Goal: Task Accomplishment & Management: Use online tool/utility

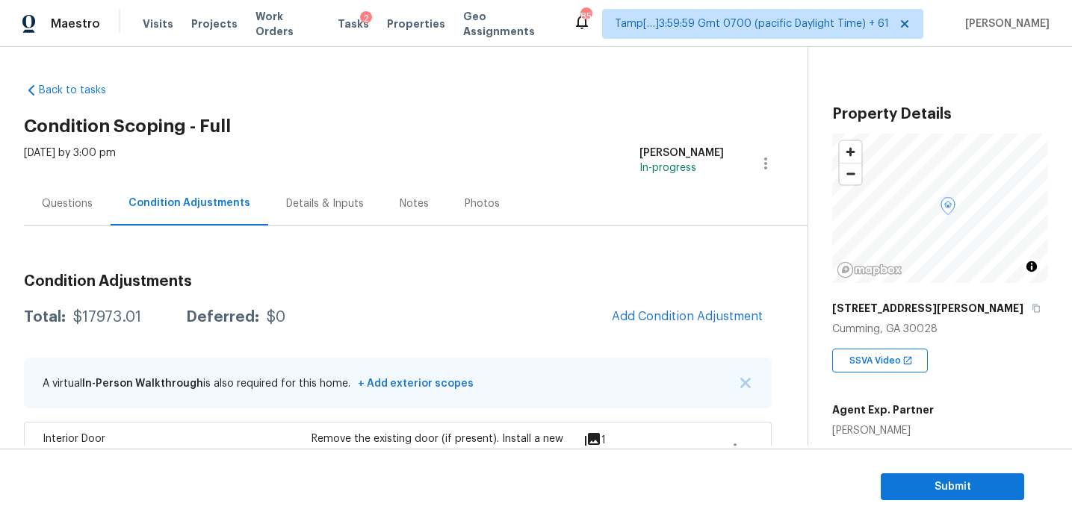
scroll to position [186, 0]
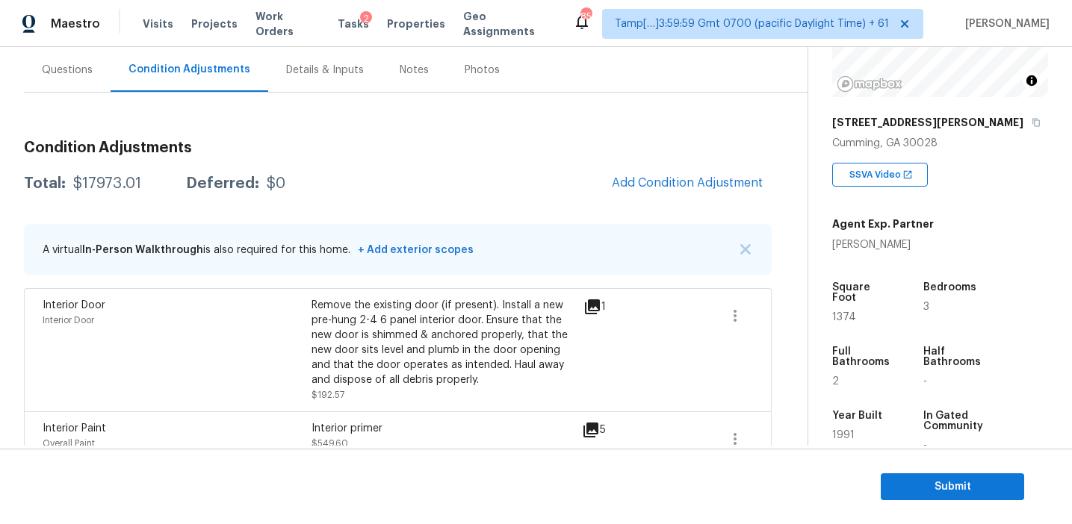
click at [600, 171] on div "Total: $17973.01 Deferred: $0 Add Condition Adjustment" at bounding box center [398, 183] width 748 height 33
click at [633, 181] on span "Add Condition Adjustment" at bounding box center [687, 182] width 151 height 13
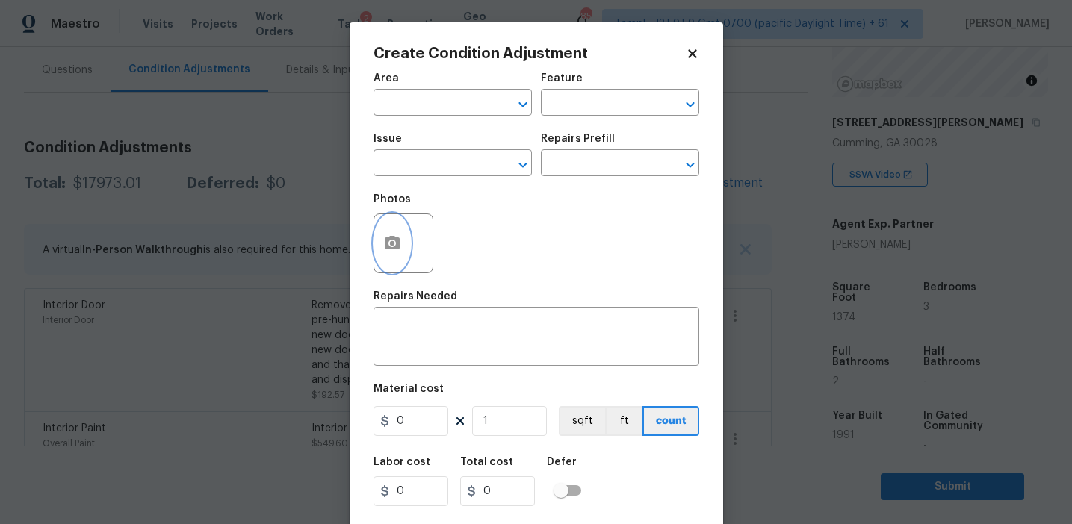
click at [380, 255] on button "button" at bounding box center [392, 243] width 36 height 58
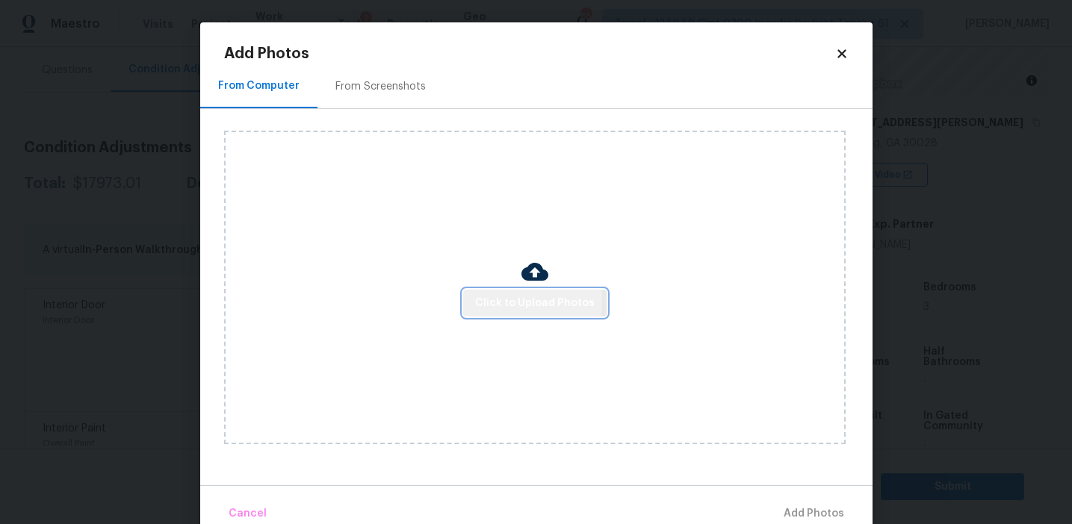
click at [490, 299] on span "Click to Upload Photos" at bounding box center [535, 303] width 120 height 19
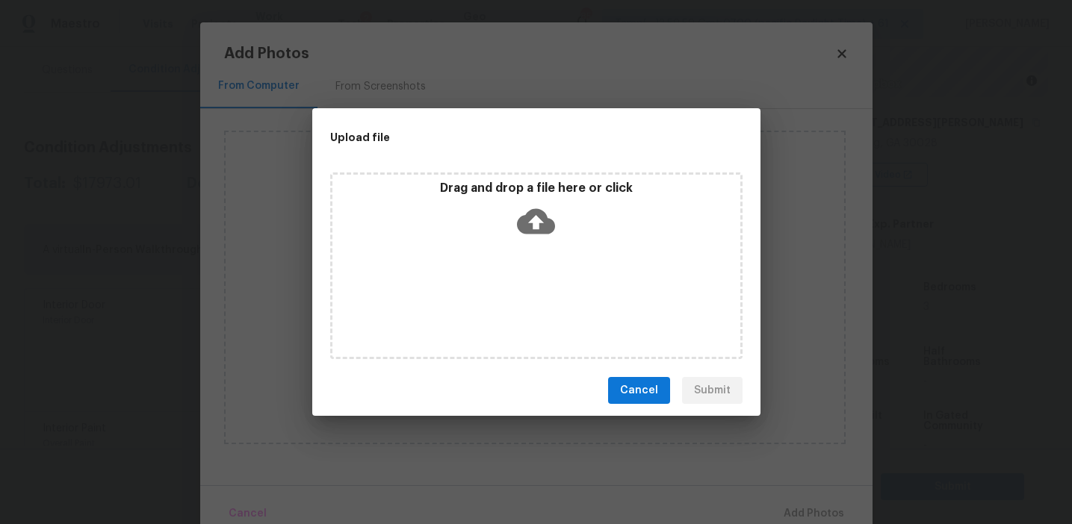
click at [495, 199] on div "Drag and drop a file here or click" at bounding box center [536, 213] width 408 height 64
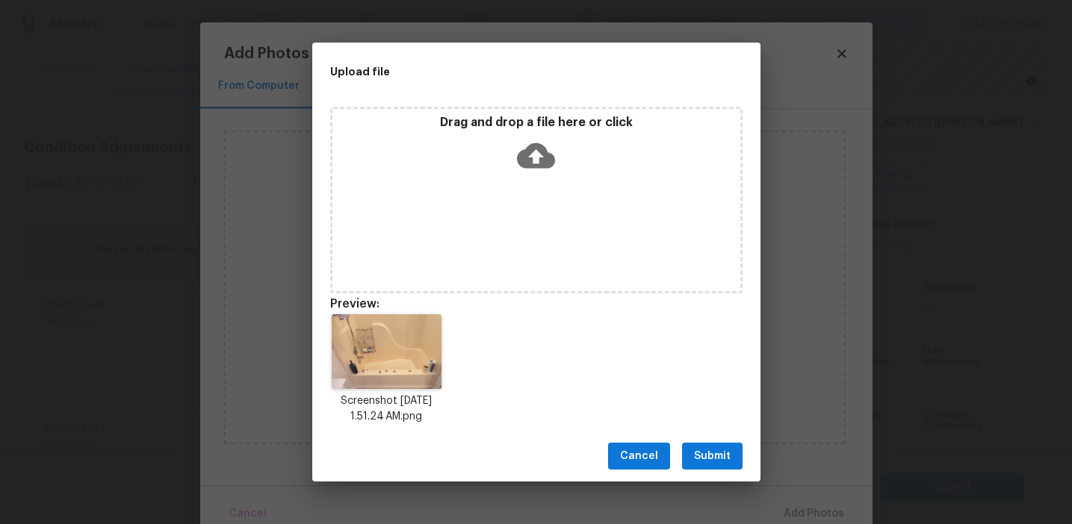
click at [704, 455] on span "Submit" at bounding box center [712, 456] width 37 height 19
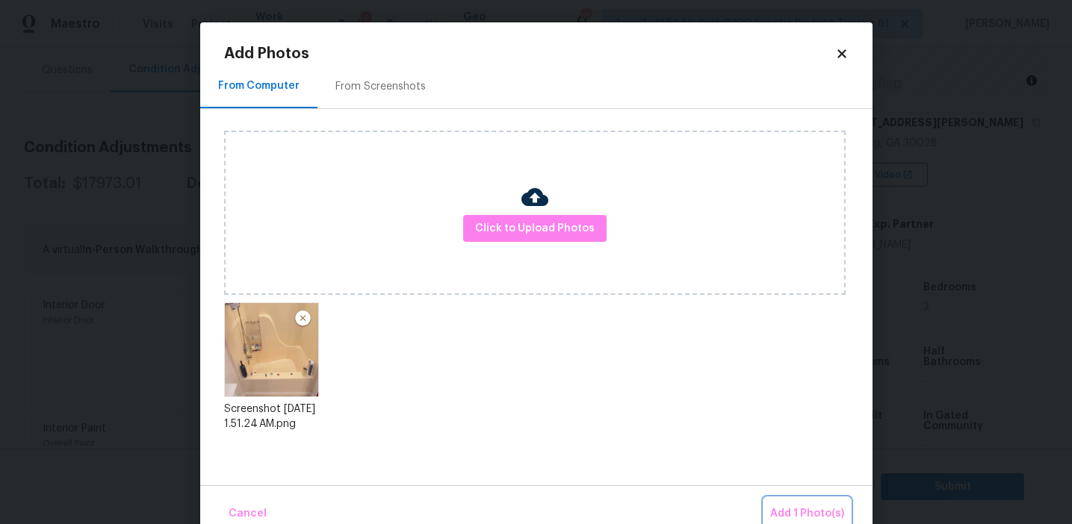
click at [767, 508] on button "Add 1 Photo(s)" at bounding box center [807, 514] width 86 height 32
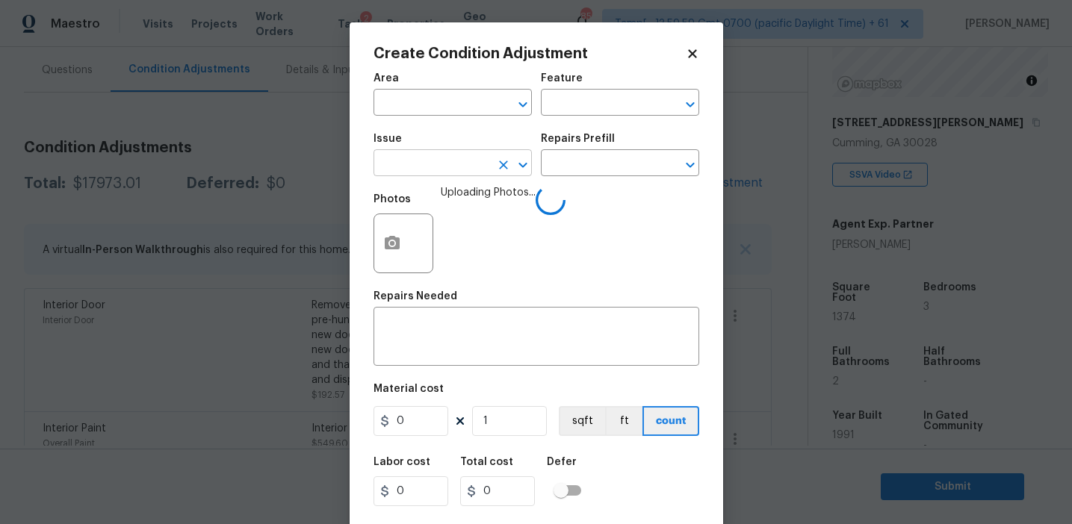
click at [423, 167] on input "text" at bounding box center [431, 164] width 117 height 23
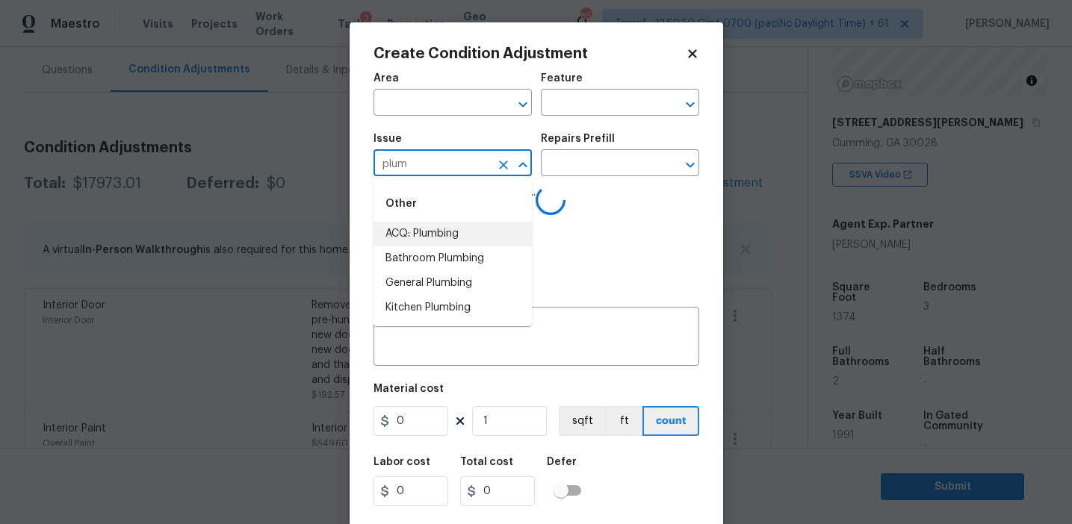
click at [464, 247] on li "Bathroom Plumbing" at bounding box center [452, 258] width 158 height 25
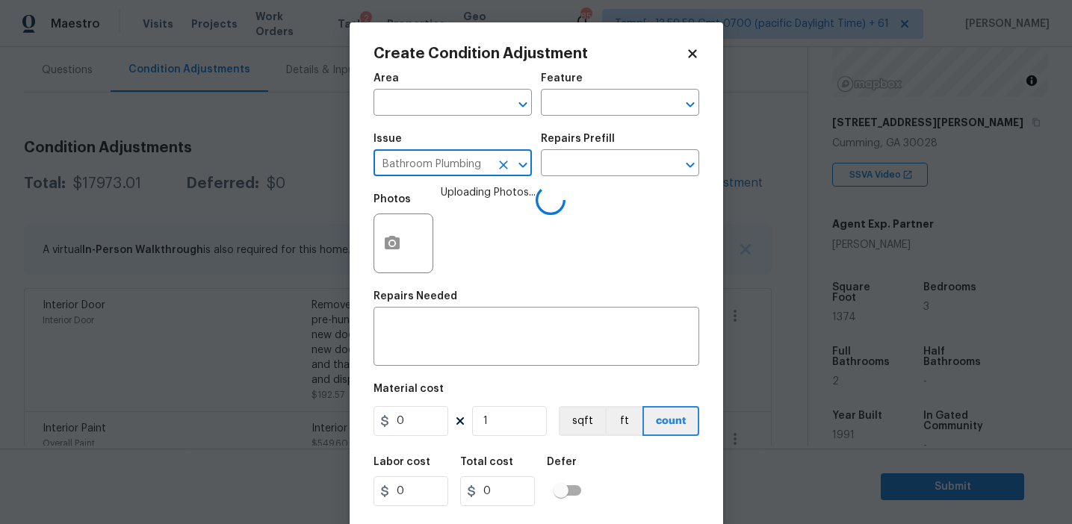
type input "Bathroom Plumbing"
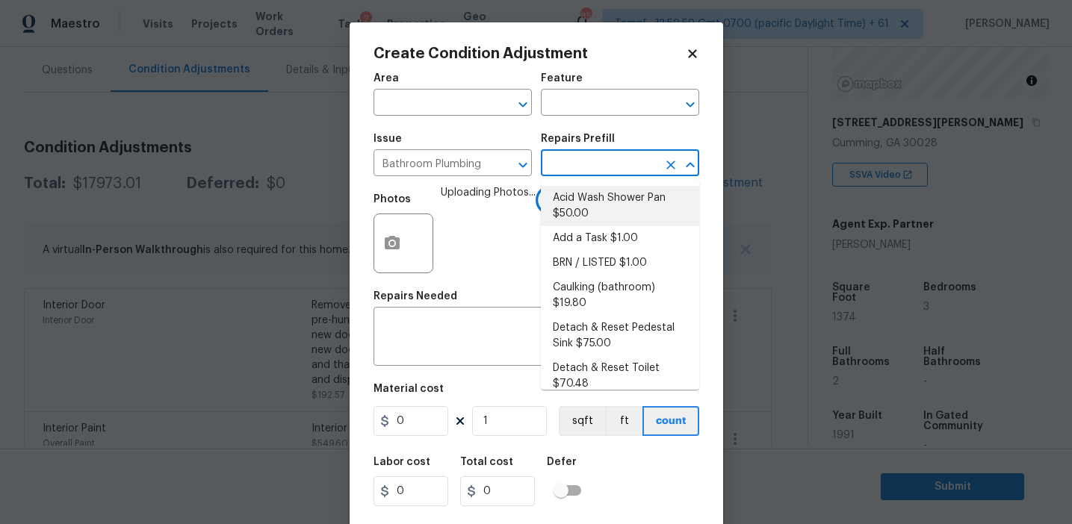
click at [582, 206] on li "Acid Wash Shower Pan $50.00" at bounding box center [620, 206] width 158 height 40
type input "Plumbing"
type textarea "Prep and acid wash/deep clean the shower pan."
type input "50"
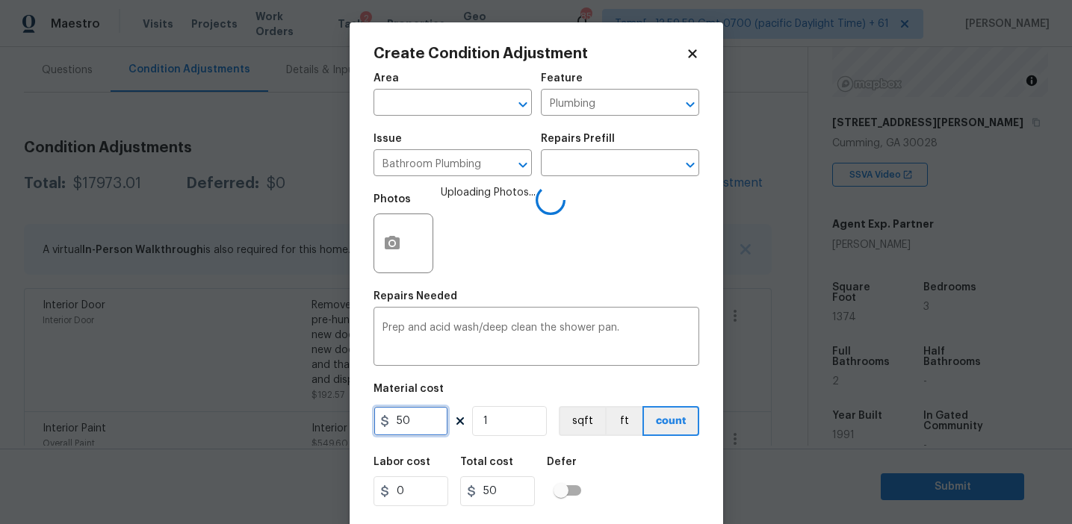
click at [421, 414] on input "50" at bounding box center [410, 421] width 75 height 30
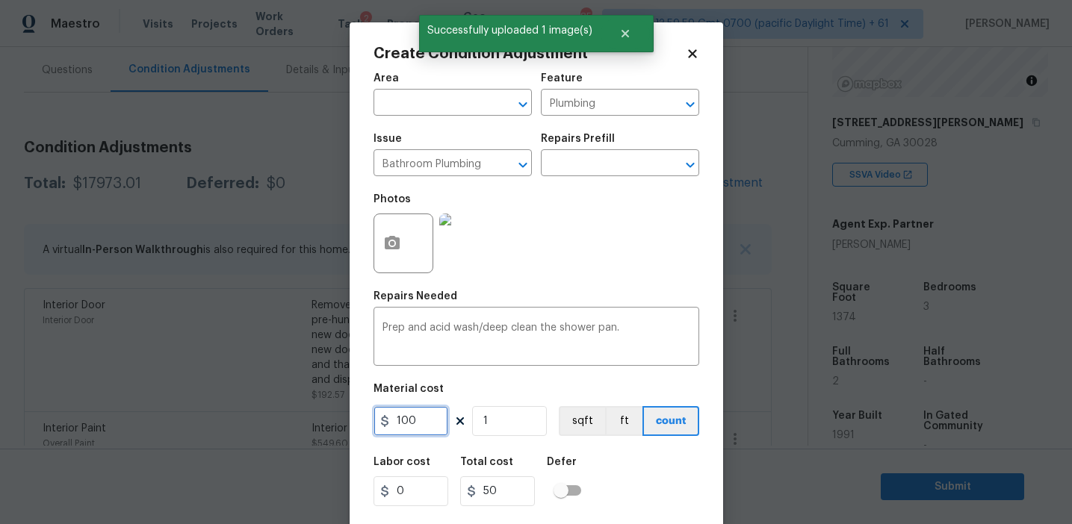
type input "100"
type input "2"
type input "200"
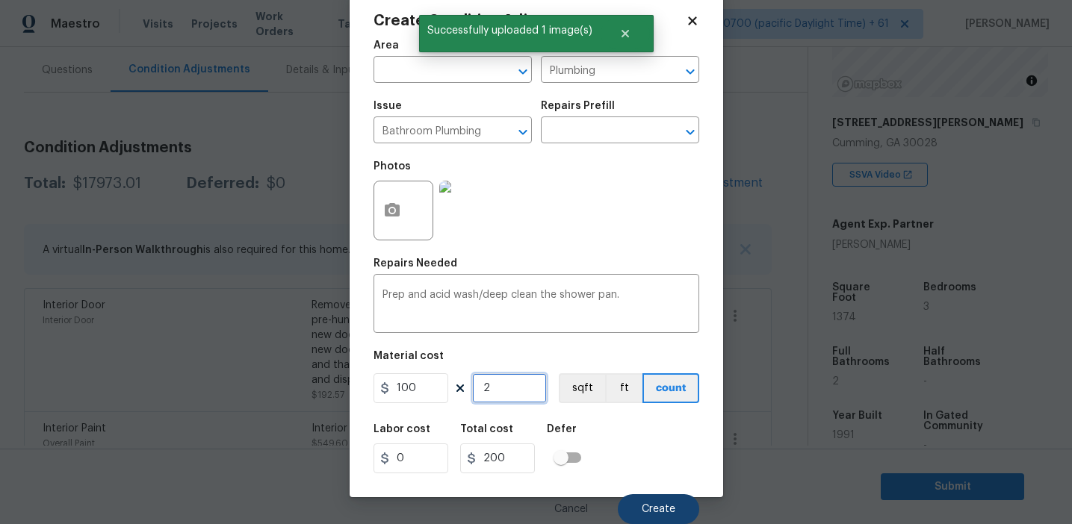
type input "2"
click at [655, 497] on button "Create" at bounding box center [658, 509] width 81 height 30
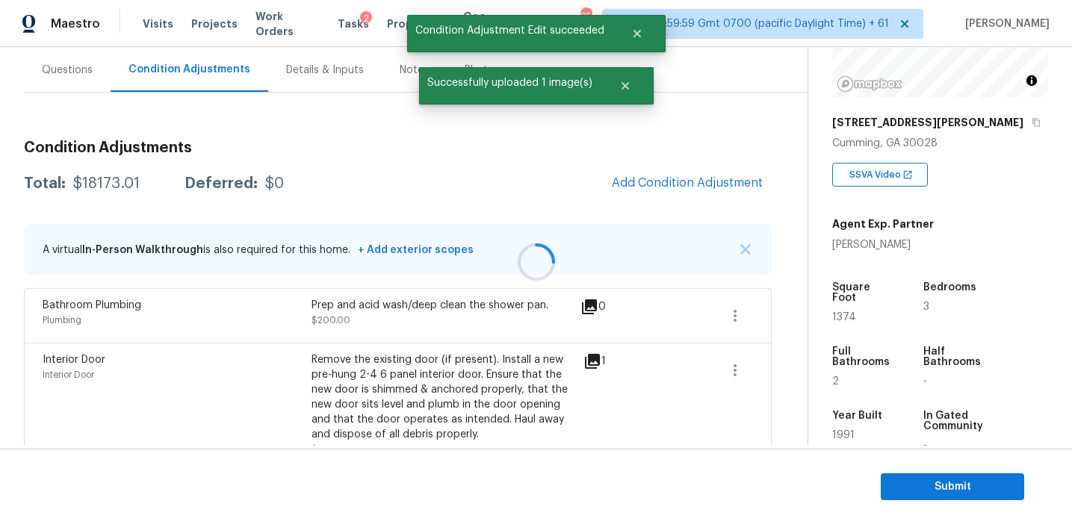
scroll to position [0, 0]
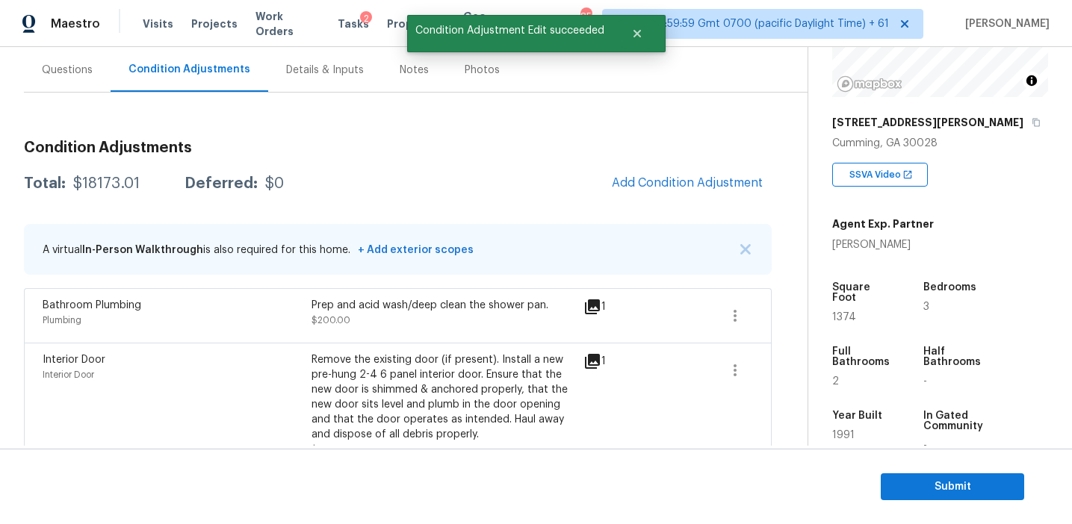
click at [494, 184] on div "Total: $18173.01 Deferred: $0 Add Condition Adjustment" at bounding box center [398, 183] width 748 height 33
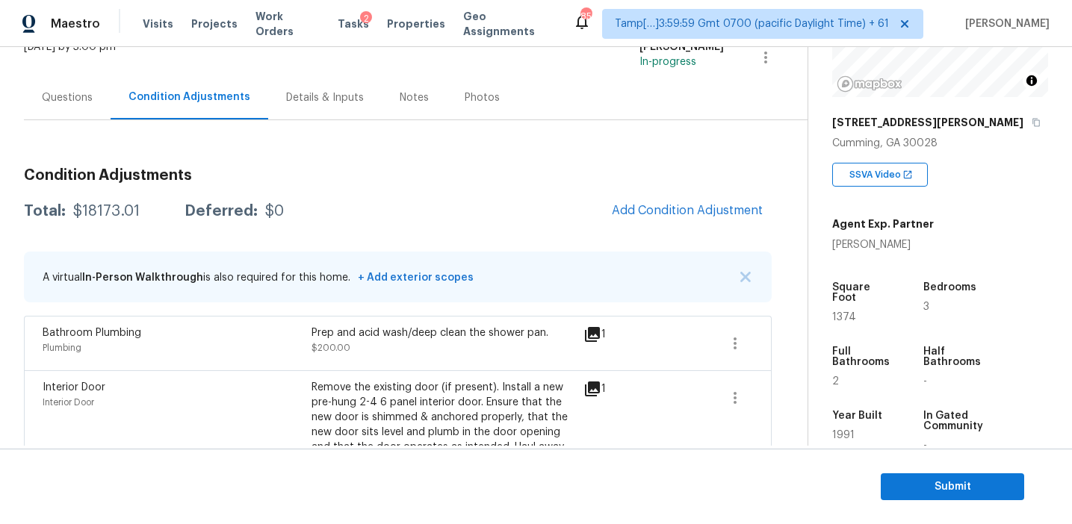
scroll to position [107, 0]
click at [621, 196] on span "Add Condition Adjustment" at bounding box center [687, 210] width 169 height 33
click at [627, 219] on button "Add Condition Adjustment" at bounding box center [687, 209] width 169 height 31
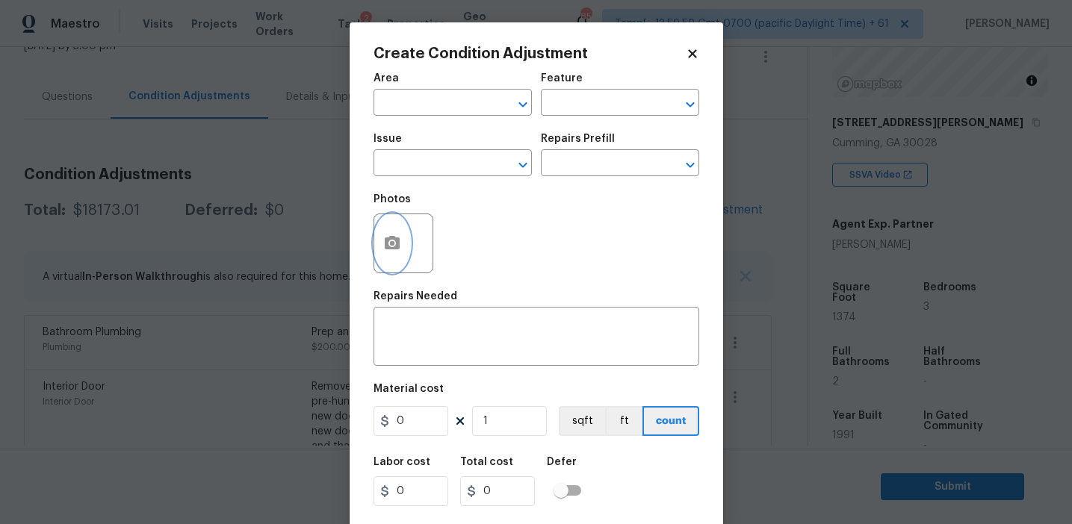
click at [397, 244] on icon "button" at bounding box center [392, 242] width 15 height 13
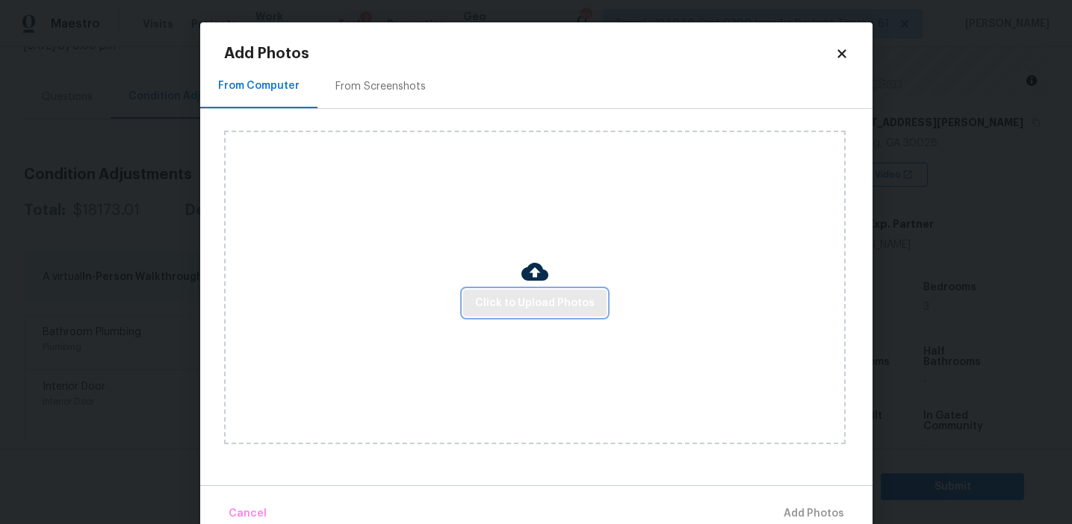
click at [551, 308] on span "Click to Upload Photos" at bounding box center [535, 303] width 120 height 19
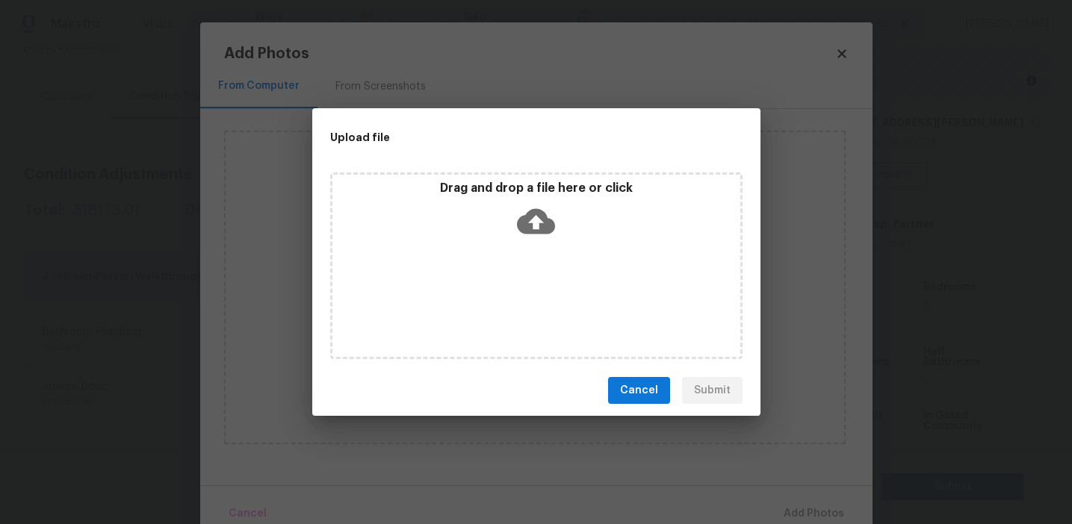
click at [552, 208] on icon at bounding box center [536, 221] width 38 height 38
click at [642, 391] on span "Cancel" at bounding box center [639, 391] width 38 height 19
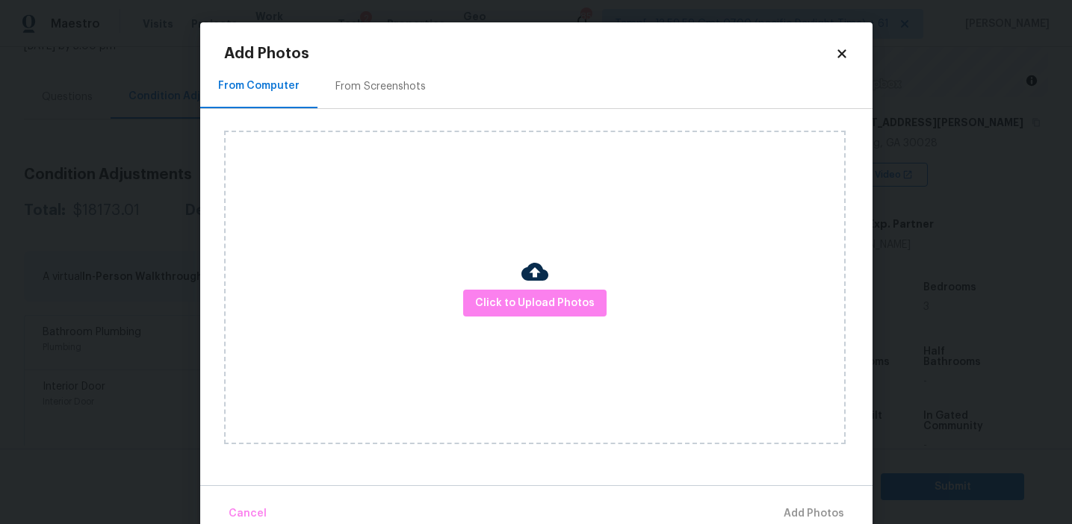
click at [386, 75] on div "From Screenshots" at bounding box center [380, 86] width 126 height 44
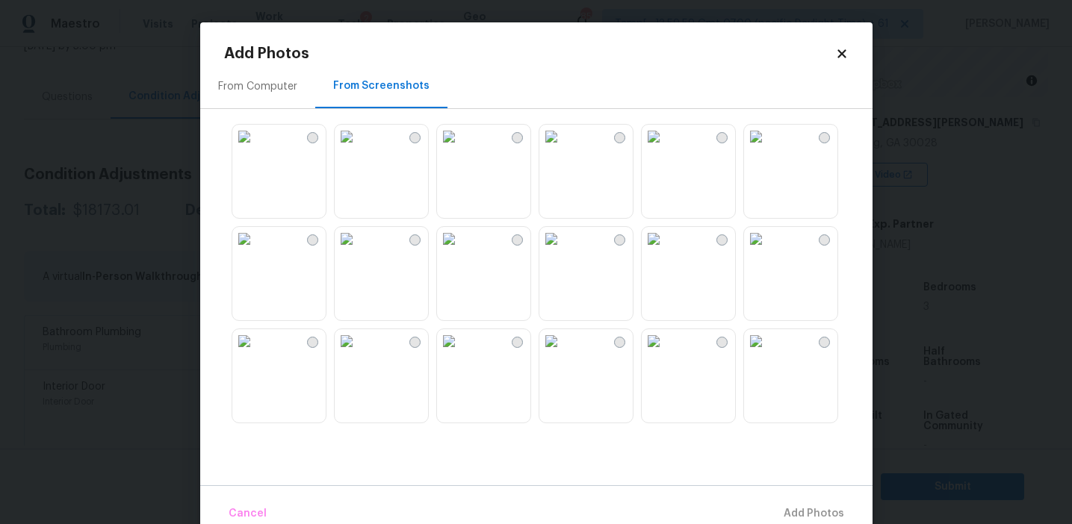
click at [461, 251] on img at bounding box center [449, 239] width 24 height 24
click at [563, 353] on img at bounding box center [551, 341] width 24 height 24
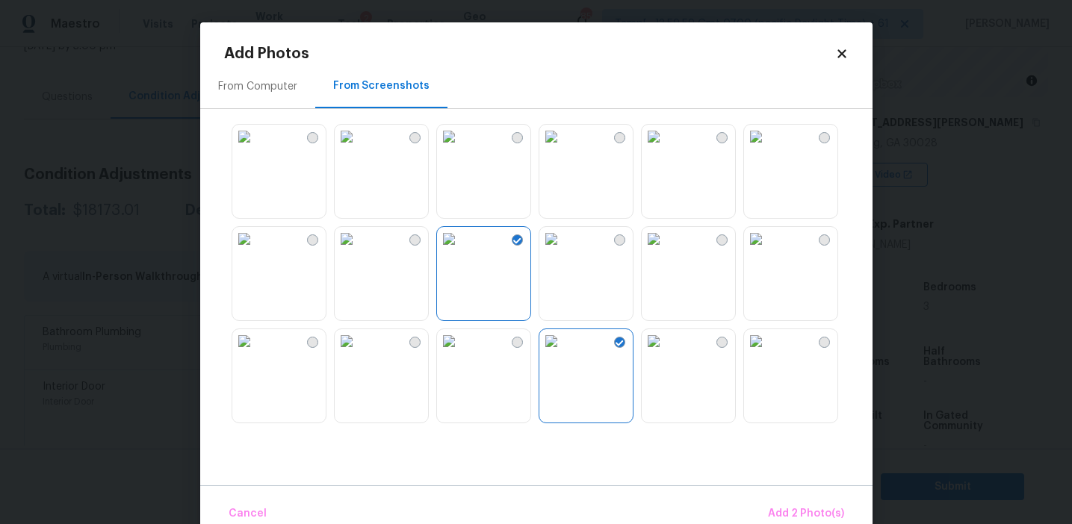
click at [246, 353] on img at bounding box center [244, 341] width 24 height 24
click at [768, 251] on img at bounding box center [756, 239] width 24 height 24
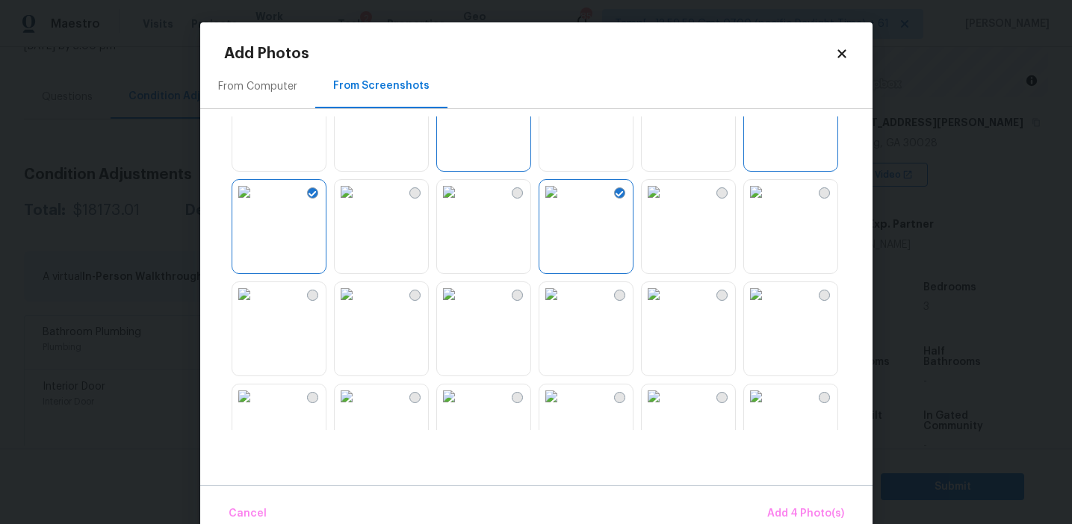
scroll to position [258, 0]
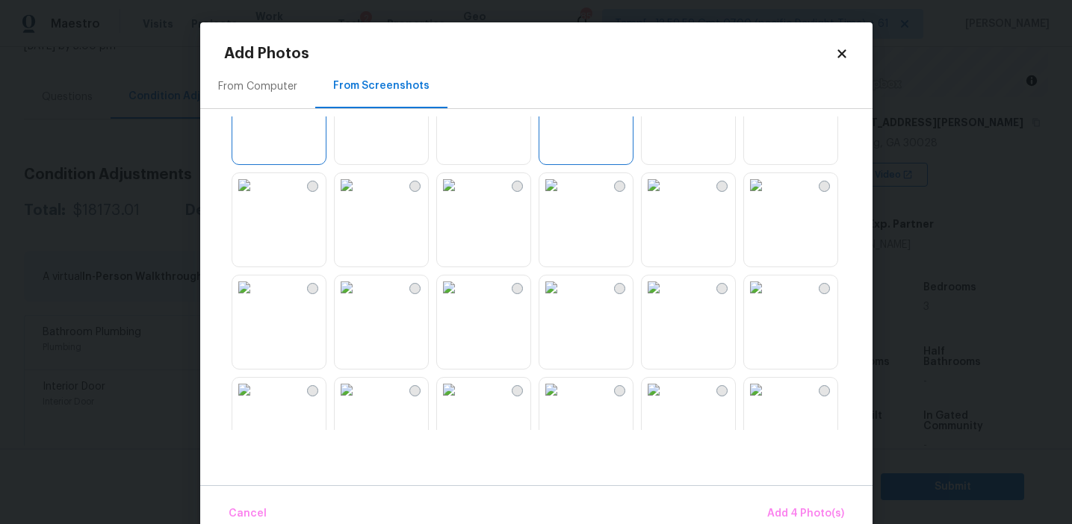
click at [665, 197] on img at bounding box center [654, 185] width 24 height 24
click at [665, 300] on img at bounding box center [654, 288] width 24 height 24
click at [795, 508] on span "Add 6 Photo(s)" at bounding box center [806, 514] width 76 height 19
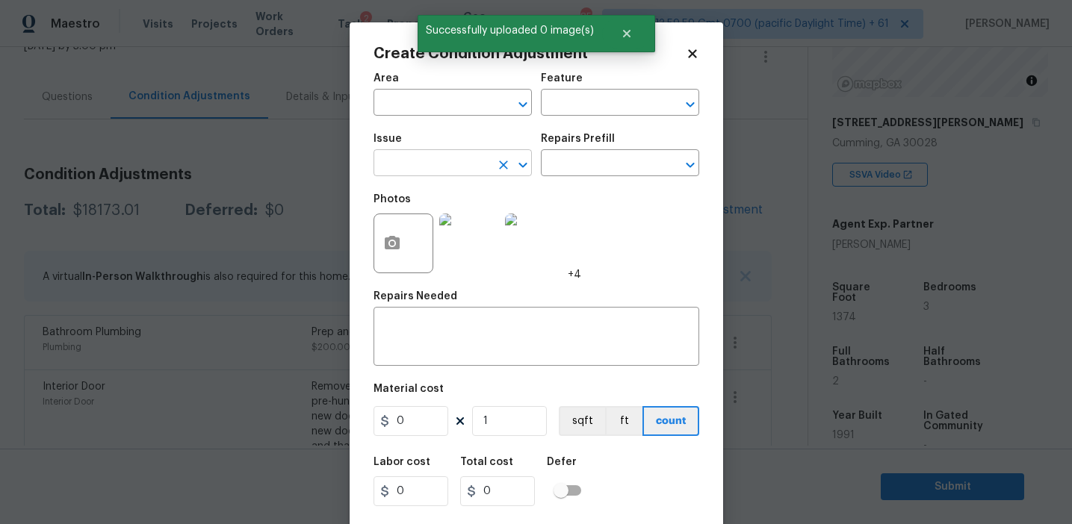
click at [437, 172] on input "text" at bounding box center [431, 164] width 117 height 23
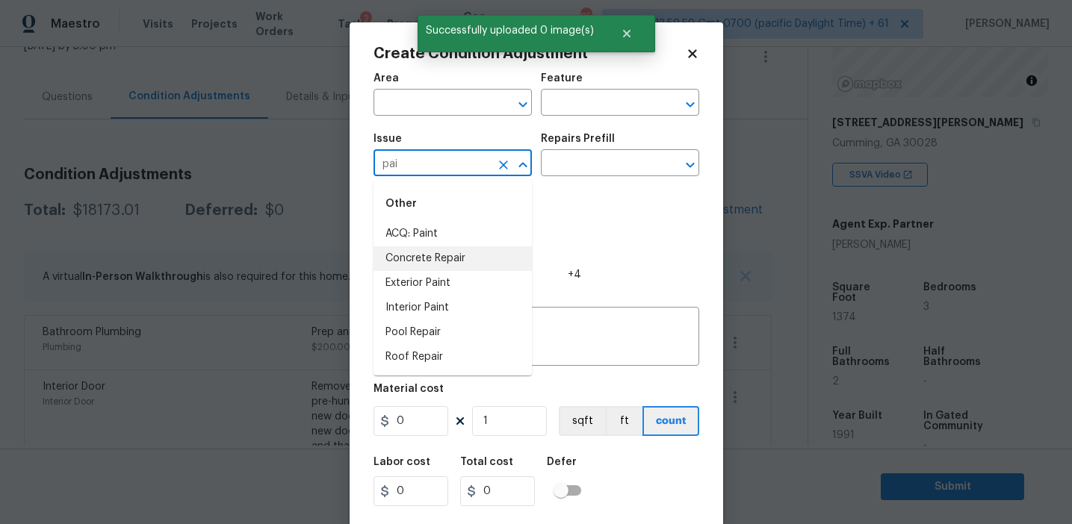
click at [447, 237] on li "ACQ: Paint" at bounding box center [452, 234] width 158 height 25
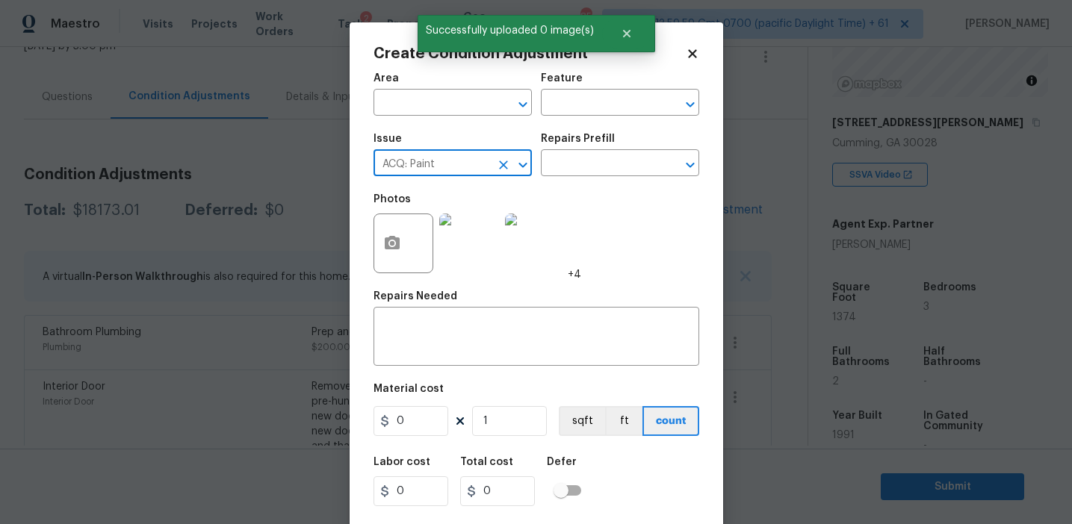
type input "ACQ: Paint"
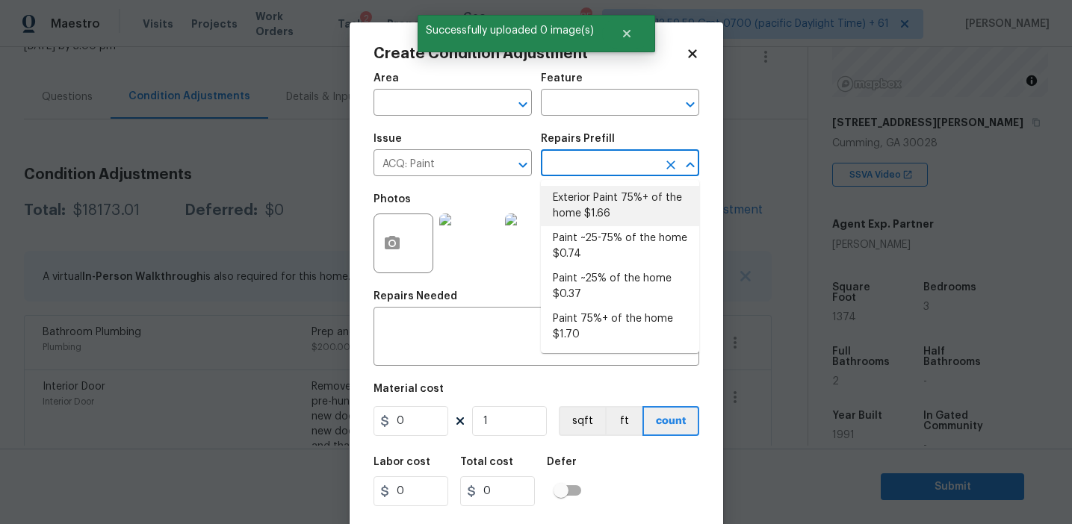
click at [621, 245] on li "Paint ~25-75% of the home $0.74" at bounding box center [620, 246] width 158 height 40
type input "Acquisition"
type textarea "Acquisition Scope: ~25 - 75% of the home needs interior paint"
type input "0.74"
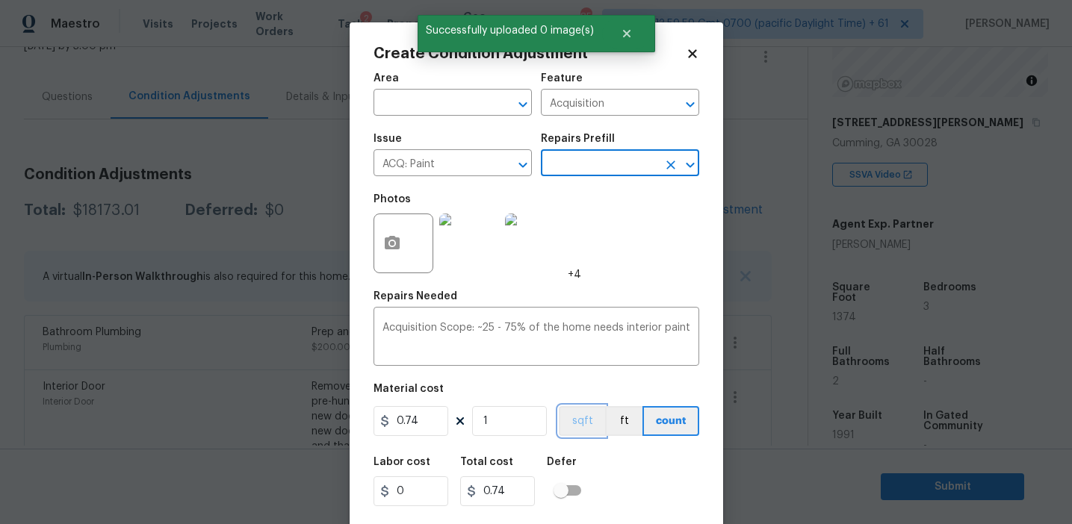
click at [581, 422] on button "sqft" at bounding box center [582, 421] width 46 height 30
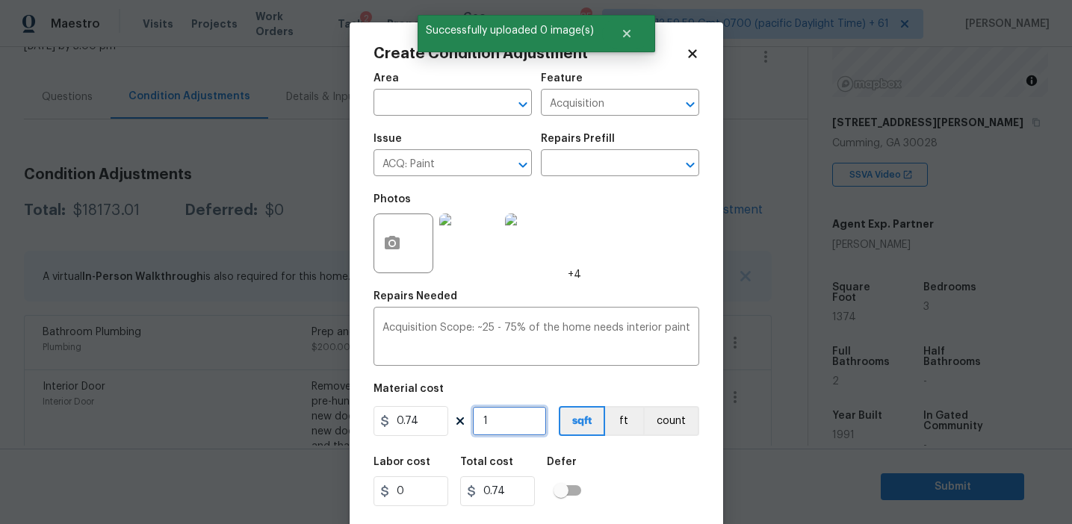
click at [499, 419] on input "1" at bounding box center [509, 421] width 75 height 30
type input "13"
type input "9.62"
type input "137"
type input "101.38"
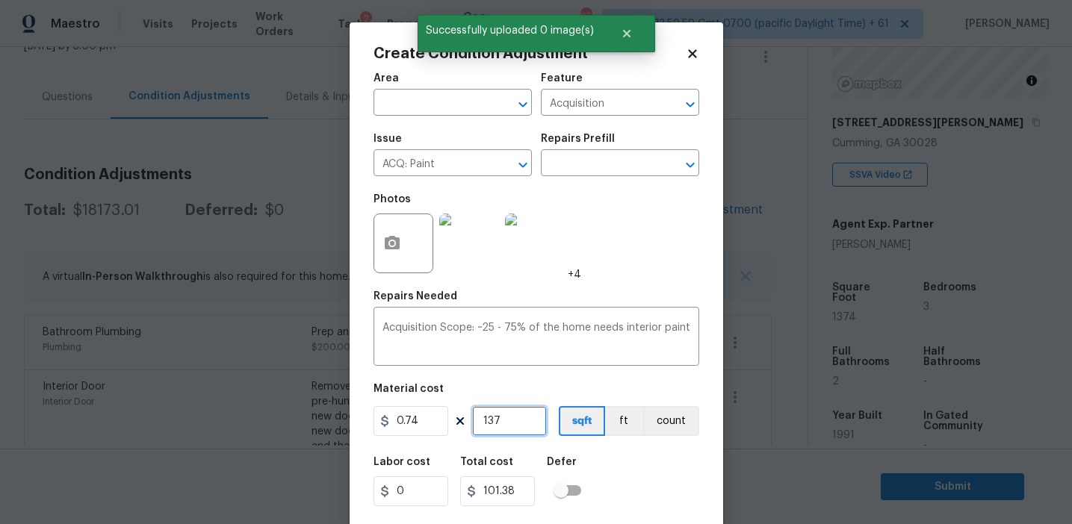
type input "1374"
type input "1016.76"
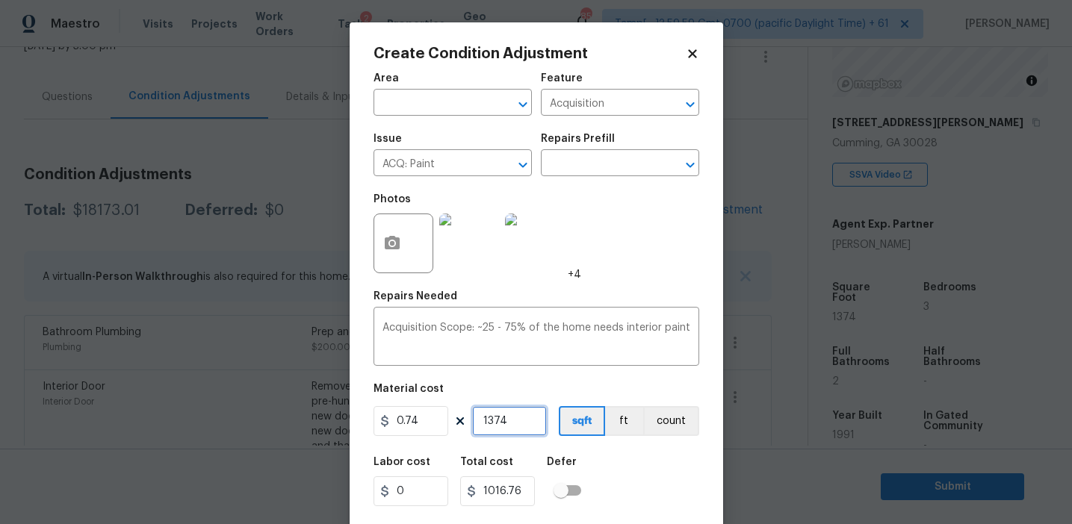
scroll to position [34, 0]
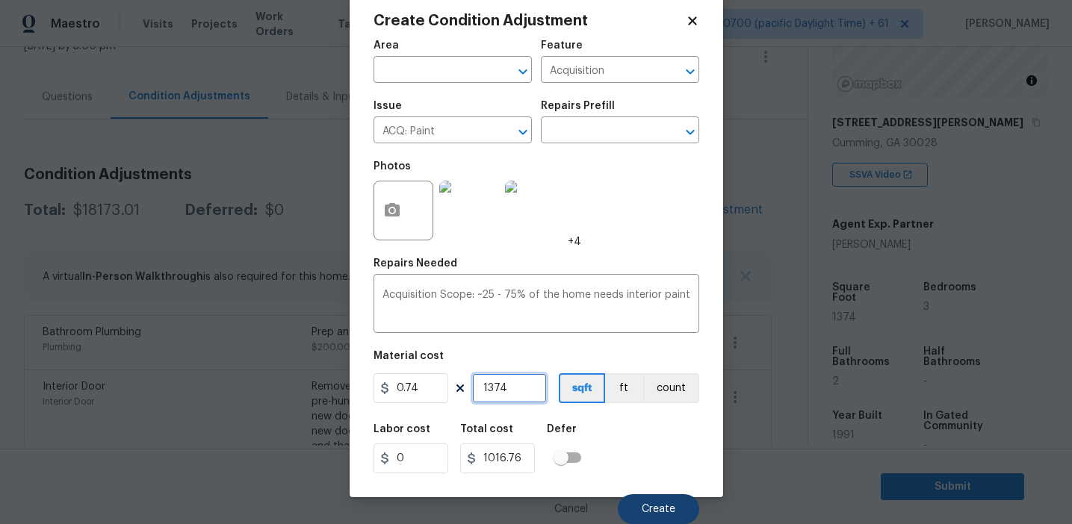
type input "1374"
click at [660, 508] on span "Create" at bounding box center [659, 509] width 34 height 11
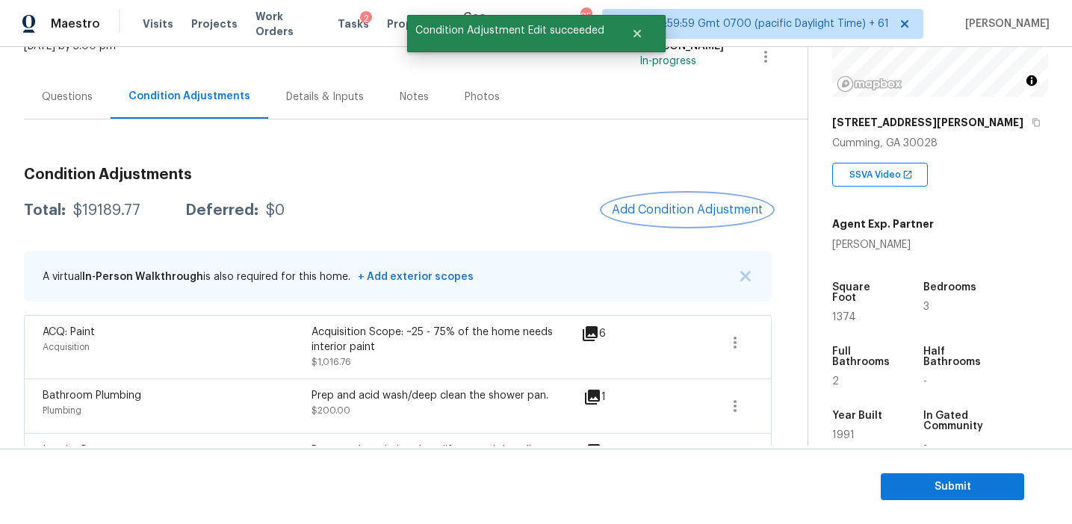
scroll to position [0, 0]
click at [678, 202] on button "Add Condition Adjustment" at bounding box center [687, 209] width 169 height 31
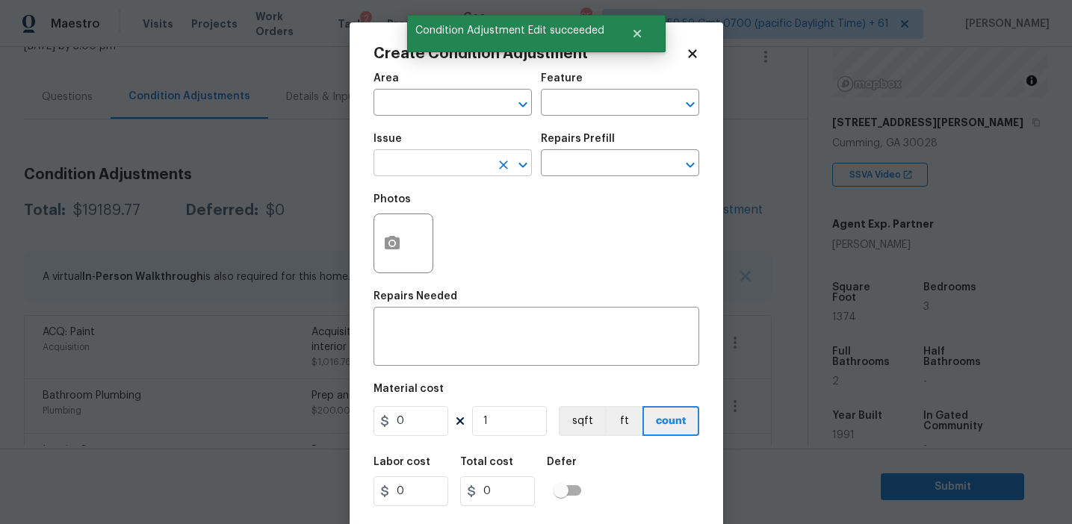
click at [409, 170] on input "text" at bounding box center [431, 164] width 117 height 23
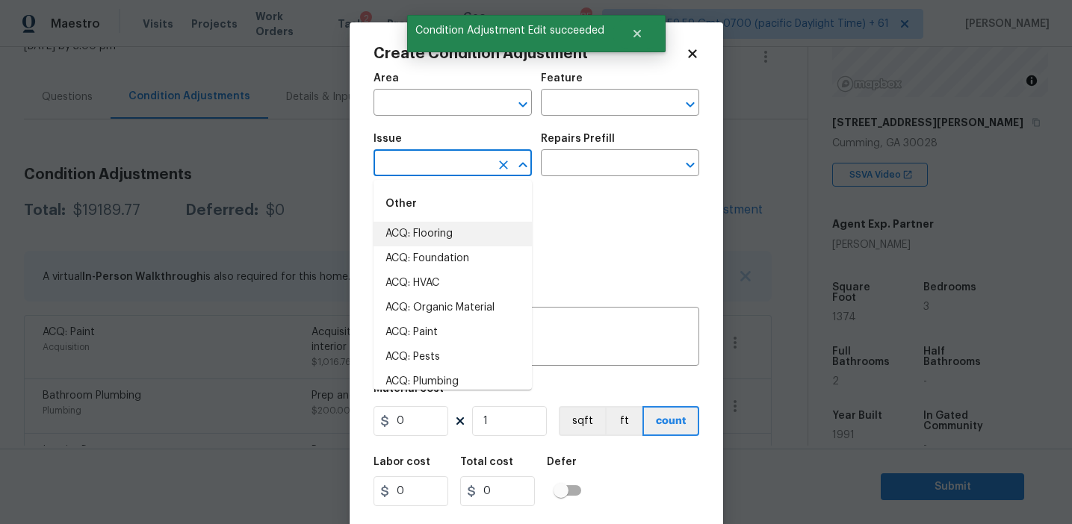
click at [444, 229] on li "ACQ: Flooring" at bounding box center [452, 234] width 158 height 25
type input "ACQ: Flooring"
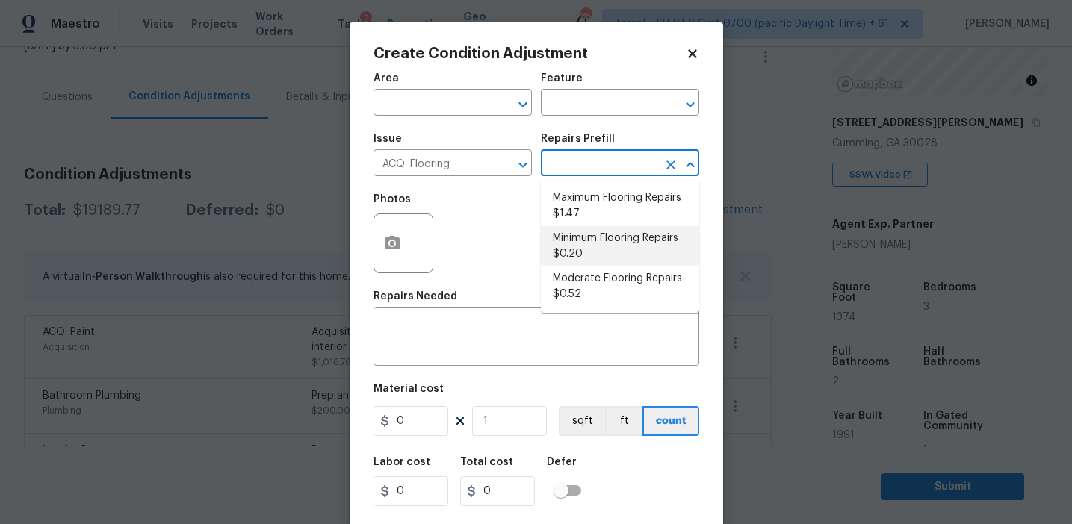
click at [591, 288] on li "Moderate Flooring Repairs $0.52" at bounding box center [620, 287] width 158 height 40
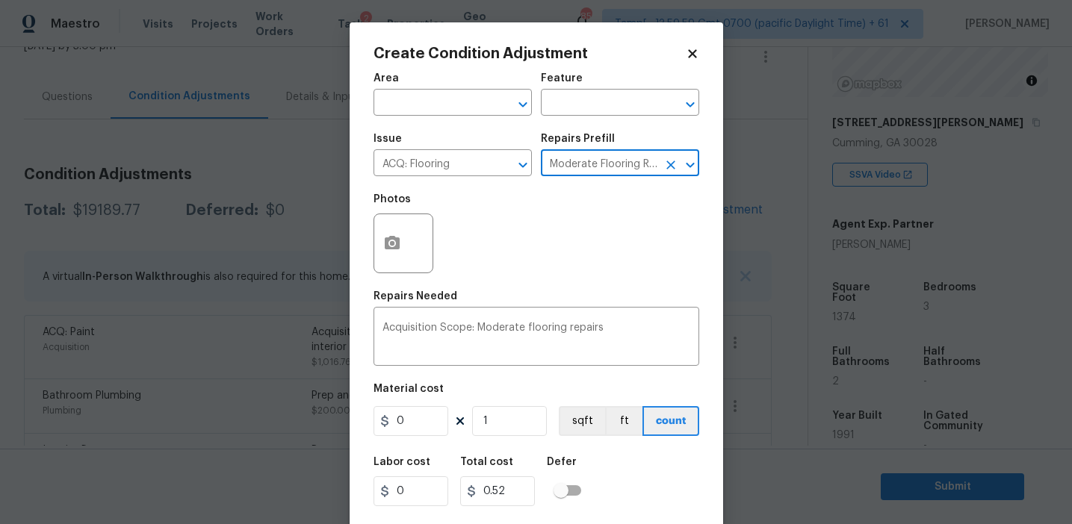
type input "Acquisition"
type textarea "Acquisition Scope: Moderate flooring repairs"
type input "0.52"
click at [580, 424] on button "sqft" at bounding box center [582, 421] width 46 height 30
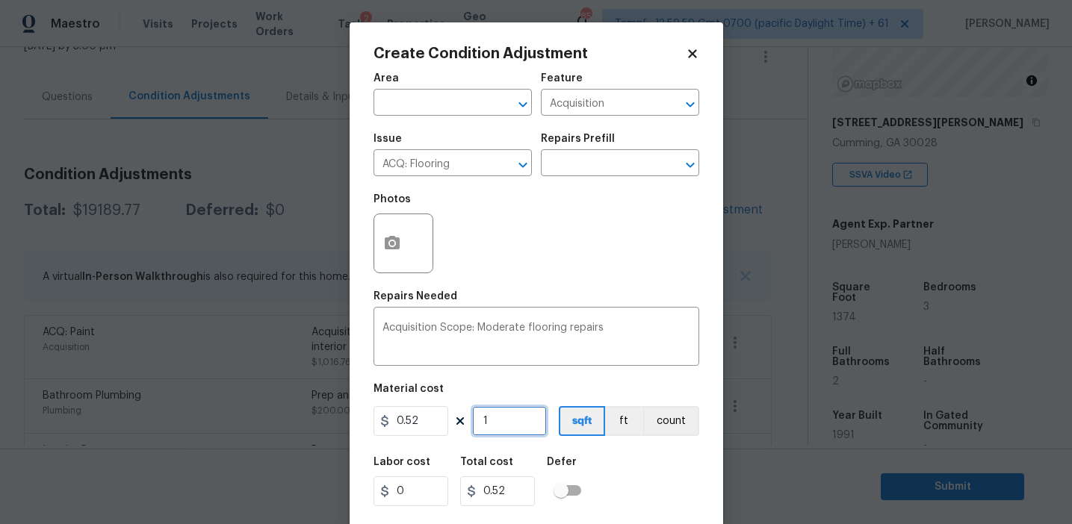
click at [506, 426] on input "1" at bounding box center [509, 421] width 75 height 30
type input "0"
paste input "1374"
type input "1374"
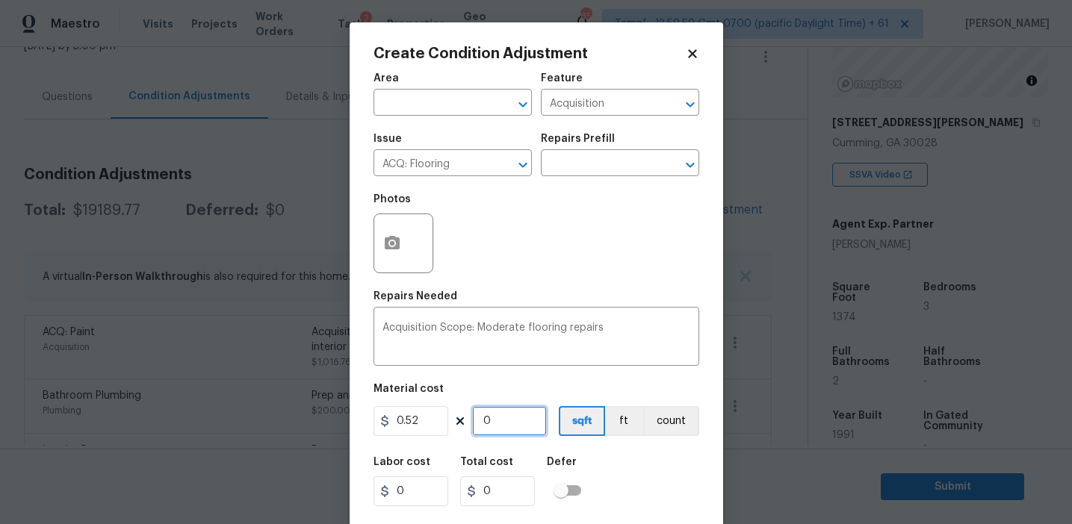
type input "714.48"
type input "1374"
click at [553, 256] on div "Photos" at bounding box center [536, 233] width 326 height 97
click at [527, 413] on input "1374" at bounding box center [509, 421] width 75 height 30
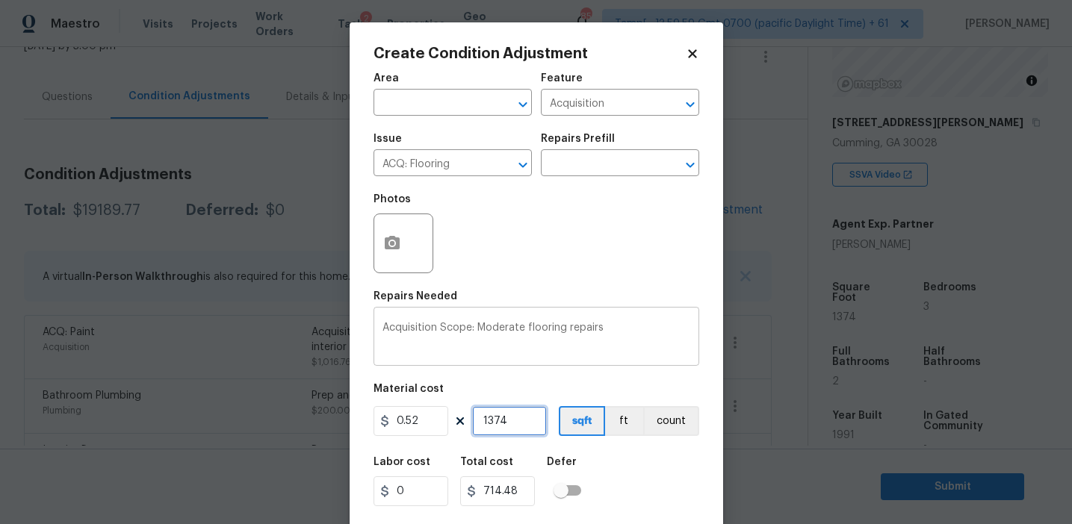
paste input "687"
type input "687"
type input "357.24"
type input "687"
click at [515, 297] on div "Repairs Needed" at bounding box center [536, 300] width 326 height 19
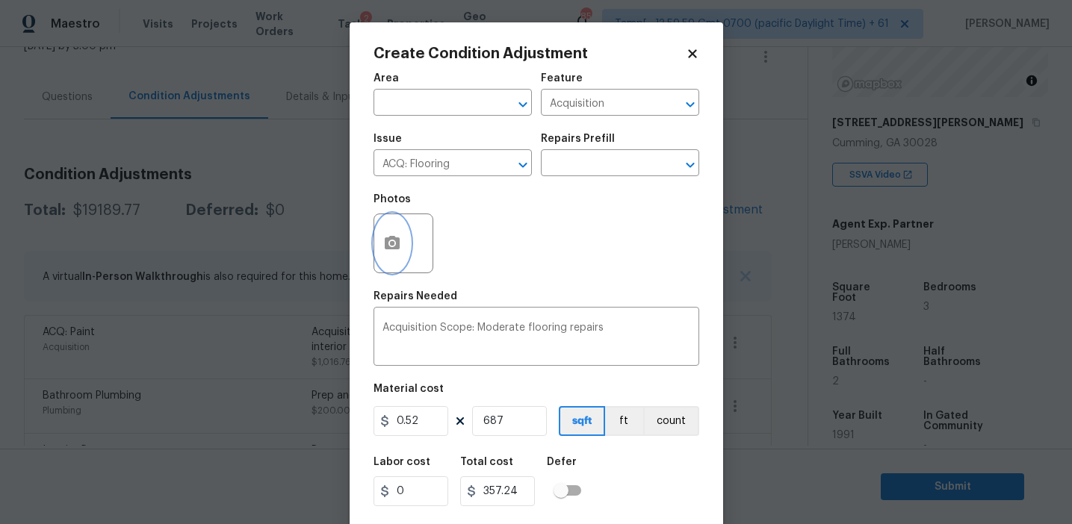
click at [397, 246] on icon "button" at bounding box center [392, 242] width 15 height 13
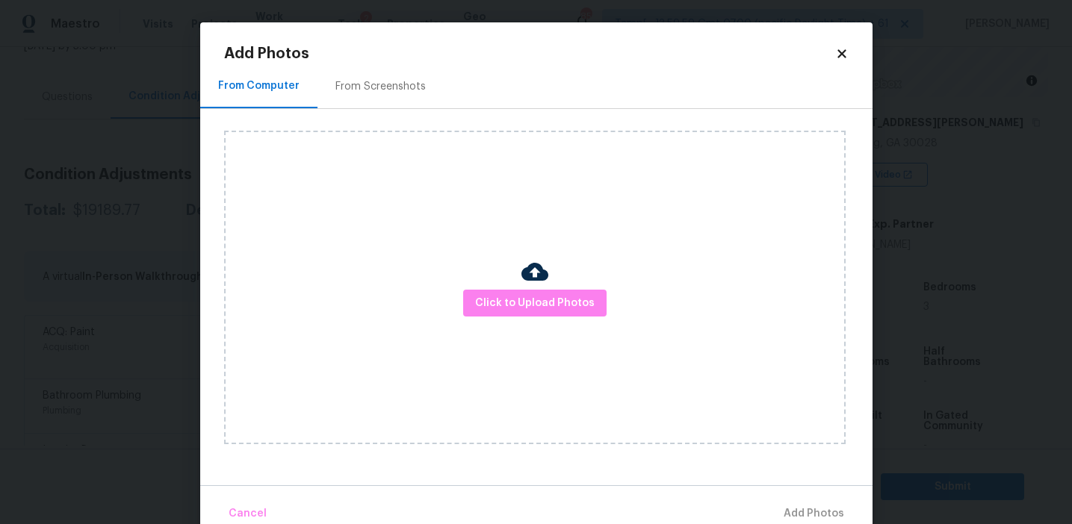
click at [395, 93] on div "From Screenshots" at bounding box center [380, 86] width 126 height 44
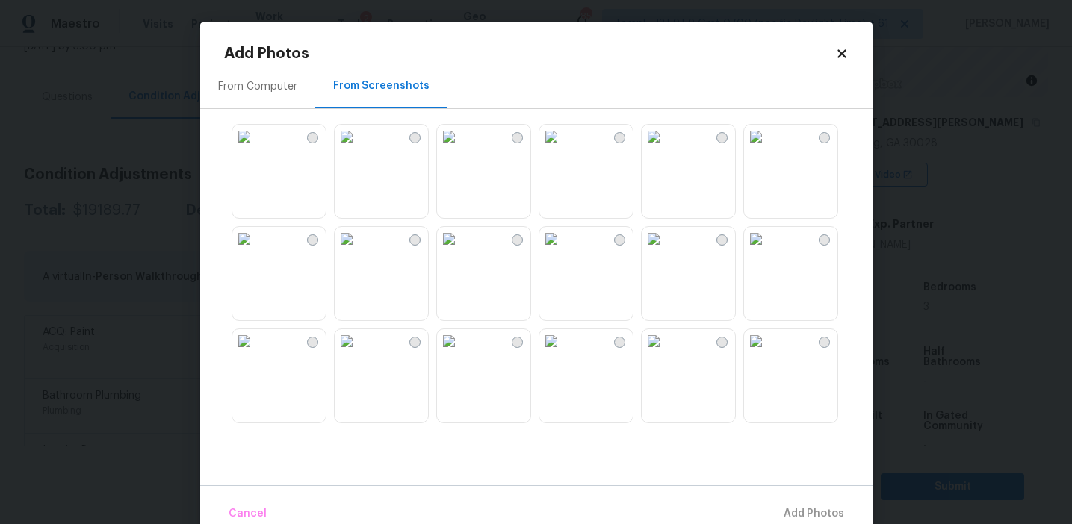
click at [665, 251] on img at bounding box center [654, 239] width 24 height 24
click at [563, 353] on img at bounding box center [551, 341] width 24 height 24
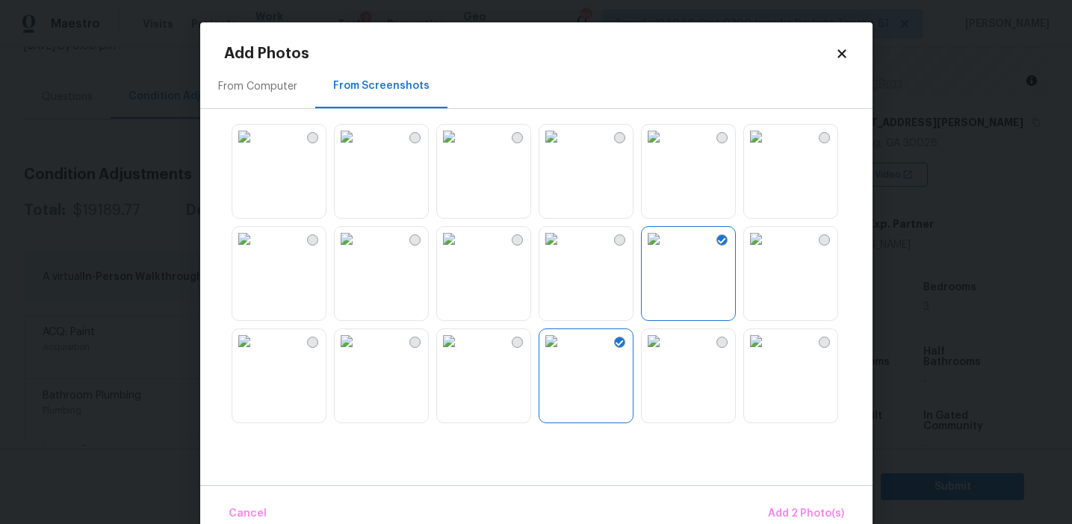
scroll to position [142, 0]
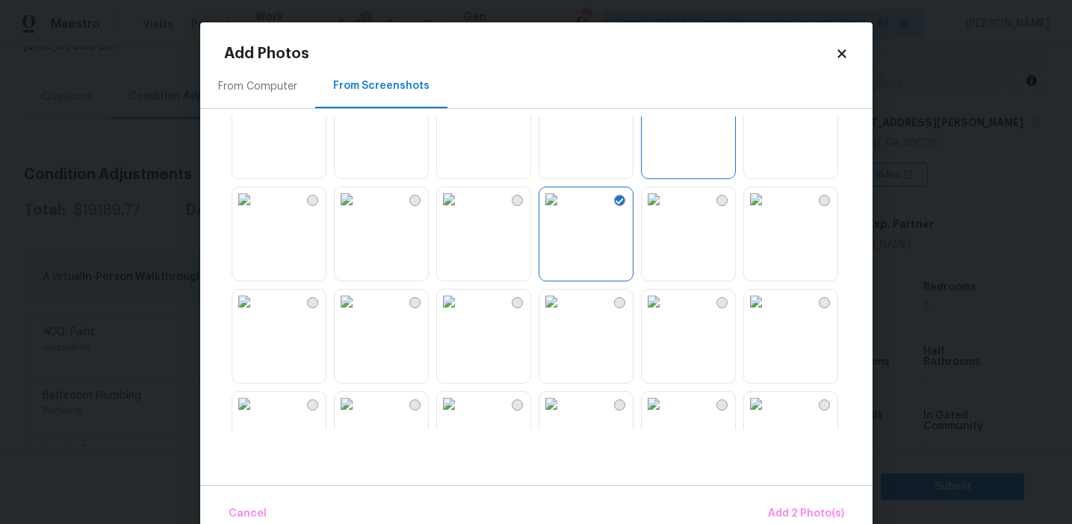
click at [256, 211] on img at bounding box center [244, 199] width 24 height 24
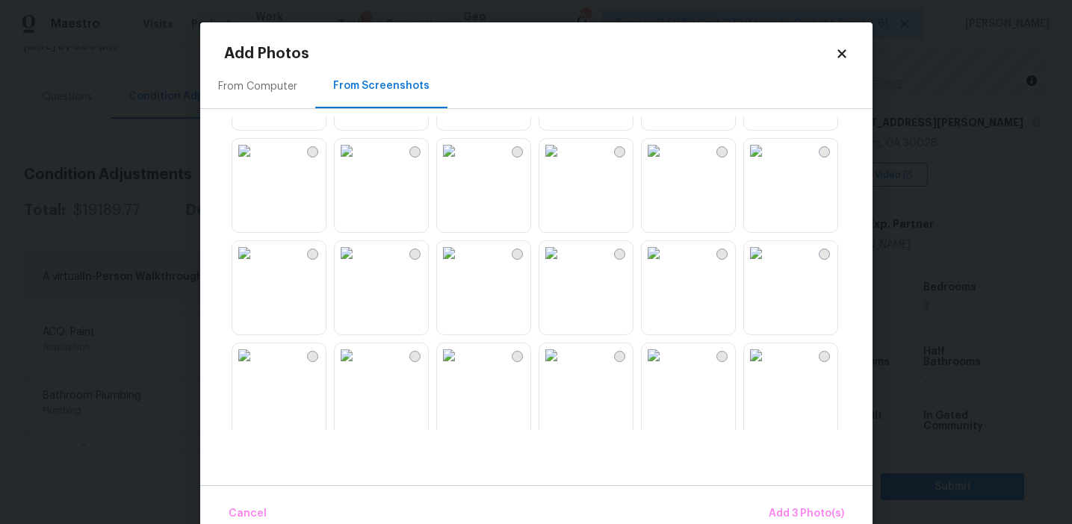
scroll to position [430, 0]
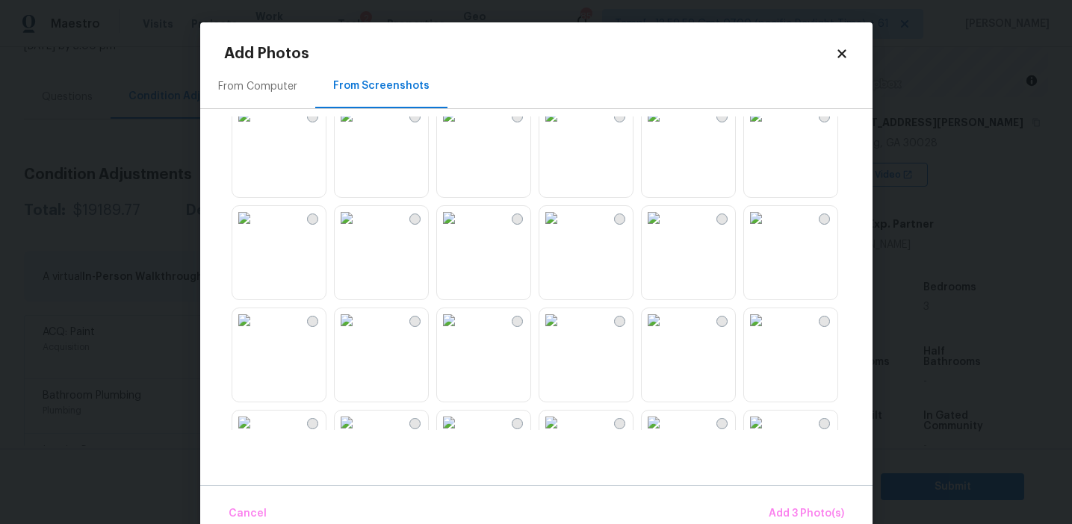
click at [359, 230] on img at bounding box center [347, 218] width 24 height 24
click at [789, 509] on span "Add 4 Photo(s)" at bounding box center [805, 514] width 77 height 19
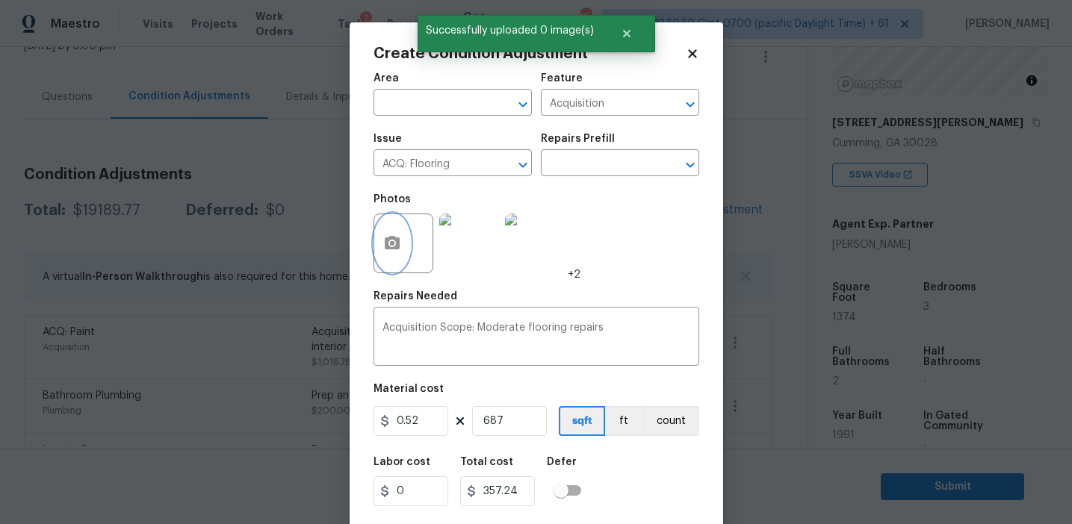
scroll to position [34, 0]
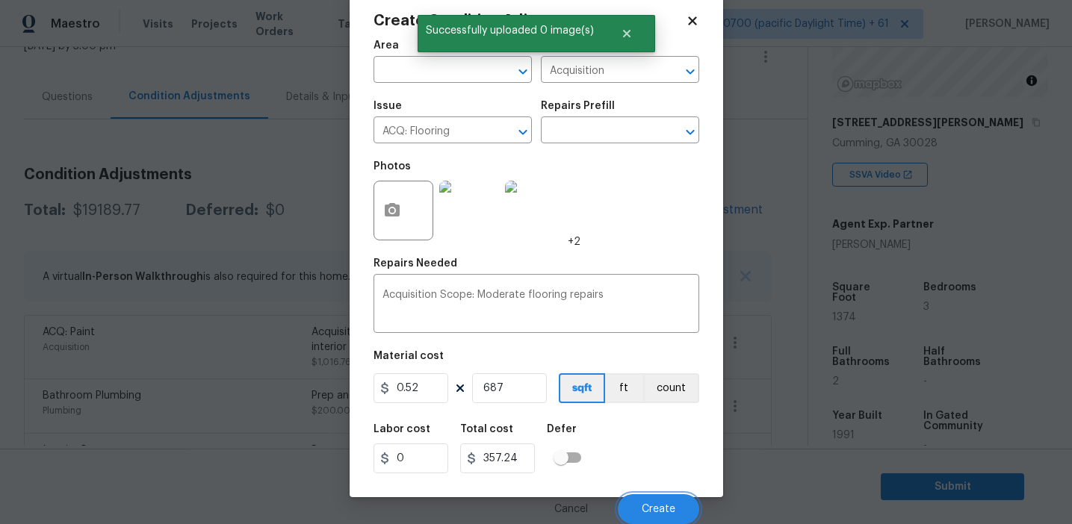
click at [657, 501] on button "Create" at bounding box center [658, 509] width 81 height 30
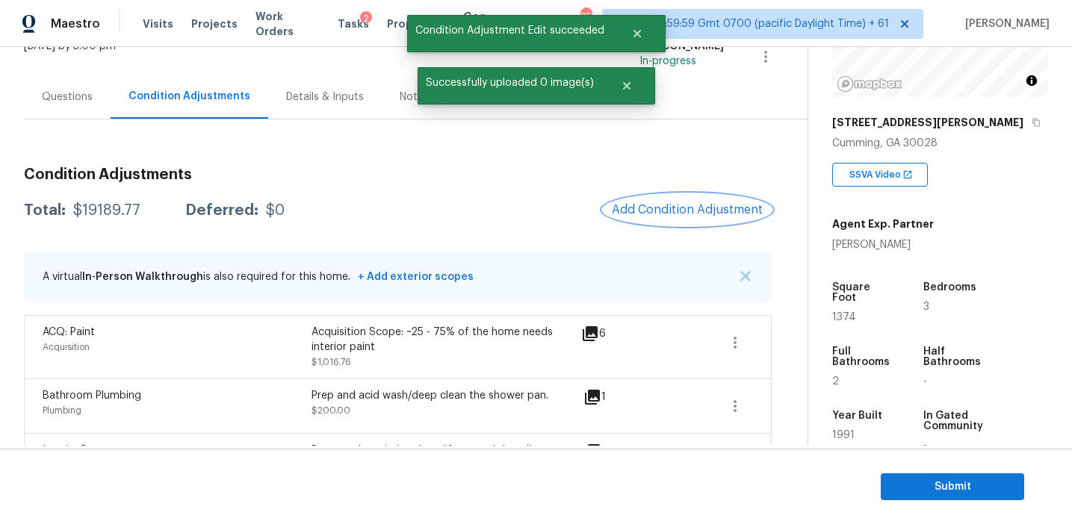
scroll to position [0, 0]
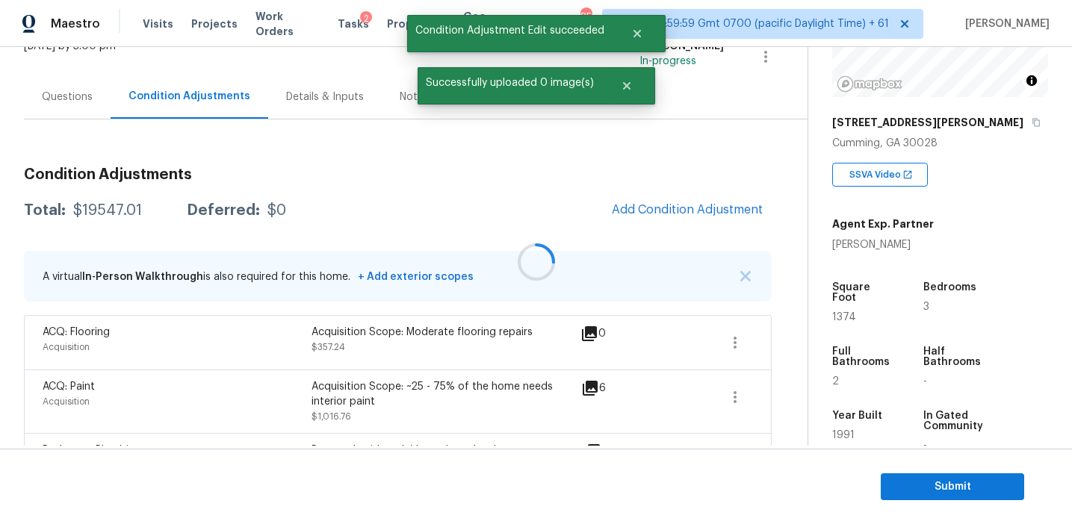
click at [636, 211] on div at bounding box center [536, 262] width 1072 height 524
click at [636, 211] on span "Add Condition Adjustment" at bounding box center [687, 209] width 151 height 13
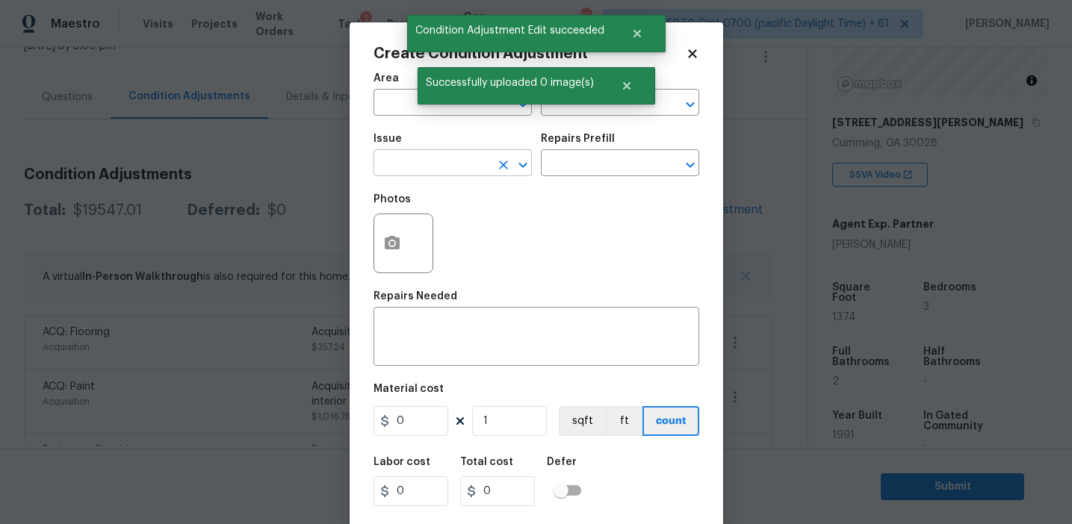
click at [447, 169] on input "text" at bounding box center [431, 164] width 117 height 23
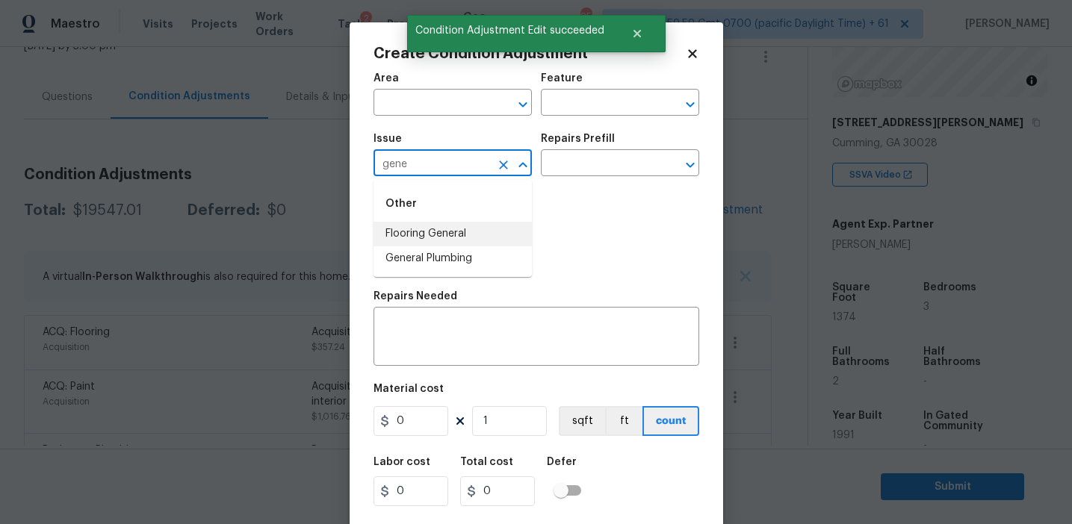
click at [468, 237] on li "Flooring General" at bounding box center [452, 234] width 158 height 25
type input "Flooring General"
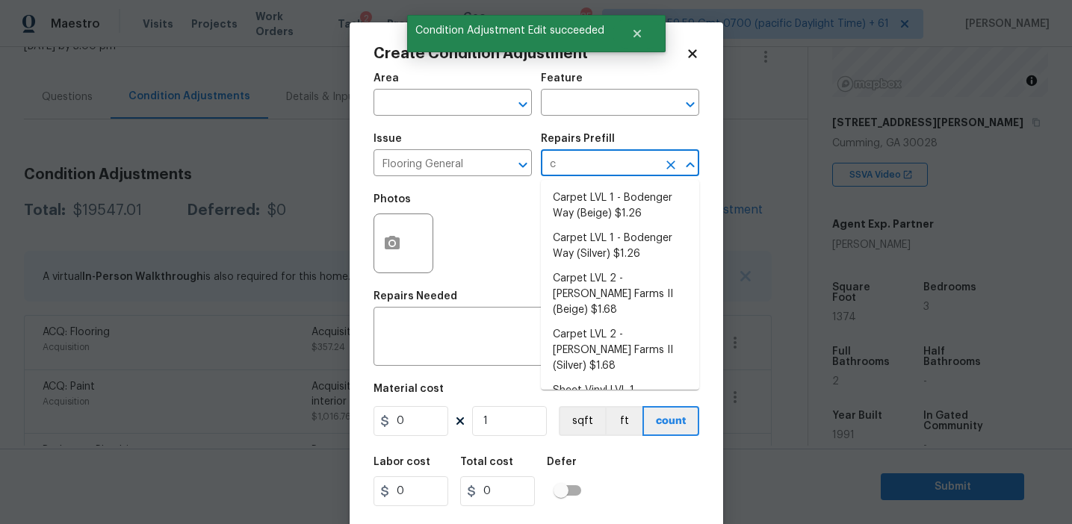
type input "ca"
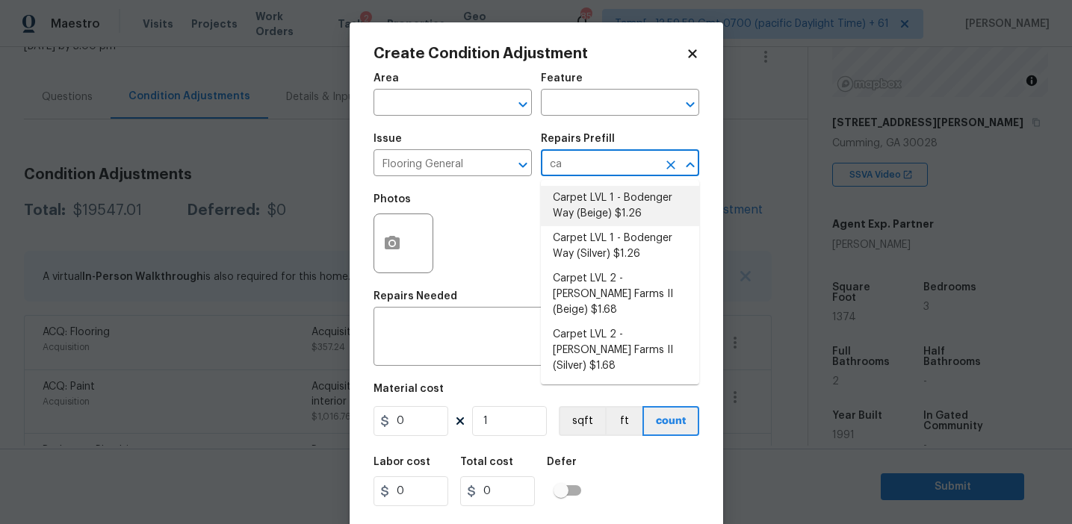
click at [618, 215] on li "Carpet LVL 1 - Bodenger Way (Beige) $1.26" at bounding box center [620, 206] width 158 height 40
type input "Overall Flooring"
type textarea "Install new carpet. (Bodenger Way 749 Bird Bath, Beige) at all previously carpe…"
type input "1.26"
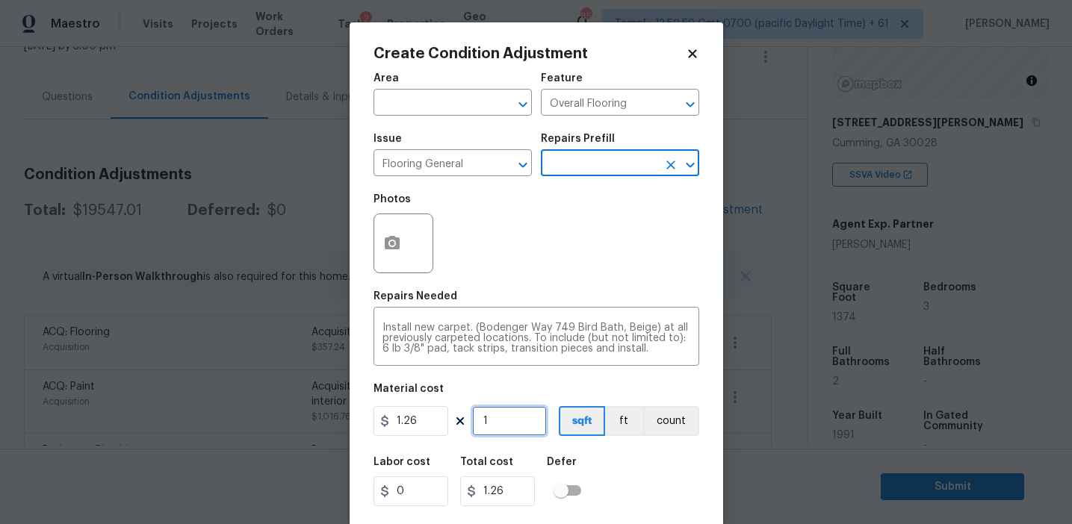
click at [501, 427] on input "1" at bounding box center [509, 421] width 75 height 30
type input "0"
paste input "687"
type input "687"
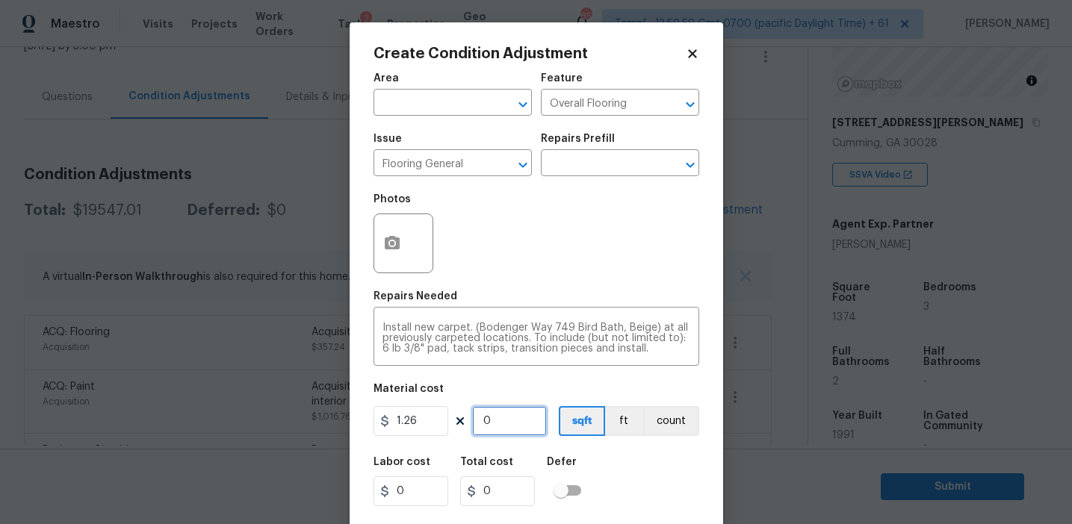
type input "865.62"
type input "687"
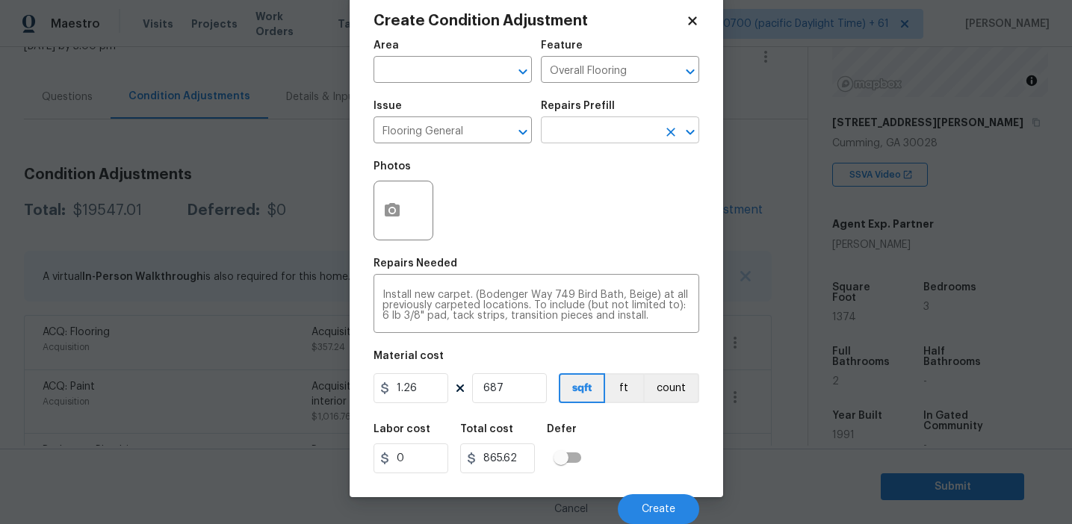
click at [560, 137] on input "text" at bounding box center [599, 131] width 117 height 23
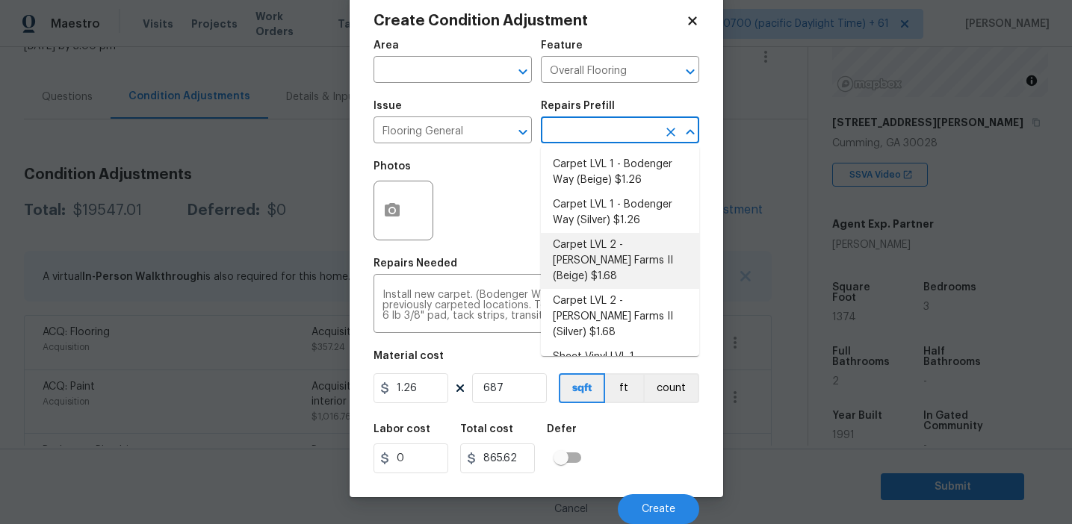
click at [608, 261] on li "Carpet LVL 2 - Abshire Farms II (Beige) $1.68" at bounding box center [620, 261] width 158 height 56
type textarea "Install new carpet (Abshire Farms II - 749 Stony Glade) at all previously carpe…"
type input "1.68"
type input "1154.16"
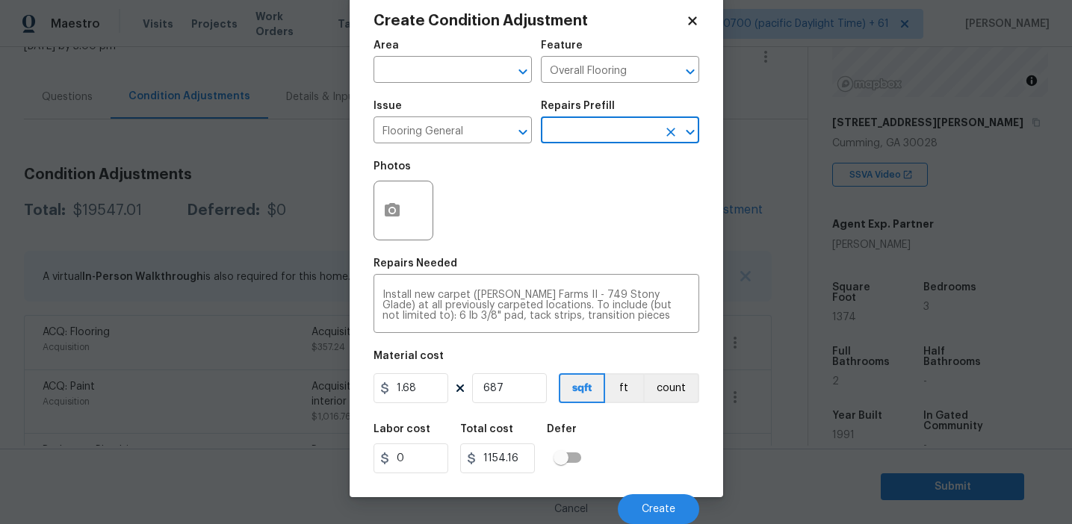
click at [643, 451] on div "Labor cost 0 Total cost 1154.16 Defer" at bounding box center [536, 448] width 326 height 67
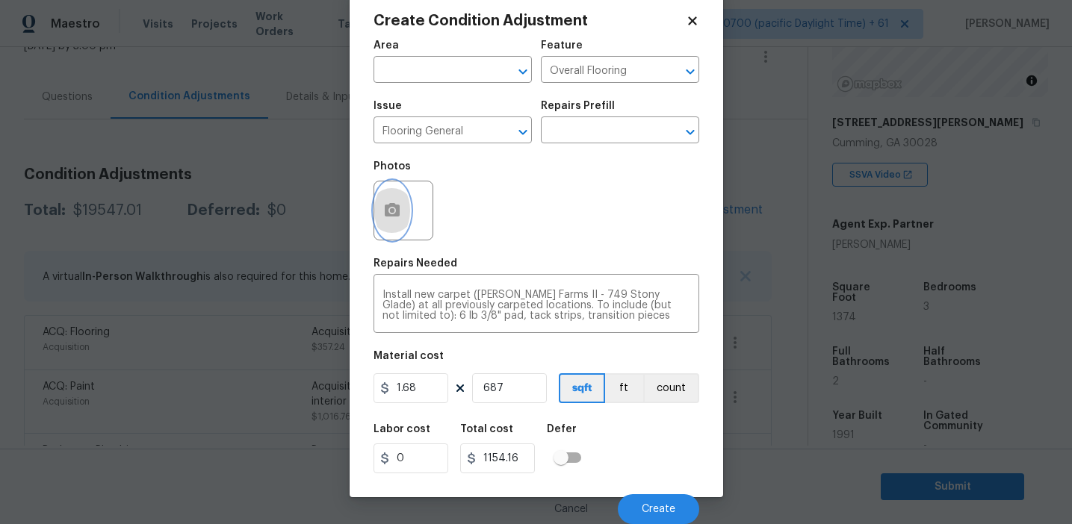
click at [380, 217] on button "button" at bounding box center [392, 210] width 36 height 58
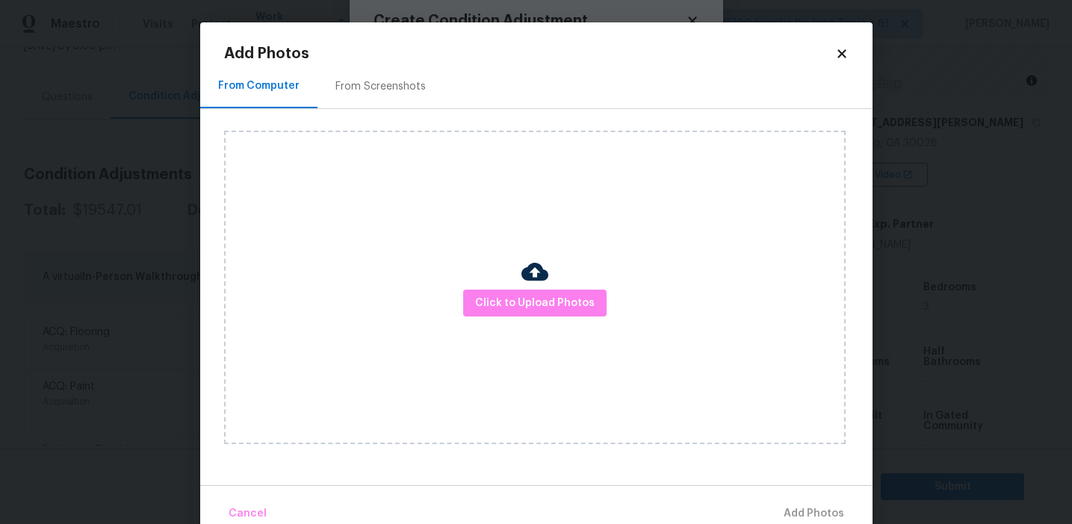
click at [411, 93] on div "From Screenshots" at bounding box center [380, 86] width 90 height 15
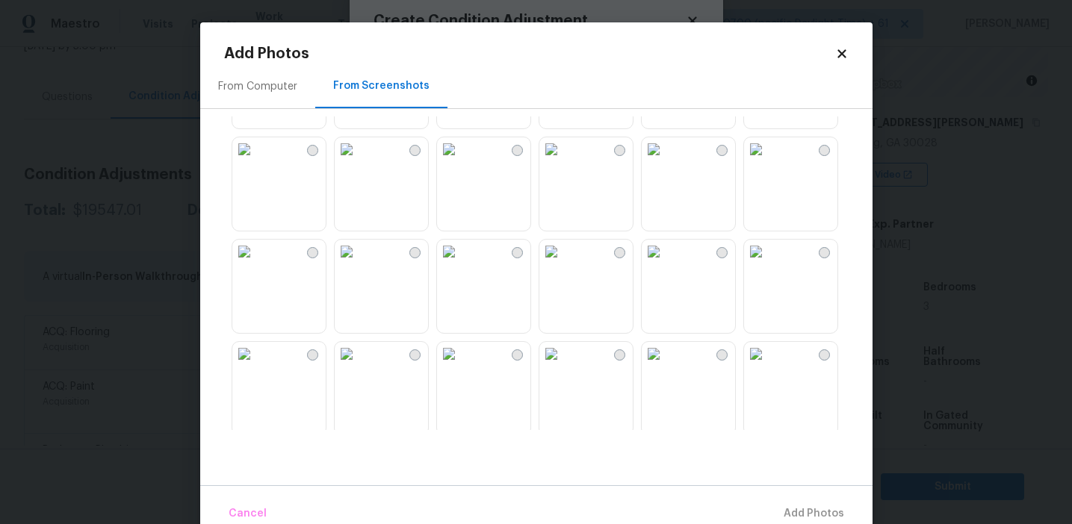
scroll to position [1310, 0]
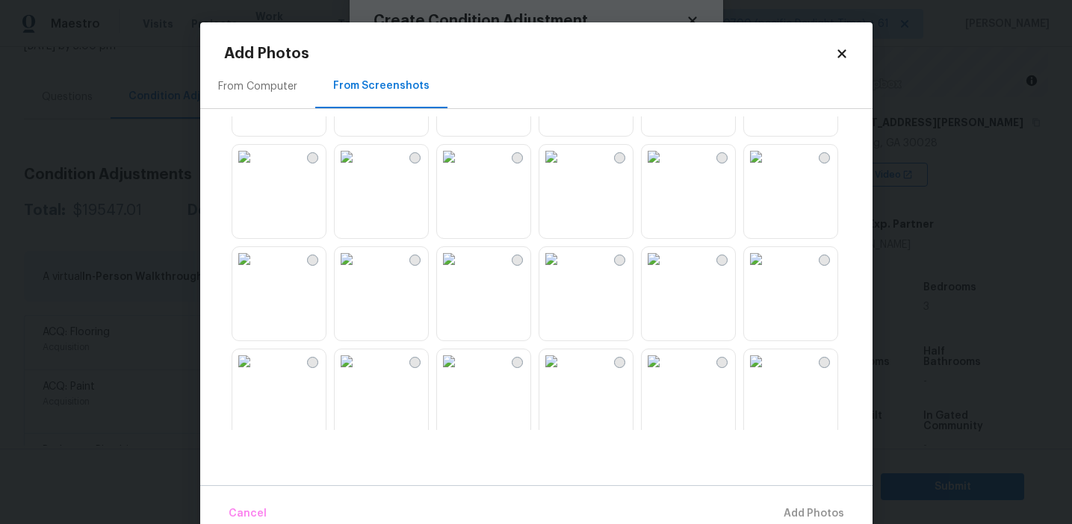
click at [359, 373] on img at bounding box center [347, 362] width 24 height 24
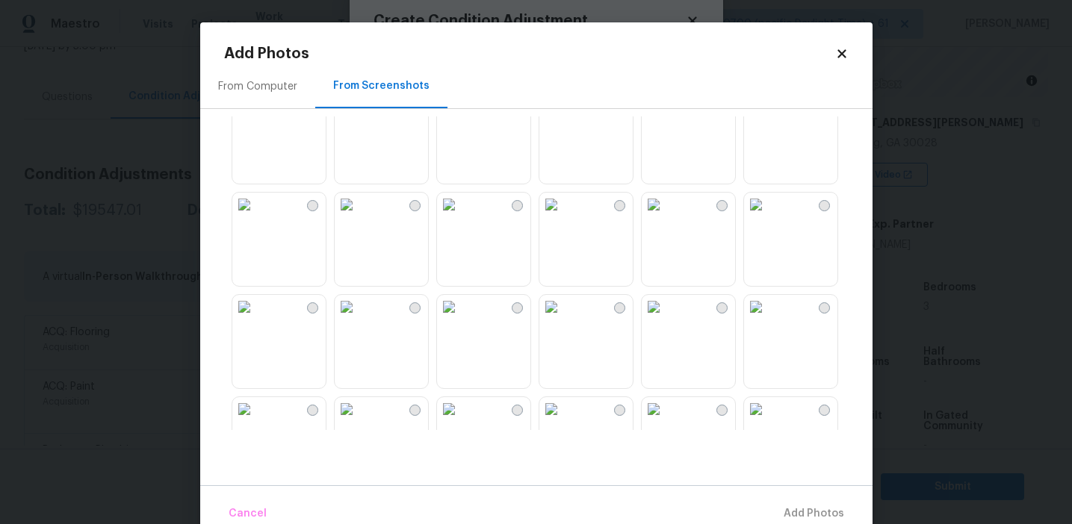
scroll to position [1173, 0]
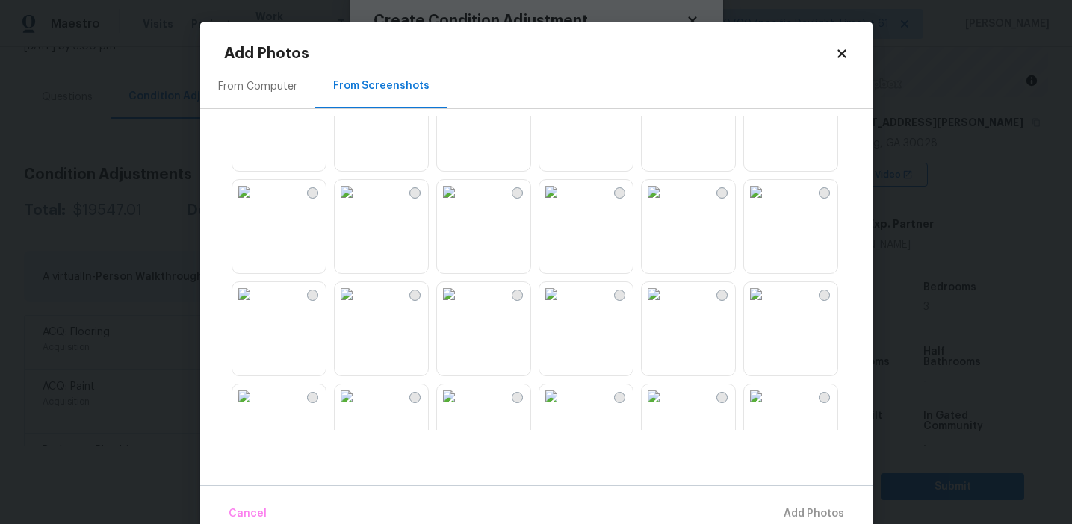
click at [563, 306] on img at bounding box center [551, 294] width 24 height 24
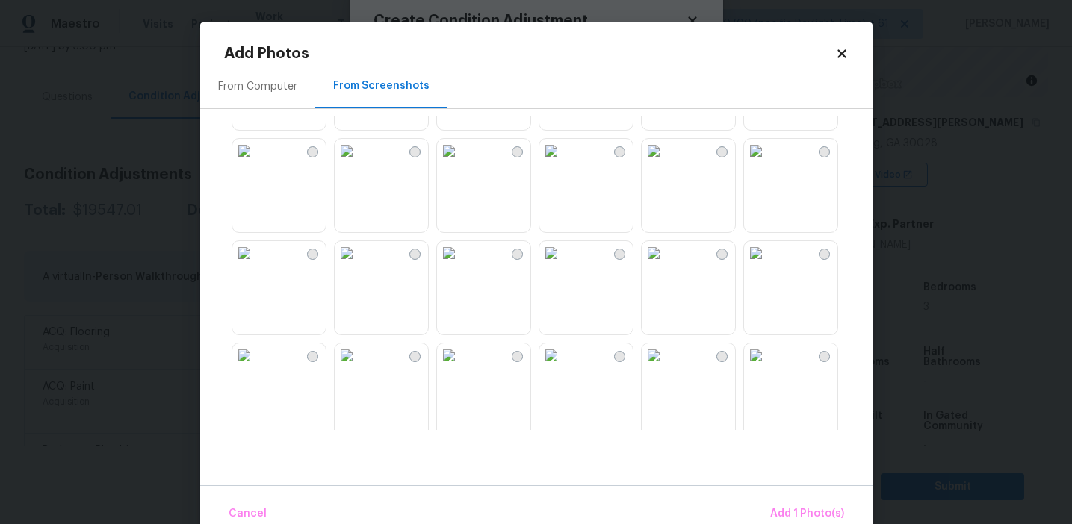
click at [461, 265] on img at bounding box center [449, 253] width 24 height 24
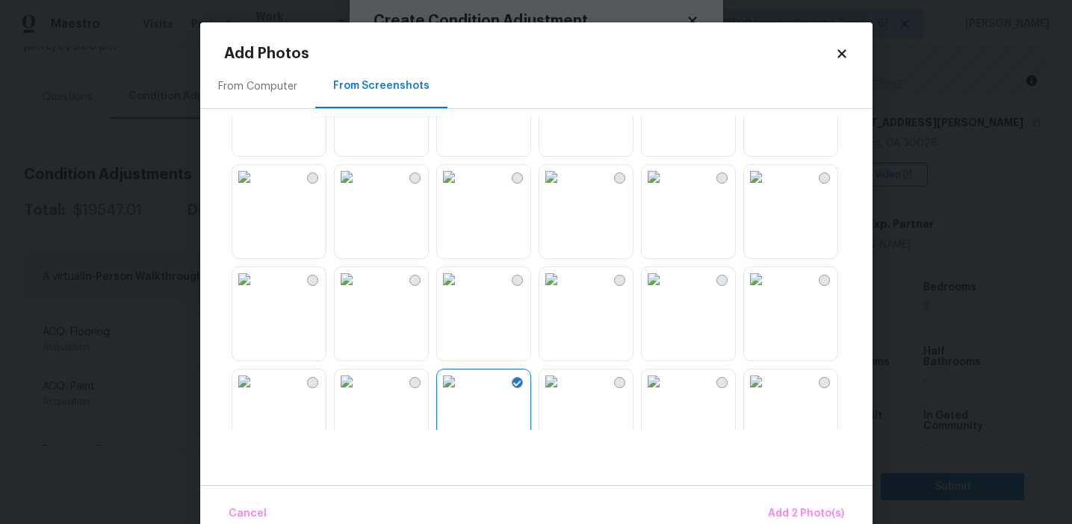
scroll to position [741, 0]
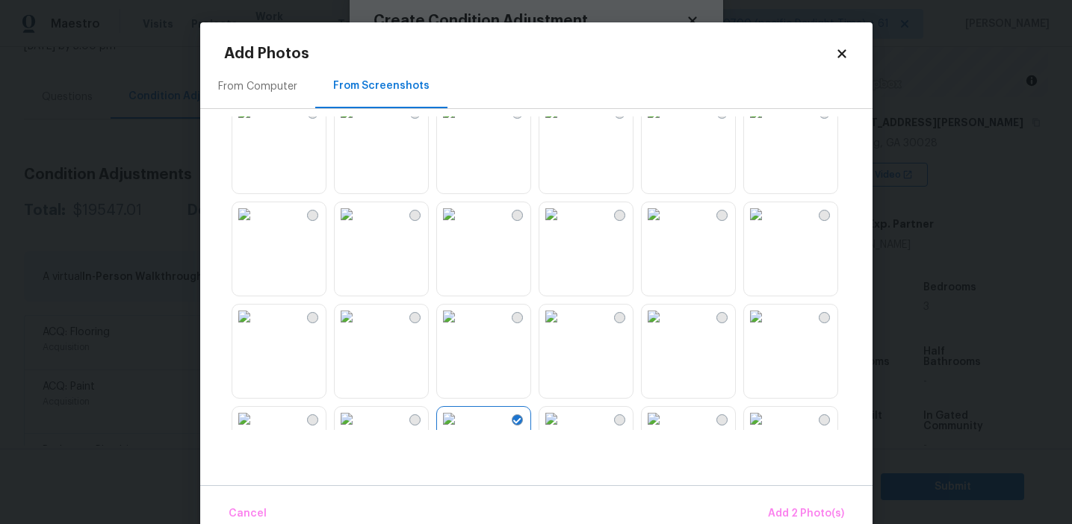
click at [461, 329] on img at bounding box center [449, 317] width 24 height 24
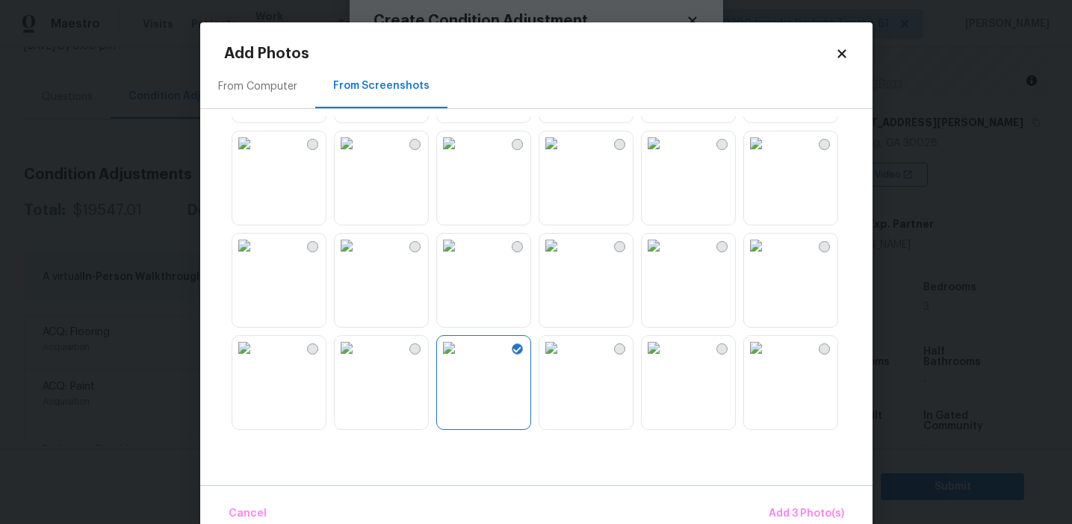
click at [665, 360] on img at bounding box center [654, 348] width 24 height 24
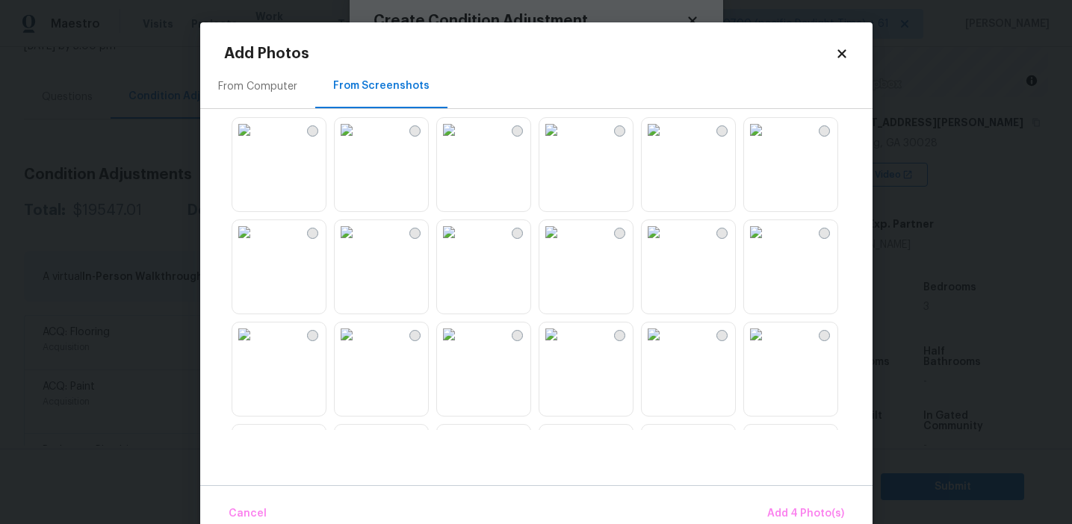
scroll to position [457, 0]
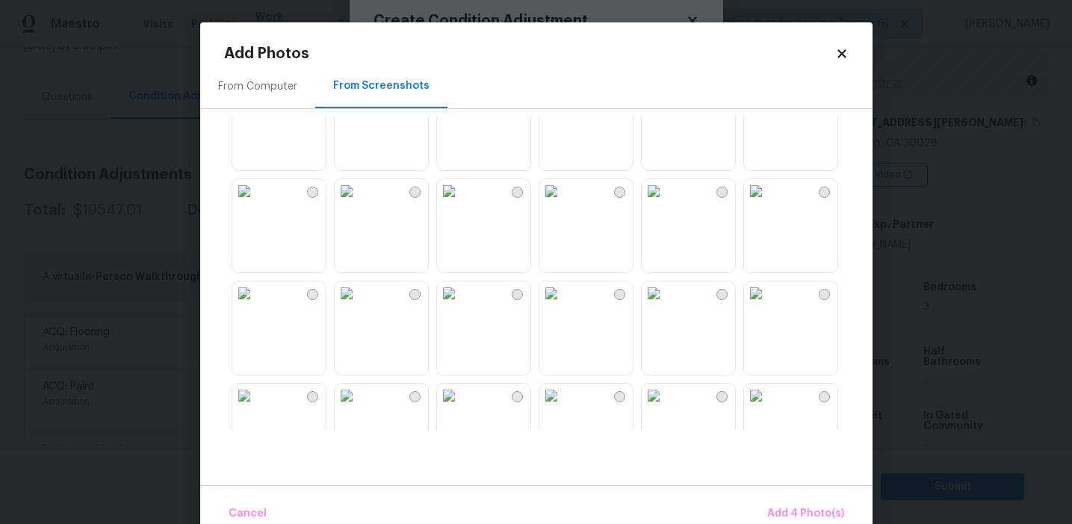
click at [461, 305] on img at bounding box center [449, 294] width 24 height 24
click at [783, 508] on span "Add 5 Photo(s)" at bounding box center [806, 514] width 75 height 19
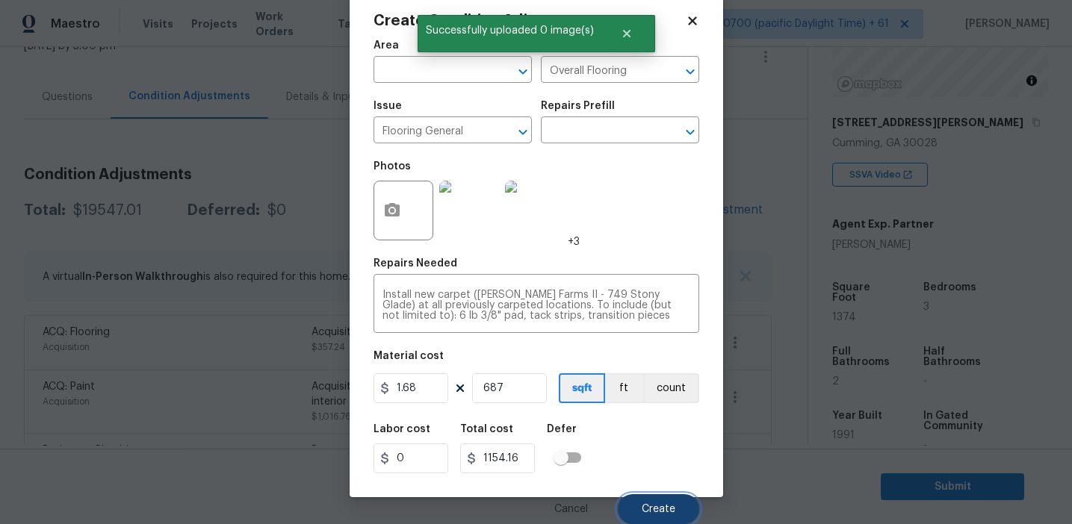
click at [662, 501] on button "Create" at bounding box center [658, 509] width 81 height 30
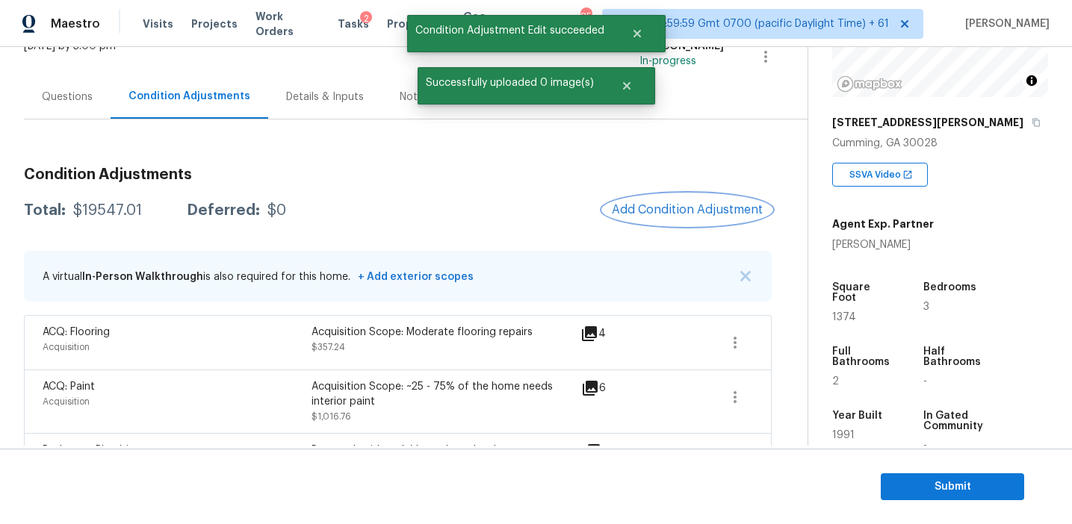
scroll to position [0, 0]
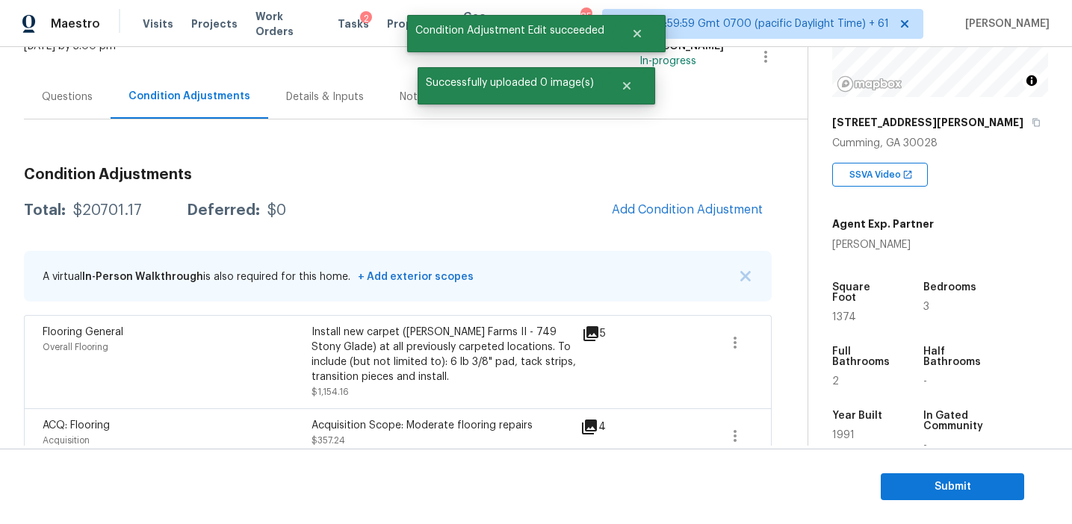
click at [93, 211] on div "$20701.17" at bounding box center [107, 210] width 69 height 15
copy div "20701.17"
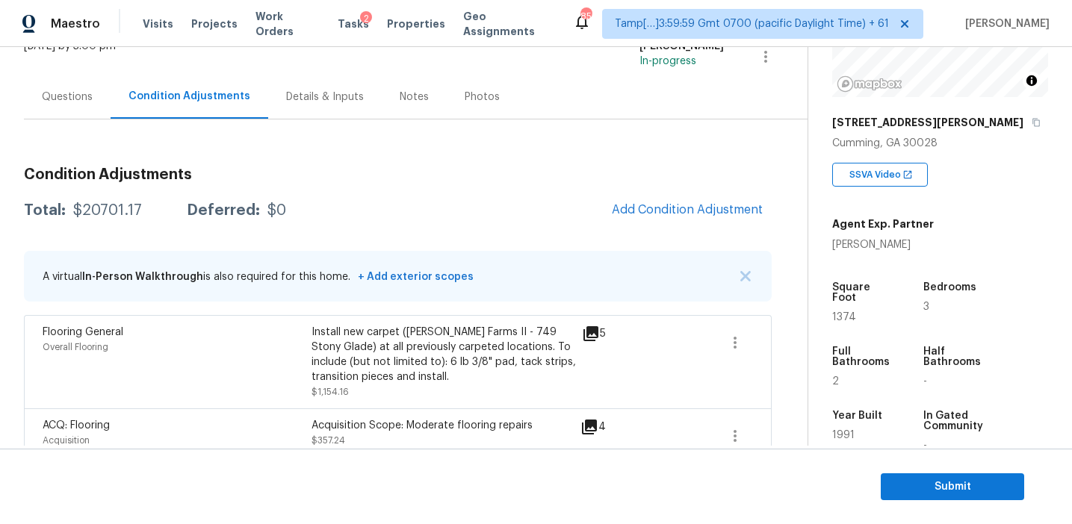
click at [268, 115] on div "Details & Inputs" at bounding box center [325, 97] width 114 height 44
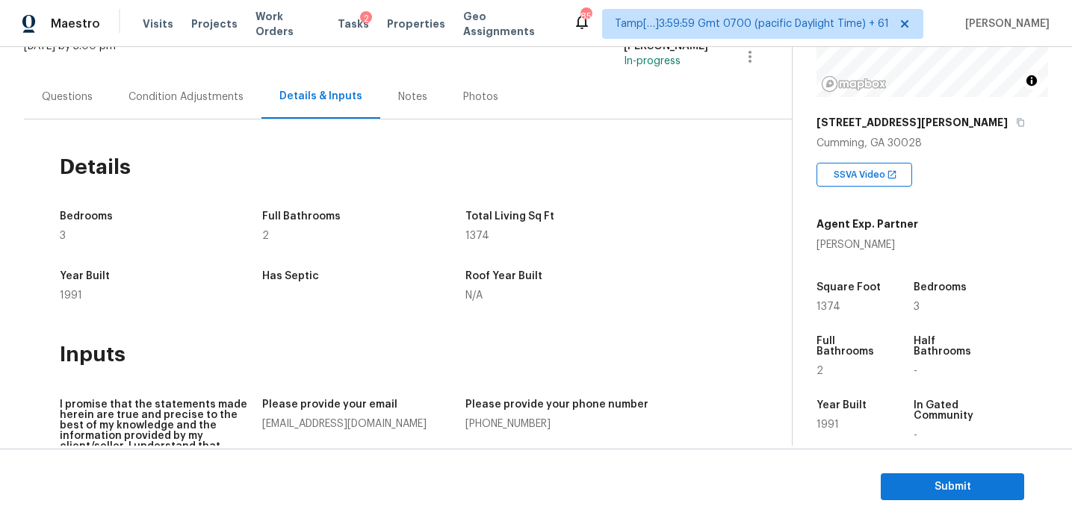
click at [213, 112] on div "Condition Adjustments" at bounding box center [186, 97] width 151 height 44
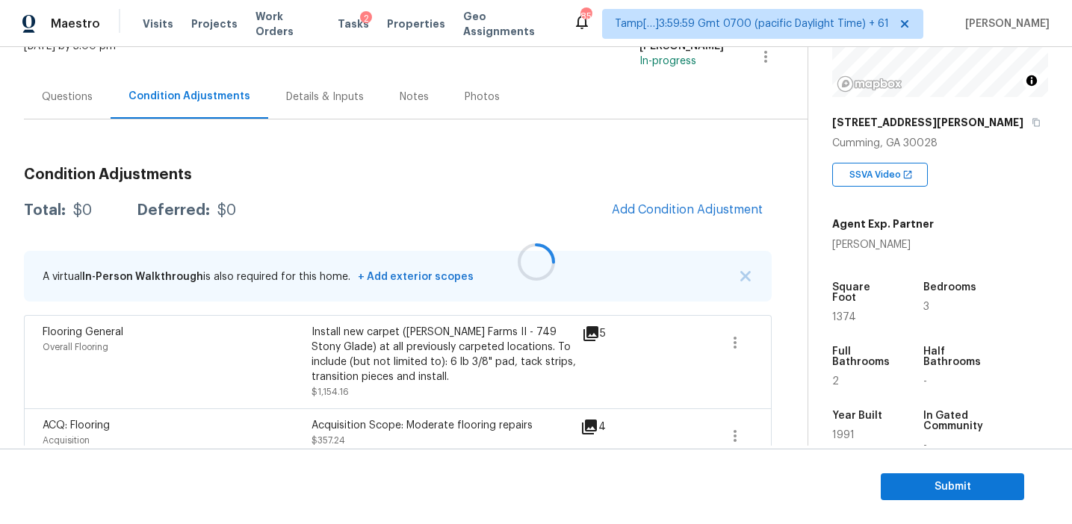
click at [322, 243] on div at bounding box center [536, 262] width 1072 height 524
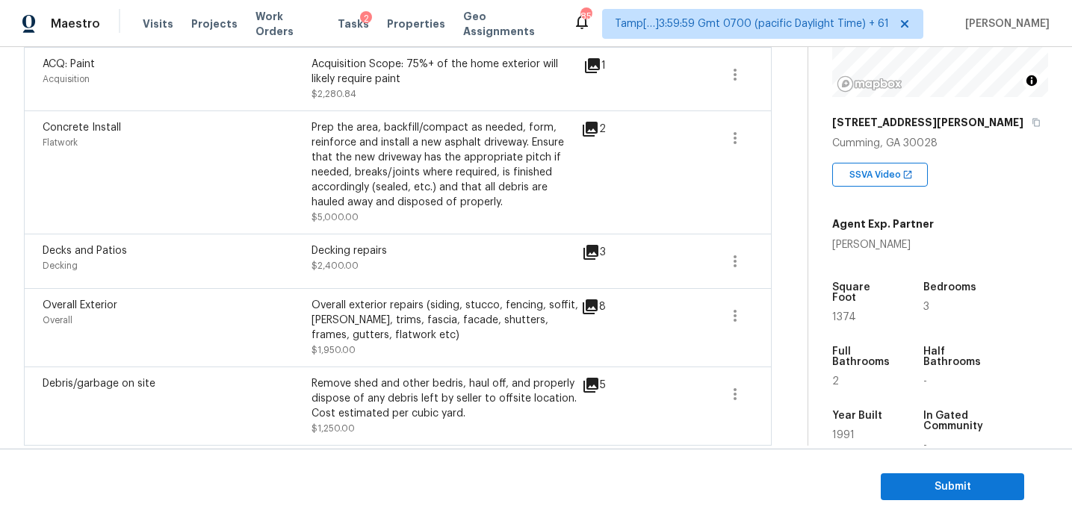
scroll to position [1276, 0]
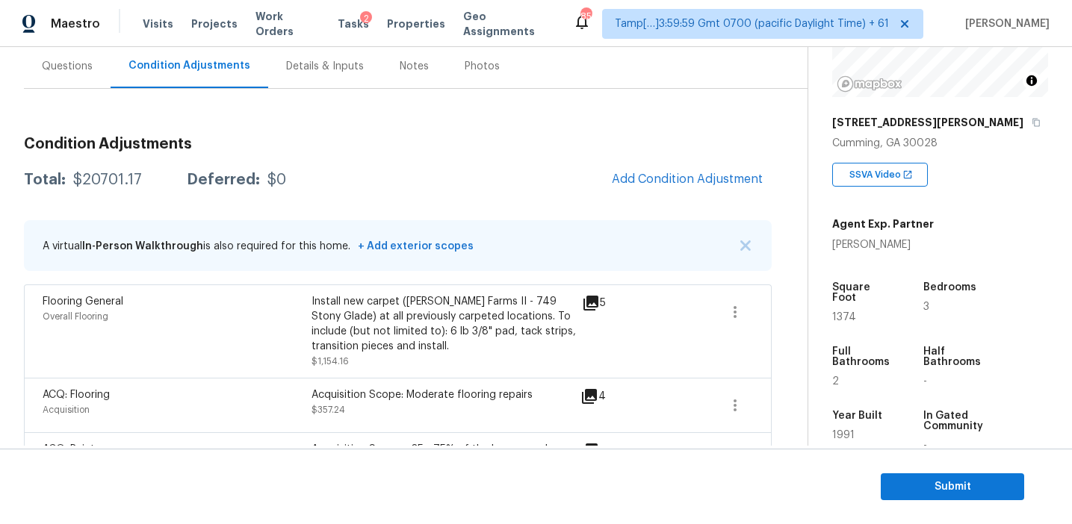
click at [74, 60] on div "Questions" at bounding box center [67, 66] width 51 height 15
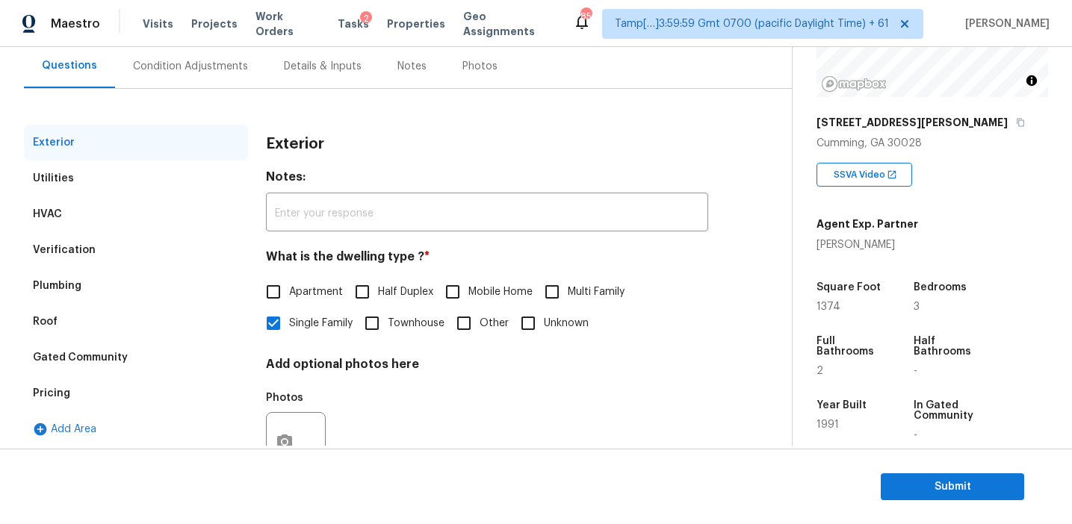
scroll to position [137, 0]
click at [133, 394] on div "Pricing" at bounding box center [136, 394] width 224 height 36
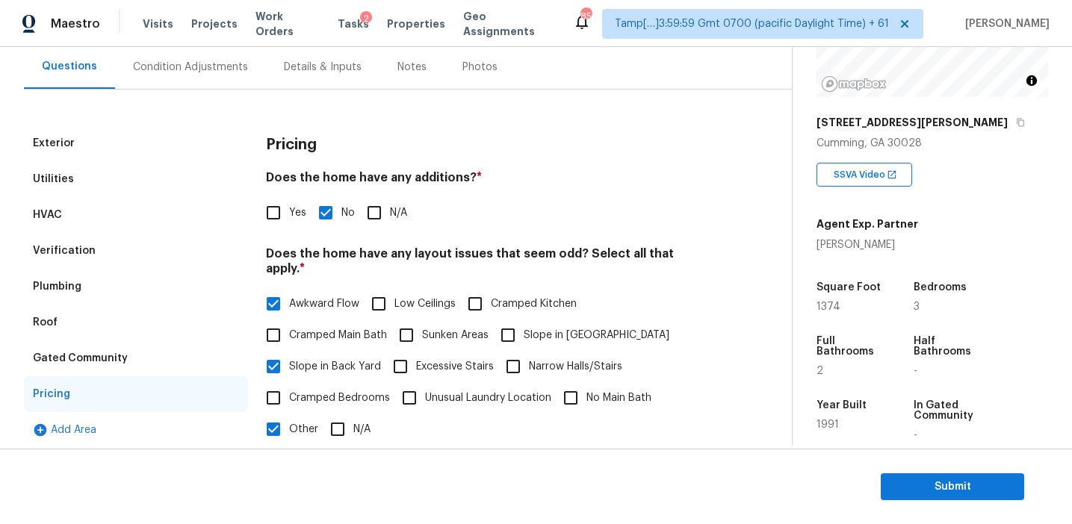
scroll to position [333, 0]
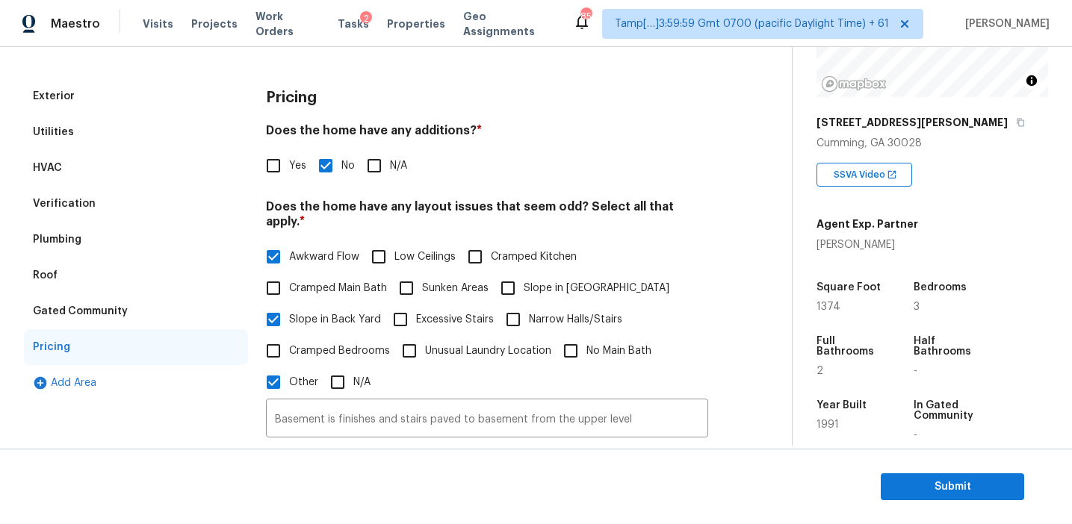
click at [155, 196] on div "Verification" at bounding box center [136, 204] width 224 height 36
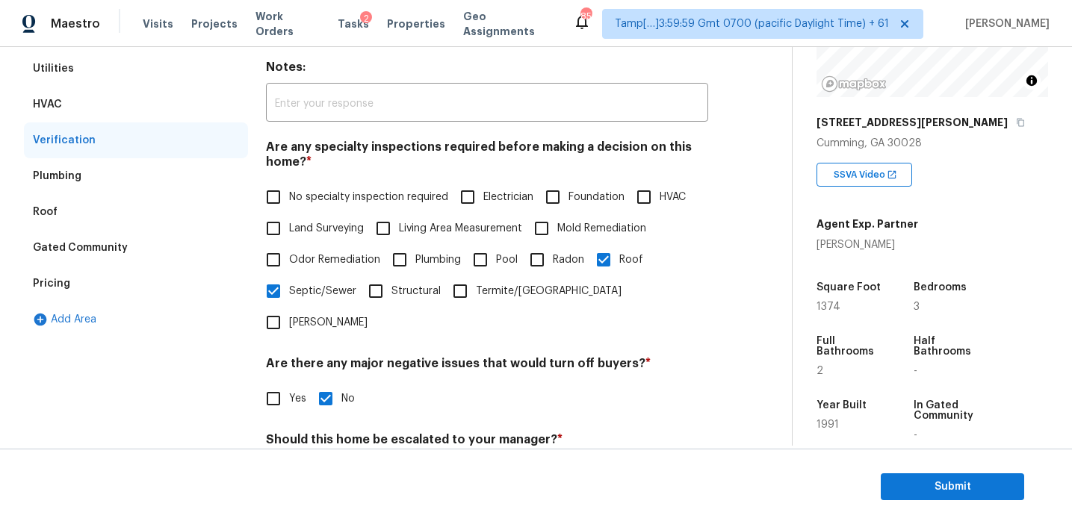
scroll to position [181, 0]
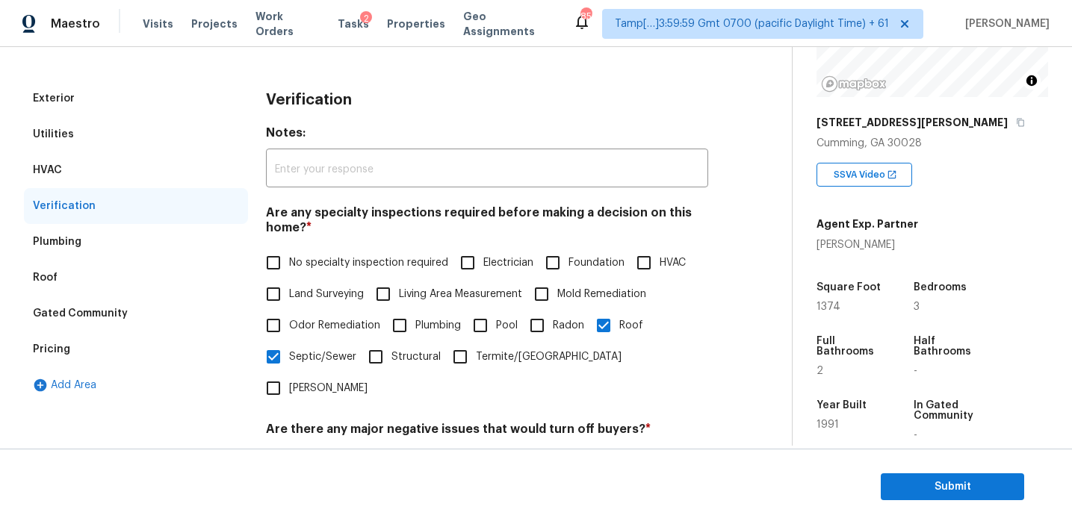
click at [191, 98] on div "Exterior" at bounding box center [136, 99] width 224 height 36
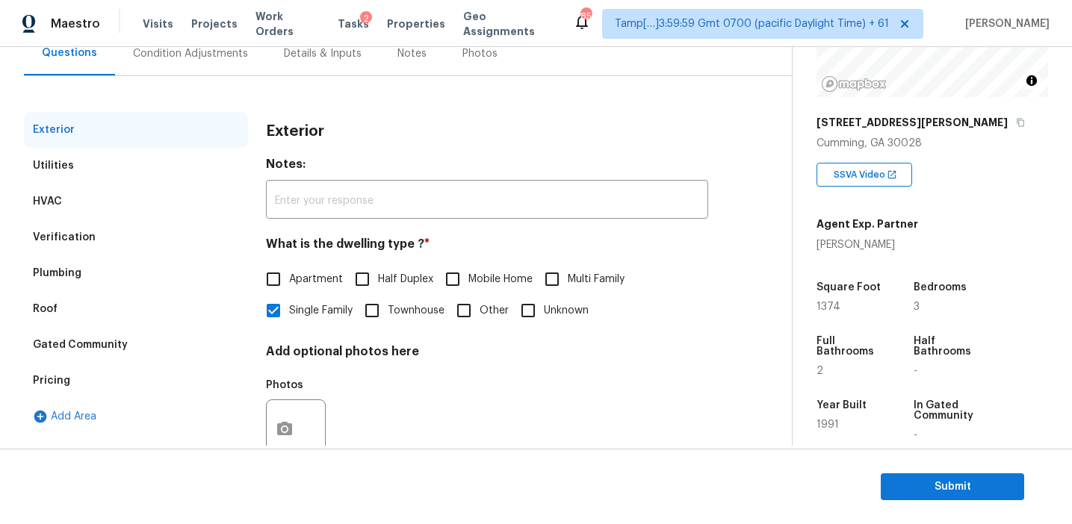
scroll to position [130, 0]
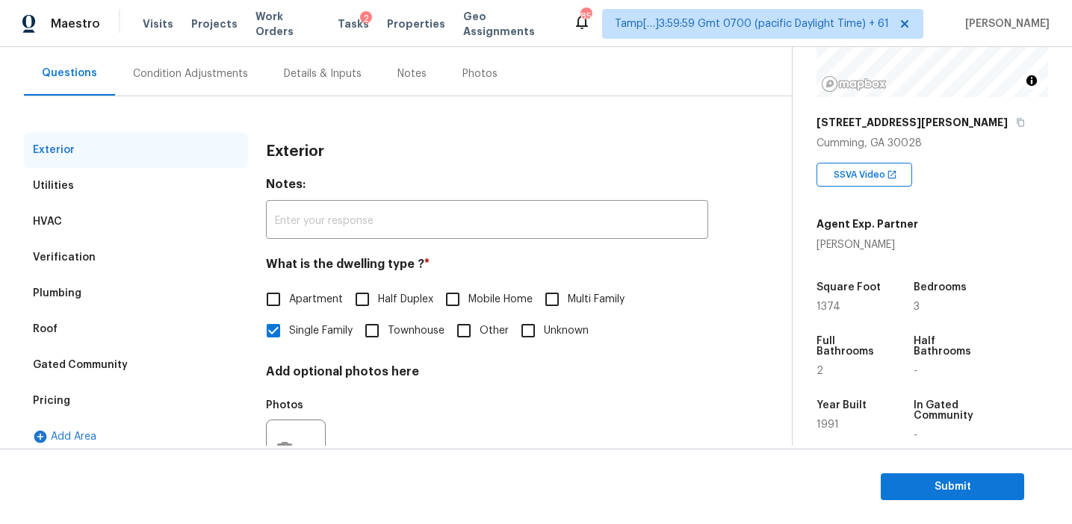
click at [192, 79] on div "Condition Adjustments" at bounding box center [190, 73] width 115 height 15
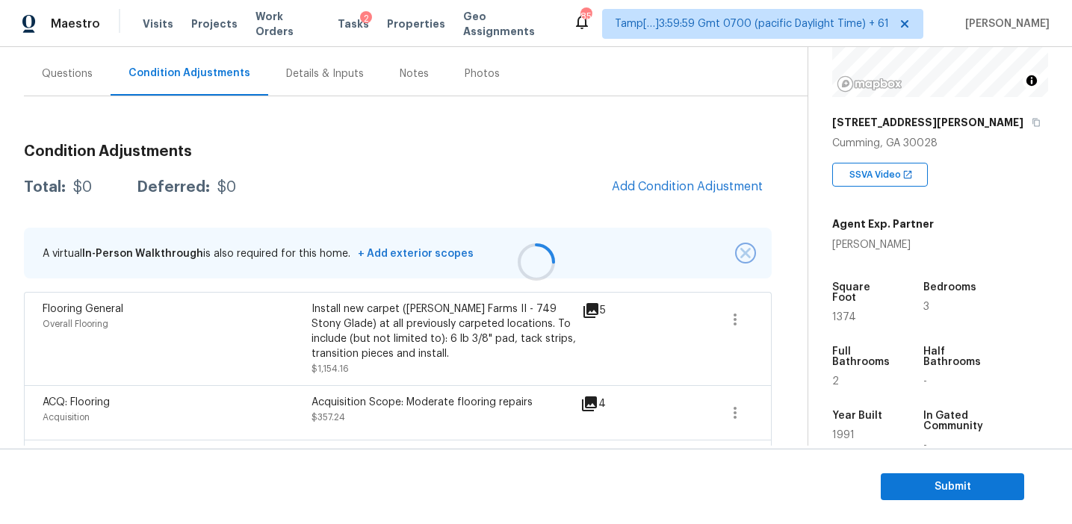
click at [748, 253] on img "button" at bounding box center [745, 253] width 10 height 10
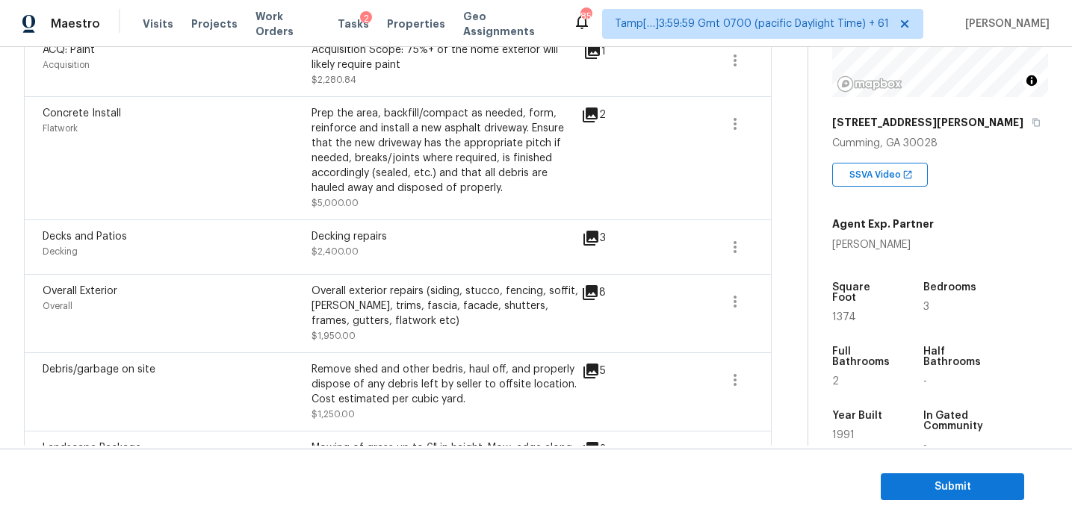
scroll to position [1188, 0]
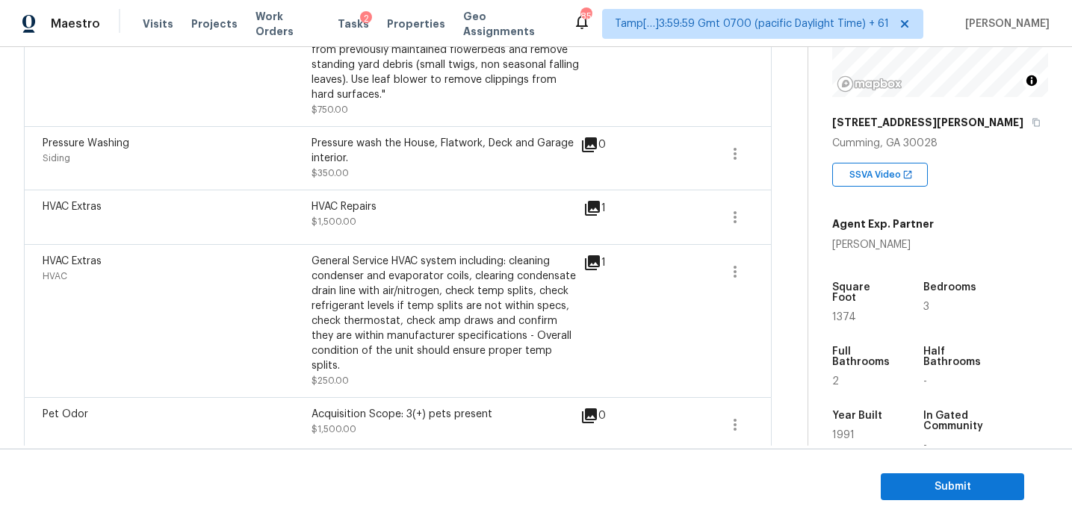
click at [419, 287] on div "General Service HVAC system including: cleaning condenser and evaporator coils,…" at bounding box center [445, 314] width 269 height 120
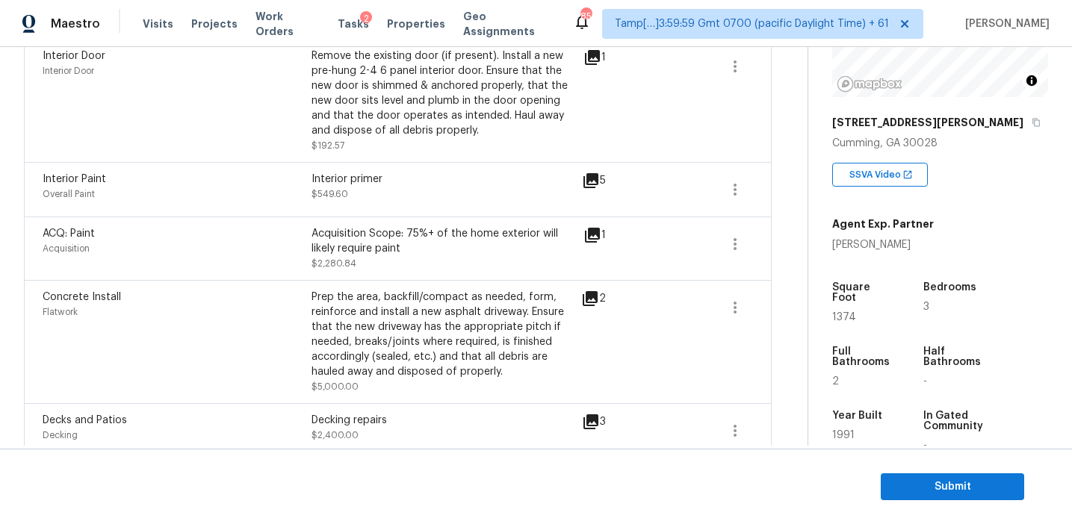
scroll to position [562, 0]
click at [415, 240] on div "Acquisition Scope: 75%+ of the home exterior will likely require paint" at bounding box center [445, 241] width 269 height 30
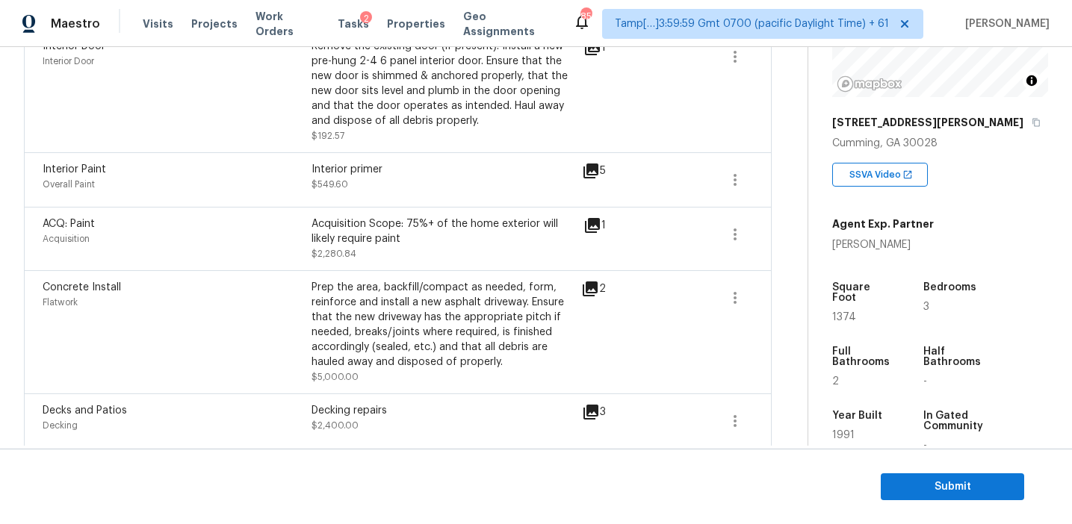
scroll to position [566, 0]
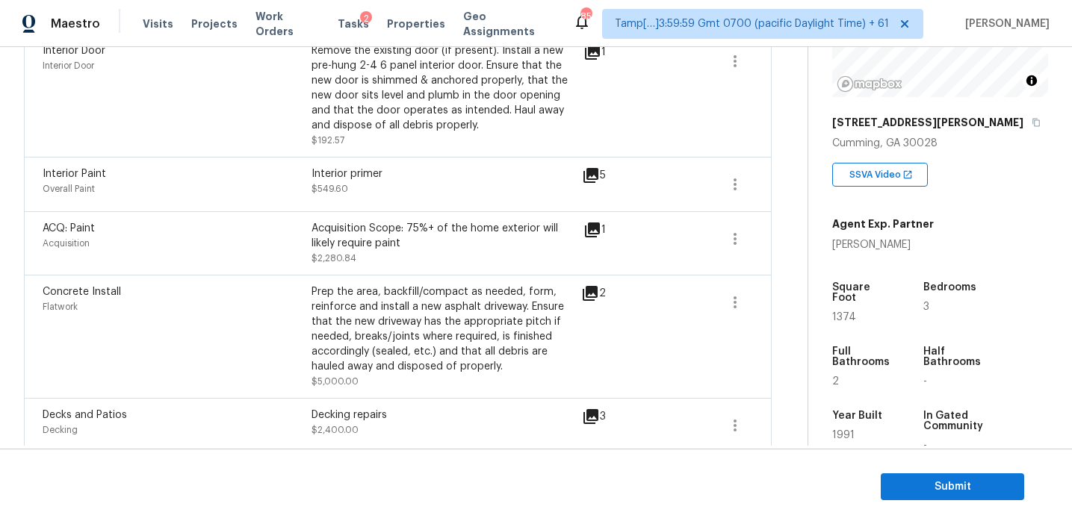
click at [412, 206] on div "Interior Paint Overall Paint Interior primer $549.60 5" at bounding box center [398, 184] width 748 height 55
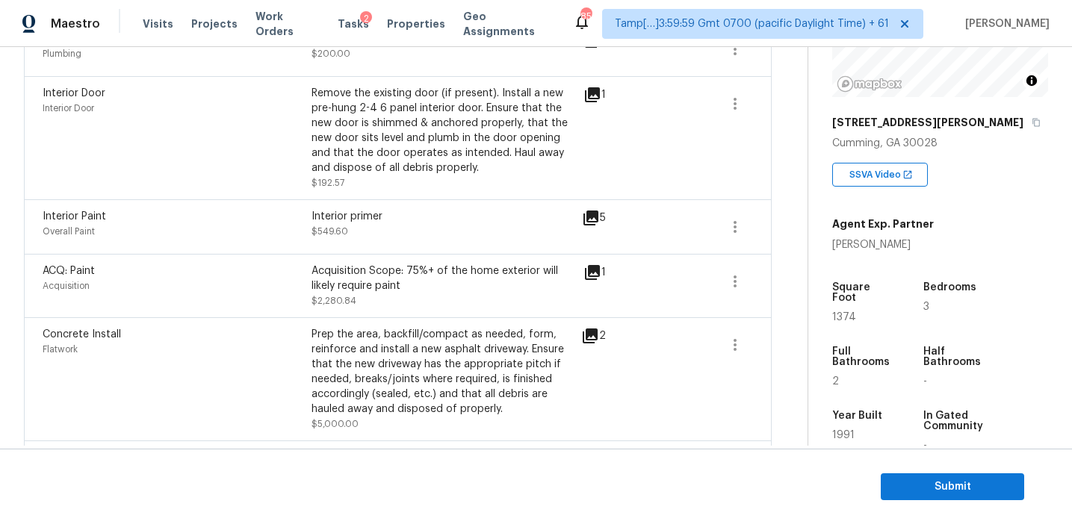
scroll to position [509, 0]
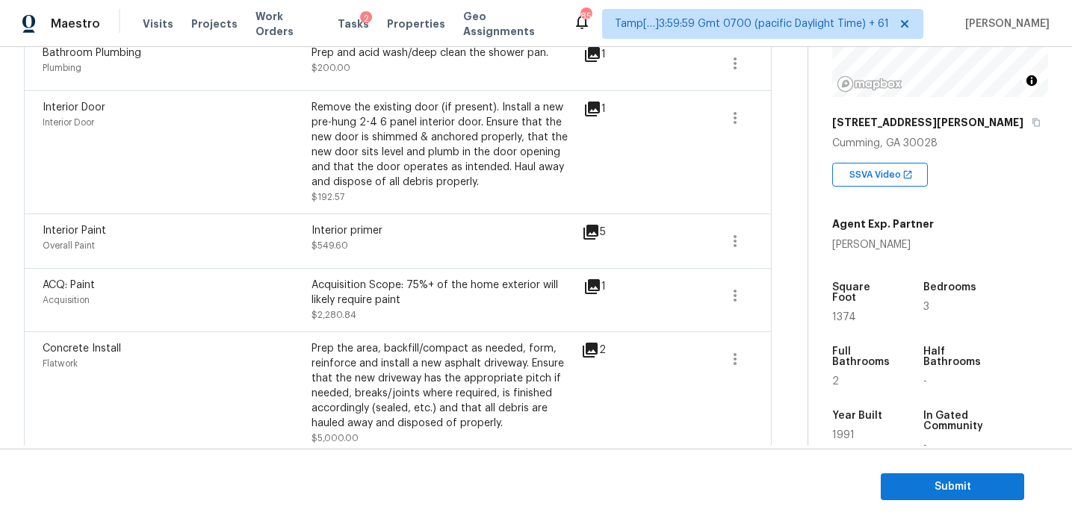
click at [412, 206] on div "Interior Door Interior Door Remove the existing door (if present). Install a ne…" at bounding box center [398, 151] width 748 height 123
click at [418, 242] on div "Interior primer $549.60" at bounding box center [445, 241] width 269 height 36
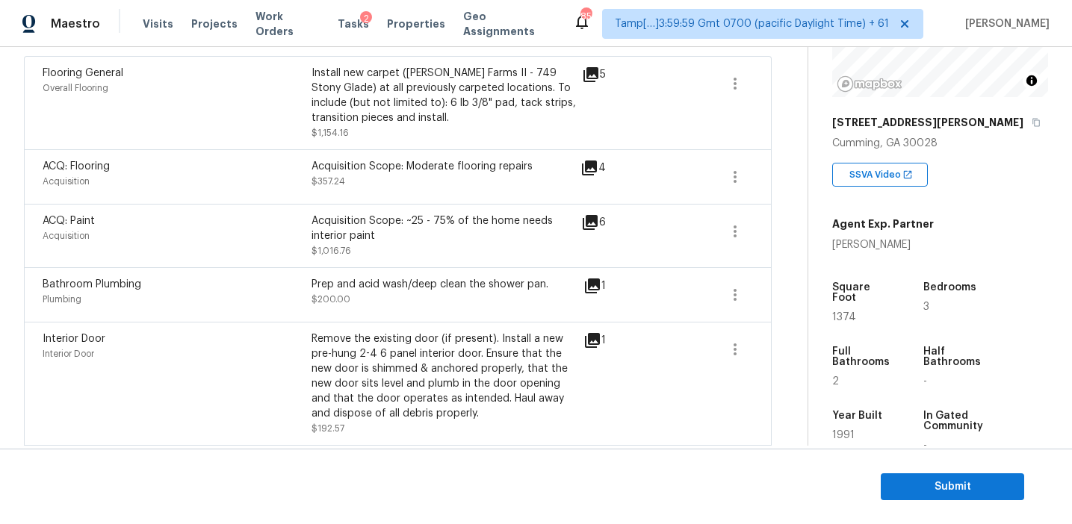
scroll to position [273, 0]
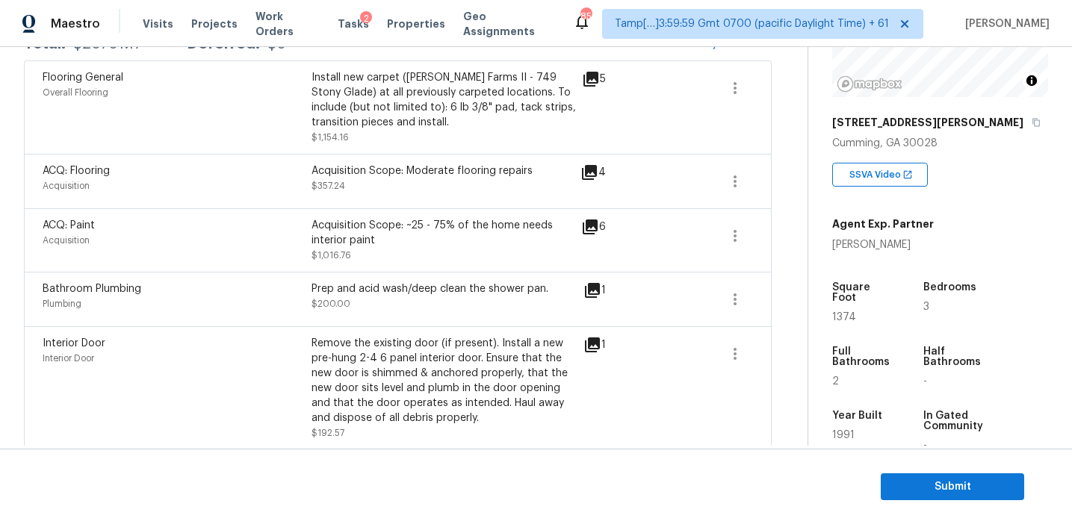
click at [418, 242] on div "Acquisition Scope: ~25 - 75% of the home needs interior paint" at bounding box center [445, 233] width 269 height 30
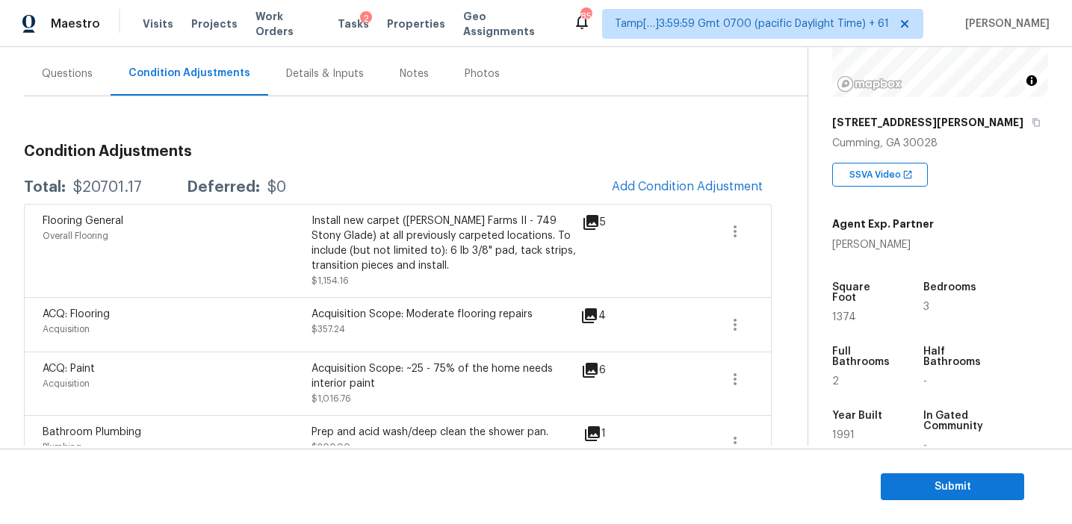
scroll to position [134, 0]
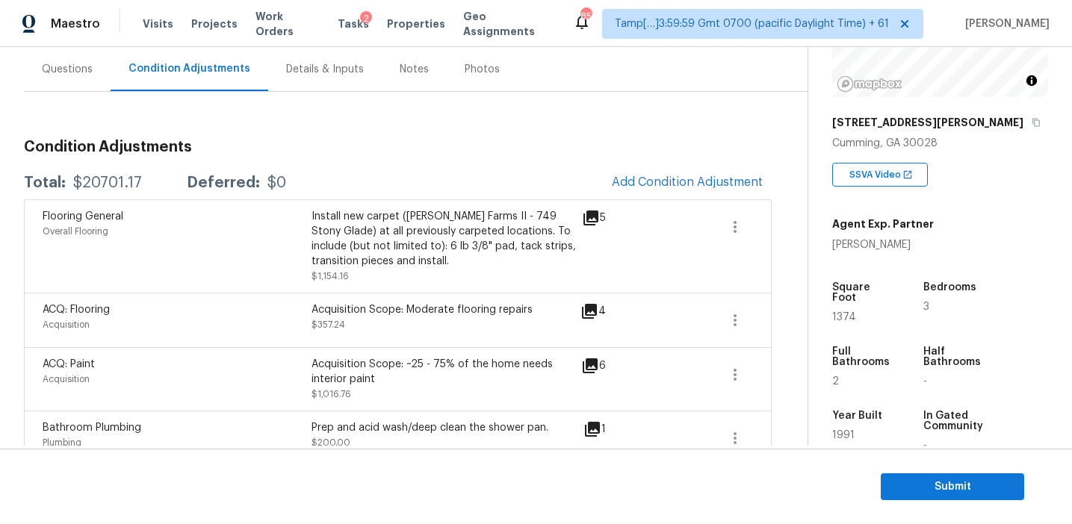
click at [916, 490] on span "Submit" at bounding box center [953, 487] width 120 height 19
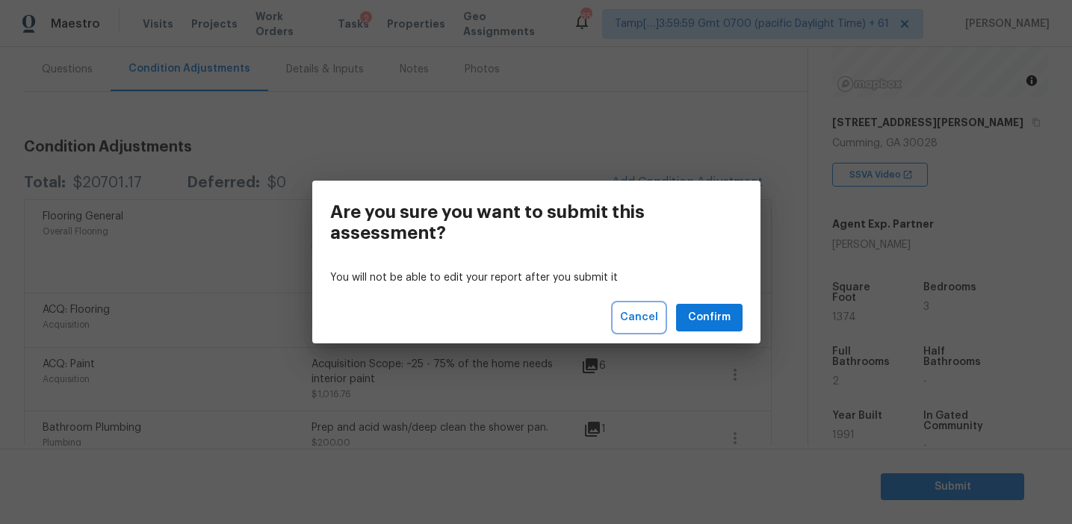
click at [648, 315] on span "Cancel" at bounding box center [639, 317] width 38 height 19
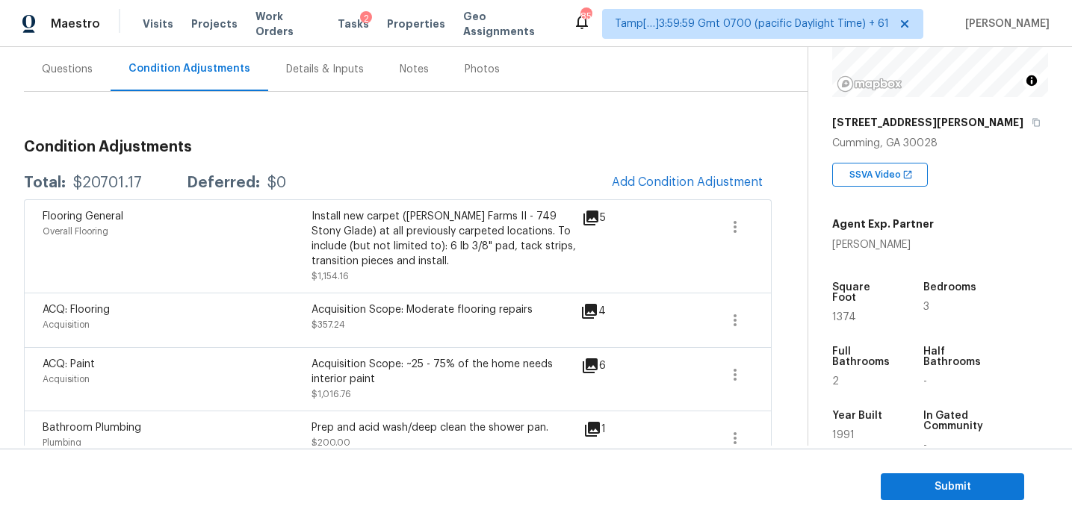
click at [619, 313] on div "4" at bounding box center [616, 311] width 73 height 18
click at [887, 485] on button "Submit" at bounding box center [952, 488] width 143 height 28
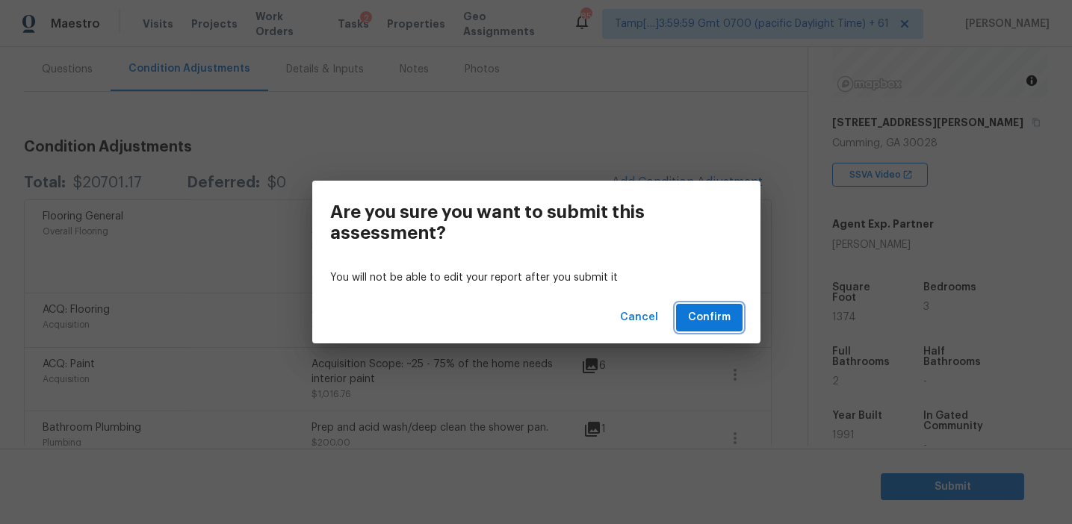
click at [696, 306] on button "Confirm" at bounding box center [709, 318] width 66 height 28
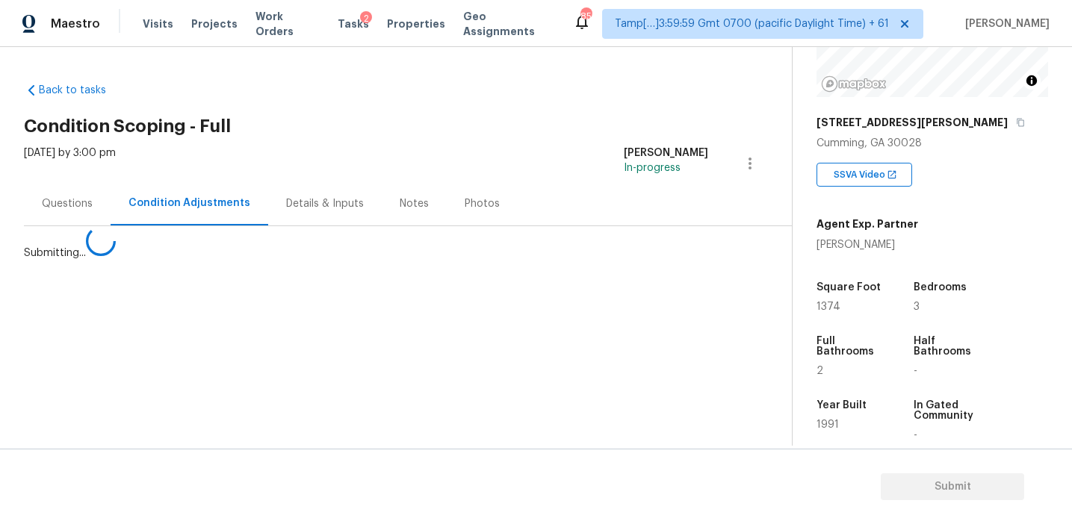
scroll to position [0, 0]
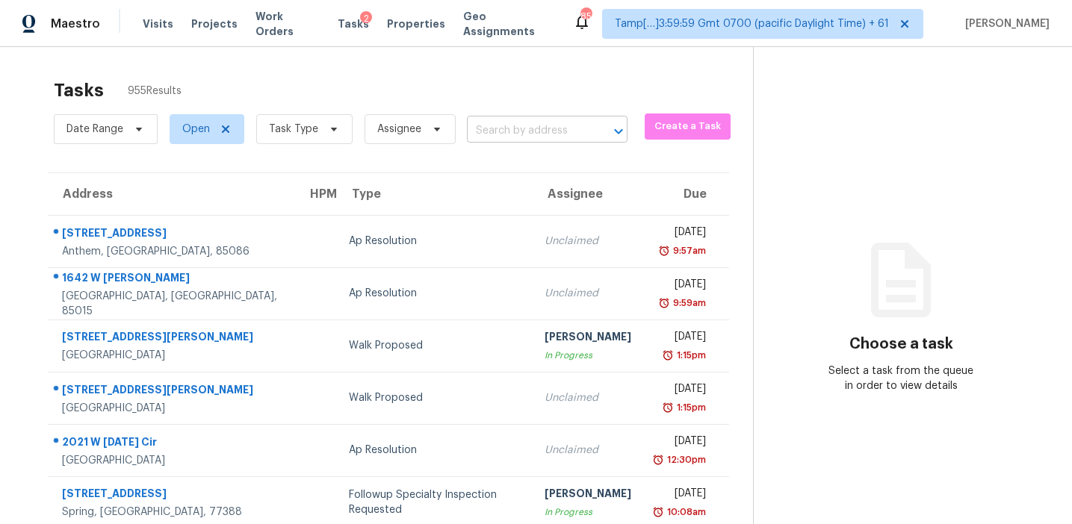
click at [549, 122] on input "text" at bounding box center [526, 131] width 119 height 23
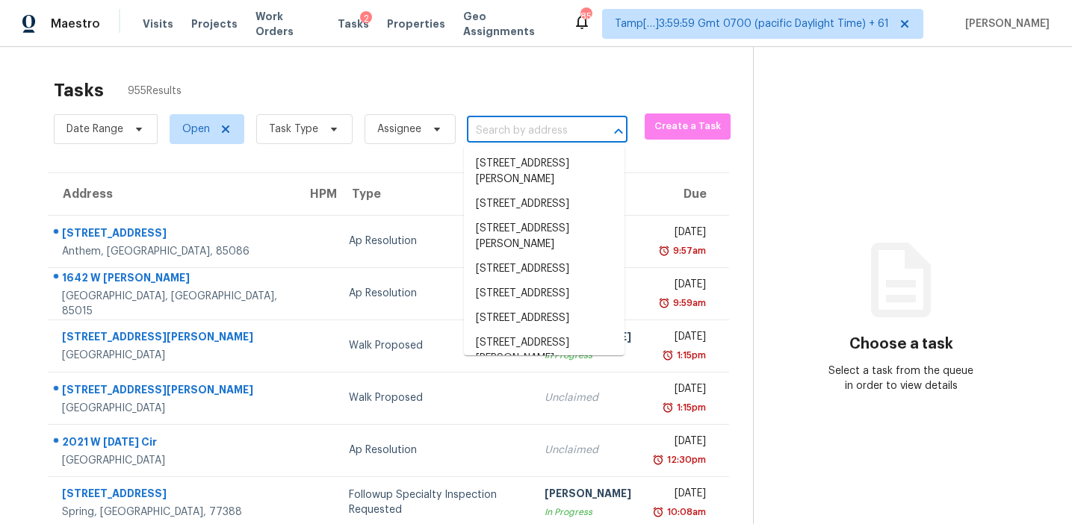
paste input "[STREET_ADDRESS]"
type input "[STREET_ADDRESS]"
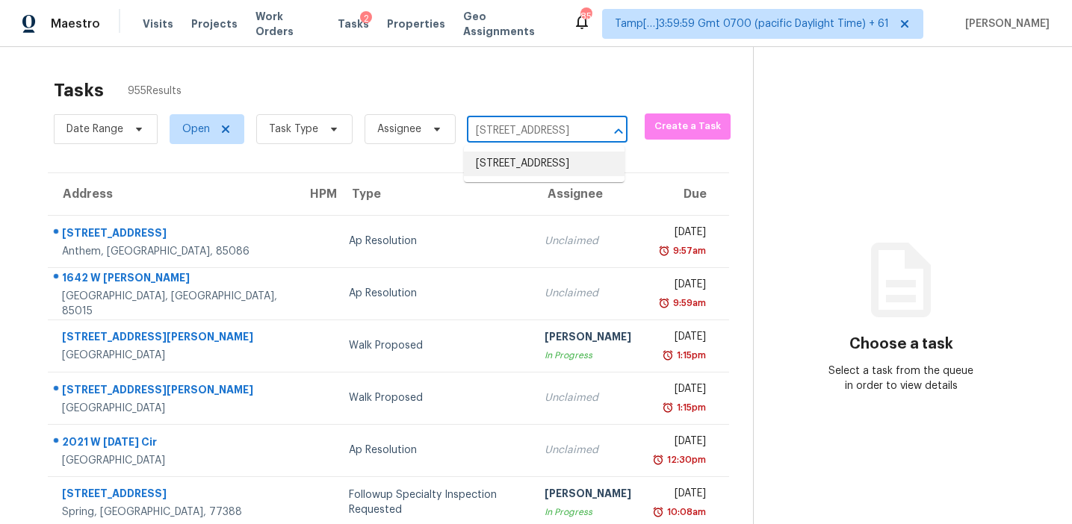
click at [550, 164] on li "[STREET_ADDRESS]" at bounding box center [544, 164] width 161 height 25
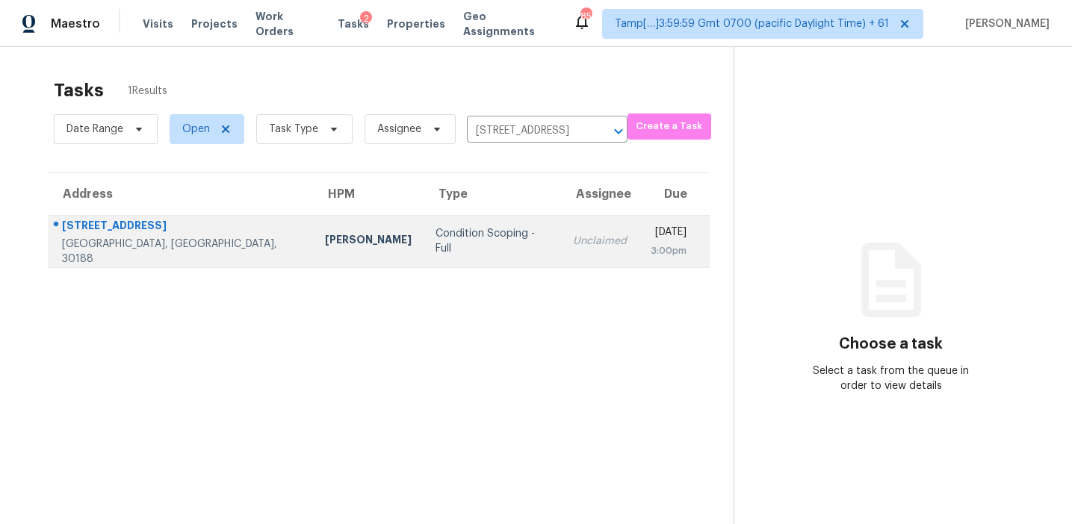
click at [651, 229] on div "[DATE]" at bounding box center [669, 234] width 36 height 19
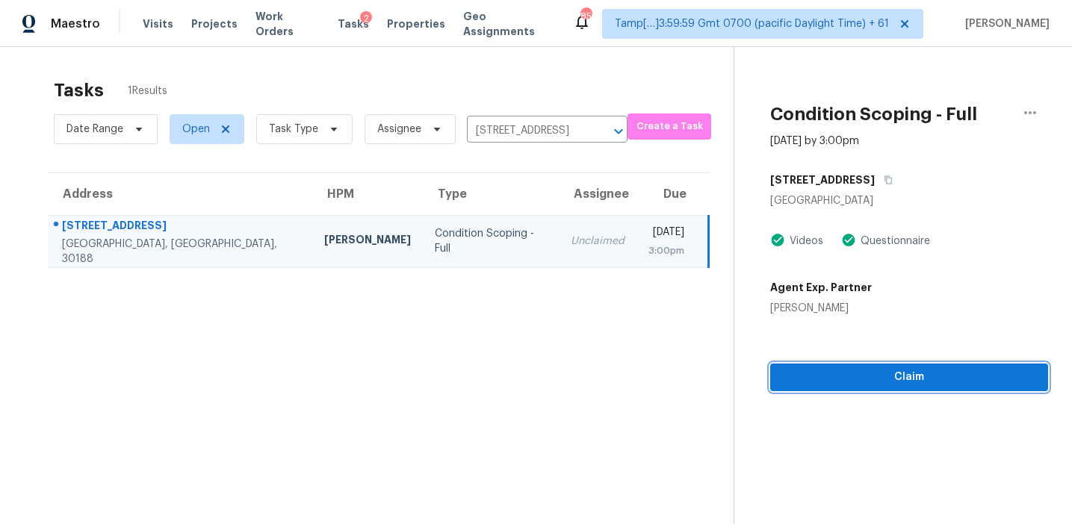
click at [849, 372] on span "Claim" at bounding box center [909, 377] width 254 height 19
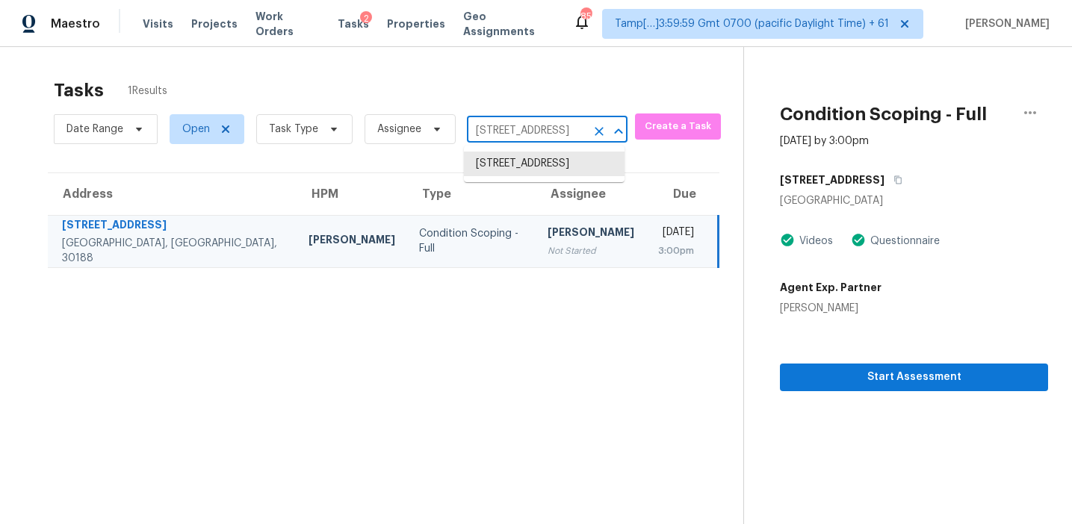
click at [507, 133] on input "[STREET_ADDRESS]" at bounding box center [526, 131] width 119 height 23
paste input "6393 Boca Grande Blvd Forest Park, GA, 30297"
type input "6393 Boca Grande Blvd Forest Park, GA, 30297"
click at [520, 161] on li "6393 Boca Grande Blvd, Forest Park, GA 30297" at bounding box center [544, 164] width 161 height 25
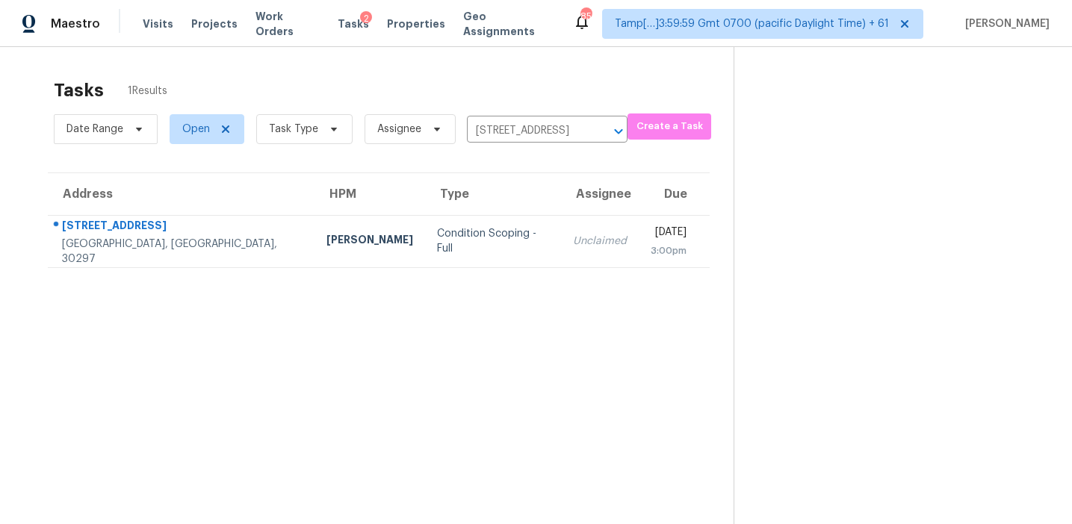
click at [502, 269] on section "Tasks 1 Results Date Range Open Task Type Assignee 6393 Boca Grande Blvd, Fores…" at bounding box center [379, 321] width 710 height 500
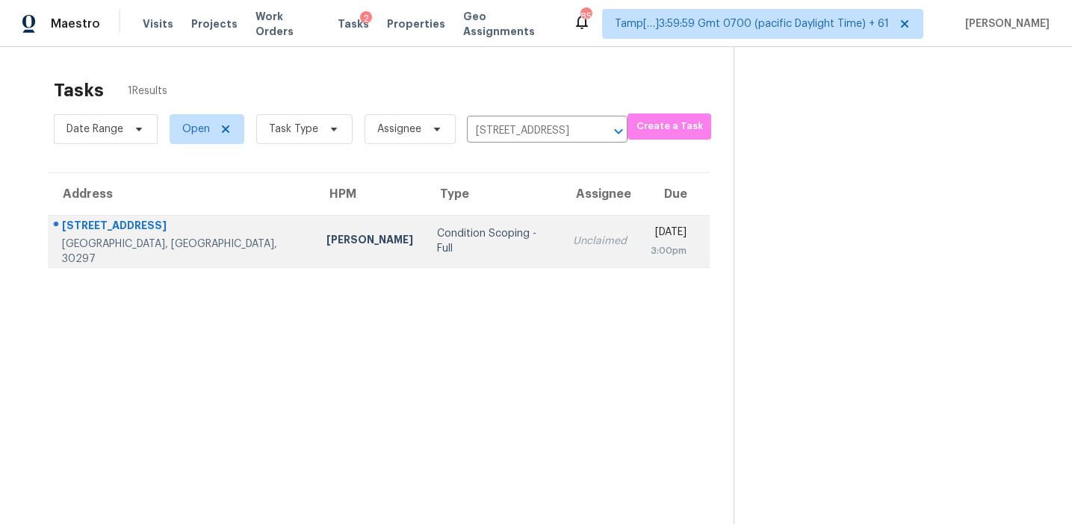
click at [573, 240] on div "Unclaimed" at bounding box center [600, 241] width 54 height 15
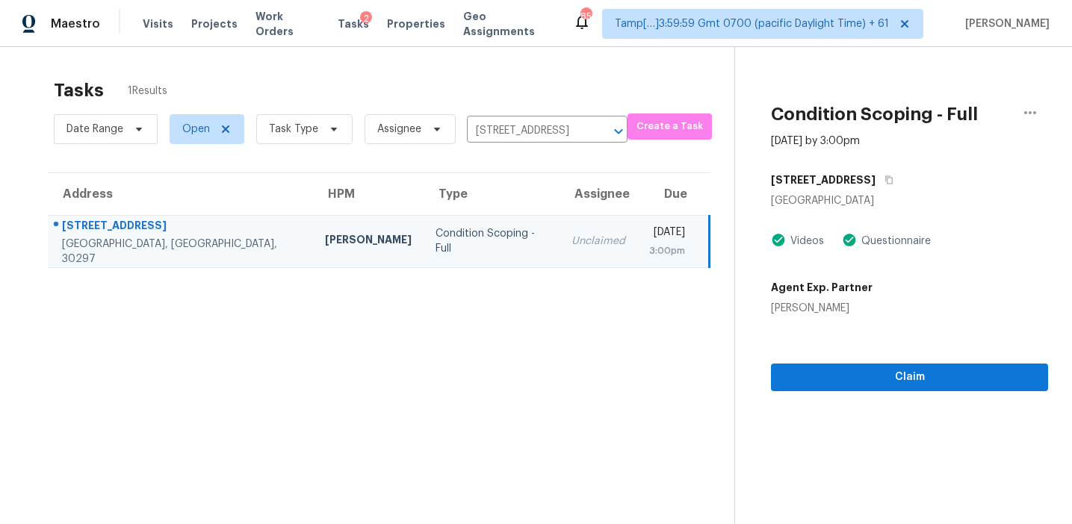
click at [823, 339] on div "Claim" at bounding box center [909, 353] width 277 height 75
click at [822, 386] on span "Claim" at bounding box center [909, 377] width 253 height 19
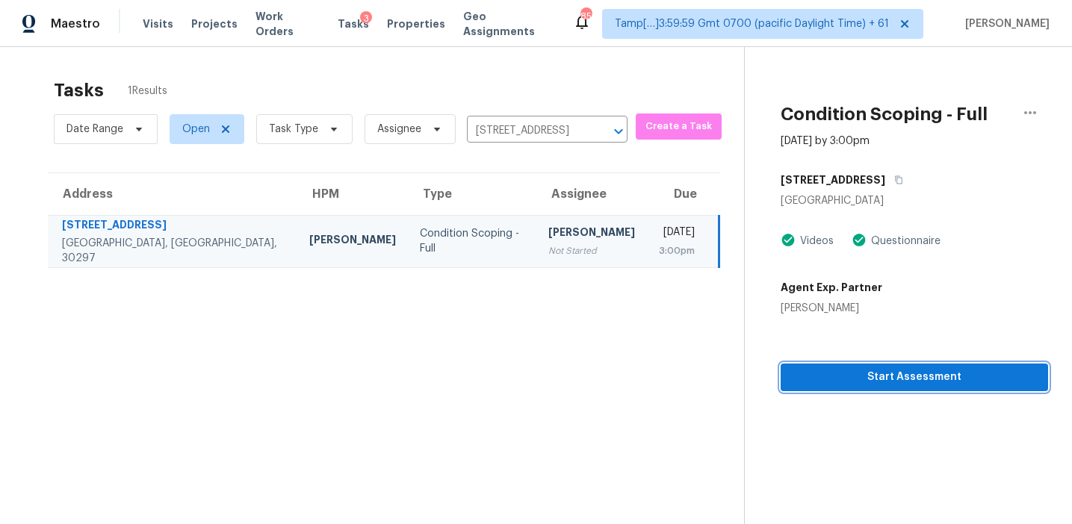
click at [803, 389] on button "Start Assessment" at bounding box center [914, 378] width 267 height 28
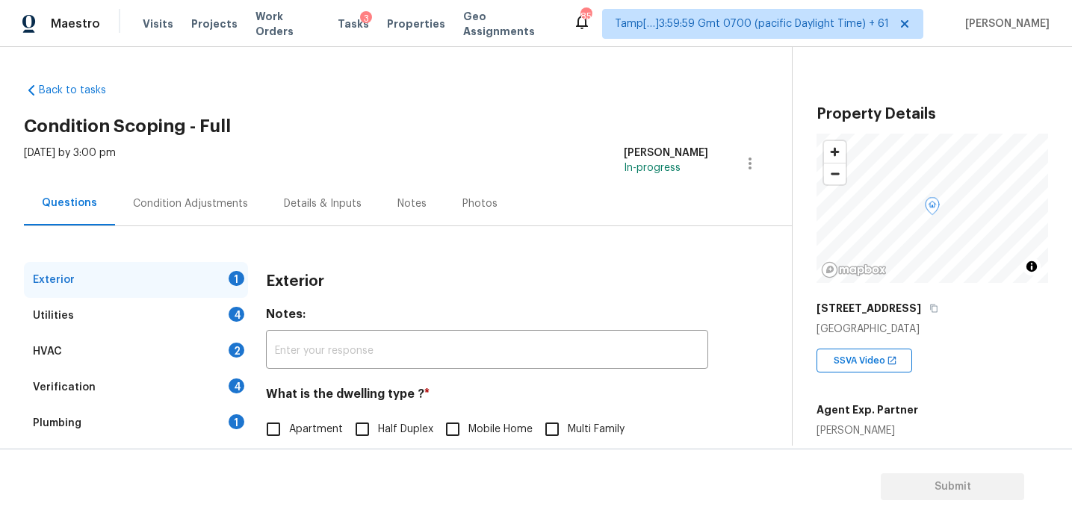
scroll to position [195, 0]
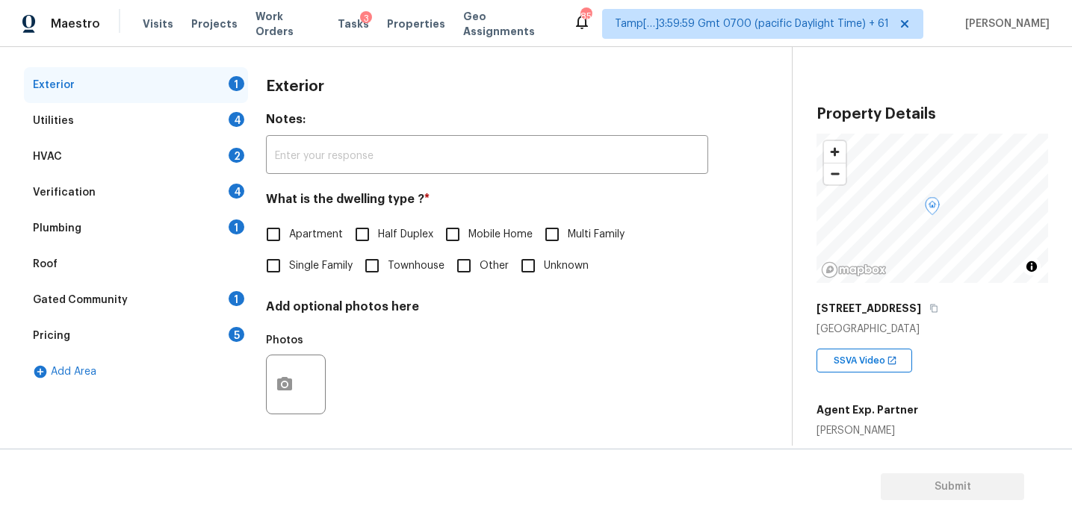
click at [201, 318] on div "Pricing 5" at bounding box center [136, 336] width 224 height 36
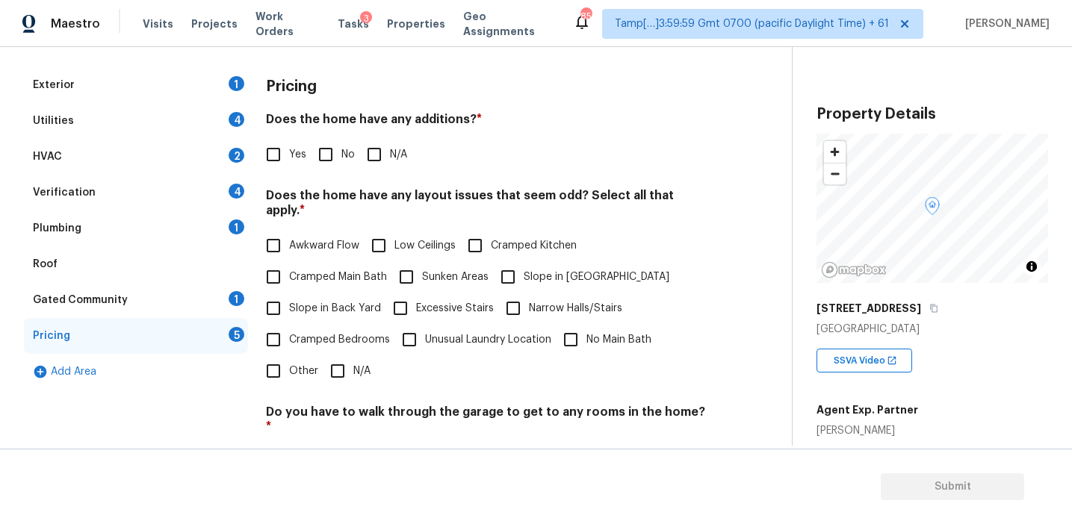
click at [271, 361] on input "Other" at bounding box center [273, 371] width 31 height 31
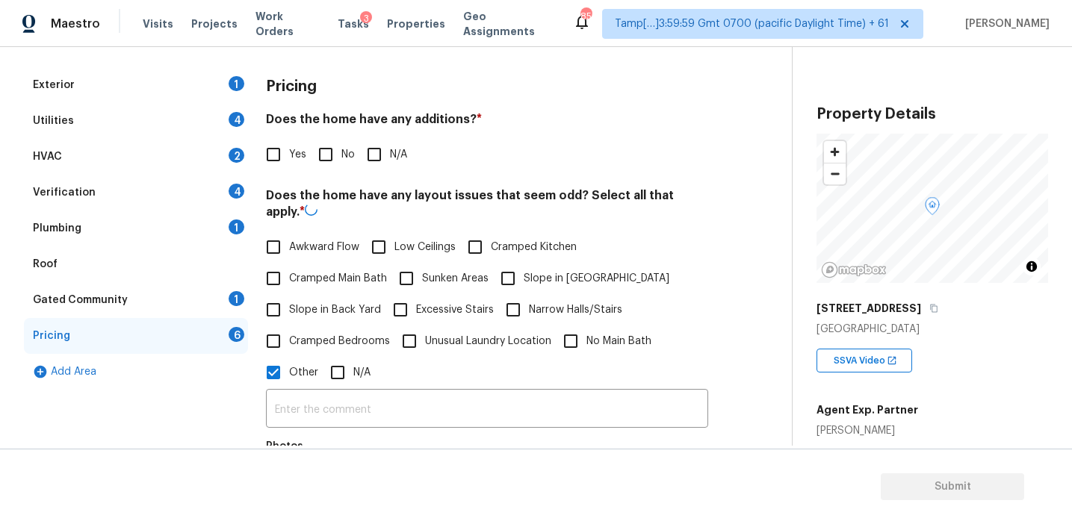
click at [308, 385] on label "Other" at bounding box center [288, 372] width 60 height 31
click at [289, 385] on input "Other" at bounding box center [273, 372] width 31 height 31
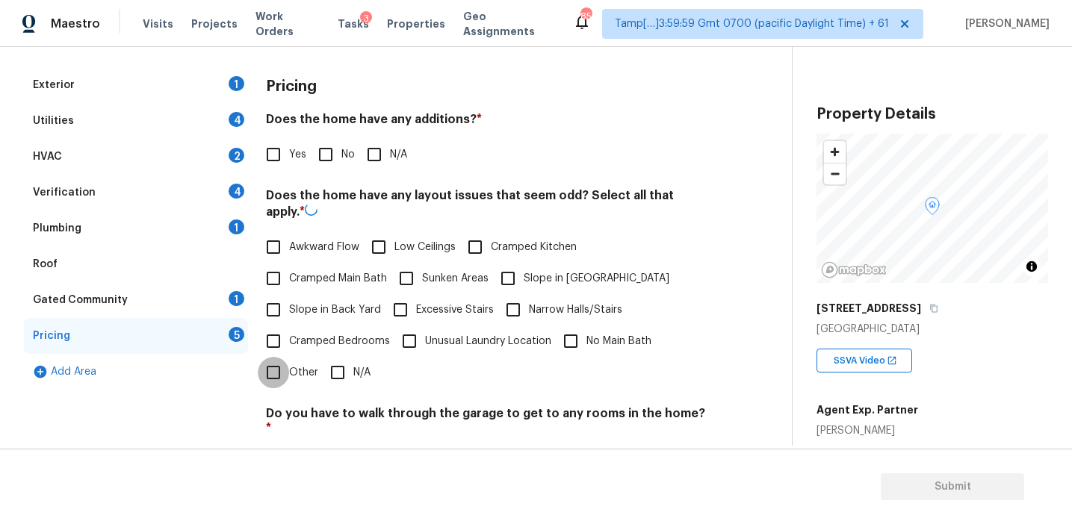
click at [288, 373] on input "Other" at bounding box center [273, 372] width 31 height 31
checkbox input "true"
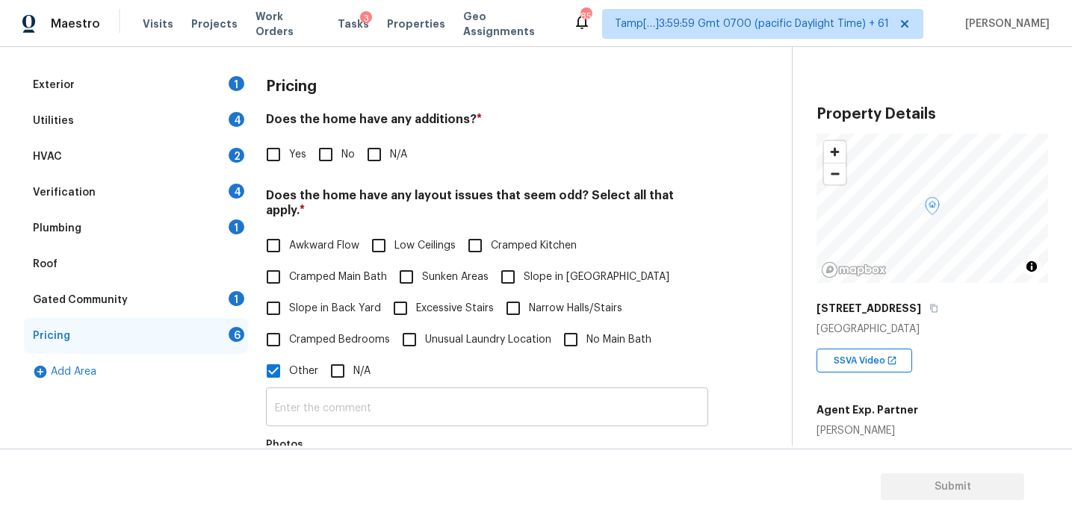
click at [320, 401] on input "text" at bounding box center [487, 408] width 442 height 35
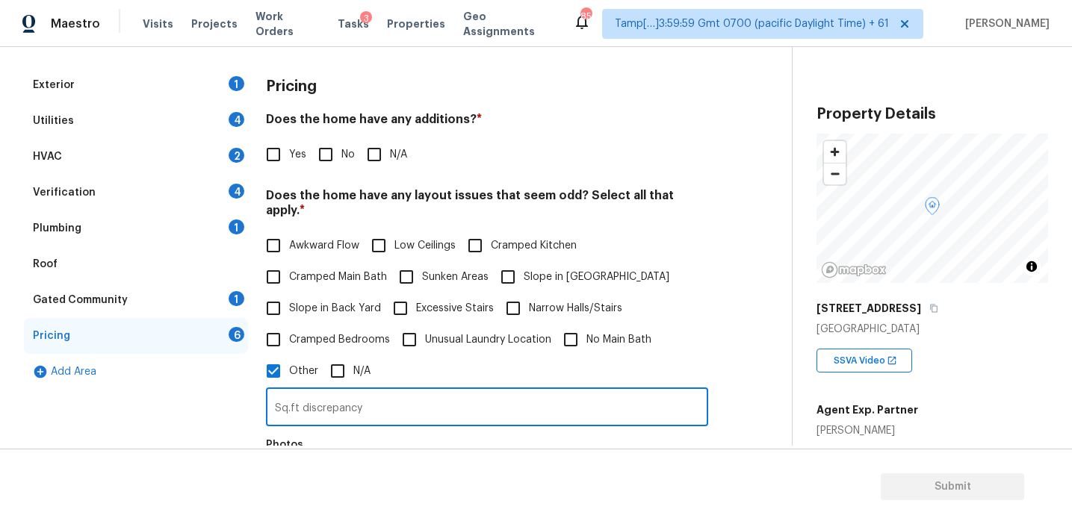
type input "Sq.ft discrepancy"
click at [651, 312] on div "Awkward Flow Low Ceilings Cramped Kitchen Cramped Main Bath Sunken Areas Slope …" at bounding box center [487, 308] width 442 height 157
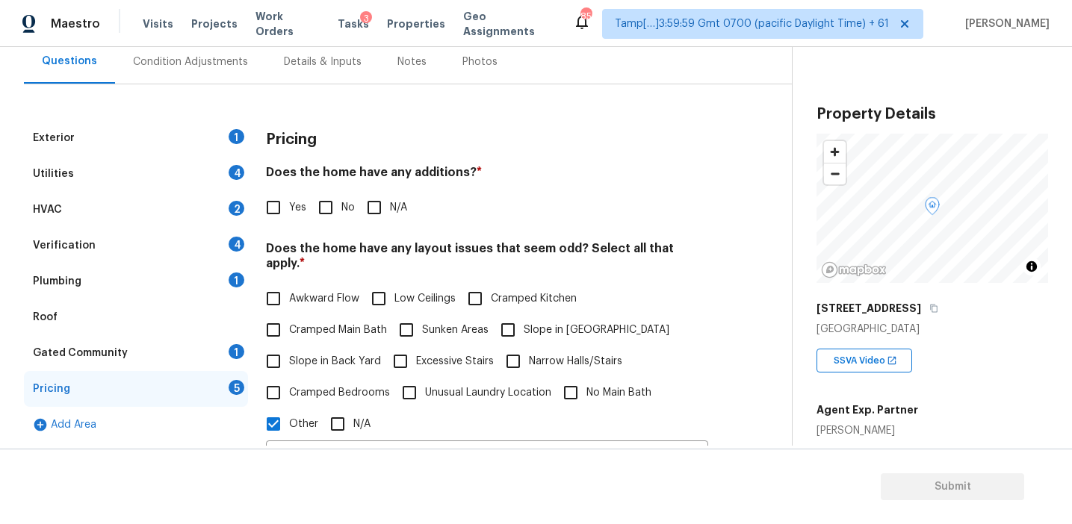
click at [655, 288] on div "Awkward Flow Low Ceilings Cramped Kitchen Cramped Main Bath Sunken Areas Slope …" at bounding box center [487, 361] width 442 height 157
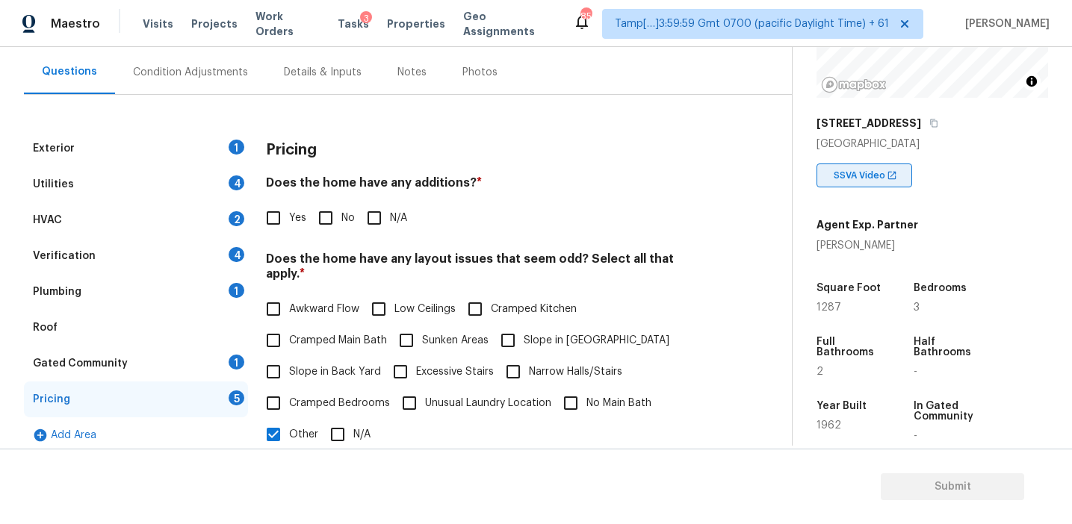
scroll to position [181, 0]
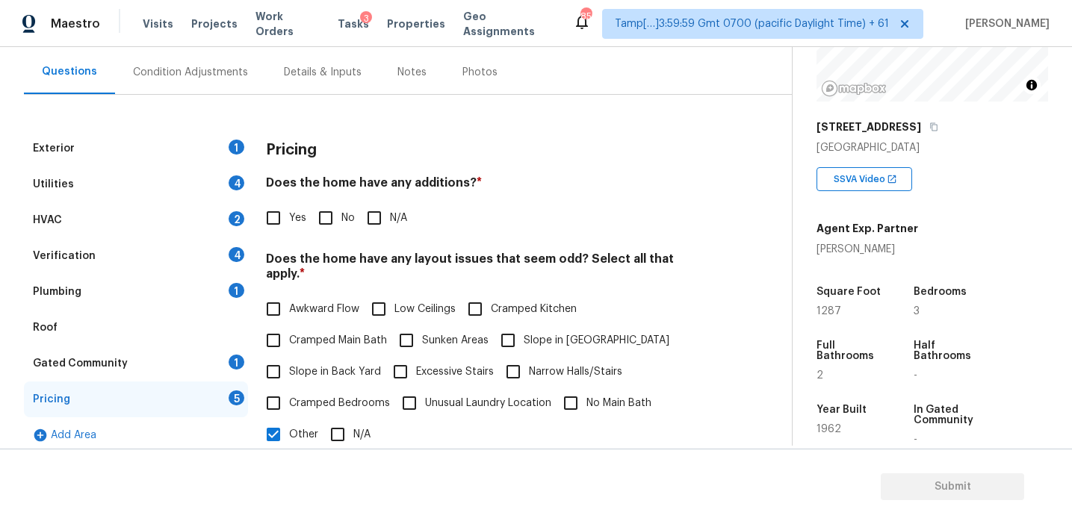
click at [217, 81] on div "Condition Adjustments" at bounding box center [190, 72] width 151 height 44
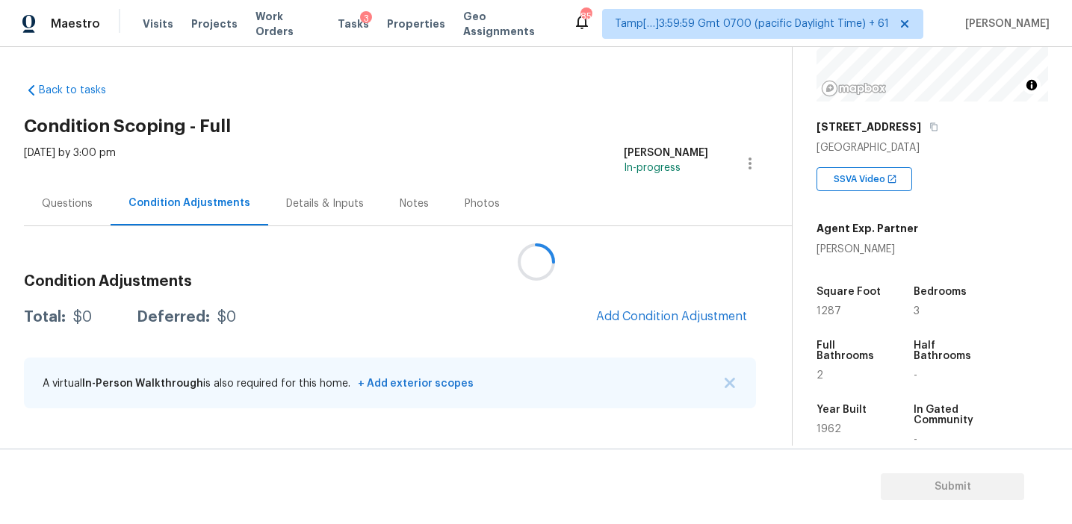
click at [480, 333] on div at bounding box center [536, 262] width 1072 height 524
click at [568, 319] on div at bounding box center [536, 262] width 1072 height 524
click at [562, 316] on div at bounding box center [536, 262] width 1072 height 524
click at [611, 314] on span "Add Condition Adjustment" at bounding box center [671, 316] width 151 height 13
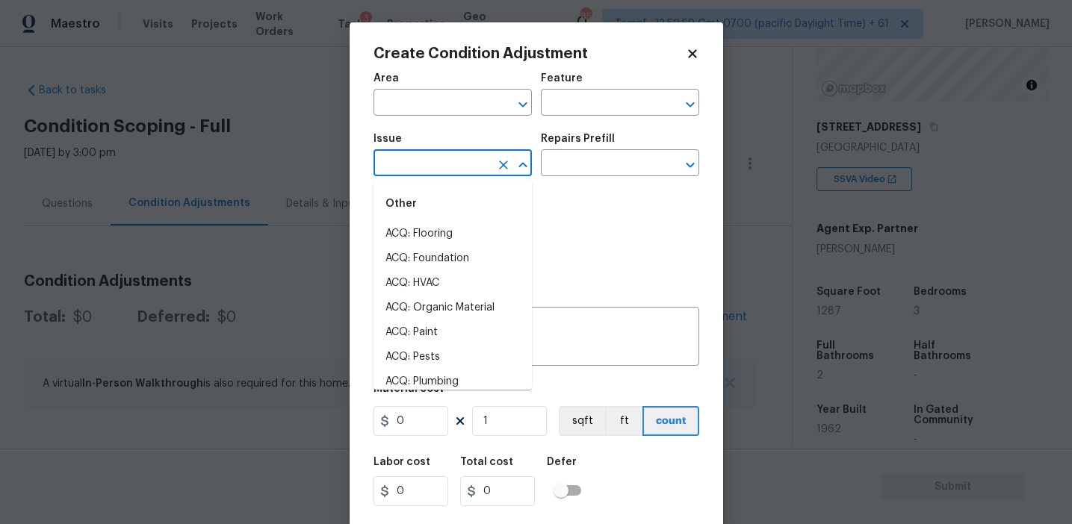
click at [433, 160] on input "text" at bounding box center [431, 164] width 117 height 23
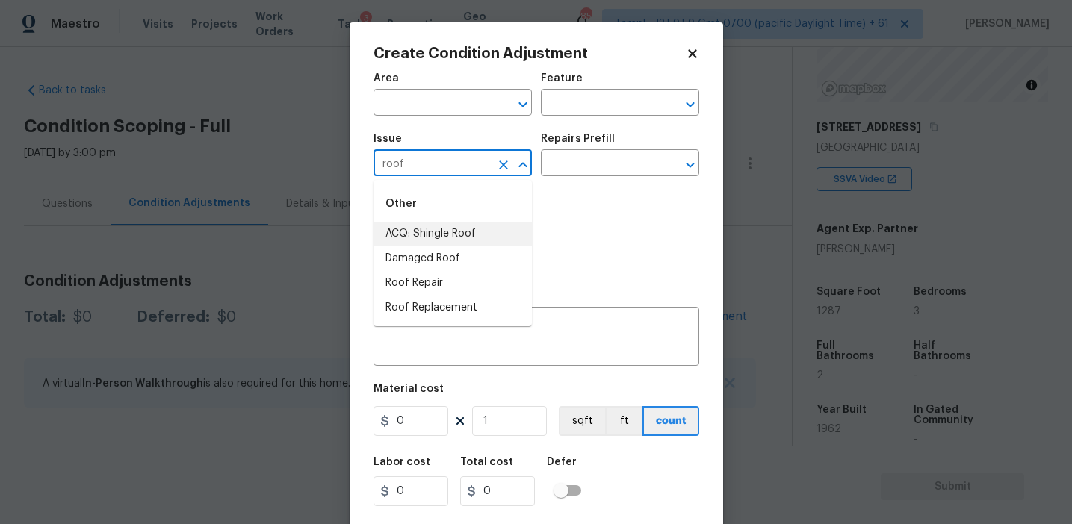
click at [471, 242] on li "ACQ: Shingle Roof" at bounding box center [452, 234] width 158 height 25
type input "ACQ: Shingle Roof"
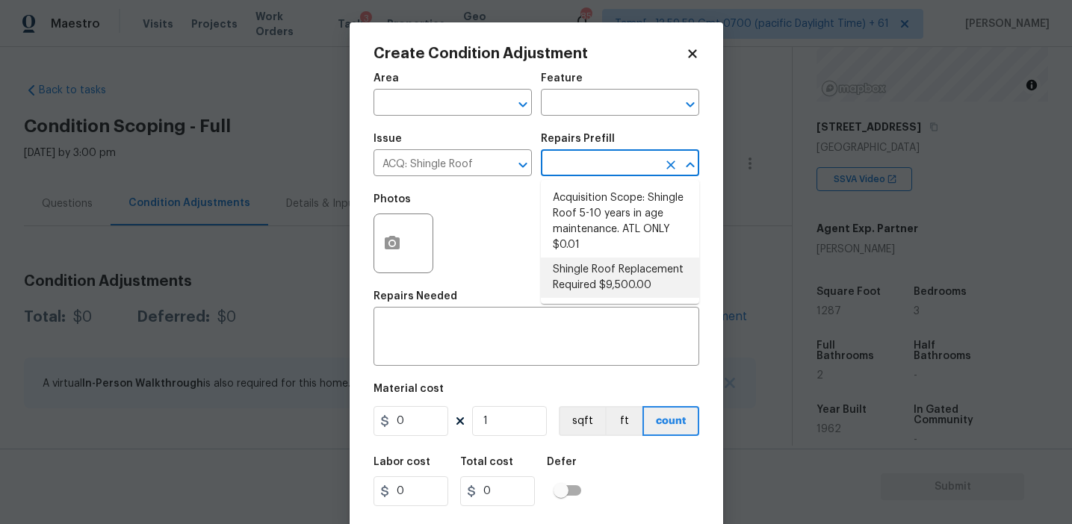
click at [566, 293] on li "Shingle Roof Replacement Required $9,500.00" at bounding box center [620, 278] width 158 height 40
type input "Acquisition"
type textarea "Acquisition Scope: Shingle Roof Replacement required."
type input "9500"
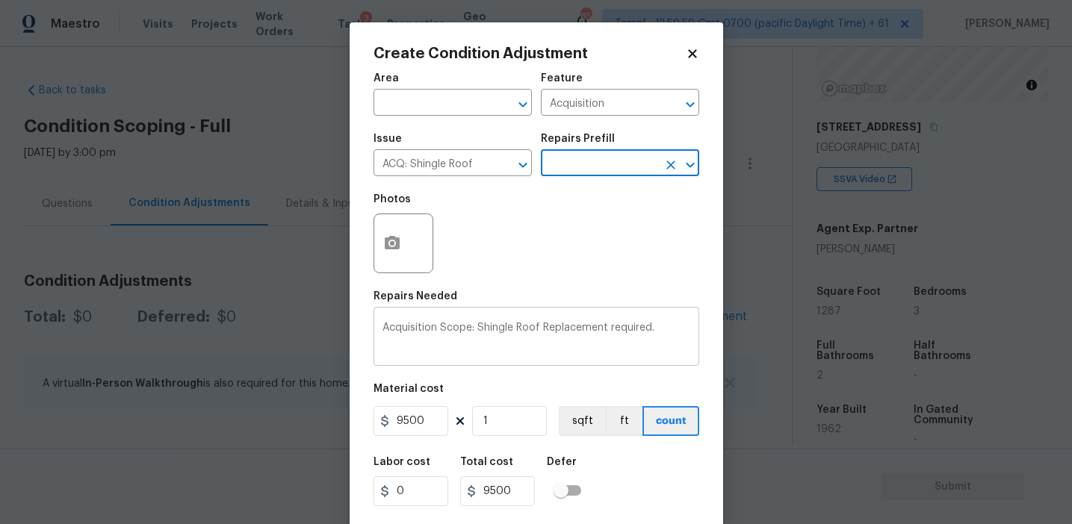
scroll to position [34, 0]
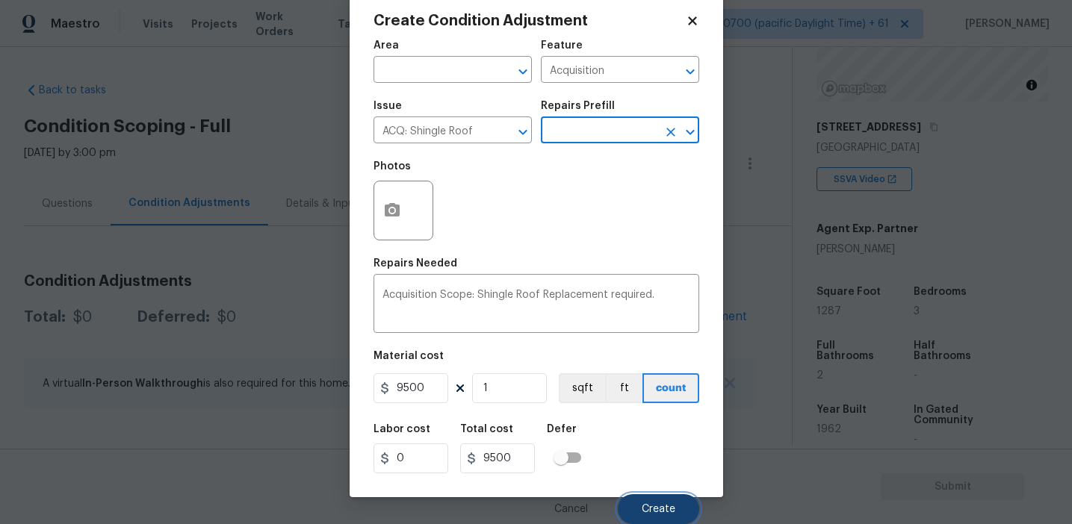
click at [654, 511] on span "Create" at bounding box center [659, 509] width 34 height 11
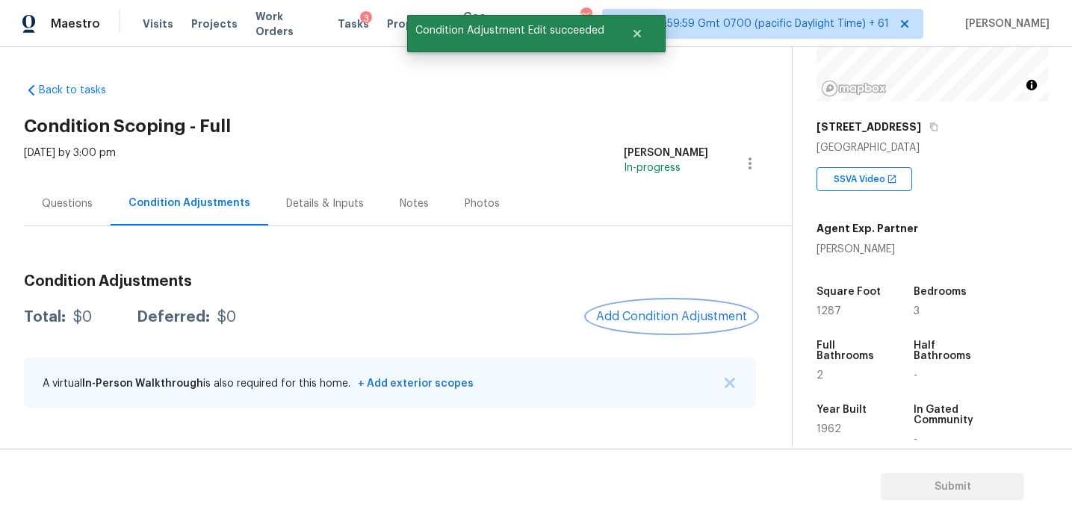
scroll to position [0, 0]
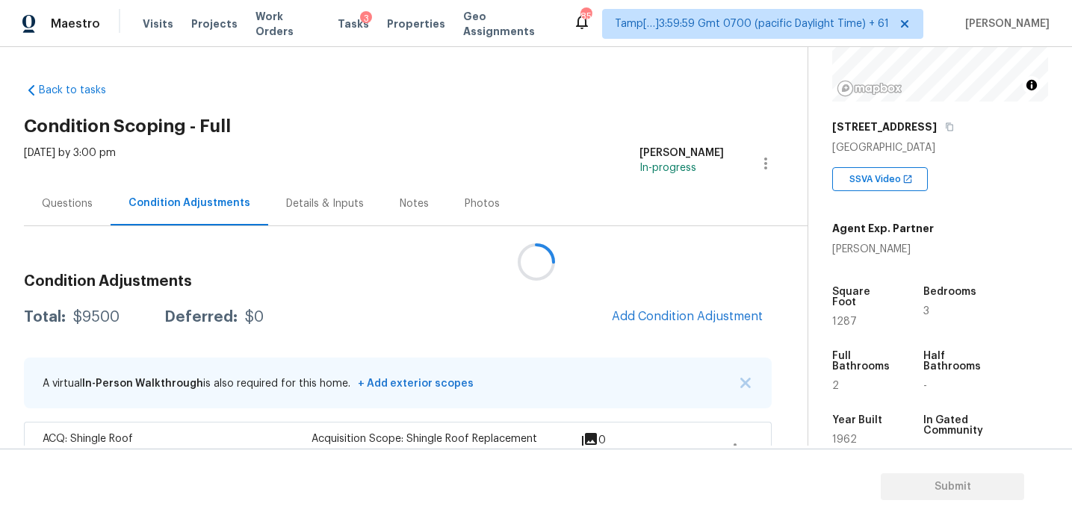
click at [661, 318] on div at bounding box center [536, 262] width 1072 height 524
click at [639, 316] on div at bounding box center [536, 262] width 1072 height 524
click at [584, 314] on div at bounding box center [536, 262] width 1072 height 524
click at [635, 314] on div at bounding box center [536, 262] width 1072 height 524
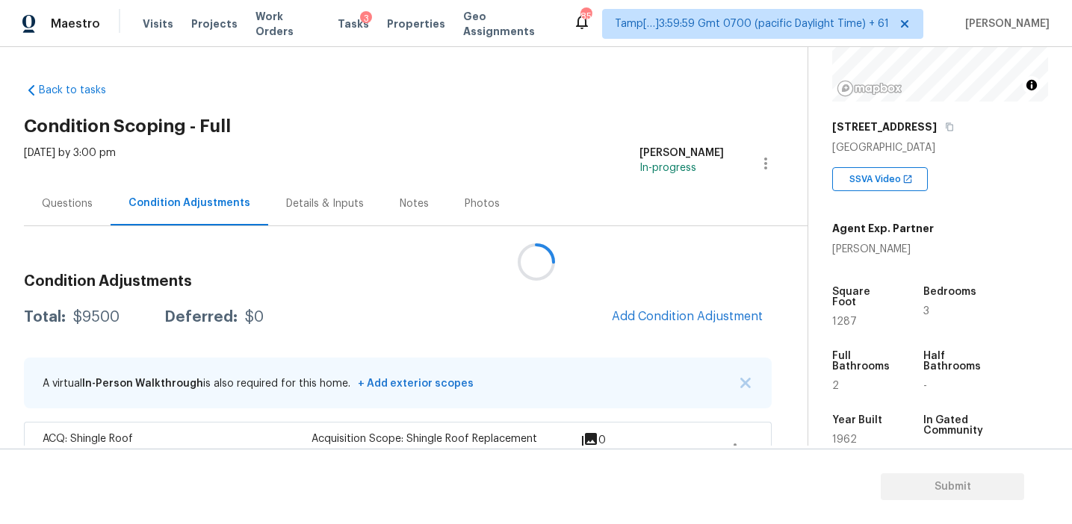
click at [635, 314] on div at bounding box center [536, 262] width 1072 height 524
click at [635, 314] on span "Add Condition Adjustment" at bounding box center [687, 316] width 151 height 13
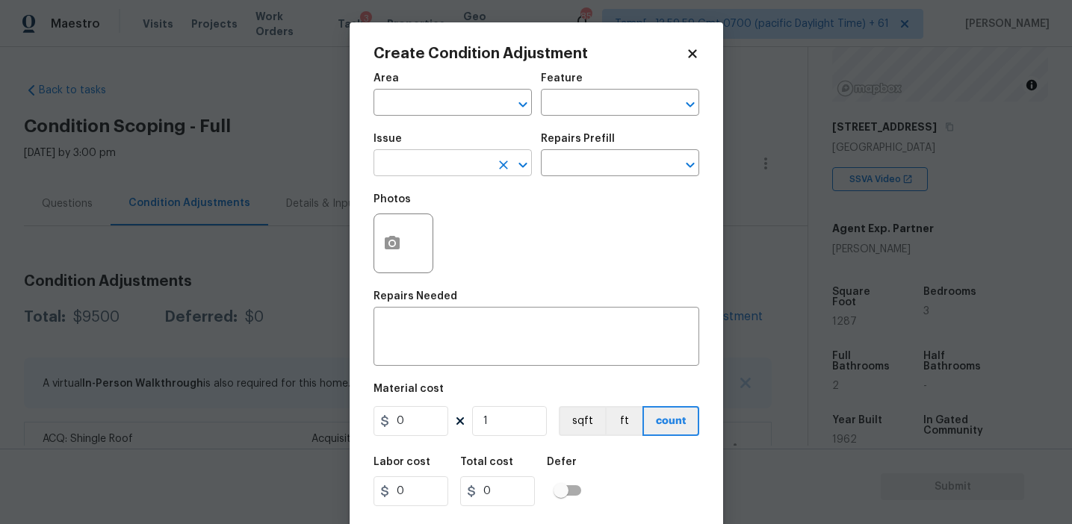
click at [425, 162] on input "text" at bounding box center [431, 164] width 117 height 23
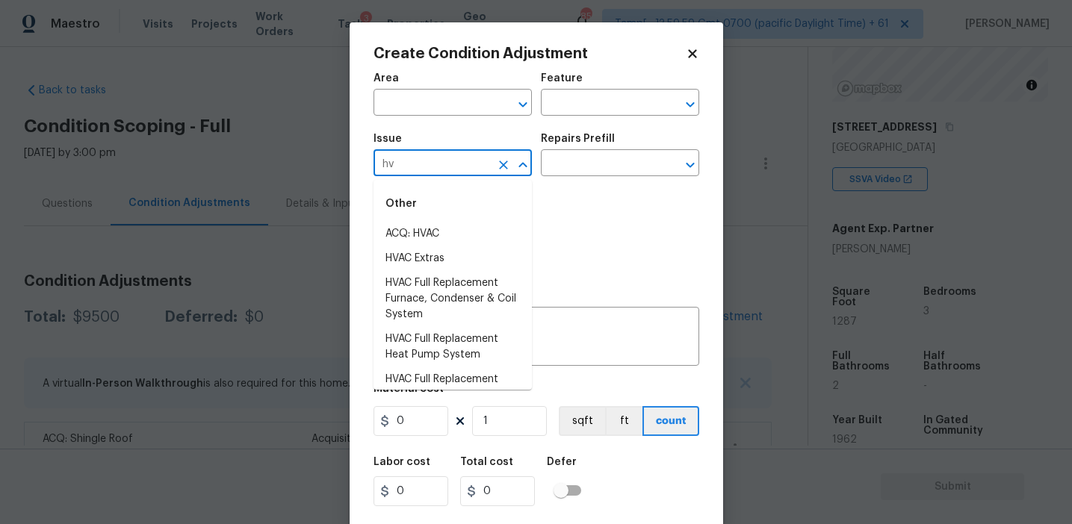
click at [460, 228] on li "ACQ: HVAC" at bounding box center [452, 234] width 158 height 25
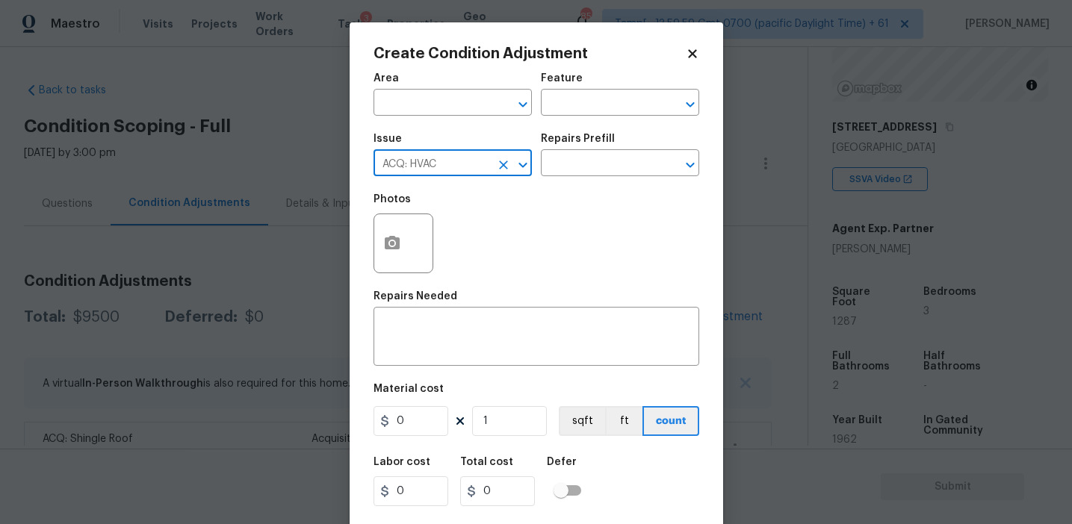
type input "ACQ: HVAC"
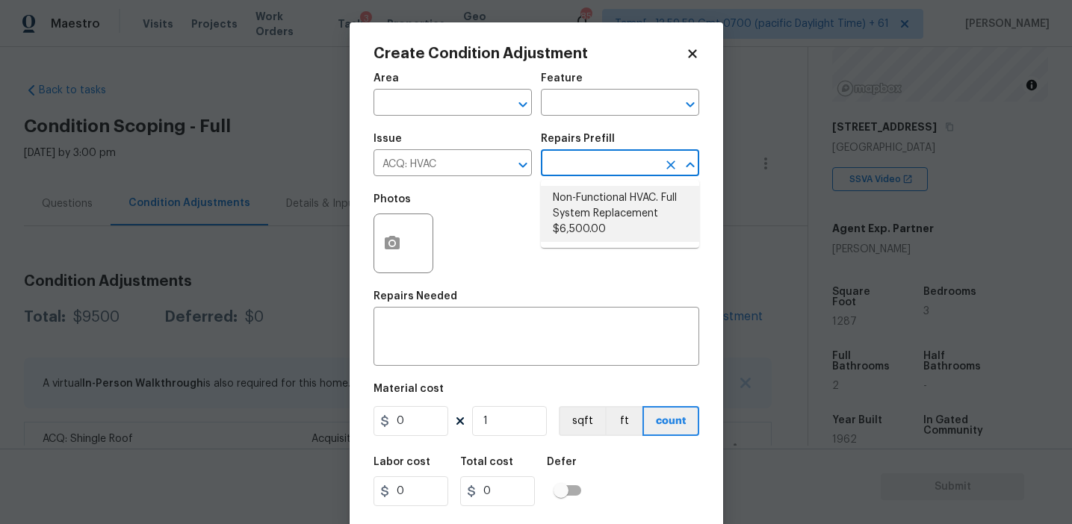
click at [607, 214] on li "Non-Functional HVAC. Full System Replacement $6,500.00" at bounding box center [620, 214] width 158 height 56
type input "Acquisition"
type textarea "Acquisition Scope: Full System Replacement"
type input "6500"
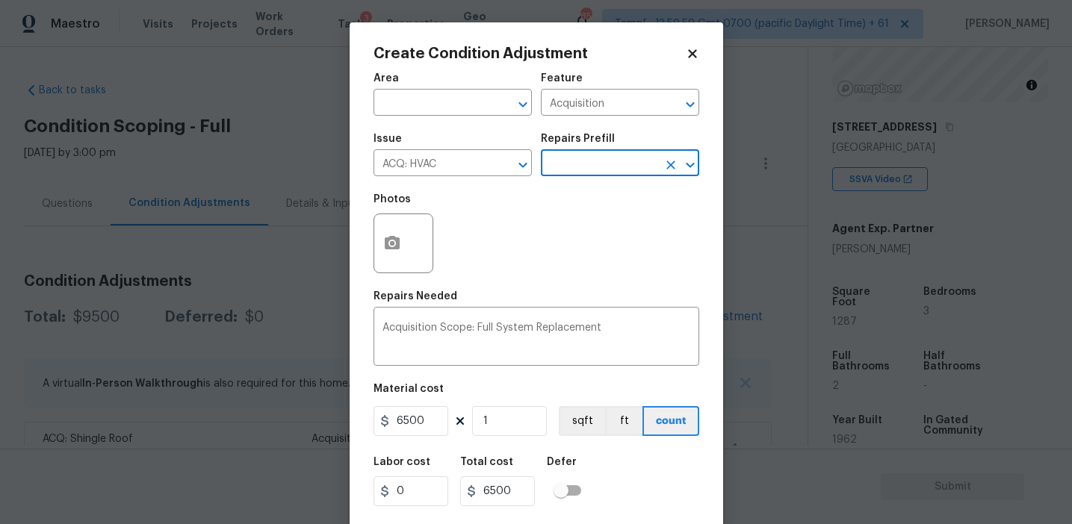
scroll to position [34, 0]
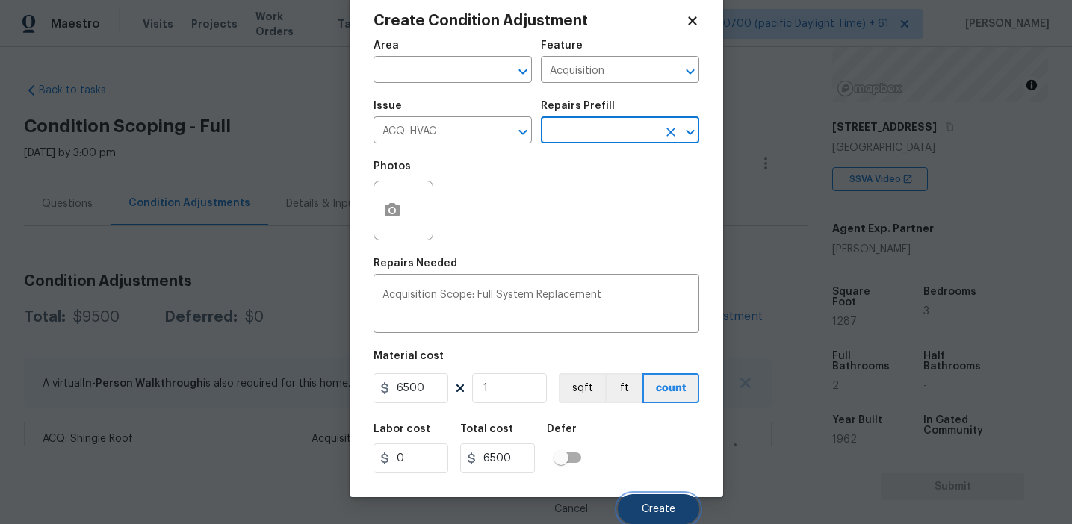
click at [637, 509] on button "Create" at bounding box center [658, 509] width 81 height 30
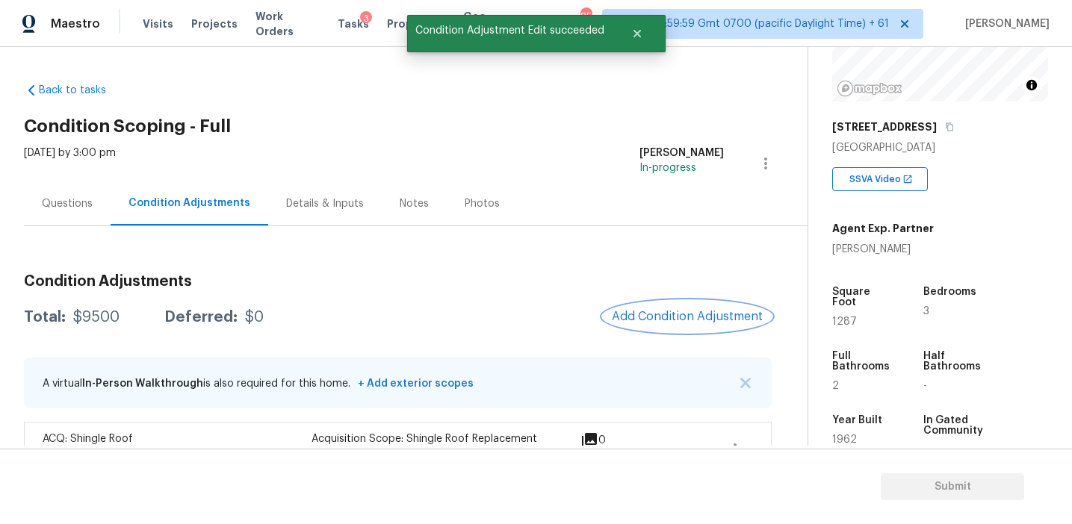
scroll to position [0, 0]
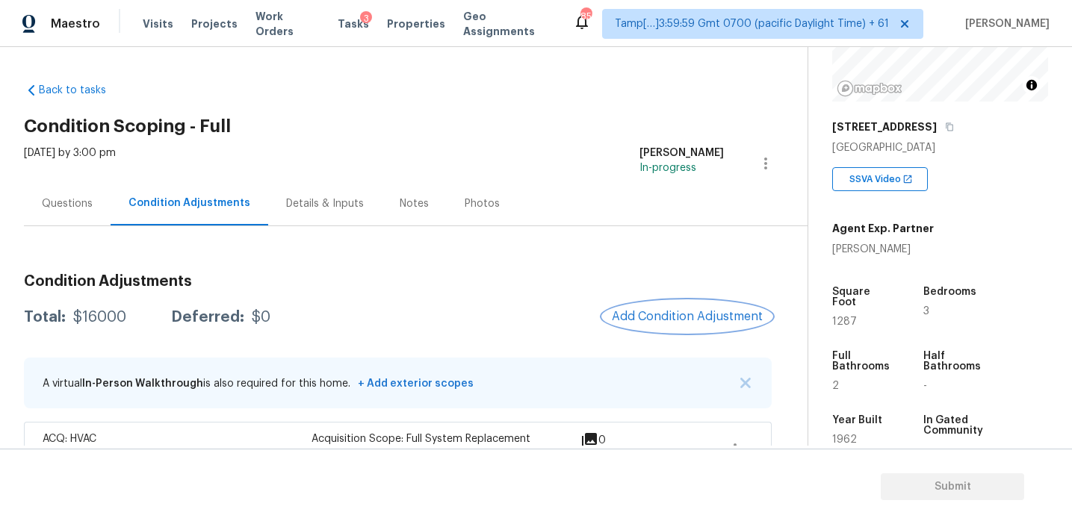
click at [649, 312] on span "Add Condition Adjustment" at bounding box center [687, 316] width 151 height 13
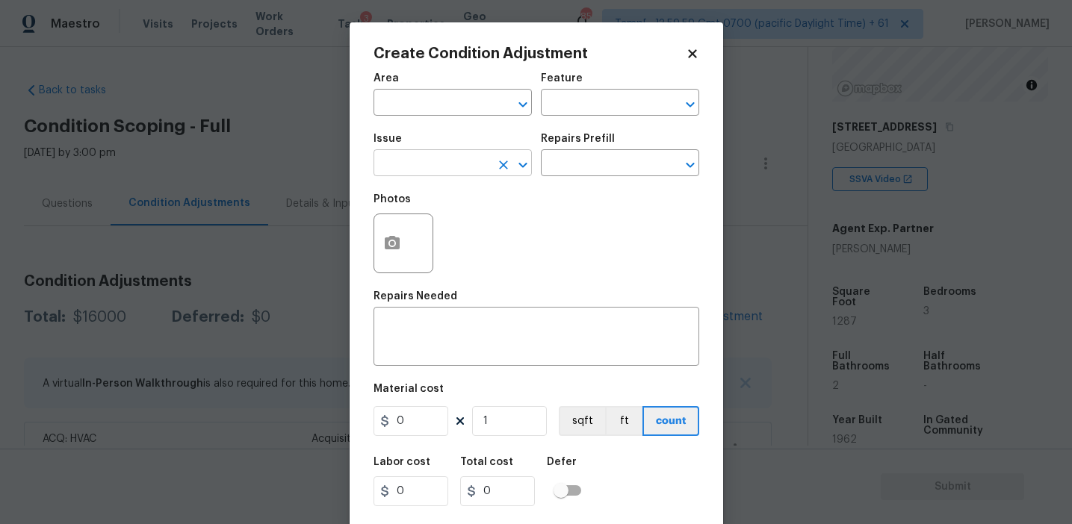
click at [416, 156] on input "text" at bounding box center [431, 164] width 117 height 23
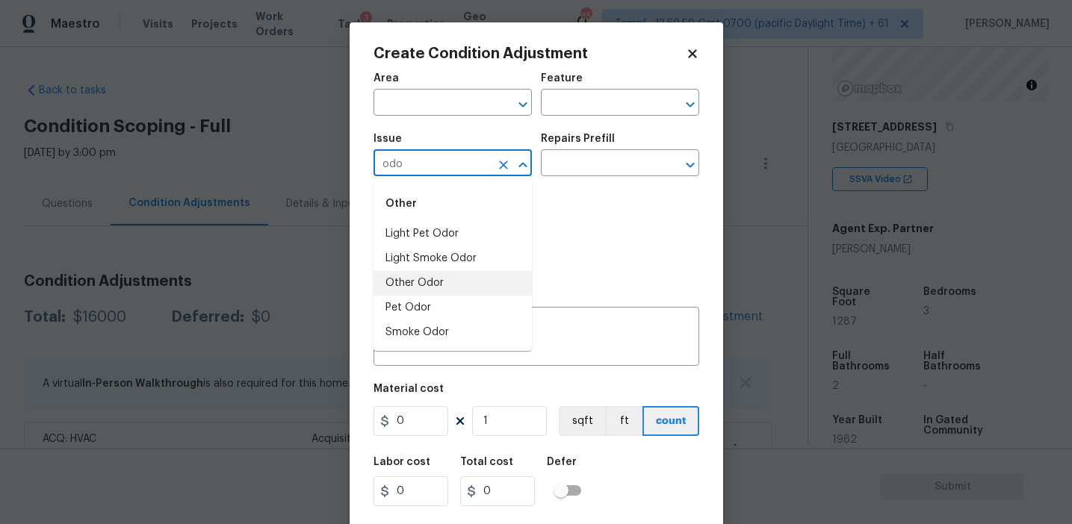
click at [436, 275] on li "Other Odor" at bounding box center [452, 283] width 158 height 25
type input "Other Odor"
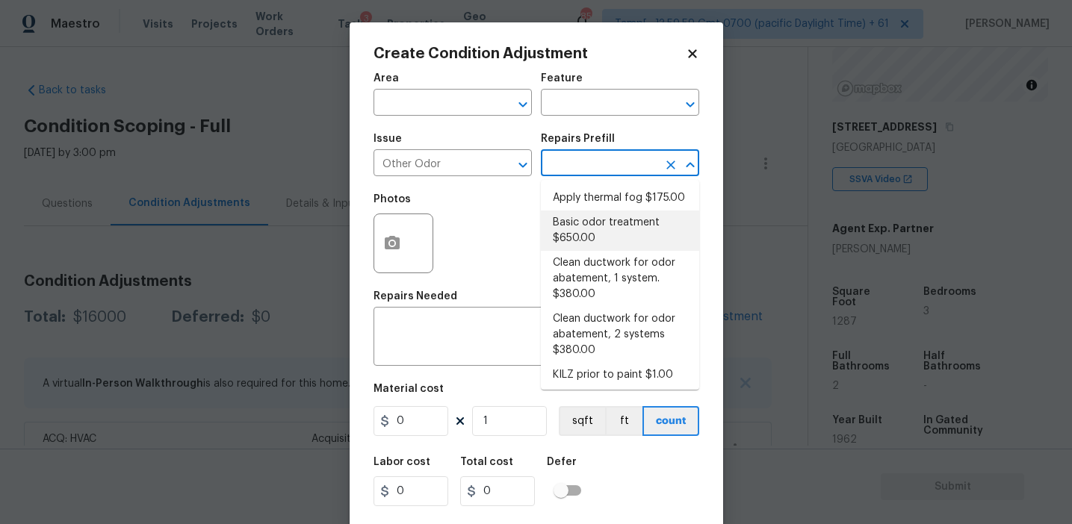
click at [586, 227] on li "Basic odor treatment $650.00" at bounding box center [620, 231] width 158 height 40
type textarea "OD Odor Protocol: Heavy Odor present. Remediate home odor. Including but not li…"
type input "650"
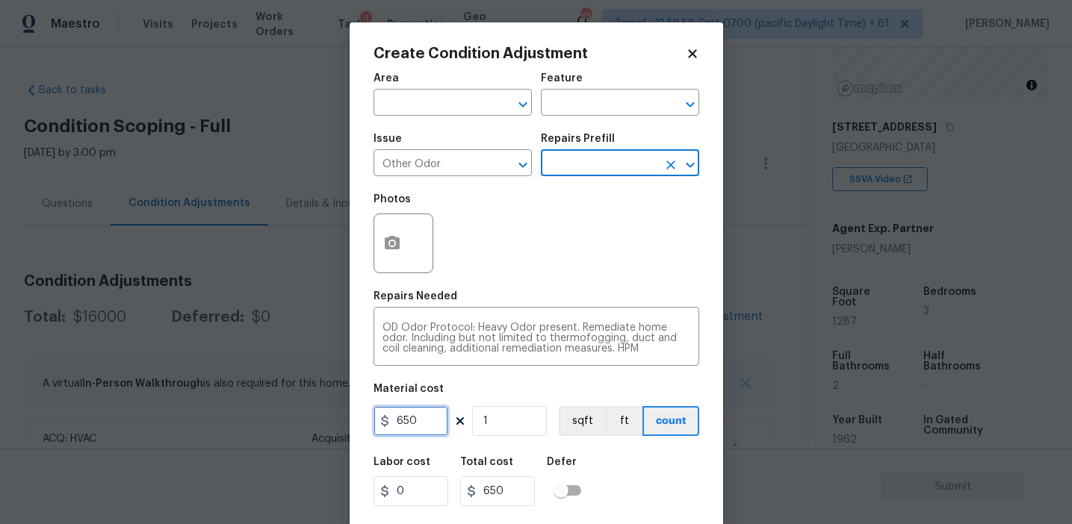
click at [429, 413] on input "650" at bounding box center [410, 421] width 75 height 30
type input "575"
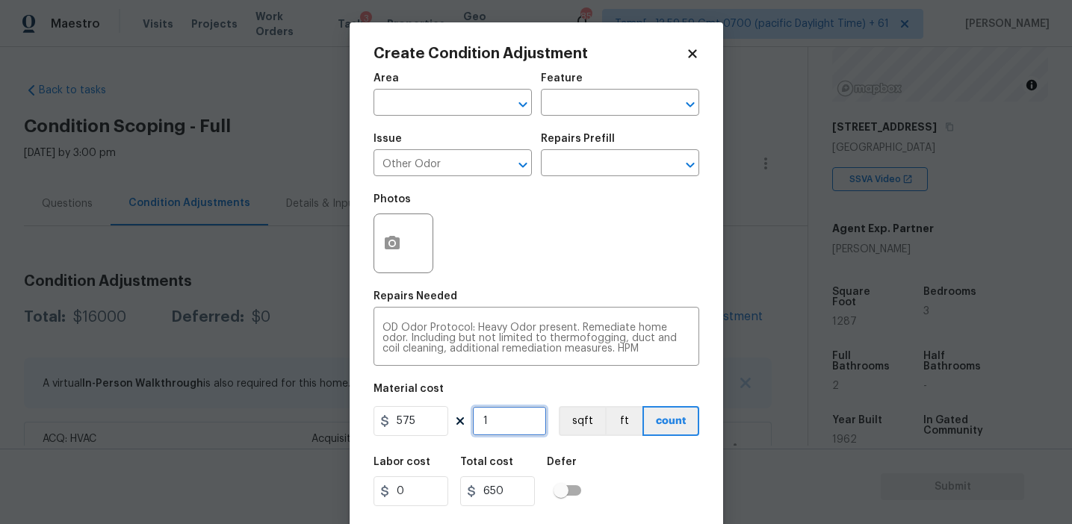
type input "575"
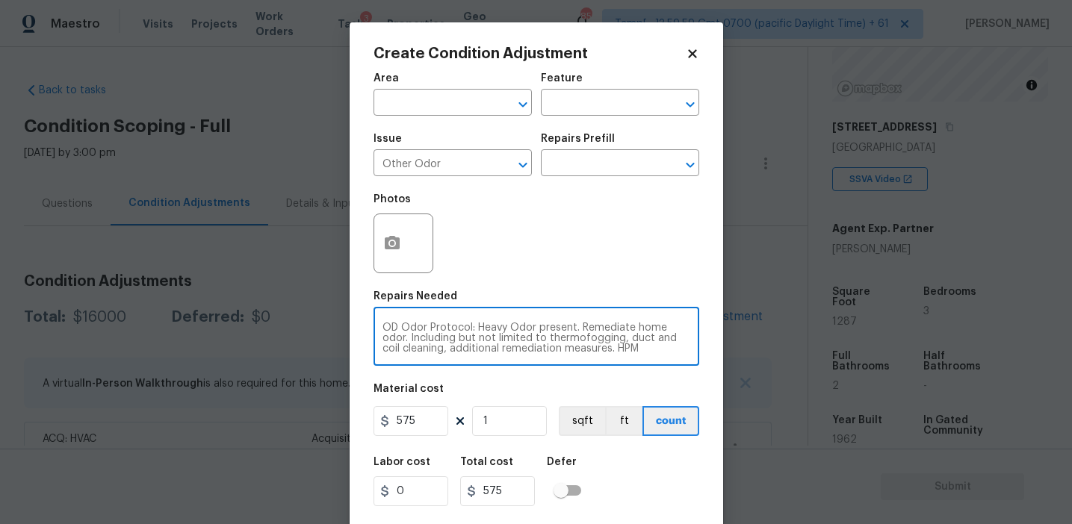
click at [486, 328] on textarea "OD Odor Protocol: Heavy Odor present. Remediate home odor. Including but not li…" at bounding box center [536, 338] width 308 height 31
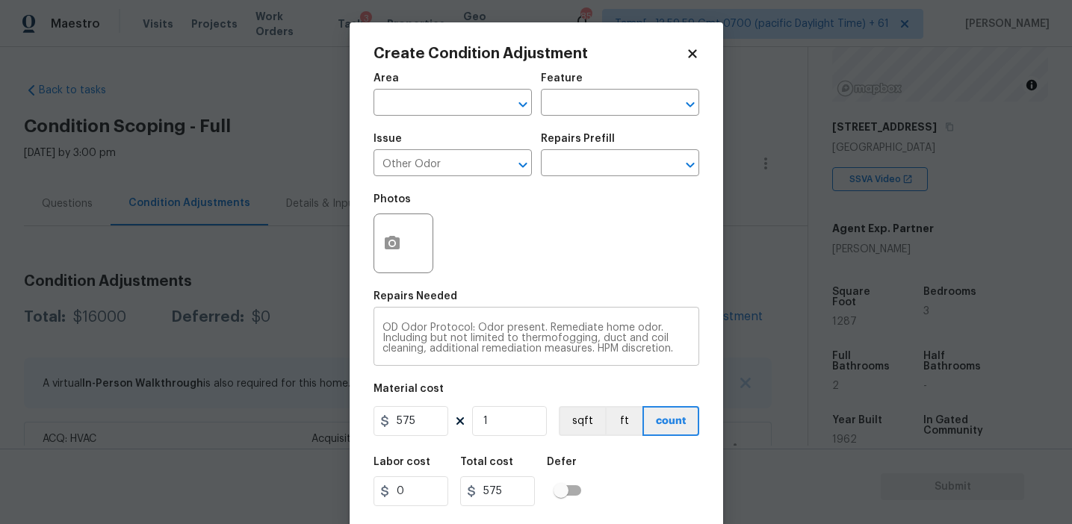
click at [553, 337] on textarea "OD Odor Protocol: Odor present. Remediate home odor. Including but not limited …" at bounding box center [536, 338] width 308 height 31
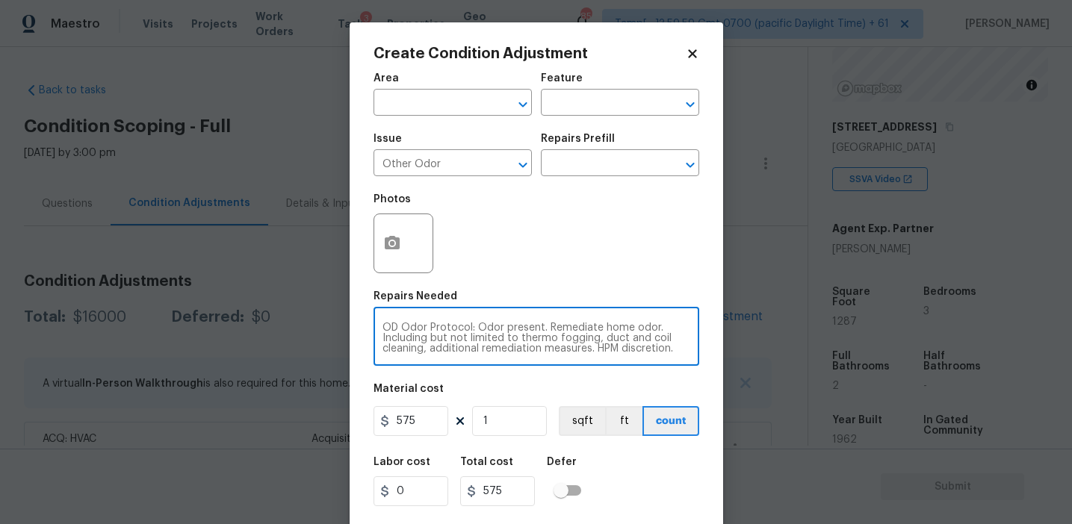
type textarea "OD Odor Protocol: Odor present. Remediate home odor. Including but not limited …"
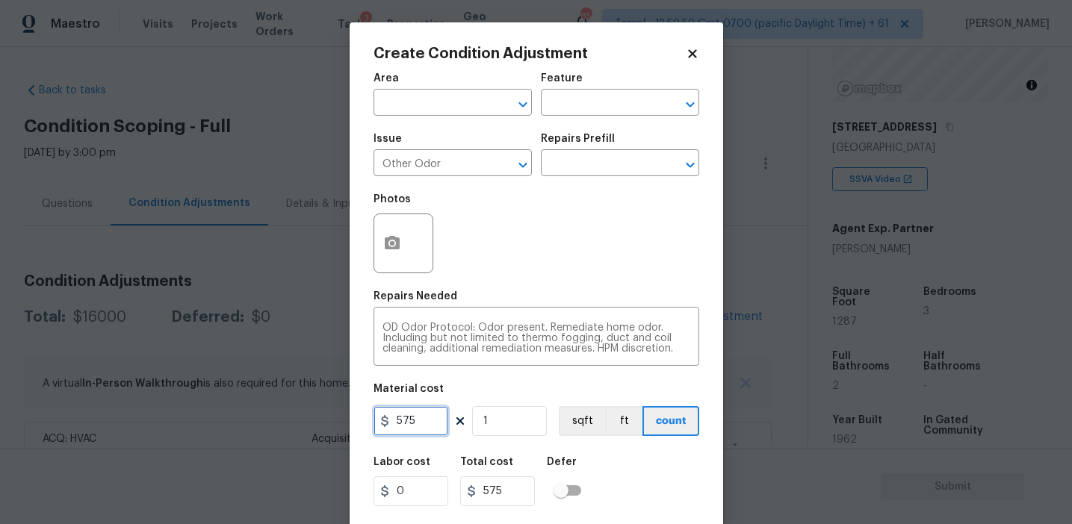
scroll to position [34, 0]
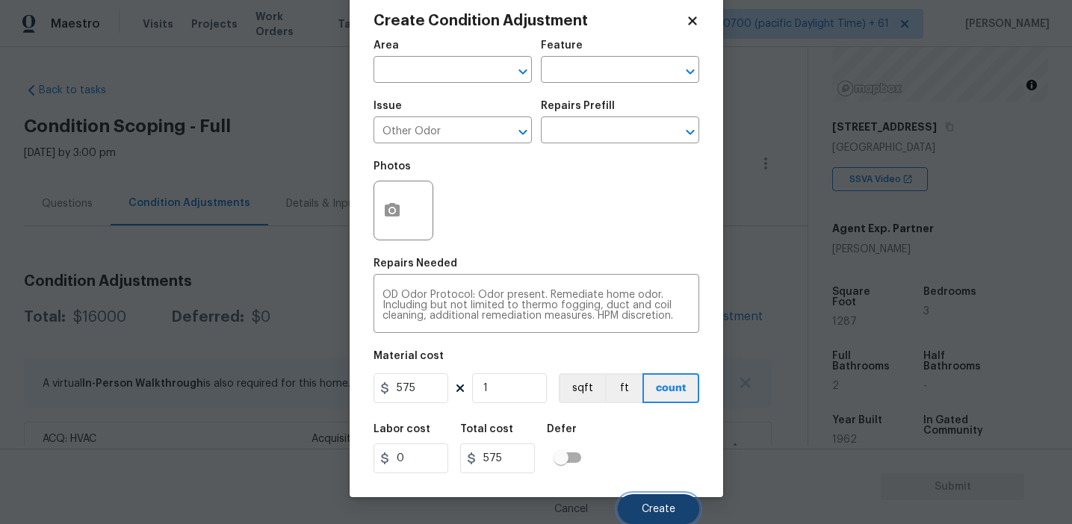
click at [667, 520] on button "Create" at bounding box center [658, 509] width 81 height 30
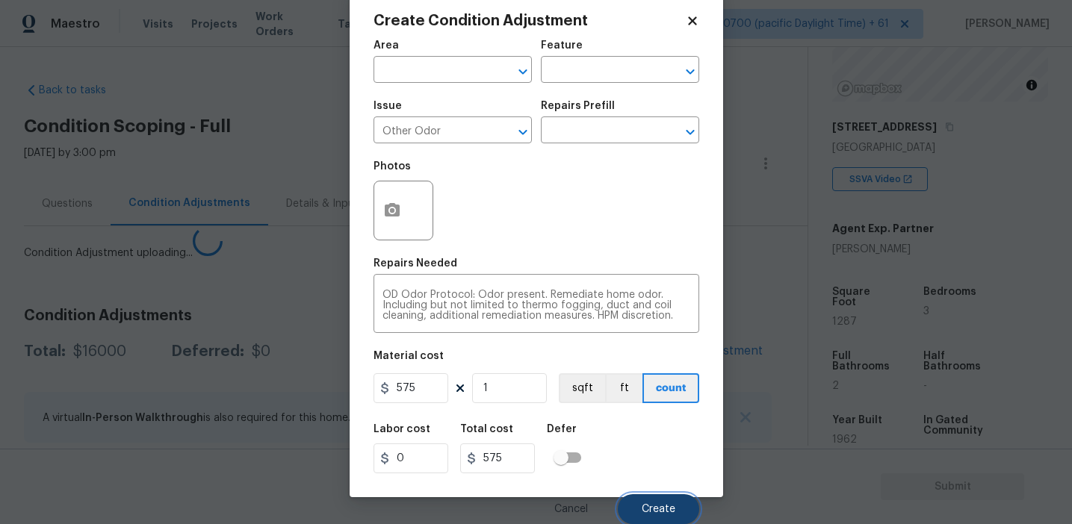
click at [657, 499] on button "Create" at bounding box center [658, 509] width 81 height 30
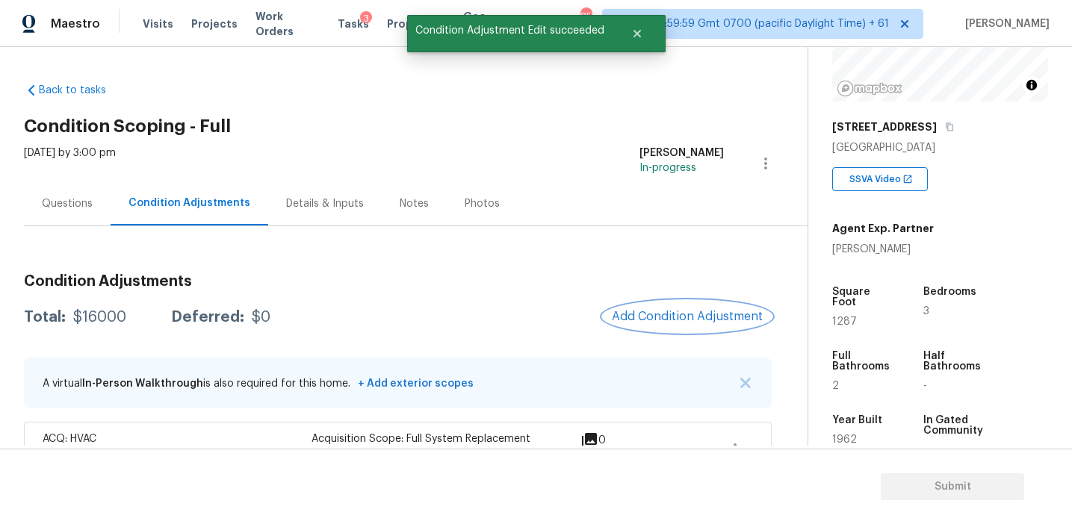
scroll to position [0, 0]
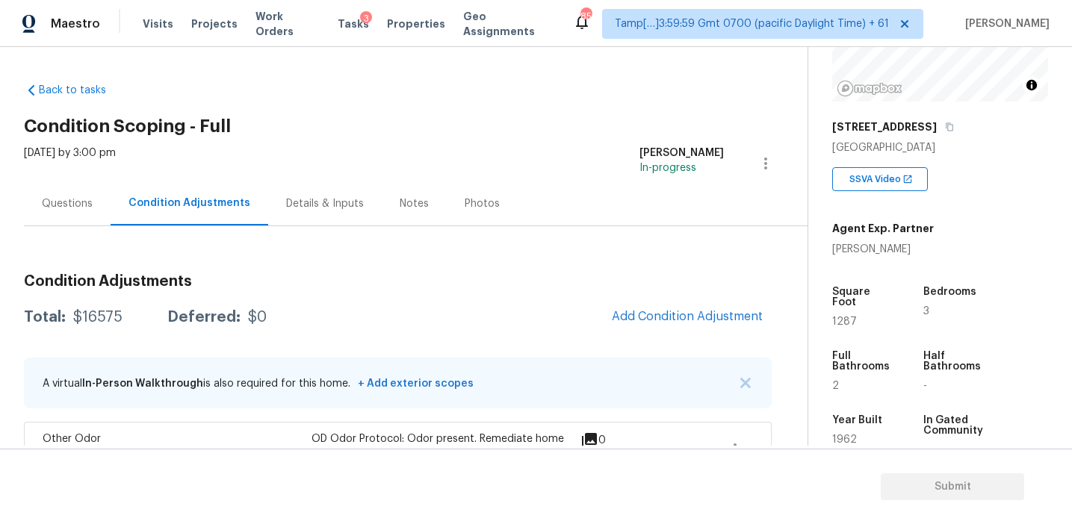
click at [99, 215] on div "Questions" at bounding box center [67, 203] width 87 height 44
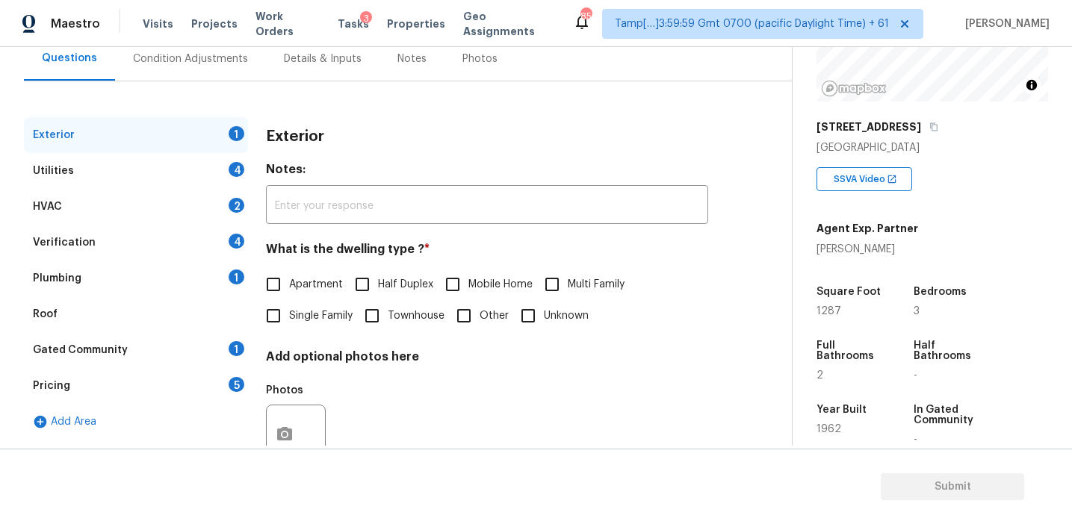
scroll to position [149, 0]
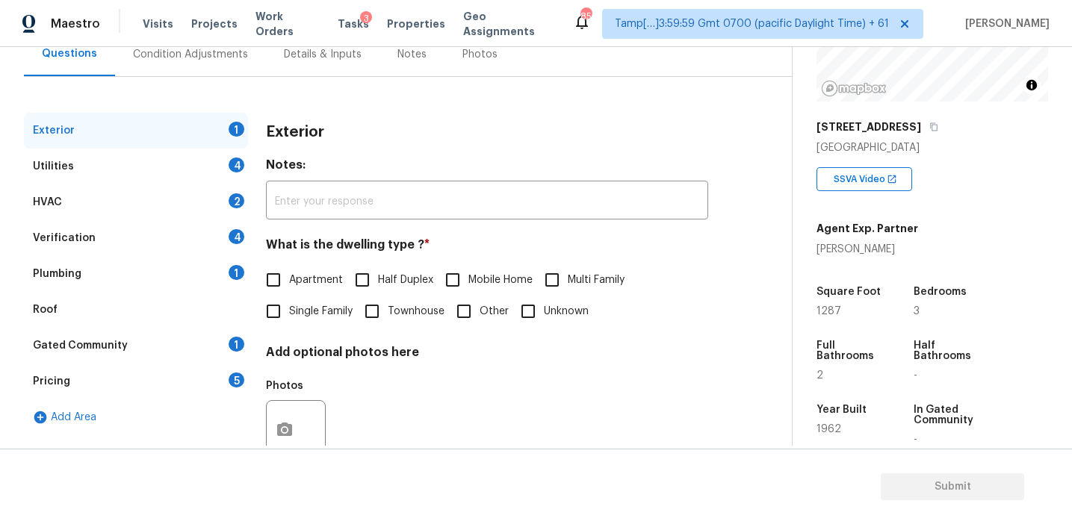
click at [127, 383] on div "Pricing 5" at bounding box center [136, 382] width 224 height 36
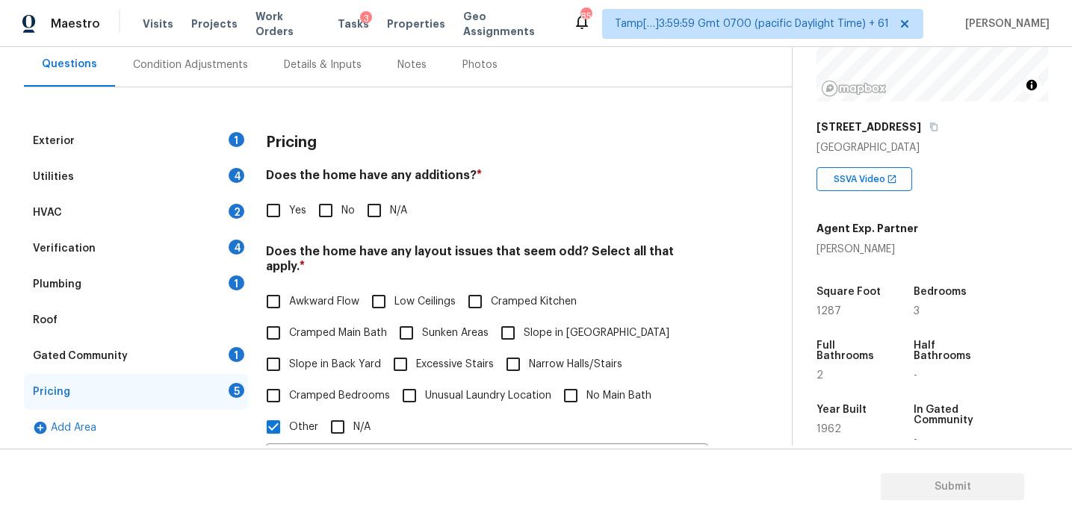
scroll to position [136, 0]
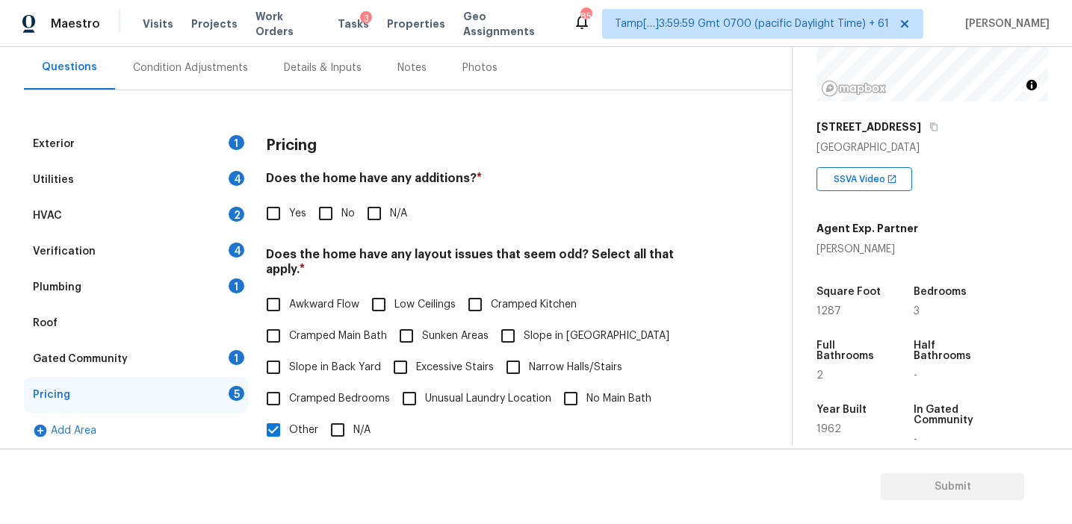
click at [359, 166] on div "Pricing Does the home have any additions? * Yes No N/A Does the home have any l…" at bounding box center [487, 487] width 442 height 722
click at [350, 134] on div "Pricing" at bounding box center [487, 145] width 442 height 39
click at [351, 146] on div "Pricing" at bounding box center [487, 145] width 442 height 39
click at [533, 231] on div "Pricing Does the home have any additions? * Yes No N/A Does the home have any l…" at bounding box center [487, 487] width 442 height 722
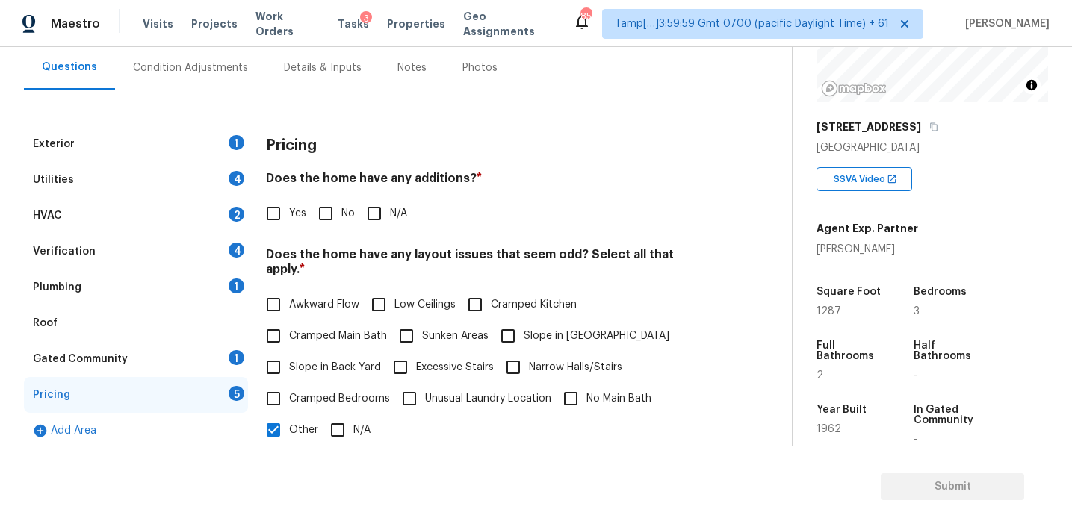
click at [102, 253] on div "Verification 4" at bounding box center [136, 252] width 224 height 36
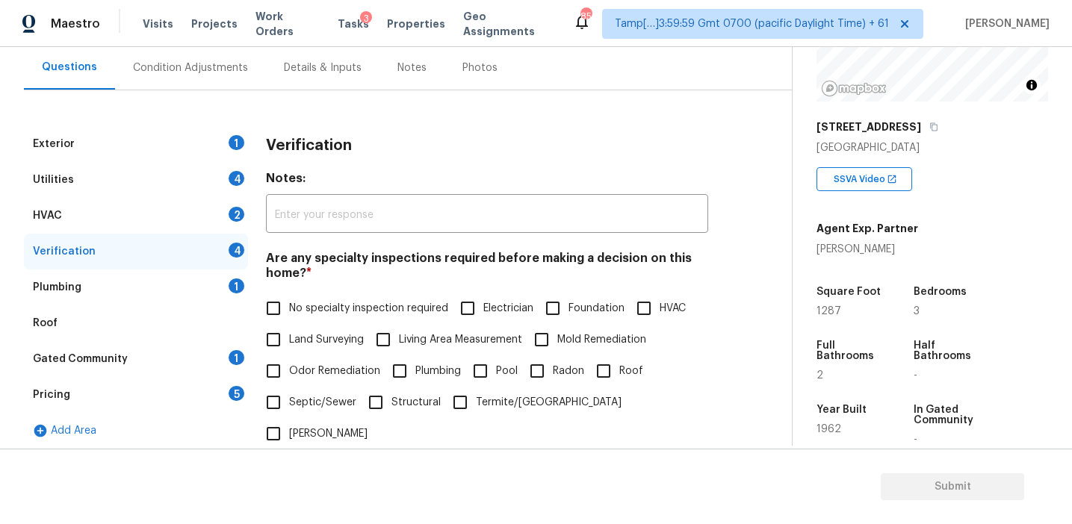
scroll to position [374, 0]
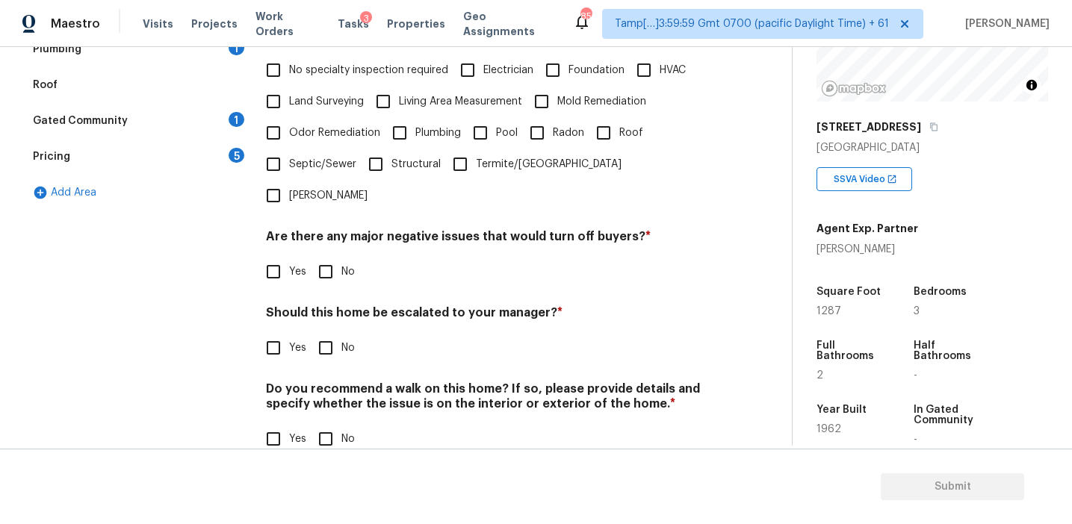
click at [277, 332] on input "Yes" at bounding box center [273, 347] width 31 height 31
checkbox input "true"
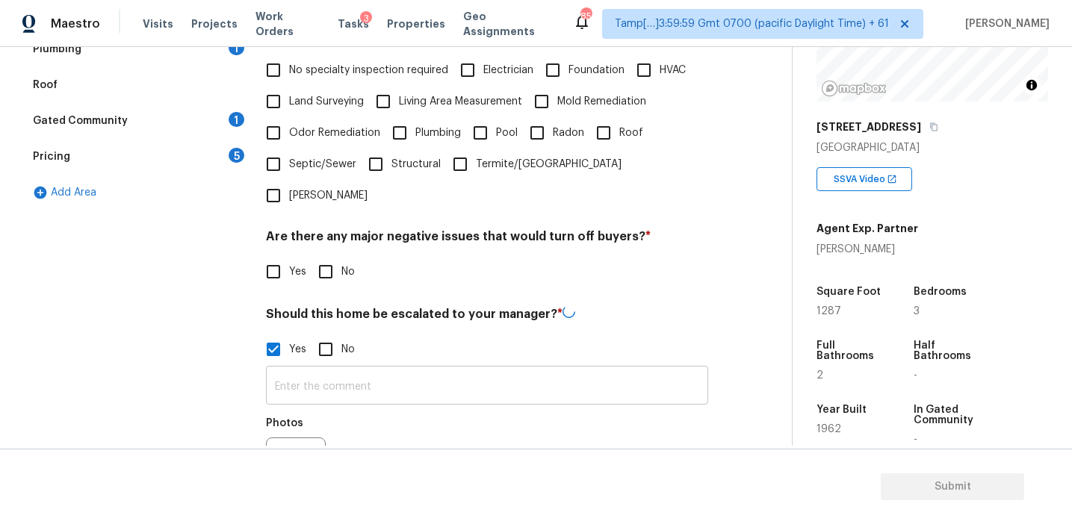
click at [334, 370] on input "text" at bounding box center [487, 387] width 442 height 35
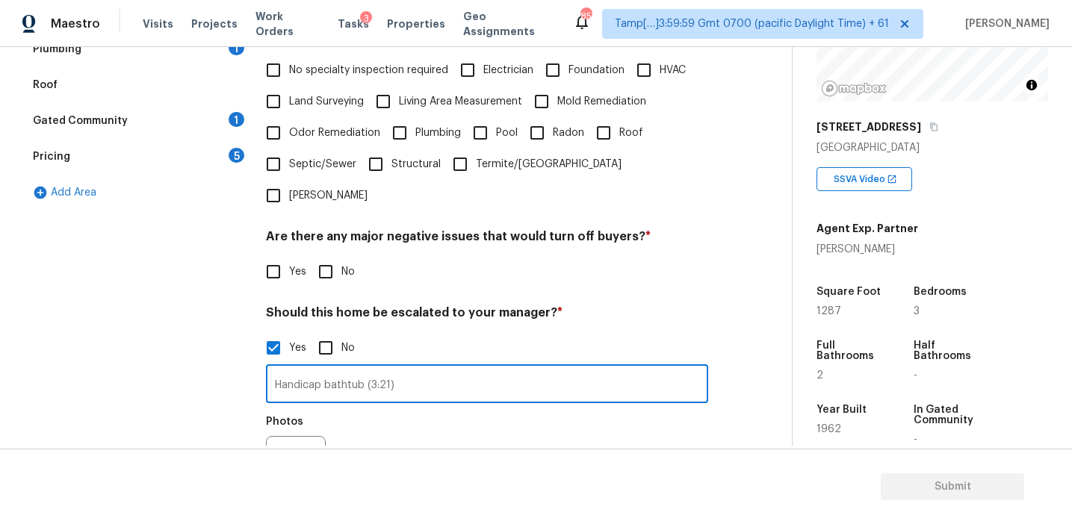
type input "Handicap bathtub (3:21)"
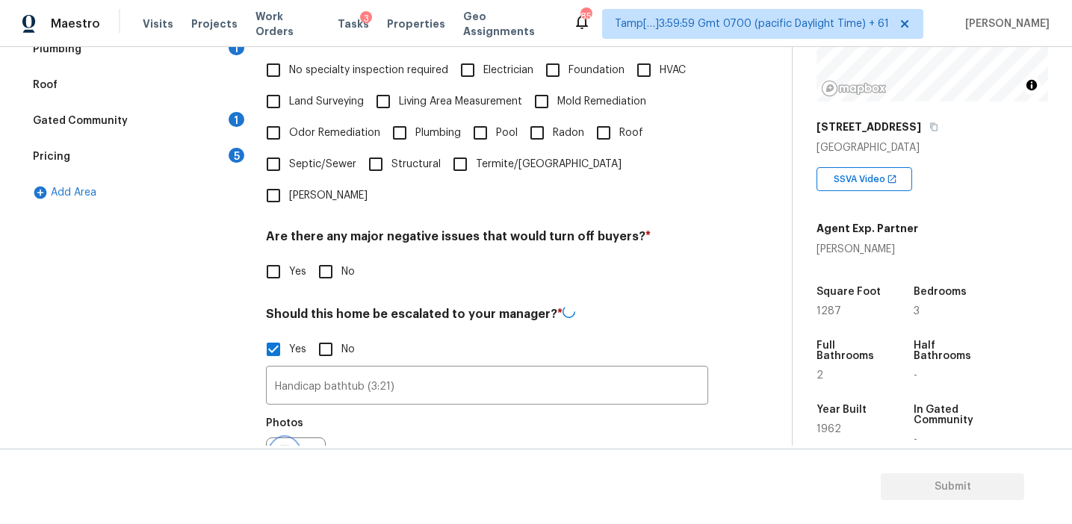
click at [277, 438] on button "button" at bounding box center [285, 467] width 36 height 58
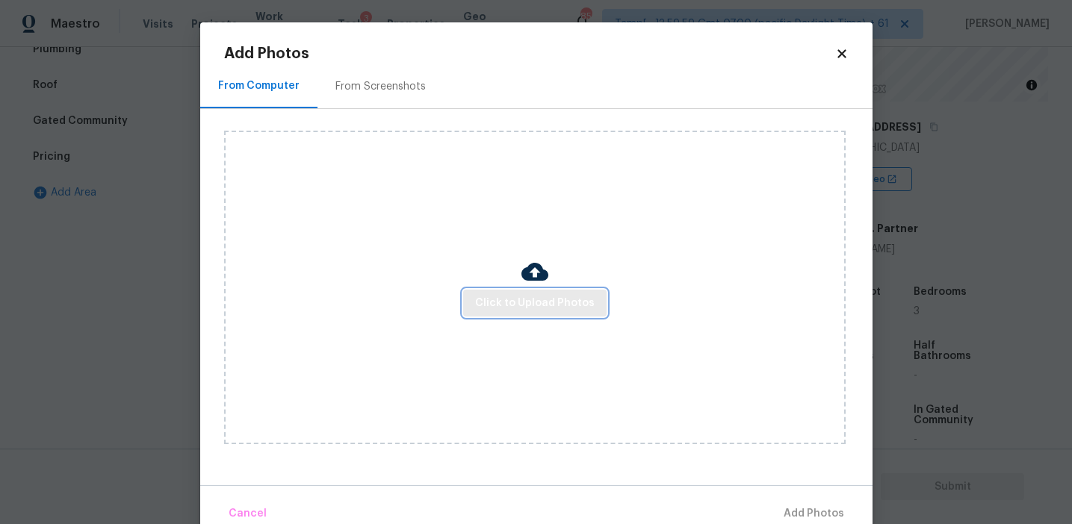
click at [527, 307] on span "Click to Upload Photos" at bounding box center [535, 303] width 120 height 19
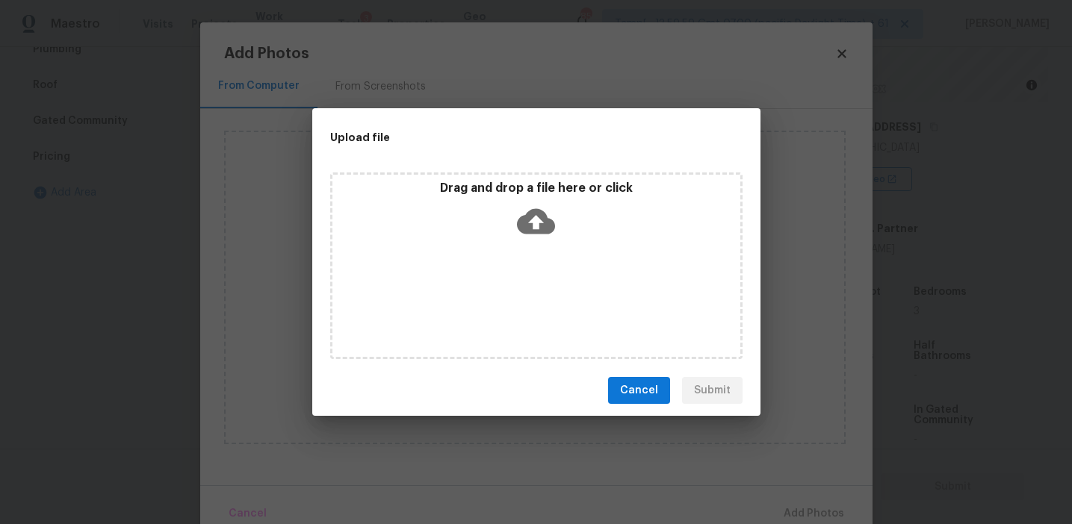
click at [524, 192] on p "Drag and drop a file here or click" at bounding box center [536, 189] width 408 height 16
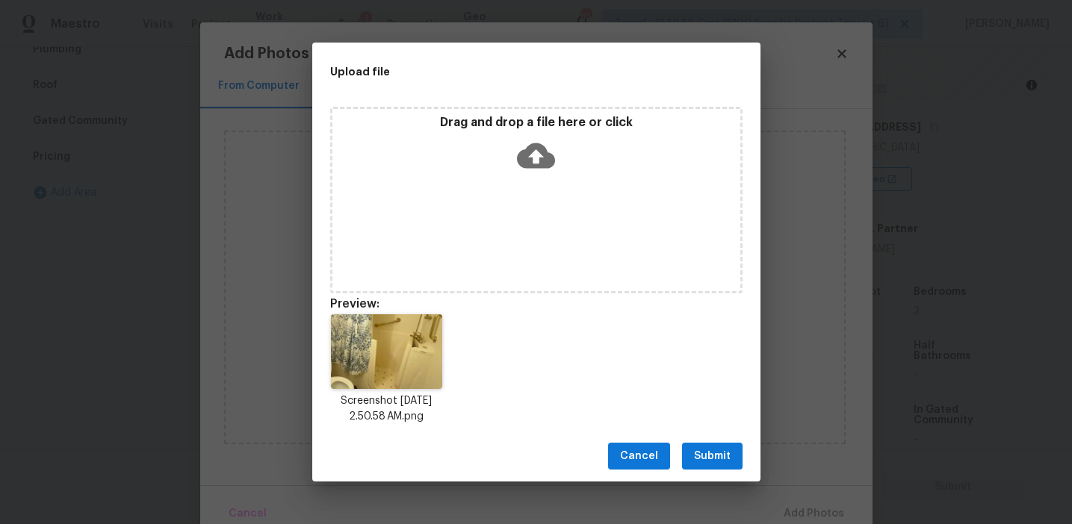
click at [713, 456] on span "Submit" at bounding box center [712, 456] width 37 height 19
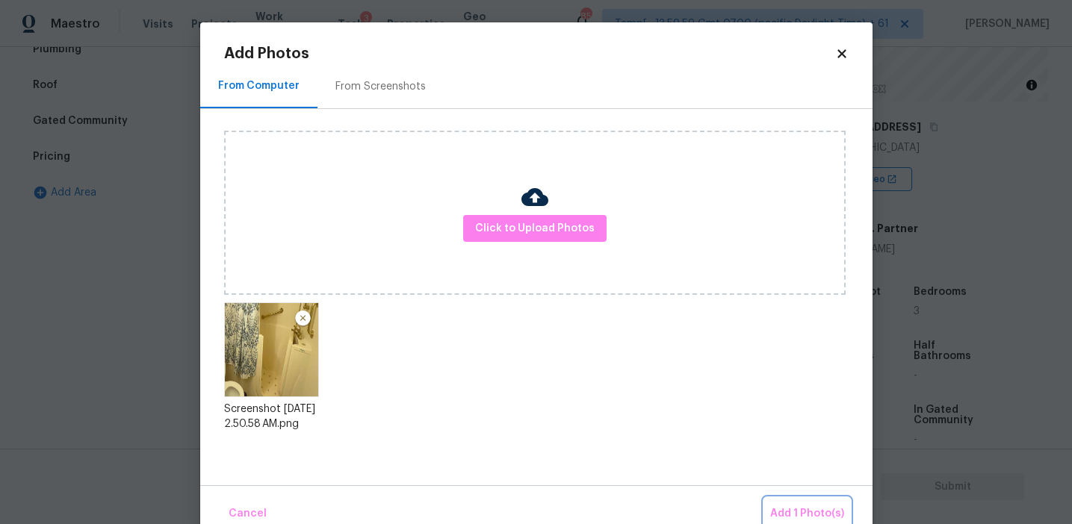
click at [786, 506] on span "Add 1 Photo(s)" at bounding box center [807, 514] width 74 height 19
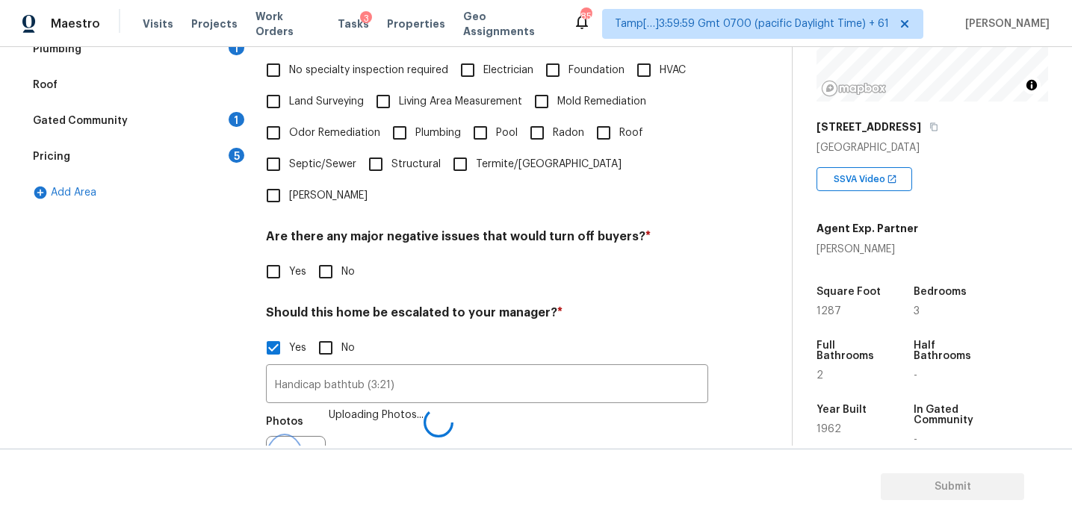
scroll to position [393, 0]
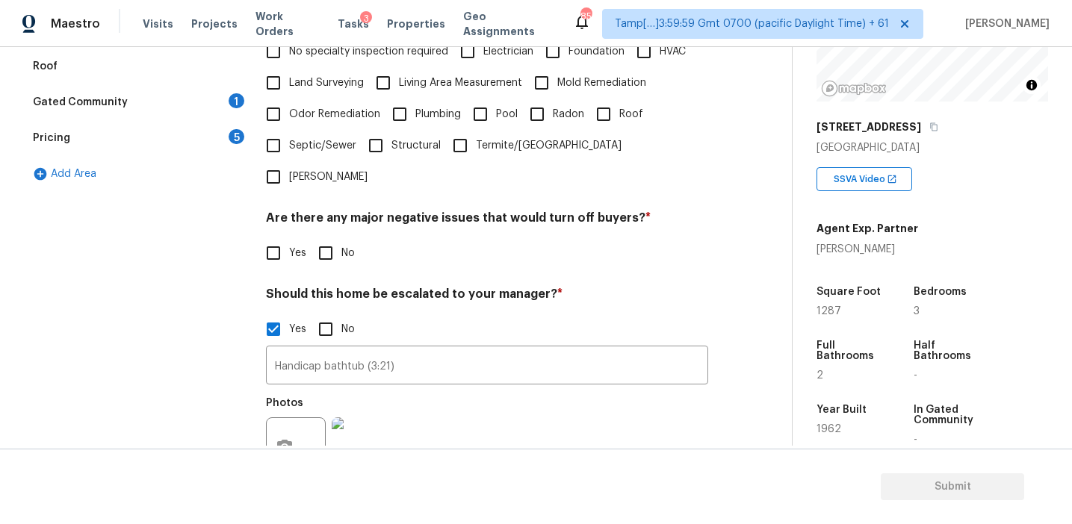
click at [350, 246] on span "No" at bounding box center [347, 254] width 13 height 16
click at [341, 238] on input "No" at bounding box center [325, 253] width 31 height 31
checkbox input "true"
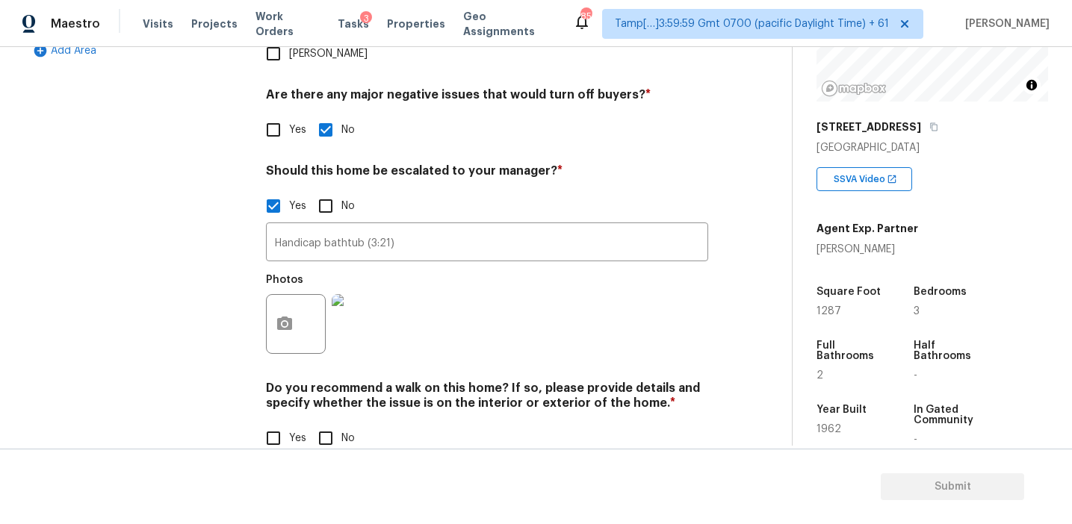
click at [328, 423] on input "No" at bounding box center [325, 438] width 31 height 31
checkbox input "true"
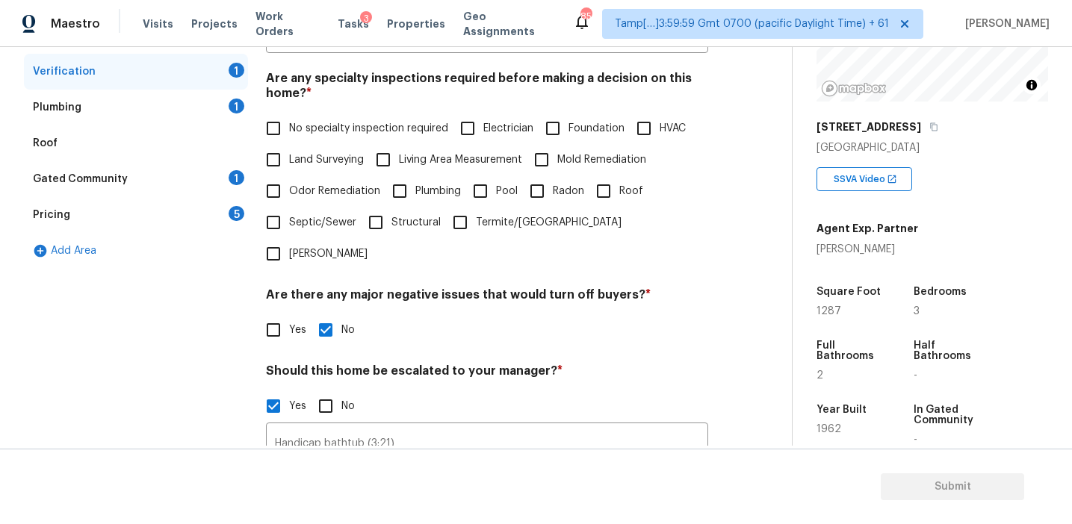
scroll to position [297, 0]
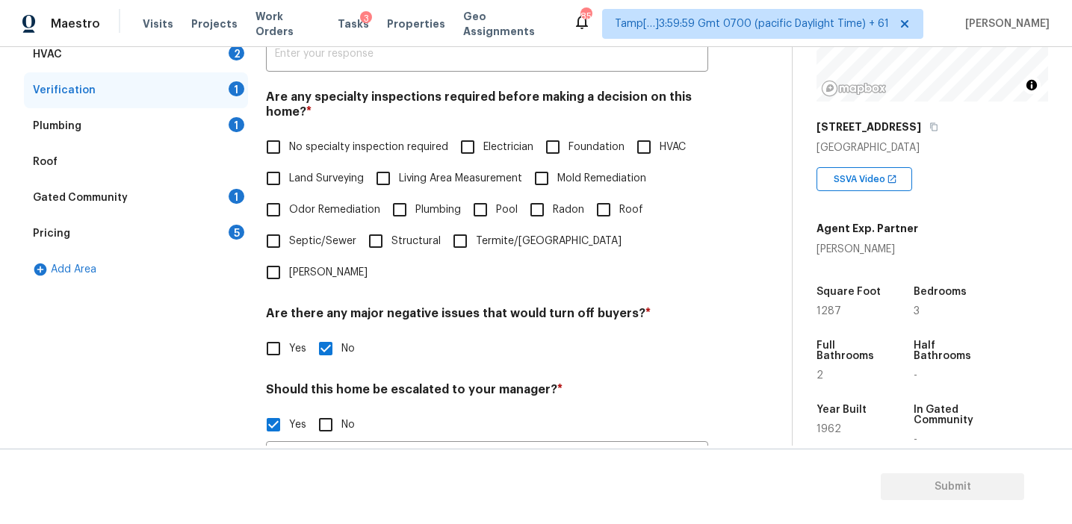
click at [294, 147] on span "No specialty inspection required" at bounding box center [368, 148] width 159 height 16
click at [289, 147] on input "No specialty inspection required" at bounding box center [273, 146] width 31 height 31
checkbox input "true"
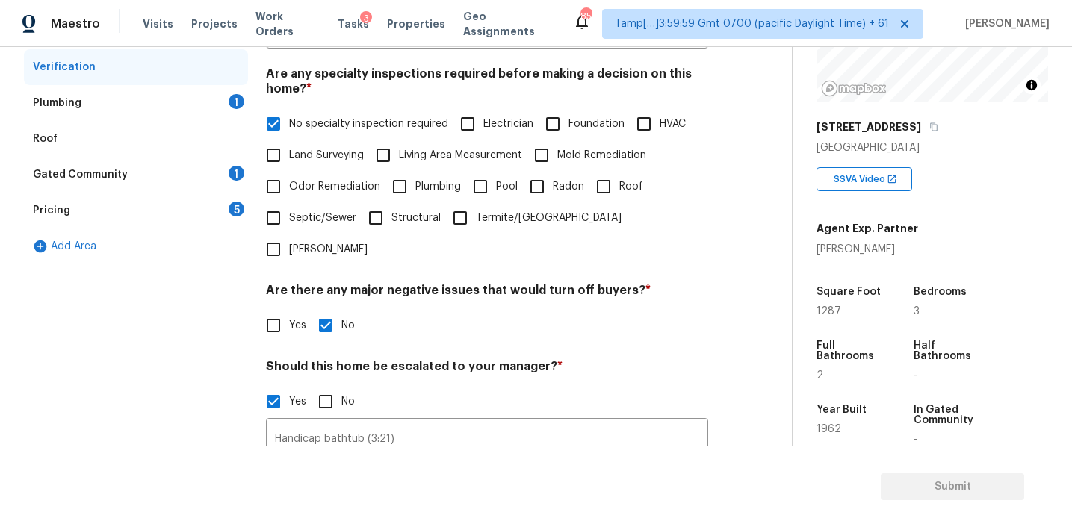
scroll to position [166, 0]
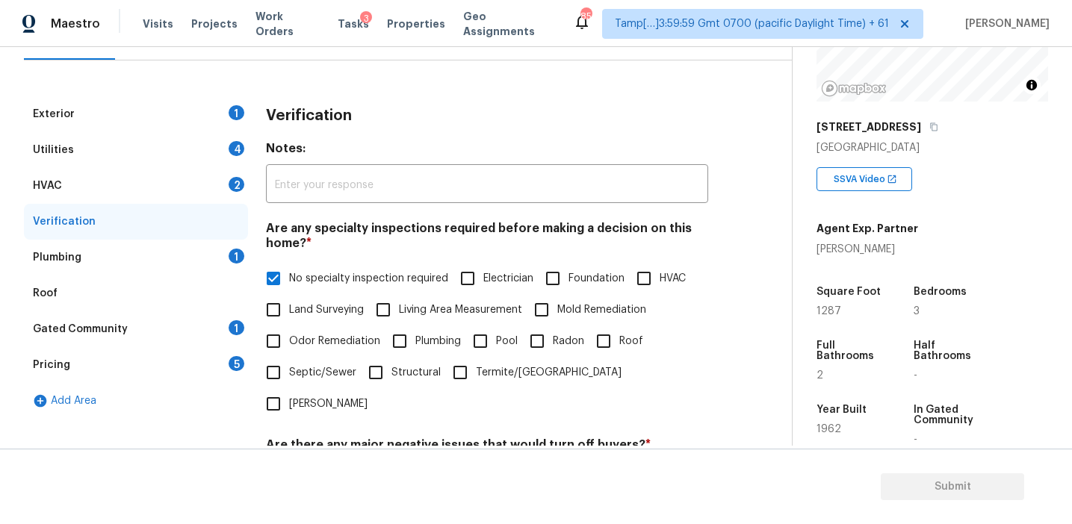
click at [220, 361] on div "Pricing 5" at bounding box center [136, 365] width 224 height 36
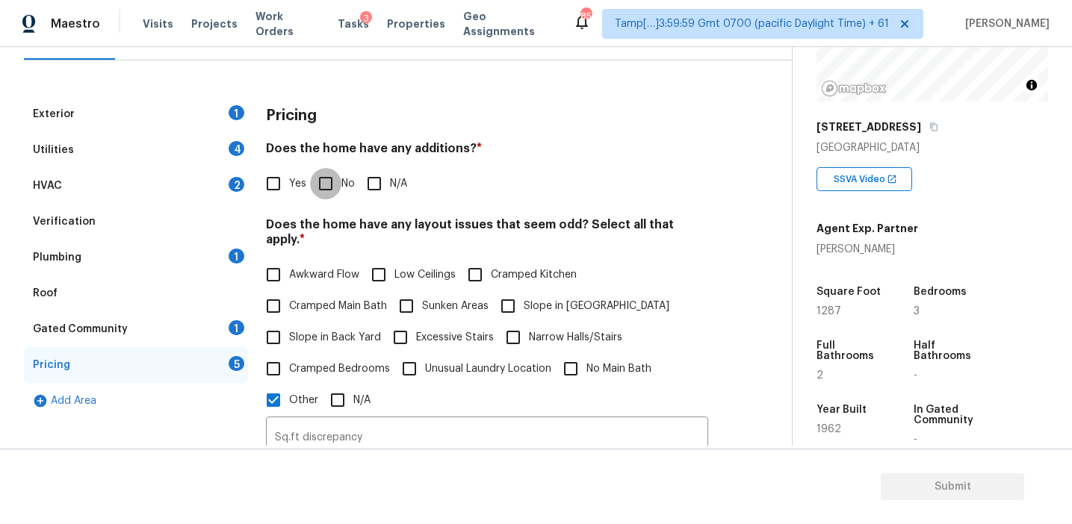
click at [336, 179] on input "No" at bounding box center [325, 183] width 31 height 31
checkbox input "true"
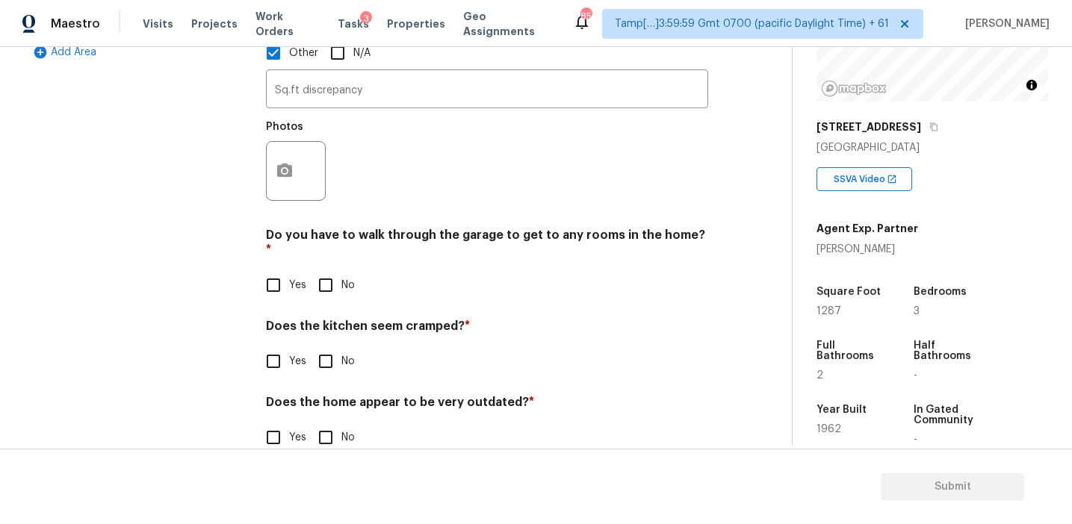
click at [335, 270] on input "No" at bounding box center [325, 285] width 31 height 31
checkbox input "true"
click at [335, 319] on div "Does the kitchen seem cramped? * Yes No" at bounding box center [487, 348] width 442 height 58
click at [330, 346] on input "No" at bounding box center [325, 361] width 31 height 31
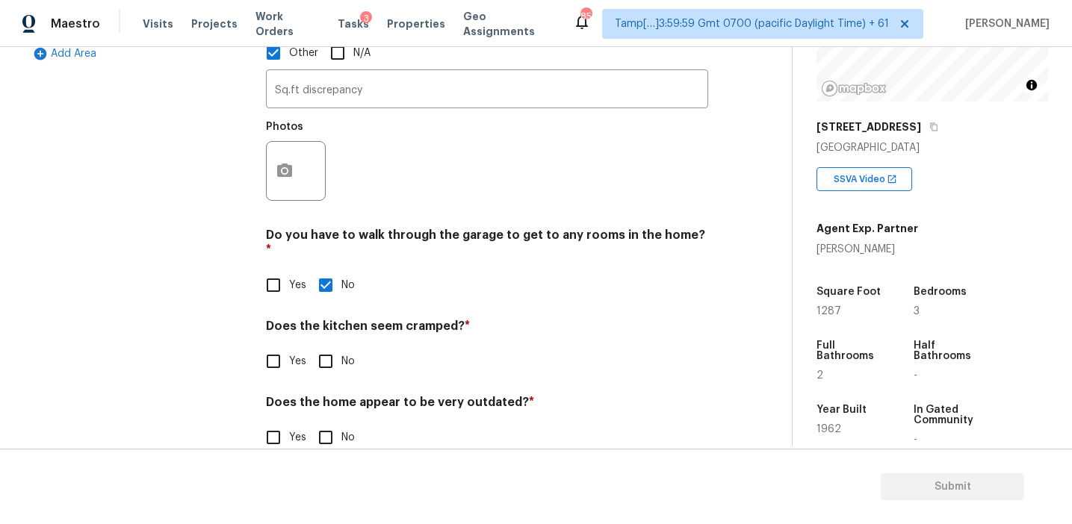
checkbox input "true"
click at [331, 439] on div "Pricing Does the home have any additions? * Yes No N/A Does the home have any l…" at bounding box center [487, 111] width 442 height 724
click at [331, 422] on input "No" at bounding box center [325, 437] width 31 height 31
checkbox input "true"
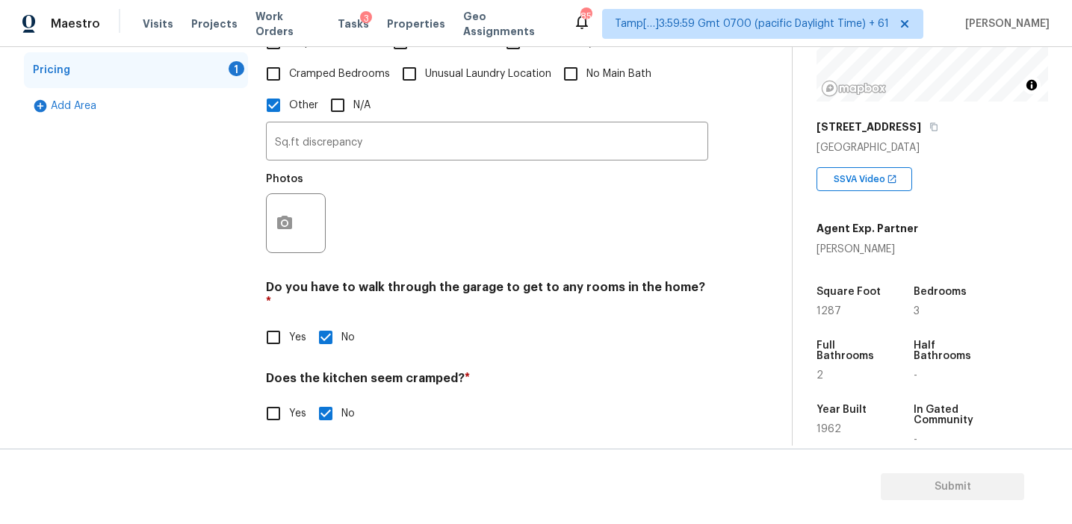
scroll to position [431, 0]
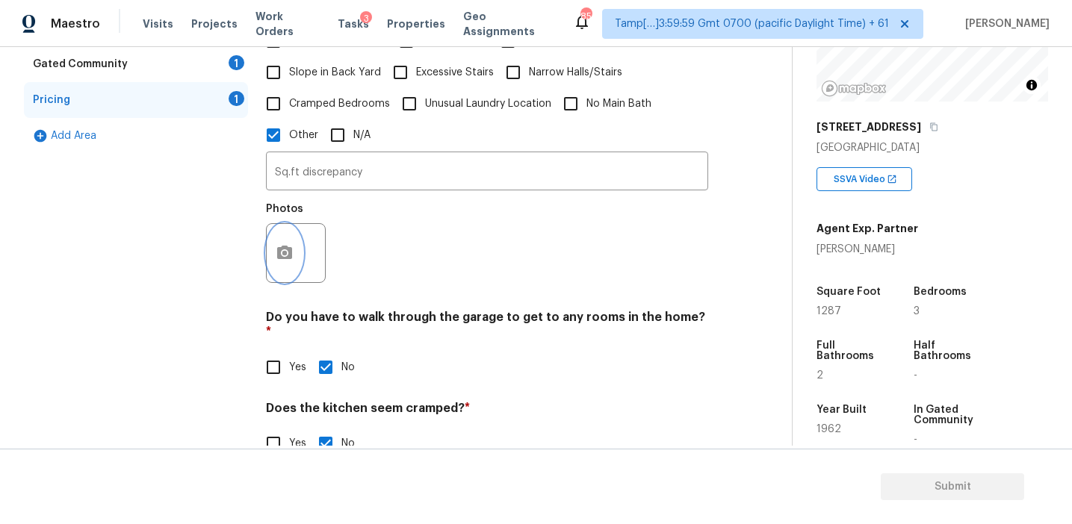
click at [279, 246] on icon "button" at bounding box center [284, 252] width 15 height 13
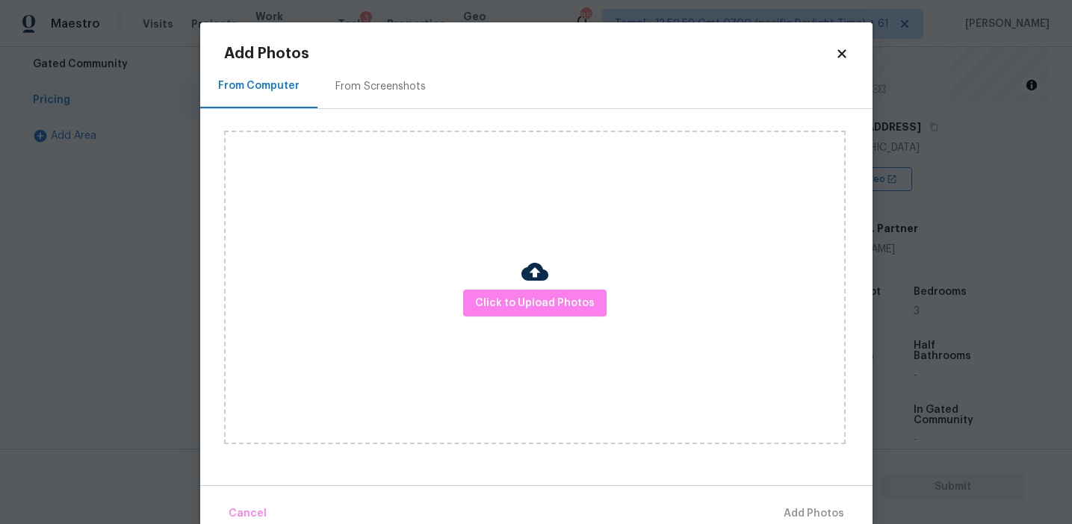
click at [409, 94] on div "From Screenshots" at bounding box center [380, 86] width 126 height 44
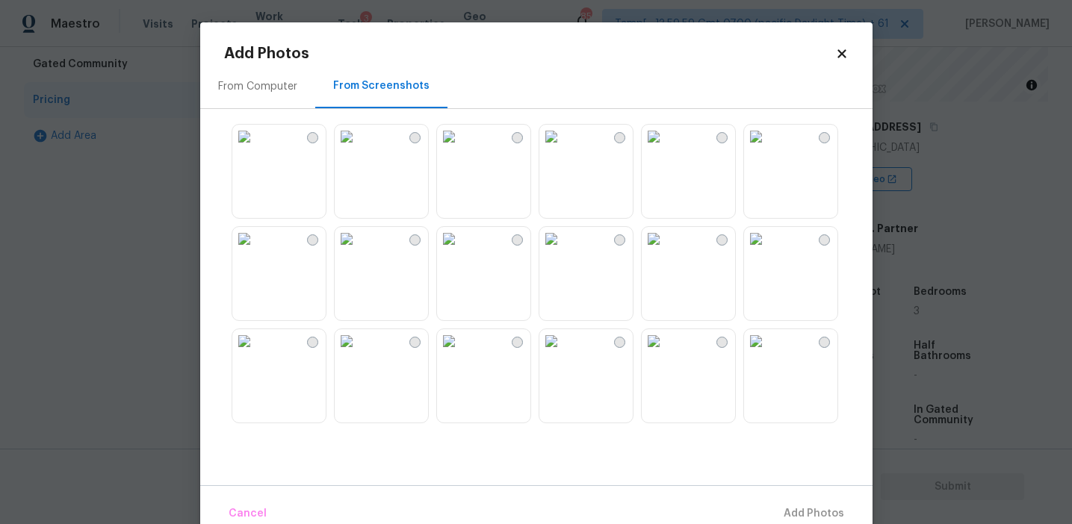
click at [461, 251] on img at bounding box center [449, 239] width 24 height 24
click at [563, 149] on img at bounding box center [551, 137] width 24 height 24
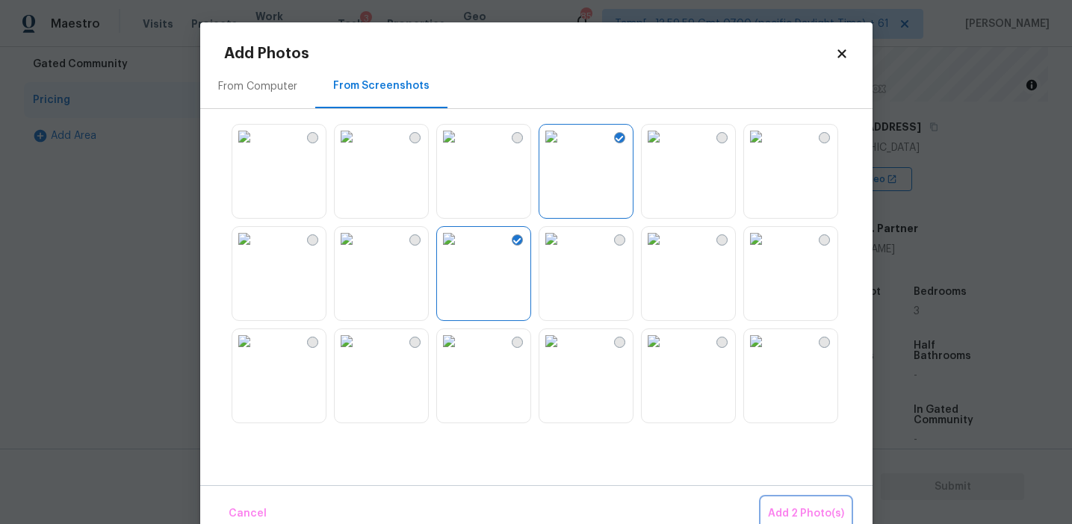
click at [778, 518] on span "Add 2 Photo(s)" at bounding box center [806, 514] width 76 height 19
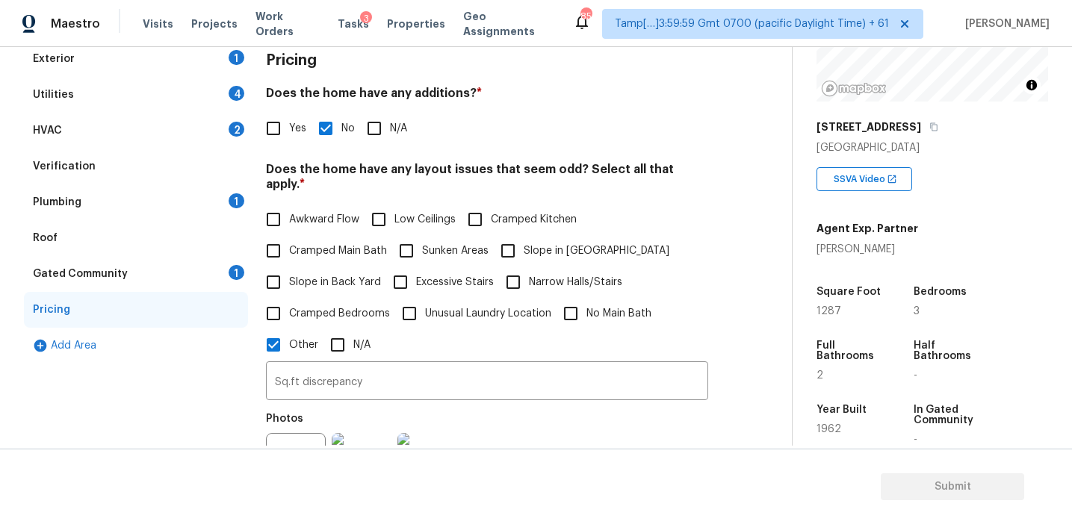
click at [217, 277] on div "Gated Community 1" at bounding box center [136, 274] width 224 height 36
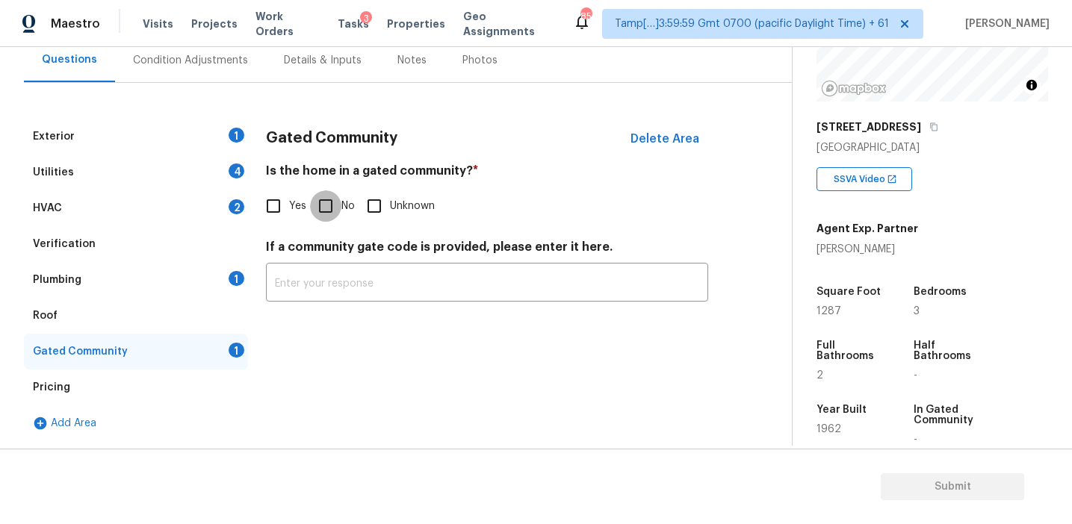
click at [332, 202] on input "No" at bounding box center [325, 205] width 31 height 31
checkbox input "true"
click at [179, 284] on div "Plumbing 1" at bounding box center [136, 280] width 224 height 36
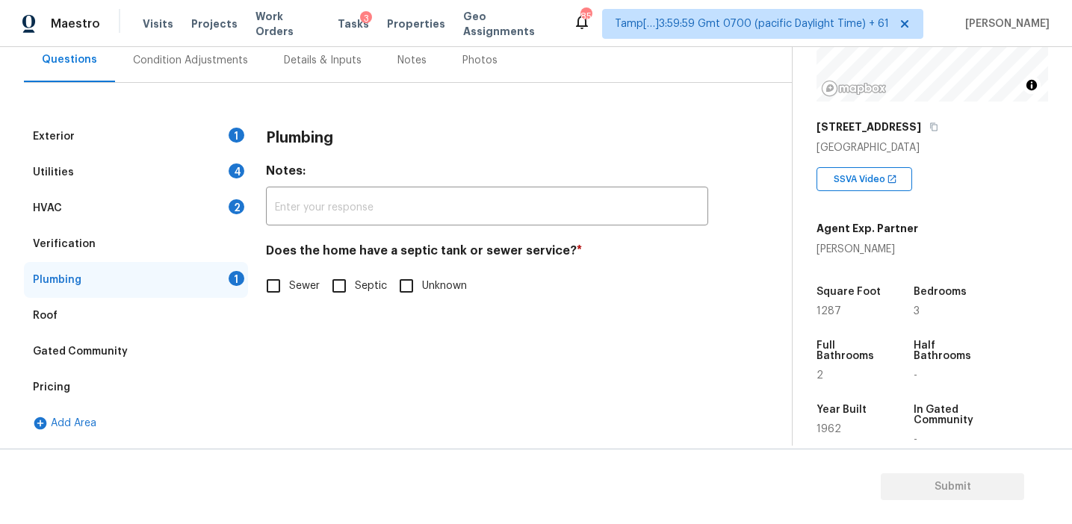
click at [282, 283] on input "Sewer" at bounding box center [273, 285] width 31 height 31
checkbox input "true"
click at [214, 204] on div "HVAC 2" at bounding box center [136, 208] width 224 height 36
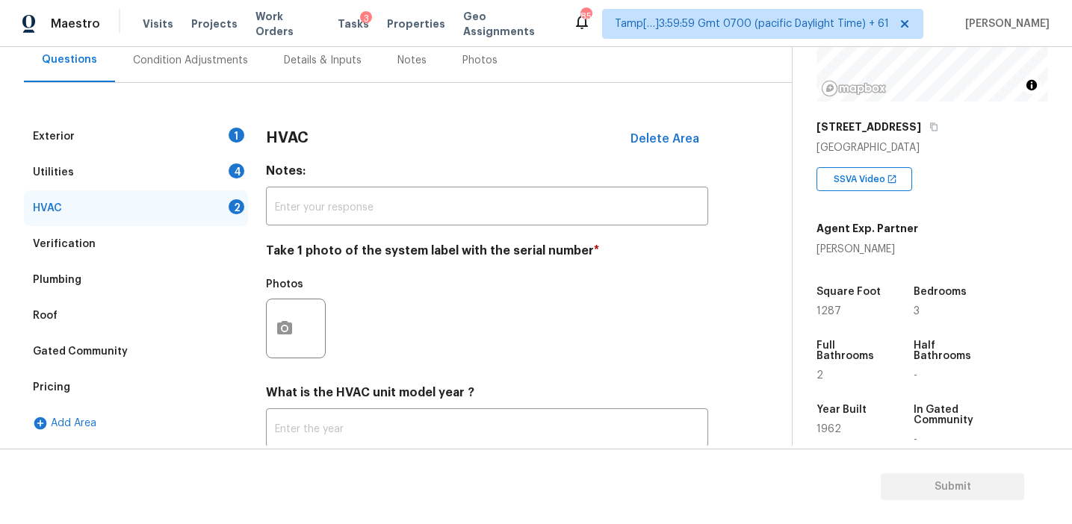
click at [216, 237] on div "Verification" at bounding box center [136, 244] width 224 height 36
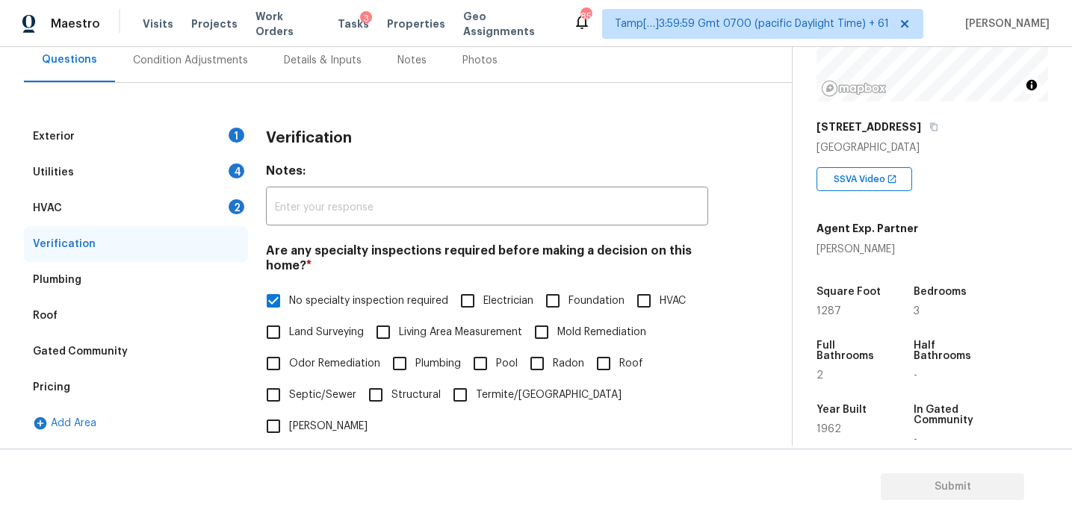
click at [212, 190] on div "HVAC 2" at bounding box center [136, 208] width 224 height 36
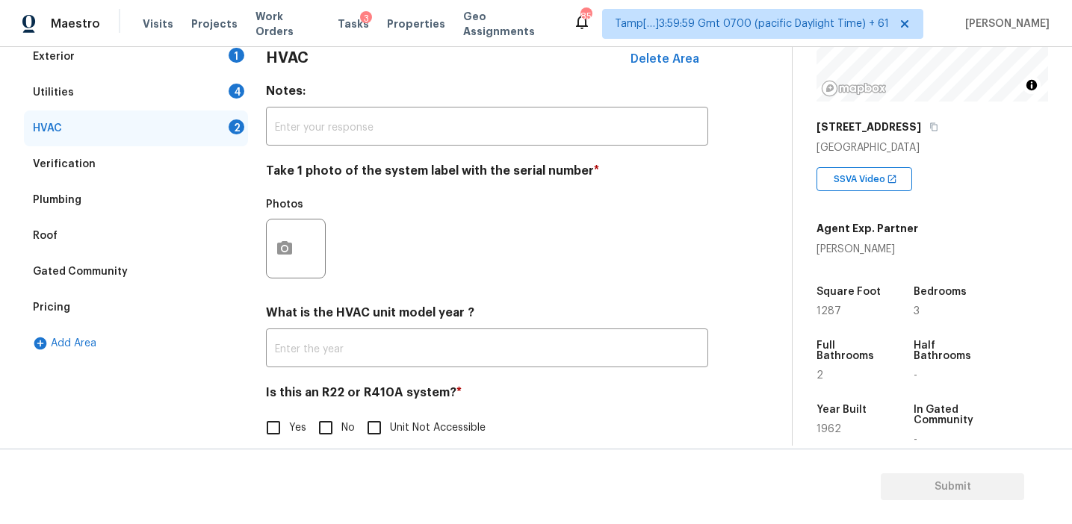
scroll to position [244, 0]
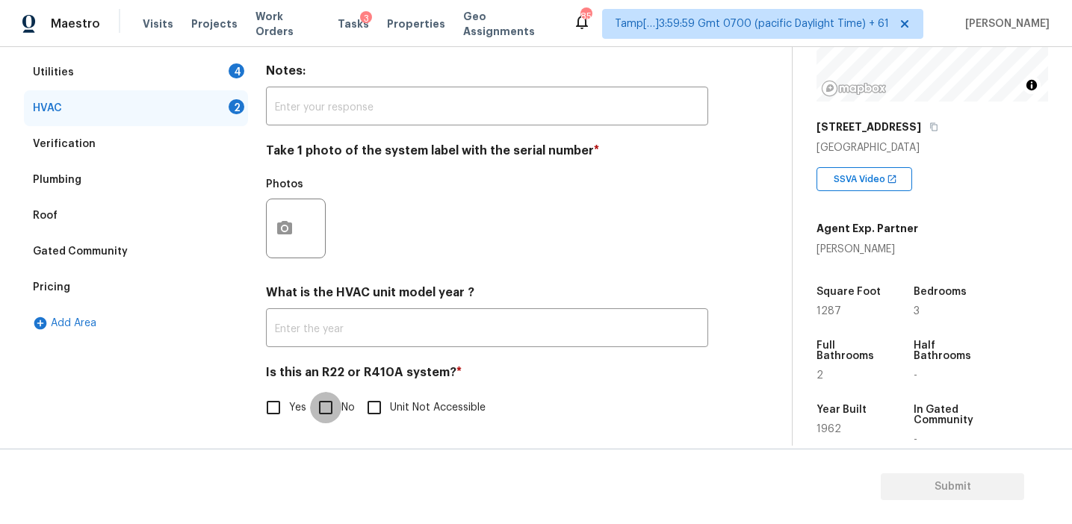
click at [324, 409] on input "No" at bounding box center [325, 407] width 31 height 31
checkbox input "true"
click at [290, 235] on icon "button" at bounding box center [285, 228] width 18 height 18
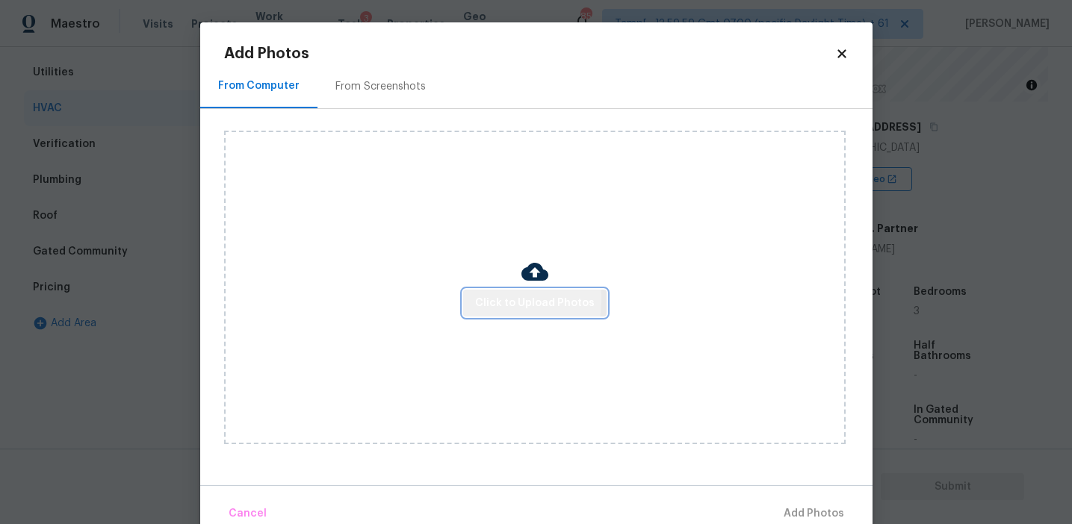
click at [477, 299] on span "Click to Upload Photos" at bounding box center [535, 303] width 120 height 19
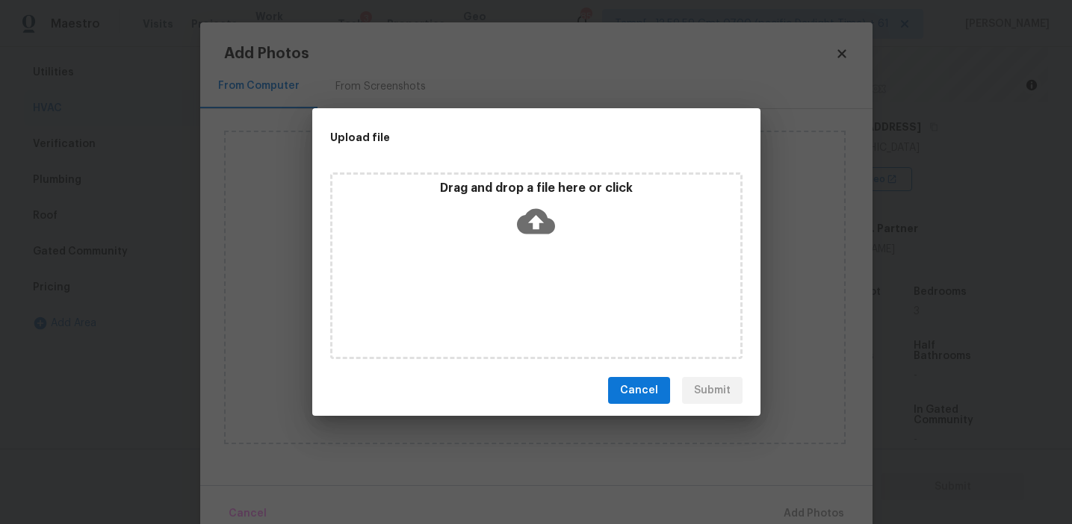
click at [474, 188] on p "Drag and drop a file here or click" at bounding box center [536, 189] width 408 height 16
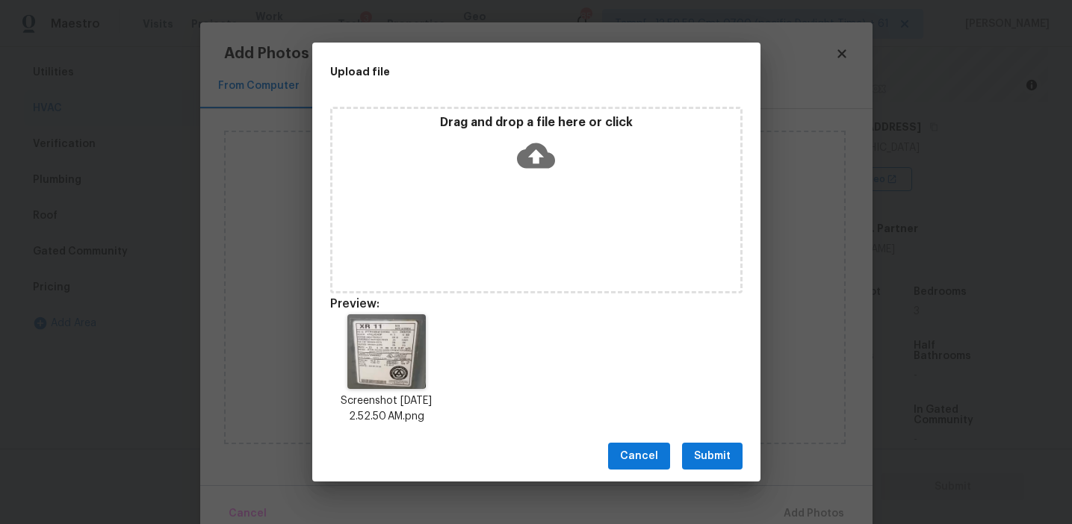
click at [711, 453] on span "Submit" at bounding box center [712, 456] width 37 height 19
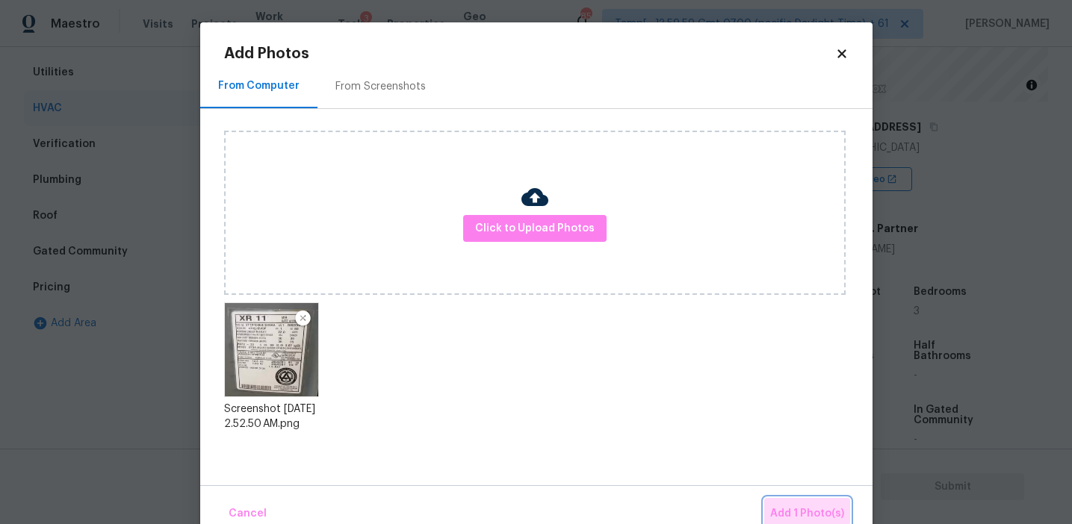
click at [783, 508] on span "Add 1 Photo(s)" at bounding box center [807, 514] width 74 height 19
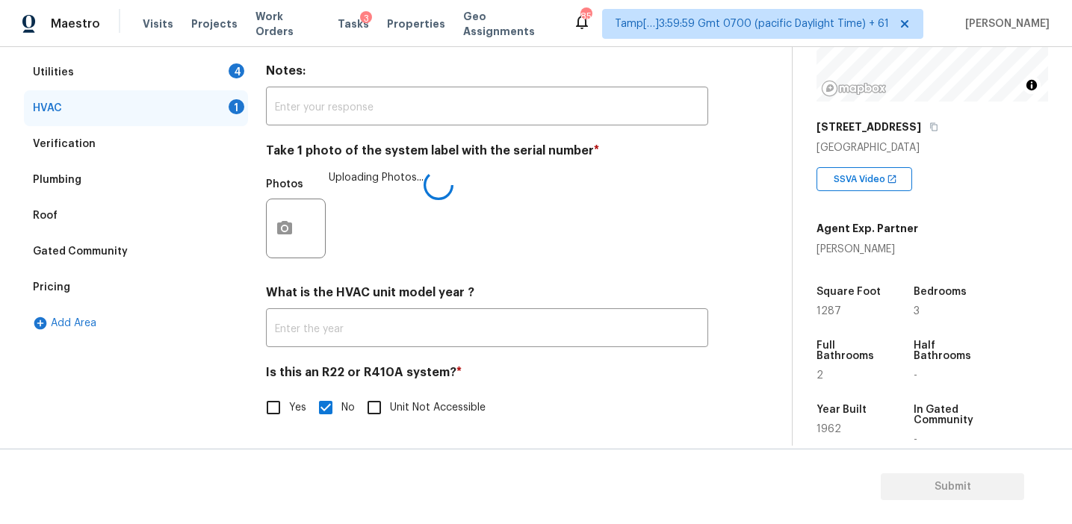
click at [276, 391] on div "Is this an R22 or R410A system? * Yes No Unit Not Accessible" at bounding box center [487, 394] width 442 height 58
click at [272, 405] on input "Yes" at bounding box center [273, 407] width 31 height 31
checkbox input "true"
checkbox input "false"
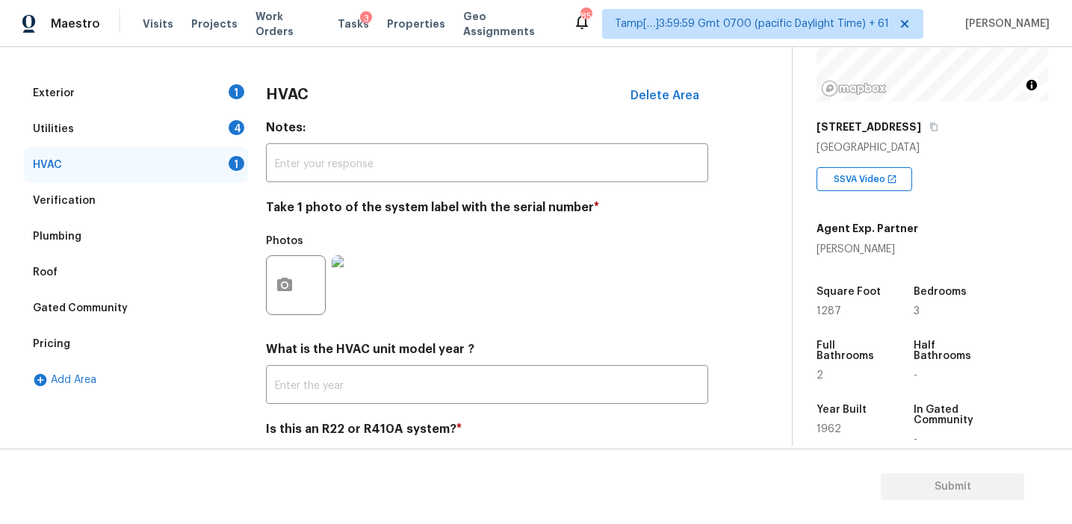
click at [218, 142] on div "Utilities 4" at bounding box center [136, 129] width 224 height 36
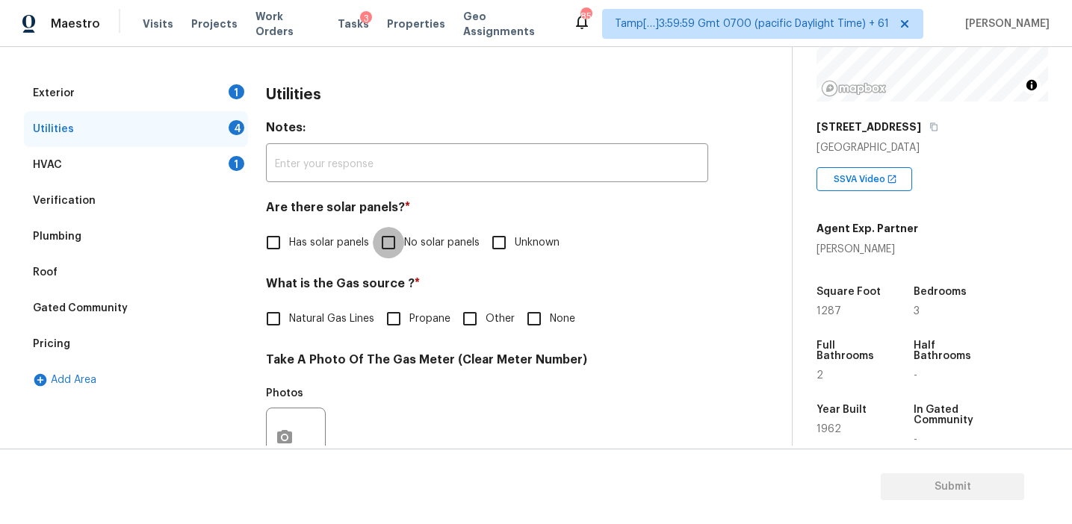
click at [399, 231] on input "No solar panels" at bounding box center [388, 242] width 31 height 31
checkbox input "true"
click at [344, 317] on span "Natural Gas Lines" at bounding box center [331, 319] width 85 height 16
click at [289, 317] on input "Natural Gas Lines" at bounding box center [273, 318] width 31 height 31
checkbox input "true"
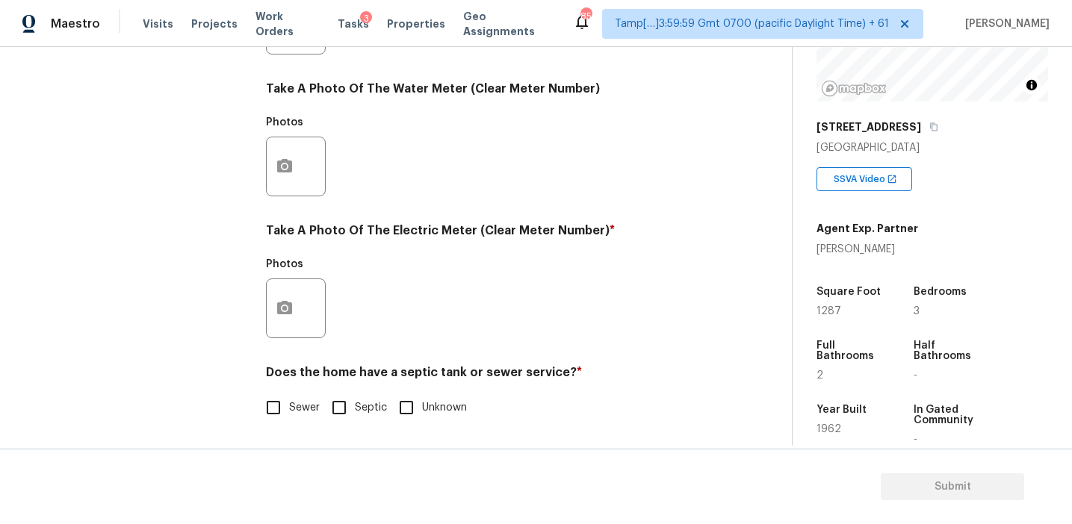
scroll to position [600, 0]
click at [282, 405] on input "Sewer" at bounding box center [273, 407] width 31 height 31
checkbox input "true"
click at [281, 285] on button "button" at bounding box center [285, 308] width 36 height 58
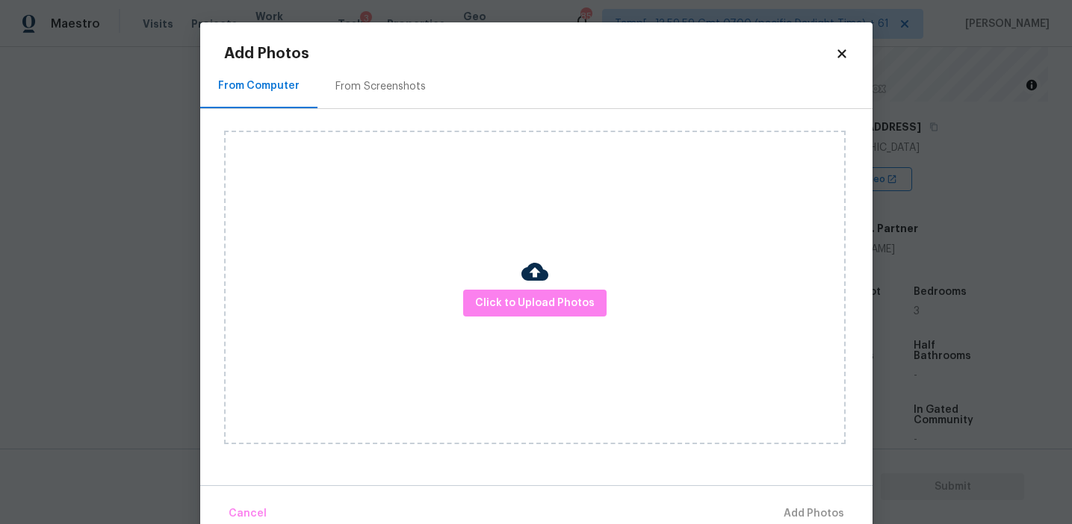
click at [527, 285] on img at bounding box center [534, 271] width 27 height 27
click at [515, 297] on span "Click to Upload Photos" at bounding box center [535, 303] width 120 height 19
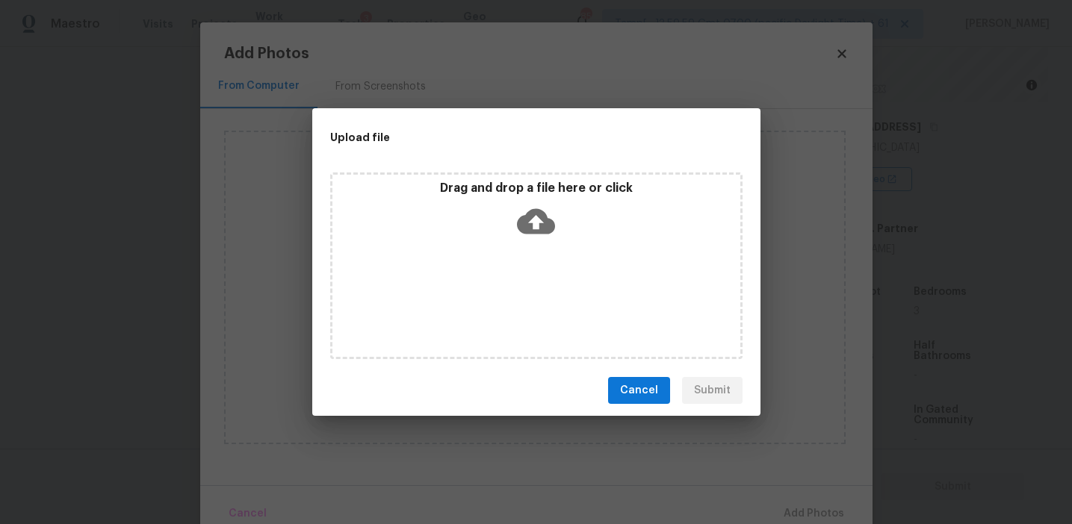
click at [515, 187] on p "Drag and drop a file here or click" at bounding box center [536, 189] width 408 height 16
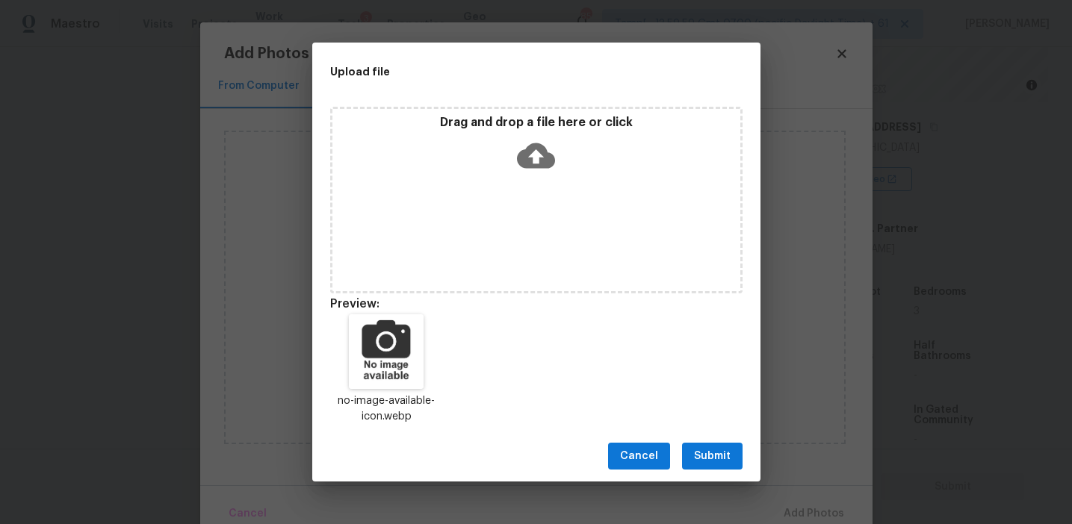
click at [699, 453] on span "Submit" at bounding box center [712, 456] width 37 height 19
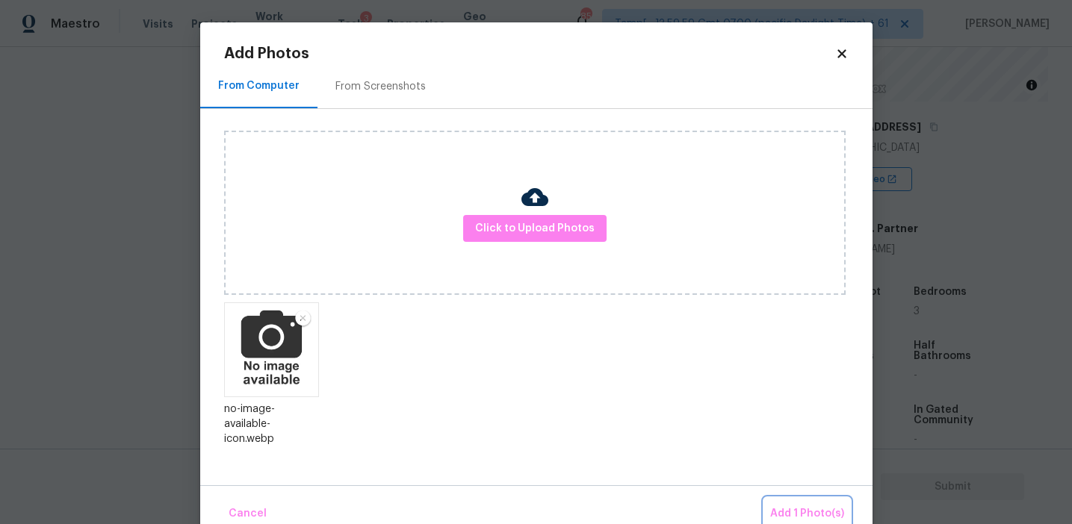
click at [784, 503] on button "Add 1 Photo(s)" at bounding box center [807, 514] width 86 height 32
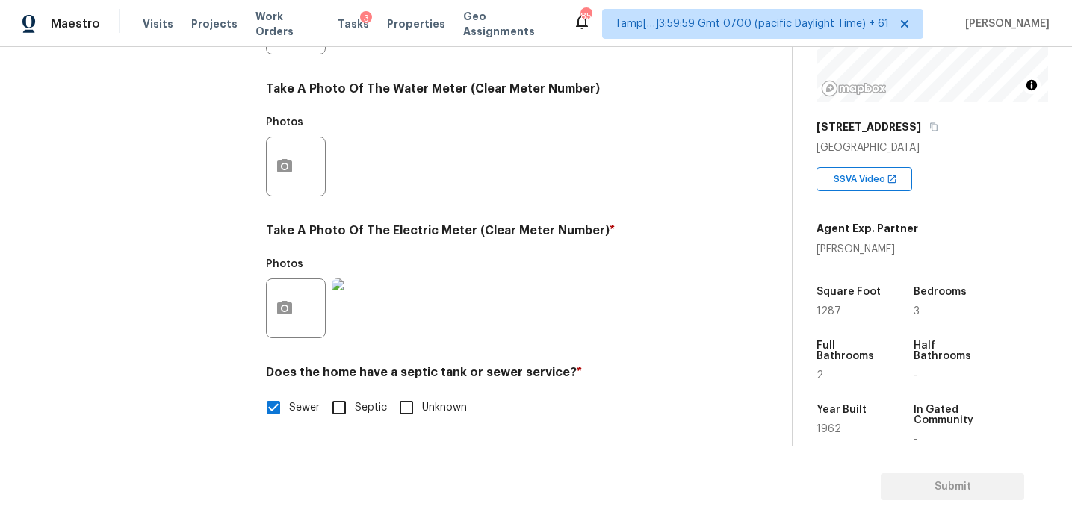
click at [311, 112] on div "Photos" at bounding box center [297, 156] width 63 height 97
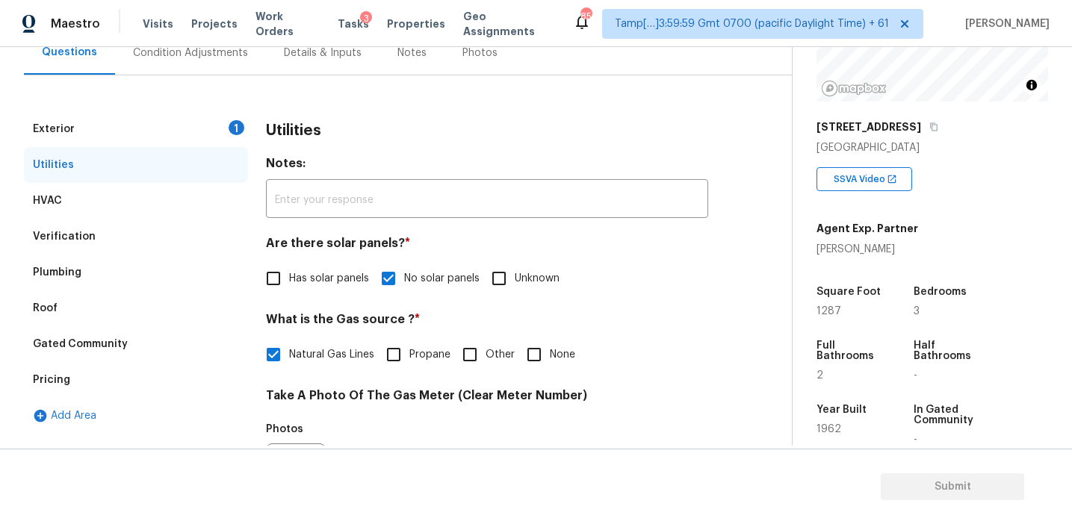
scroll to position [124, 0]
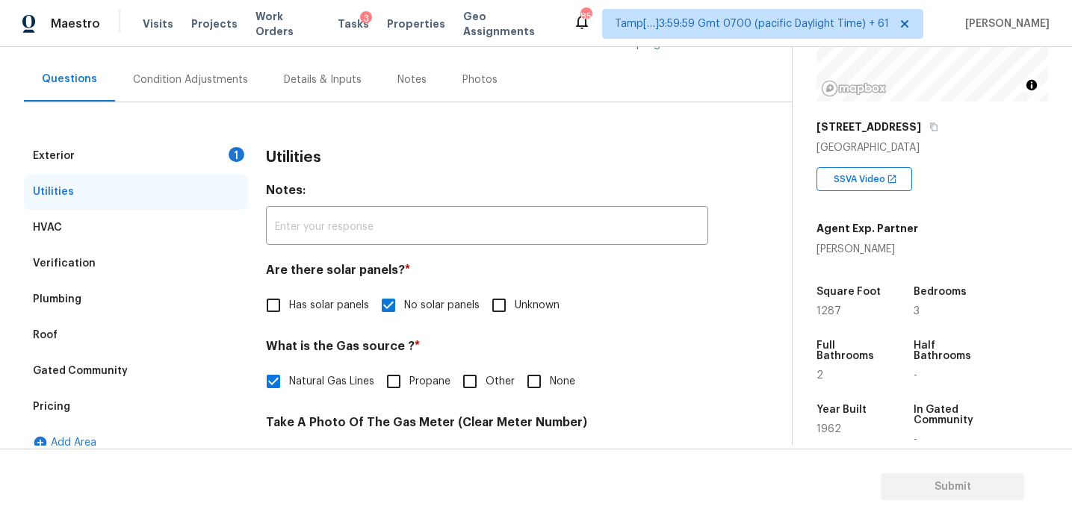
click at [204, 155] on div "Exterior 1" at bounding box center [136, 156] width 224 height 36
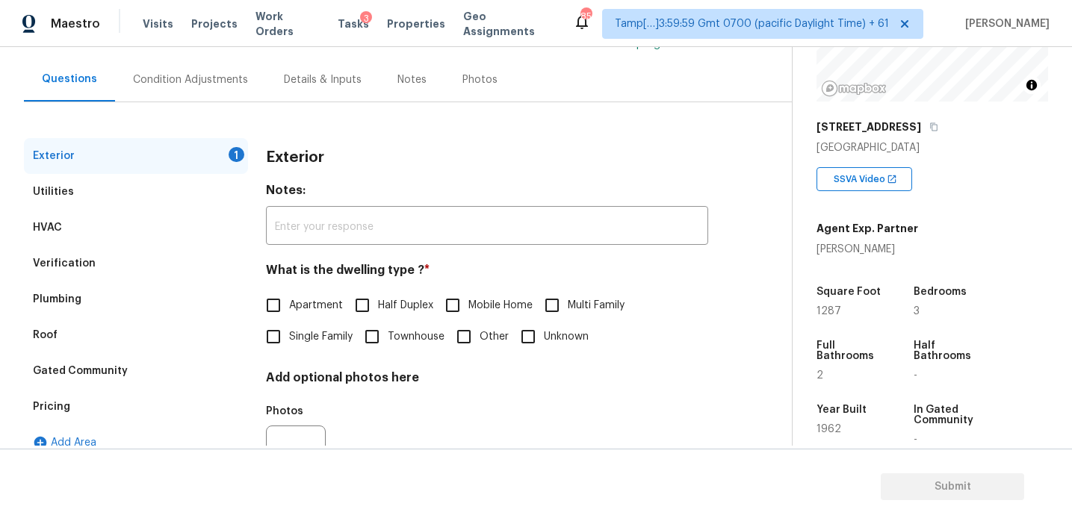
click at [297, 339] on span "Single Family" at bounding box center [320, 337] width 63 height 16
click at [289, 339] on input "Single Family" at bounding box center [273, 336] width 31 height 31
checkbox input "true"
click at [326, 193] on h4 "Notes:" at bounding box center [487, 193] width 442 height 21
click at [218, 93] on div "Condition Adjustments" at bounding box center [190, 80] width 151 height 44
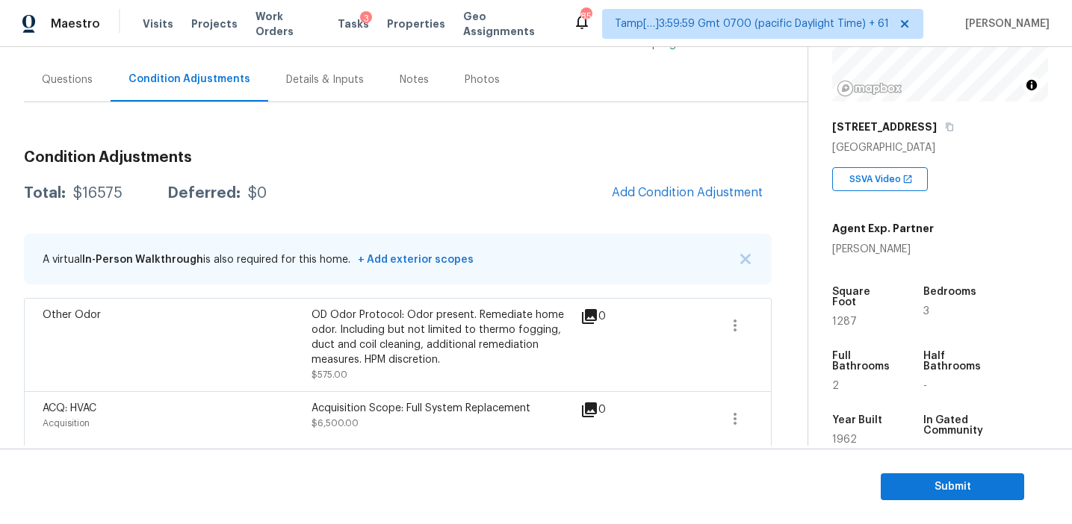
click at [408, 179] on div "Total: $16575 Deferred: $0 Add Condition Adjustment" at bounding box center [398, 193] width 748 height 33
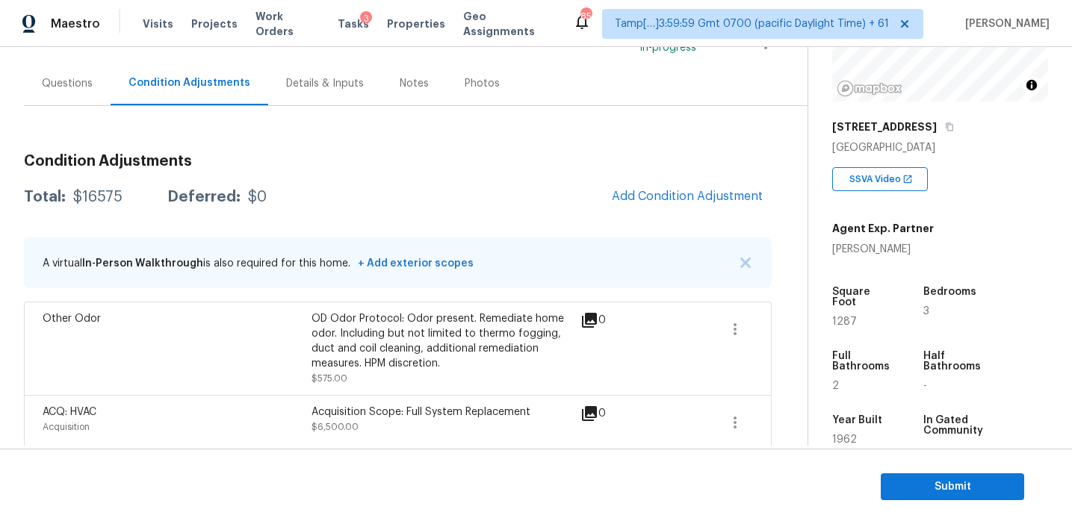
scroll to position [120, 0]
click at [408, 179] on div "Condition Adjustments Total: $16575 Deferred: $0 Add Condition Adjustment A vir…" at bounding box center [398, 329] width 748 height 372
click at [615, 196] on span "Add Condition Adjustment" at bounding box center [687, 196] width 151 height 13
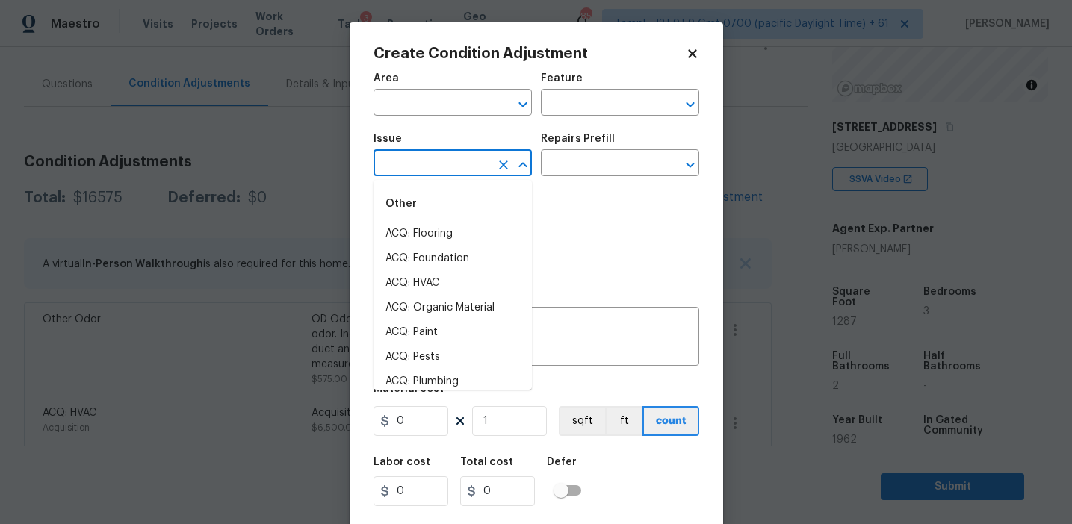
click at [460, 166] on input "text" at bounding box center [431, 164] width 117 height 23
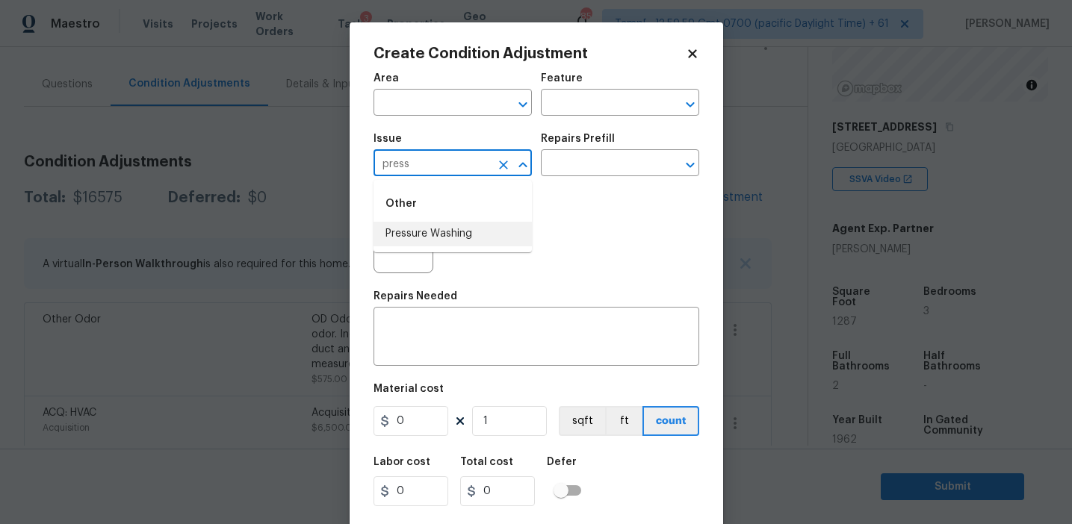
click at [471, 229] on li "Pressure Washing" at bounding box center [452, 234] width 158 height 25
type input "Pressure Washing"
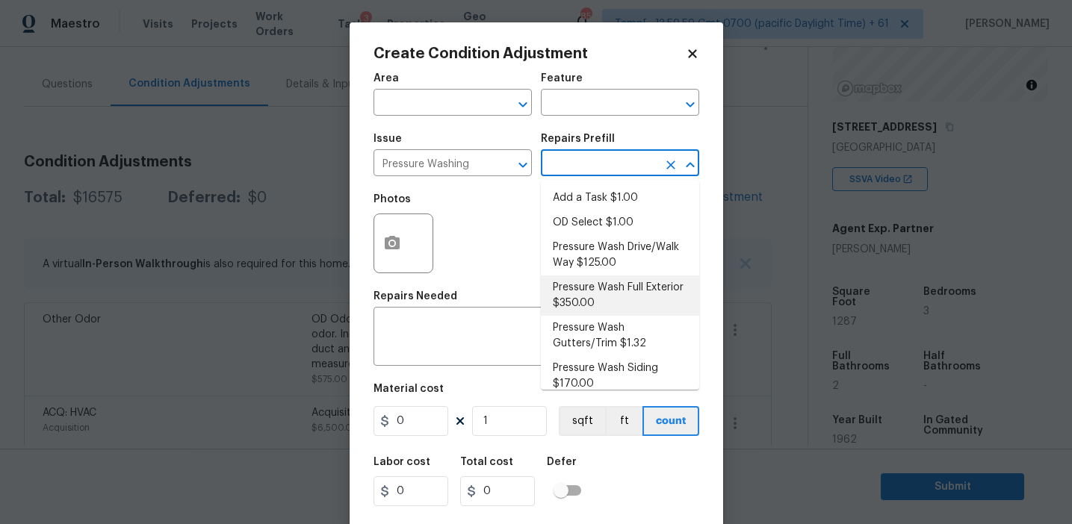
click at [594, 283] on li "Pressure Wash Full Exterior $350.00" at bounding box center [620, 296] width 158 height 40
type input "Siding"
type textarea "Pressure wash the House, Flatwork, Deck and Garage interior."
type input "350"
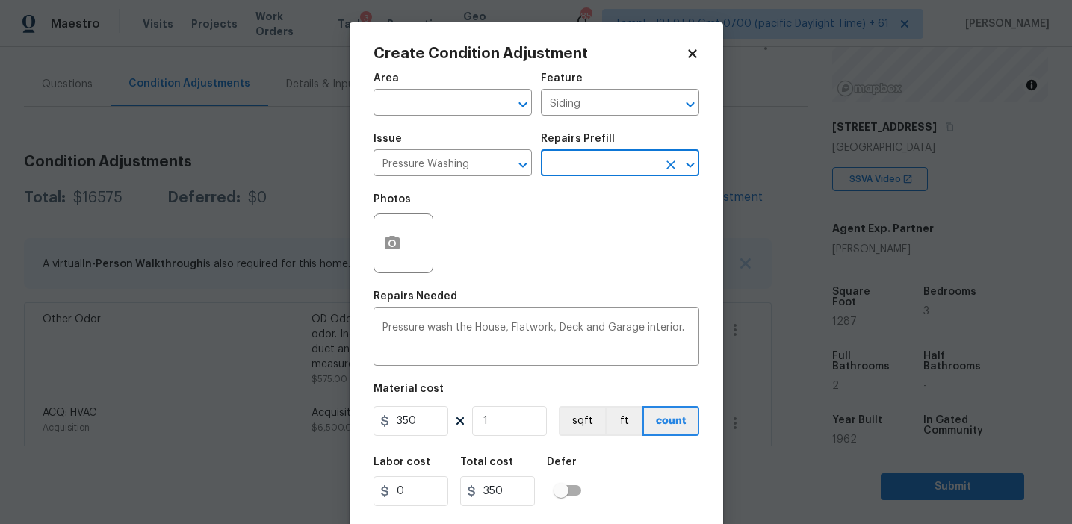
scroll to position [34, 0]
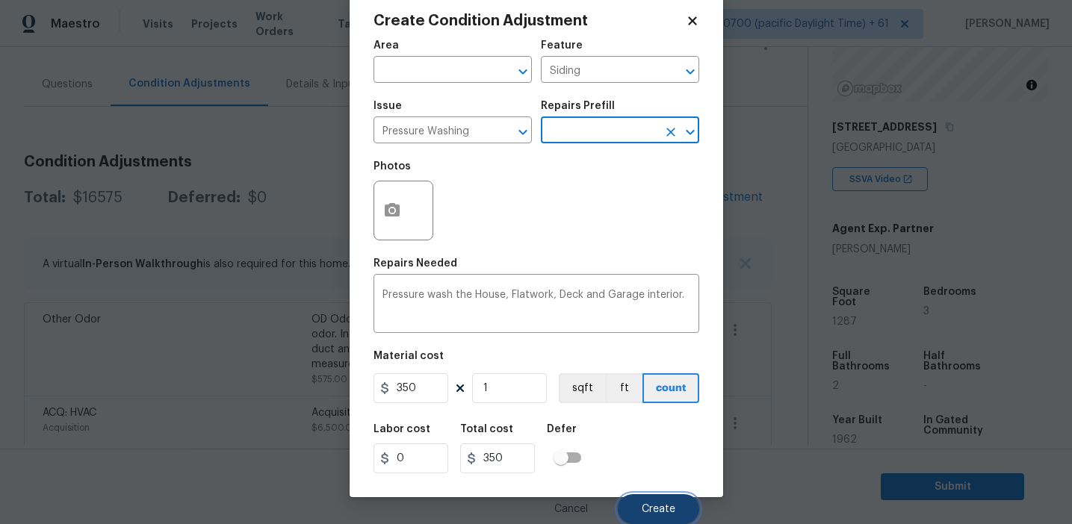
click at [639, 505] on button "Create" at bounding box center [658, 509] width 81 height 30
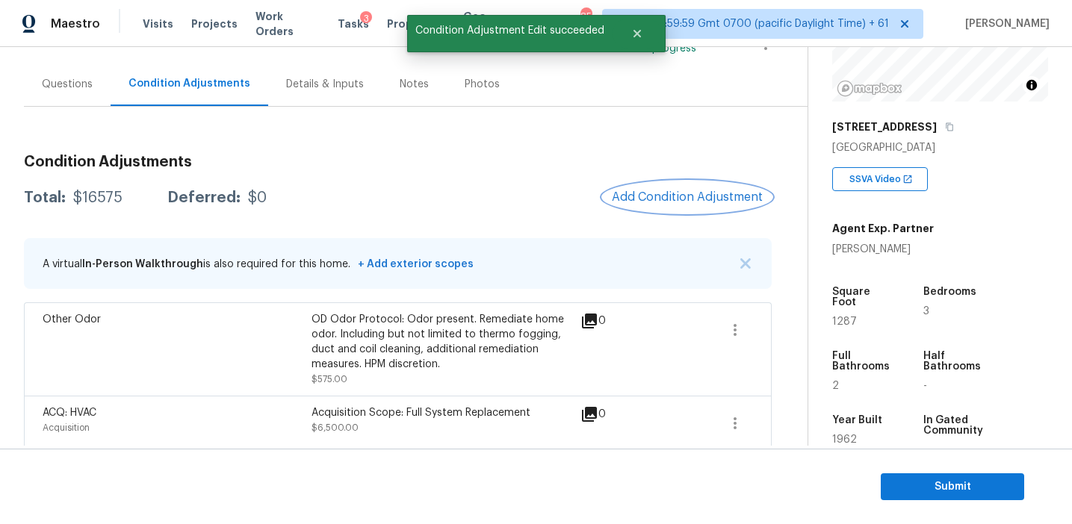
scroll to position [0, 0]
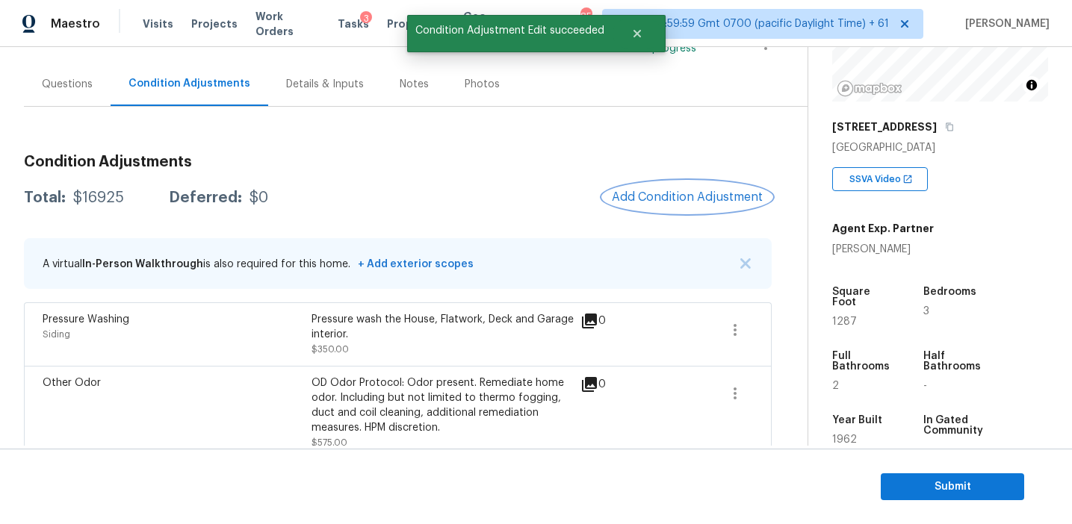
click at [671, 193] on span "Add Condition Adjustment" at bounding box center [687, 196] width 151 height 13
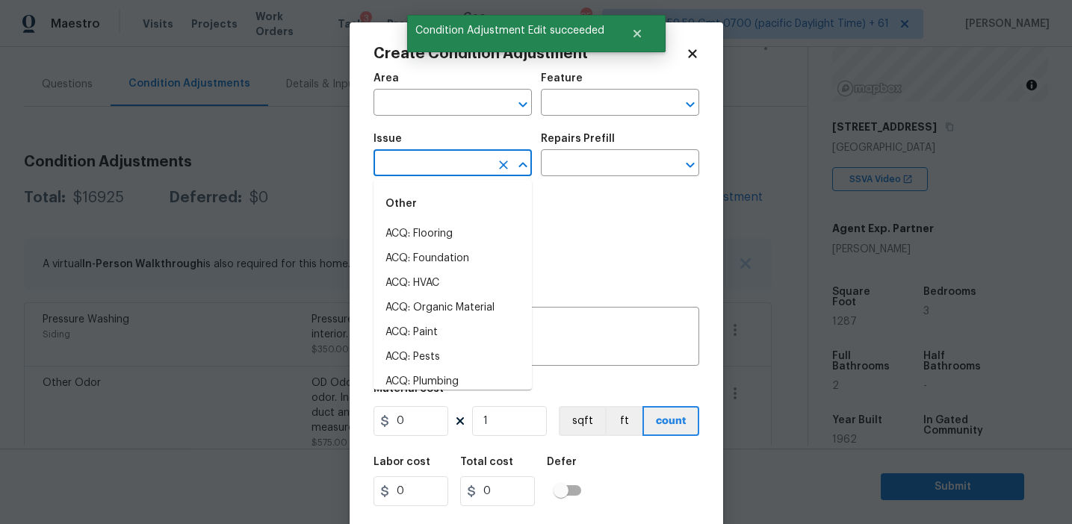
click at [422, 163] on input "text" at bounding box center [431, 164] width 117 height 23
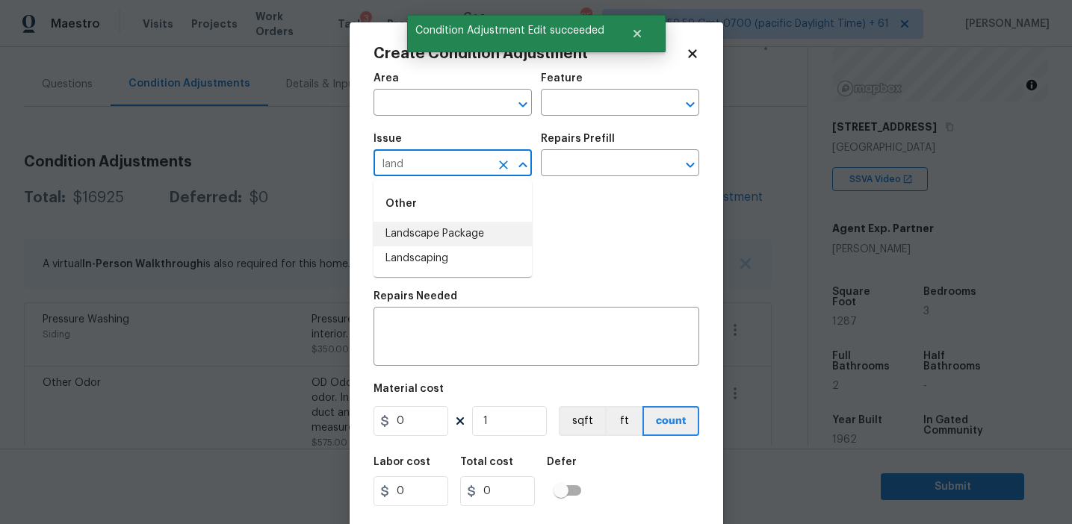
click at [465, 235] on li "Landscape Package" at bounding box center [452, 234] width 158 height 25
type input "Landscape Package"
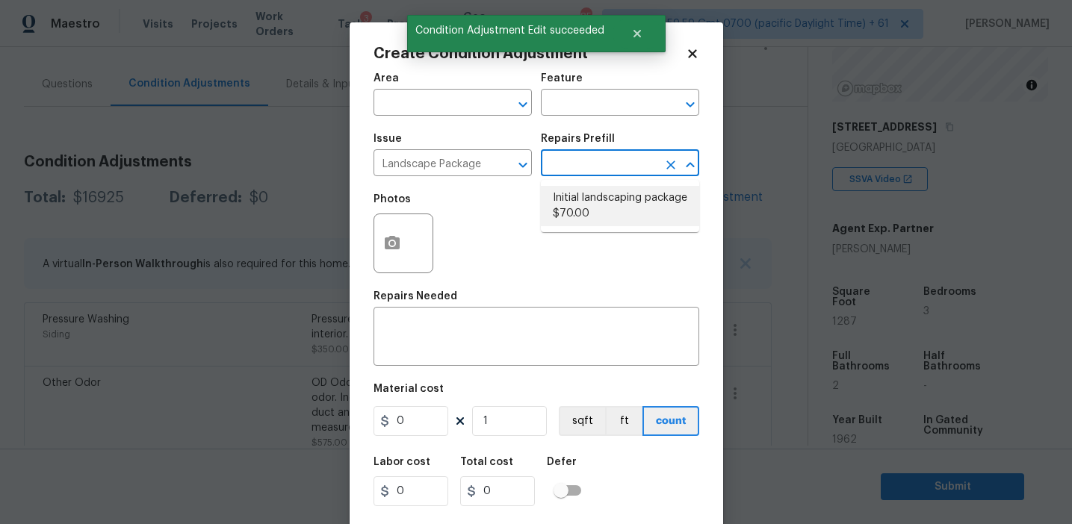
click at [571, 211] on li "Initial landscaping package $70.00" at bounding box center [620, 206] width 158 height 40
type input "Home Readiness Packages"
type textarea "Mowing of grass up to 6" in height. Mow, edge along driveways & sidewalks, trim…"
type input "70"
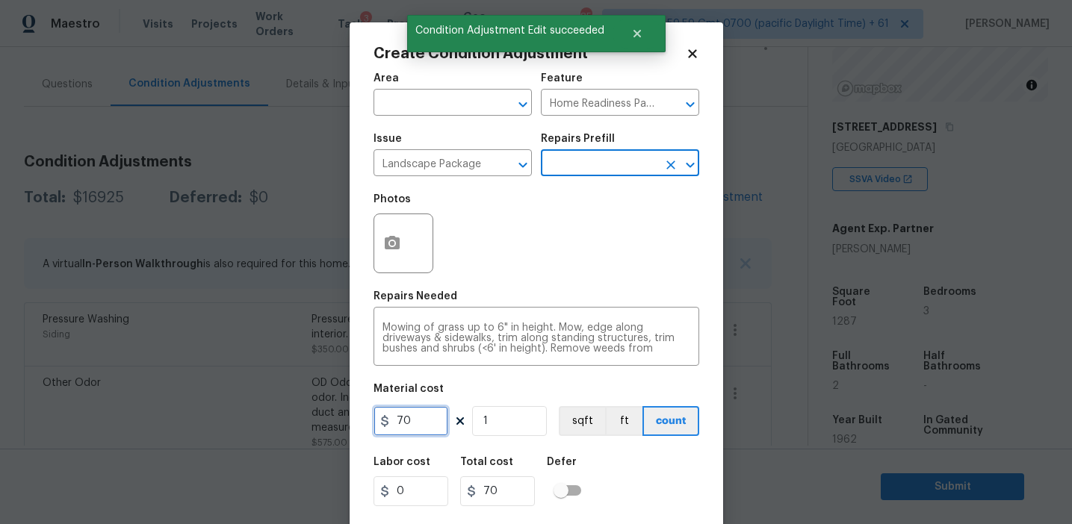
click at [418, 423] on input "70" at bounding box center [410, 421] width 75 height 30
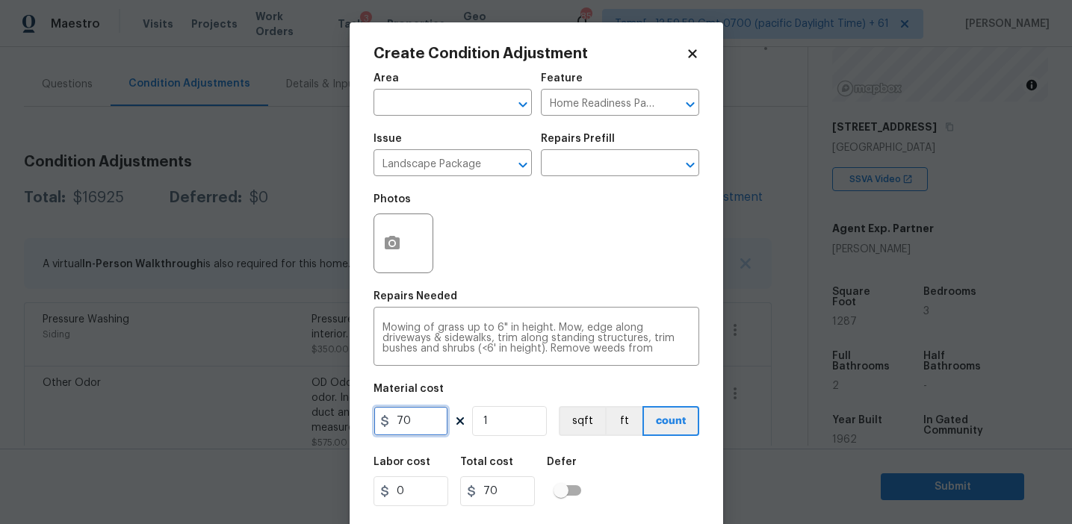
click at [418, 418] on input "70" at bounding box center [410, 421] width 75 height 30
type input "2000"
click at [409, 220] on div at bounding box center [403, 244] width 60 height 60
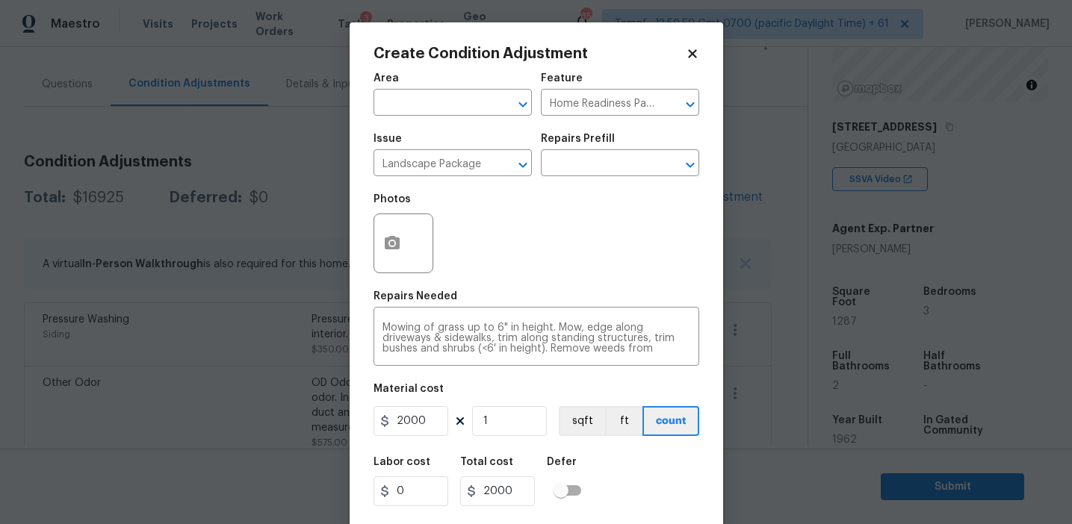
click at [409, 220] on div at bounding box center [403, 244] width 60 height 60
click at [382, 240] on button "button" at bounding box center [392, 243] width 36 height 58
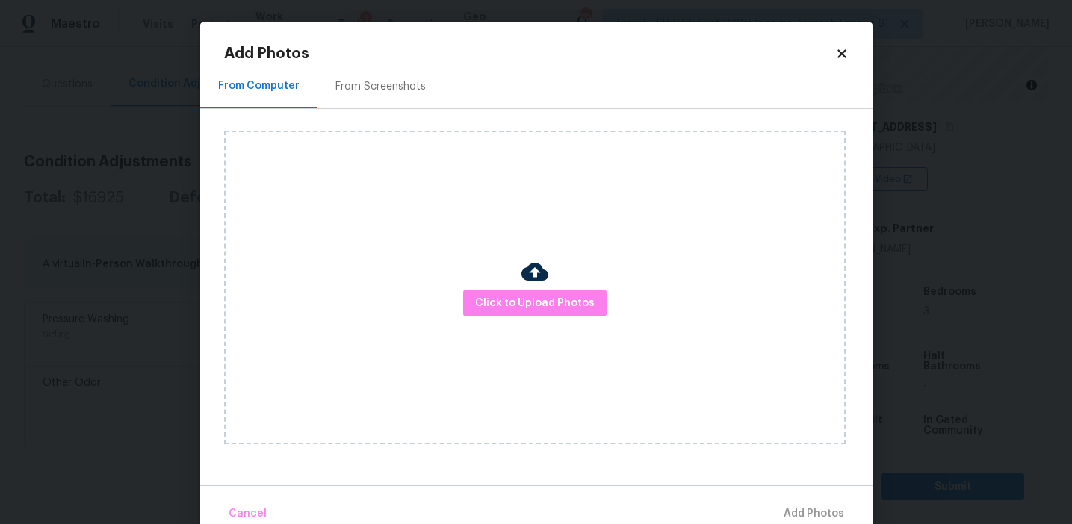
click at [421, 93] on div "From Screenshots" at bounding box center [380, 86] width 126 height 44
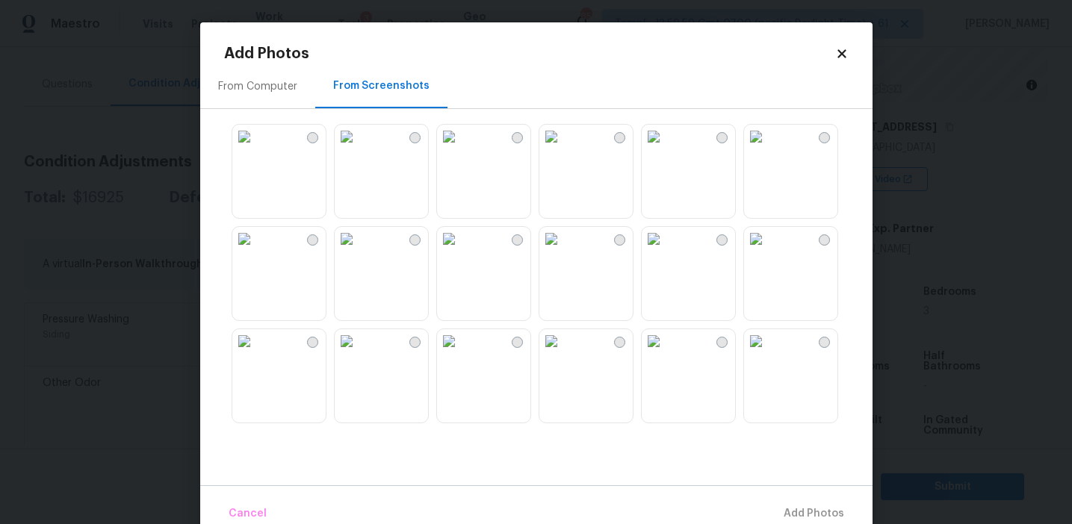
click at [359, 149] on img at bounding box center [347, 137] width 24 height 24
click at [563, 149] on img at bounding box center [551, 137] width 24 height 24
click at [461, 251] on img at bounding box center [449, 239] width 24 height 24
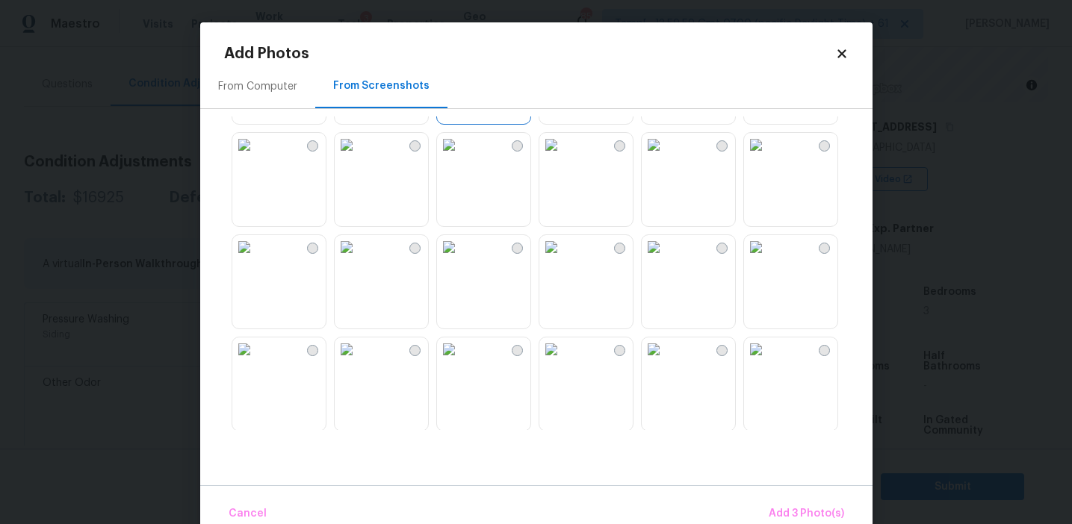
scroll to position [244, 0]
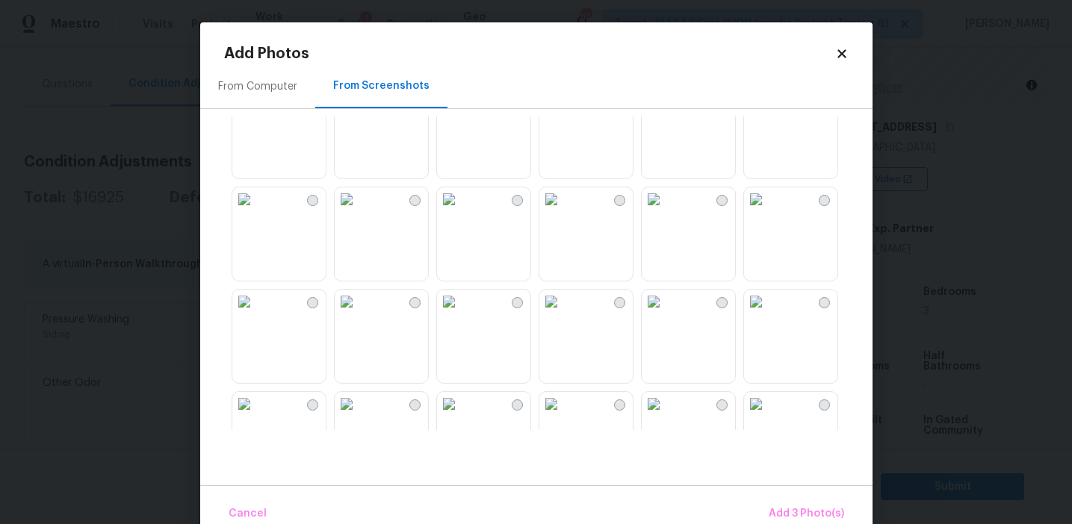
click at [562, 211] on img at bounding box center [551, 199] width 24 height 24
click at [781, 500] on button "Add 4 Photo(s)" at bounding box center [805, 514] width 89 height 32
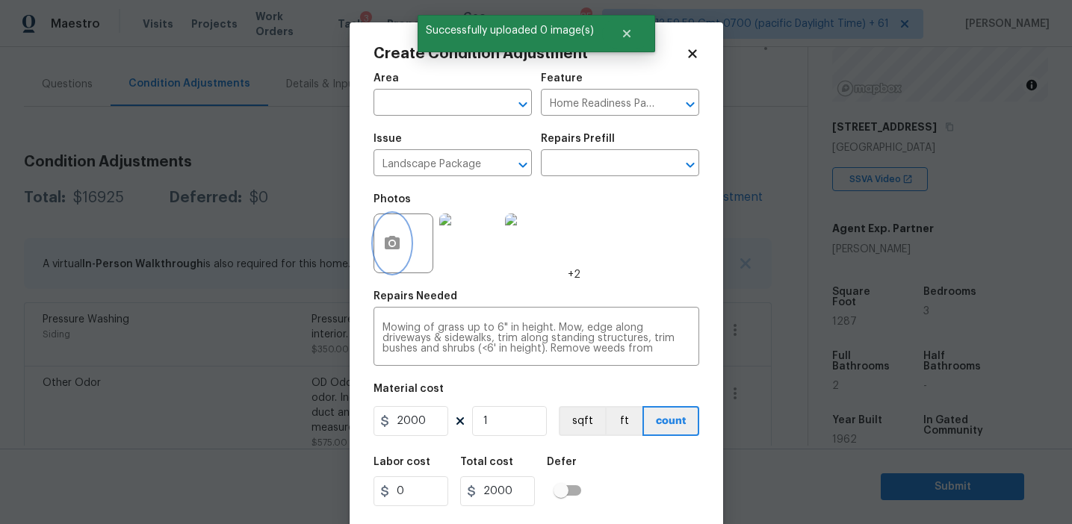
scroll to position [34, 0]
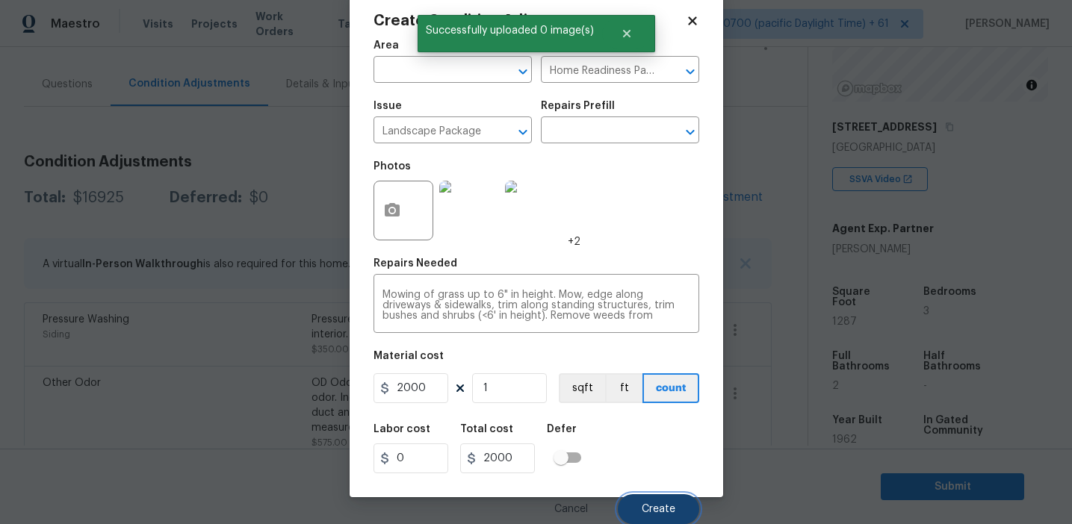
click at [651, 500] on button "Create" at bounding box center [658, 509] width 81 height 30
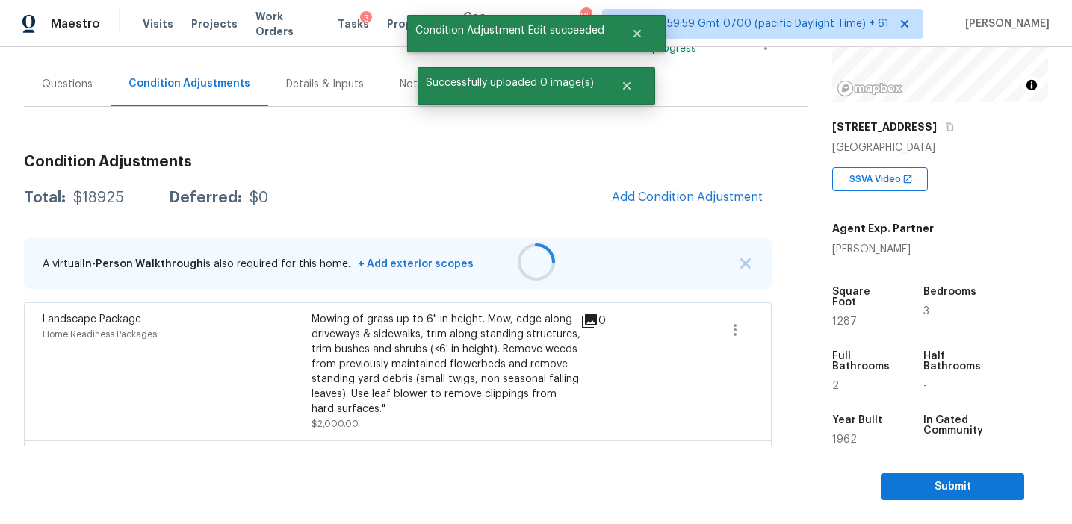
scroll to position [0, 0]
click at [617, 210] on span "Add Condition Adjustment" at bounding box center [687, 197] width 169 height 33
click at [624, 195] on span "Add Condition Adjustment" at bounding box center [687, 196] width 151 height 13
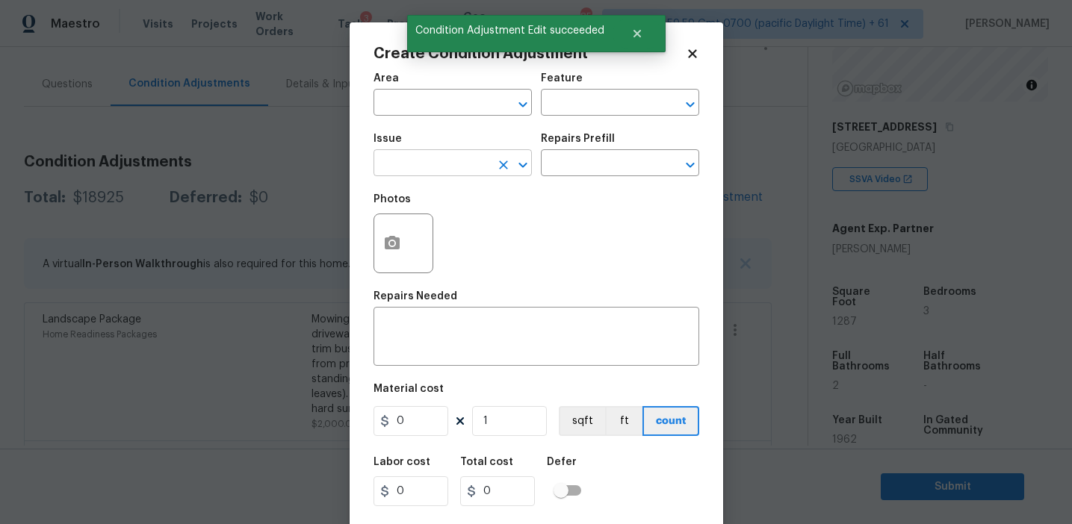
click at [394, 158] on input "text" at bounding box center [431, 164] width 117 height 23
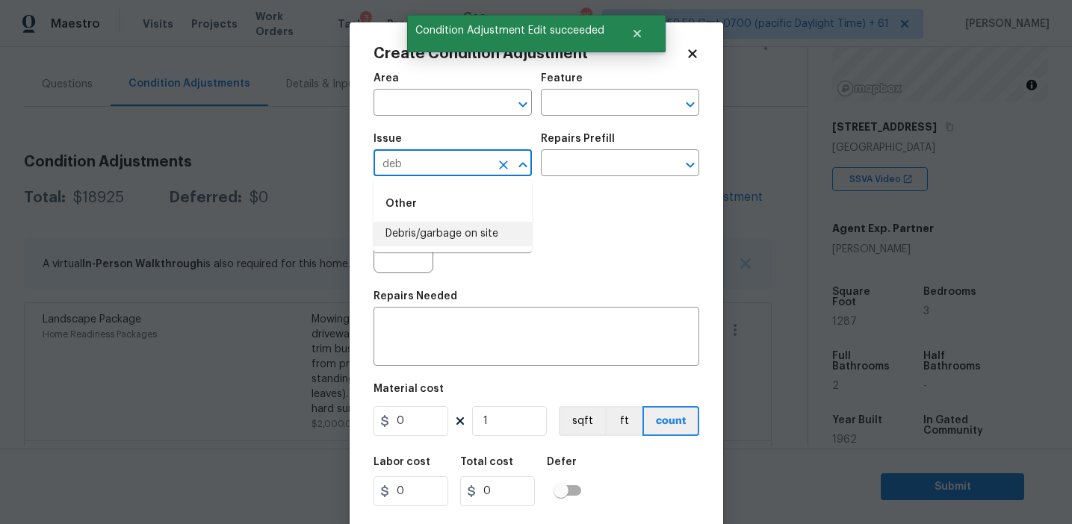
click at [448, 234] on li "Debris/garbage on site" at bounding box center [452, 234] width 158 height 25
type input "Debris/garbage on site"
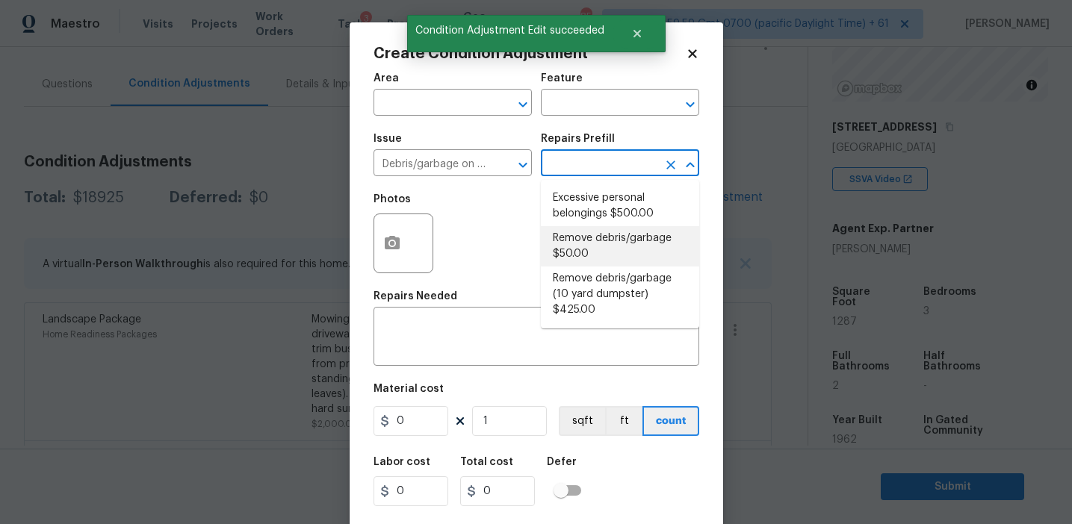
click at [581, 255] on li "Remove debris/garbage $50.00" at bounding box center [620, 246] width 158 height 40
type textarea "Remove, haul off, and properly dispose of any debris left by seller to offsite …"
type input "50"
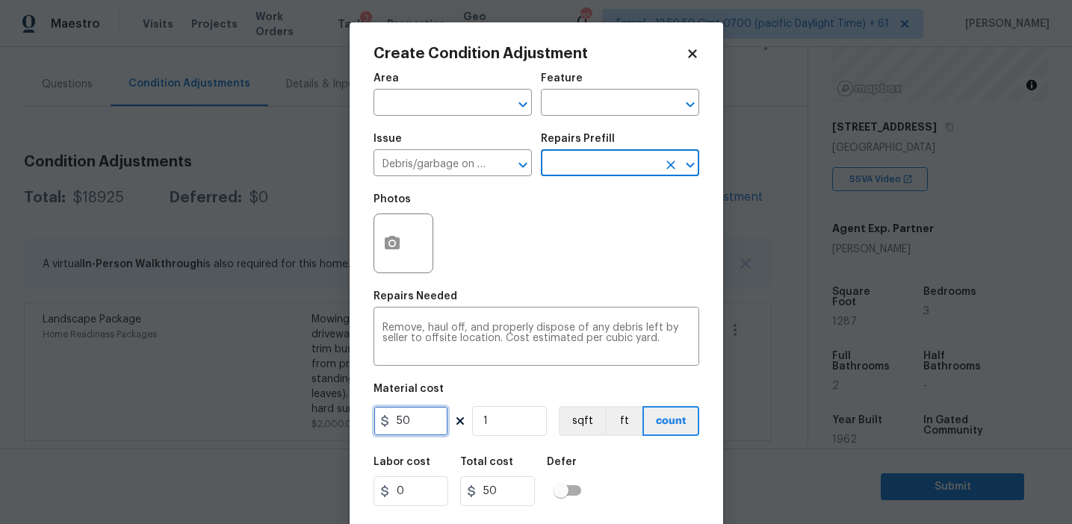
click at [394, 419] on input "50" at bounding box center [410, 421] width 75 height 30
type input "250"
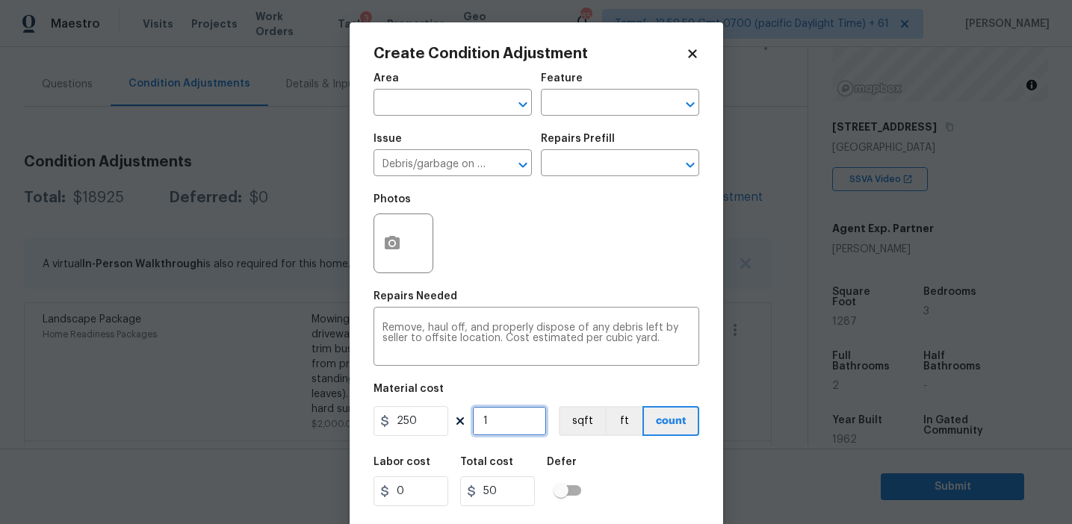
type input "250"
click at [390, 240] on icon "button" at bounding box center [392, 242] width 15 height 13
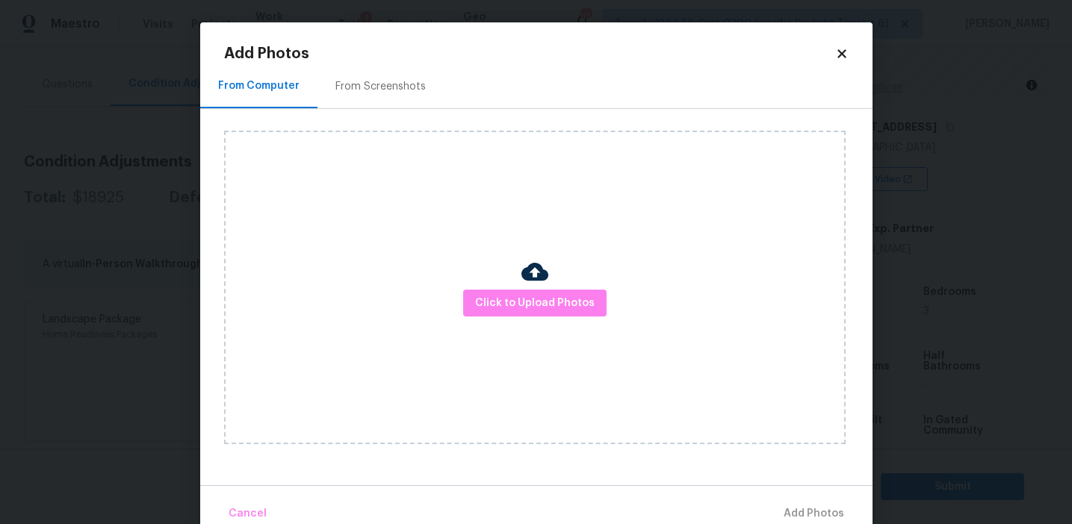
click at [401, 111] on div "Click to Upload Photos" at bounding box center [548, 287] width 648 height 357
click at [396, 87] on div "From Screenshots" at bounding box center [380, 86] width 90 height 15
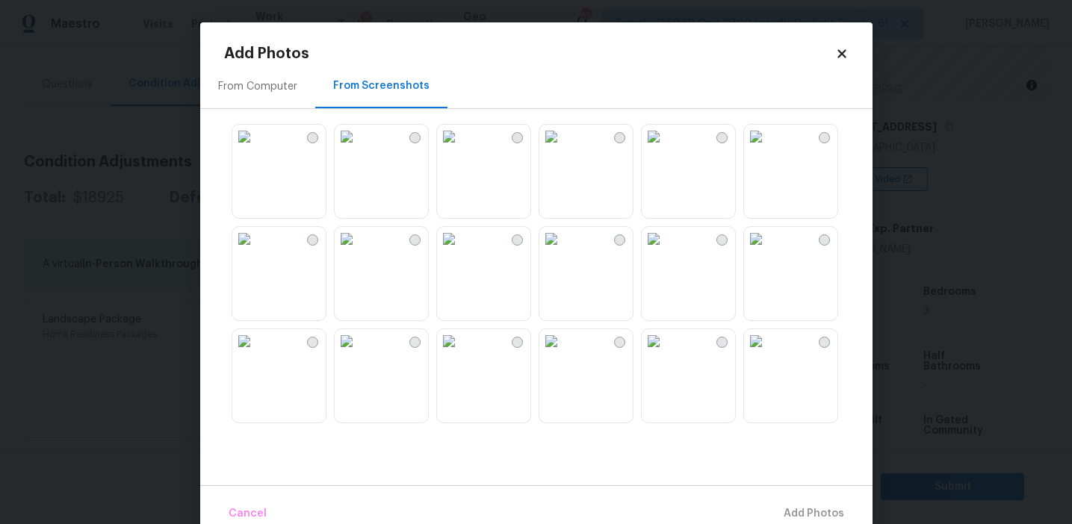
click at [359, 149] on img at bounding box center [347, 137] width 24 height 24
click at [563, 149] on img at bounding box center [551, 137] width 24 height 24
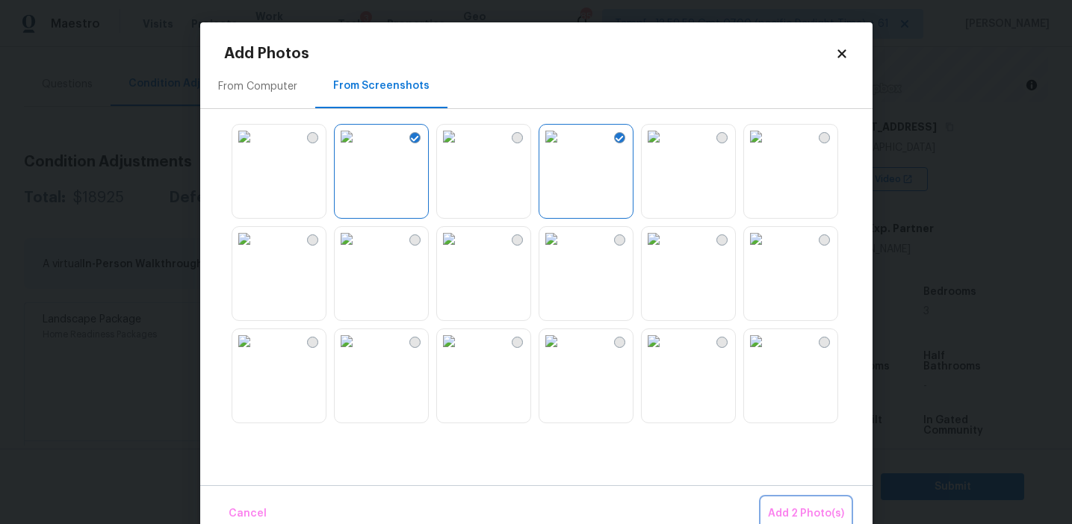
click at [786, 509] on span "Add 2 Photo(s)" at bounding box center [806, 514] width 76 height 19
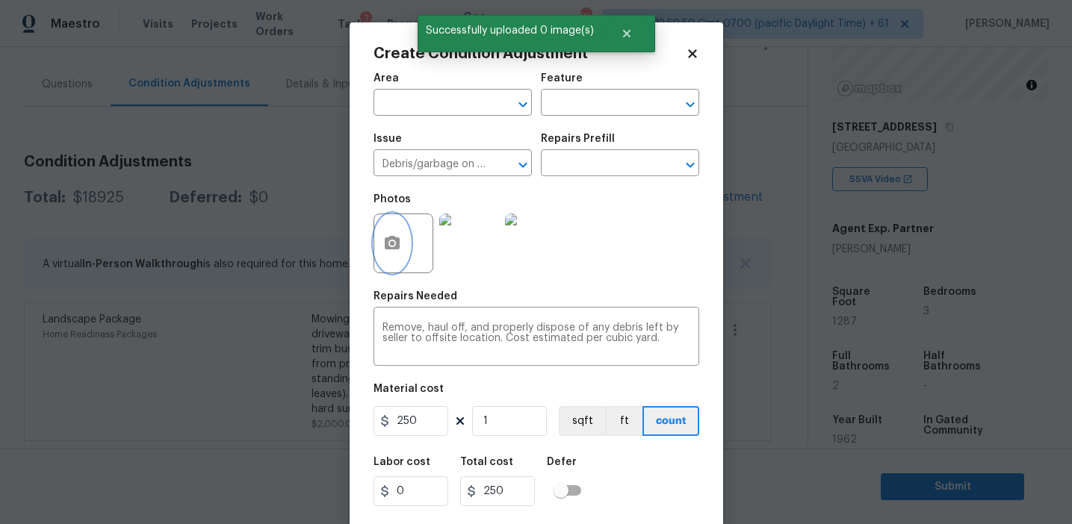
scroll to position [34, 0]
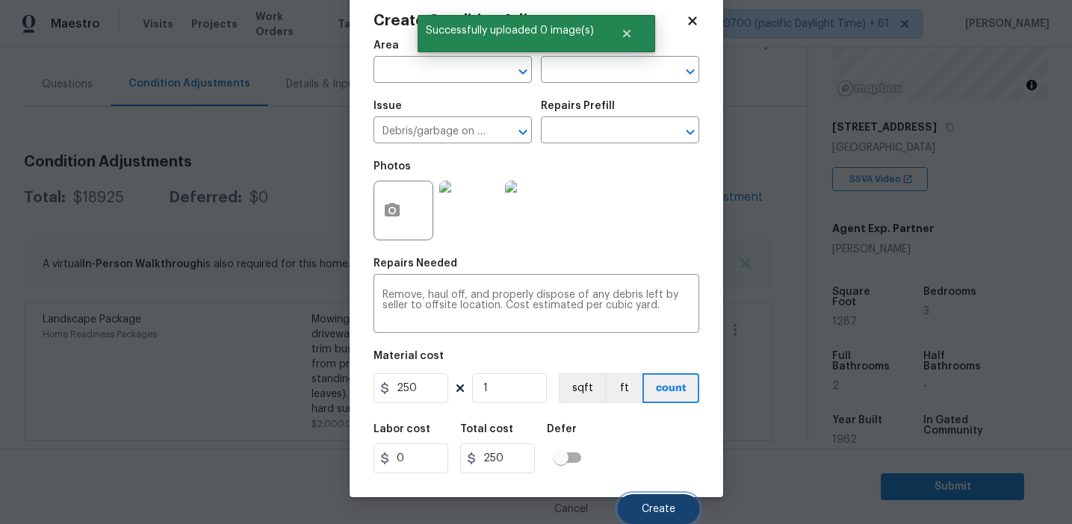
click at [658, 508] on span "Create" at bounding box center [659, 509] width 34 height 11
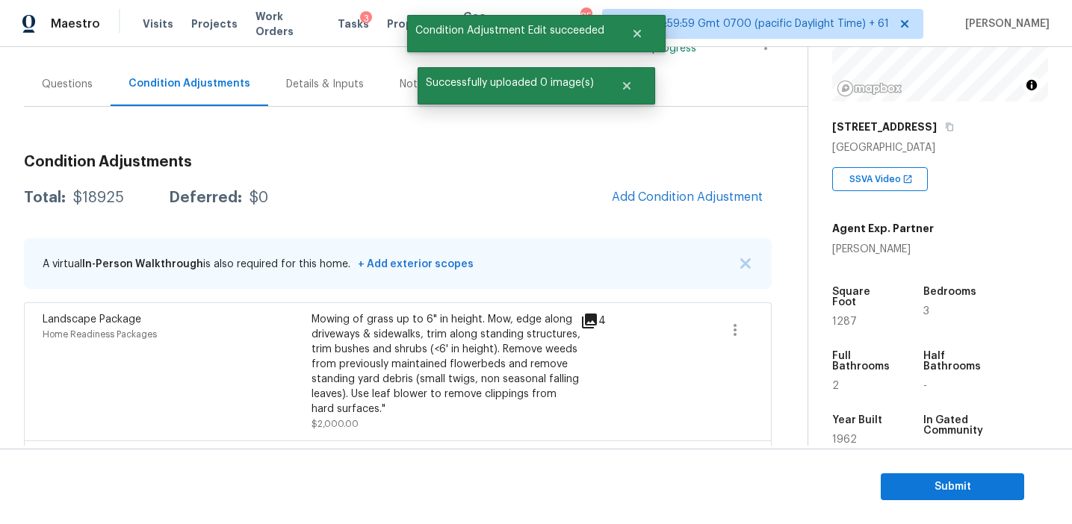
scroll to position [0, 0]
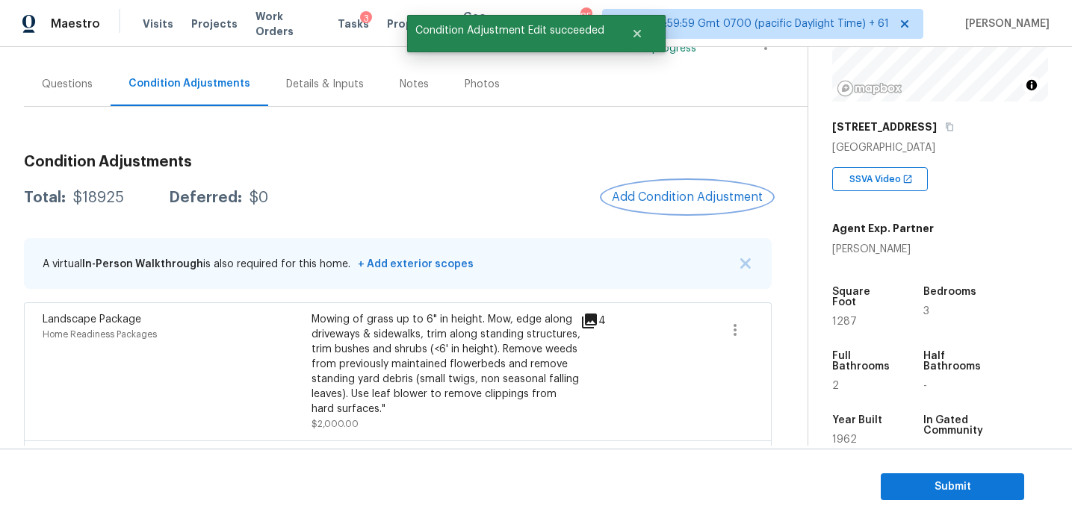
click at [636, 194] on span "Add Condition Adjustment" at bounding box center [687, 196] width 151 height 13
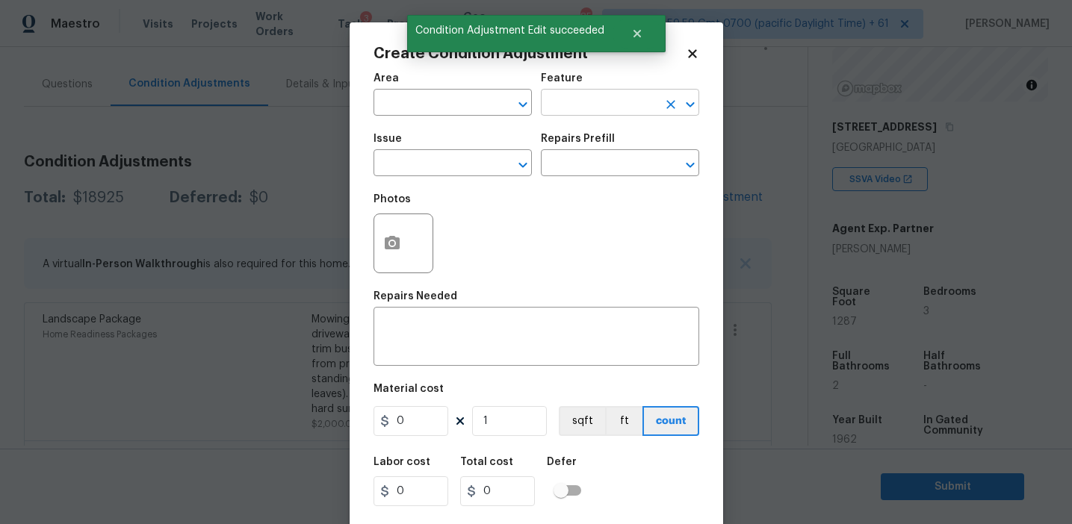
click at [571, 101] on input "text" at bounding box center [599, 104] width 117 height 23
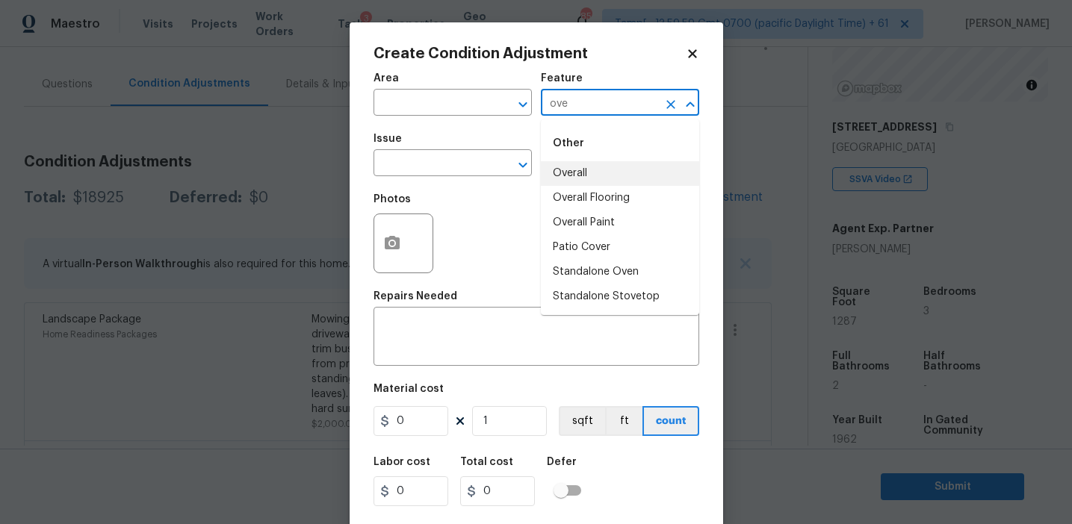
click at [586, 172] on li "Overall" at bounding box center [620, 173] width 158 height 25
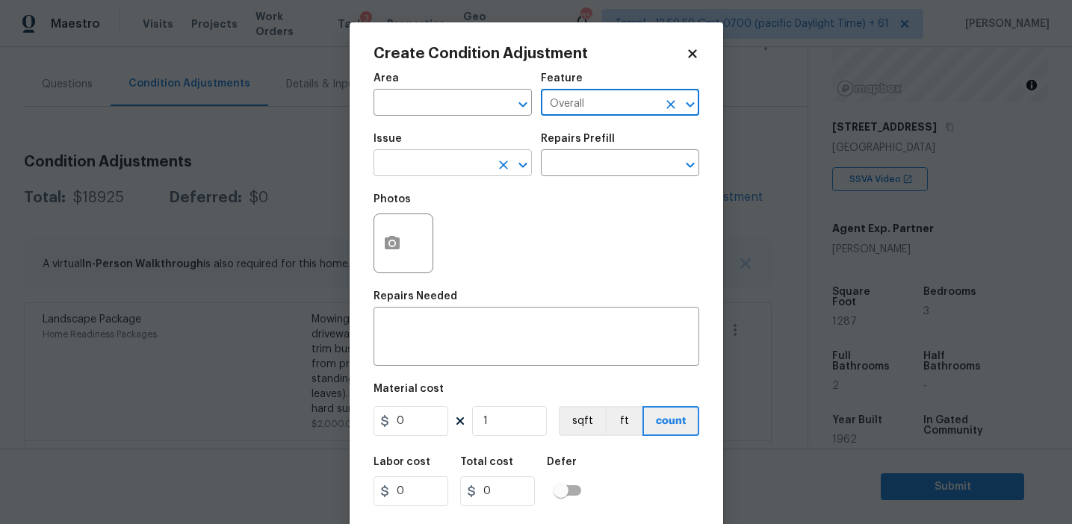
type input "Overall"
click at [450, 170] on input "text" at bounding box center [431, 164] width 117 height 23
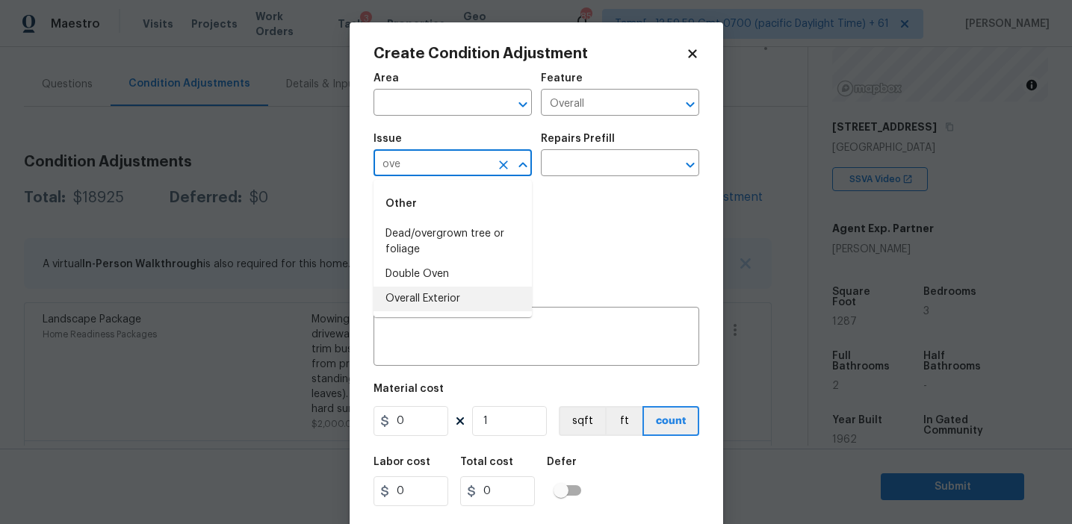
click at [430, 294] on li "Overall Exterior" at bounding box center [452, 299] width 158 height 25
type input "Overall Exterior"
click at [452, 330] on textarea at bounding box center [536, 338] width 308 height 31
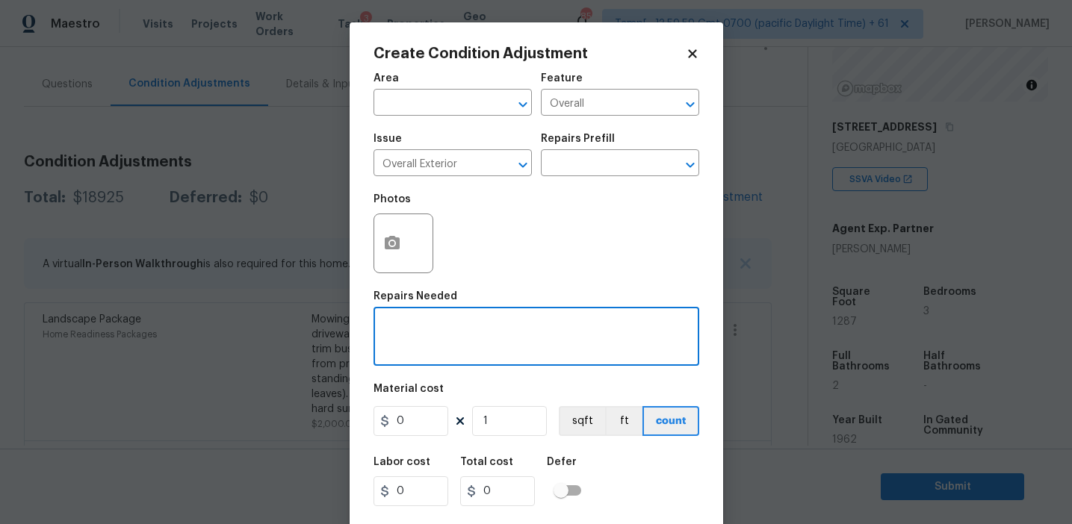
paste textarea "Overall exterior repairs (siding, stucco, fencing, soffit, [PERSON_NAME], trims…"
type textarea "Overall exterior repairs (siding, stucco, fencing, soffit, [PERSON_NAME], trims…"
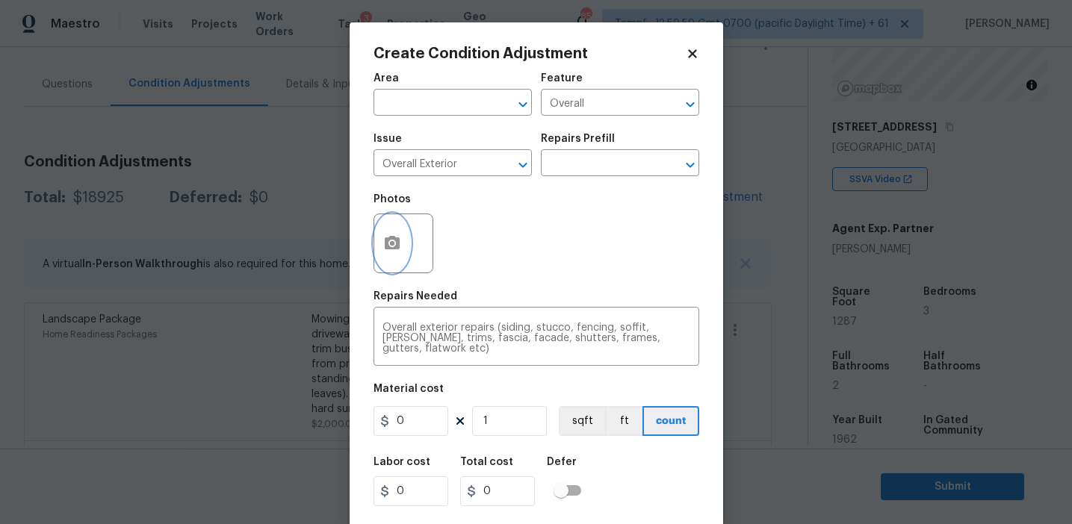
click at [393, 246] on circle "button" at bounding box center [391, 243] width 4 height 4
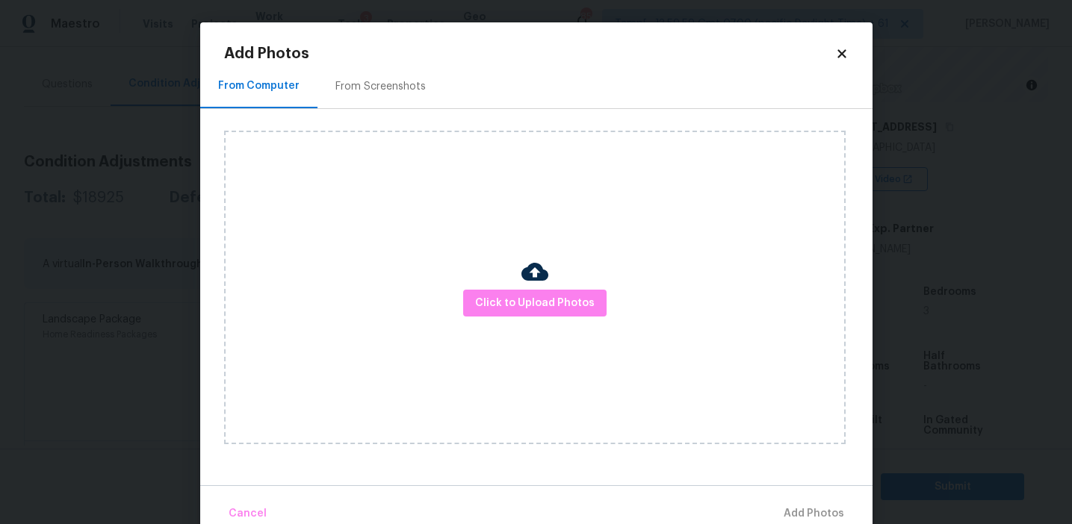
click at [397, 71] on div "From Screenshots" at bounding box center [380, 86] width 126 height 44
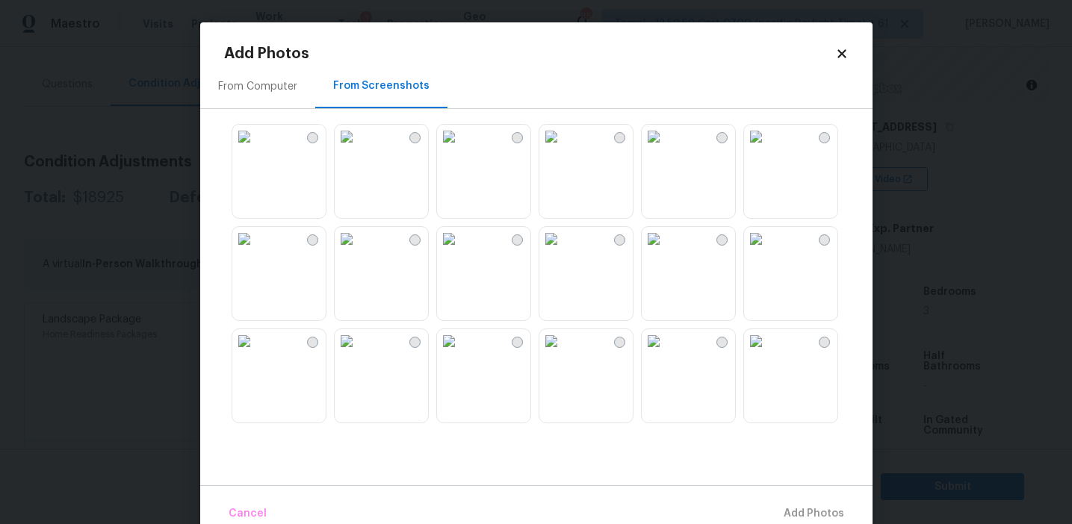
click at [359, 149] on img at bounding box center [347, 137] width 24 height 24
click at [461, 149] on img at bounding box center [449, 137] width 24 height 24
click at [642, 251] on img at bounding box center [654, 239] width 24 height 24
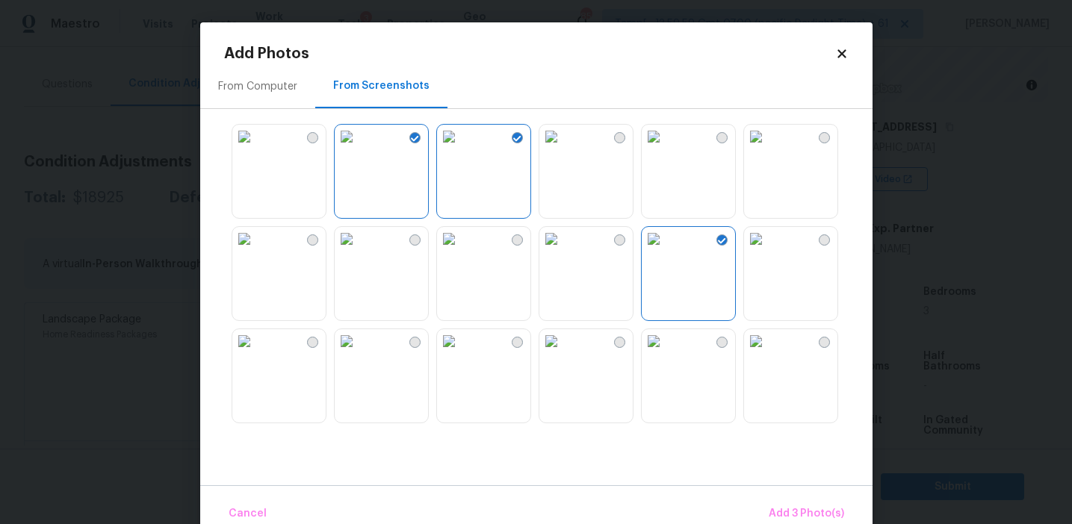
click at [563, 251] on img at bounding box center [551, 239] width 24 height 24
click at [563, 353] on img at bounding box center [551, 341] width 24 height 24
click at [563, 251] on img at bounding box center [551, 239] width 24 height 24
click at [665, 251] on img at bounding box center [654, 239] width 24 height 24
click at [563, 251] on img at bounding box center [551, 239] width 24 height 24
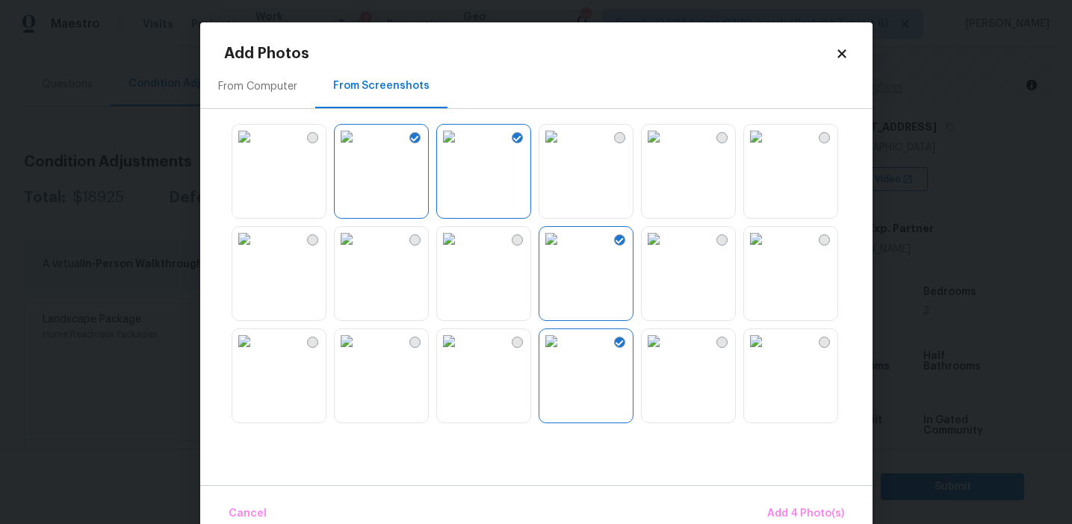
click at [461, 251] on img at bounding box center [449, 239] width 24 height 24
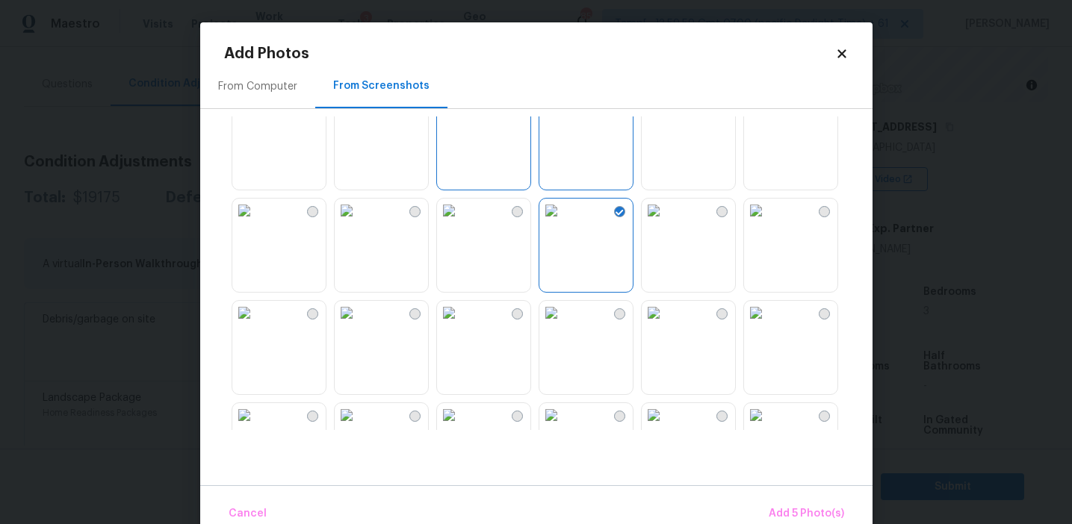
scroll to position [208, 0]
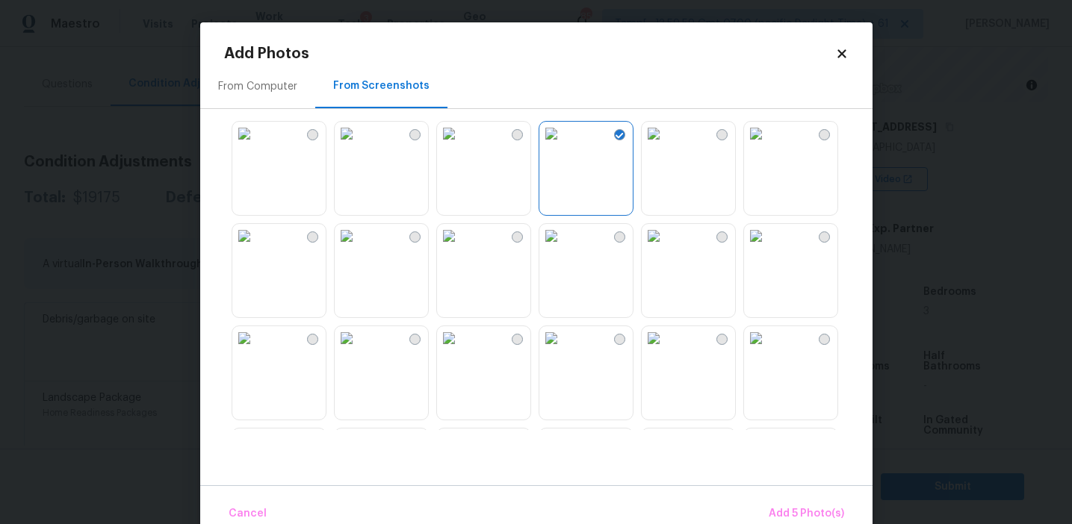
click at [563, 248] on img at bounding box center [551, 236] width 24 height 24
click at [665, 248] on img at bounding box center [654, 236] width 24 height 24
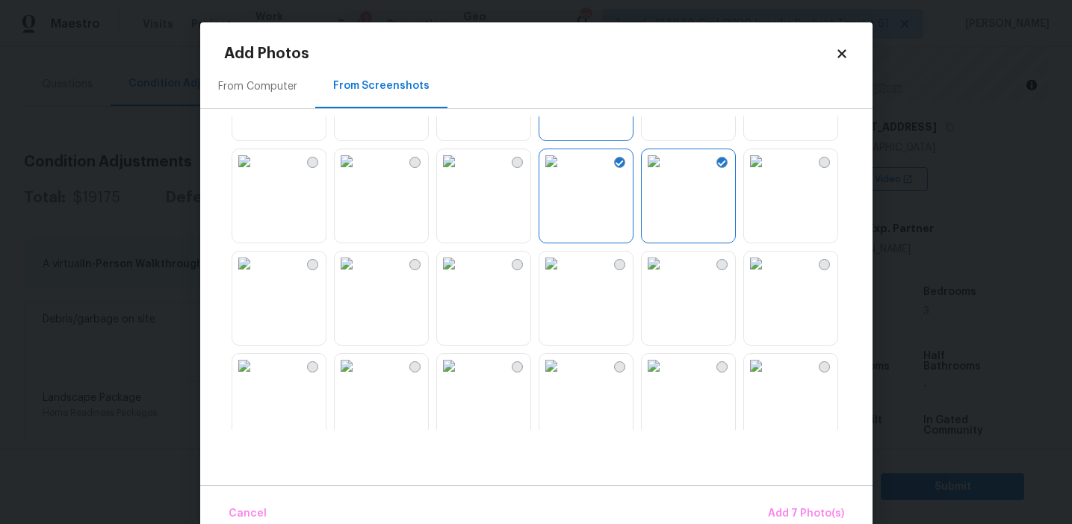
click at [632, 294] on div at bounding box center [586, 298] width 95 height 95
click at [563, 378] on img at bounding box center [551, 366] width 24 height 24
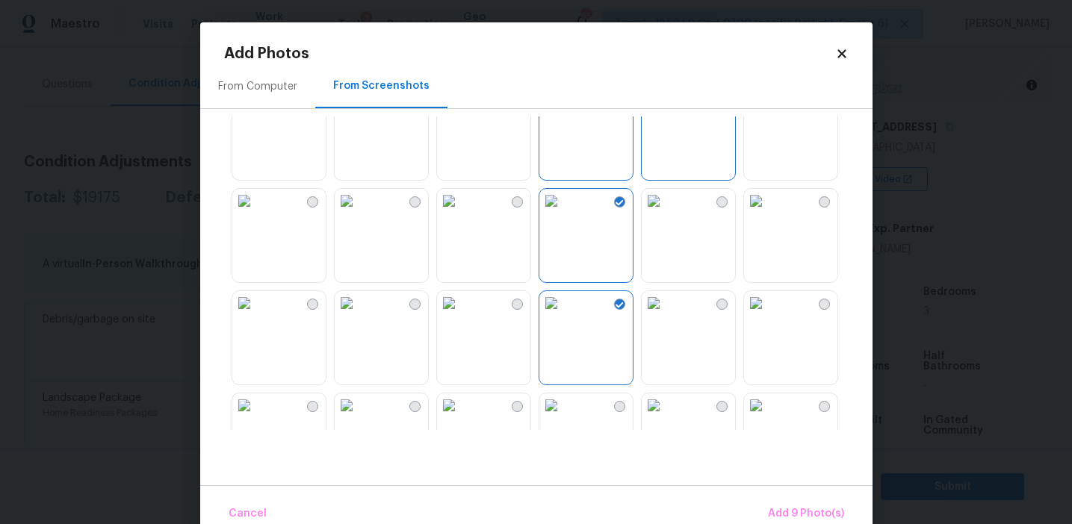
click at [563, 315] on img at bounding box center [551, 303] width 24 height 24
click at [359, 315] on img at bounding box center [347, 303] width 24 height 24
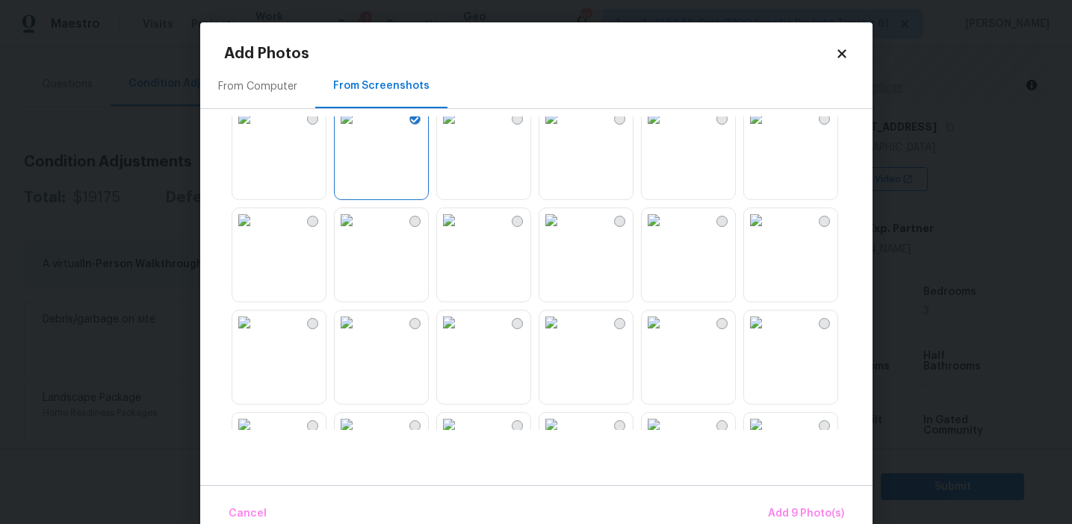
click at [256, 232] on img at bounding box center [244, 220] width 24 height 24
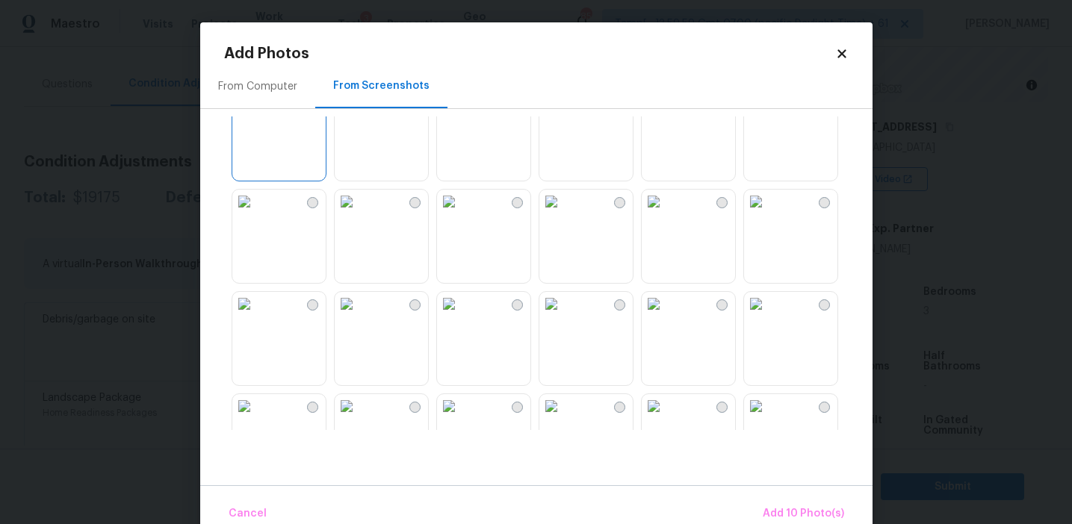
scroll to position [633, 0]
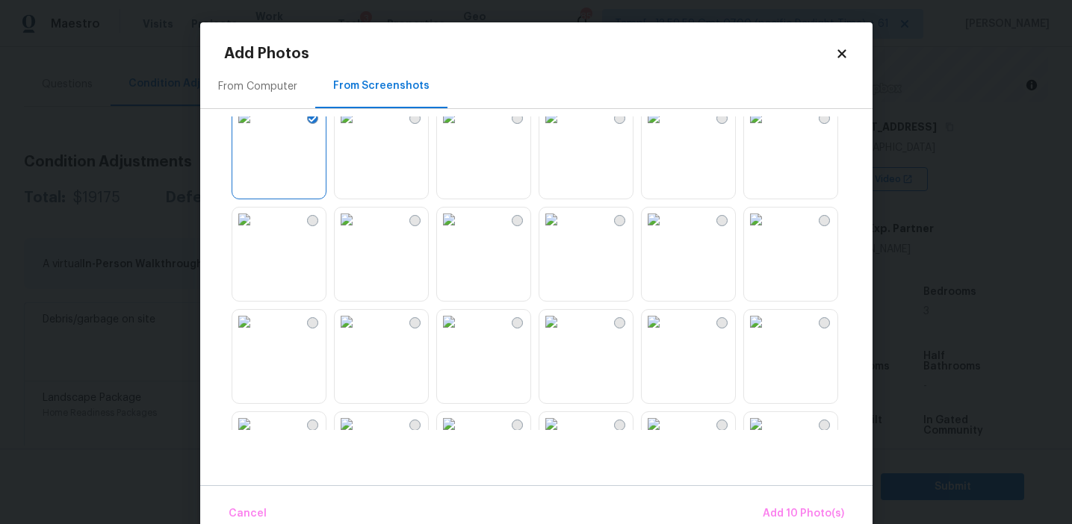
click at [256, 334] on img at bounding box center [244, 322] width 24 height 24
click at [461, 334] on img at bounding box center [449, 322] width 24 height 24
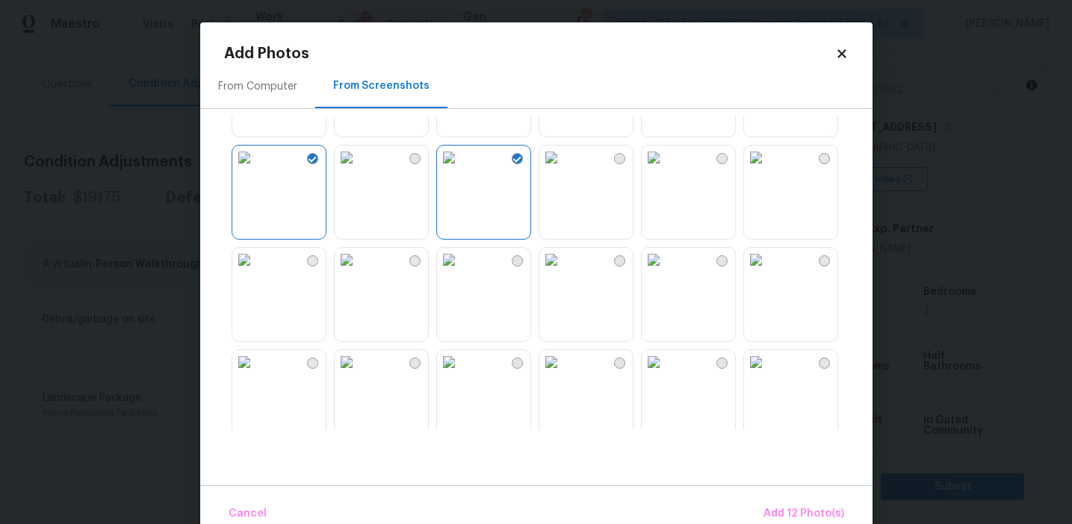
scroll to position [829, 0]
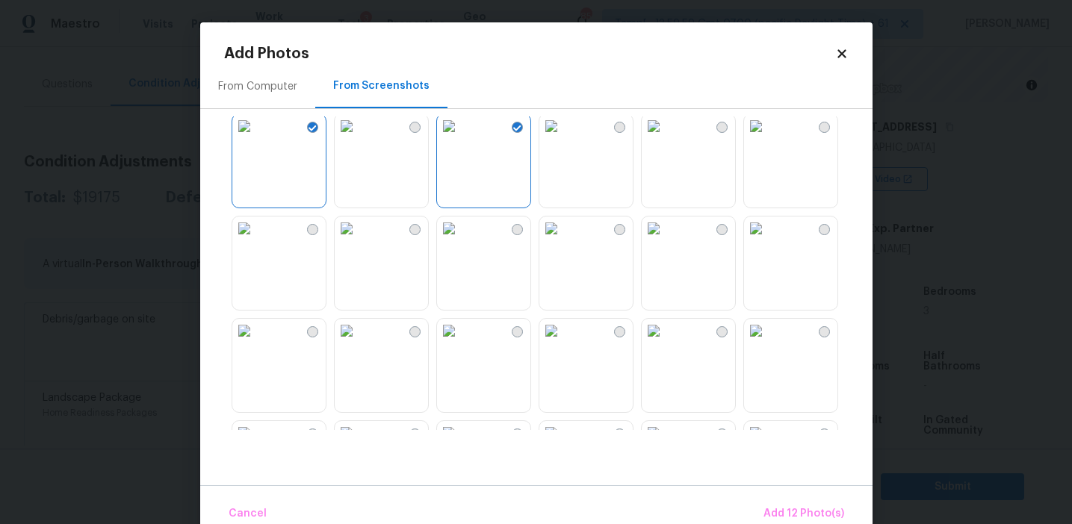
click at [768, 138] on img at bounding box center [756, 126] width 24 height 24
click at [563, 240] on img at bounding box center [551, 229] width 24 height 24
click at [665, 240] on img at bounding box center [654, 229] width 24 height 24
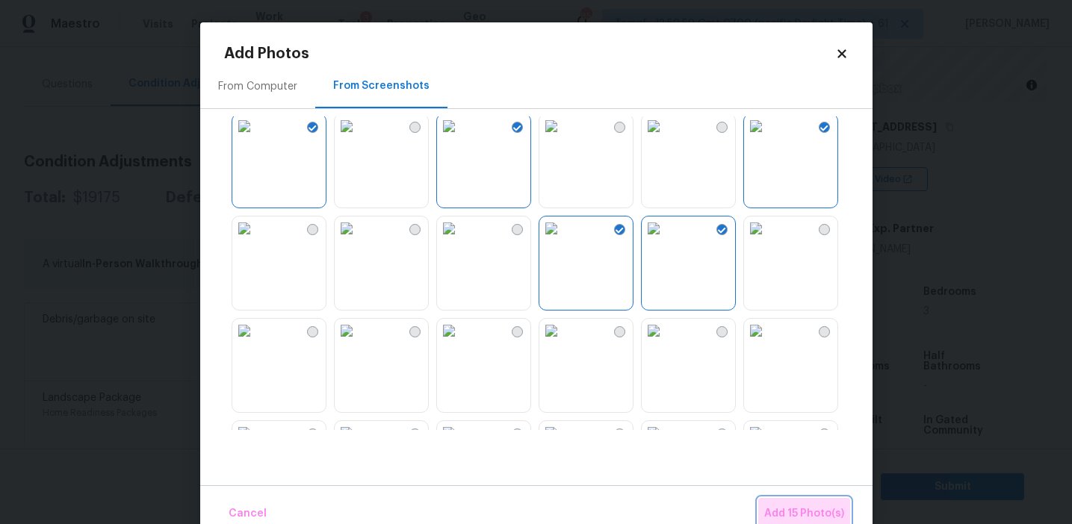
click at [788, 509] on span "Add 15 Photo(s)" at bounding box center [804, 514] width 80 height 19
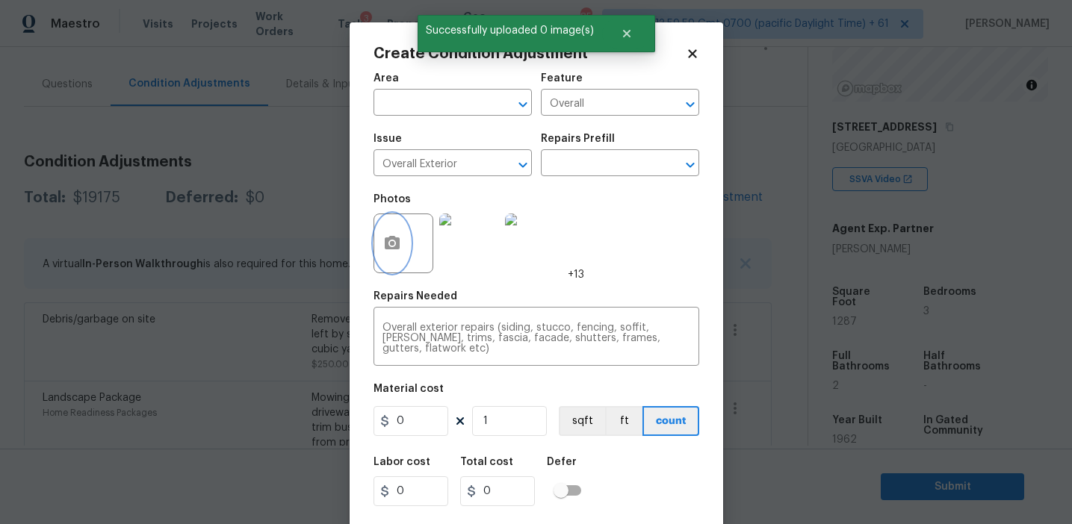
scroll to position [34, 0]
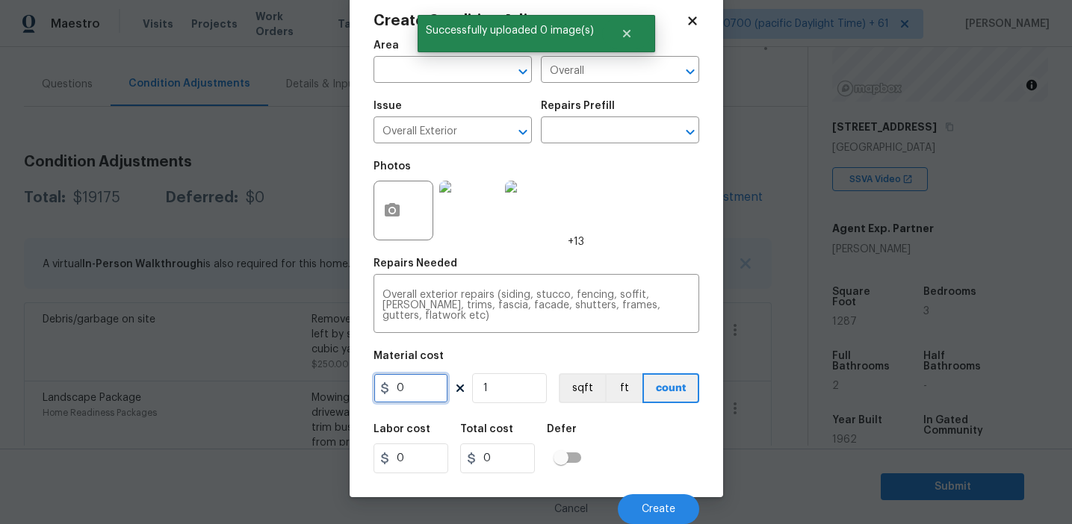
click at [426, 392] on input "0" at bounding box center [410, 388] width 75 height 30
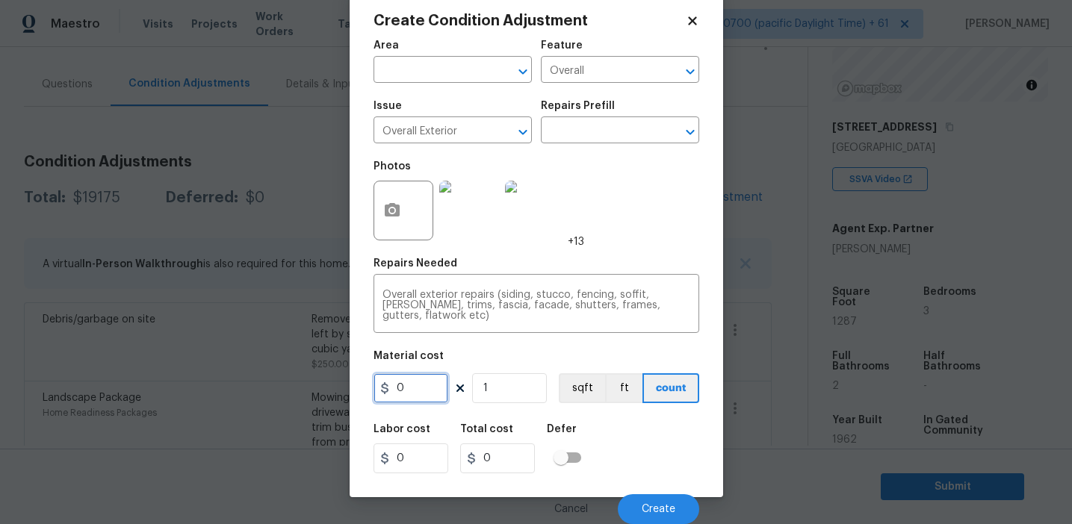
type input "0"
click at [420, 391] on input "0" at bounding box center [410, 388] width 75 height 30
type input "1950"
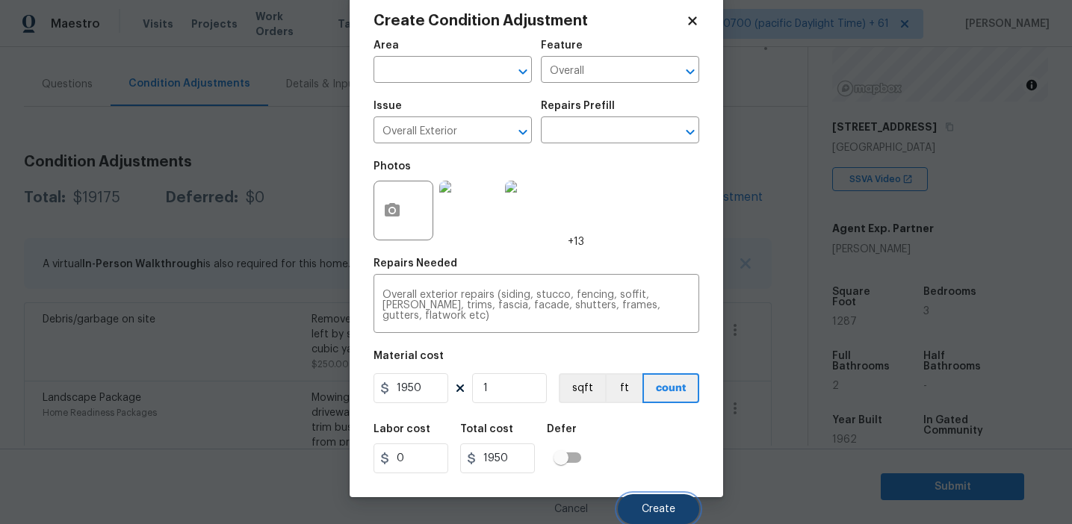
click at [653, 502] on button "Create" at bounding box center [658, 509] width 81 height 30
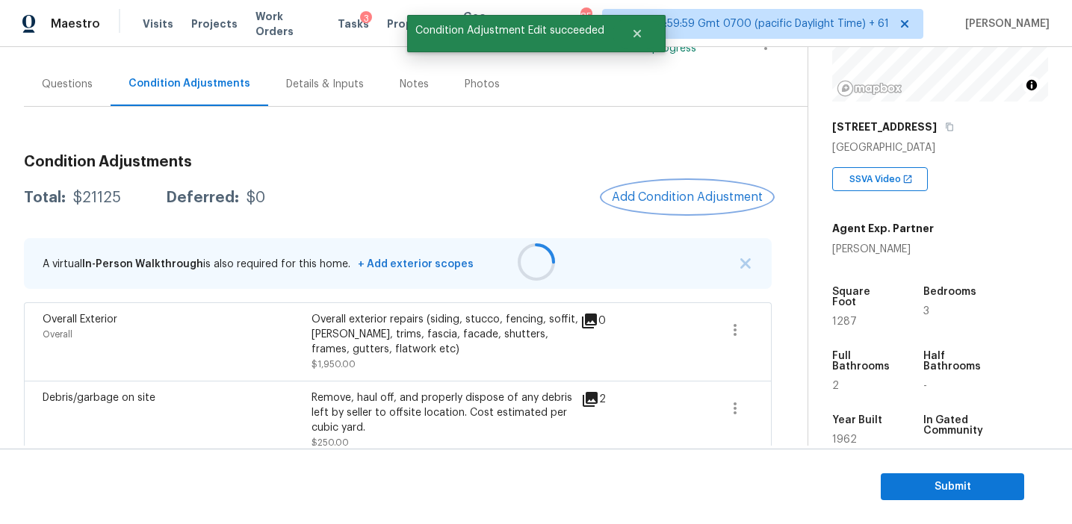
scroll to position [0, 0]
click at [667, 205] on button "Add Condition Adjustment" at bounding box center [690, 196] width 169 height 31
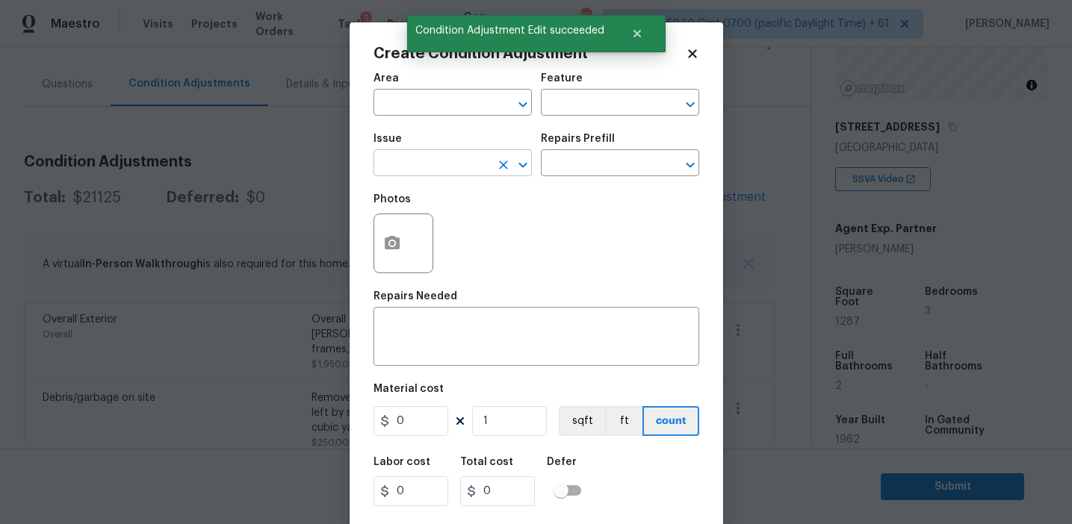
click at [426, 171] on input "text" at bounding box center [431, 164] width 117 height 23
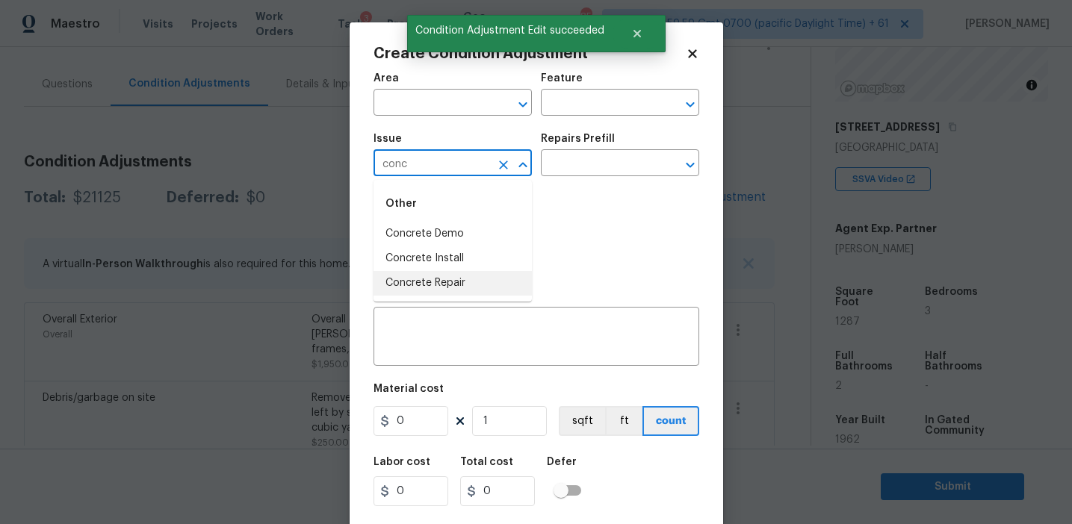
click at [463, 283] on li "Concrete Repair" at bounding box center [452, 283] width 158 height 25
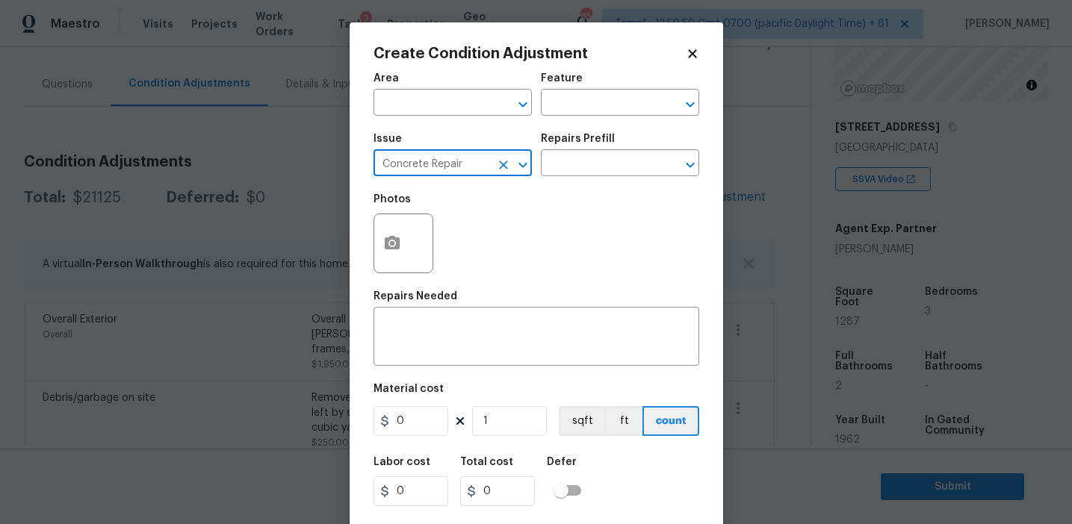
type input "Concrete Repair"
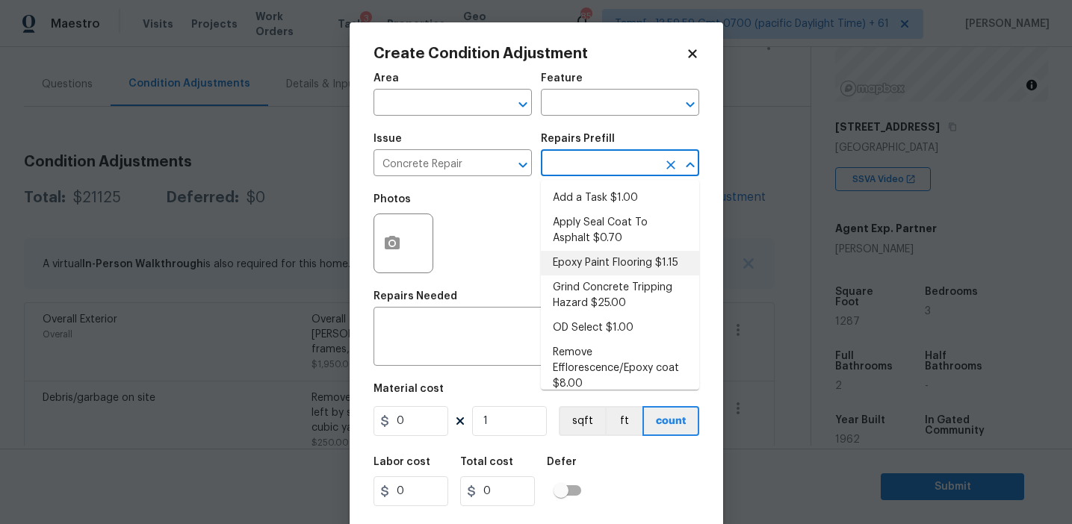
click at [589, 258] on li "Epoxy Paint Flooring $1.15" at bounding box center [620, 263] width 158 height 25
type input "Flatwork"
type textarea "Mask, scrape and prep flooring for new coat of epoxy paint."
type input "1.15"
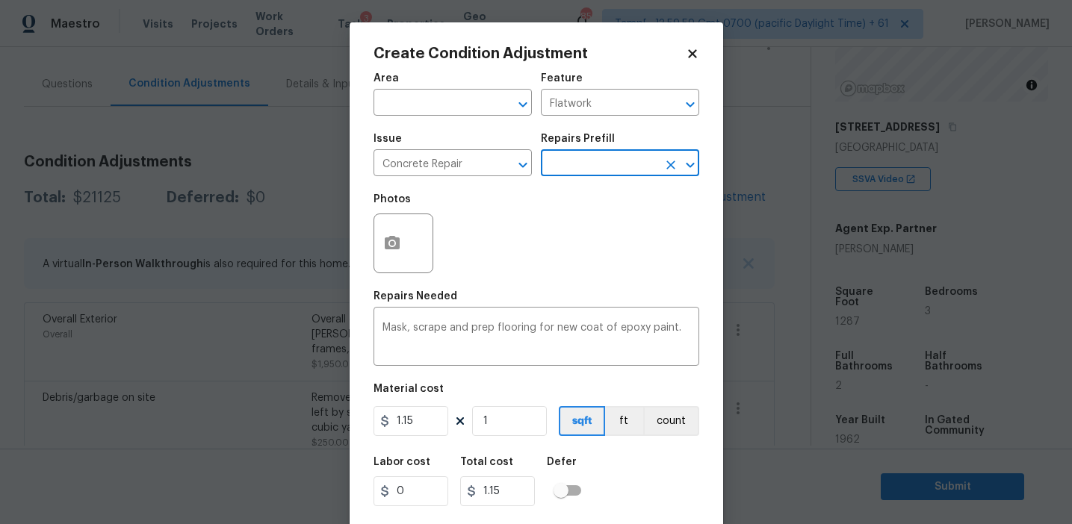
click at [577, 166] on input "text" at bounding box center [599, 164] width 117 height 23
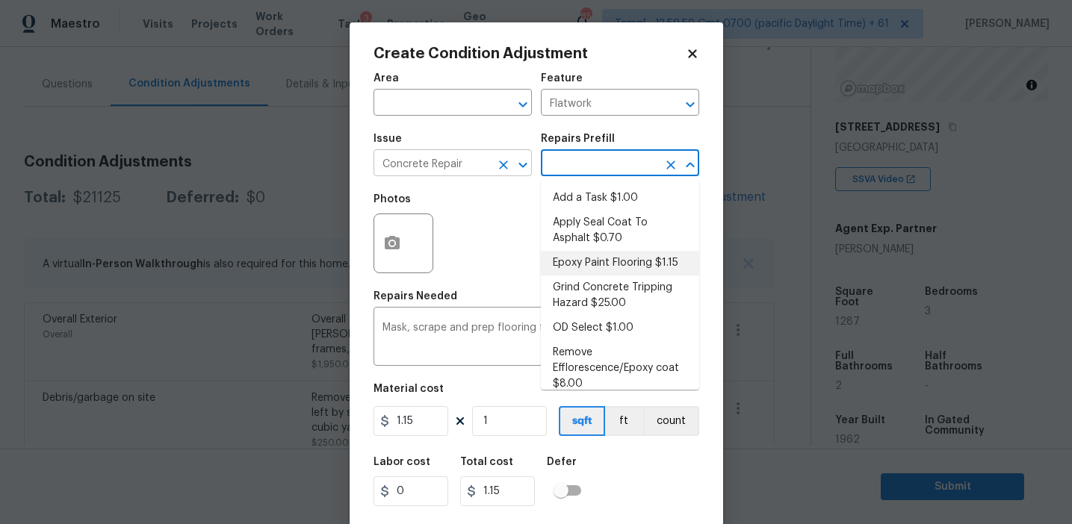
click at [499, 164] on icon "Clear" at bounding box center [503, 165] width 15 height 15
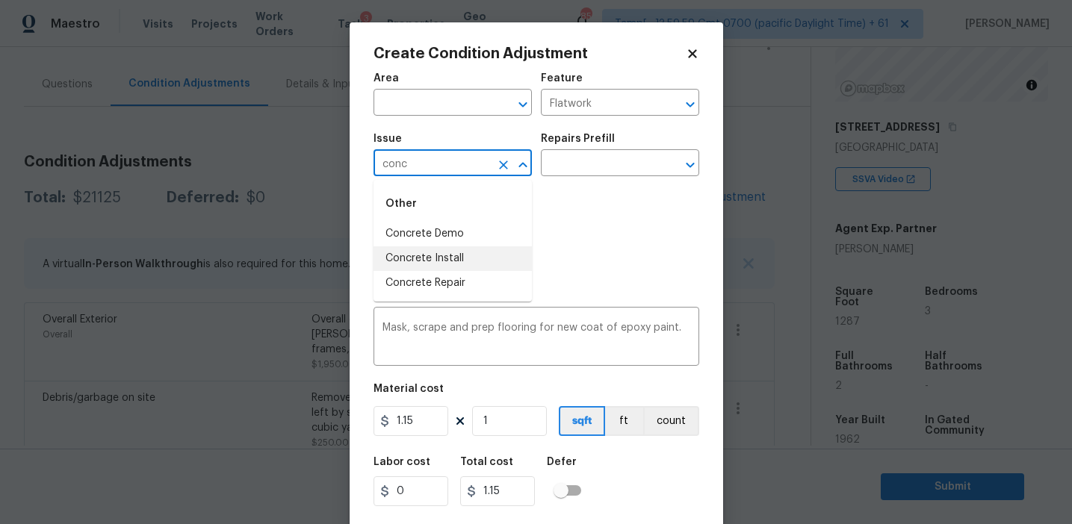
click at [468, 281] on li "Concrete Repair" at bounding box center [452, 283] width 158 height 25
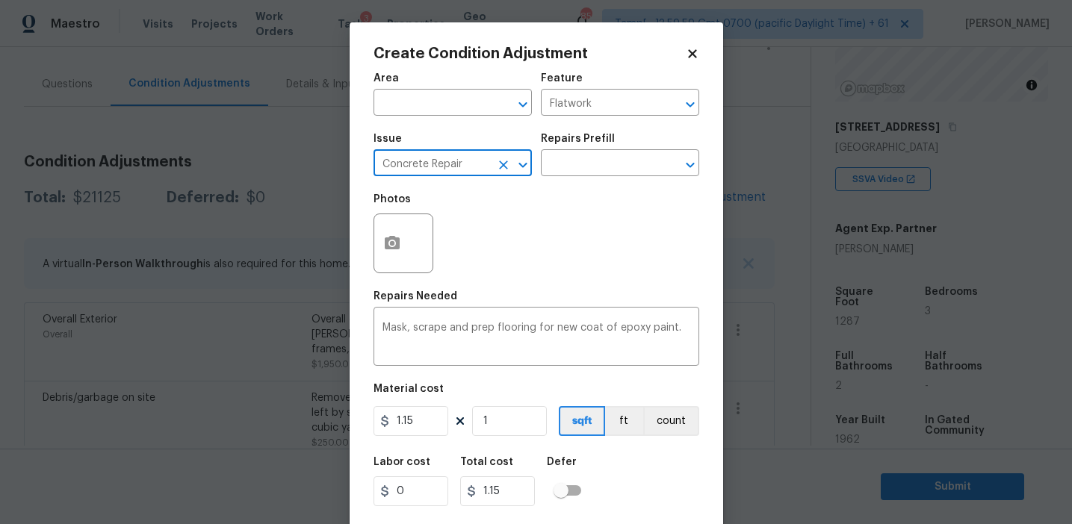
type input "Concrete Repair"
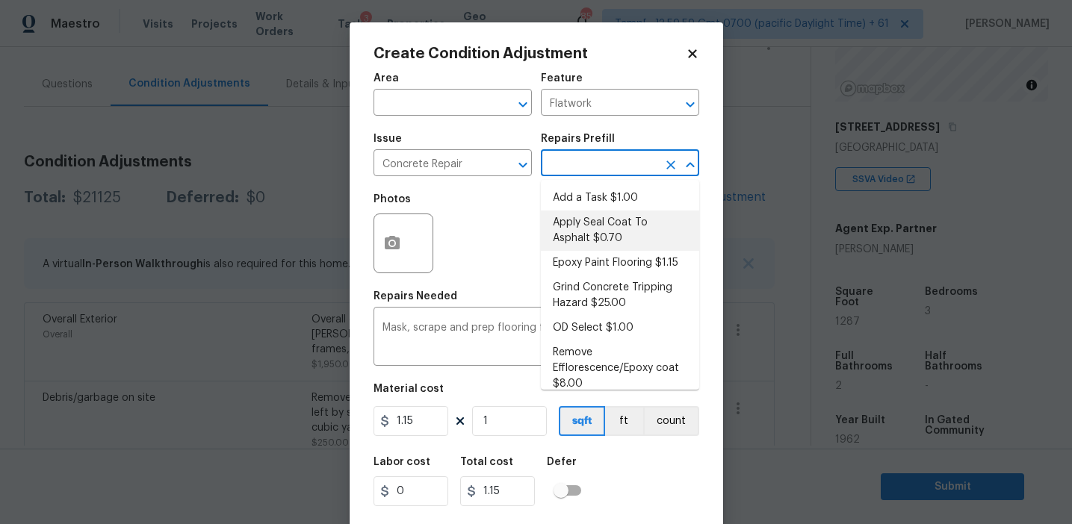
click at [584, 244] on li "Apply Seal Coat To Asphalt $0.70" at bounding box center [620, 231] width 158 height 40
type textarea "Prep and clean the asphalt thoroughly. Apply an asphalt adhesive/sealer/top coa…"
type input "0.7"
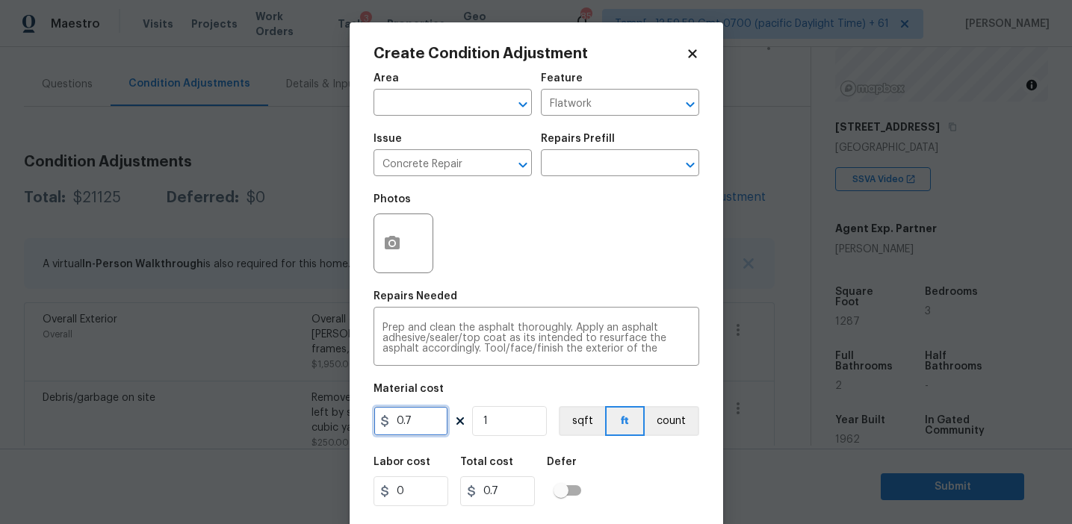
click at [423, 419] on input "0.7" at bounding box center [410, 421] width 75 height 30
type input "3500"
click at [669, 420] on button "count" at bounding box center [672, 421] width 55 height 30
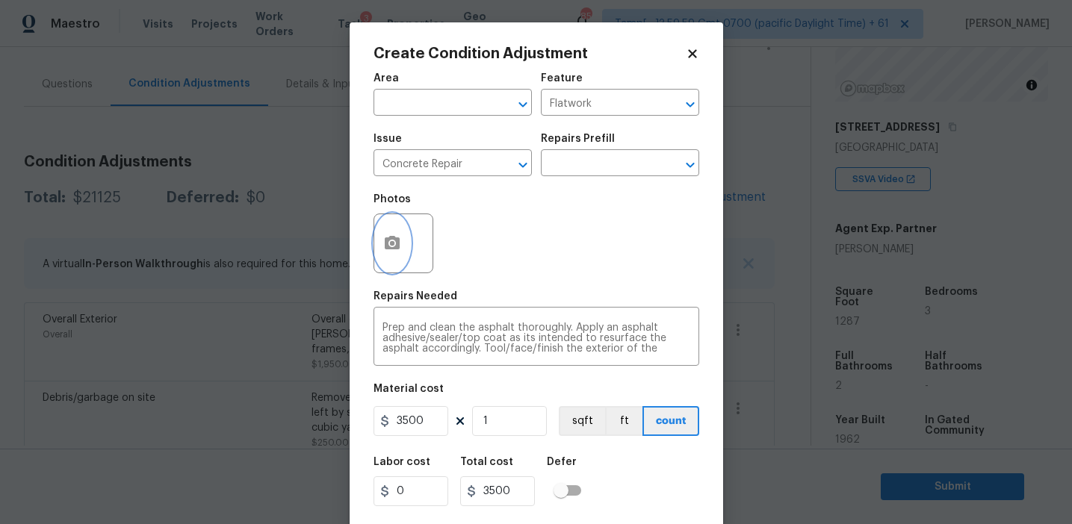
click at [377, 235] on button "button" at bounding box center [392, 243] width 36 height 58
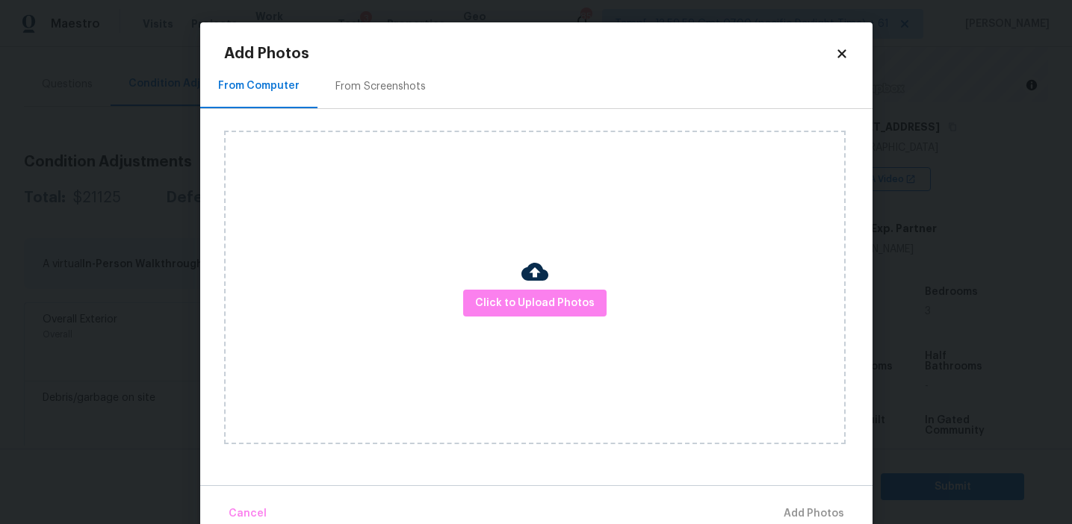
click at [382, 116] on div "Click to Upload Photos" at bounding box center [548, 287] width 648 height 357
click at [382, 87] on div "From Screenshots" at bounding box center [380, 86] width 90 height 15
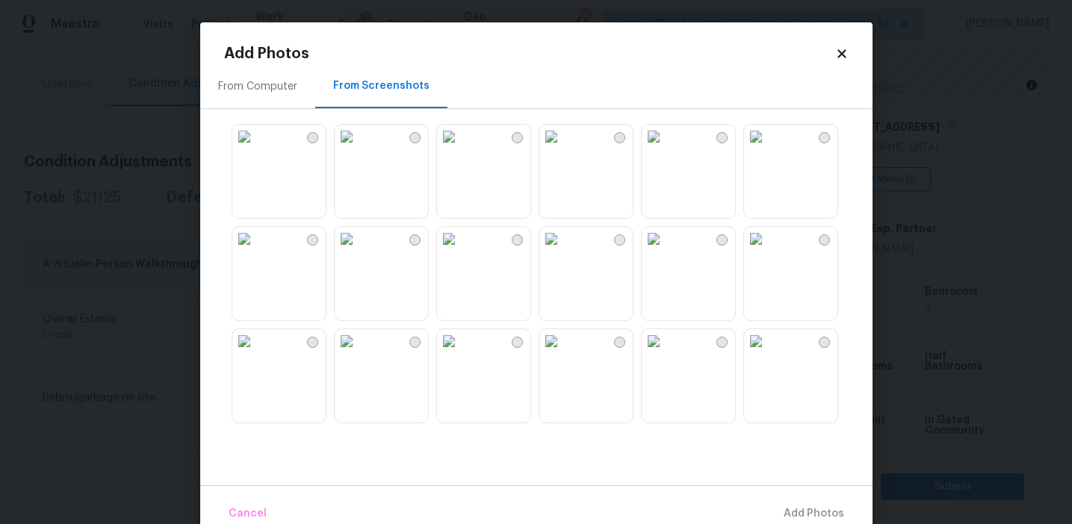
click at [359, 149] on img at bounding box center [347, 137] width 24 height 24
click at [461, 251] on img at bounding box center [449, 239] width 24 height 24
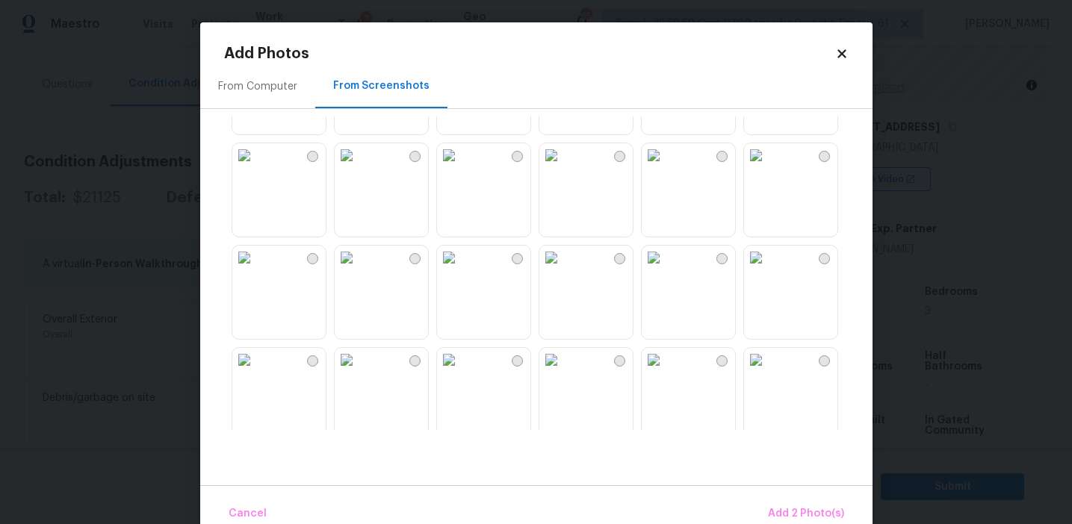
scroll to position [511, 0]
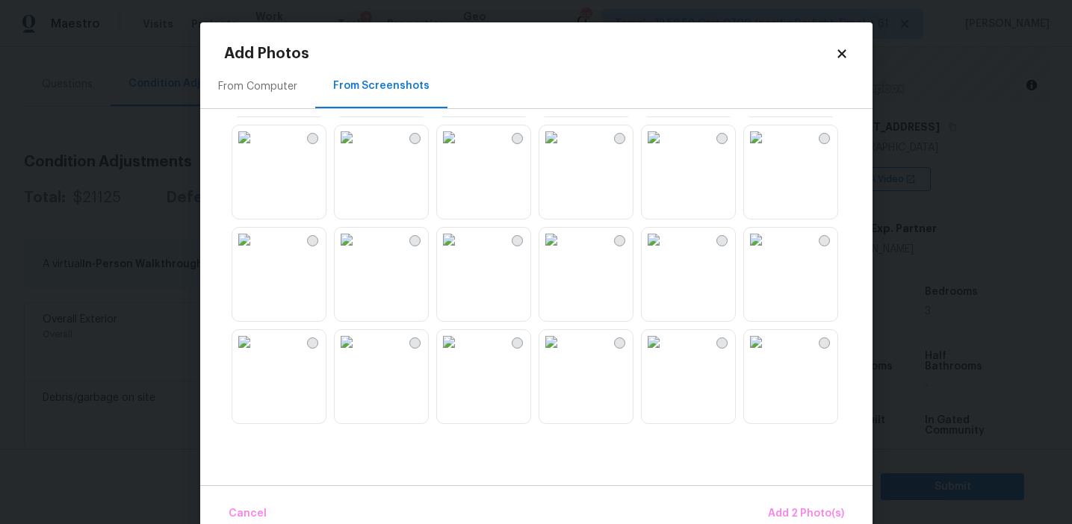
click at [359, 149] on img at bounding box center [347, 137] width 24 height 24
click at [793, 509] on span "Add 3 Photo(s)" at bounding box center [806, 514] width 75 height 19
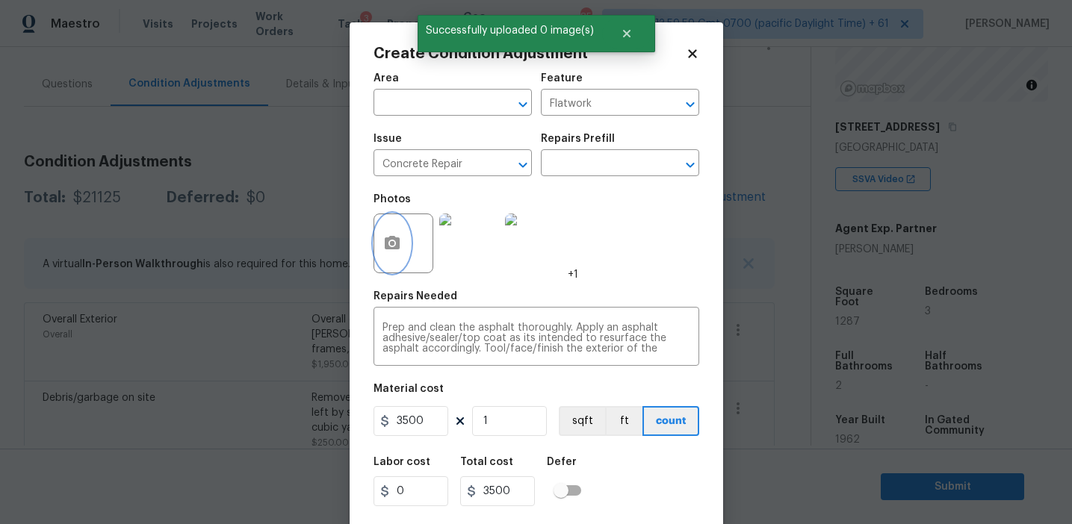
scroll to position [34, 0]
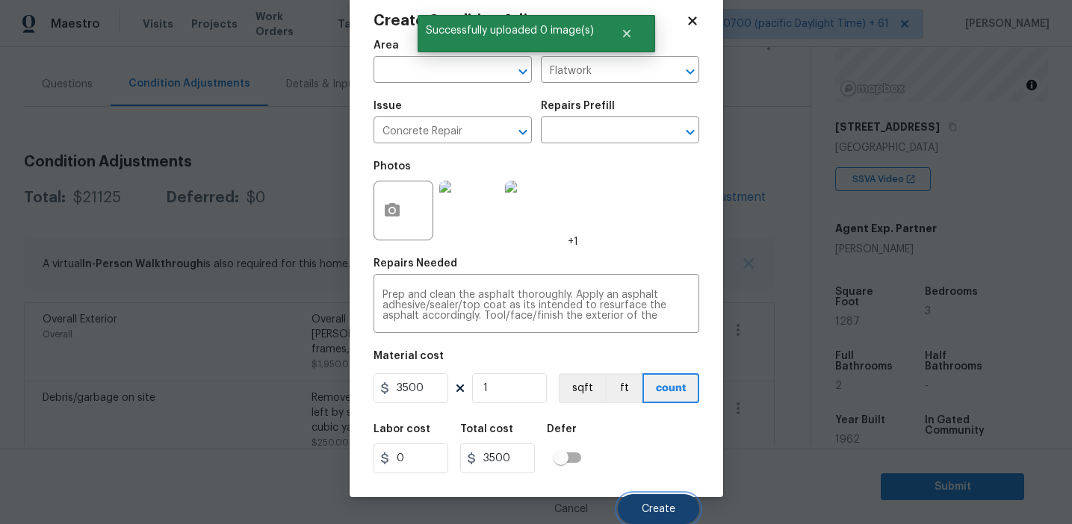
click at [651, 497] on button "Create" at bounding box center [658, 509] width 81 height 30
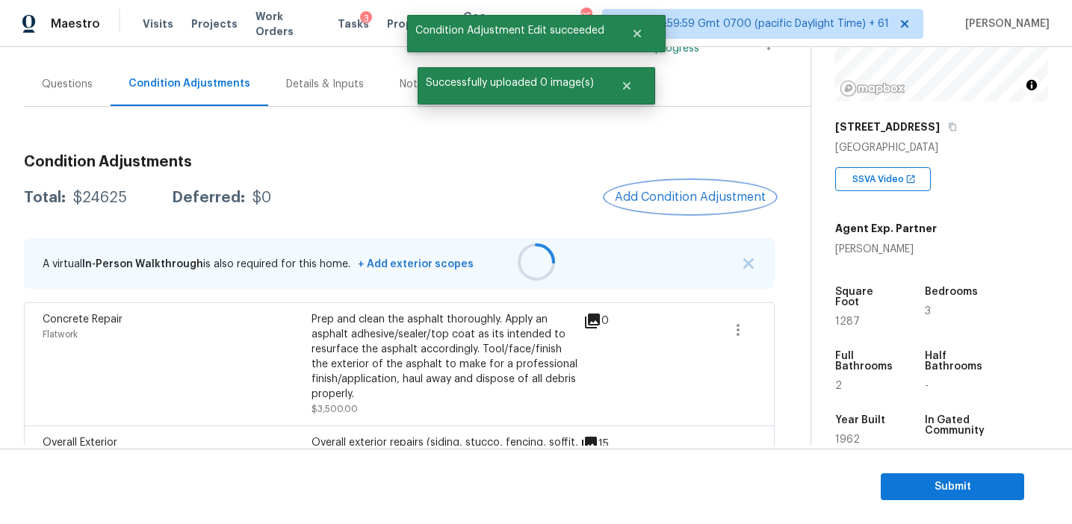
scroll to position [0, 0]
click at [672, 192] on span "Add Condition Adjustment" at bounding box center [690, 196] width 151 height 13
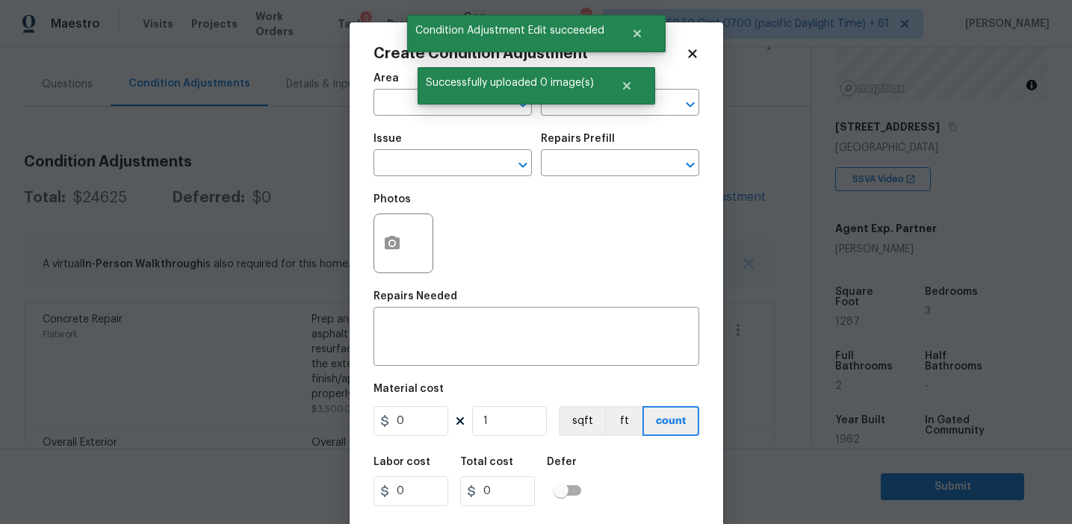
click at [371, 246] on div "Create Condition Adjustment Area ​ Feature ​ Issue ​ Repairs Prefill ​ Photos R…" at bounding box center [536, 276] width 373 height 508
click at [395, 254] on button "button" at bounding box center [392, 243] width 36 height 58
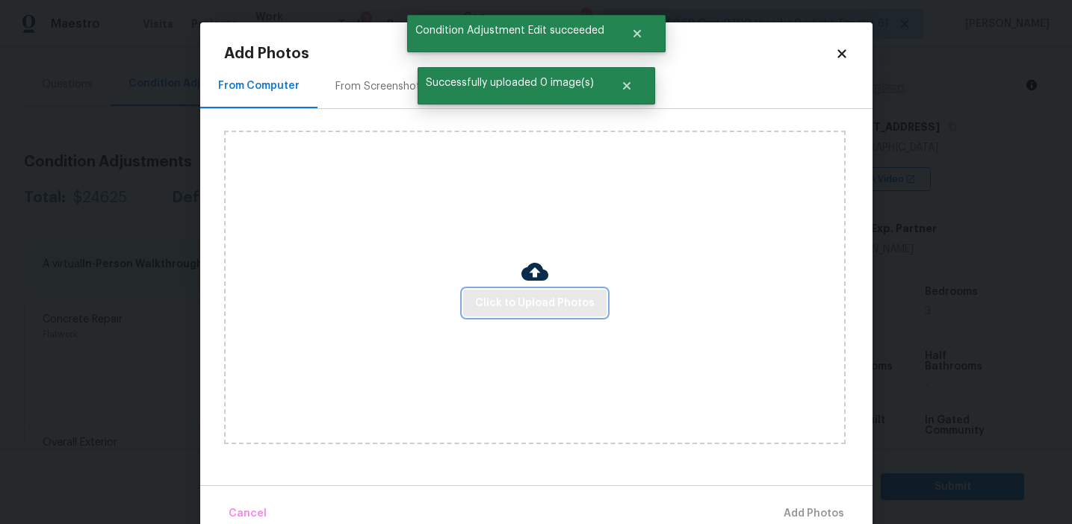
click at [494, 294] on span "Click to Upload Photos" at bounding box center [535, 303] width 120 height 19
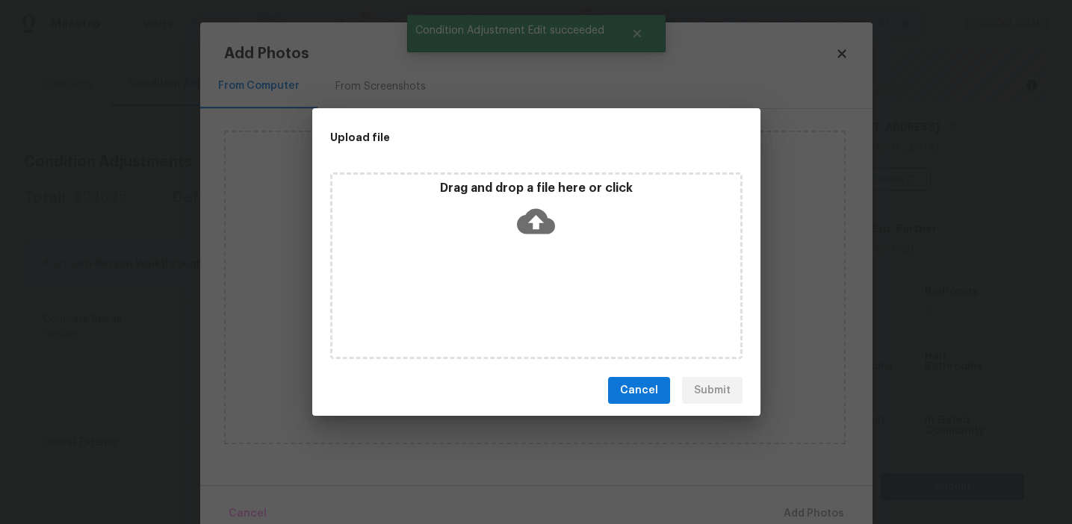
click at [494, 206] on div "Drag and drop a file here or click" at bounding box center [536, 213] width 408 height 64
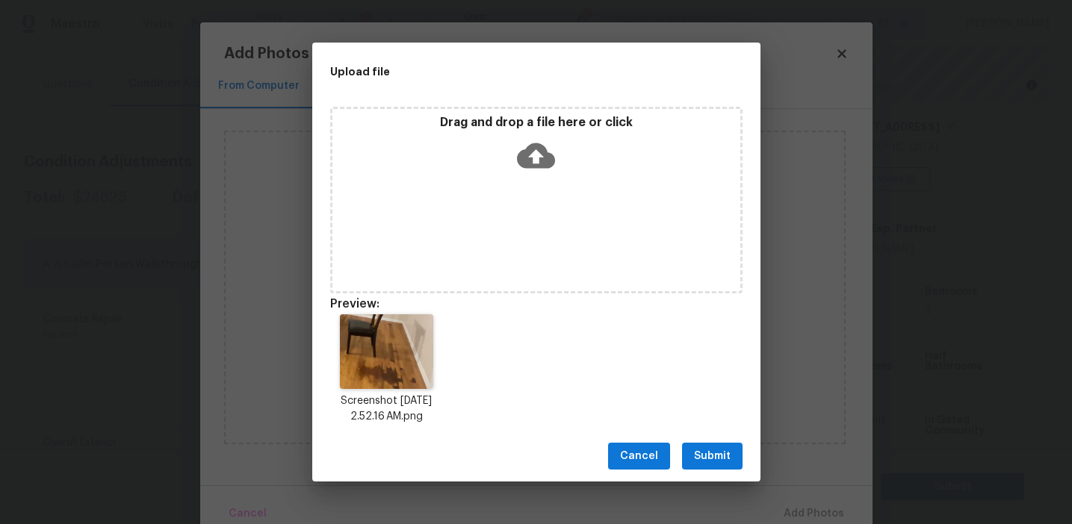
click at [720, 448] on span "Submit" at bounding box center [712, 456] width 37 height 19
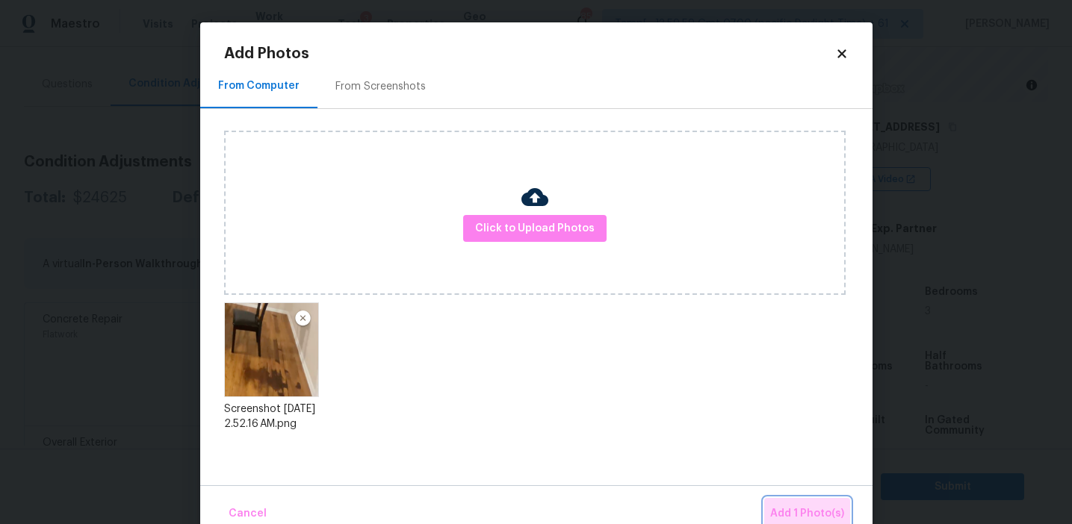
click at [799, 506] on span "Add 1 Photo(s)" at bounding box center [807, 514] width 74 height 19
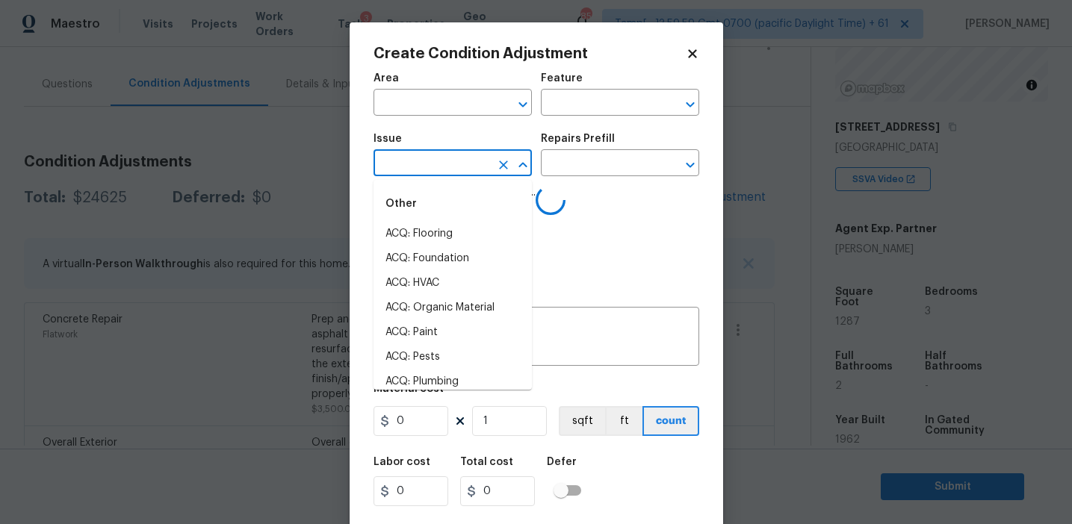
click at [443, 161] on input "text" at bounding box center [431, 164] width 117 height 23
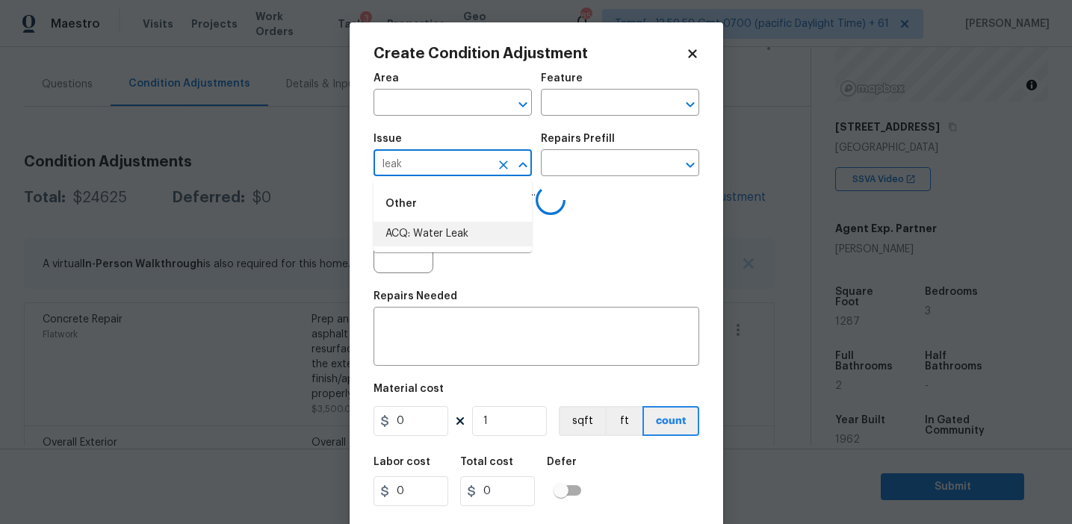
click at [454, 240] on li "ACQ: Water Leak" at bounding box center [452, 234] width 158 height 25
type input "ACQ: Water Leak"
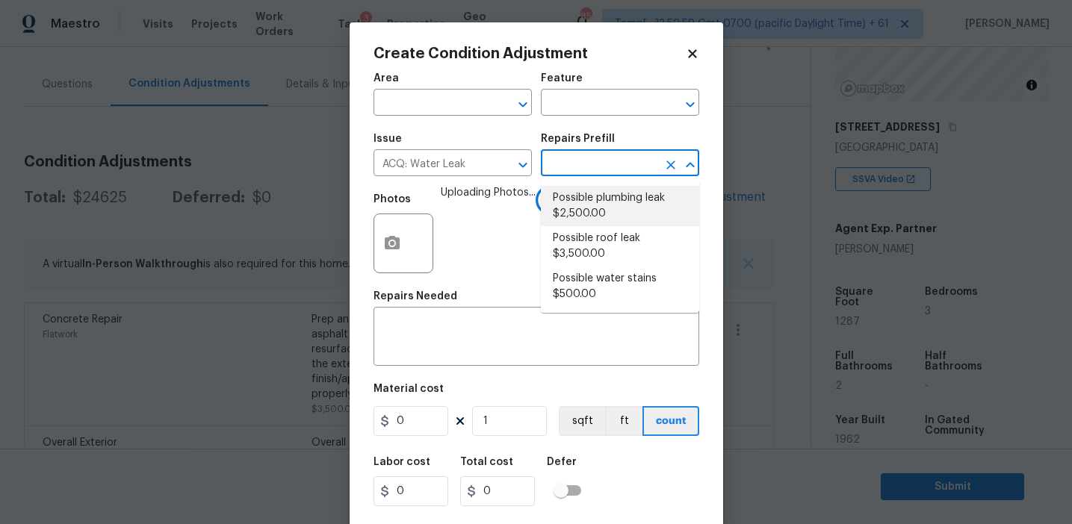
click at [570, 214] on li "Possible plumbing leak $2,500.00" at bounding box center [620, 206] width 158 height 40
type input "Acquisition"
type textarea "Acquisition Scope: Possible plumbing leak"
type input "2500"
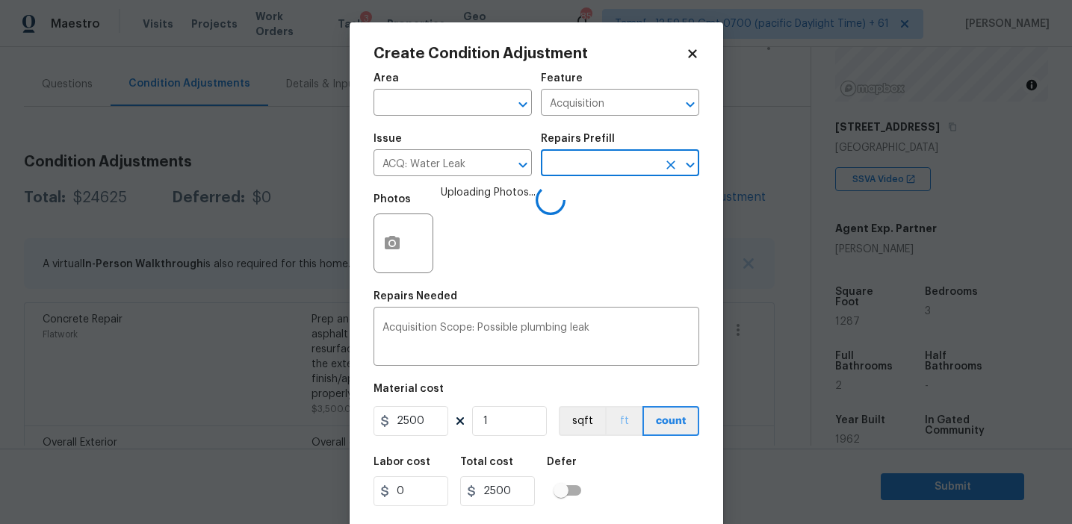
scroll to position [34, 0]
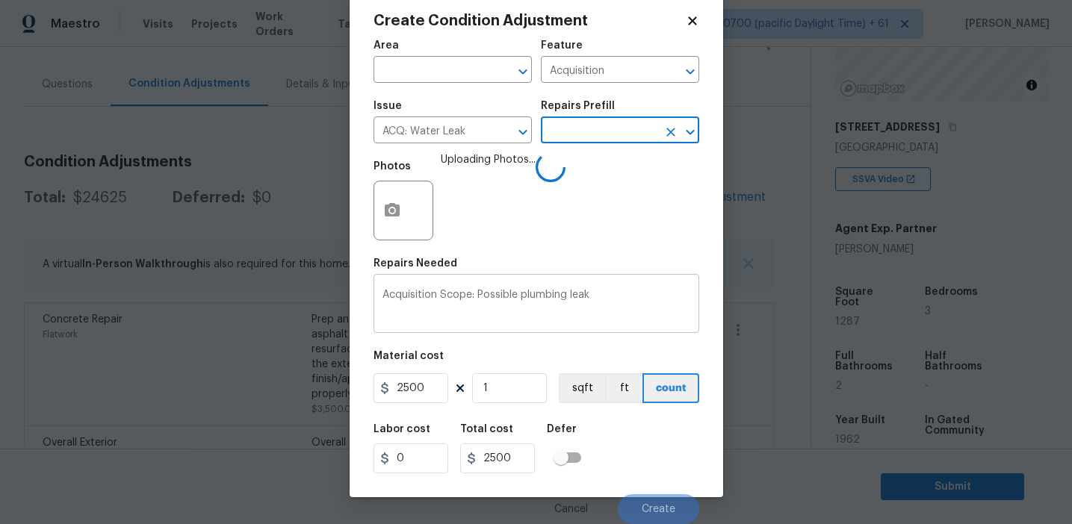
click at [536, 300] on textarea "Acquisition Scope: Possible plumbing leak" at bounding box center [536, 305] width 308 height 31
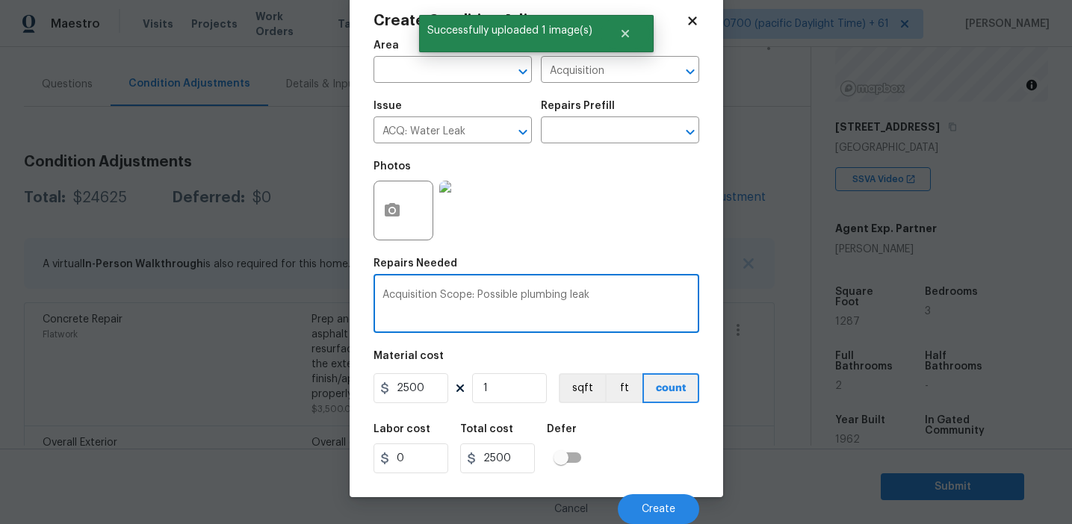
click at [536, 300] on textarea "Acquisition Scope: Possible plumbing leak" at bounding box center [536, 305] width 308 height 31
type textarea "Acquisition Scope: Possible leak"
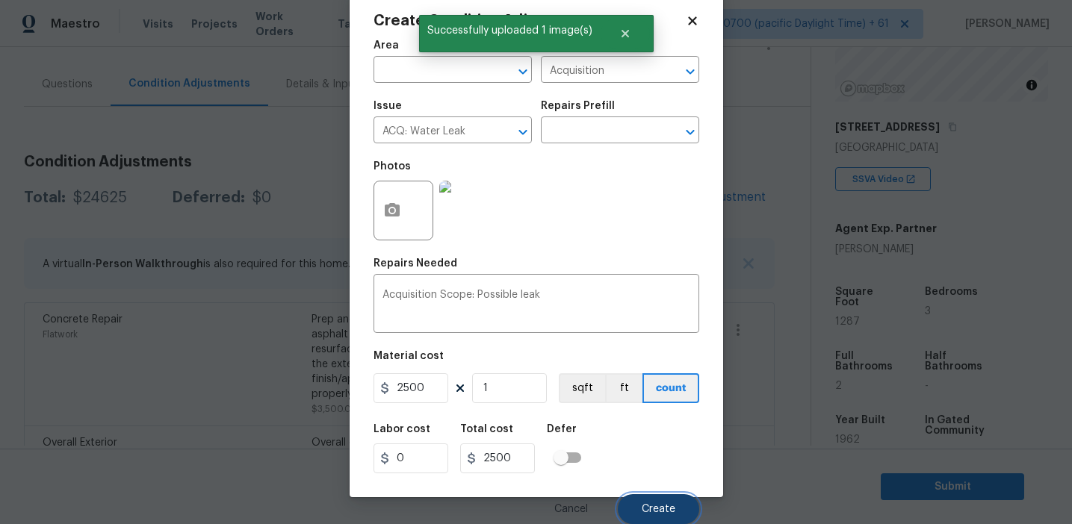
click at [640, 497] on button "Create" at bounding box center [658, 509] width 81 height 30
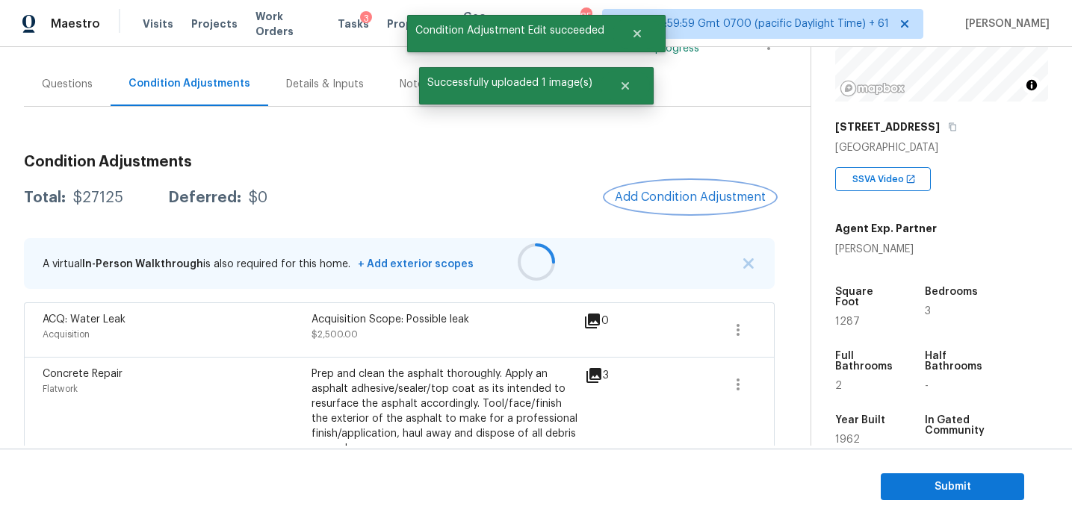
scroll to position [0, 0]
click at [81, 84] on div "Questions" at bounding box center [67, 84] width 51 height 15
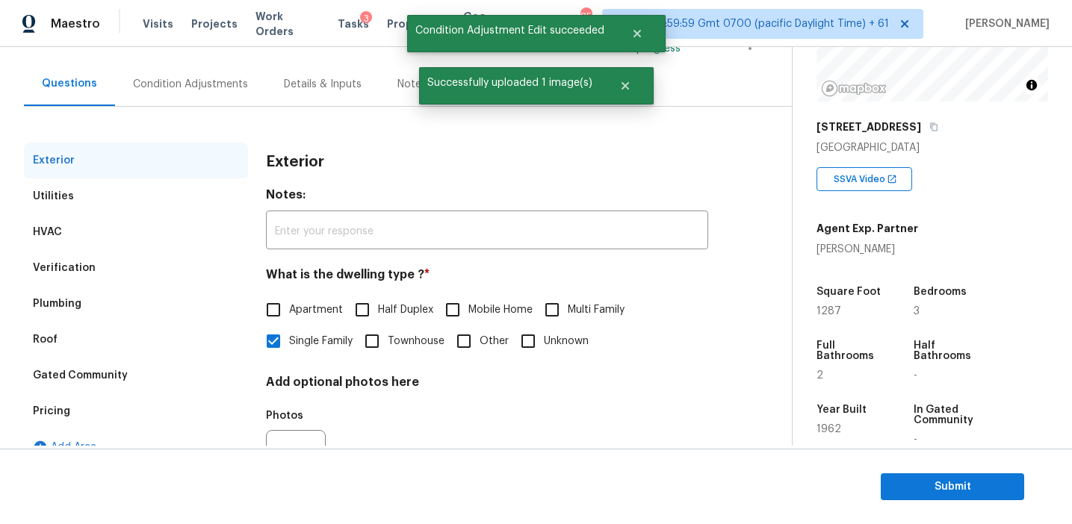
click at [125, 255] on div "Verification" at bounding box center [136, 268] width 224 height 36
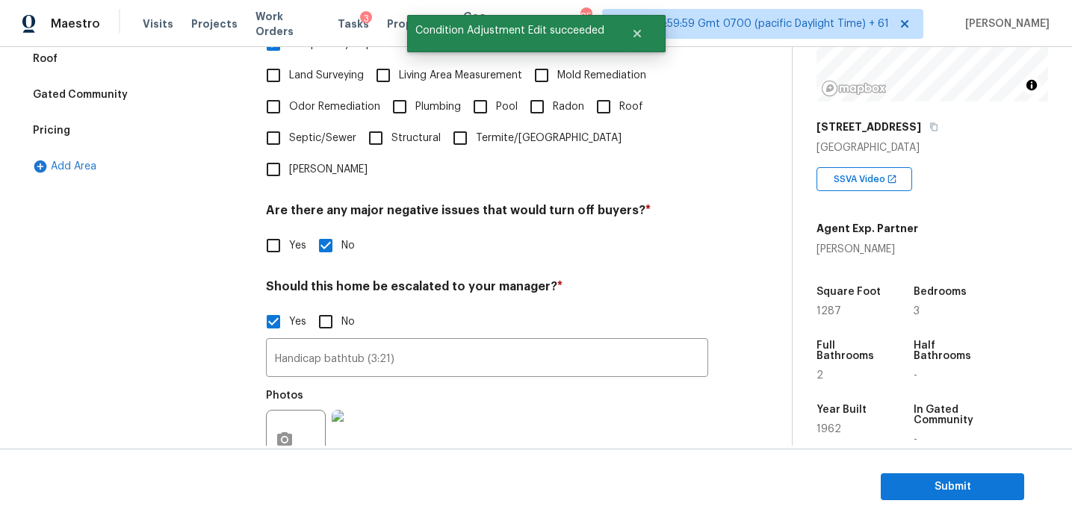
scroll to position [355, 0]
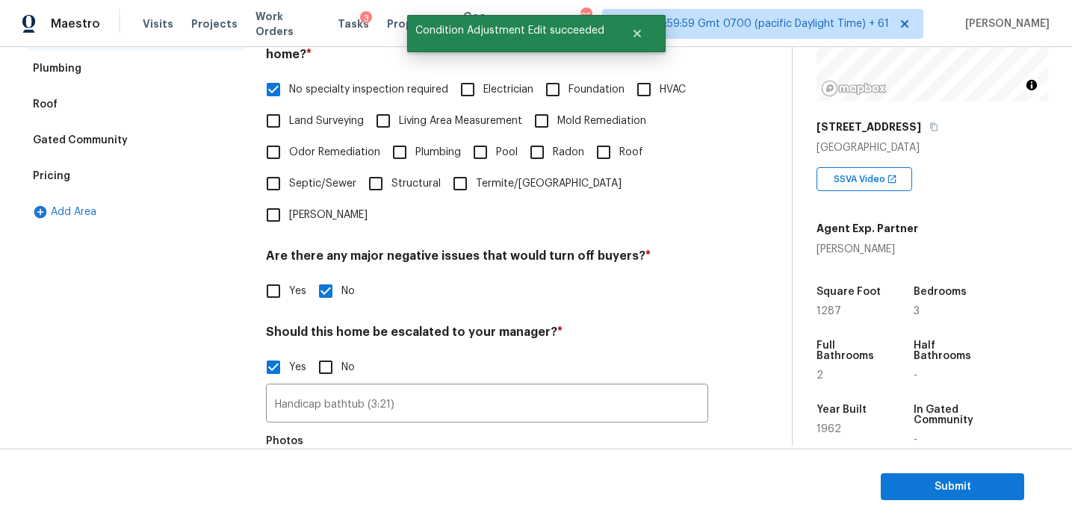
click at [188, 165] on div "Pricing" at bounding box center [136, 176] width 224 height 36
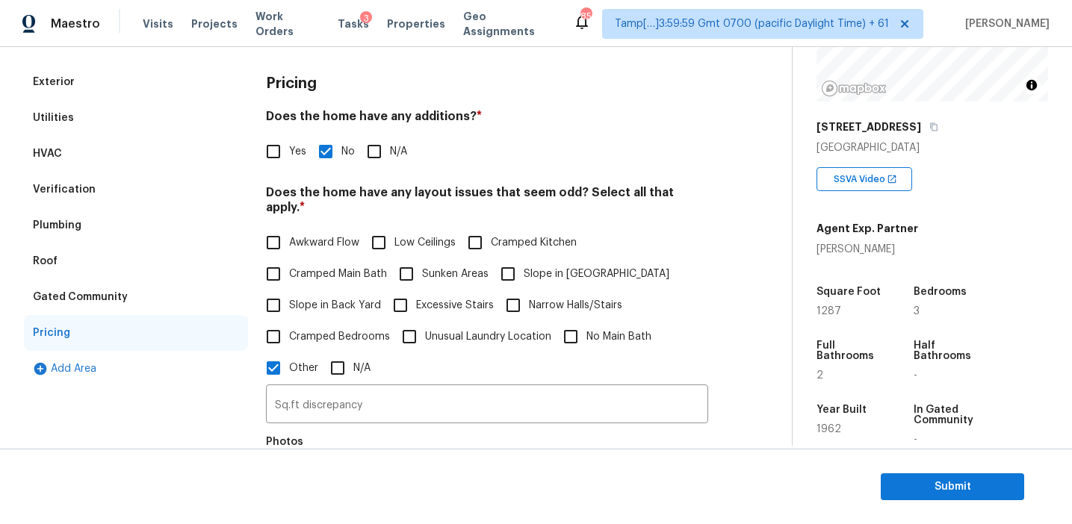
click at [190, 95] on div "Exterior" at bounding box center [136, 82] width 224 height 36
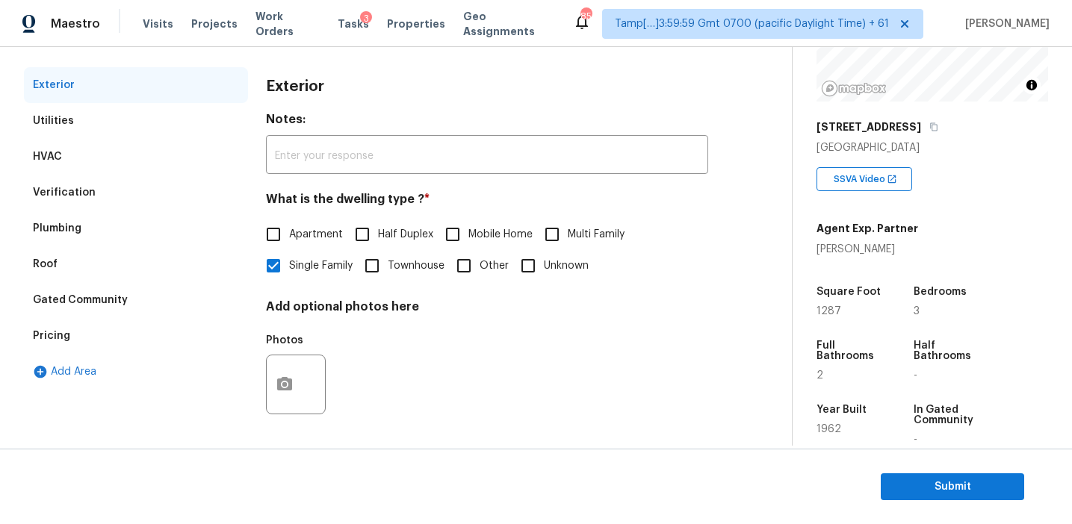
scroll to position [195, 0]
click at [218, 142] on div "HVAC" at bounding box center [136, 157] width 224 height 36
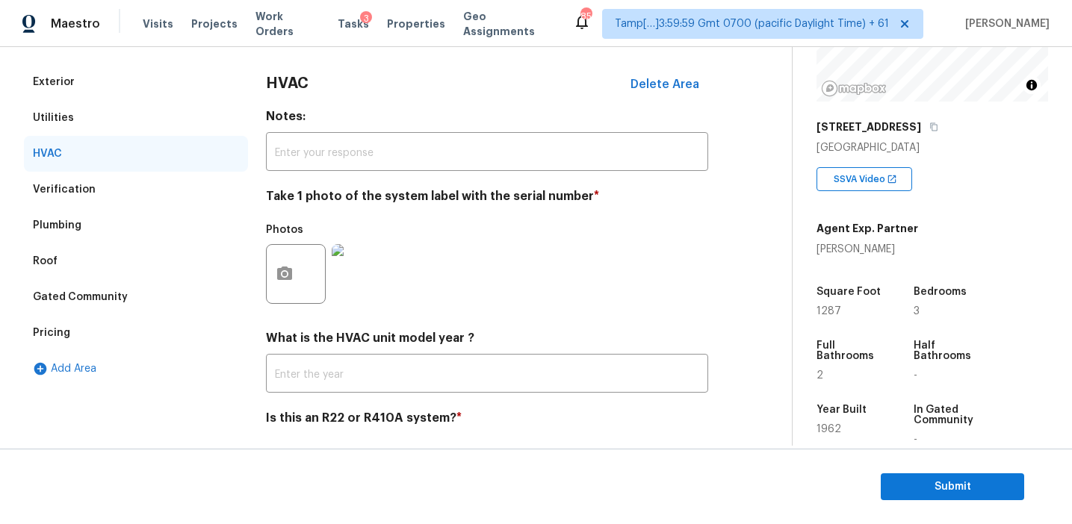
click at [209, 111] on div "Utilities" at bounding box center [136, 118] width 224 height 36
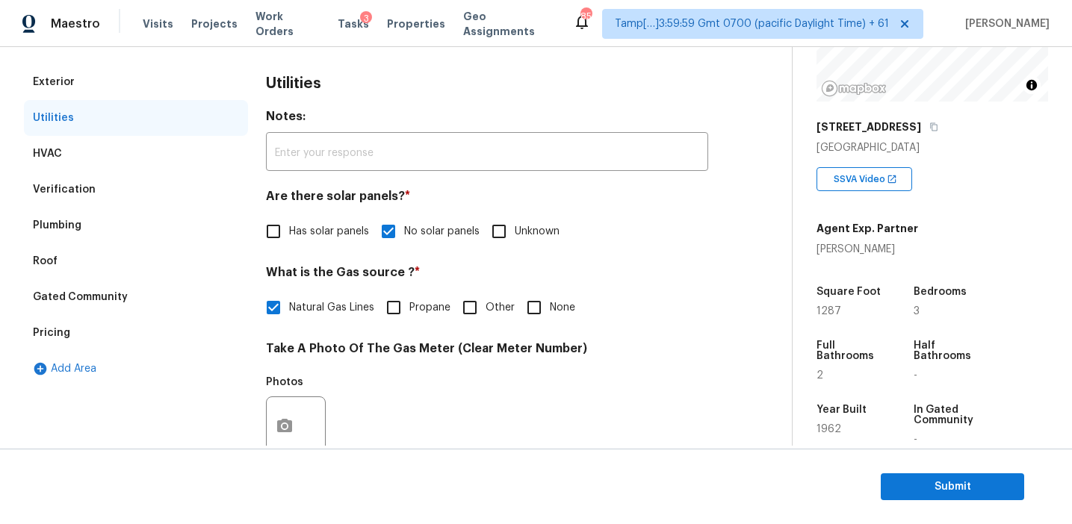
scroll to position [600, 0]
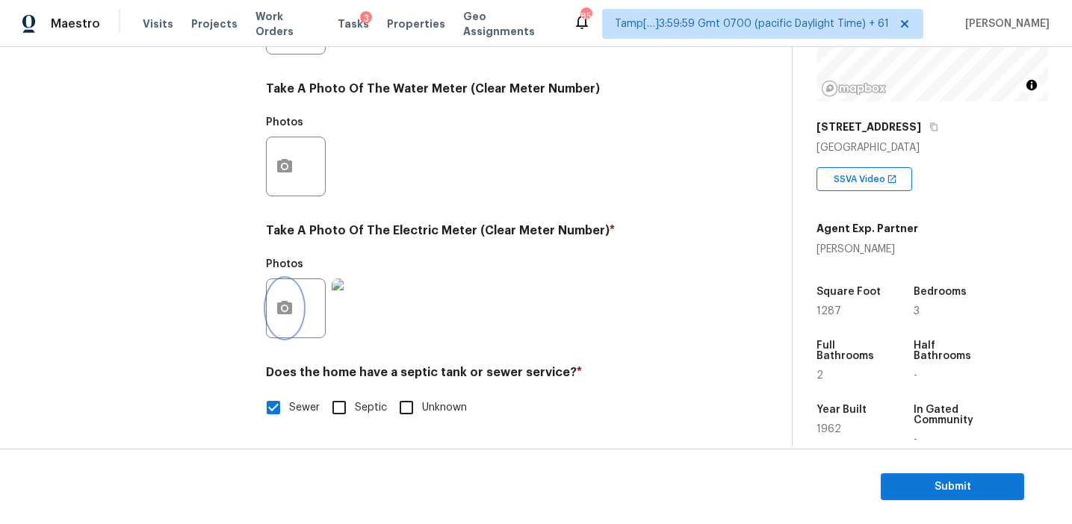
click at [289, 314] on icon "button" at bounding box center [285, 309] width 18 height 18
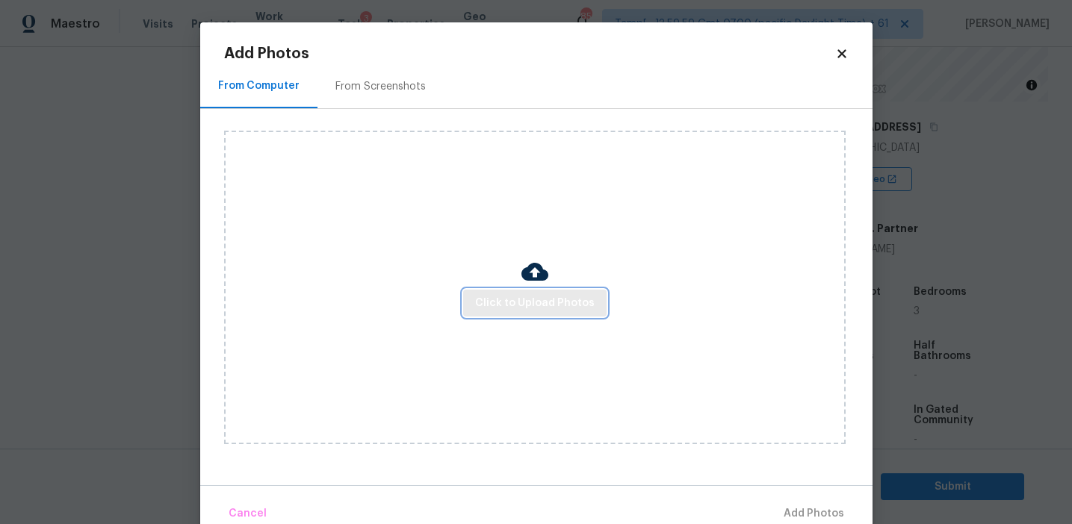
click at [484, 295] on span "Click to Upload Photos" at bounding box center [535, 303] width 120 height 19
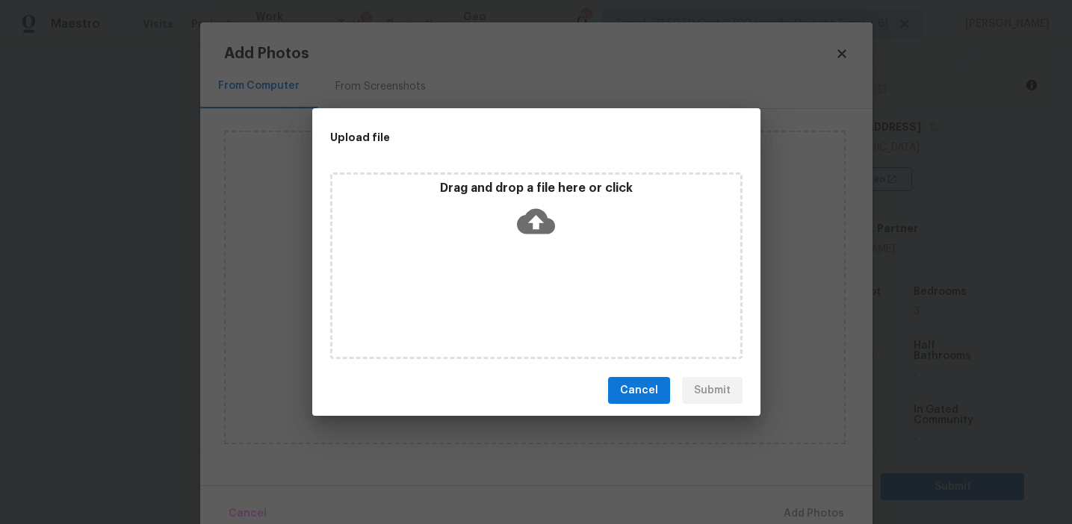
click at [492, 181] on p "Drag and drop a file here or click" at bounding box center [536, 189] width 408 height 16
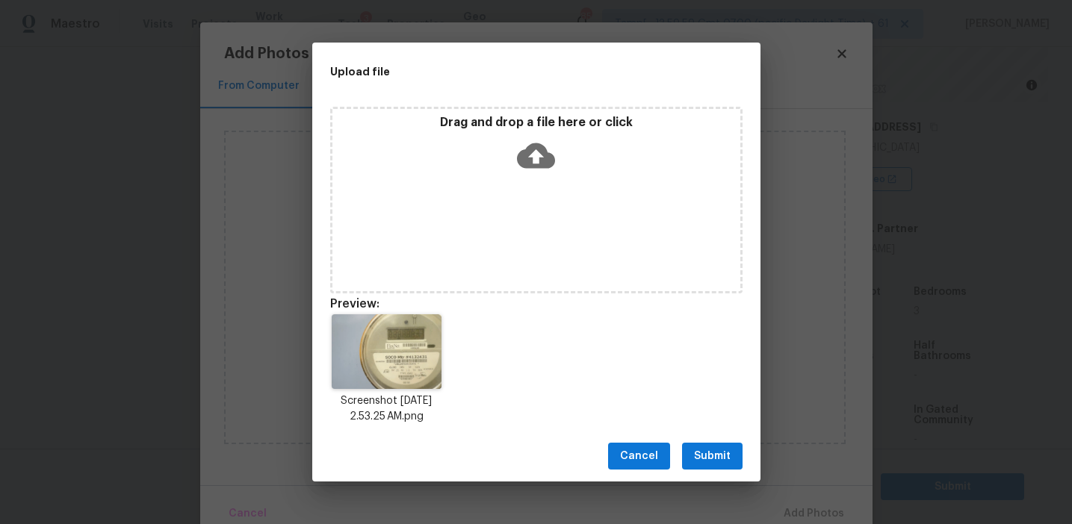
click at [698, 451] on span "Submit" at bounding box center [712, 456] width 37 height 19
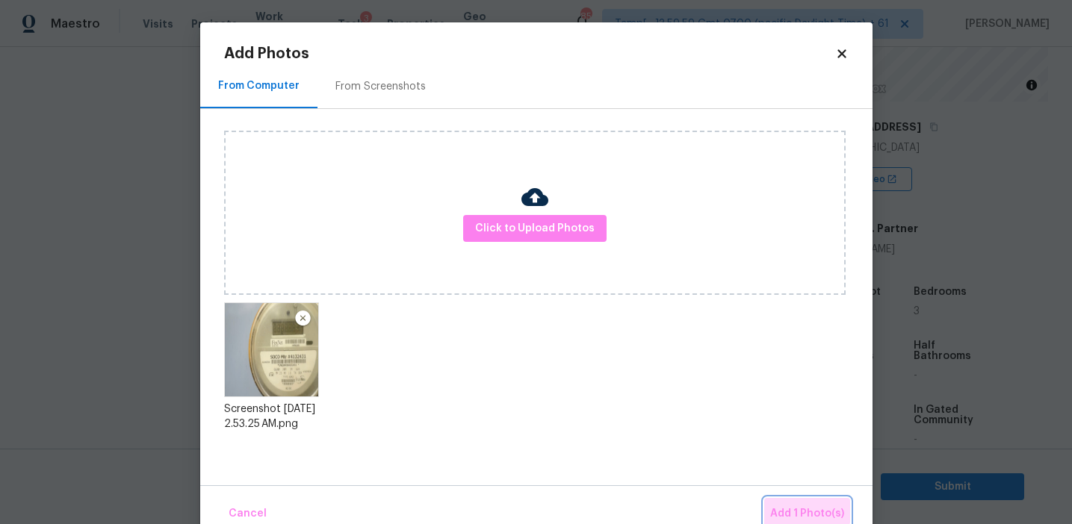
click at [781, 504] on button "Add 1 Photo(s)" at bounding box center [807, 514] width 86 height 32
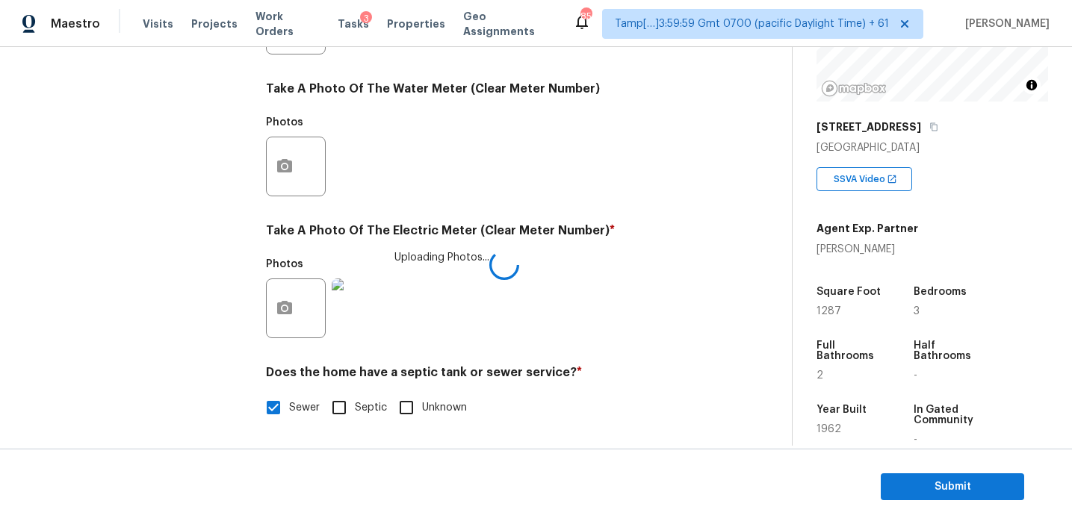
click at [598, 278] on div "Photos Uploading Photos..." at bounding box center [487, 298] width 442 height 97
click at [362, 298] on img at bounding box center [362, 309] width 60 height 60
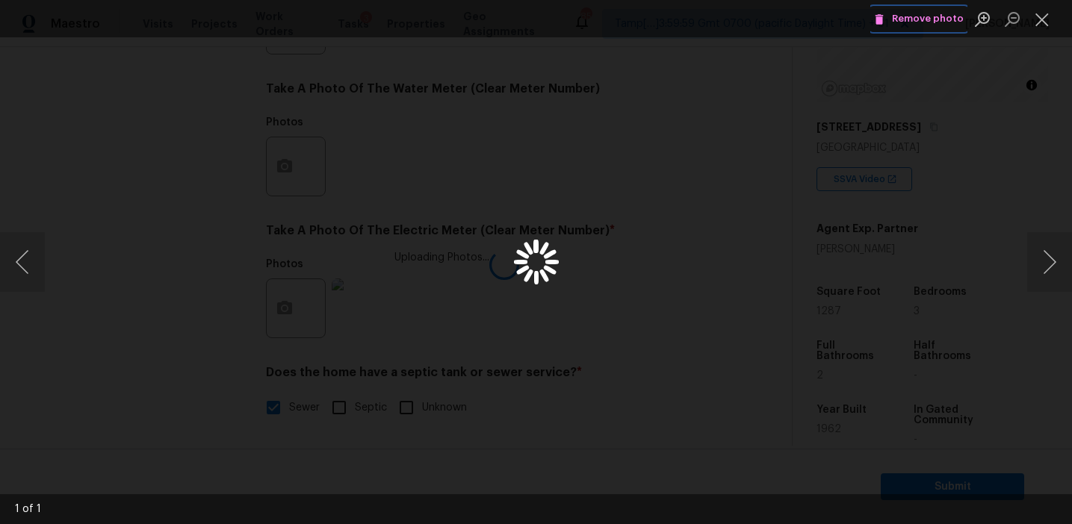
click at [934, 16] on span "Remove photo" at bounding box center [919, 18] width 90 height 17
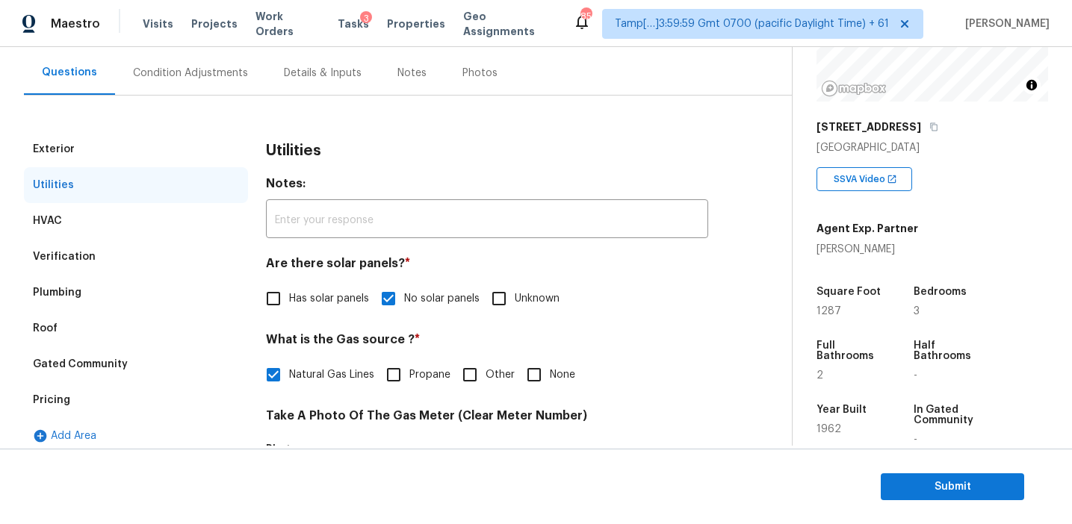
scroll to position [127, 0]
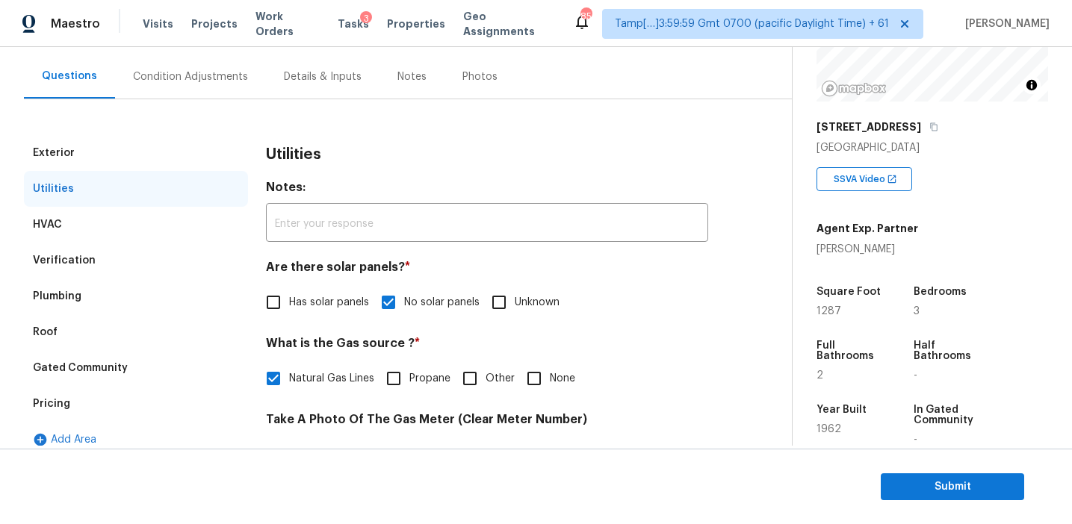
click at [221, 82] on div "Condition Adjustments" at bounding box center [190, 76] width 115 height 15
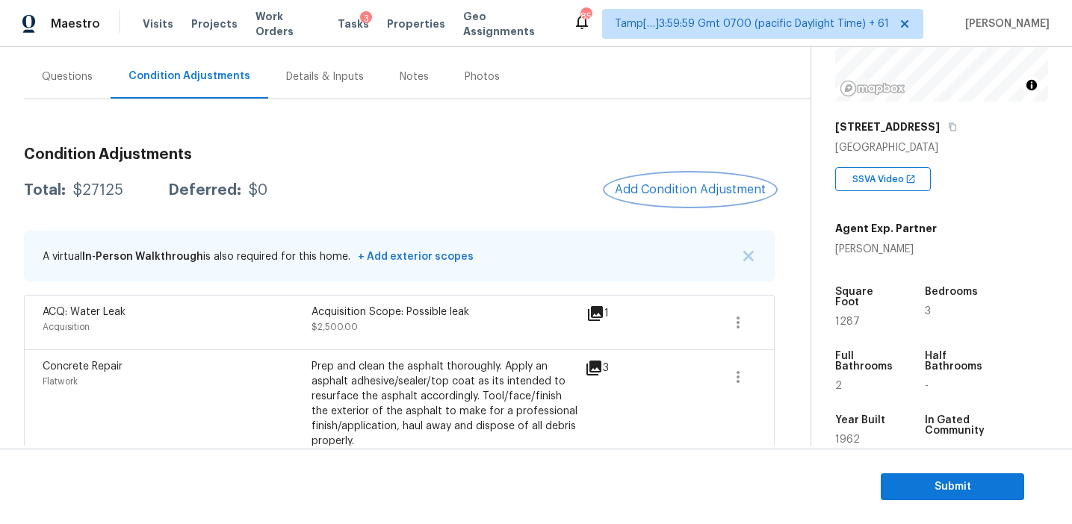
click at [648, 191] on span "Add Condition Adjustment" at bounding box center [690, 189] width 151 height 13
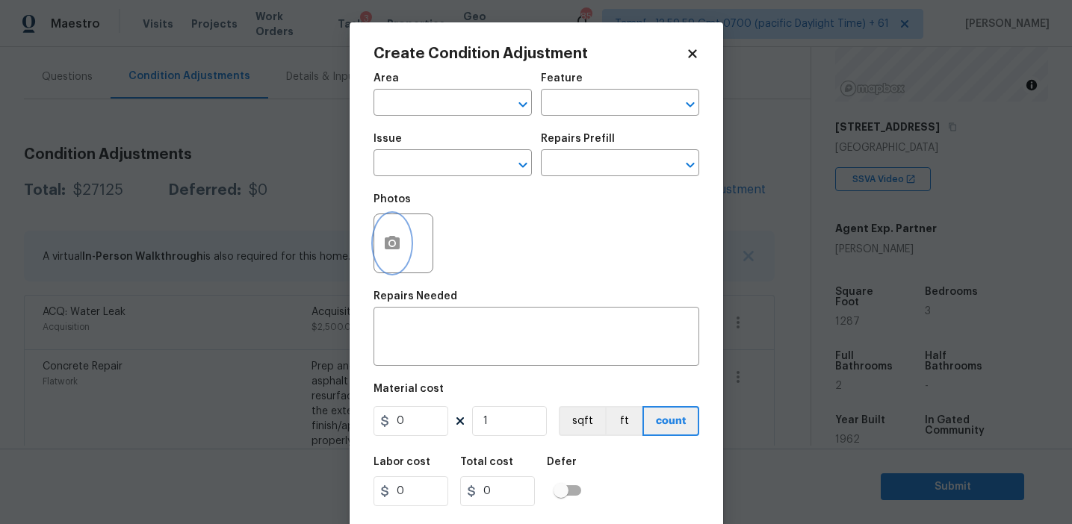
click at [386, 243] on icon "button" at bounding box center [392, 242] width 15 height 13
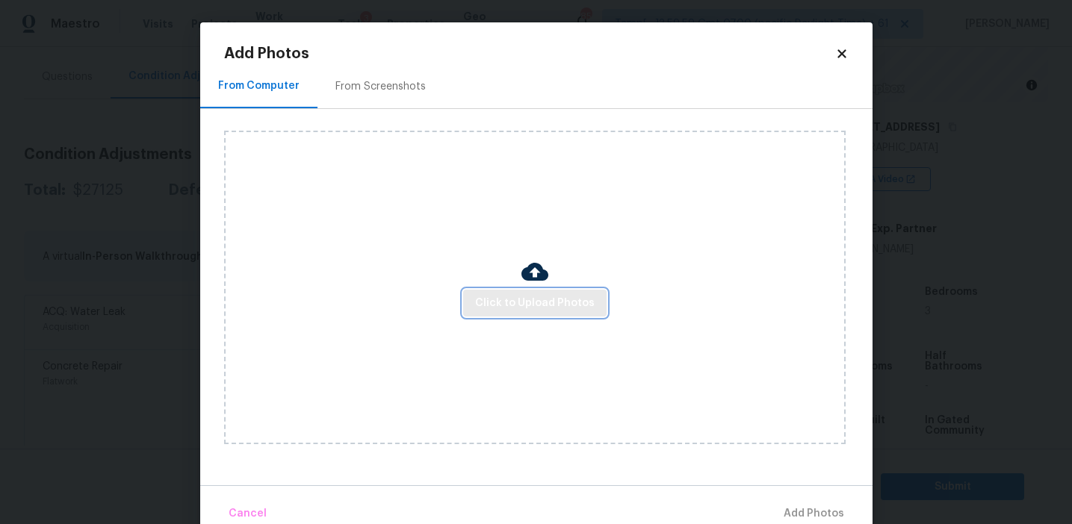
click at [504, 304] on span "Click to Upload Photos" at bounding box center [535, 303] width 120 height 19
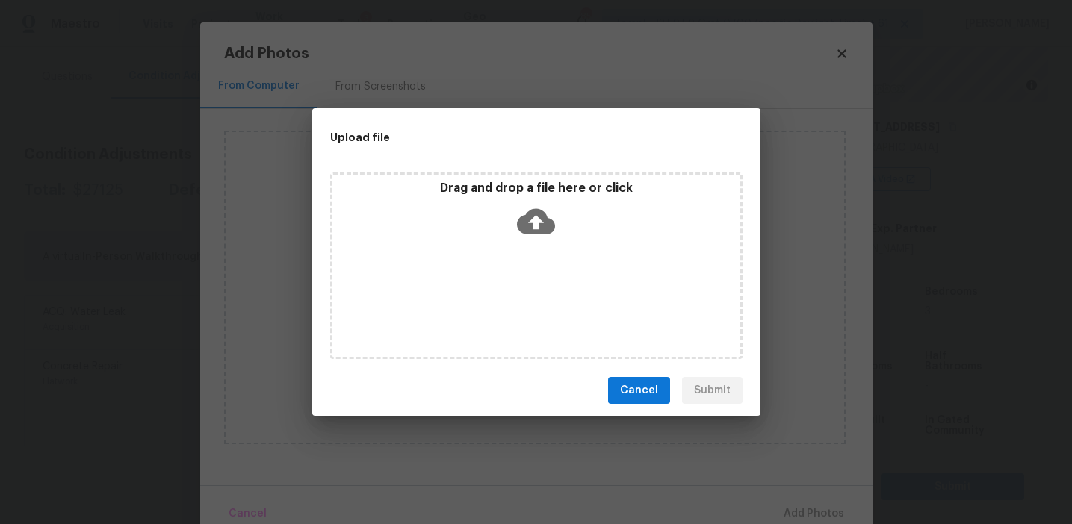
click at [518, 194] on p "Drag and drop a file here or click" at bounding box center [536, 189] width 408 height 16
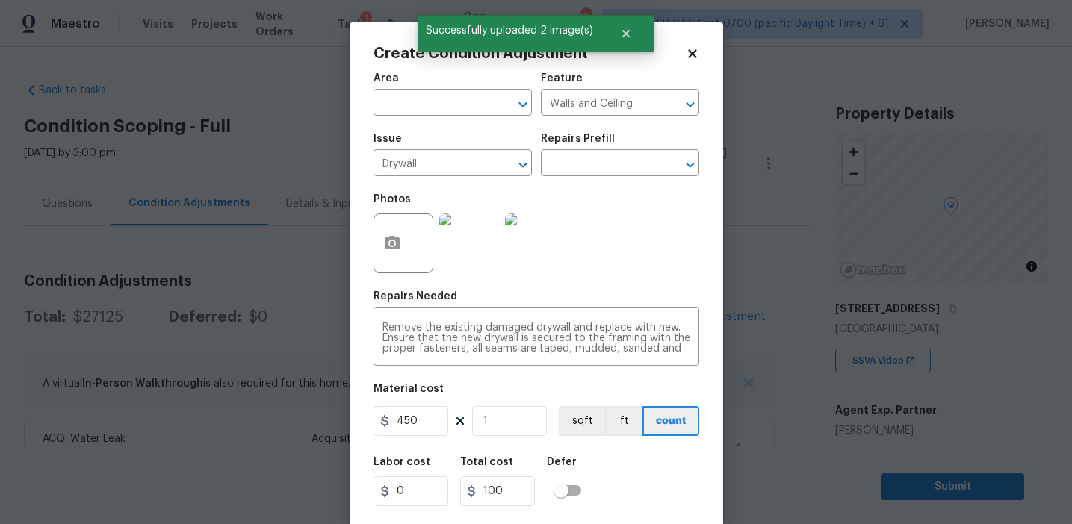
type input "450"
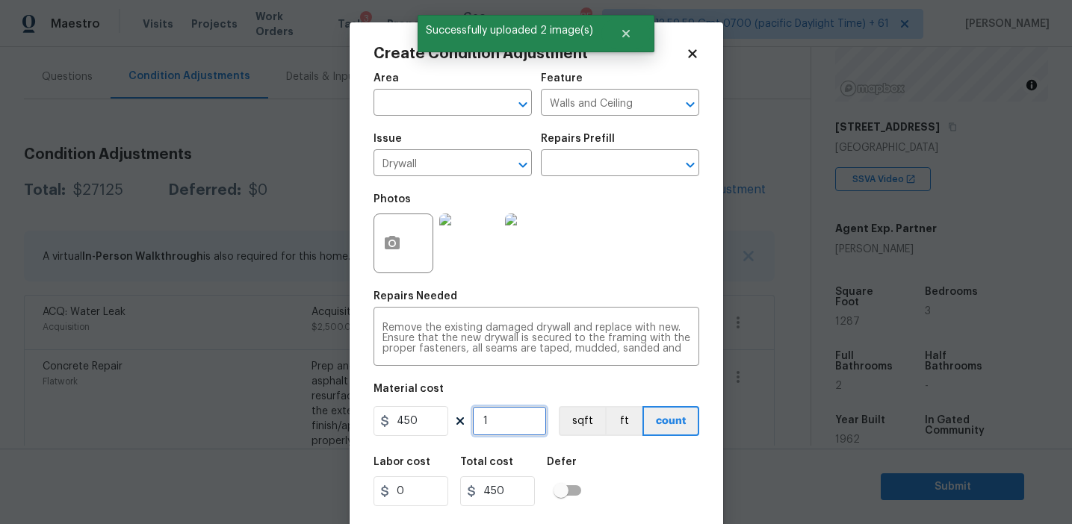
scroll to position [34, 0]
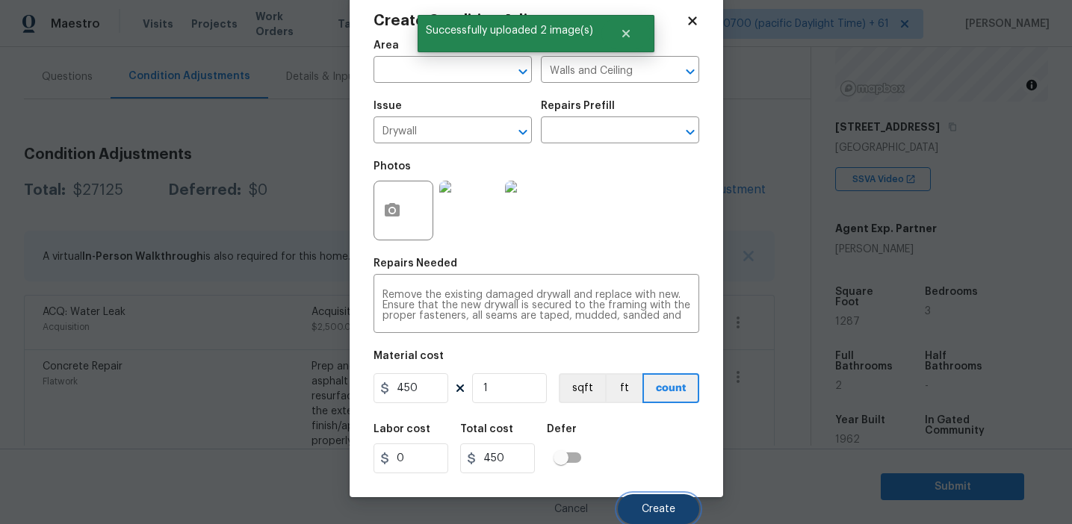
click at [649, 501] on button "Create" at bounding box center [658, 509] width 81 height 30
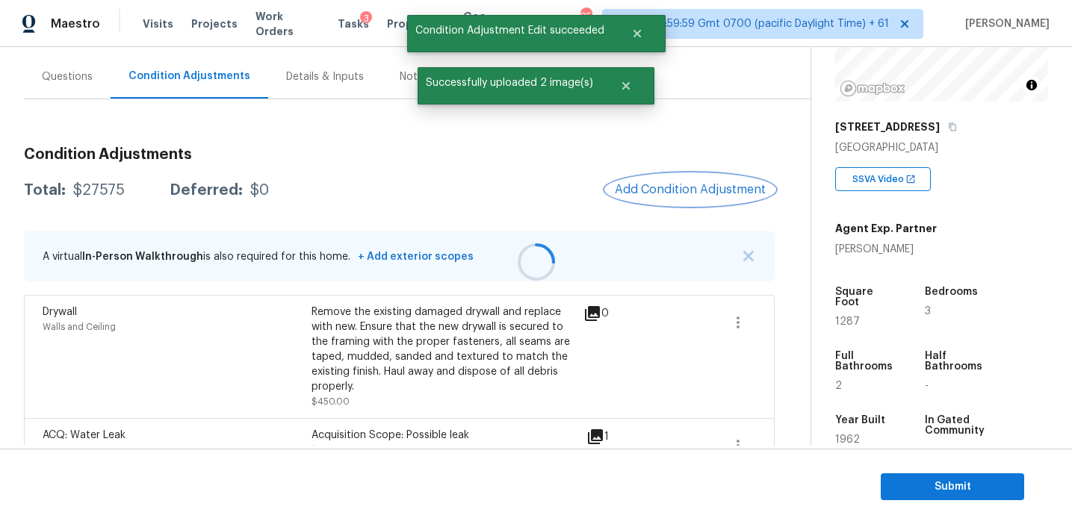
scroll to position [0, 0]
click at [658, 205] on span "Add Condition Adjustment" at bounding box center [690, 190] width 169 height 33
click at [653, 191] on span "Add Condition Adjustment" at bounding box center [690, 189] width 151 height 13
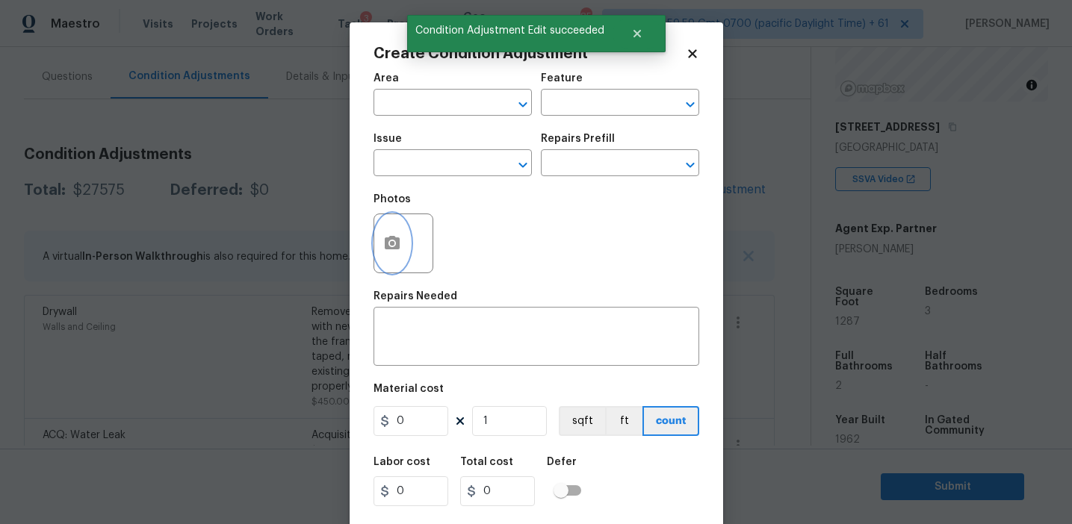
click at [395, 249] on icon "button" at bounding box center [392, 242] width 15 height 13
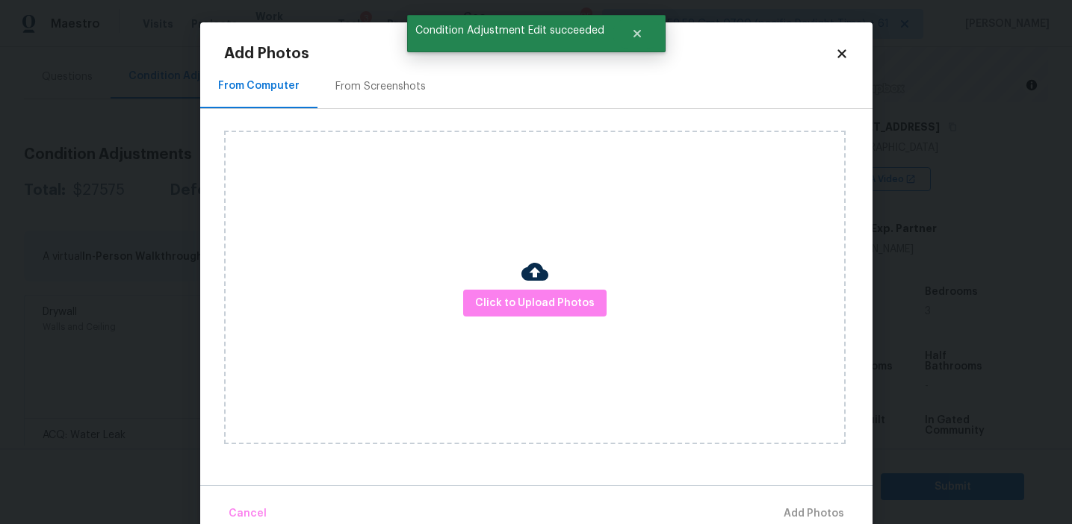
click at [512, 282] on div "Click to Upload Photos" at bounding box center [534, 288] width 621 height 314
click at [511, 287] on div "Click to Upload Photos" at bounding box center [534, 288] width 621 height 314
click at [499, 294] on span "Click to Upload Photos" at bounding box center [535, 303] width 120 height 19
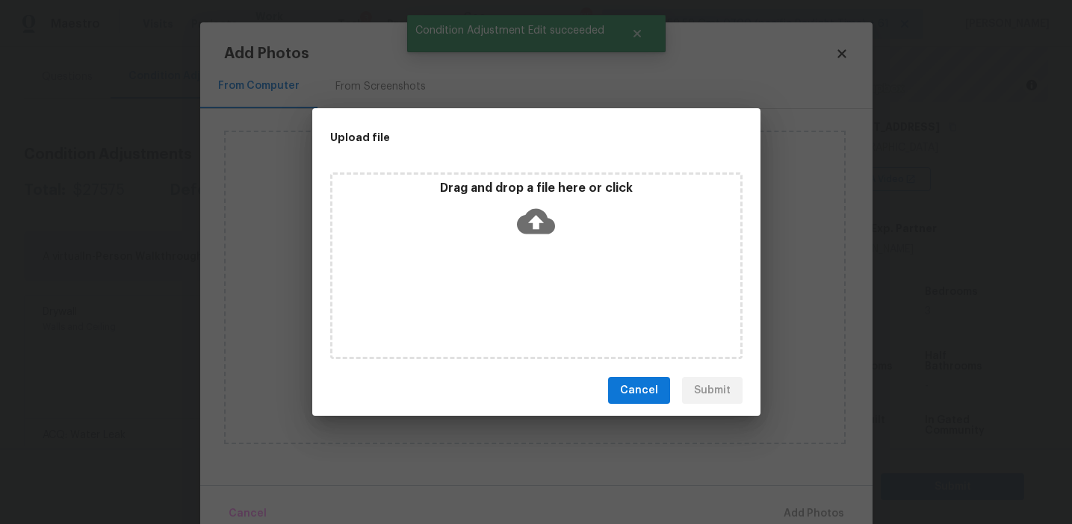
click at [499, 205] on div "Drag and drop a file here or click" at bounding box center [536, 213] width 408 height 64
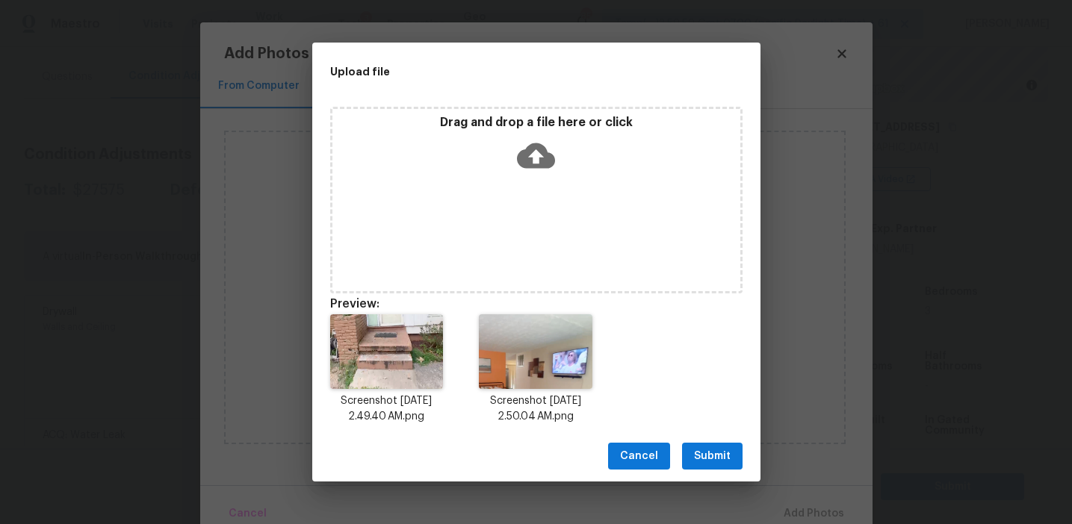
click at [706, 449] on span "Submit" at bounding box center [712, 456] width 37 height 19
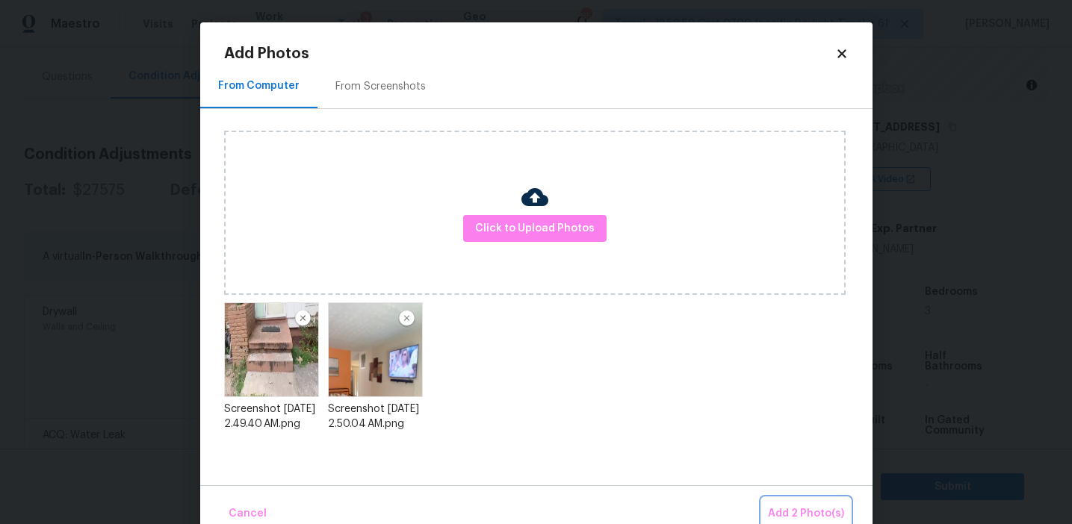
click at [777, 502] on button "Add 2 Photo(s)" at bounding box center [806, 514] width 88 height 32
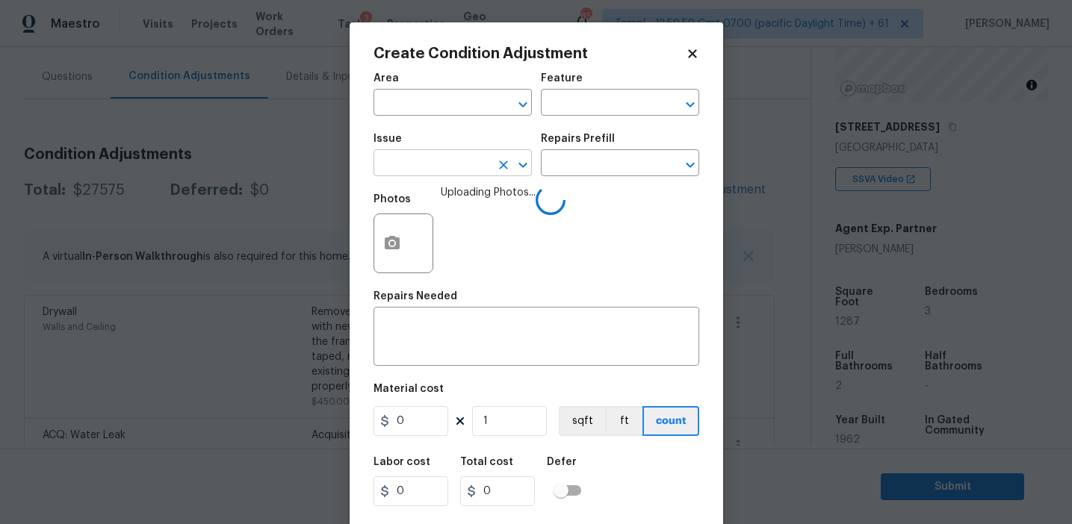
click at [415, 157] on input "text" at bounding box center [431, 164] width 117 height 23
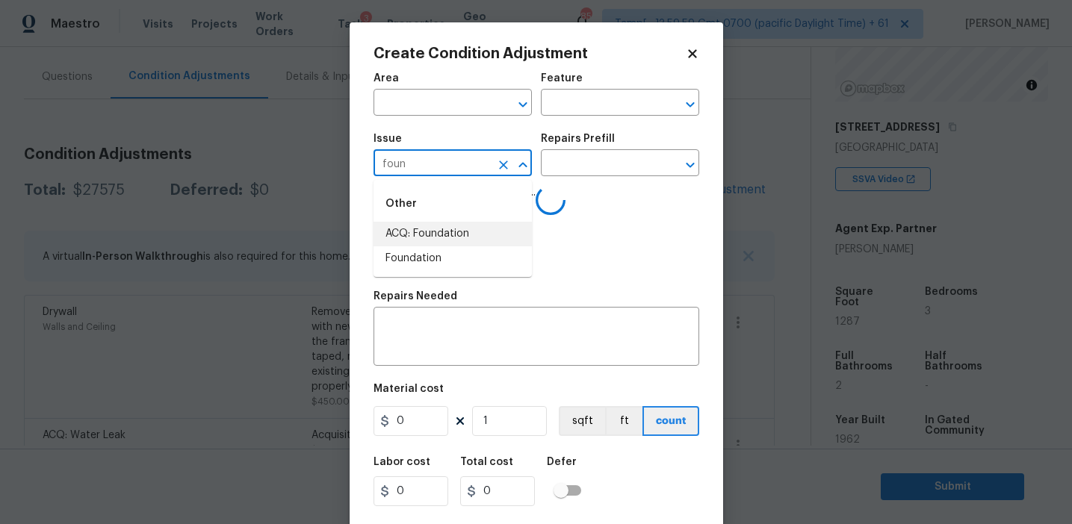
click at [442, 229] on li "ACQ: Foundation" at bounding box center [452, 234] width 158 height 25
type input "ACQ: Foundation"
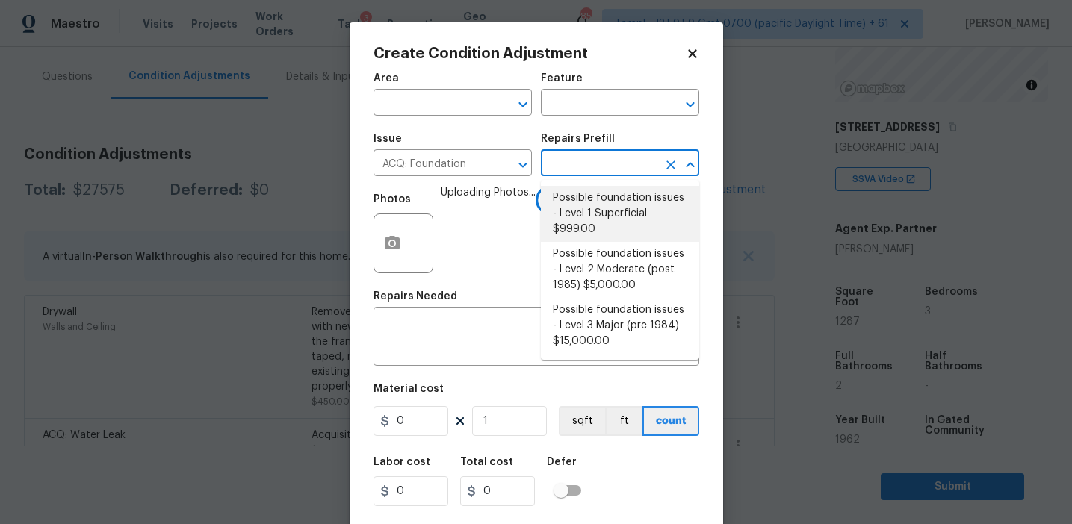
click at [577, 226] on li "Possible foundation issues - Level 1 Superficial $999.00" at bounding box center [620, 214] width 158 height 56
type input "Acquisition"
type textarea "Possible foundation issues - Level 1 - Superficial. Disclaimer: This is NOT a t…"
type input "999"
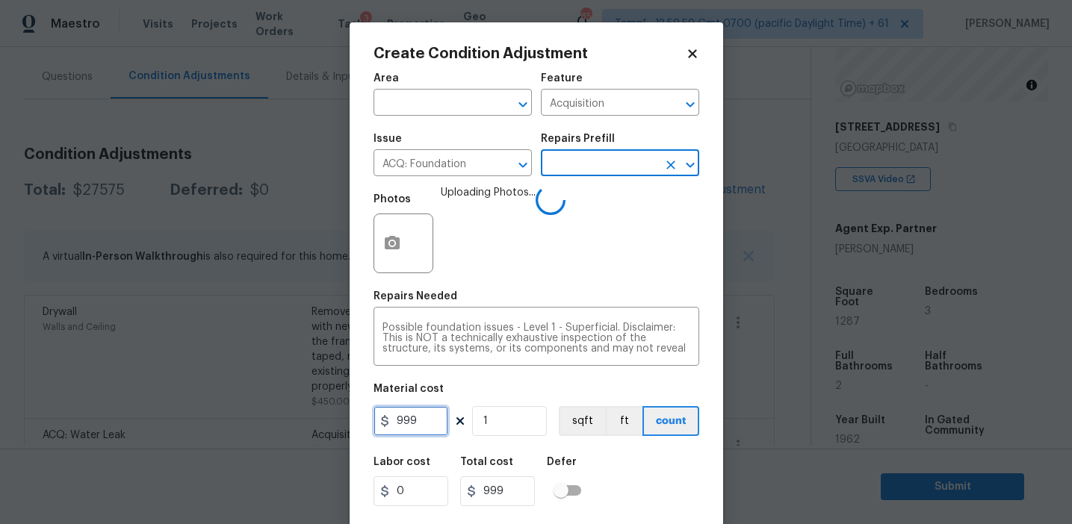
click at [423, 426] on input "999" at bounding box center [410, 421] width 75 height 30
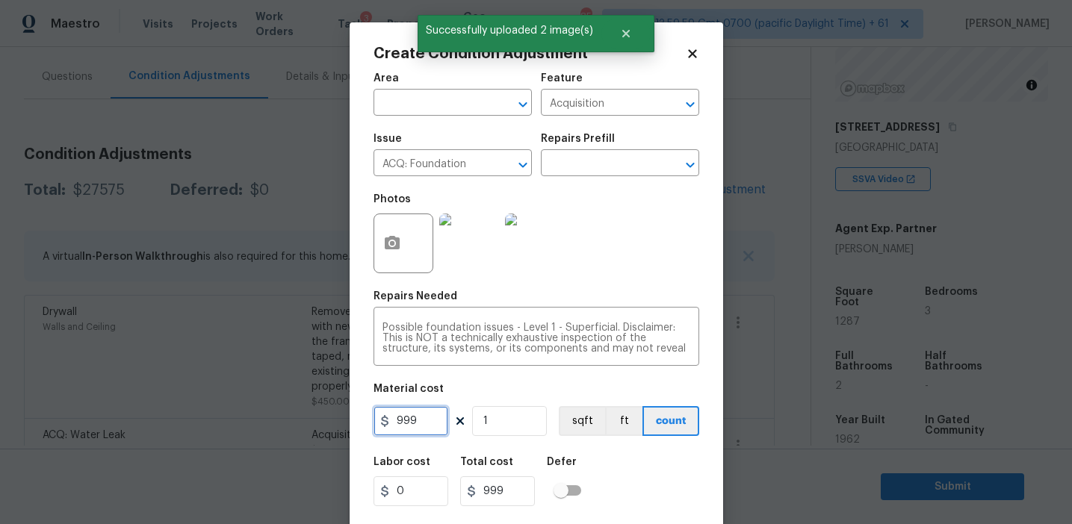
type input "1000"
type input "5"
type input "5000"
type input "5"
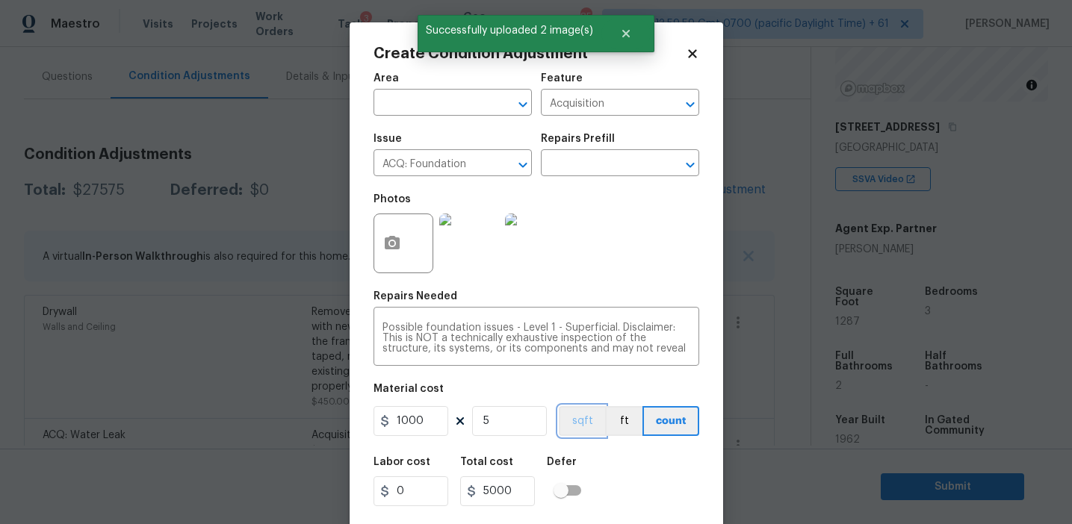
scroll to position [34, 0]
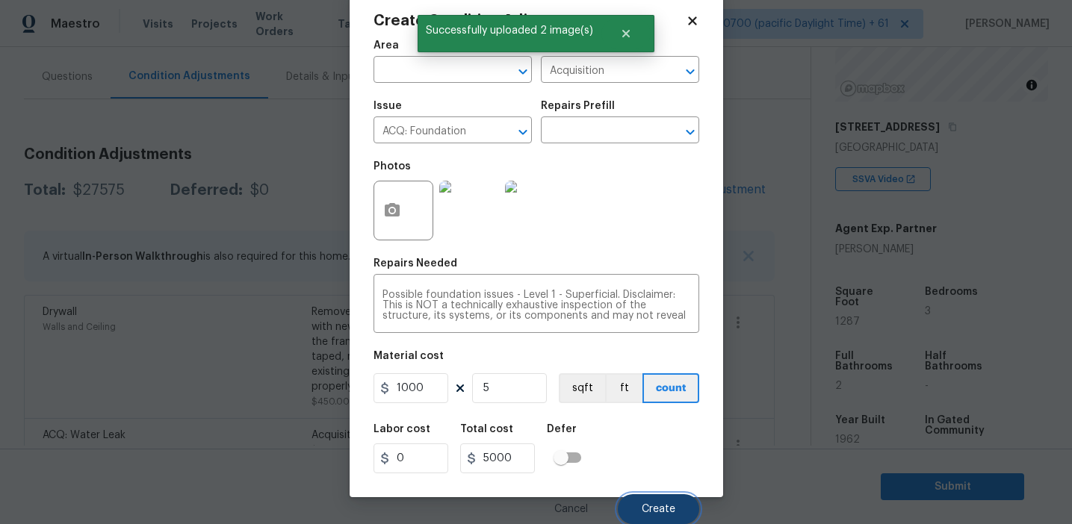
click at [642, 500] on button "Create" at bounding box center [658, 509] width 81 height 30
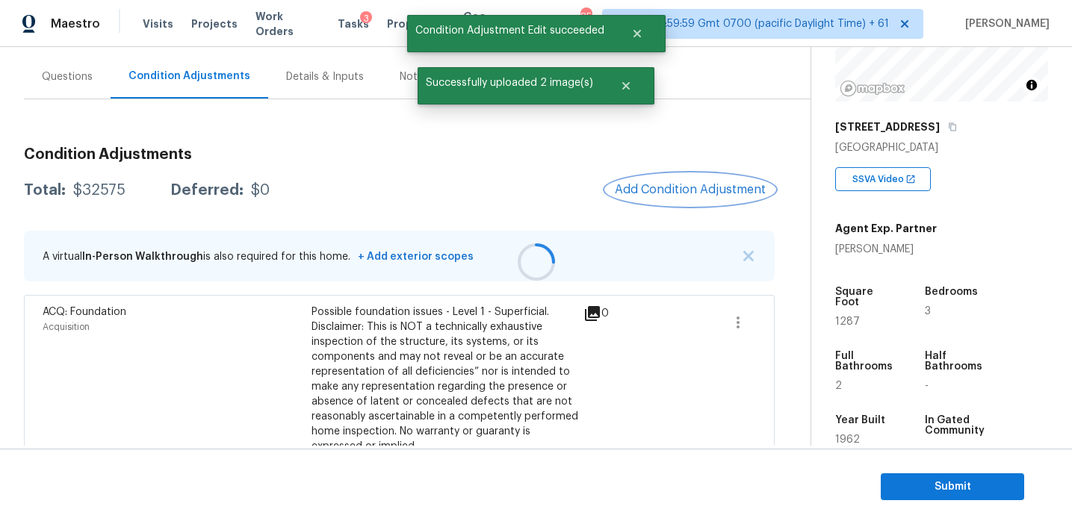
scroll to position [0, 0]
click at [642, 193] on div at bounding box center [536, 262] width 1072 height 524
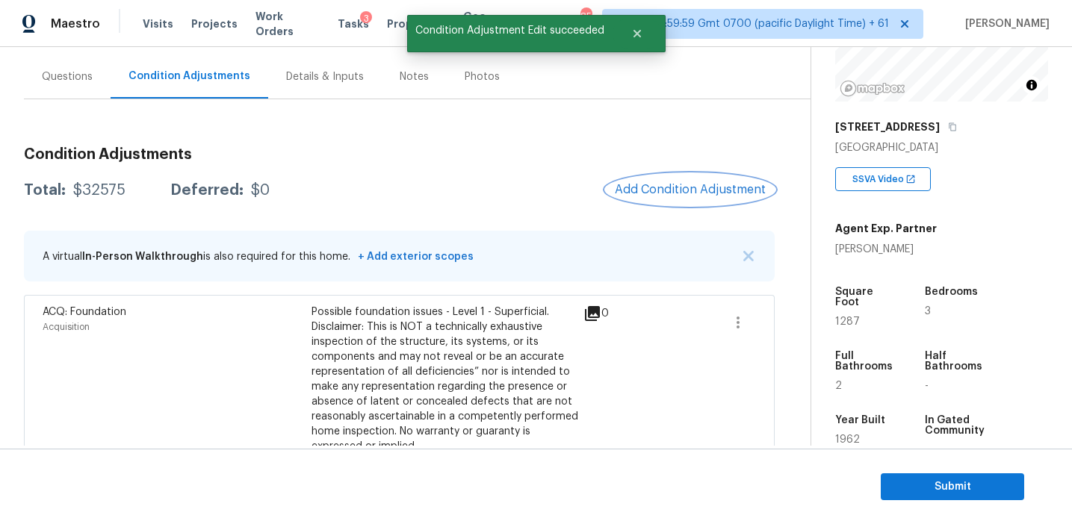
click at [642, 193] on span "Add Condition Adjustment" at bounding box center [690, 189] width 151 height 13
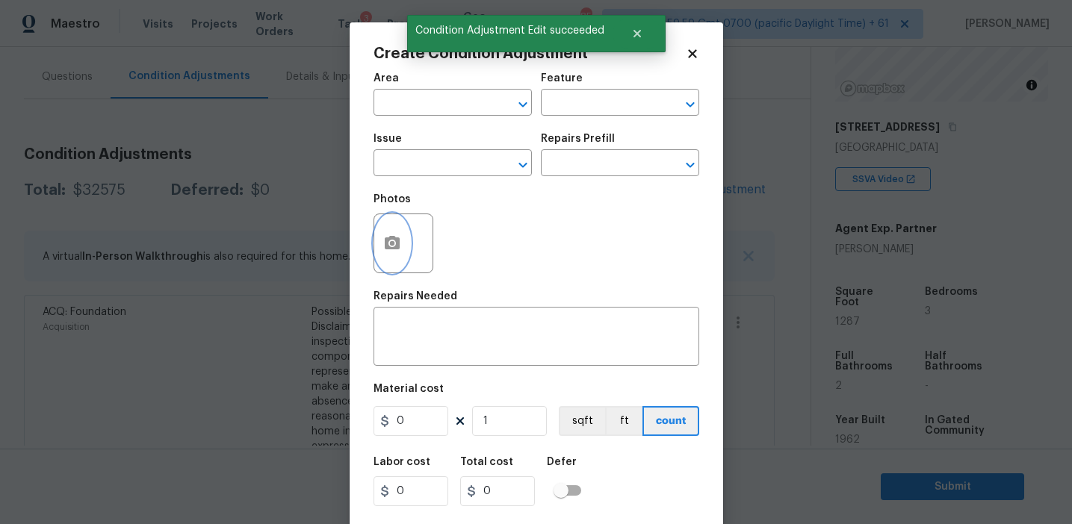
click at [392, 246] on circle "button" at bounding box center [391, 243] width 4 height 4
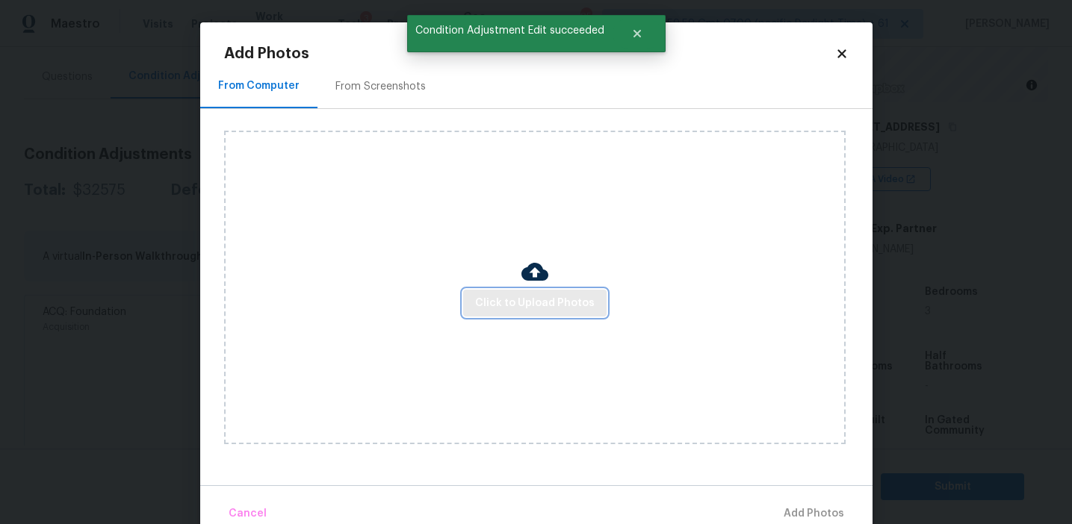
click at [513, 300] on span "Click to Upload Photos" at bounding box center [535, 303] width 120 height 19
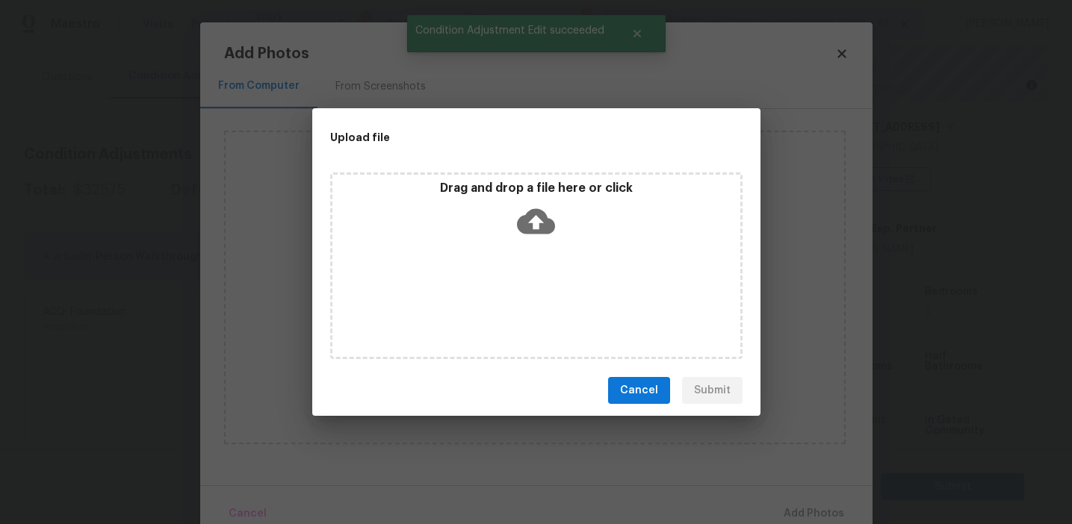
click at [500, 193] on p "Drag and drop a file here or click" at bounding box center [536, 189] width 408 height 16
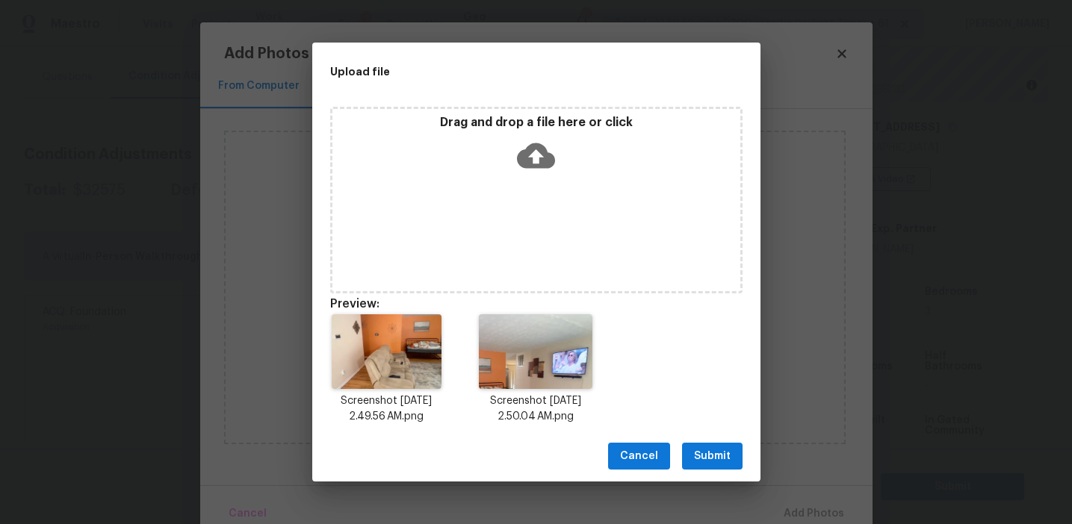
click at [724, 449] on span "Submit" at bounding box center [712, 456] width 37 height 19
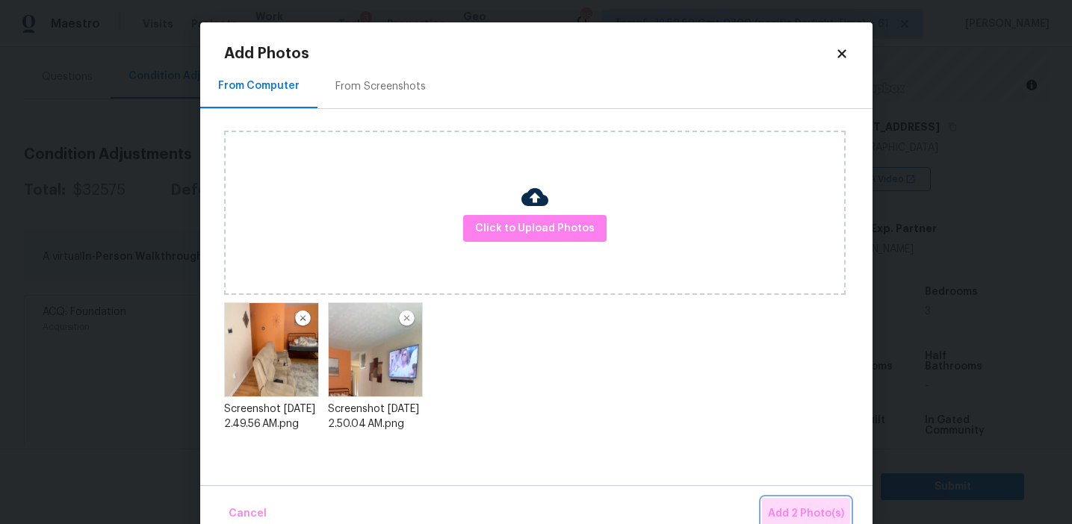
click at [792, 508] on span "Add 2 Photo(s)" at bounding box center [806, 514] width 76 height 19
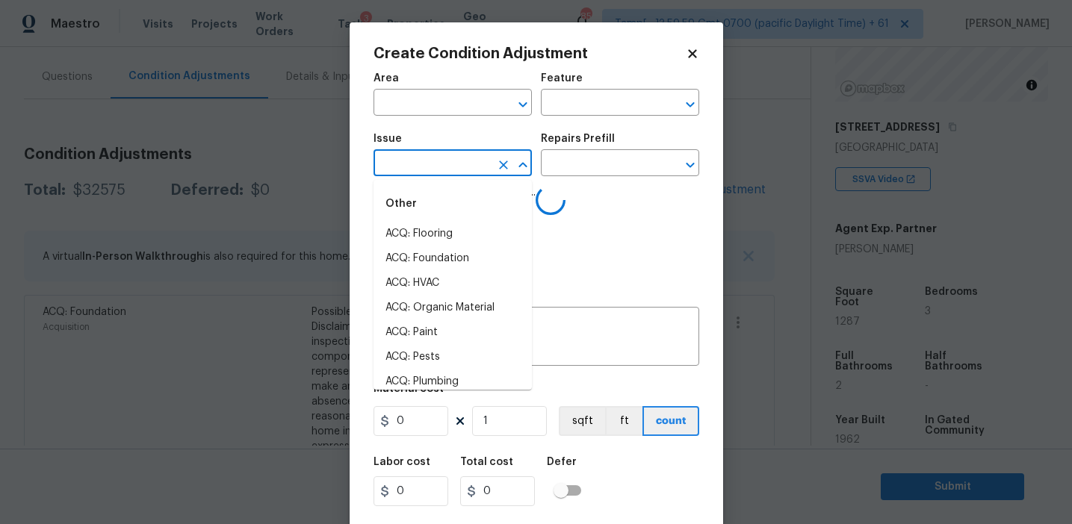
click at [455, 173] on input "text" at bounding box center [431, 164] width 117 height 23
click at [474, 306] on li "Interior Paint" at bounding box center [452, 308] width 158 height 25
type input "Interior Paint"
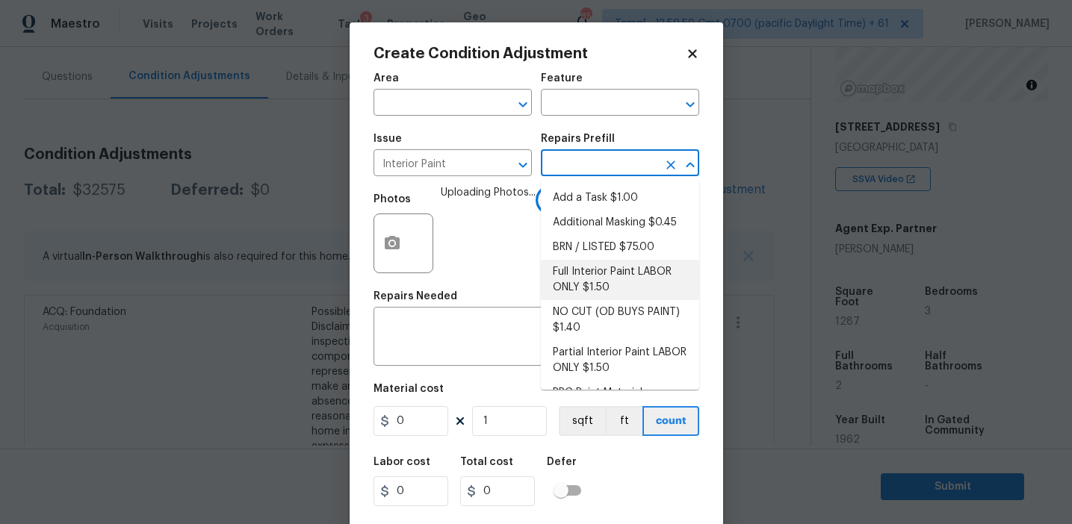
scroll to position [62, 0]
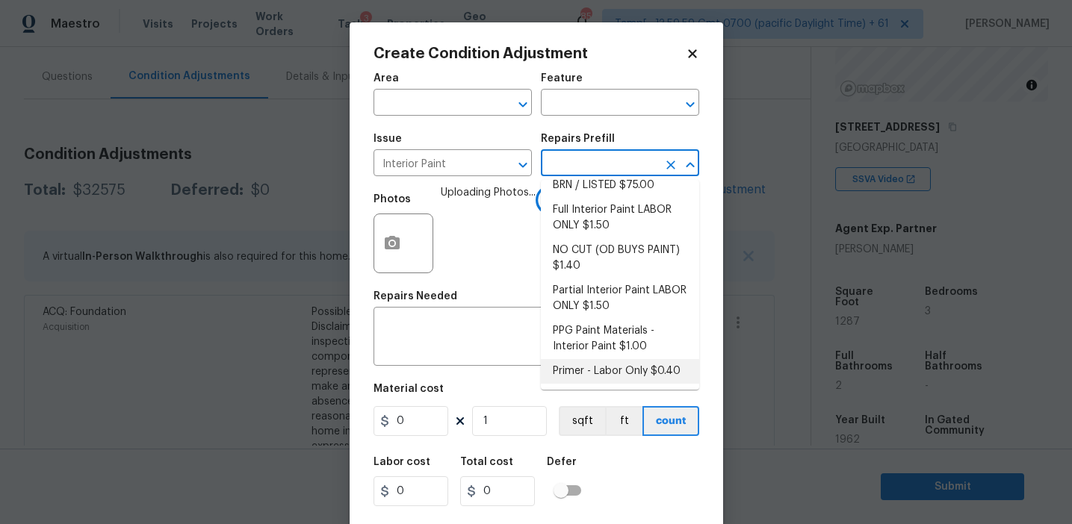
click at [568, 367] on li "Primer - Labor Only $0.40" at bounding box center [620, 371] width 158 height 25
type input "Overall Paint"
type textarea "Interior primer - PRIMER PROVIDED BY OPENDOOR - All nails, screws, drywall anch…"
type input "0.4"
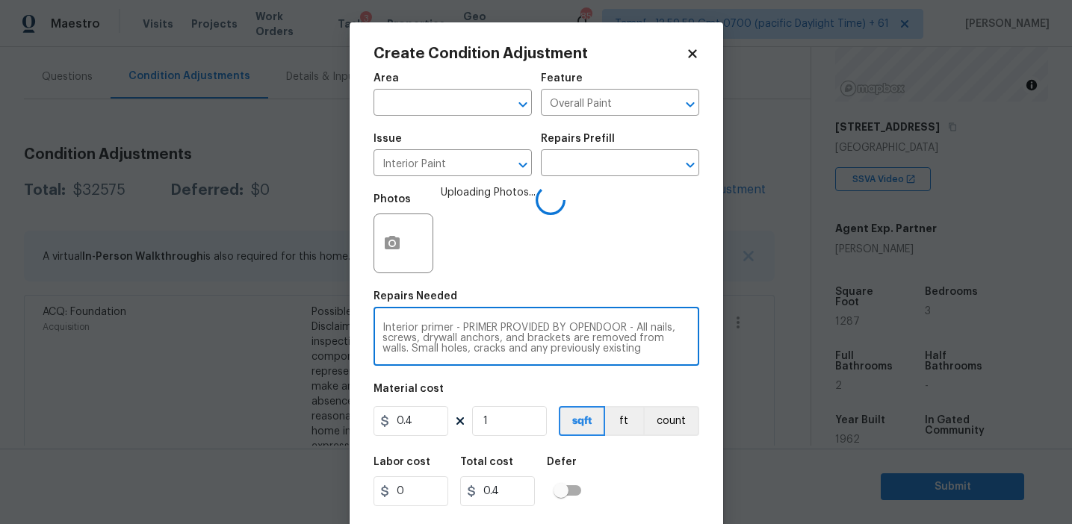
scroll to position [31, 0]
drag, startPoint x: 454, startPoint y: 328, endPoint x: 649, endPoint y: 360, distance: 197.6
click at [649, 360] on div "Interior primer - PRIMER PROVIDED BY OPENDOOR - All nails, screws, drywall anch…" at bounding box center [536, 338] width 326 height 55
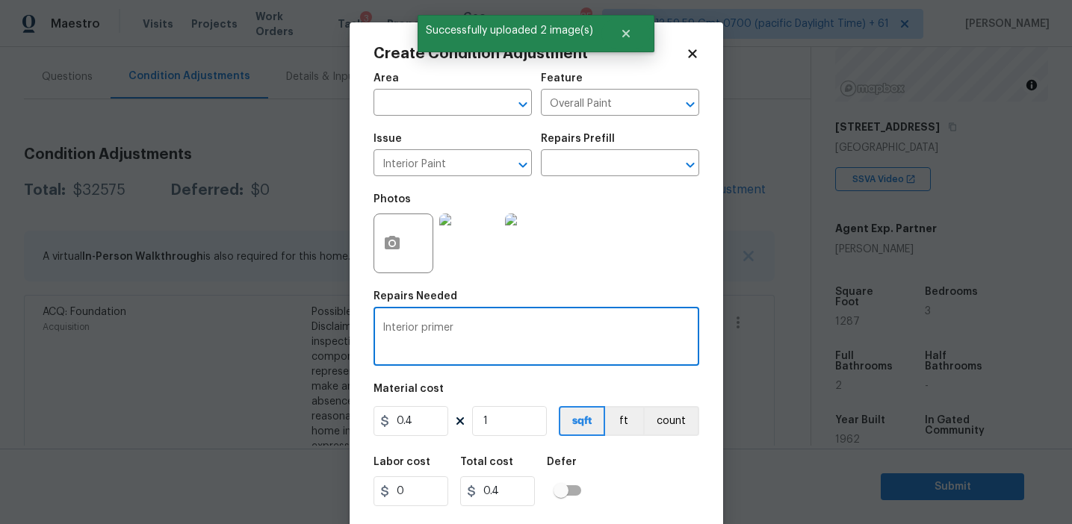
scroll to position [0, 0]
type textarea "Interior primer"
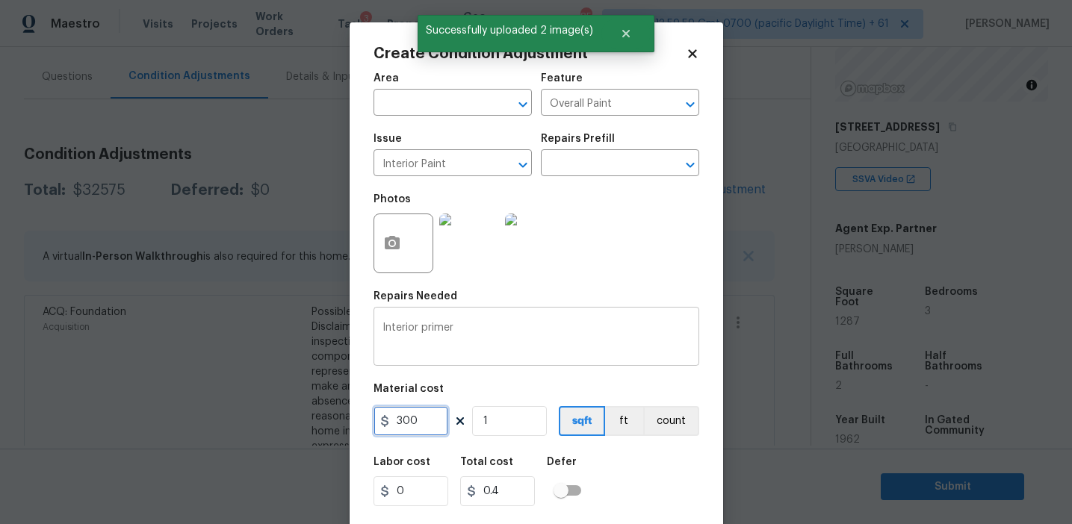
type input "300"
click at [659, 428] on button "count" at bounding box center [671, 421] width 56 height 30
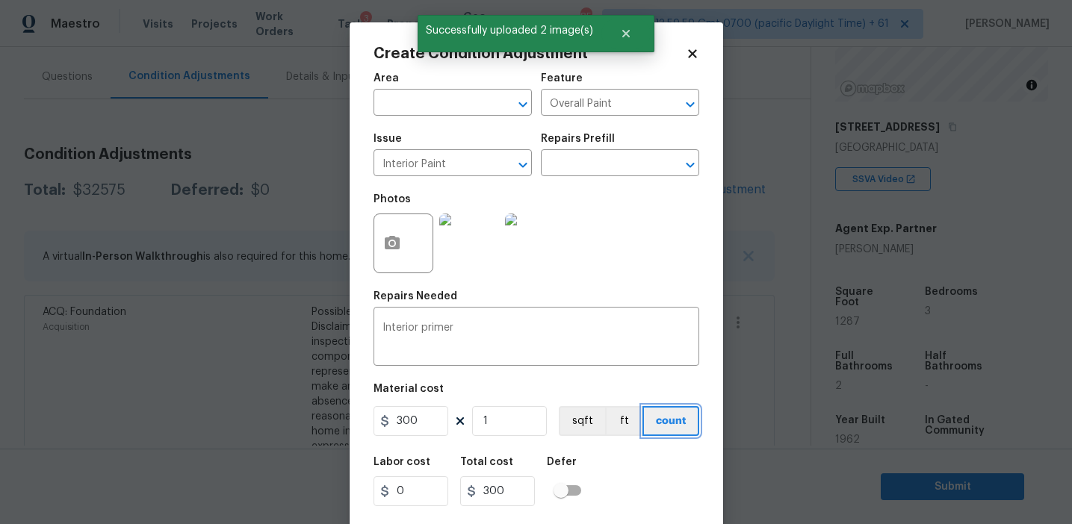
scroll to position [34, 0]
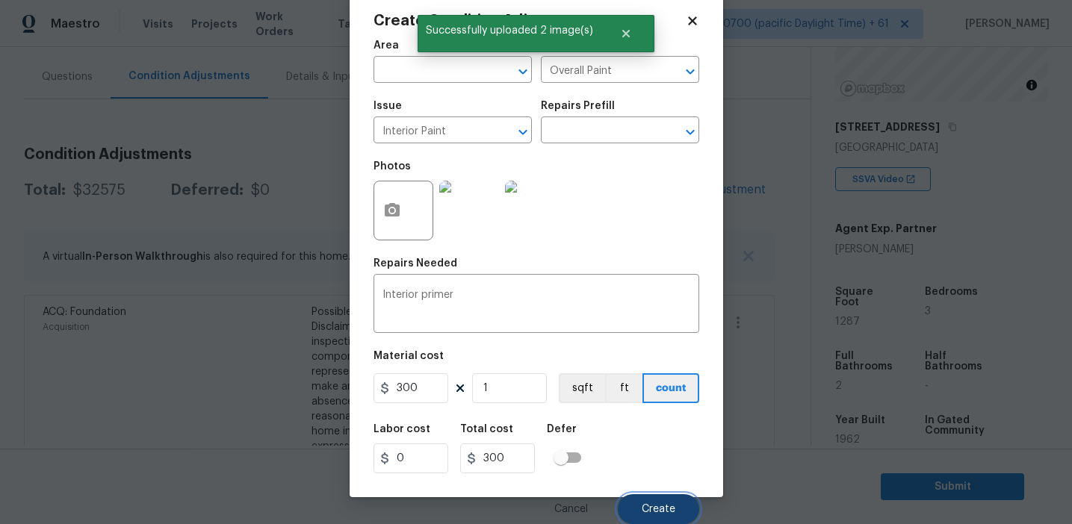
click at [668, 503] on button "Create" at bounding box center [658, 509] width 81 height 30
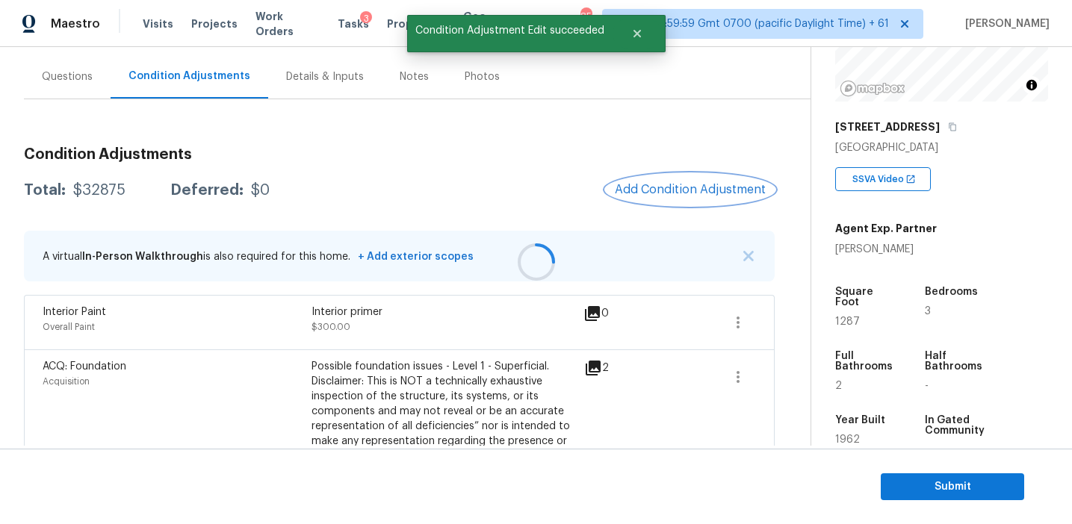
scroll to position [0, 0]
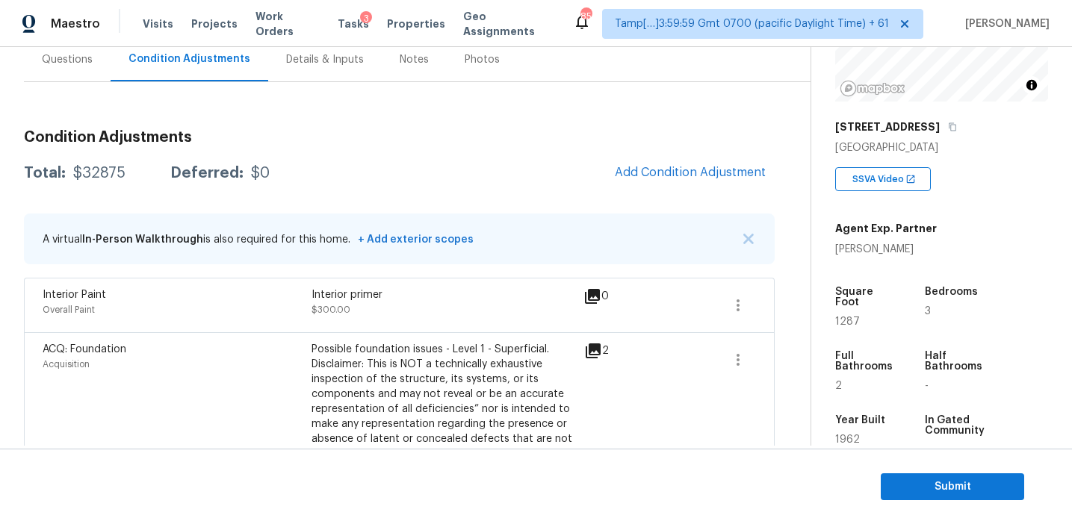
scroll to position [122, 0]
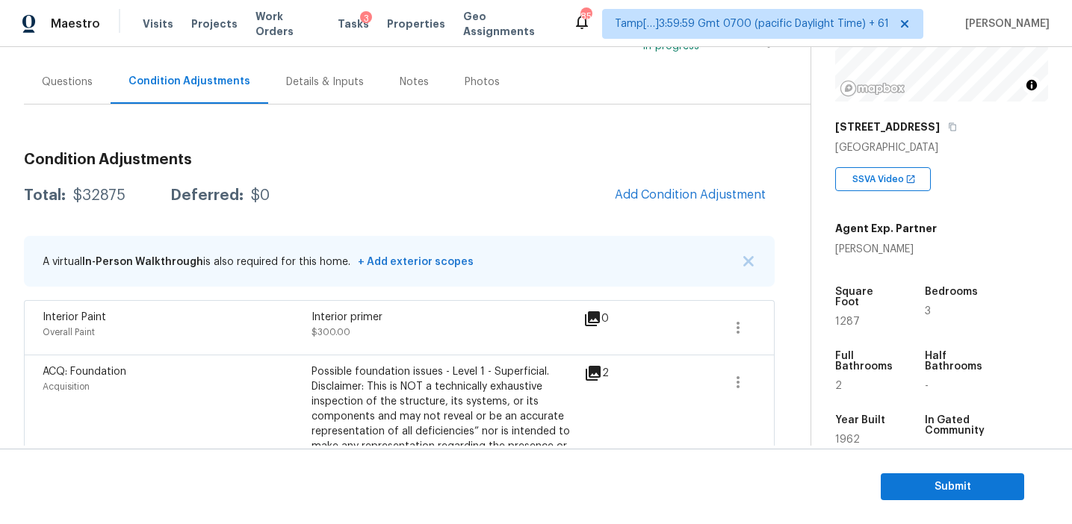
click at [491, 208] on div "Total: $32875 Deferred: $0 Add Condition Adjustment" at bounding box center [399, 195] width 751 height 33
click at [653, 195] on span "Add Condition Adjustment" at bounding box center [690, 194] width 151 height 13
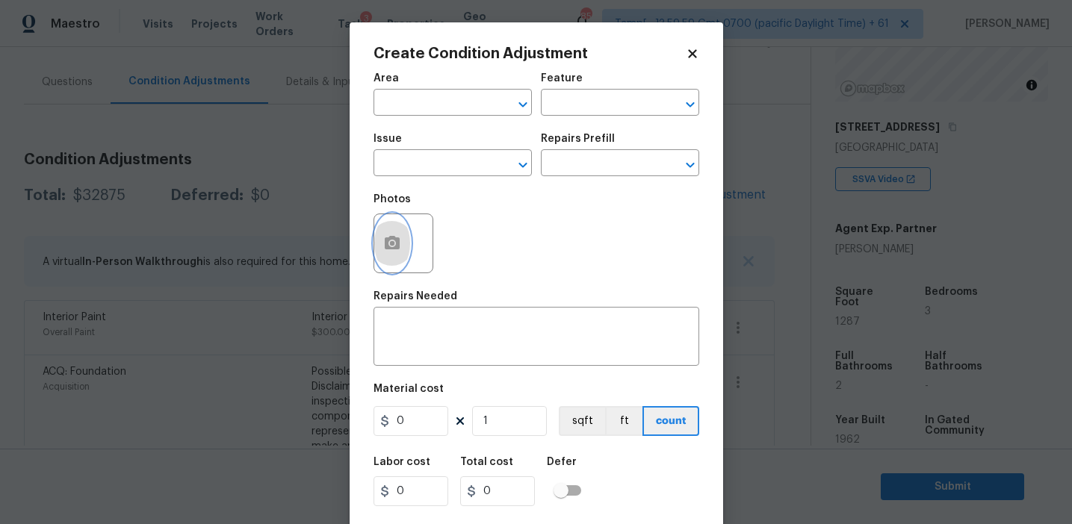
click at [395, 246] on icon "button" at bounding box center [392, 242] width 15 height 13
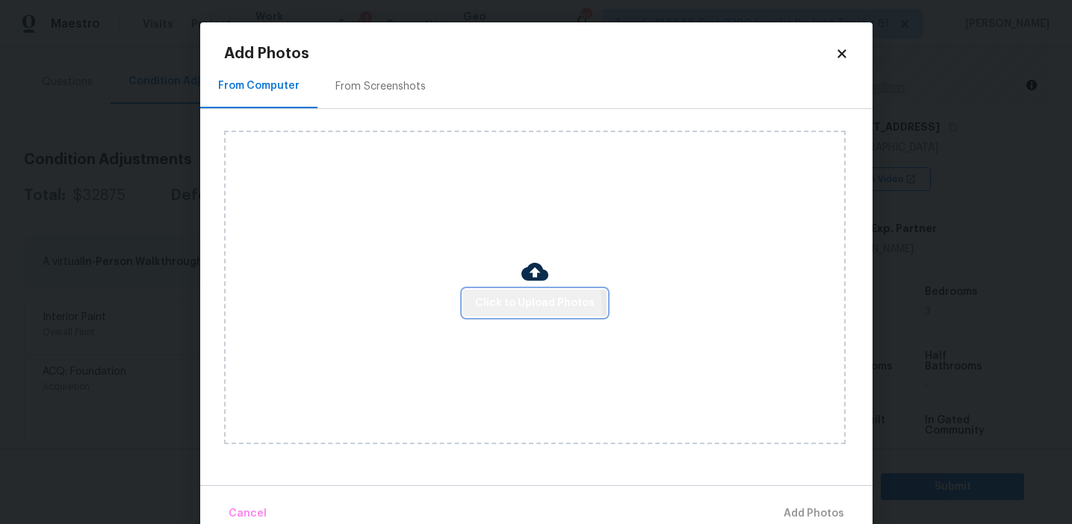
click at [515, 307] on span "Click to Upload Photos" at bounding box center [535, 303] width 120 height 19
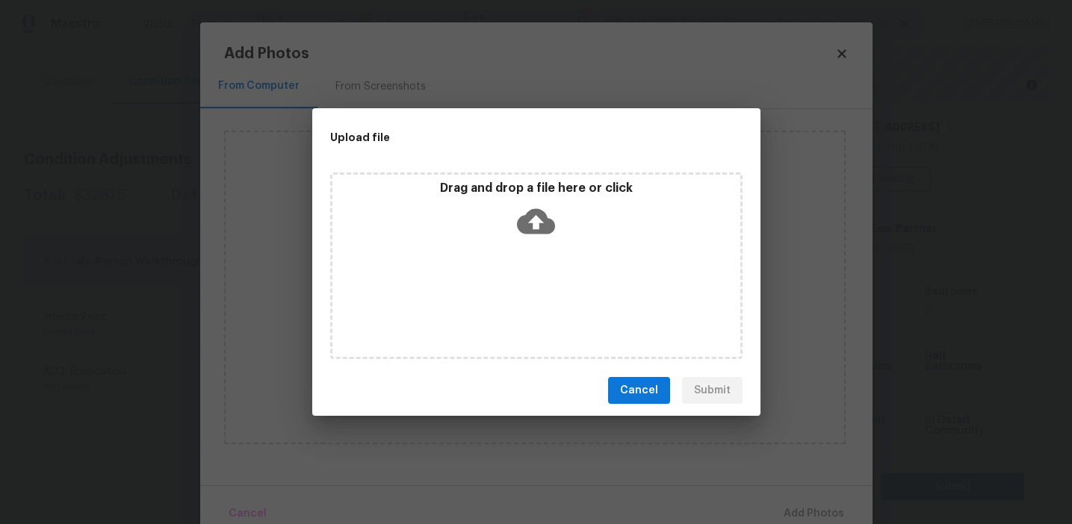
click at [533, 182] on p "Drag and drop a file here or click" at bounding box center [536, 189] width 408 height 16
click at [621, 395] on button "Cancel" at bounding box center [639, 391] width 62 height 28
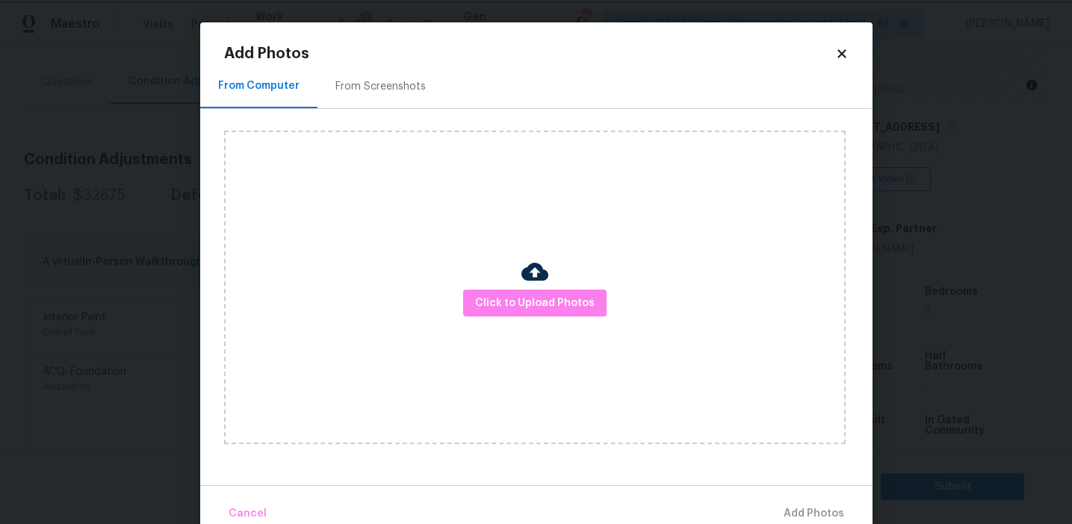
click at [197, 261] on body "Maestro Visits Projects Work Orders Tasks 3 Properties Geo Assignments 854 Tamp…" at bounding box center [536, 262] width 1072 height 524
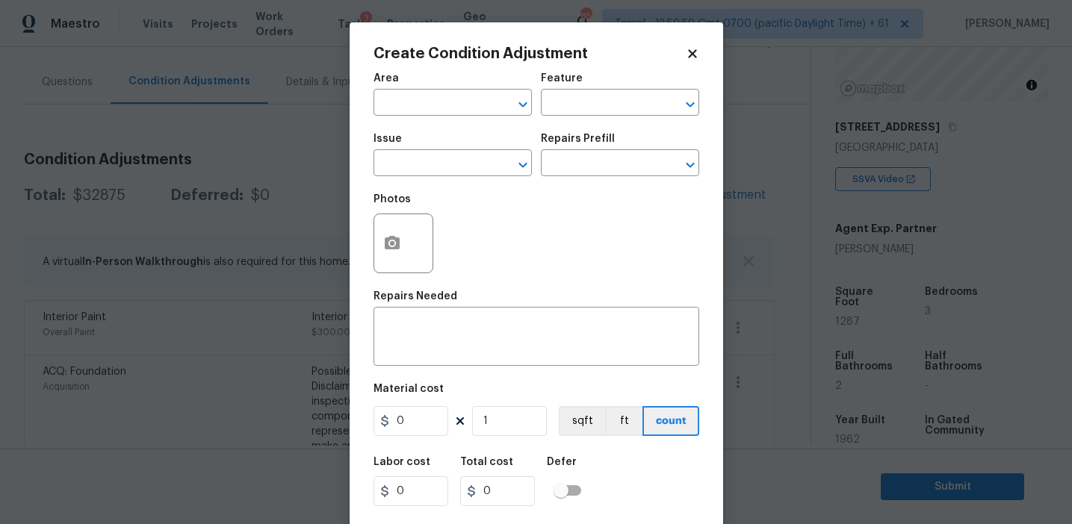
click at [250, 189] on body "Maestro Visits Projects Work Orders Tasks 3 Properties Geo Assignments 854 Tamp…" at bounding box center [536, 262] width 1072 height 524
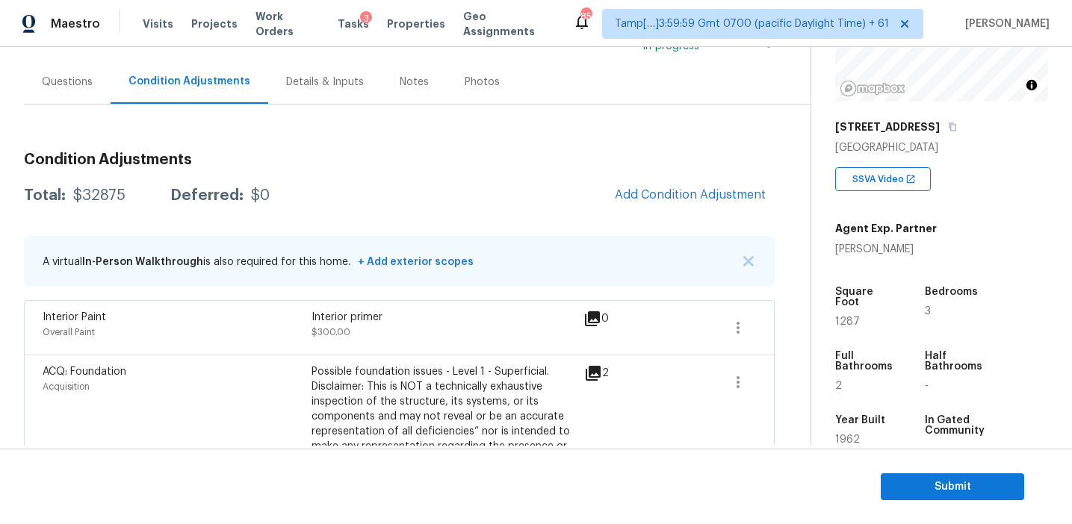
click at [625, 186] on button "Add Condition Adjustment" at bounding box center [690, 194] width 169 height 31
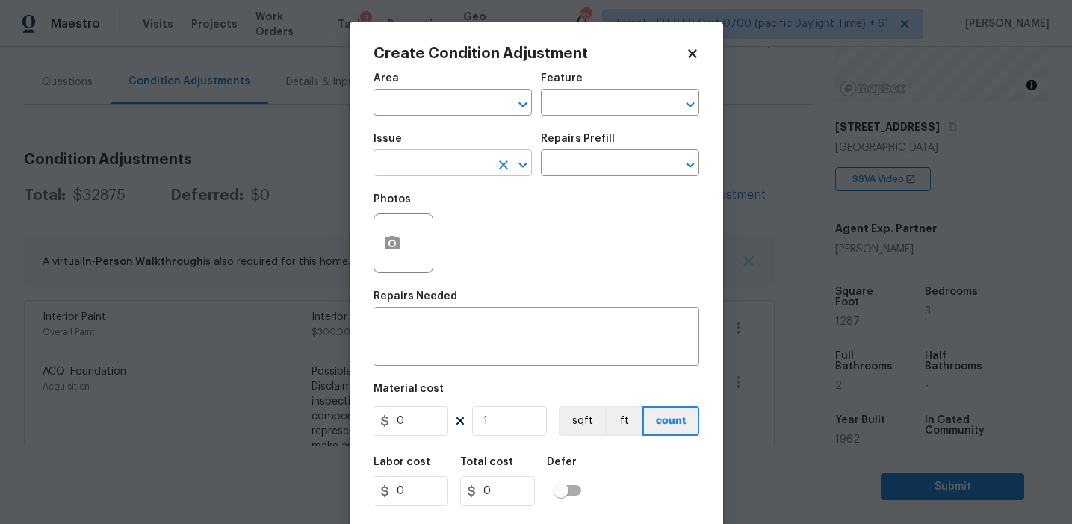
click at [426, 165] on input "text" at bounding box center [431, 164] width 117 height 23
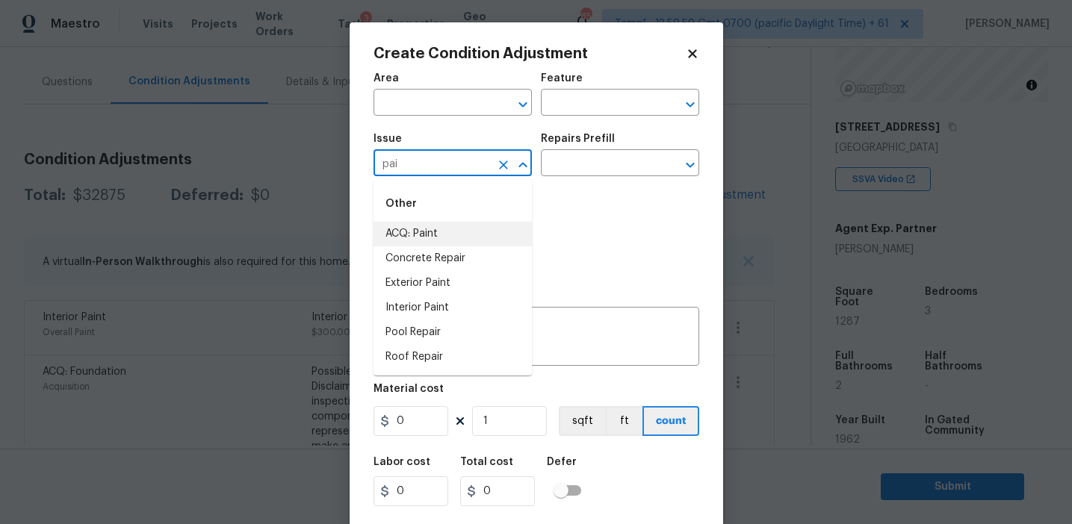
click at [441, 232] on li "ACQ: Paint" at bounding box center [452, 234] width 158 height 25
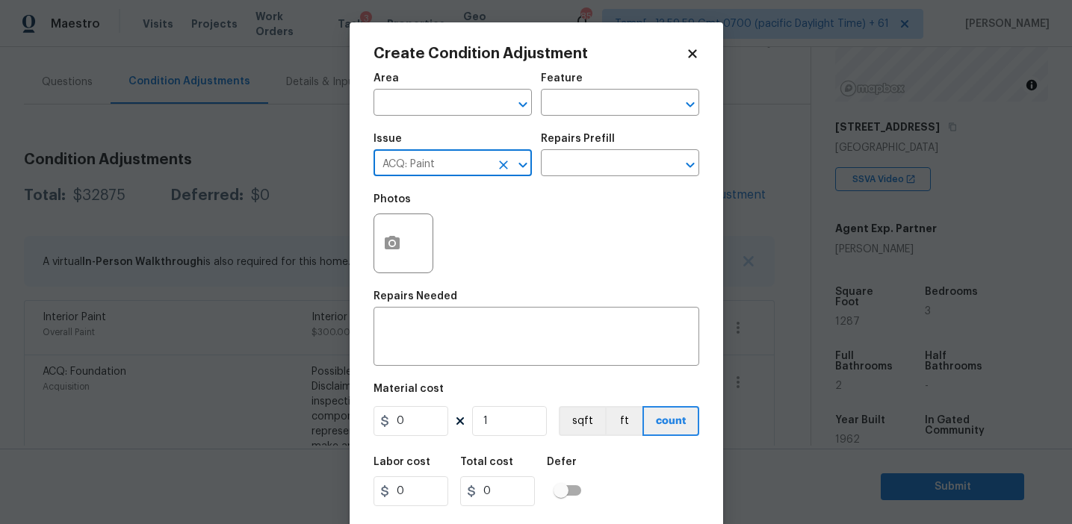
type input "ACQ: Paint"
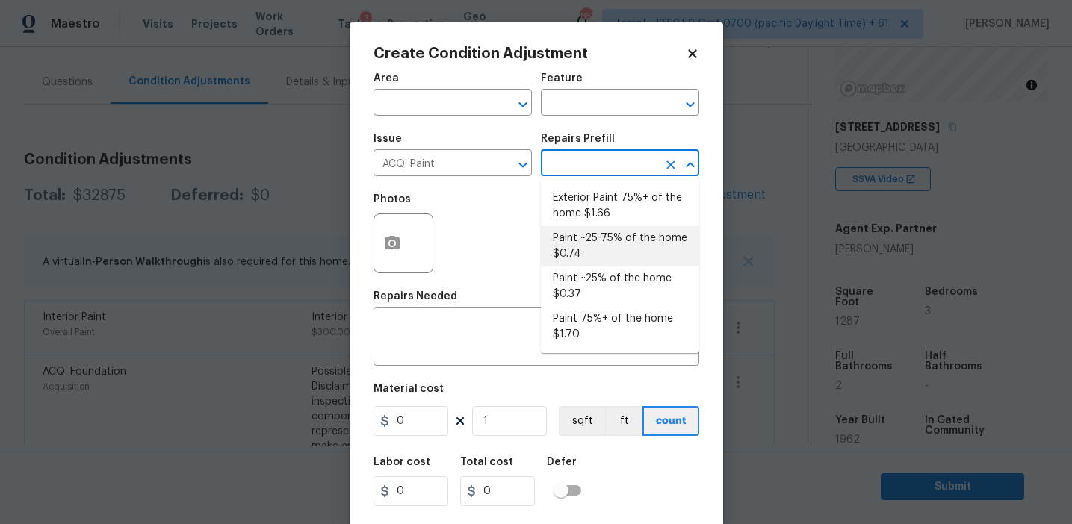
click at [576, 245] on li "Paint ~25-75% of the home $0.74" at bounding box center [620, 246] width 158 height 40
type input "Acquisition"
type textarea "Acquisition Scope: ~25 - 75% of the home needs interior paint"
type input "0.74"
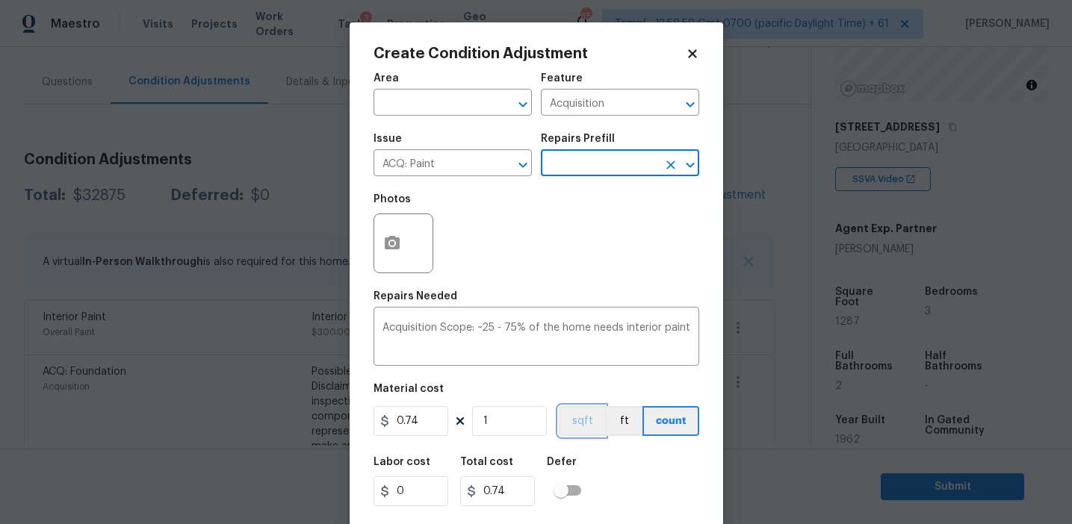
click at [574, 430] on button "sqft" at bounding box center [582, 421] width 46 height 30
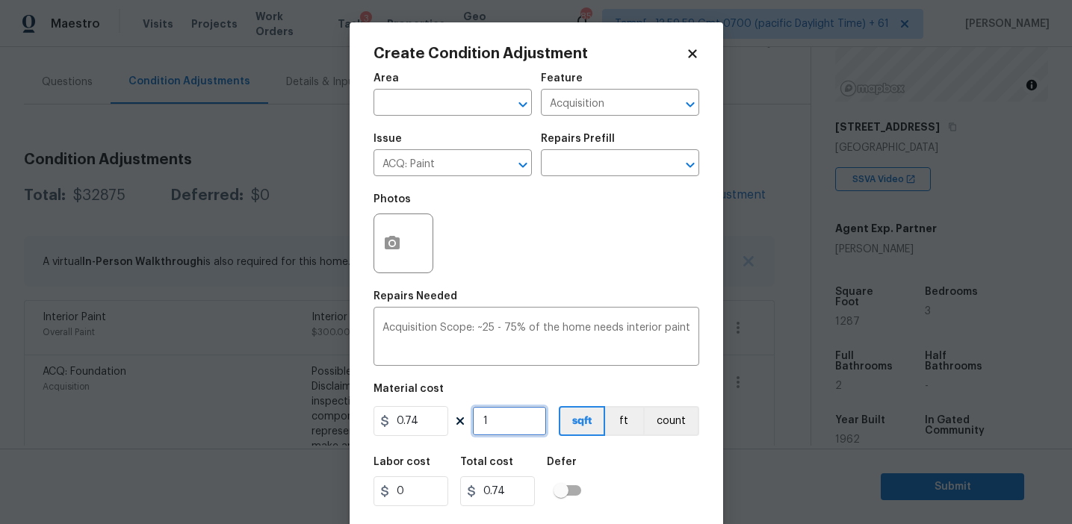
click at [510, 420] on input "1" at bounding box center [509, 421] width 75 height 30
type input "12"
type input "8.88"
type input "128"
type input "94.72"
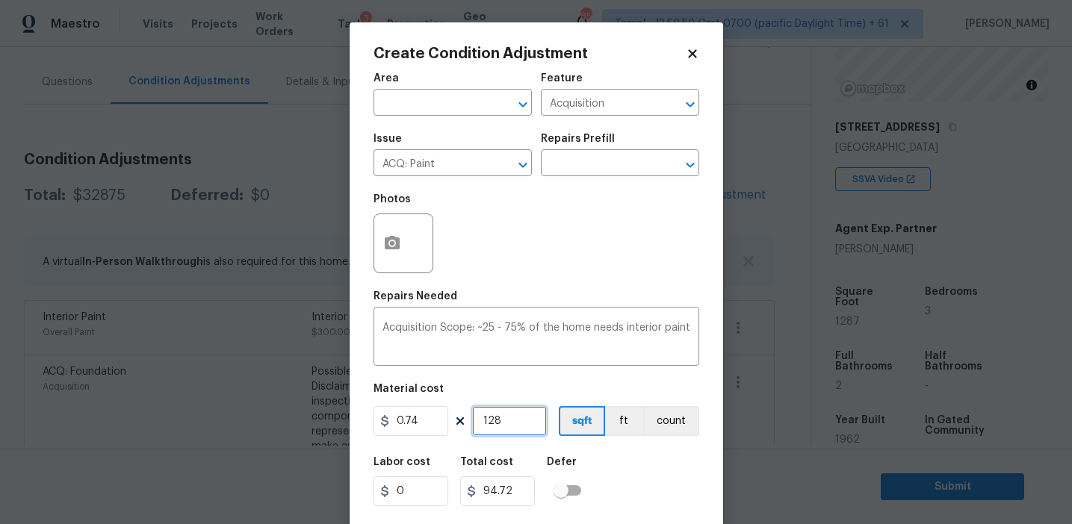
type input "1287"
type input "952.38"
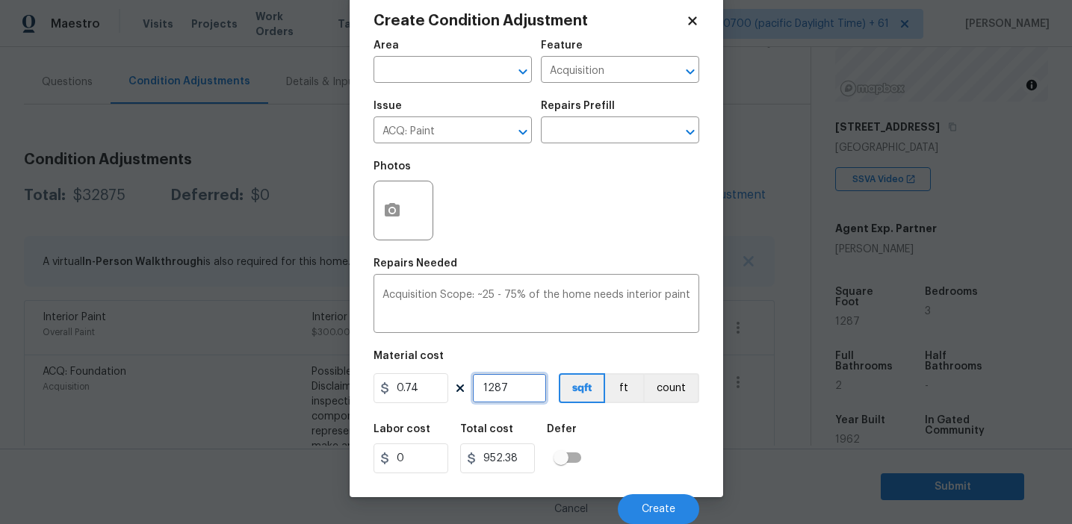
type input "1287"
click at [627, 461] on div "Labor cost 0 Total cost 952.38 Defer" at bounding box center [536, 448] width 326 height 67
click at [391, 216] on icon "button" at bounding box center [392, 209] width 15 height 13
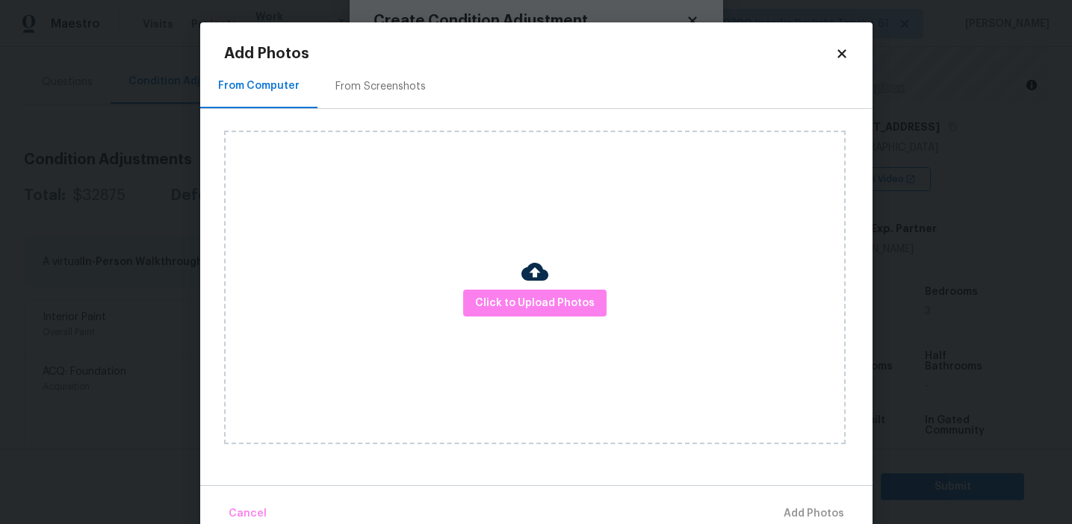
click at [423, 94] on div "From Screenshots" at bounding box center [380, 86] width 126 height 44
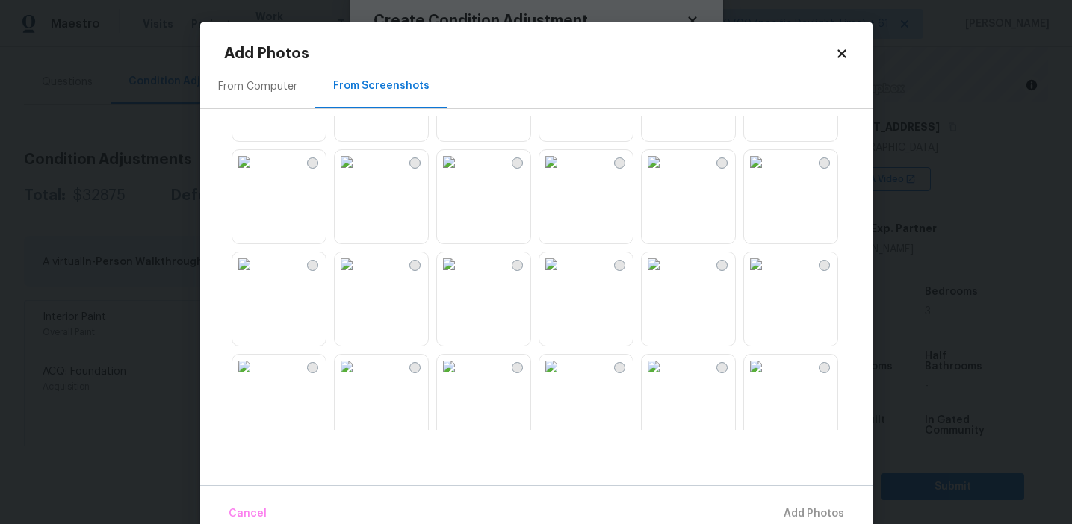
scroll to position [188, 0]
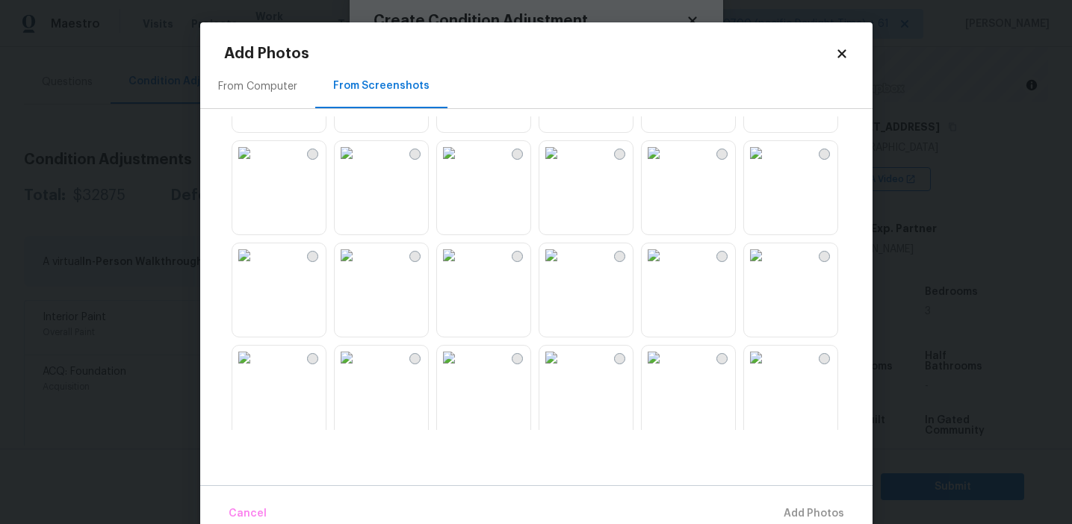
click at [461, 165] on img at bounding box center [449, 153] width 24 height 24
click at [256, 267] on img at bounding box center [244, 255] width 24 height 24
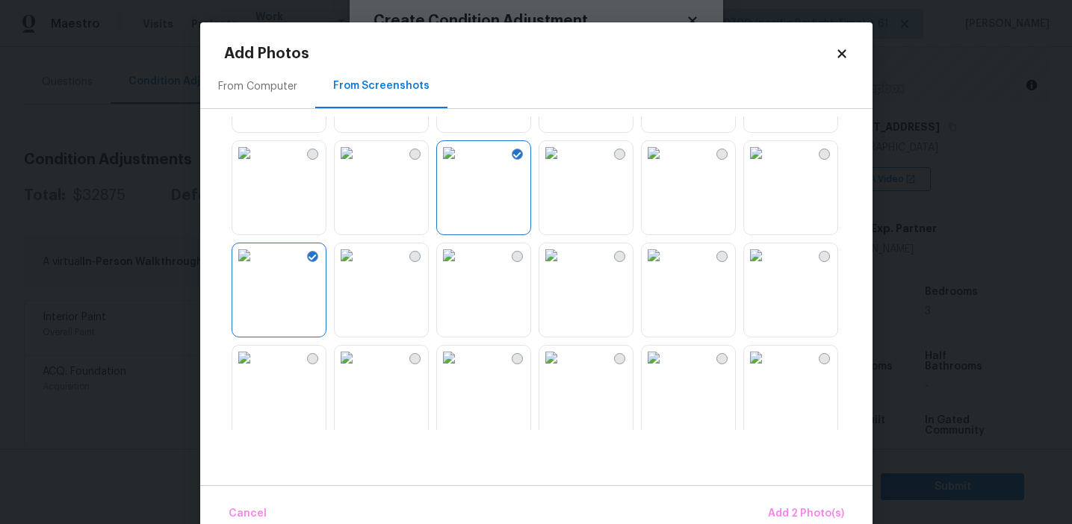
click at [359, 370] on img at bounding box center [347, 358] width 24 height 24
click at [461, 370] on img at bounding box center [449, 358] width 24 height 24
click at [768, 359] on img at bounding box center [756, 358] width 24 height 24
click at [768, 267] on img at bounding box center [756, 255] width 24 height 24
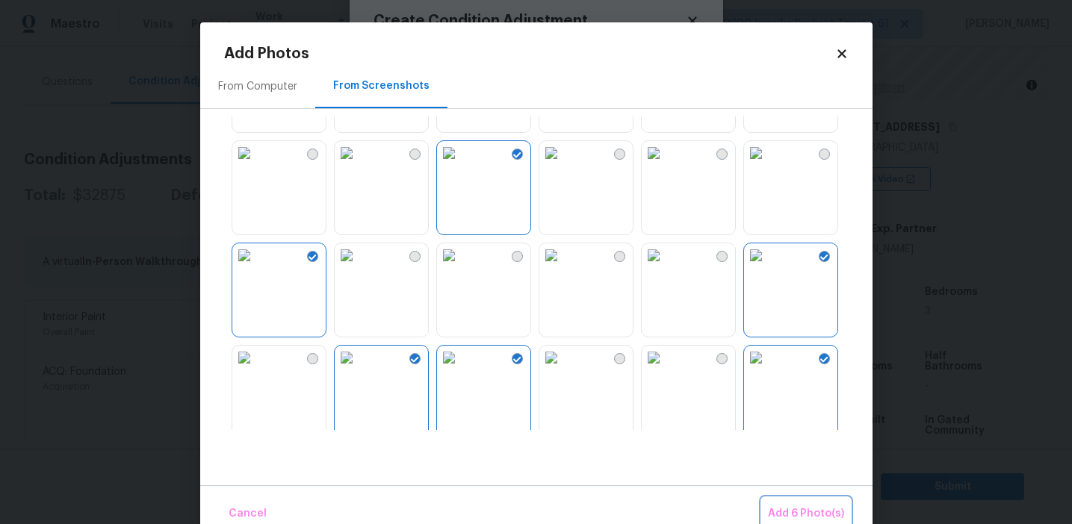
click at [783, 503] on button "Add 6 Photo(s)" at bounding box center [806, 514] width 88 height 32
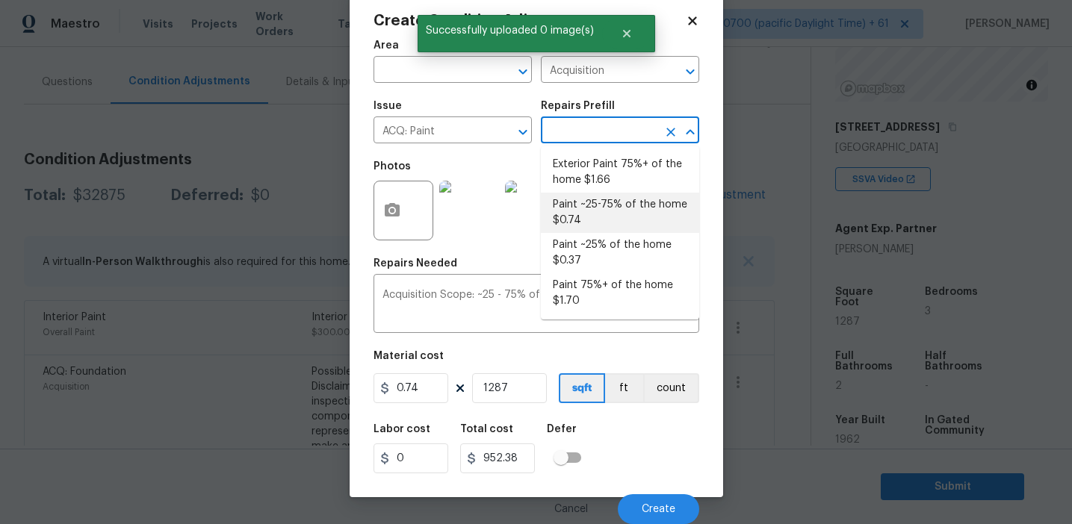
click at [577, 125] on input "text" at bounding box center [599, 131] width 117 height 23
click at [580, 214] on li "Paint ~25-75% of the home $0.74" at bounding box center [620, 213] width 158 height 40
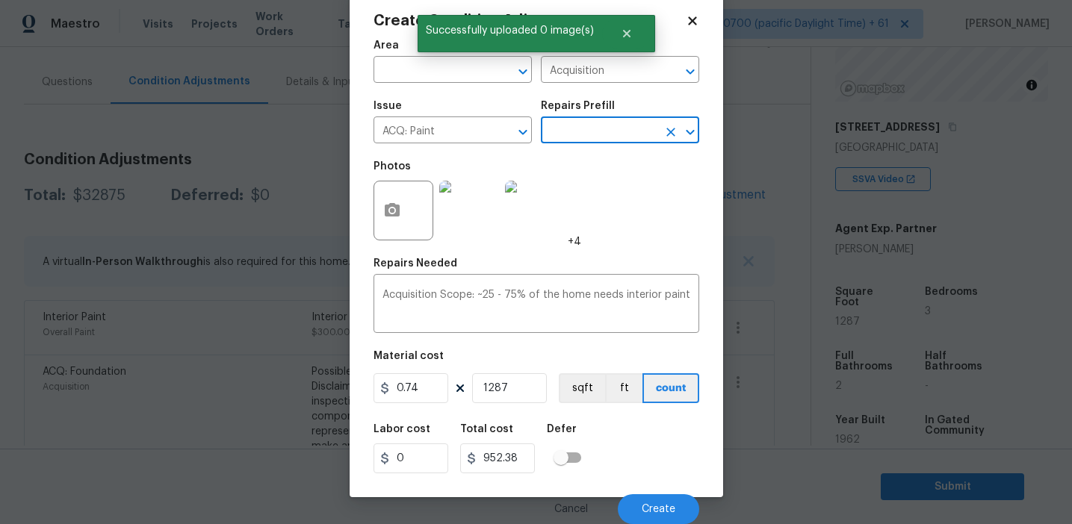
click at [577, 404] on figure "Material cost 0.74 1287 sqft ft count" at bounding box center [536, 378] width 326 height 55
click at [577, 397] on button "sqft" at bounding box center [582, 388] width 46 height 30
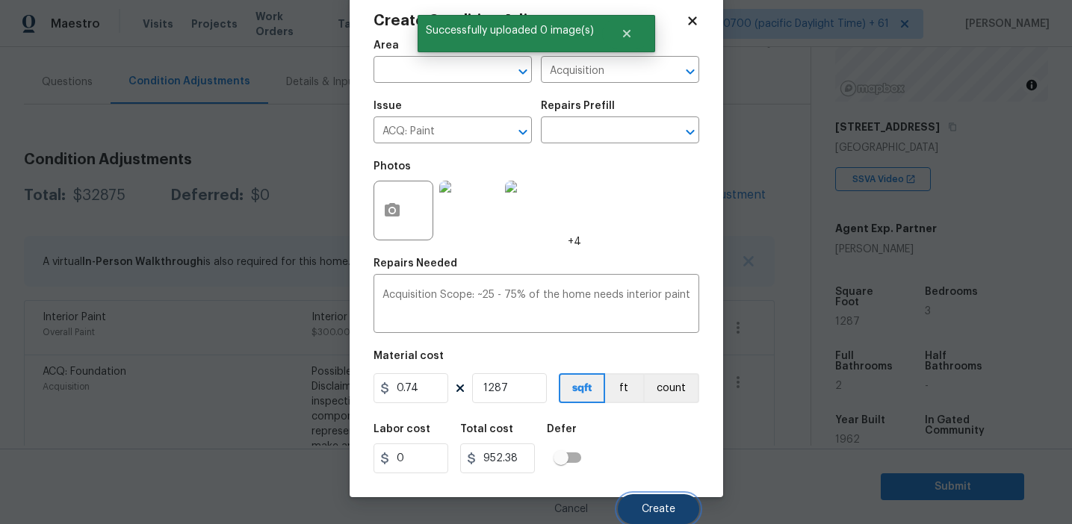
click at [637, 507] on button "Create" at bounding box center [658, 509] width 81 height 30
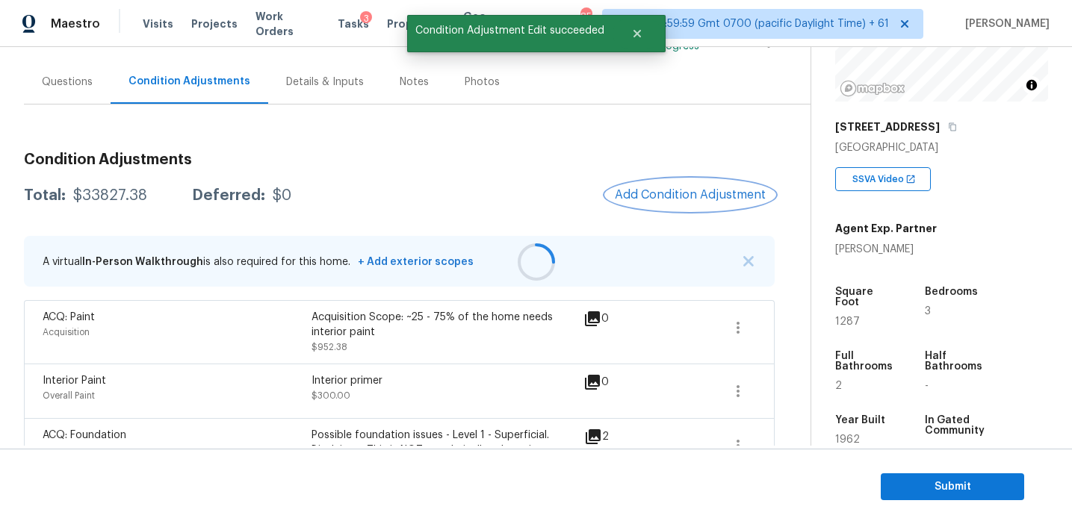
scroll to position [0, 0]
click at [640, 186] on button "Add Condition Adjustment" at bounding box center [690, 194] width 169 height 31
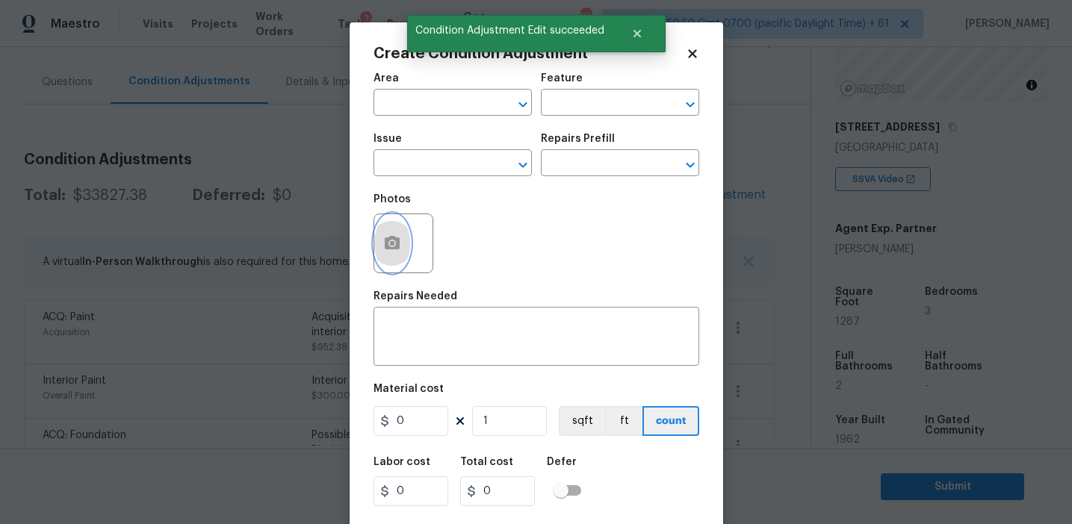
click at [383, 244] on icon "button" at bounding box center [392, 244] width 18 height 18
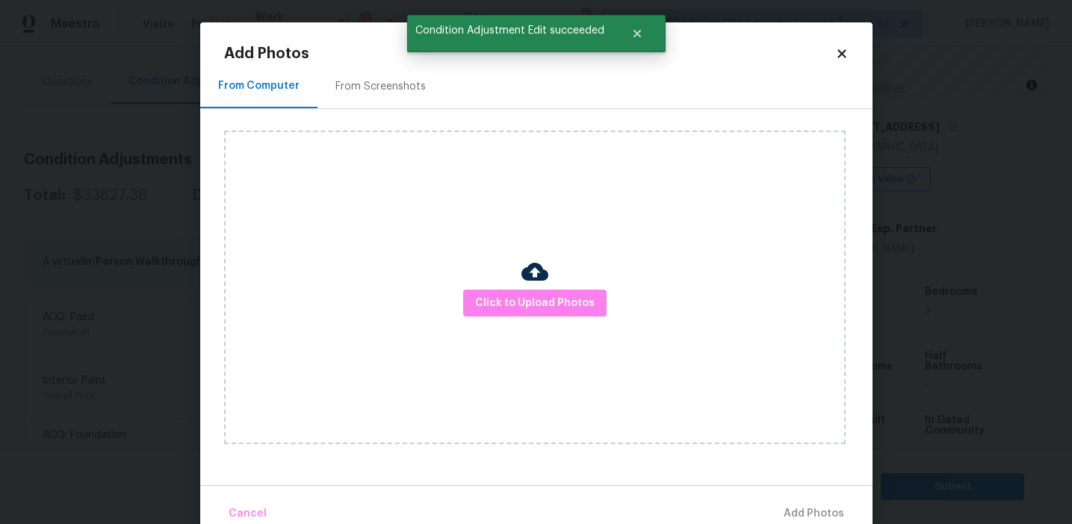
click at [382, 99] on div "From Screenshots" at bounding box center [380, 86] width 126 height 44
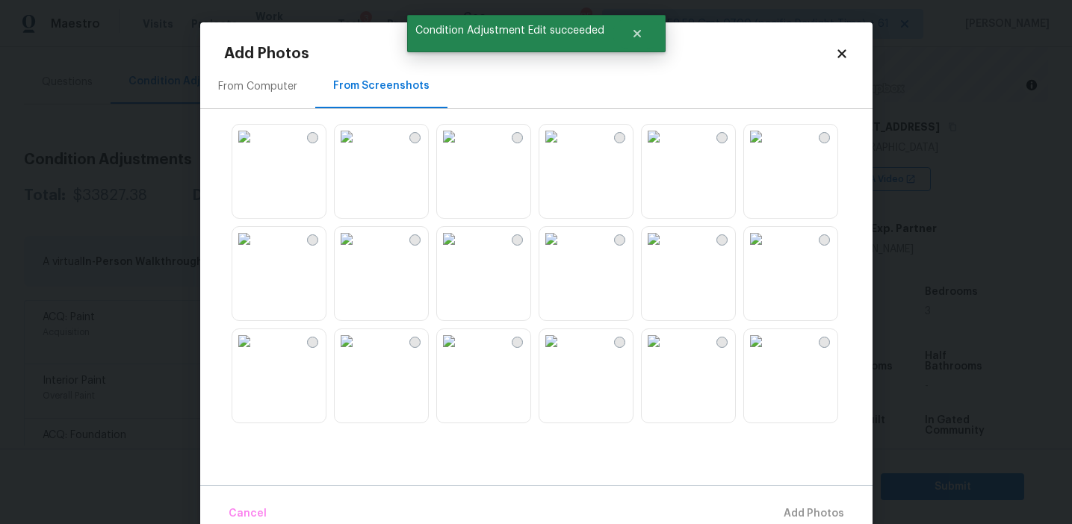
scroll to position [48, 0]
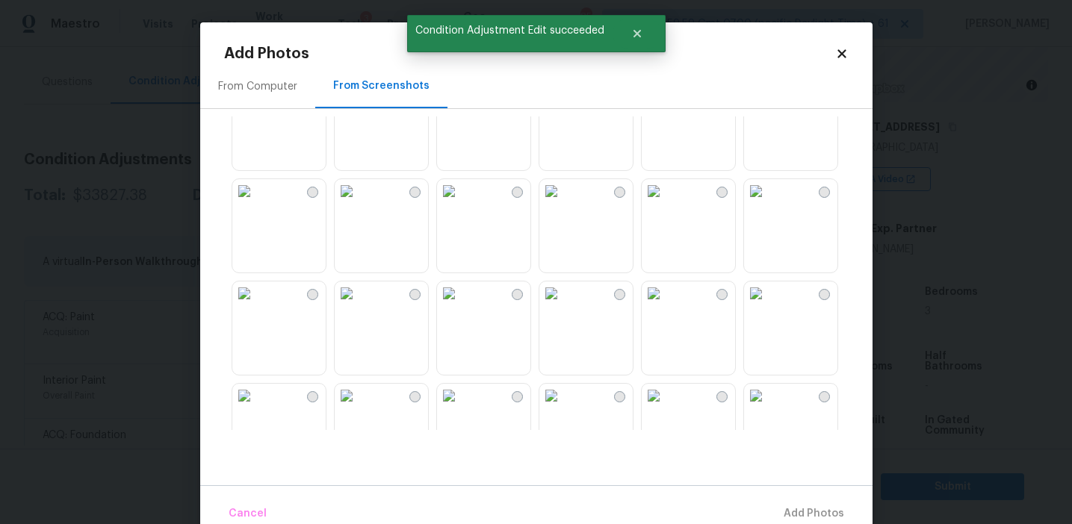
click at [256, 203] on img at bounding box center [244, 191] width 24 height 24
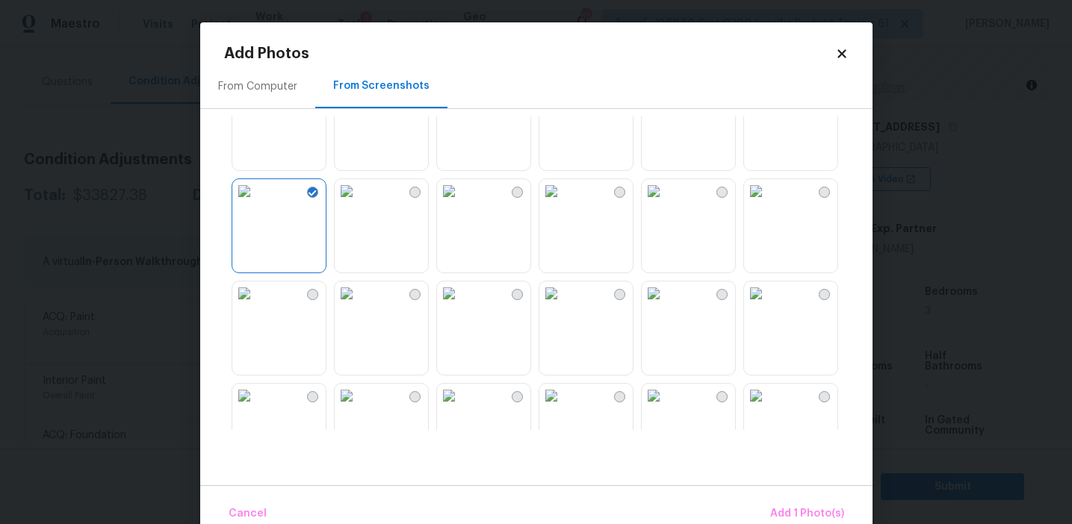
click at [256, 305] on img at bounding box center [244, 294] width 24 height 24
click at [359, 203] on img at bounding box center [347, 191] width 24 height 24
click at [768, 101] on img at bounding box center [756, 89] width 24 height 24
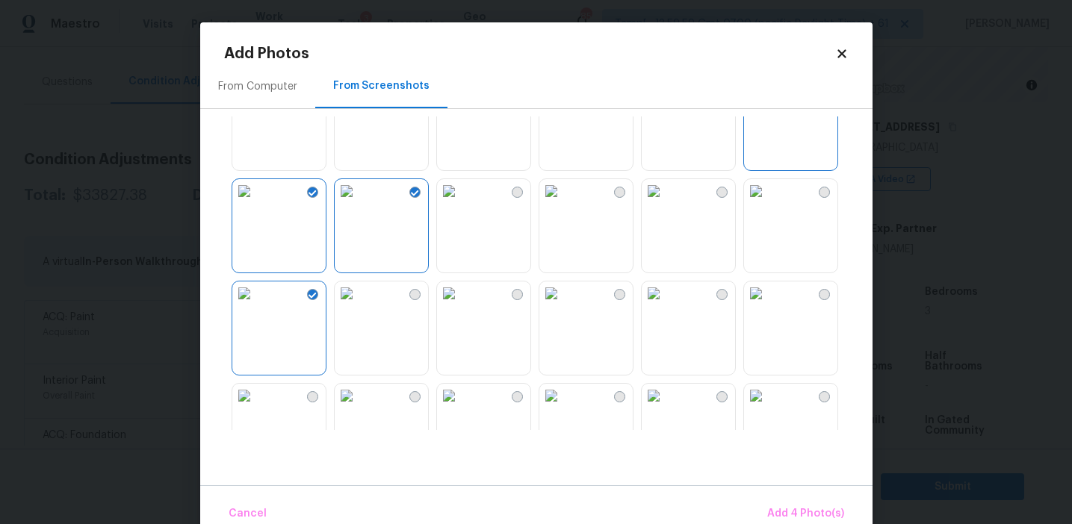
click at [359, 203] on img at bounding box center [347, 191] width 24 height 24
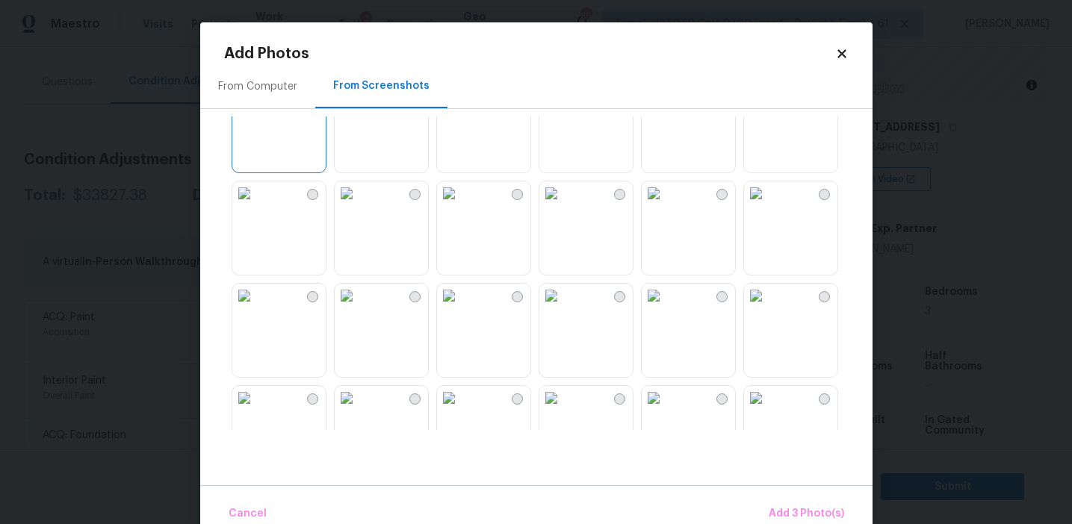
scroll to position [272, 0]
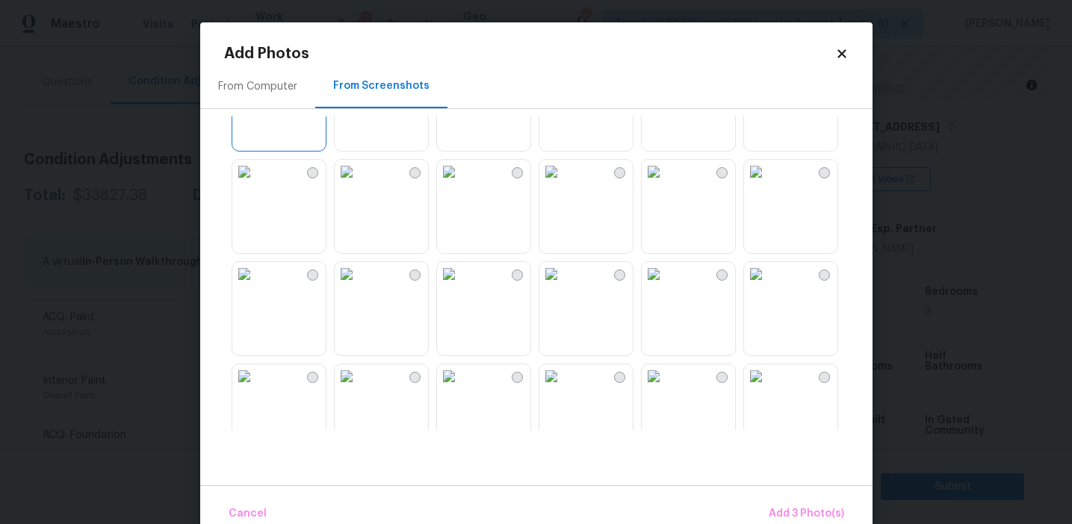
click at [359, 184] on img at bounding box center [347, 172] width 24 height 24
click at [359, 286] on img at bounding box center [347, 274] width 24 height 24
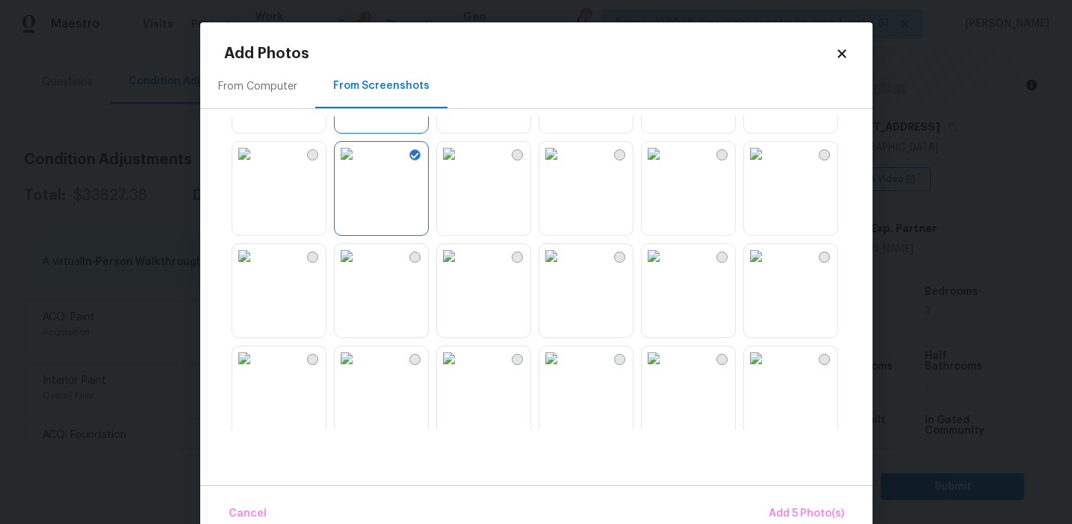
click at [256, 268] on img at bounding box center [244, 256] width 24 height 24
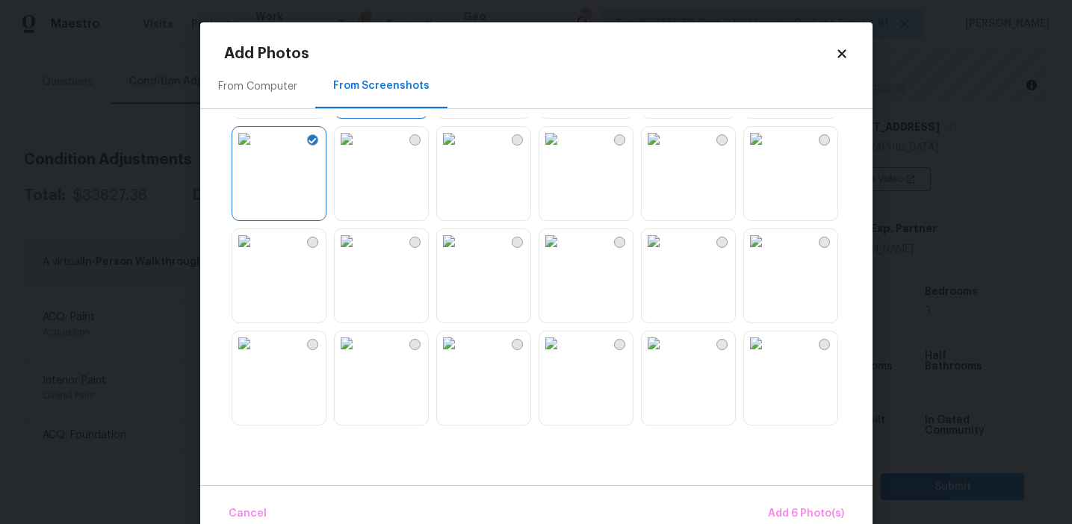
scroll to position [647, 0]
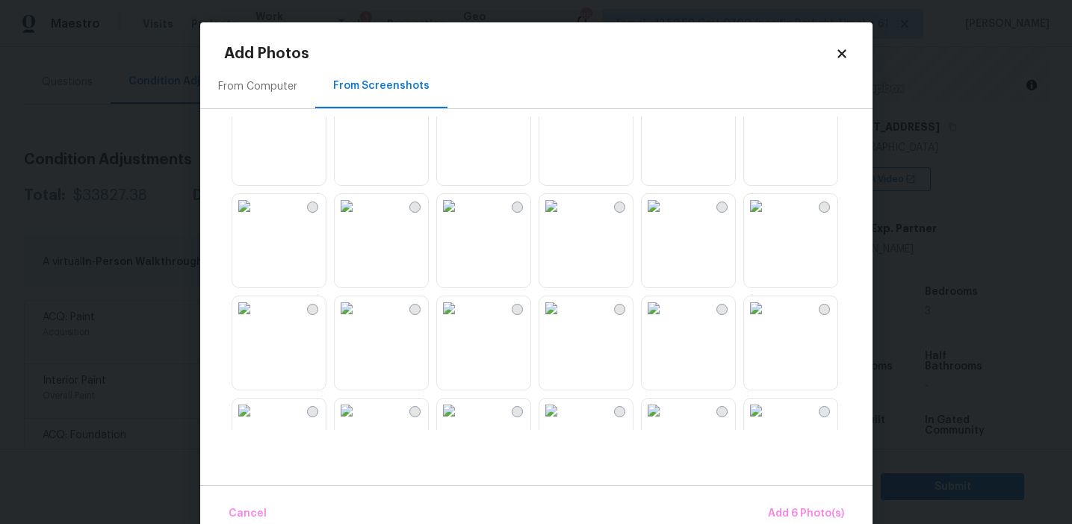
click at [359, 320] on img at bounding box center [347, 309] width 24 height 24
click at [782, 514] on span "Add 7 Photo(s)" at bounding box center [806, 514] width 76 height 19
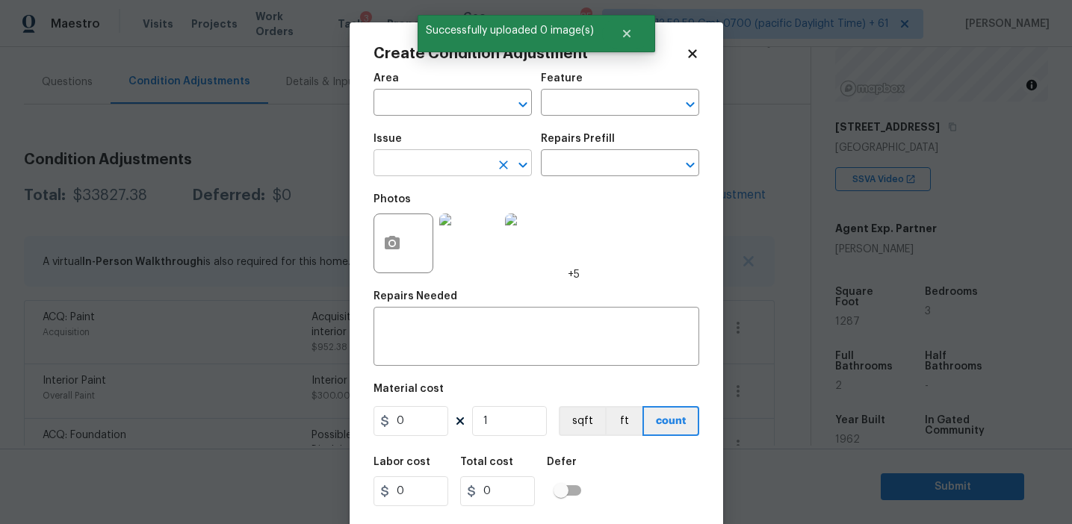
click at [439, 153] on figure "Issue ​" at bounding box center [452, 155] width 158 height 43
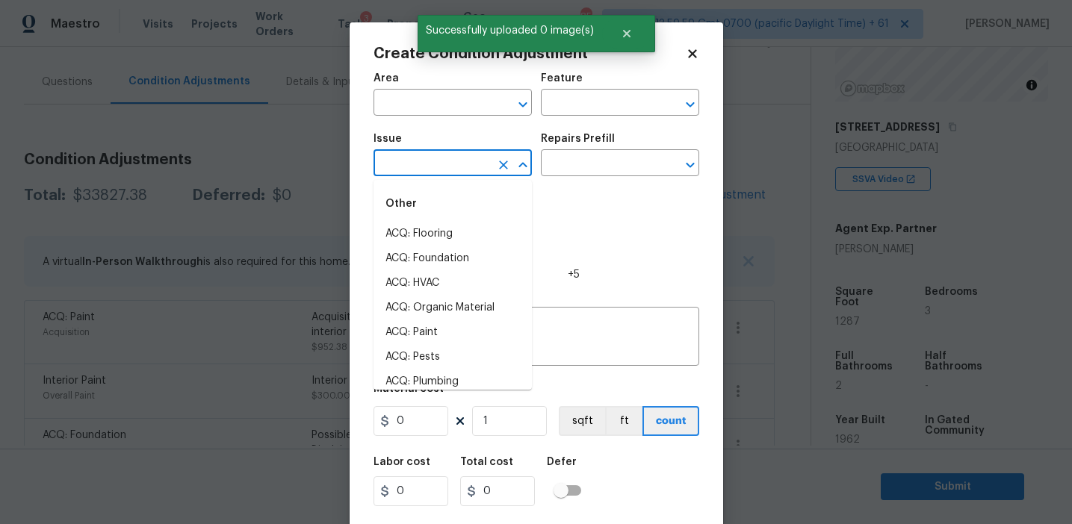
click at [439, 174] on input "text" at bounding box center [431, 164] width 117 height 23
click at [436, 243] on li "ACQ: Flooring" at bounding box center [452, 234] width 158 height 25
type input "ACQ: Flooring"
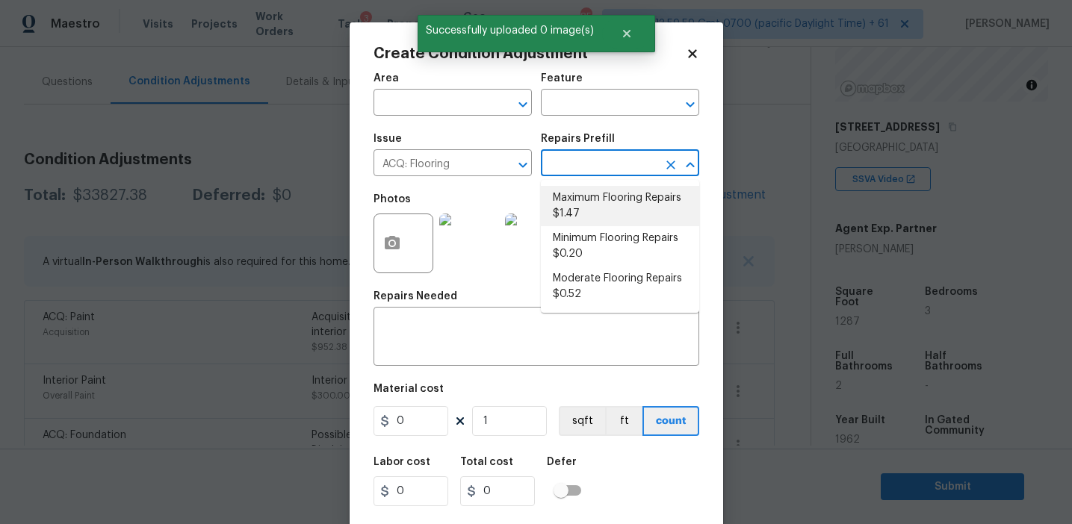
click at [601, 194] on li "Maximum Flooring Repairs $1.47" at bounding box center [620, 206] width 158 height 40
type input "Acquisition"
type textarea "Acquisition Scope: Maximum flooring repairs"
type input "1.47"
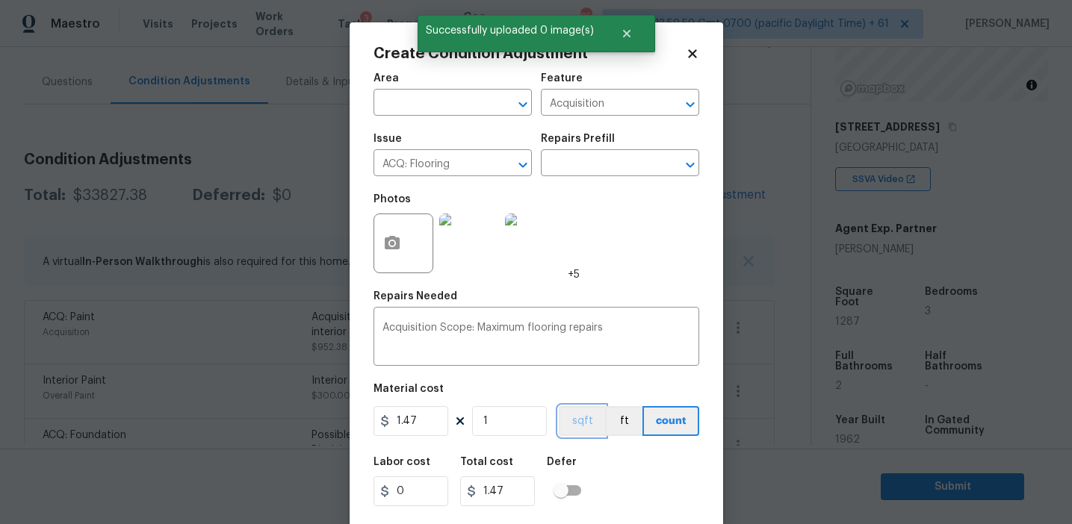
click at [573, 419] on button "sqft" at bounding box center [582, 421] width 46 height 30
click at [507, 419] on input "1" at bounding box center [509, 421] width 75 height 30
type input "0"
paste input "1287"
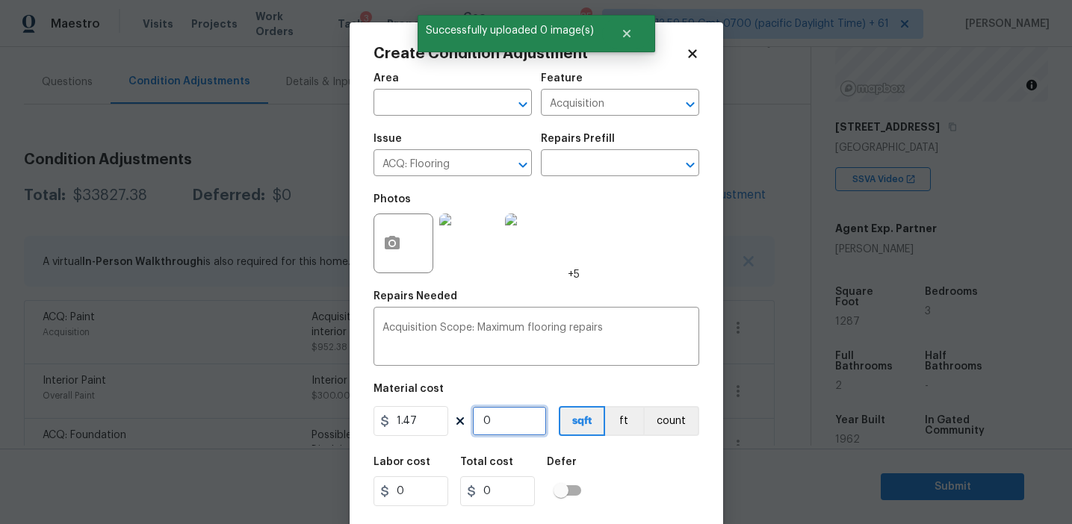
type input "1287"
type input "1891.89"
type input "1287"
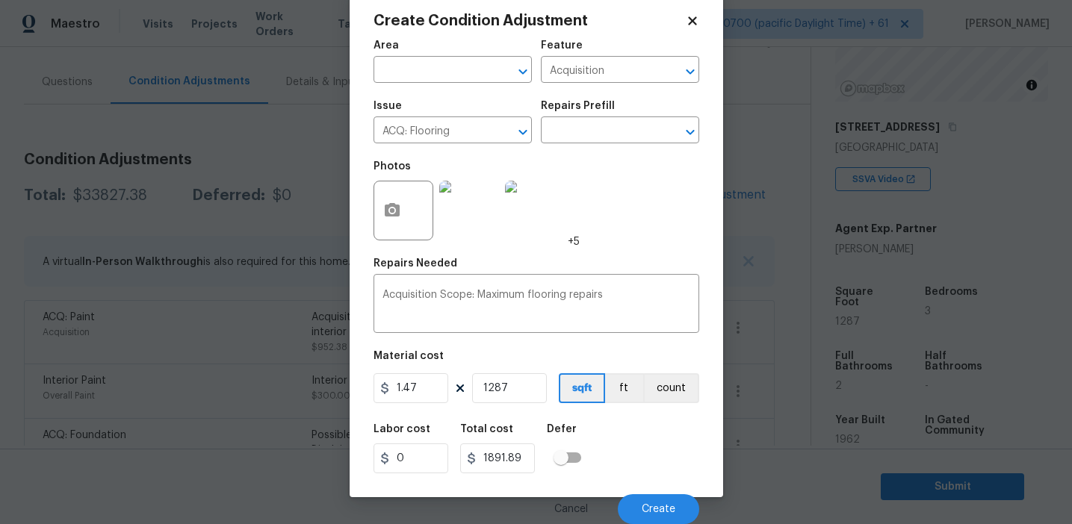
click at [613, 462] on div "Labor cost 0 Total cost 1891.89 Defer" at bounding box center [536, 448] width 326 height 67
click at [633, 457] on div "Labor cost 0 Total cost 1891.89 Defer" at bounding box center [536, 448] width 326 height 67
click at [649, 499] on button "Create" at bounding box center [658, 509] width 81 height 30
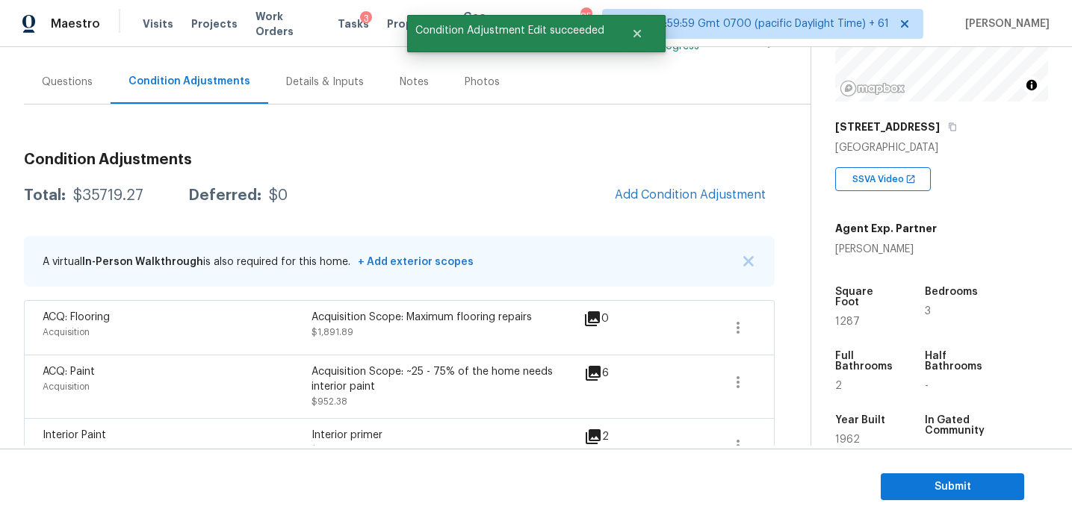
scroll to position [0, 0]
click at [105, 191] on div "$35719.27" at bounding box center [108, 195] width 70 height 15
copy div "35719.27"
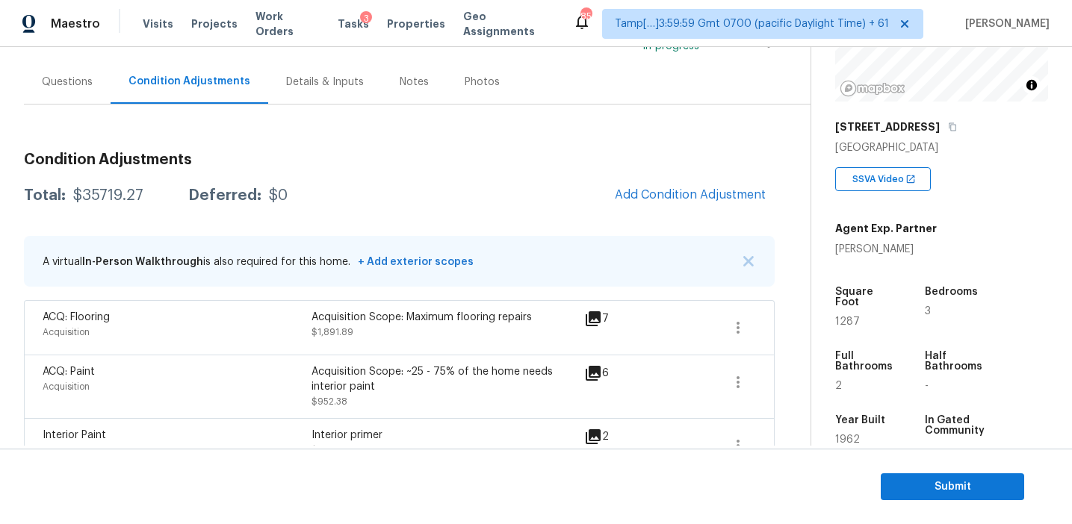
click at [270, 156] on h3 "Condition Adjustments" at bounding box center [399, 159] width 751 height 15
click at [41, 76] on div "Questions" at bounding box center [67, 82] width 87 height 44
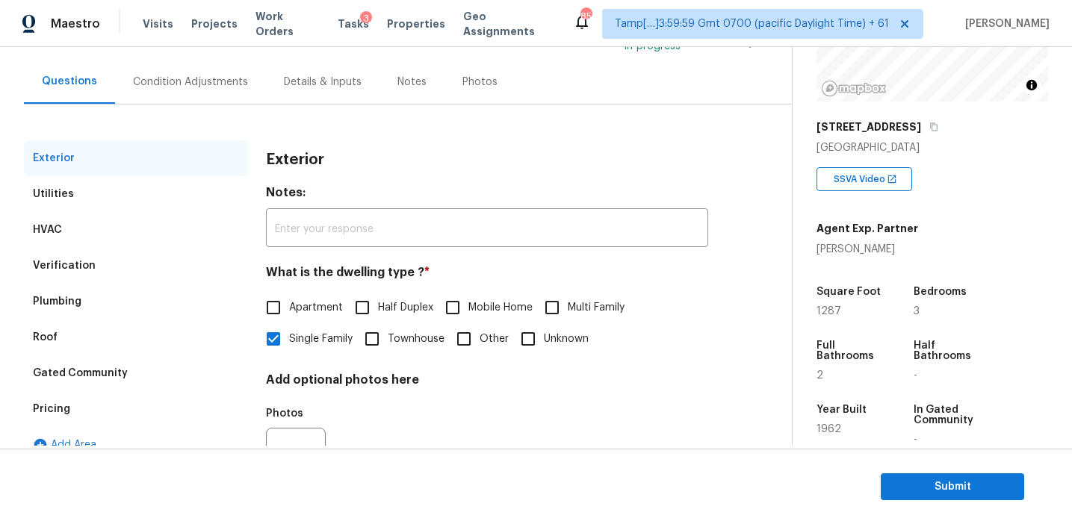
click at [117, 403] on div "Pricing" at bounding box center [136, 409] width 224 height 36
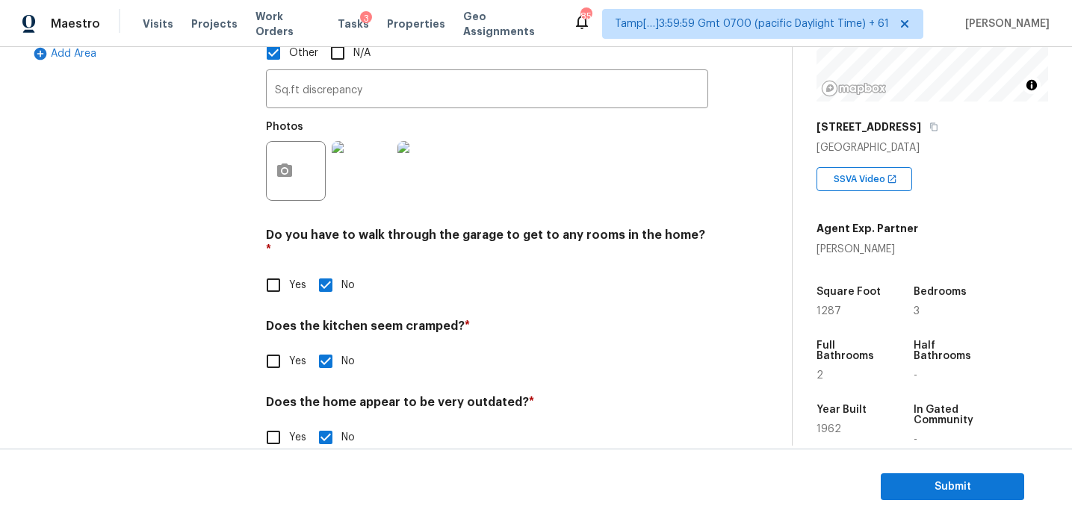
scroll to position [199, 0]
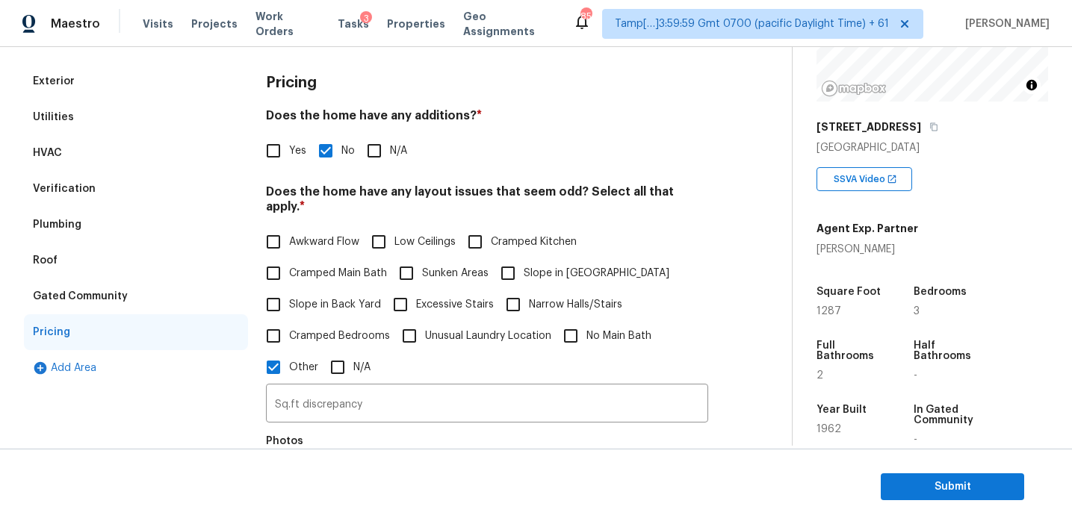
click at [165, 184] on div "Verification" at bounding box center [136, 189] width 224 height 36
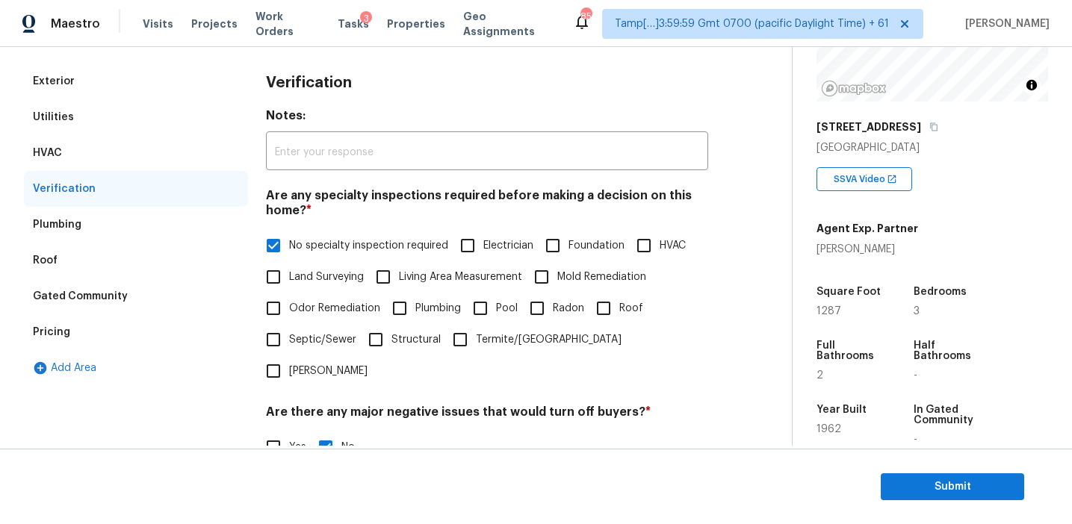
scroll to position [516, 0]
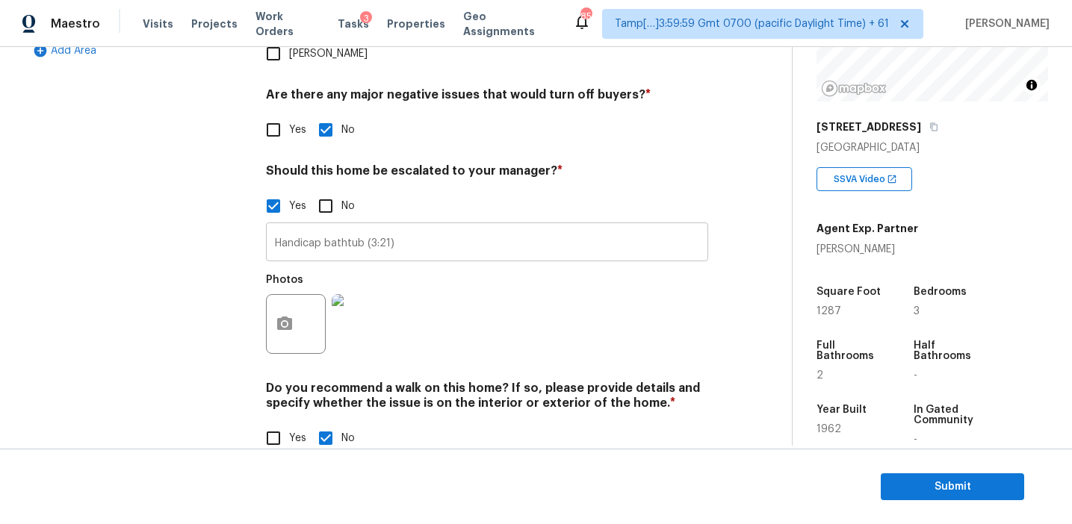
click at [305, 226] on input "Handicap bathtub (3:21)" at bounding box center [487, 243] width 442 height 35
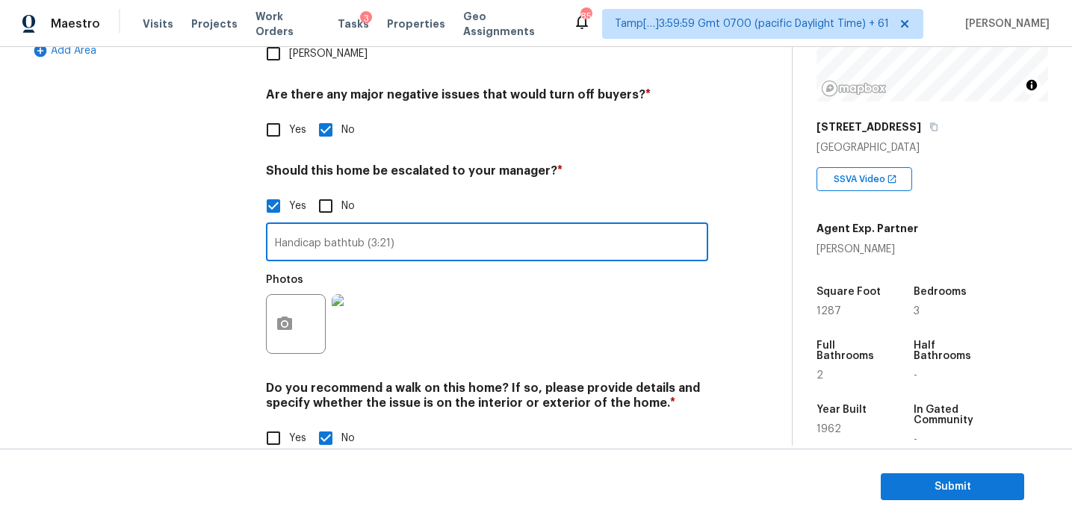
click at [222, 205] on div "Exterior Utilities HVAC Verification Plumbing Roof Gated Community Pricing Add …" at bounding box center [136, 109] width 224 height 726
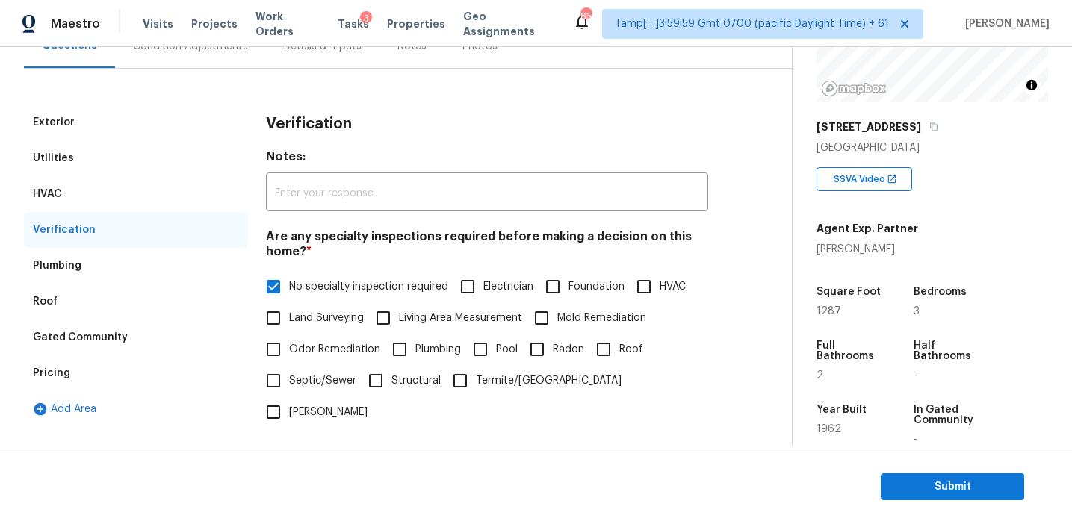
scroll to position [87, 0]
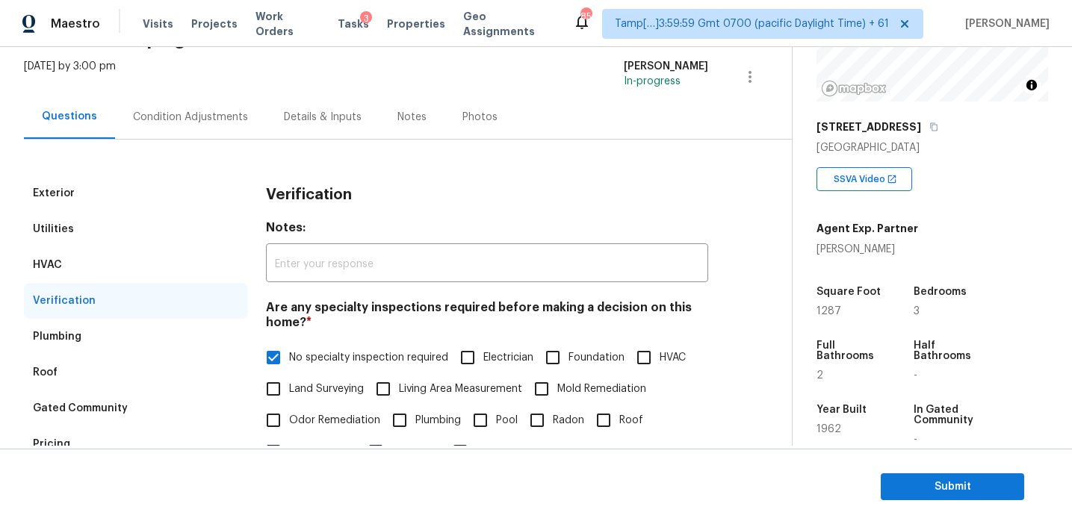
click at [209, 130] on div "Condition Adjustments" at bounding box center [190, 117] width 151 height 44
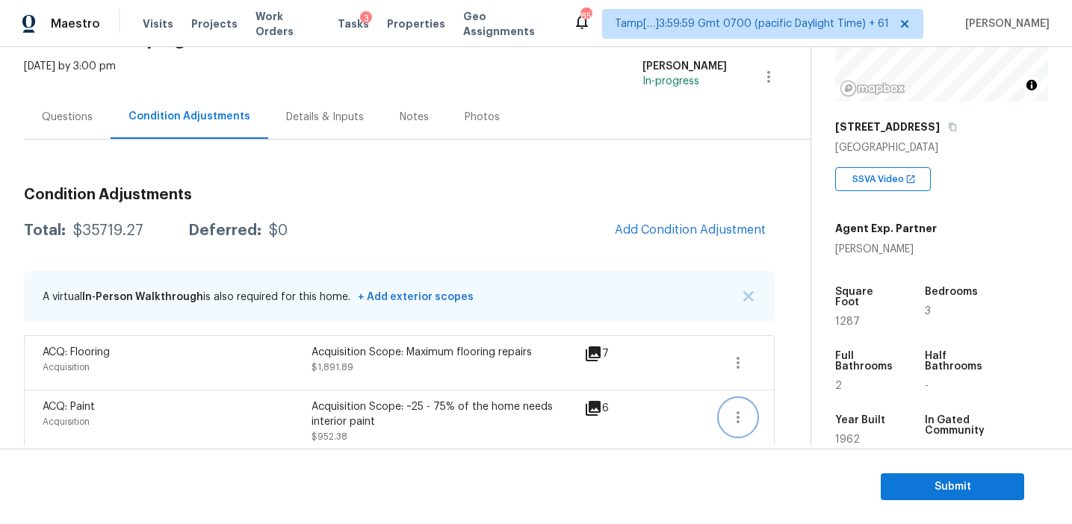
click at [736, 418] on icon "button" at bounding box center [738, 418] width 18 height 18
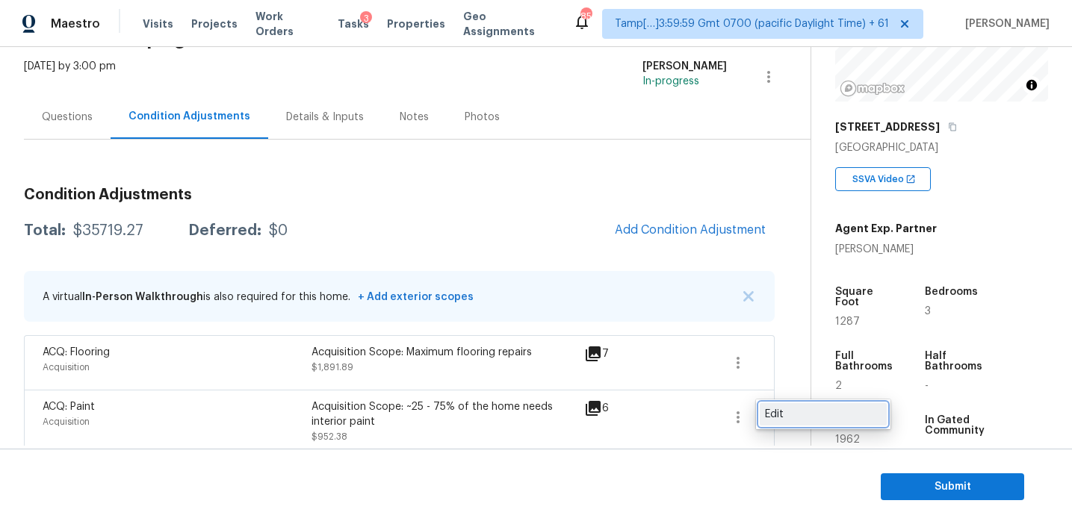
click at [785, 412] on div "Edit" at bounding box center [823, 414] width 117 height 15
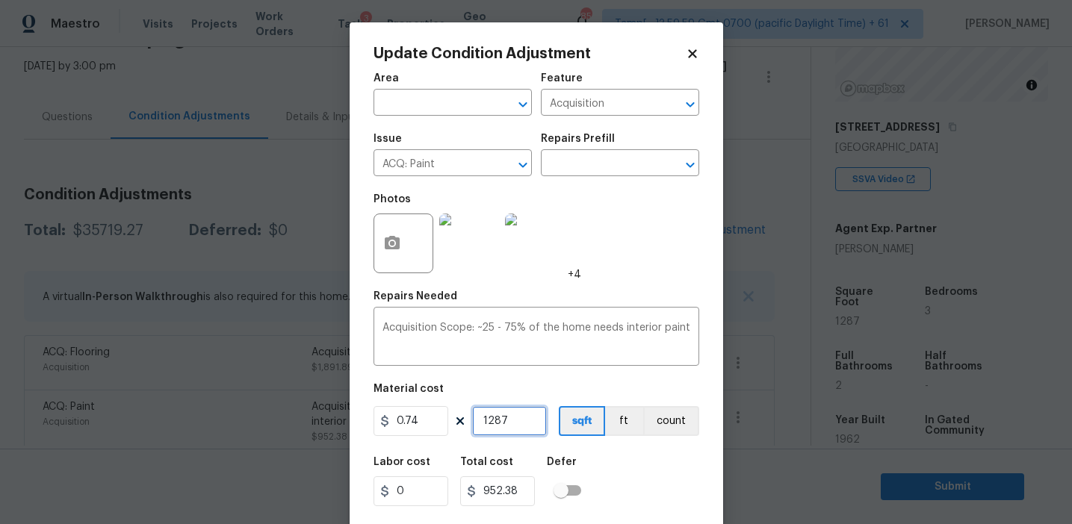
click at [504, 419] on input "1287" at bounding box center [509, 421] width 75 height 30
paste input "2574"
type input "2574"
type input "1904.76"
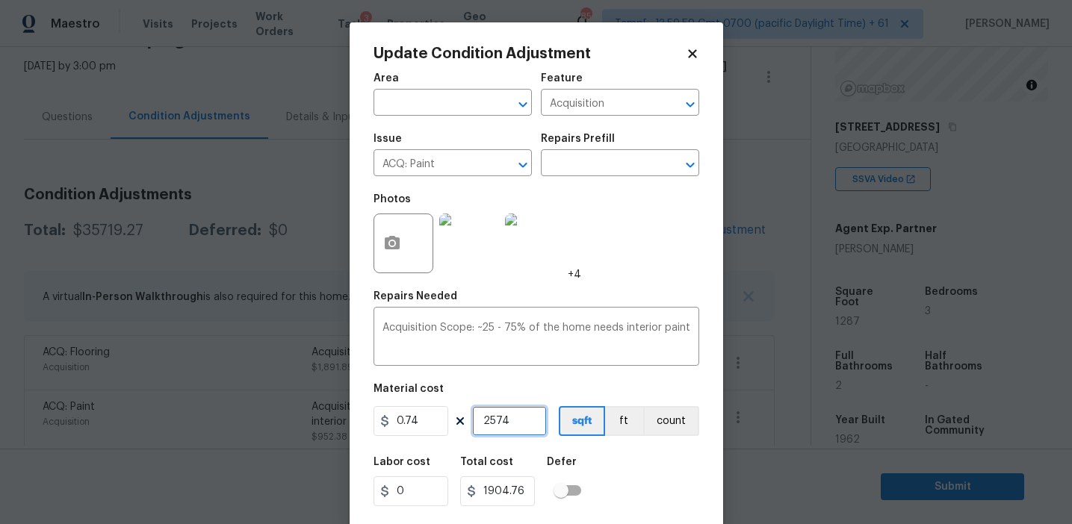
type input "2574"
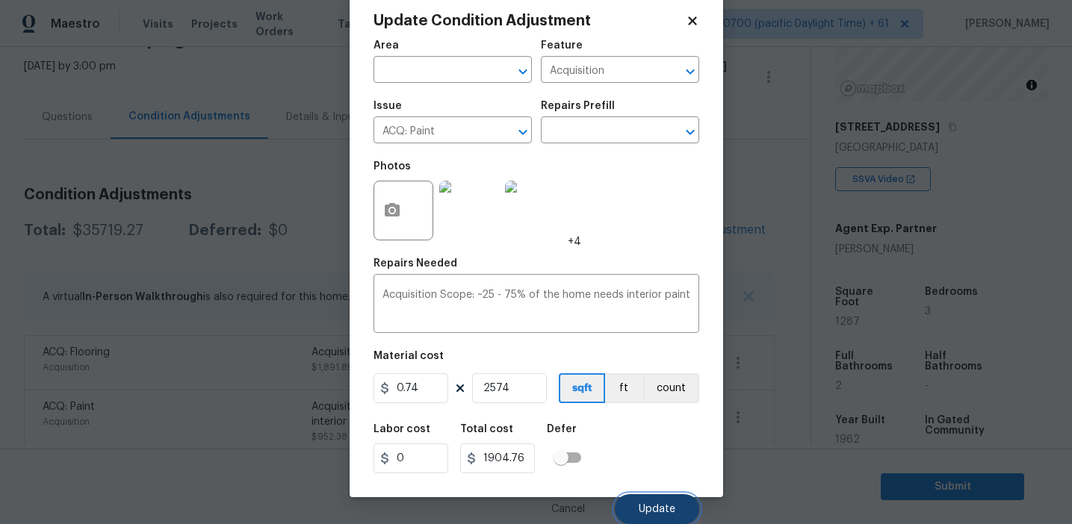
click at [651, 498] on button "Update" at bounding box center [657, 509] width 84 height 30
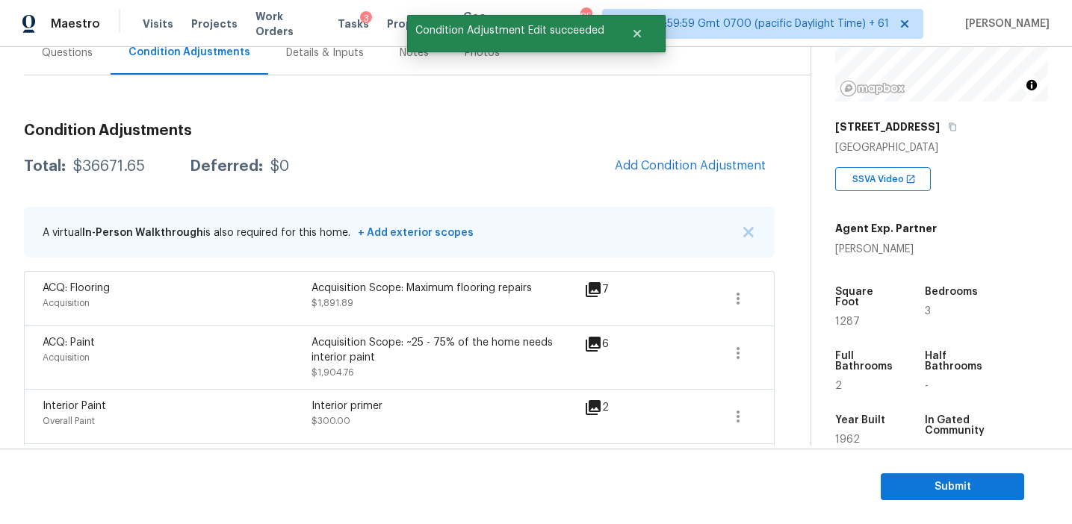
scroll to position [129, 0]
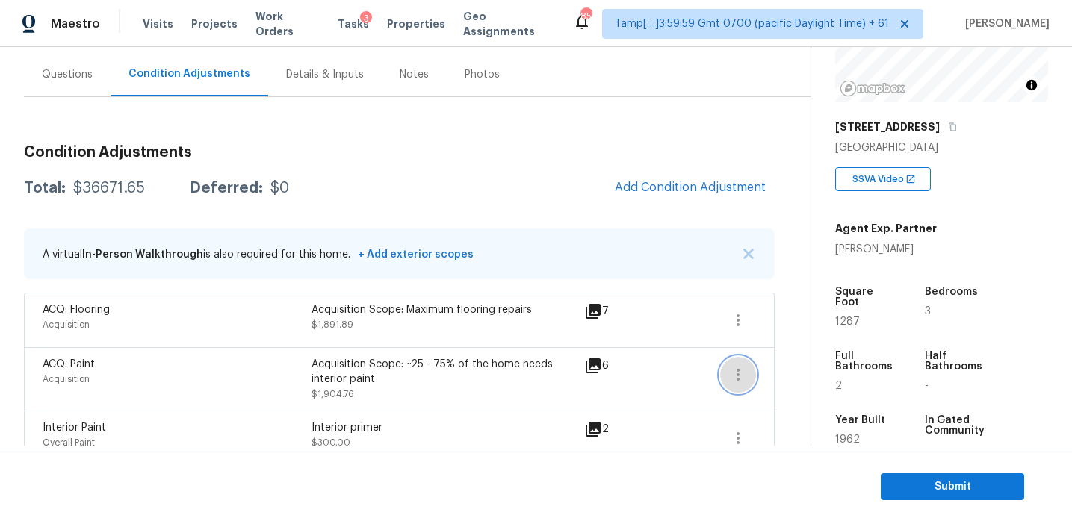
click at [743, 376] on icon "button" at bounding box center [738, 375] width 18 height 18
click at [769, 376] on div "Edit" at bounding box center [823, 371] width 117 height 15
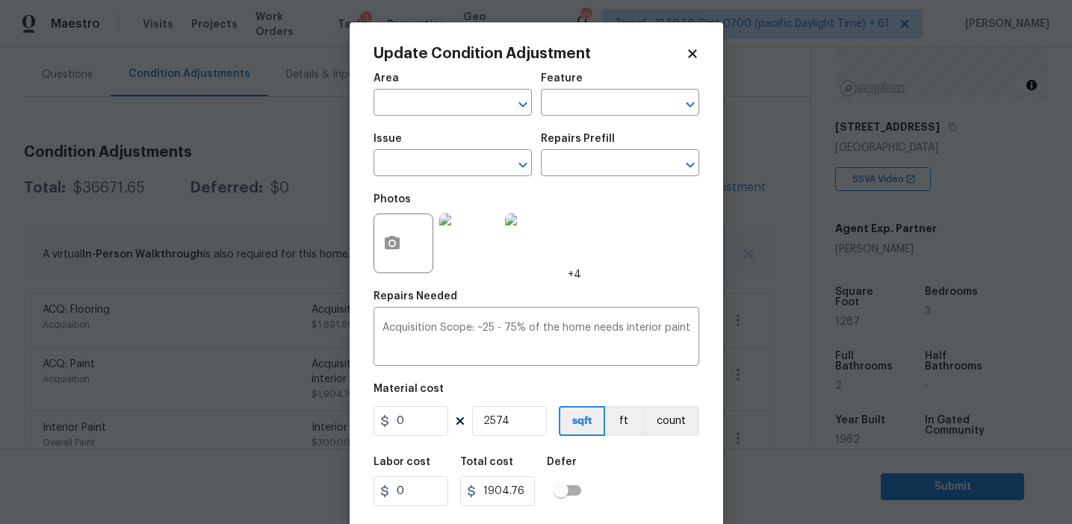
type input "Acquisition"
type input "ACQ: Paint"
type input "0.74"
click at [521, 417] on input "2574" at bounding box center [509, 421] width 75 height 30
click at [521, 418] on input "2574" at bounding box center [509, 421] width 75 height 30
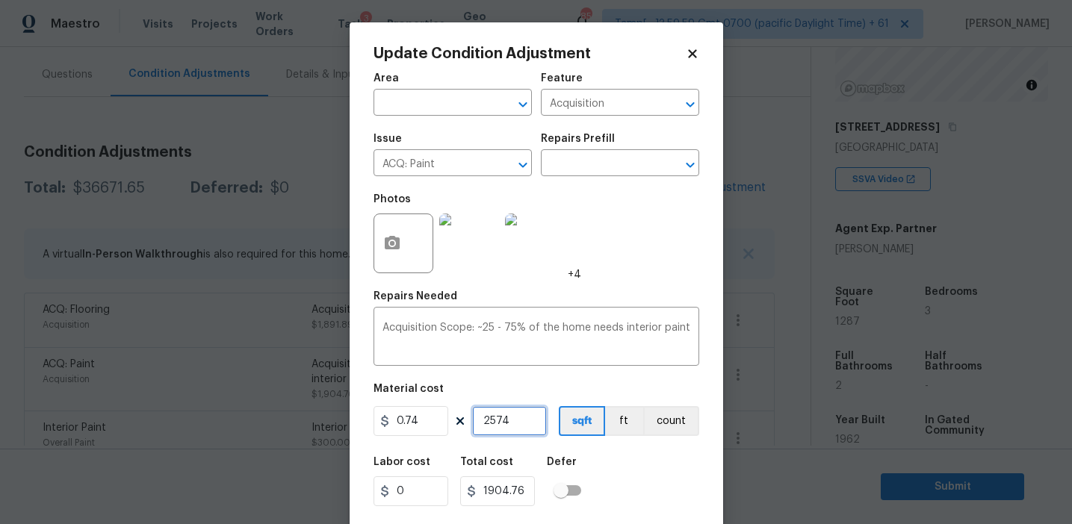
click at [521, 418] on input "2574" at bounding box center [509, 421] width 75 height 30
type input "1"
type input "0.74"
type input "12"
type input "8.88"
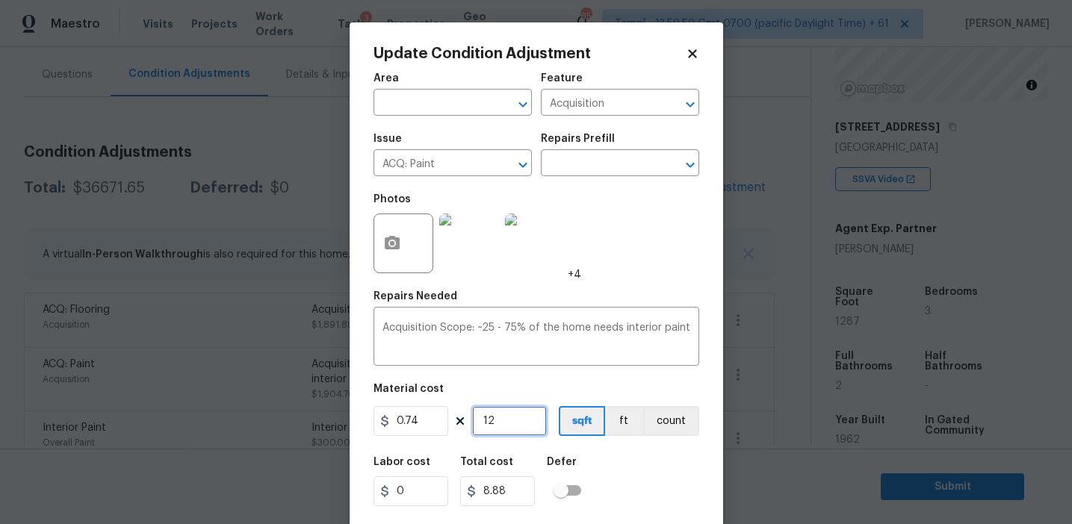
type input "128"
type input "94.72"
type input "1287"
type input "952.38"
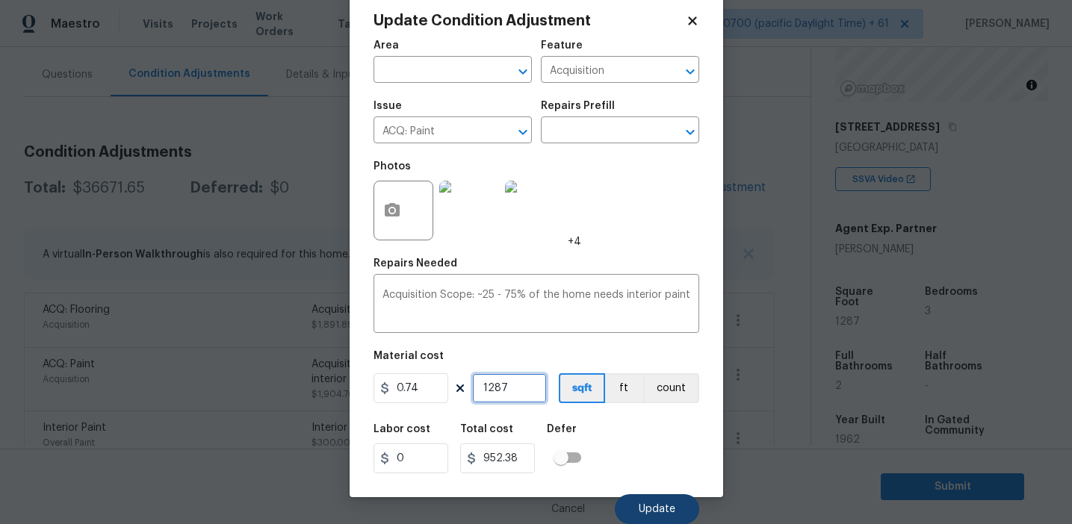
type input "1287"
click at [644, 506] on span "Update" at bounding box center [657, 509] width 37 height 11
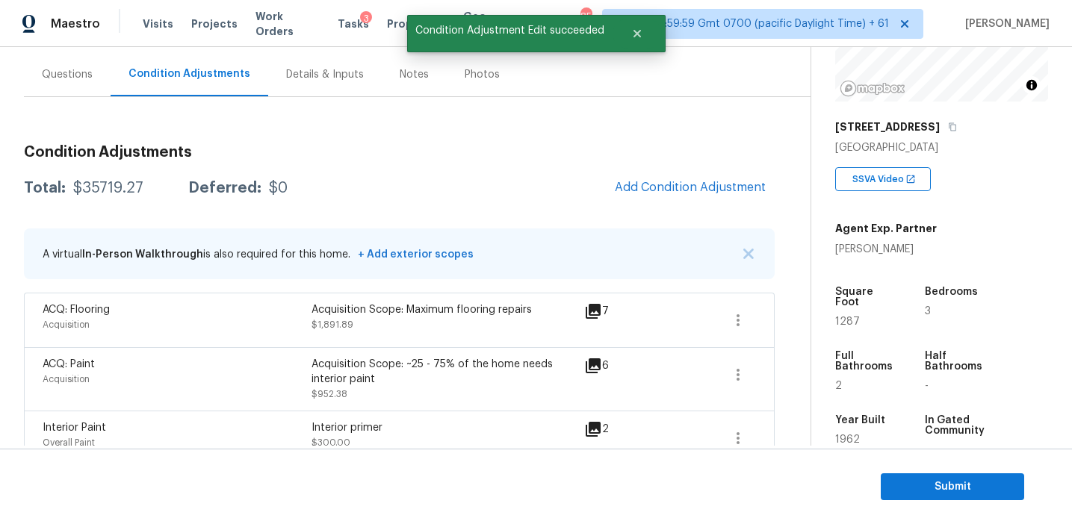
scroll to position [0, 0]
click at [258, 172] on div "Total: $35719.27 Deferred: $0 Add Condition Adjustment" at bounding box center [399, 188] width 751 height 33
click at [346, 174] on div "Total: $35719.27 Deferred: $0 Add Condition Adjustment" at bounding box center [399, 188] width 751 height 33
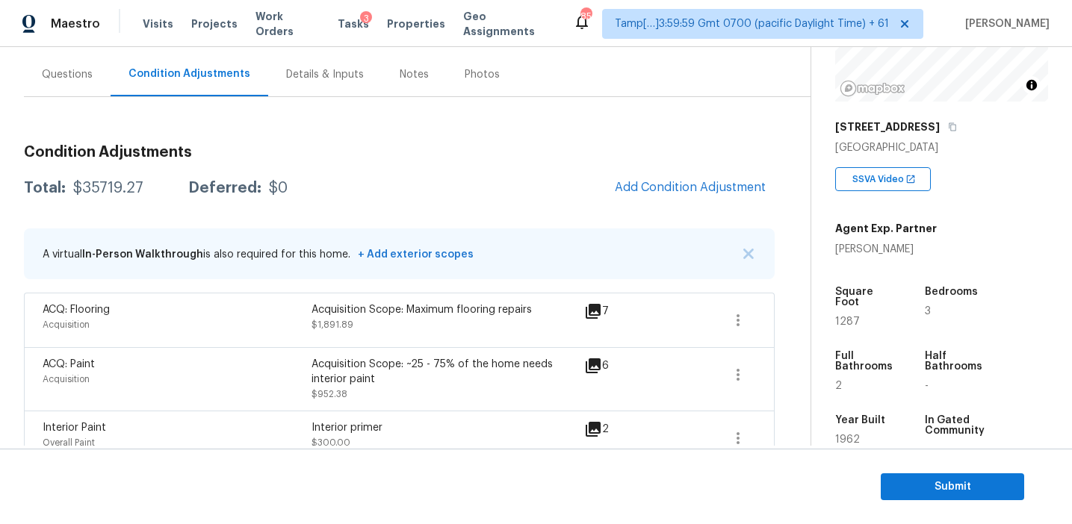
click at [85, 60] on div "Questions" at bounding box center [67, 74] width 87 height 44
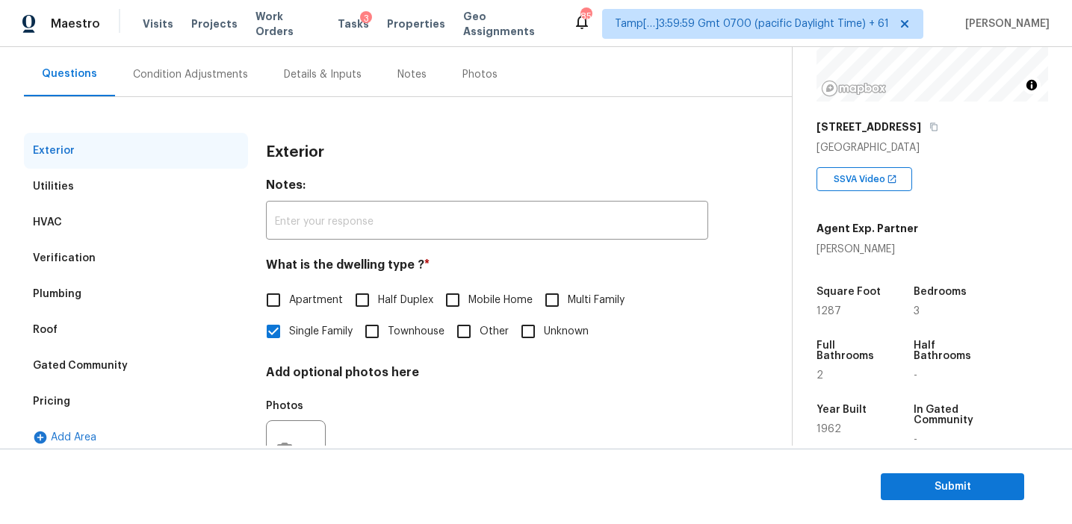
click at [129, 403] on div "Pricing" at bounding box center [136, 402] width 224 height 36
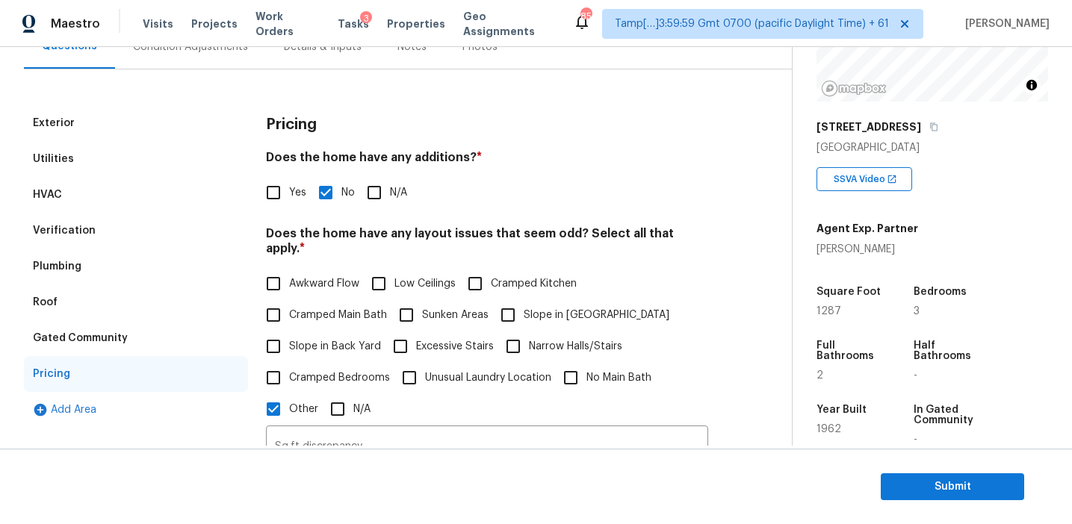
click at [149, 343] on div "Gated Community" at bounding box center [136, 338] width 224 height 36
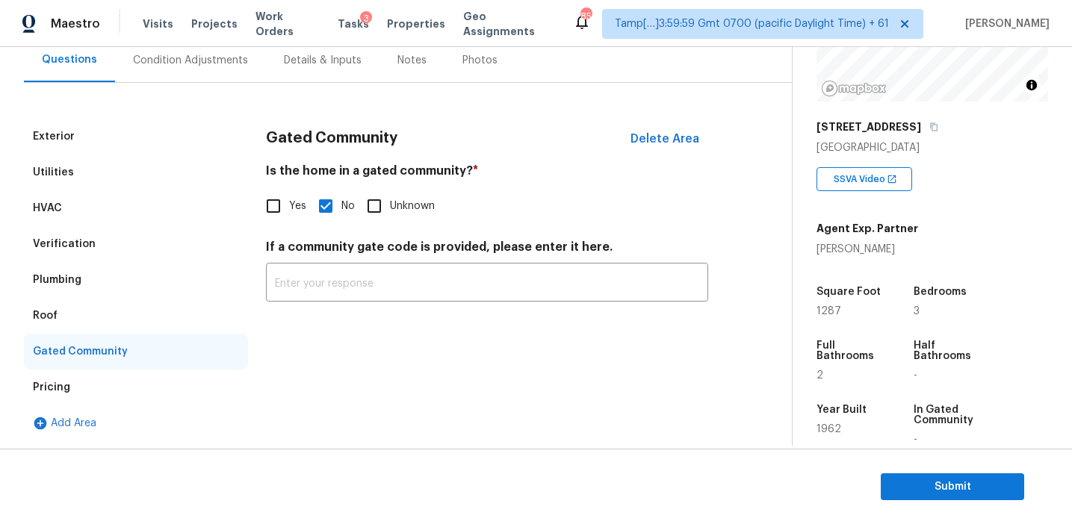
click at [170, 305] on div "Roof" at bounding box center [136, 316] width 224 height 36
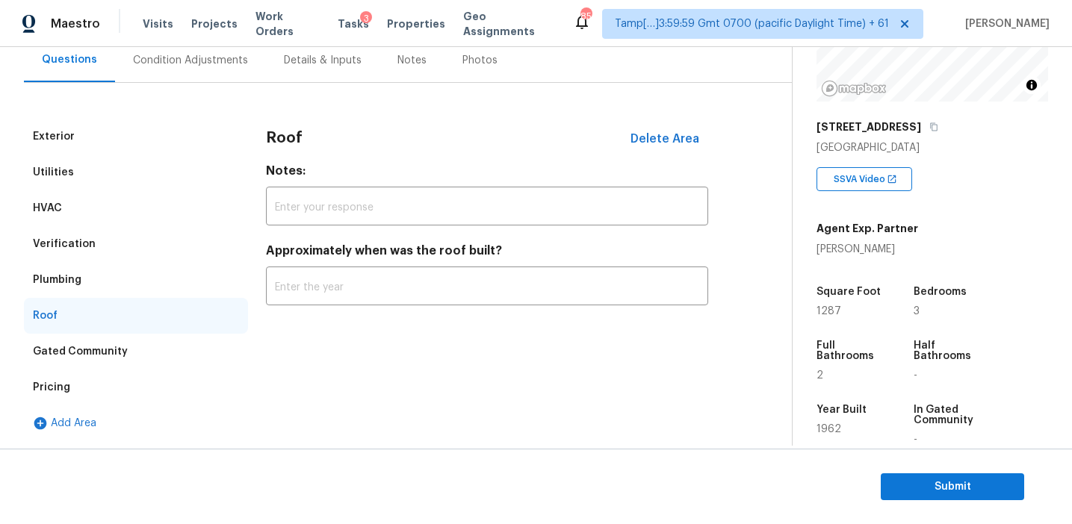
click at [161, 280] on div "Plumbing" at bounding box center [136, 280] width 224 height 36
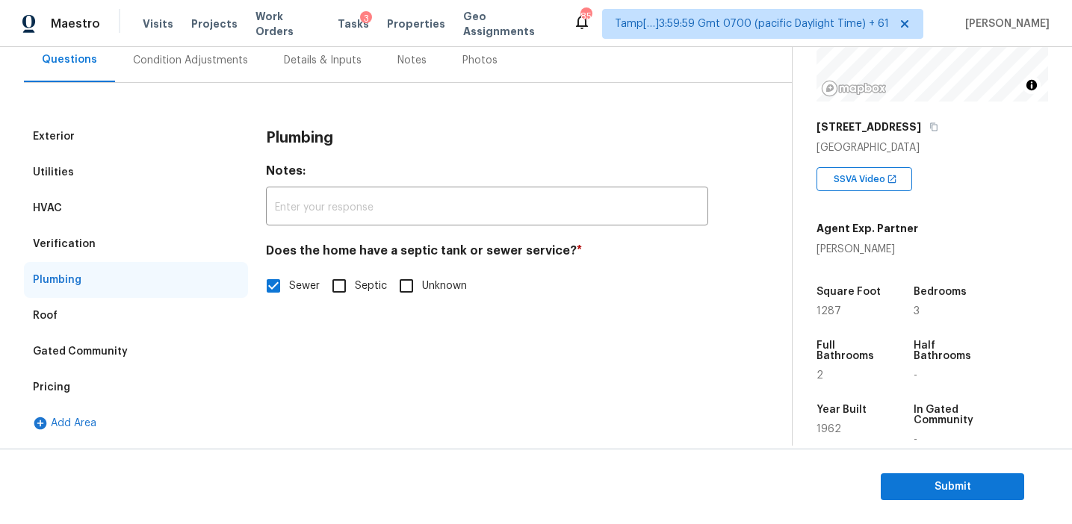
click at [161, 248] on div "Verification" at bounding box center [136, 244] width 224 height 36
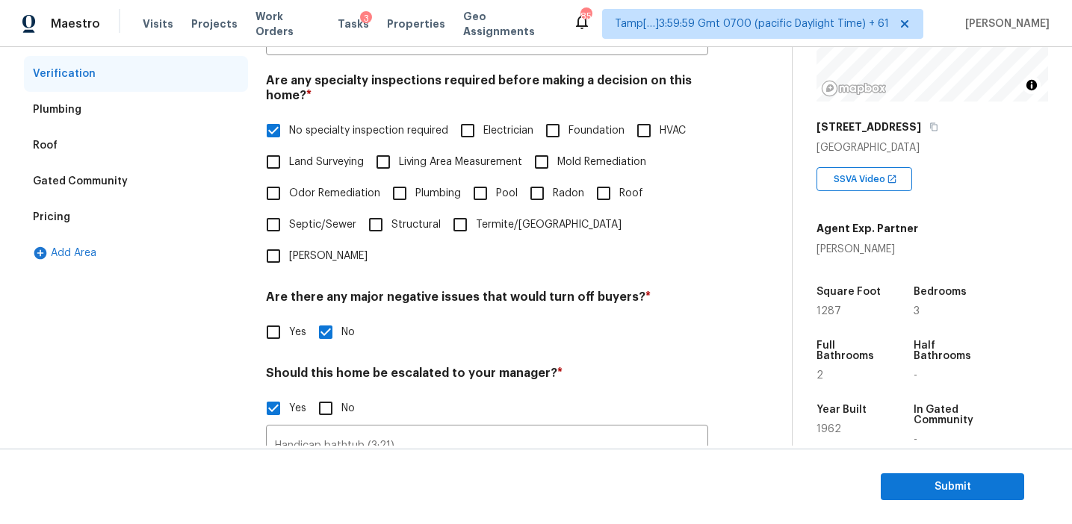
scroll to position [215, 0]
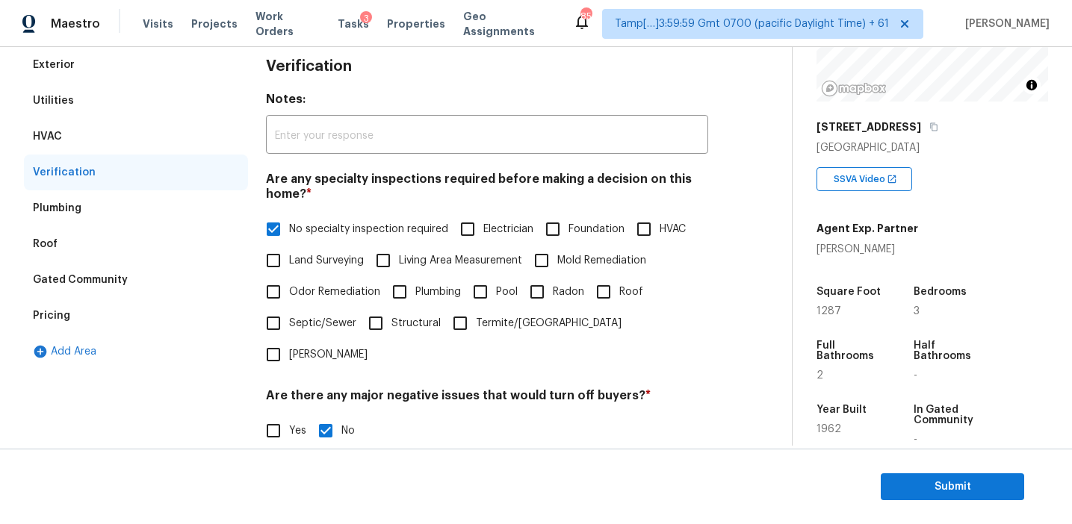
click at [170, 140] on div "HVAC" at bounding box center [136, 137] width 224 height 36
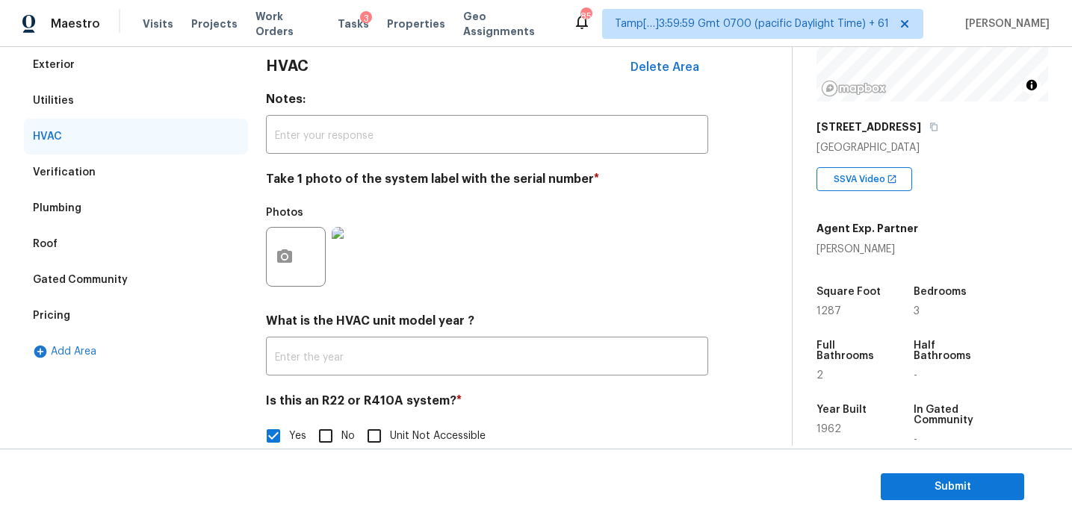
click at [151, 105] on div "Utilities" at bounding box center [136, 101] width 224 height 36
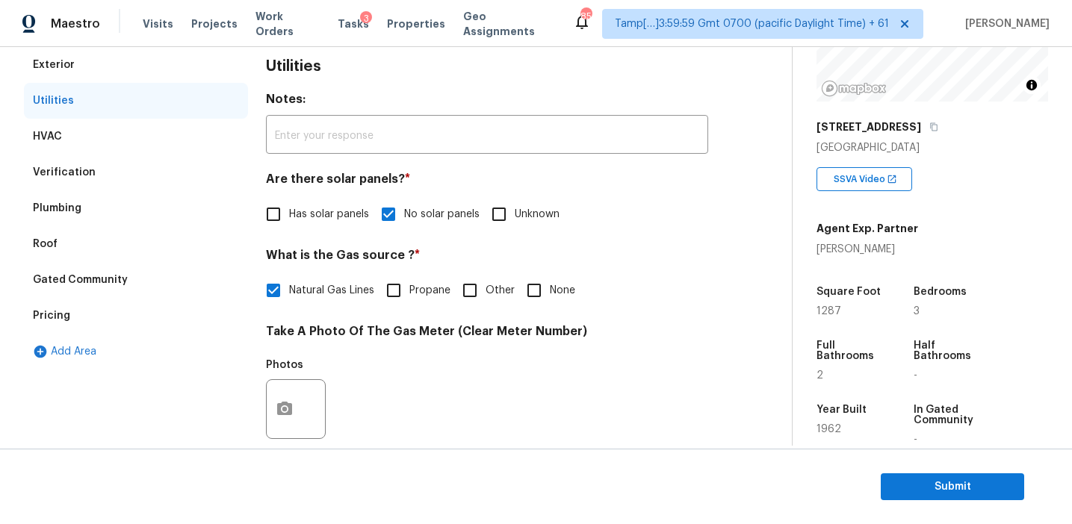
click at [149, 51] on div "Exterior" at bounding box center [136, 65] width 224 height 36
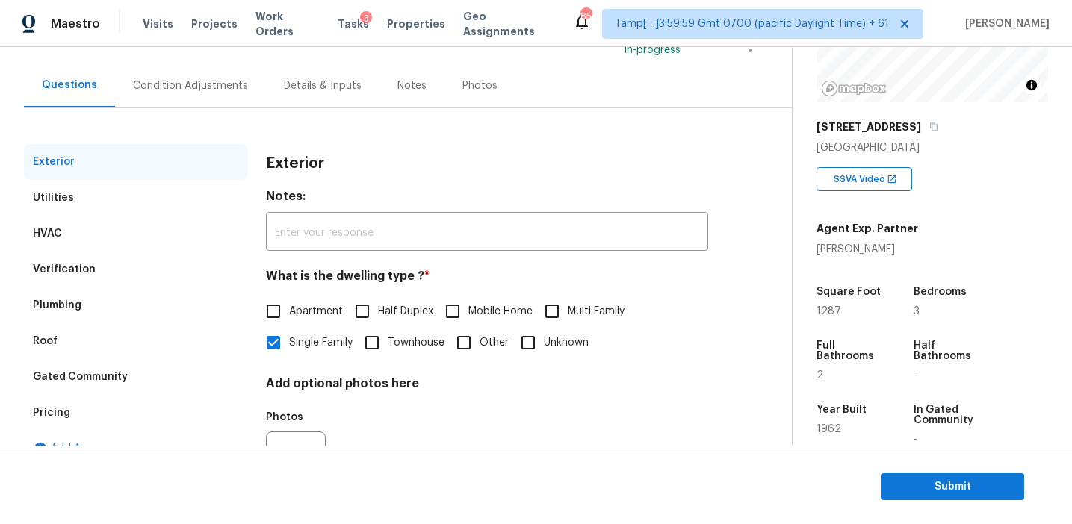
scroll to position [111, 0]
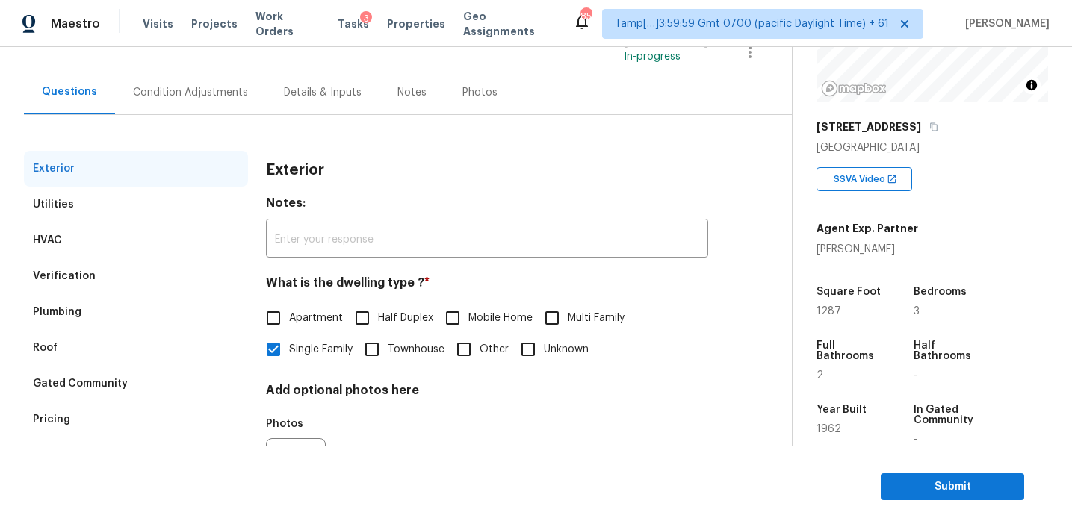
click at [174, 91] on div "Condition Adjustments" at bounding box center [190, 92] width 115 height 15
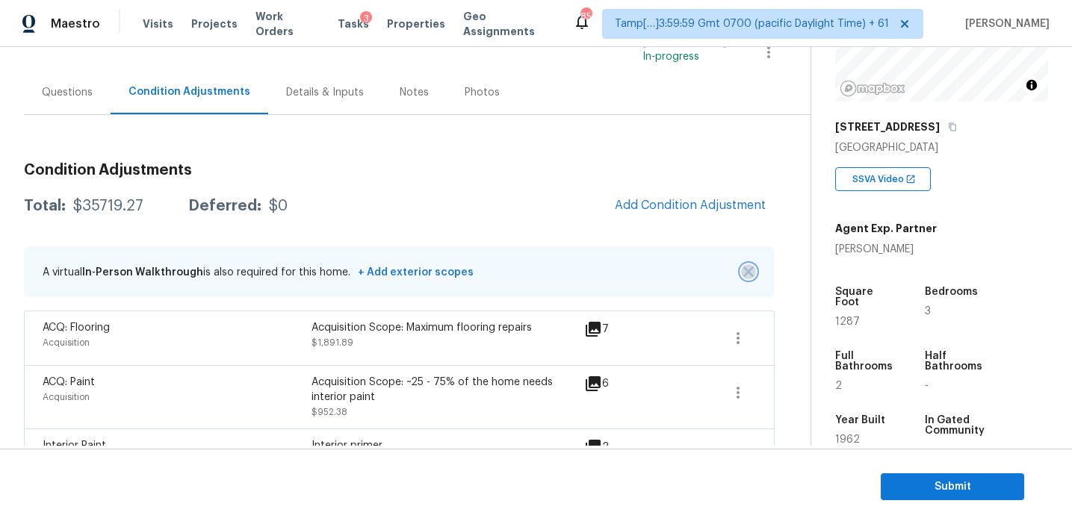
click at [749, 273] on img "button" at bounding box center [748, 272] width 10 height 10
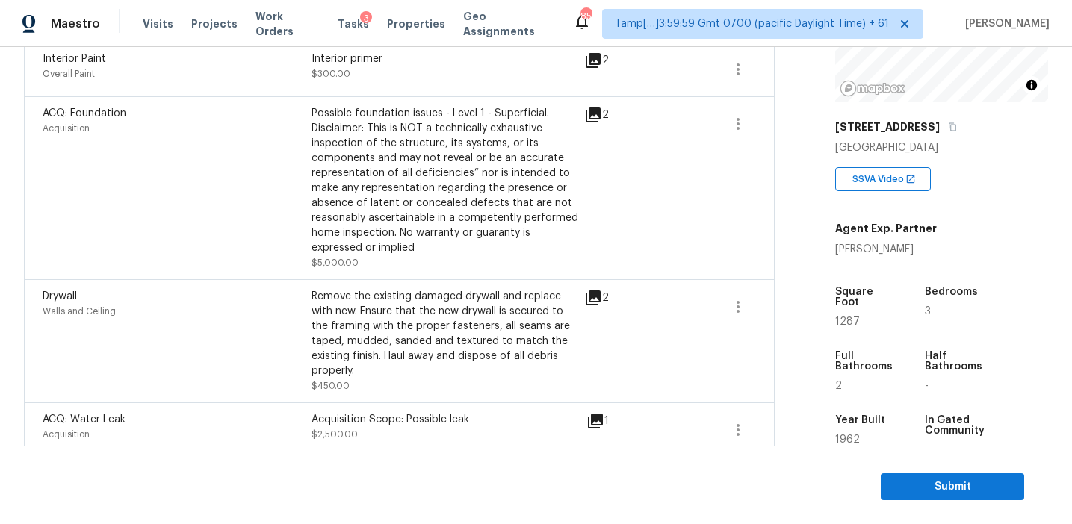
scroll to position [379, 0]
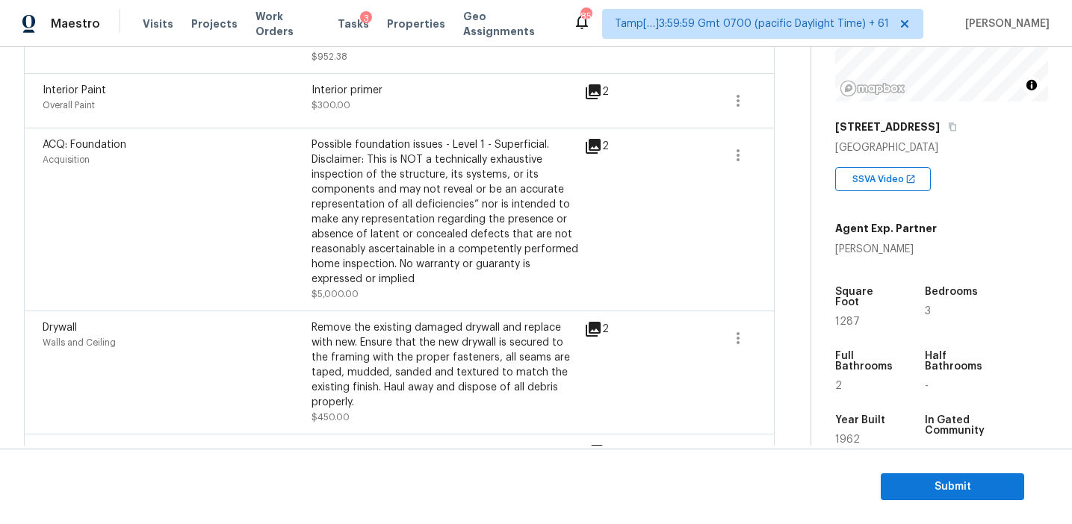
click at [595, 141] on icon at bounding box center [593, 146] width 15 height 15
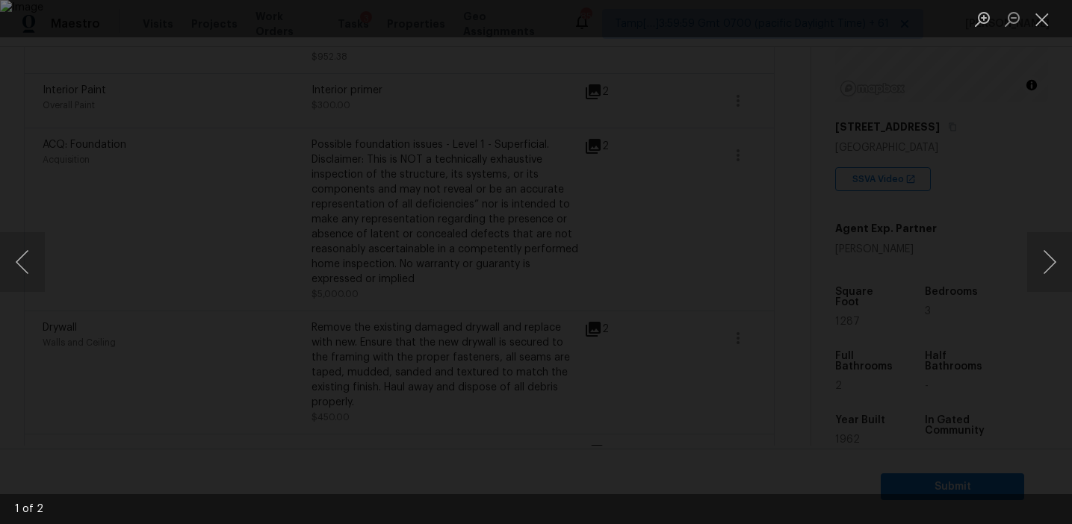
click at [970, 323] on div "Lightbox" at bounding box center [536, 262] width 1072 height 524
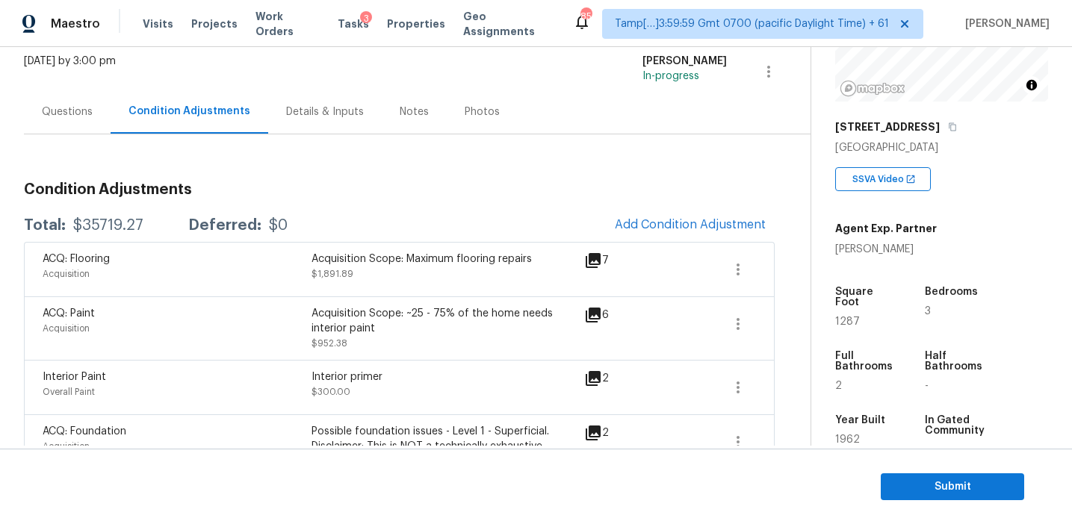
scroll to position [121, 0]
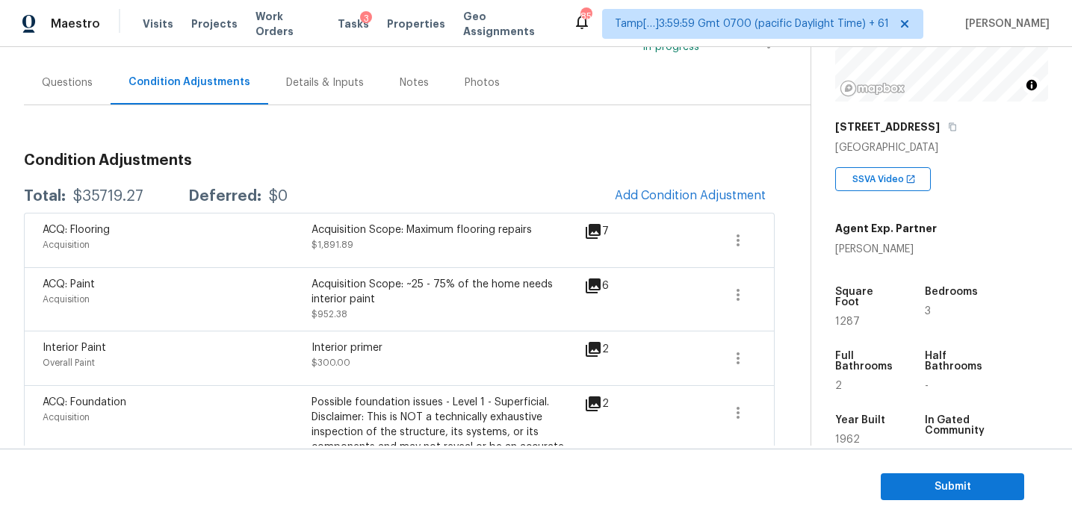
click at [385, 287] on div "Acquisition Scope: ~25 - 75% of the home needs interior paint" at bounding box center [445, 292] width 269 height 30
click at [969, 483] on span "Submit" at bounding box center [953, 487] width 120 height 19
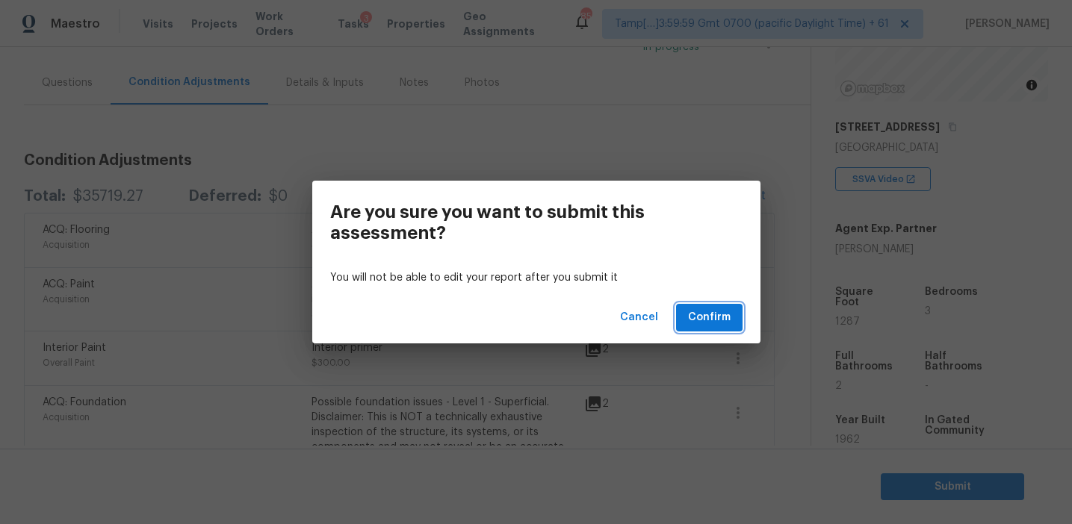
click at [689, 312] on button "Confirm" at bounding box center [709, 318] width 66 height 28
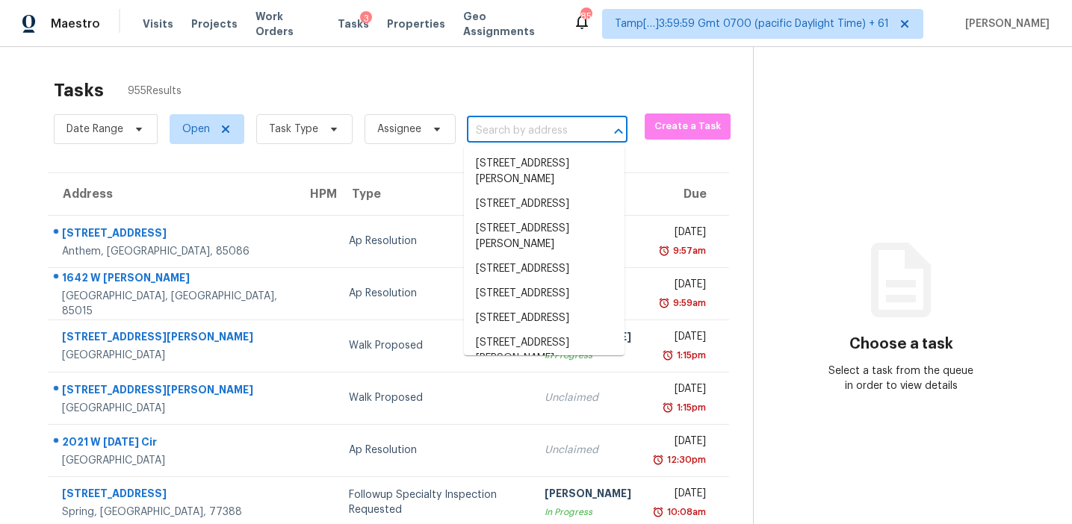
click at [487, 128] on input "text" at bounding box center [526, 131] width 119 height 23
paste input "[STREET_ADDRESS]"
type input "[STREET_ADDRESS]"
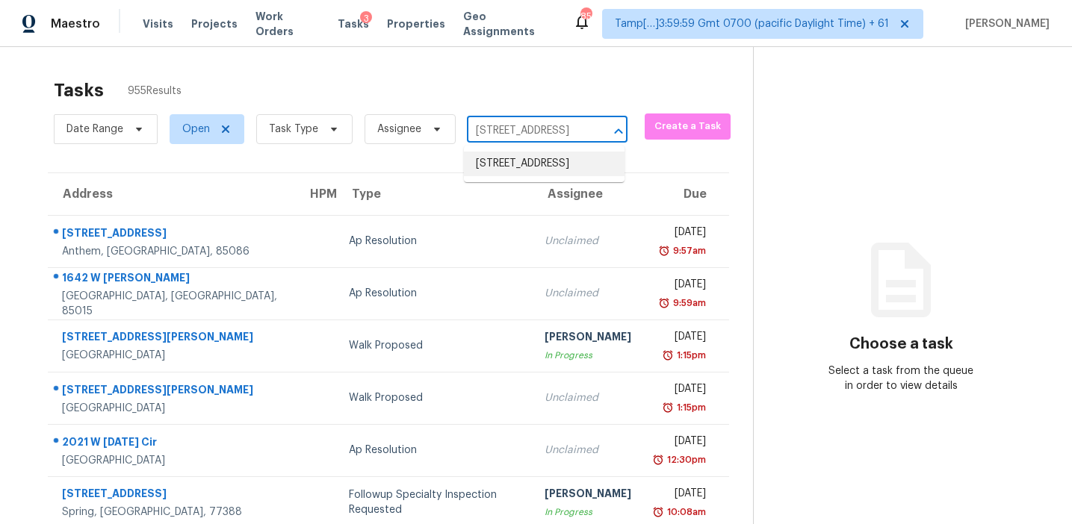
click at [503, 176] on li "[STREET_ADDRESS]" at bounding box center [544, 164] width 161 height 25
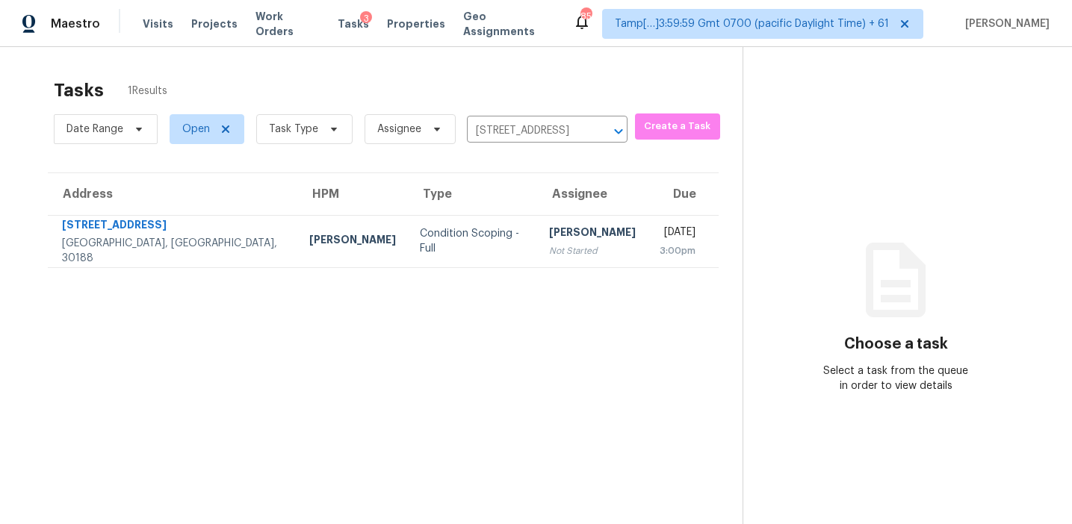
click at [549, 236] on div "[PERSON_NAME]" at bounding box center [592, 234] width 87 height 19
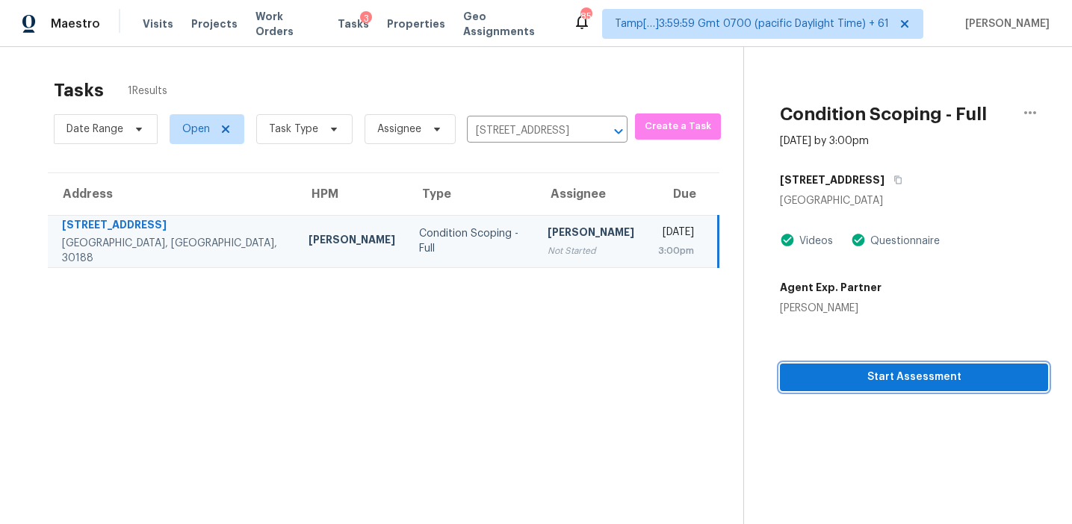
click at [844, 381] on span "Start Assessment" at bounding box center [914, 377] width 244 height 19
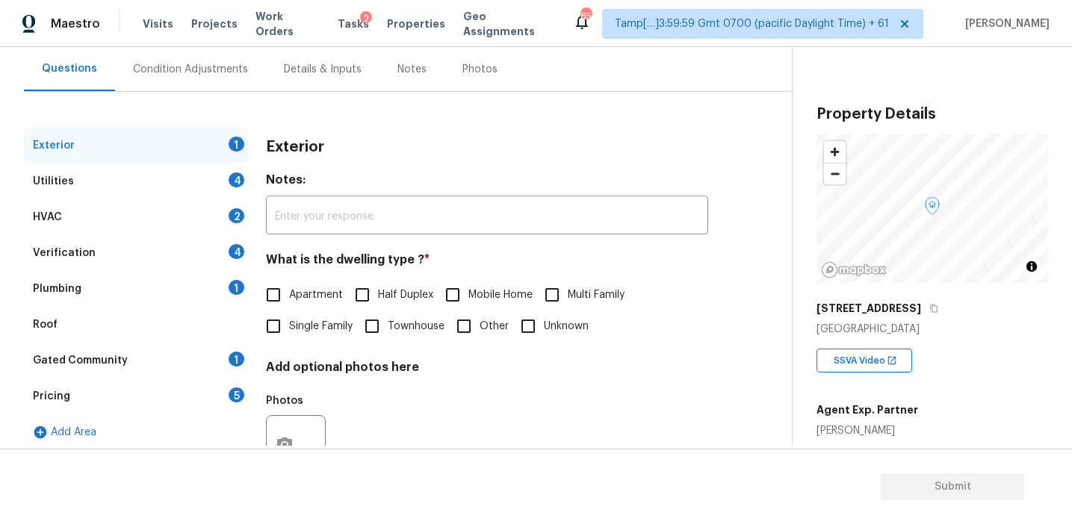
scroll to position [137, 0]
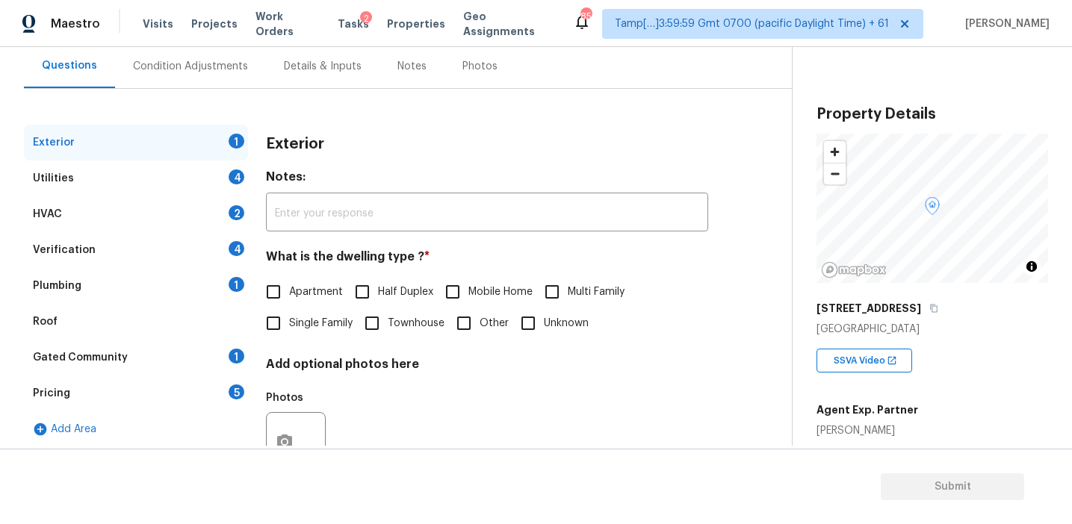
click at [236, 405] on div "Pricing 5" at bounding box center [136, 394] width 224 height 36
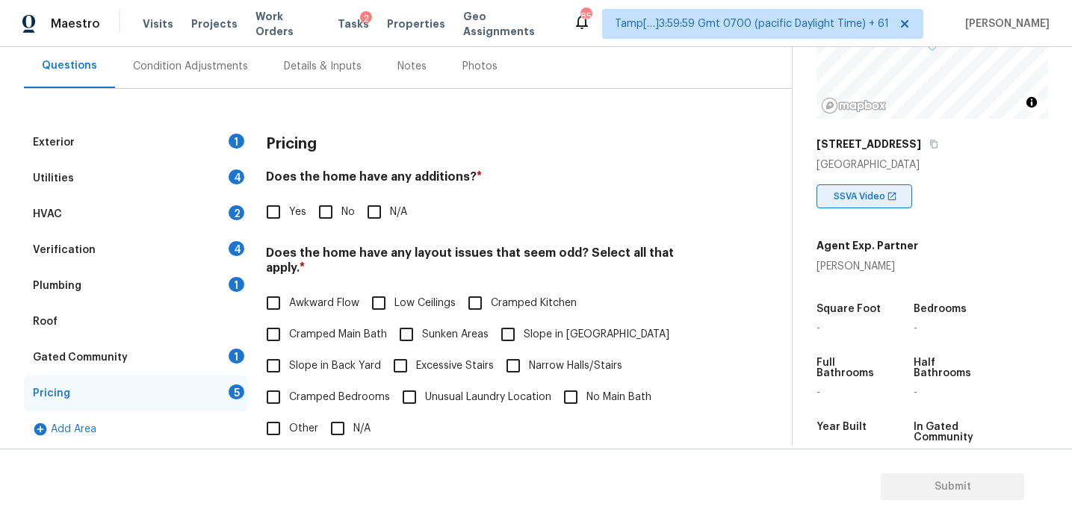
scroll to position [189, 0]
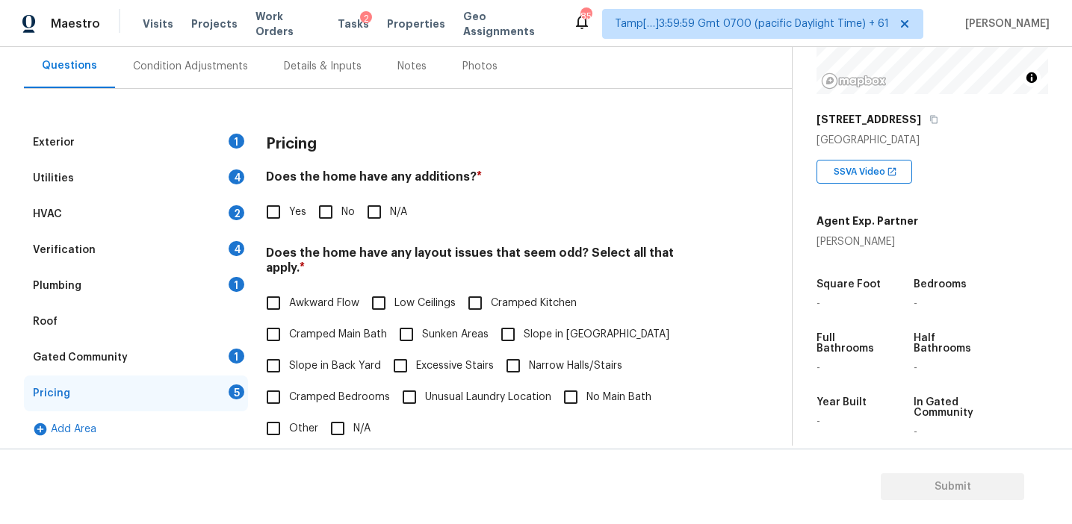
click at [335, 130] on div "Pricing" at bounding box center [487, 144] width 442 height 39
click at [332, 123] on div "Exterior 1 Utilities 4 HVAC 2 Verification 4 Plumbing 1 Roof Gated Community 1 …" at bounding box center [390, 397] width 732 height 617
click at [199, 66] on div "Condition Adjustments" at bounding box center [190, 66] width 115 height 15
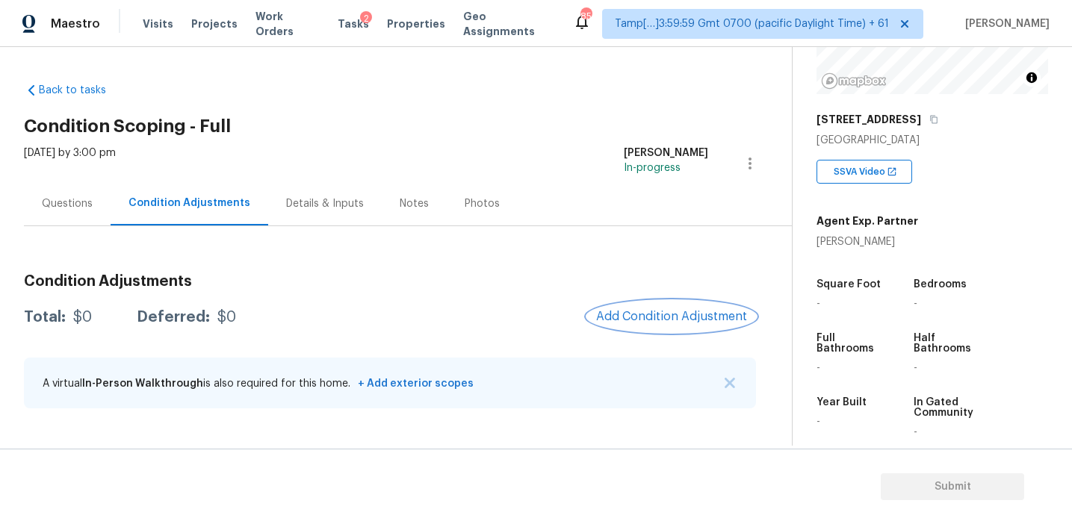
click at [623, 315] on span "Add Condition Adjustment" at bounding box center [671, 316] width 151 height 13
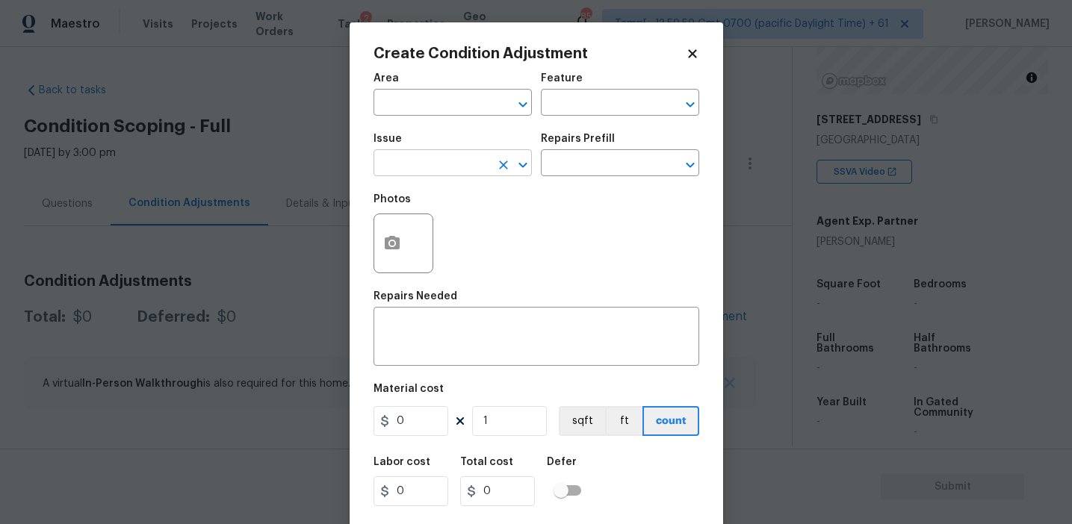
click at [454, 155] on input "text" at bounding box center [431, 164] width 117 height 23
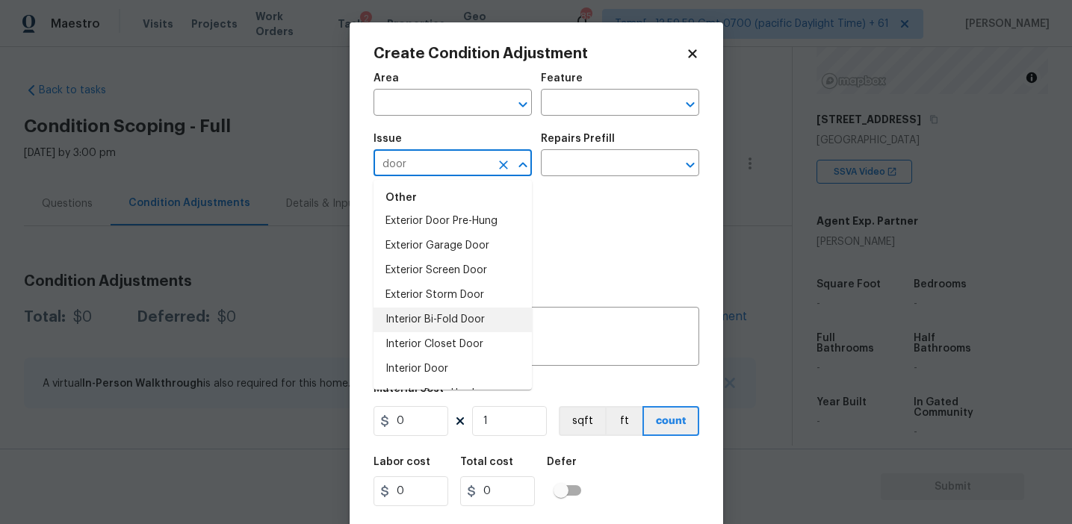
scroll to position [109, 0]
click at [461, 315] on li "Interior Door" at bounding box center [452, 322] width 158 height 25
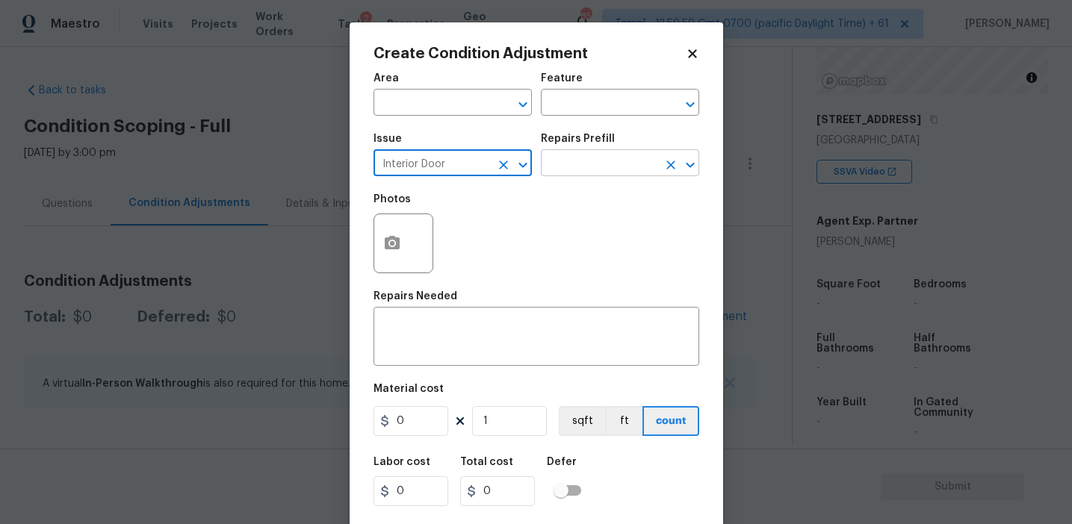
type input "Interior Door"
click at [561, 161] on input "text" at bounding box center [599, 164] width 117 height 23
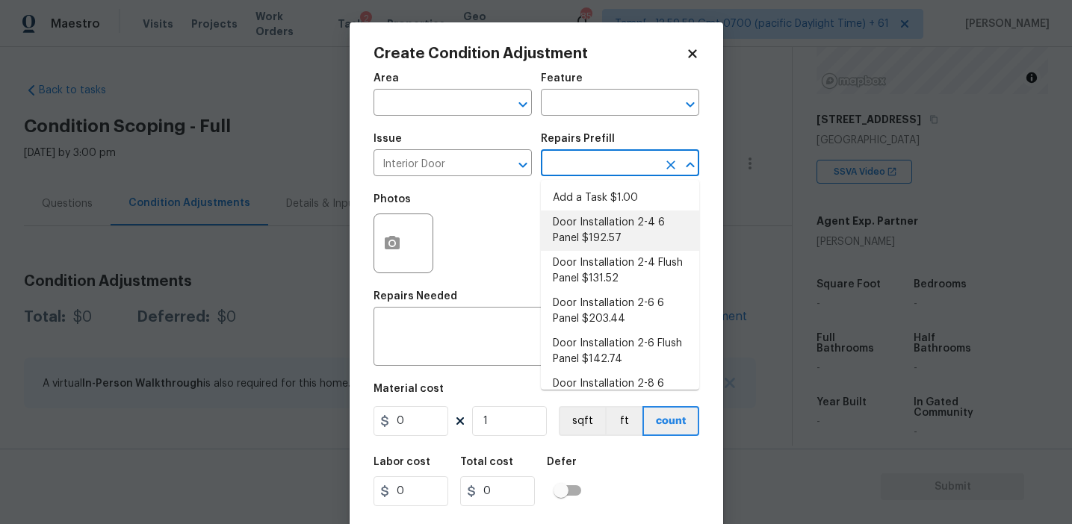
click at [603, 224] on li "Door Installation 2-4 6 Panel $192.57" at bounding box center [620, 231] width 158 height 40
type input "Interior Door"
type textarea "Remove the existing door (if present). Install a new pre-hung 2-4 6 panel inter…"
type input "192.57"
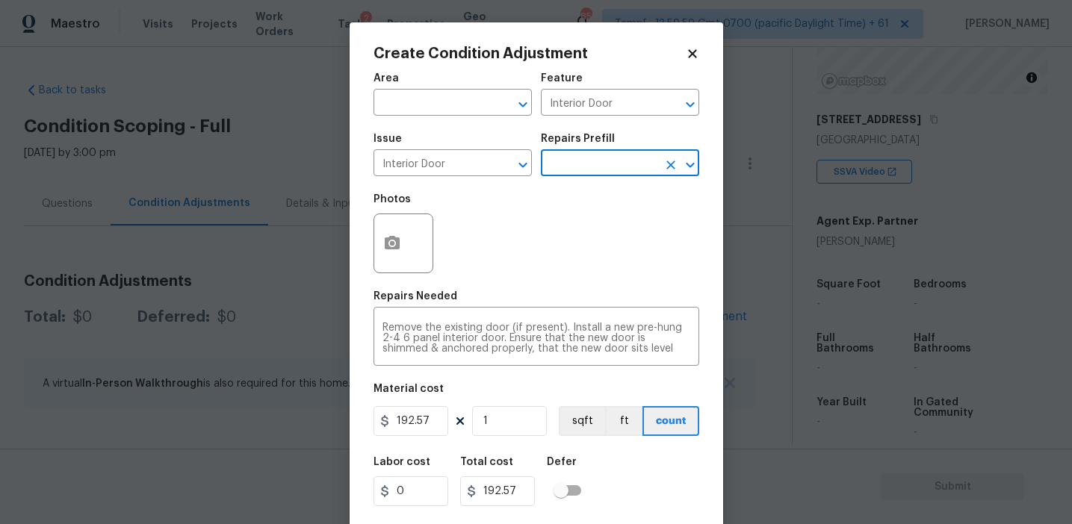
scroll to position [34, 0]
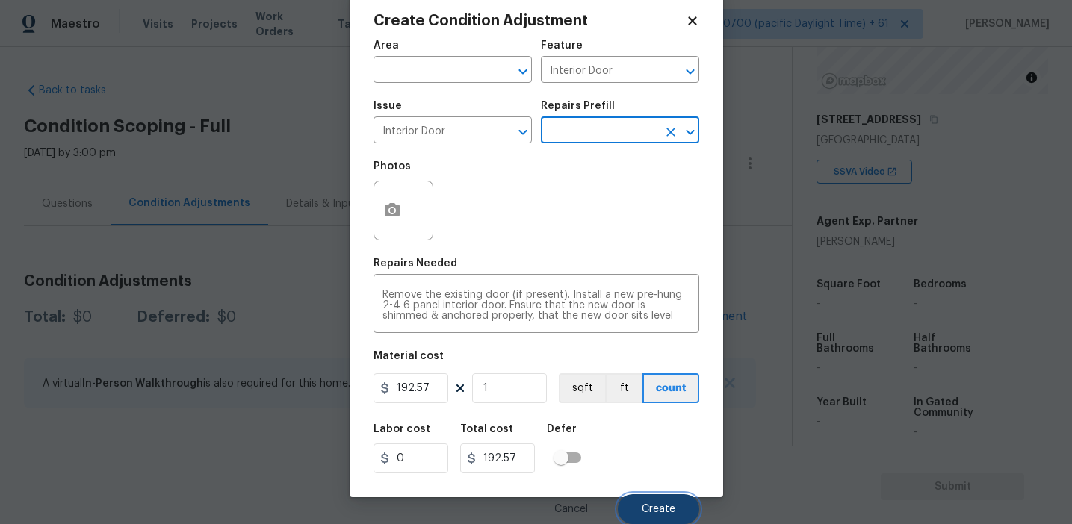
click at [654, 512] on span "Create" at bounding box center [659, 509] width 34 height 11
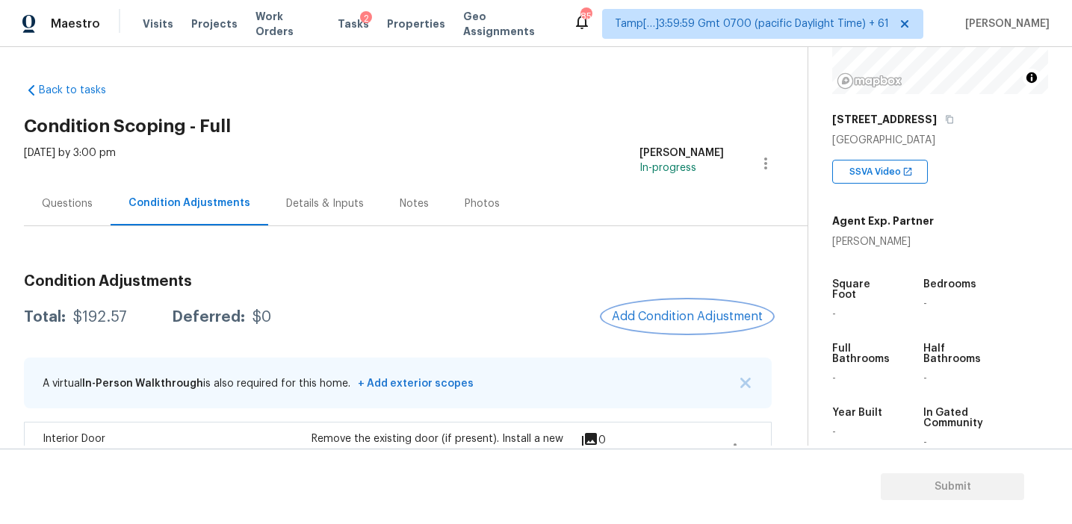
scroll to position [105, 0]
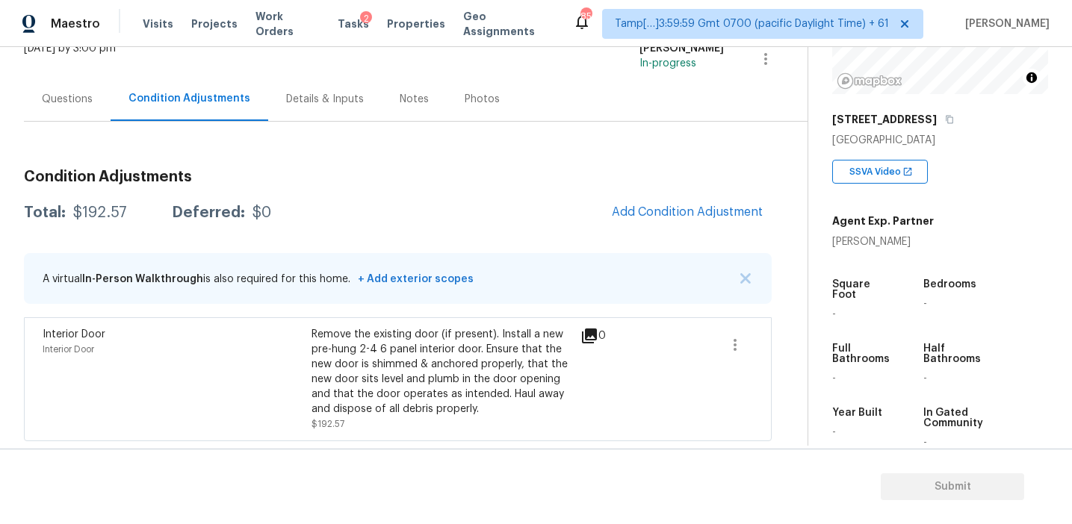
click at [101, 105] on div "Questions" at bounding box center [67, 99] width 87 height 44
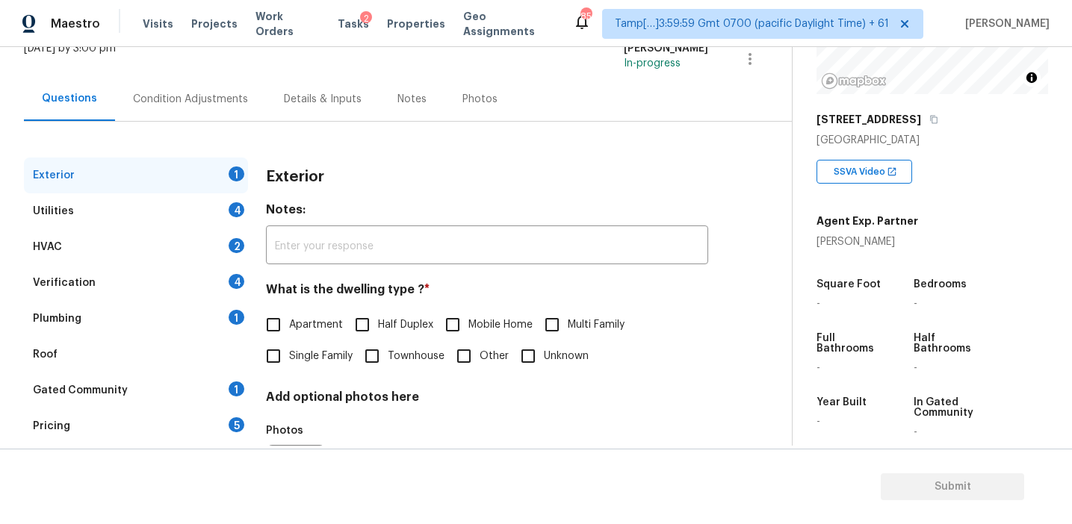
click at [176, 409] on div "Pricing 5" at bounding box center [136, 427] width 224 height 36
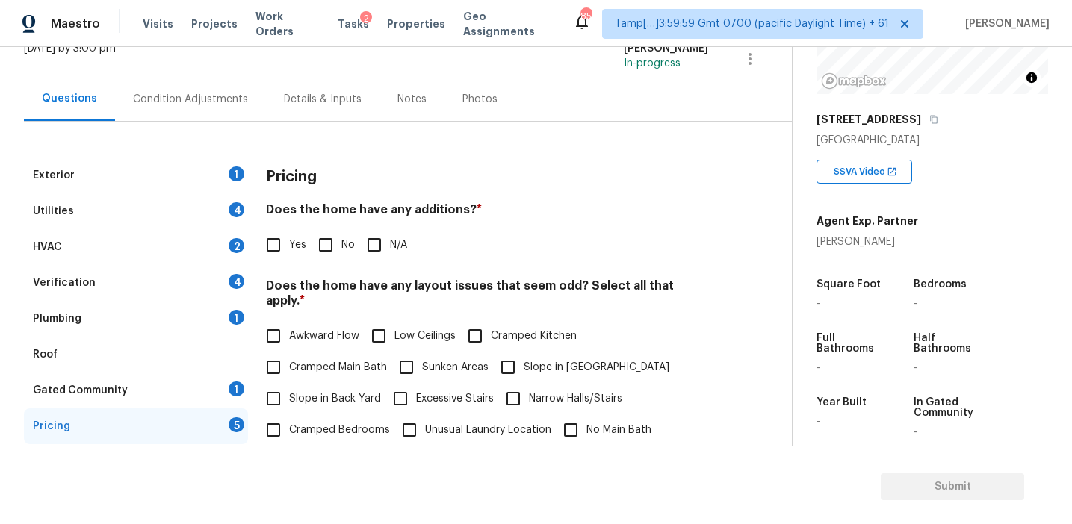
click at [336, 238] on input "No" at bounding box center [325, 244] width 31 height 31
checkbox input "true"
click at [341, 393] on span "Slope in Back Yard" at bounding box center [335, 401] width 92 height 16
click at [289, 390] on input "Slope in Back Yard" at bounding box center [273, 400] width 31 height 31
checkbox input "true"
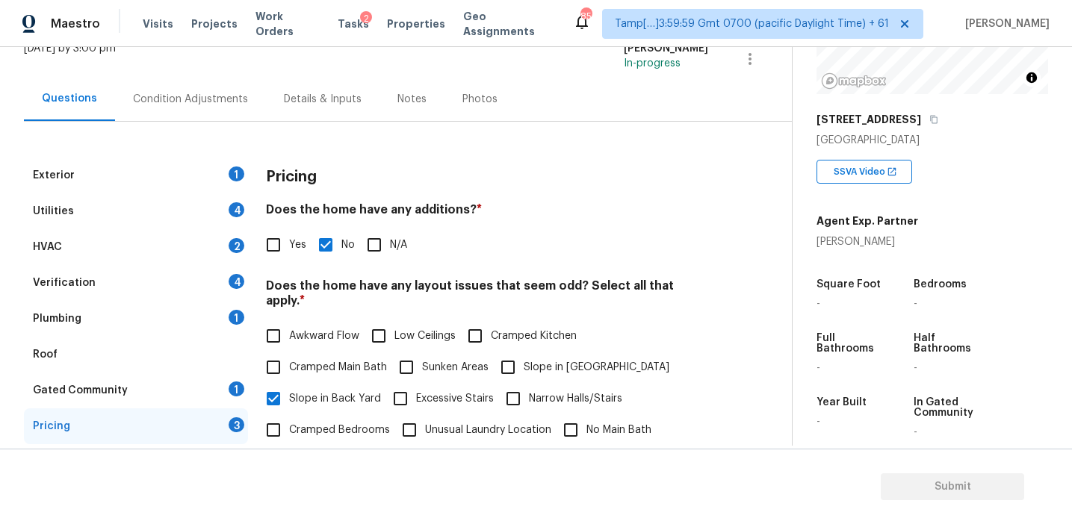
click at [512, 353] on input "Slope in [GEOGRAPHIC_DATA]" at bounding box center [507, 367] width 31 height 31
checkbox input "true"
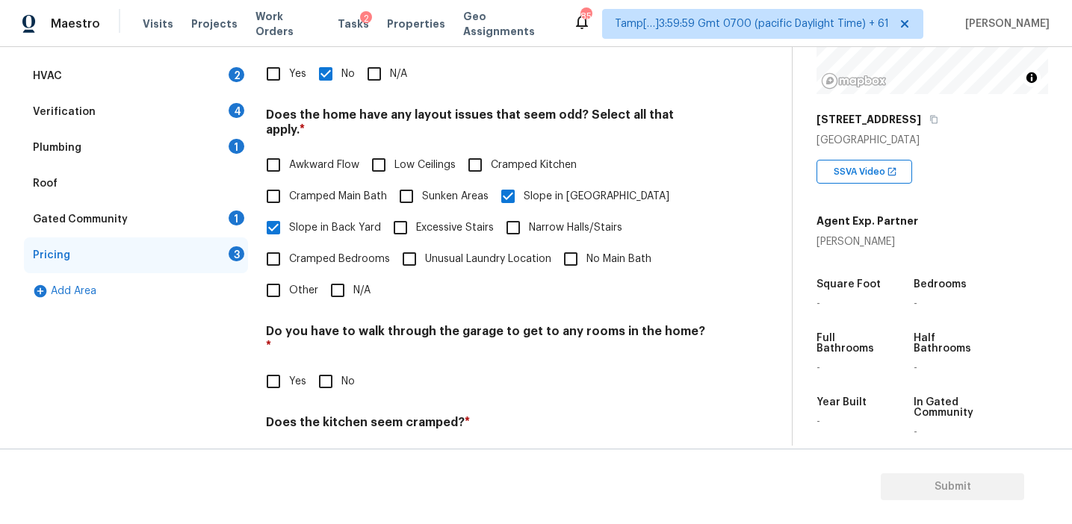
scroll to position [372, 0]
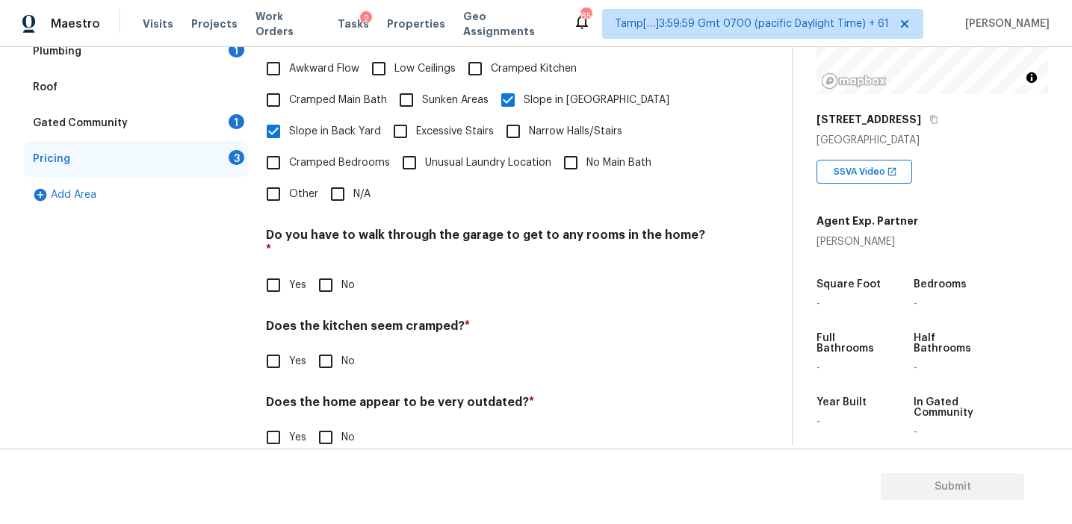
click at [332, 270] on input "No" at bounding box center [325, 285] width 31 height 31
checkbox input "true"
click at [332, 347] on input "No" at bounding box center [325, 362] width 31 height 31
checkbox input "true"
click at [330, 423] on input "No" at bounding box center [325, 438] width 31 height 31
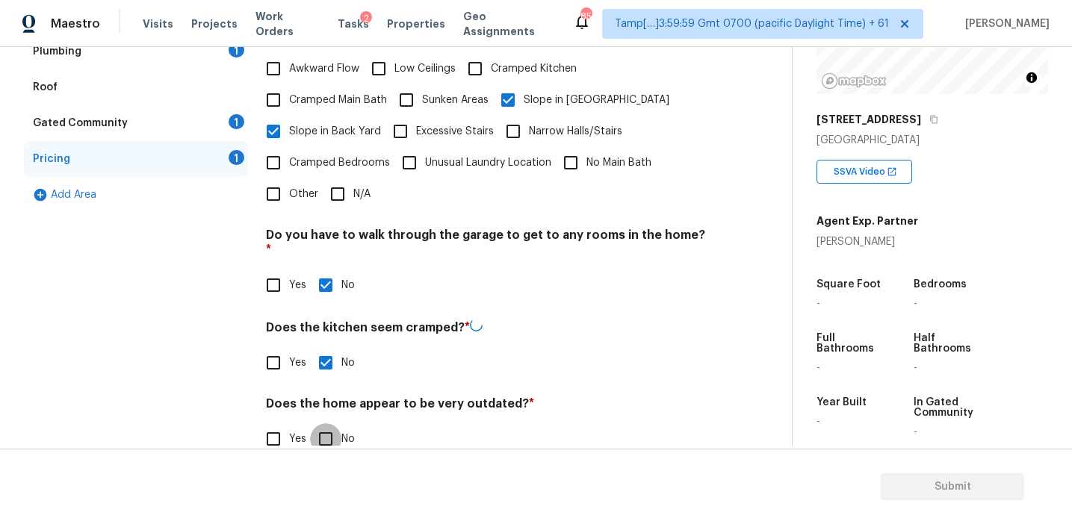
checkbox input "true"
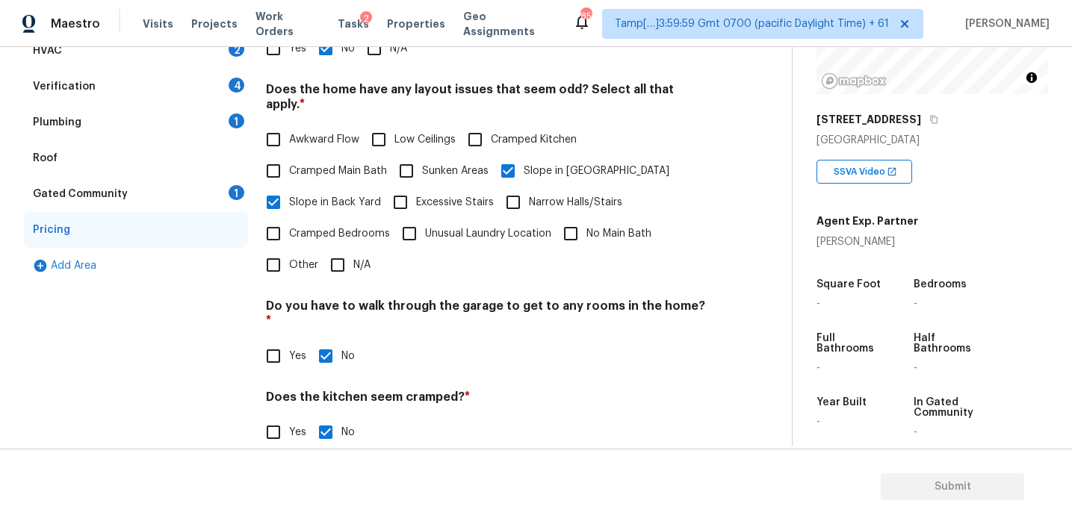
click at [228, 198] on div "Gated Community 1" at bounding box center [136, 194] width 224 height 36
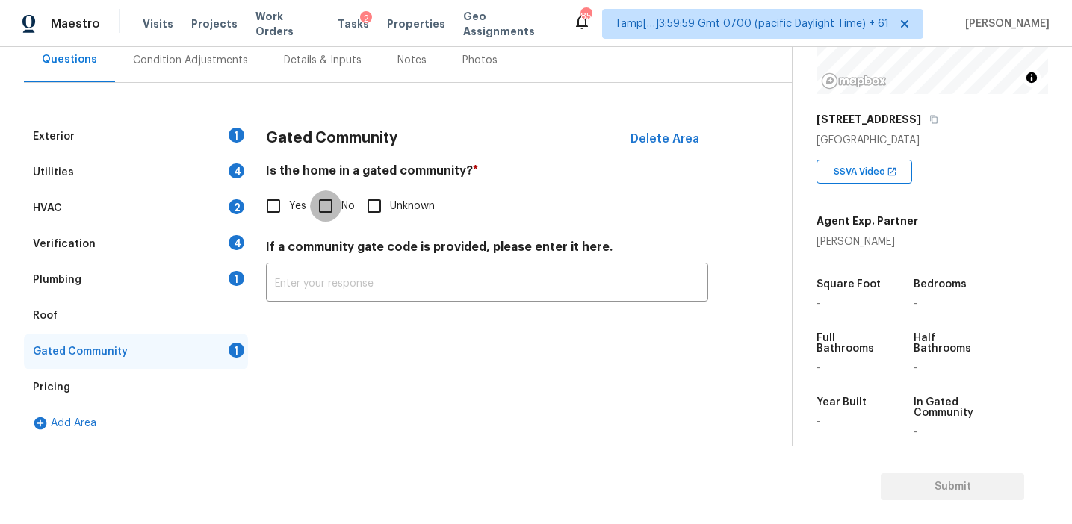
click at [313, 208] on input "No" at bounding box center [325, 205] width 31 height 31
checkbox input "true"
click at [202, 272] on div "Plumbing 1" at bounding box center [136, 280] width 224 height 36
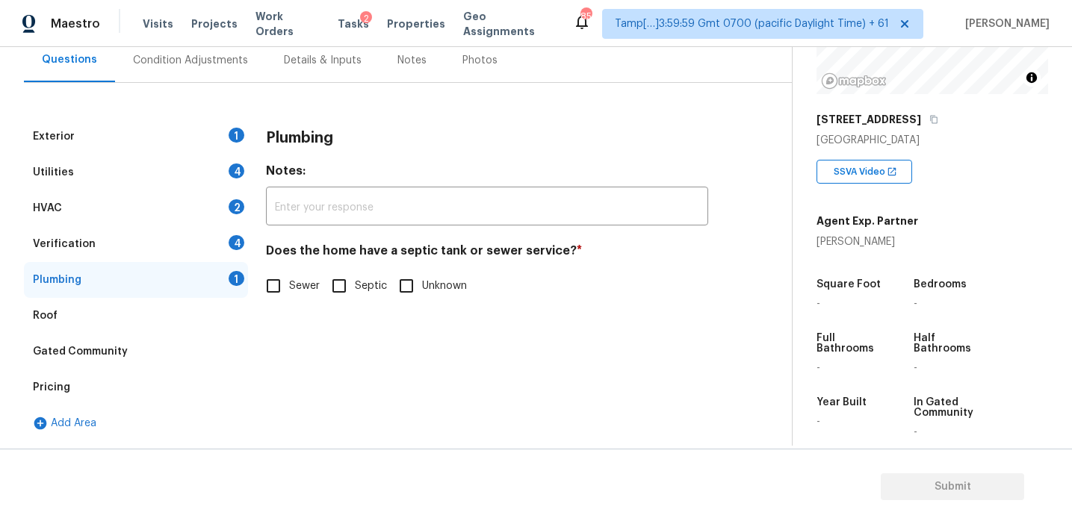
click at [297, 269] on div "Does the home have a septic tank or sewer service? * Sewer Septic Unknown" at bounding box center [487, 272] width 442 height 58
click at [282, 276] on input "Sewer" at bounding box center [273, 285] width 31 height 31
checkbox input "true"
click at [222, 238] on div "Verification 4" at bounding box center [136, 244] width 224 height 36
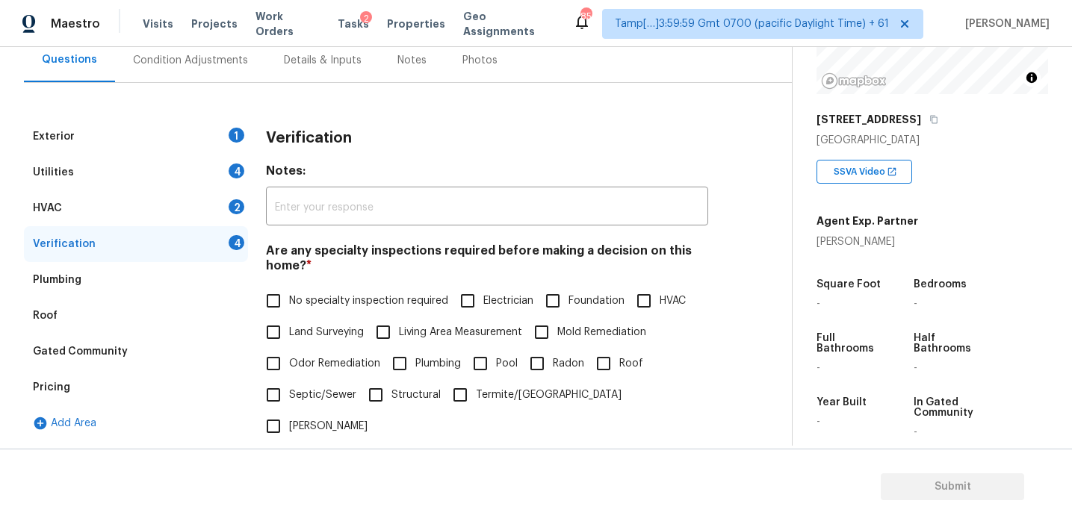
click at [335, 279] on h4 "Are any specialty inspections required before making a decision on this home? *" at bounding box center [487, 261] width 442 height 36
click at [342, 305] on span "No specialty inspection required" at bounding box center [368, 302] width 159 height 16
click at [289, 305] on input "No specialty inspection required" at bounding box center [273, 300] width 31 height 31
checkbox input "true"
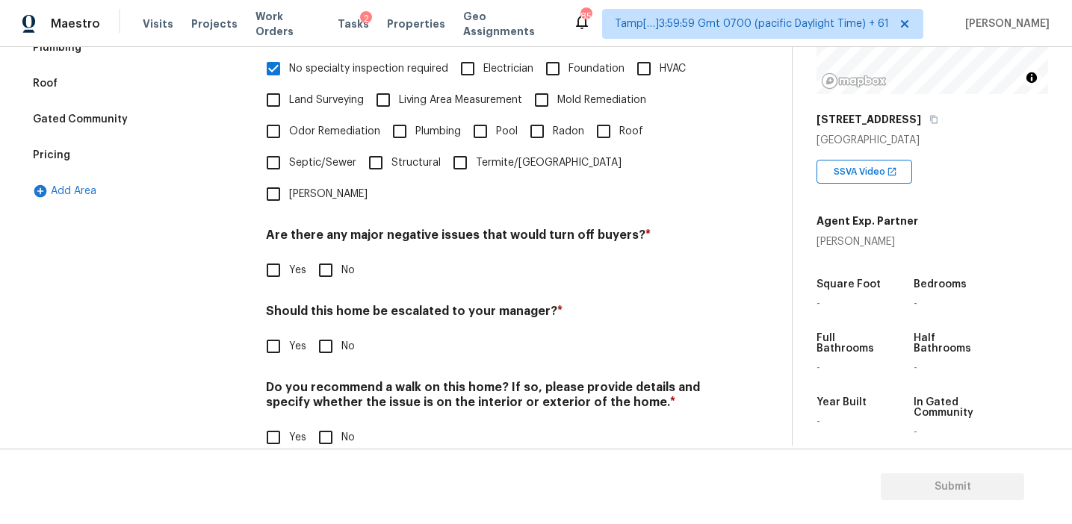
scroll to position [374, 0]
click at [329, 256] on input "No" at bounding box center [325, 271] width 31 height 31
checkbox input "true"
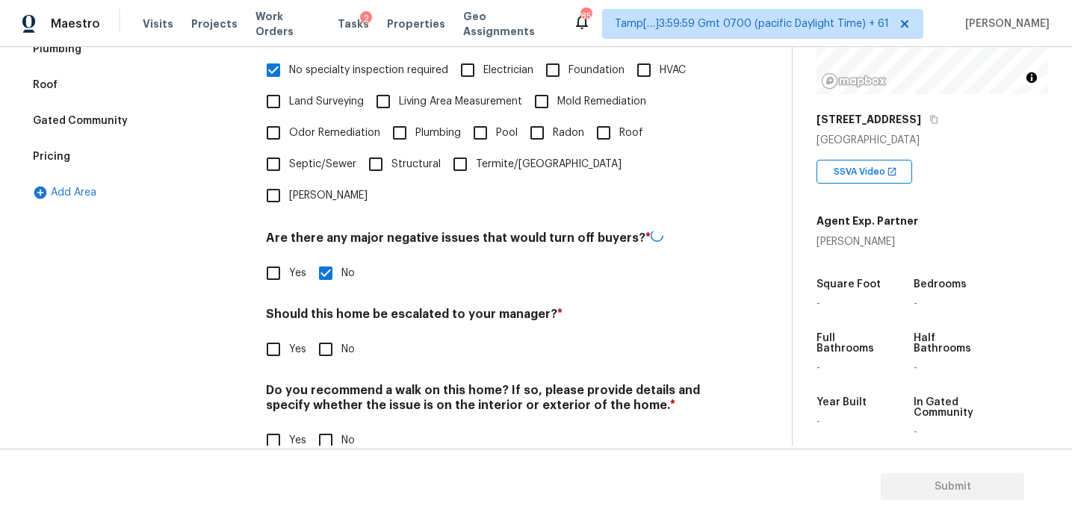
click at [329, 334] on input "No" at bounding box center [325, 349] width 31 height 31
checkbox input "true"
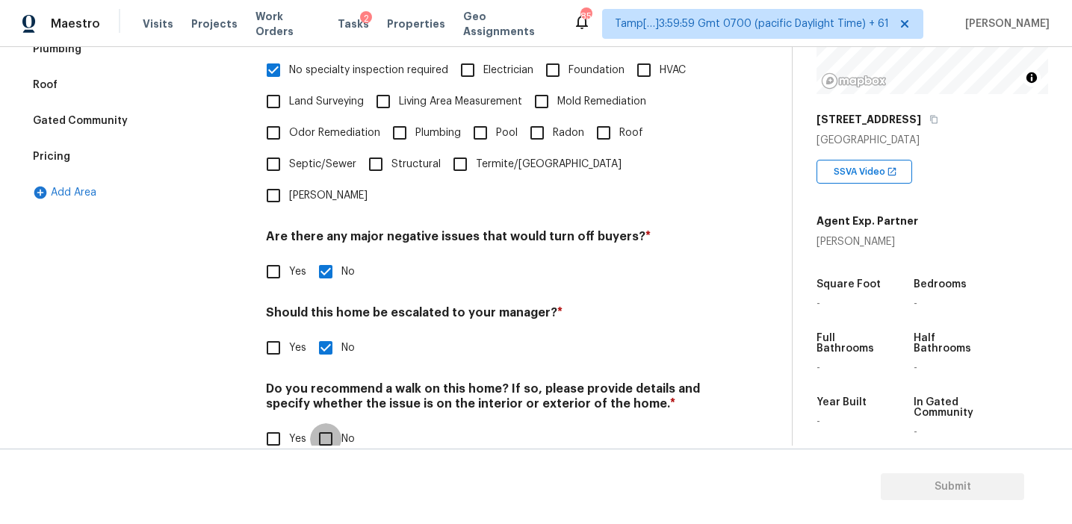
click at [326, 423] on input "No" at bounding box center [325, 438] width 31 height 31
checkbox input "true"
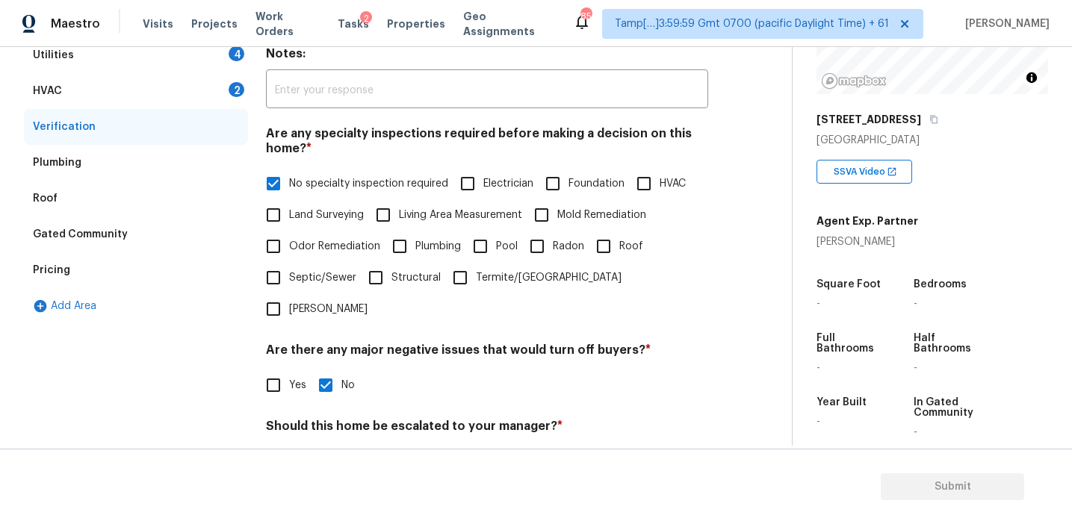
click at [212, 73] on div "HVAC 2" at bounding box center [136, 91] width 224 height 36
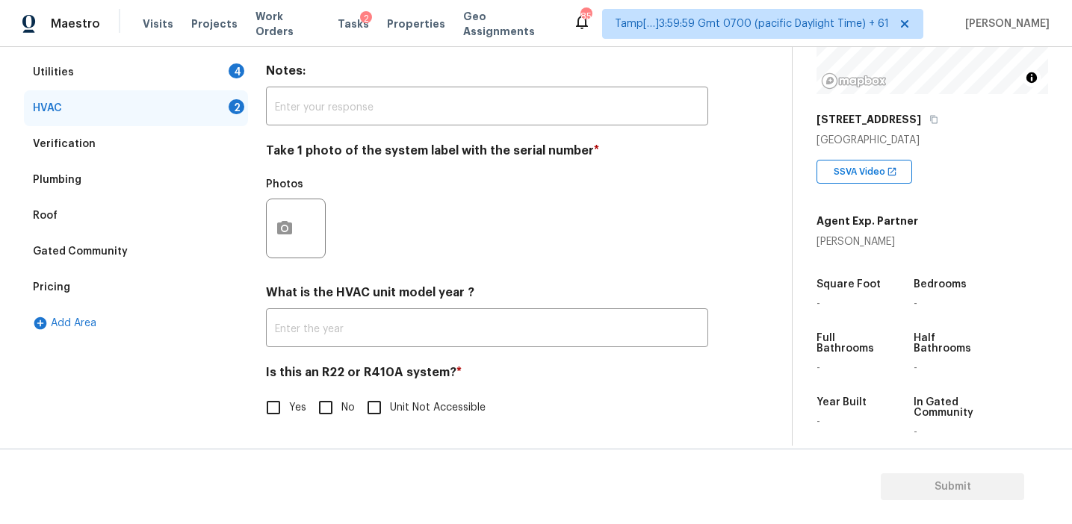
scroll to position [244, 0]
click at [327, 403] on input "No" at bounding box center [325, 407] width 31 height 31
checkbox input "true"
click at [288, 227] on icon "button" at bounding box center [285, 228] width 18 height 18
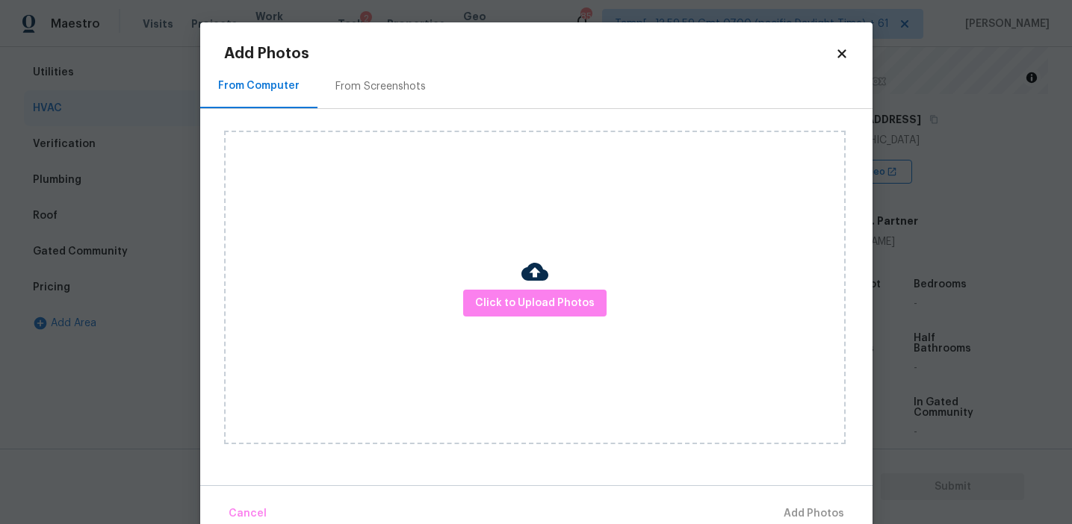
click at [400, 92] on div "From Screenshots" at bounding box center [380, 86] width 90 height 15
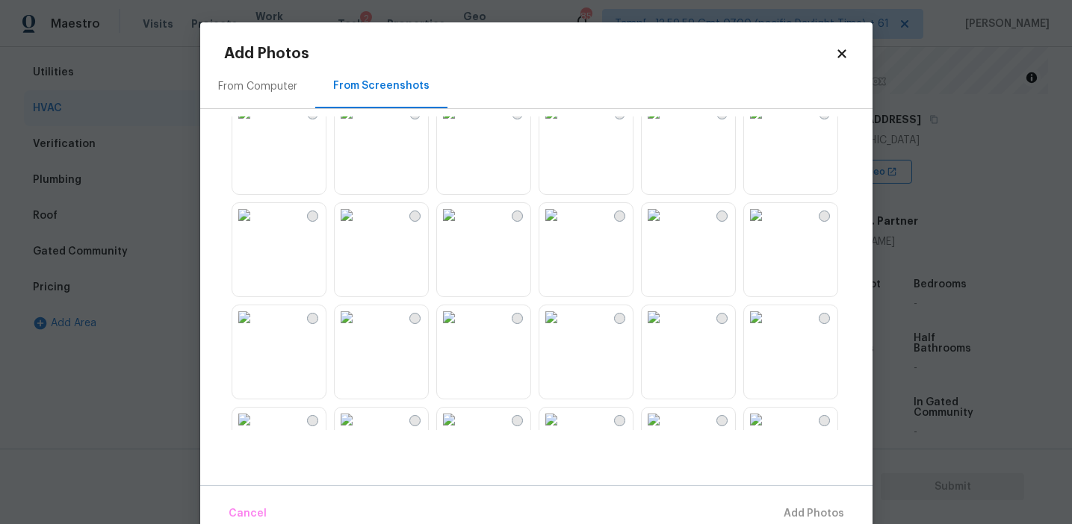
scroll to position [420, 0]
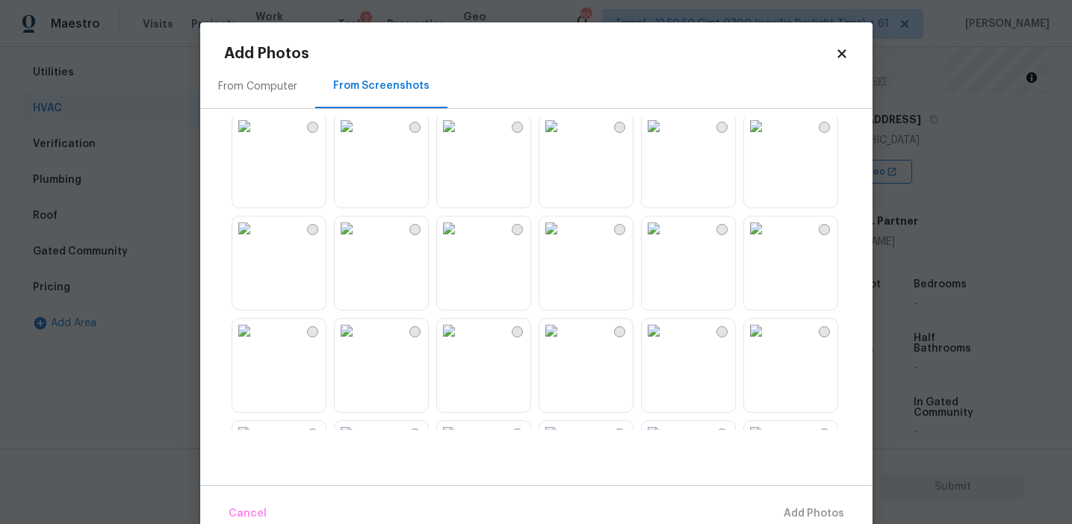
click at [461, 138] on img at bounding box center [449, 126] width 24 height 24
click at [804, 498] on button "Add 1 Photo(s)" at bounding box center [807, 514] width 86 height 32
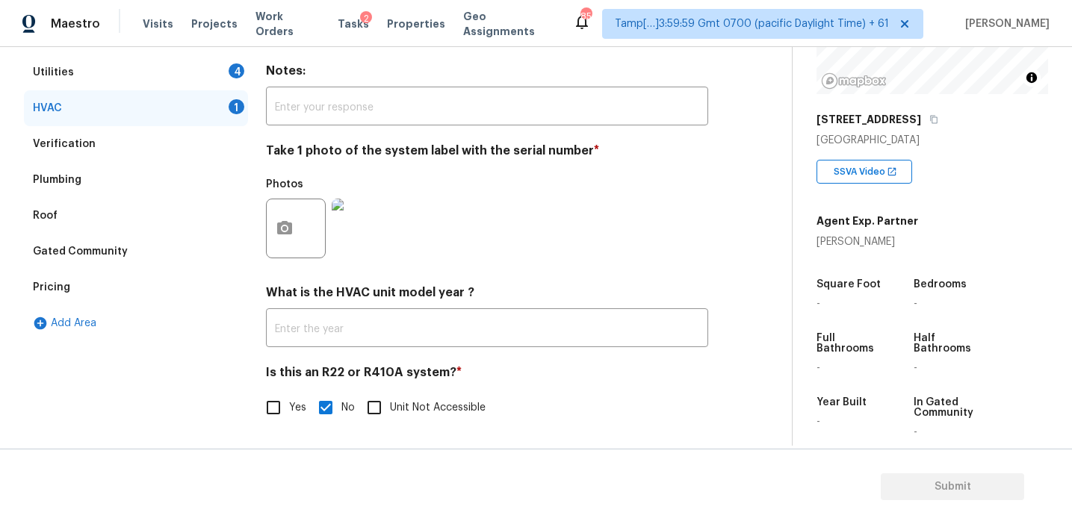
click at [220, 76] on div "Utilities 4" at bounding box center [136, 73] width 224 height 36
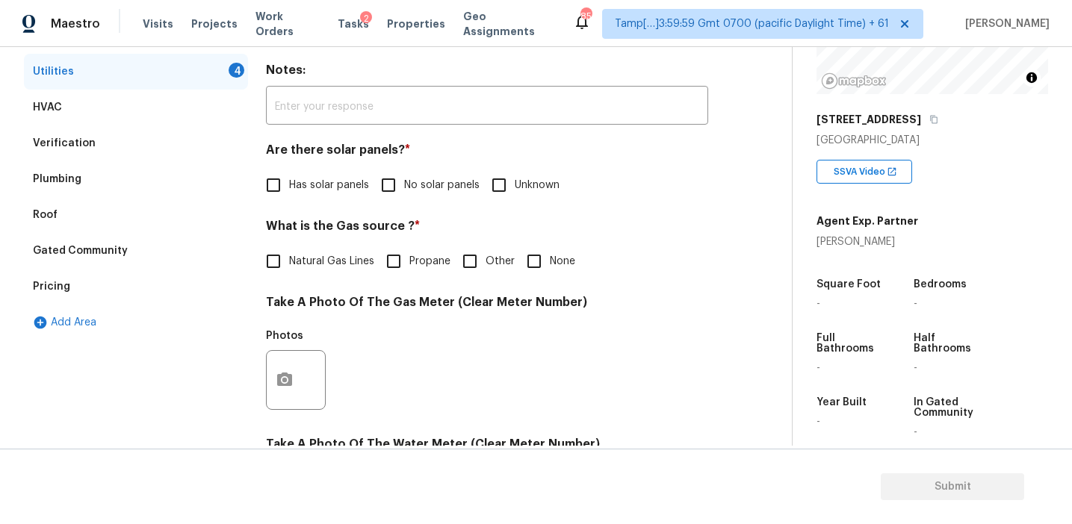
click at [399, 185] on input "No solar panels" at bounding box center [388, 185] width 31 height 31
checkbox input "true"
click at [337, 255] on label "Natural Gas Lines" at bounding box center [316, 262] width 117 height 31
click at [289, 255] on input "Natural Gas Lines" at bounding box center [273, 262] width 31 height 31
checkbox input "true"
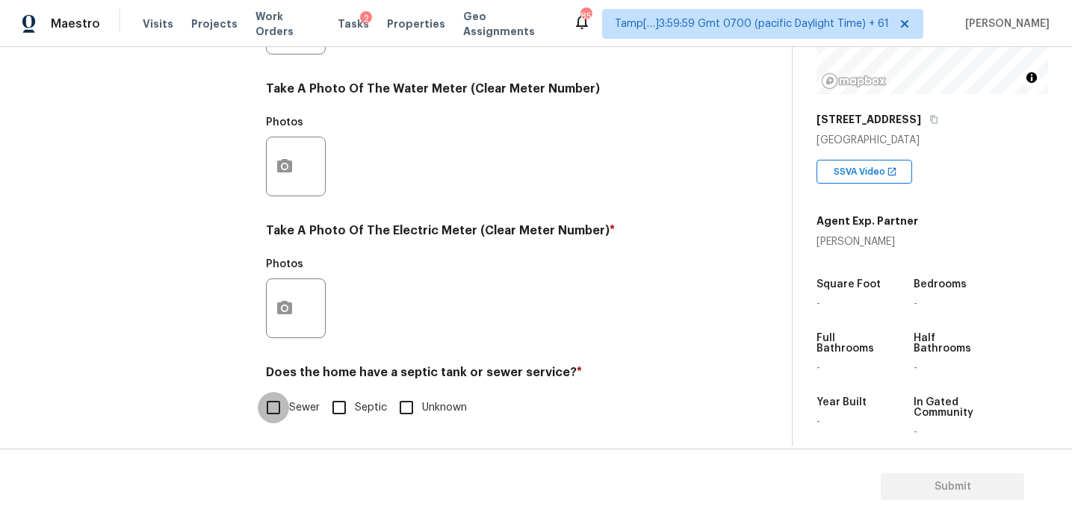
click at [280, 412] on input "Sewer" at bounding box center [273, 407] width 31 height 31
checkbox input "true"
click at [282, 311] on icon "button" at bounding box center [284, 306] width 15 height 13
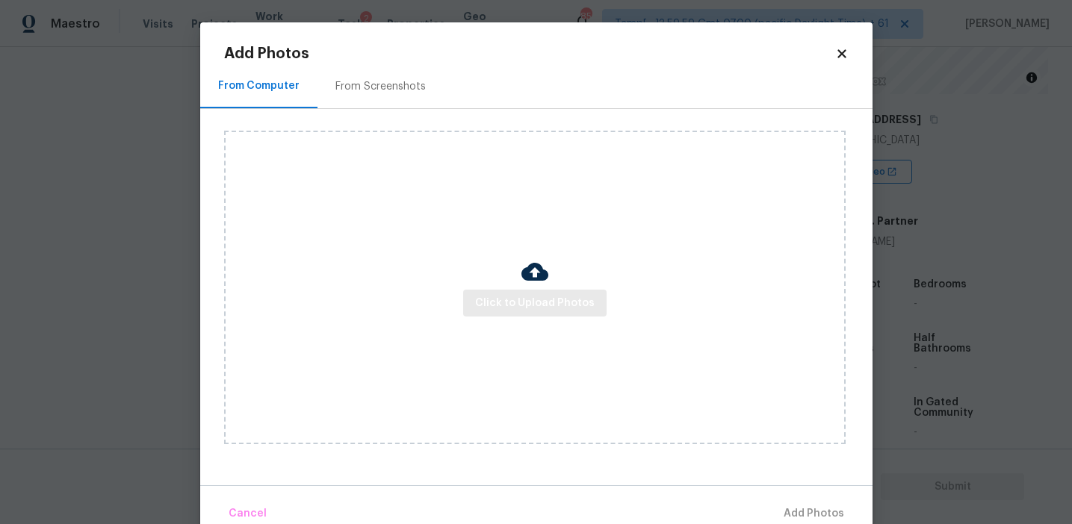
scroll to position [600, 0]
click at [518, 297] on span "Click to Upload Photos" at bounding box center [535, 303] width 120 height 19
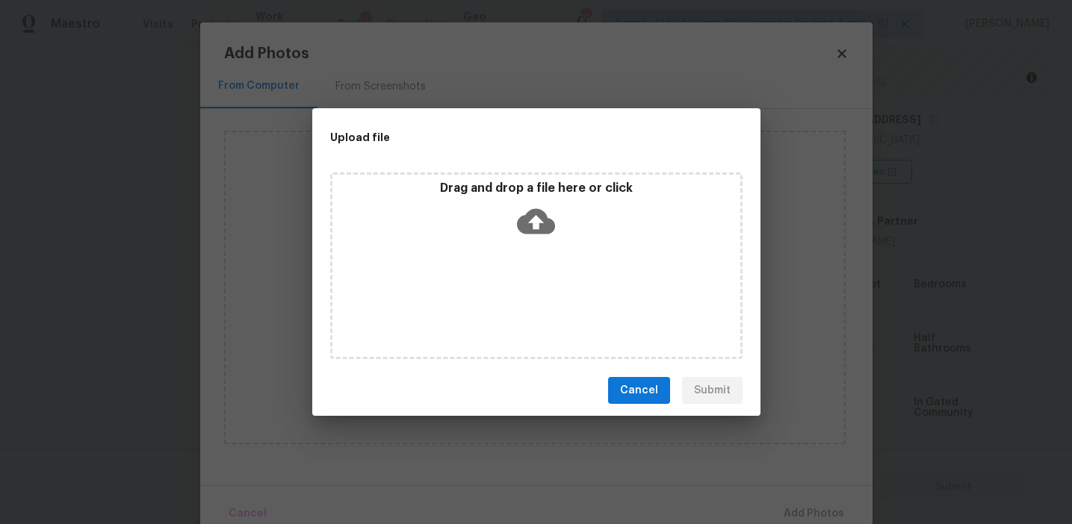
click at [501, 215] on div "Drag and drop a file here or click" at bounding box center [536, 213] width 408 height 64
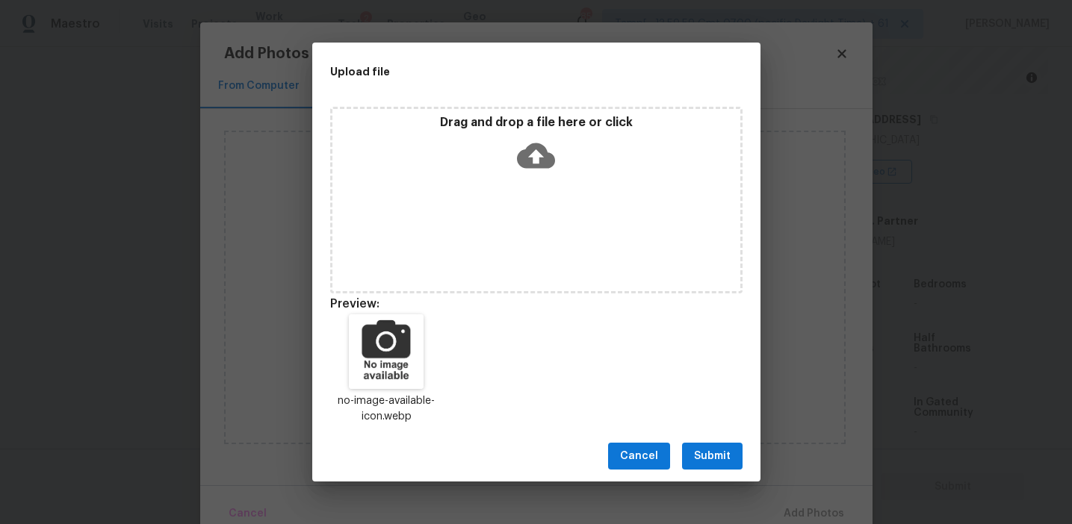
click at [720, 450] on span "Submit" at bounding box center [712, 456] width 37 height 19
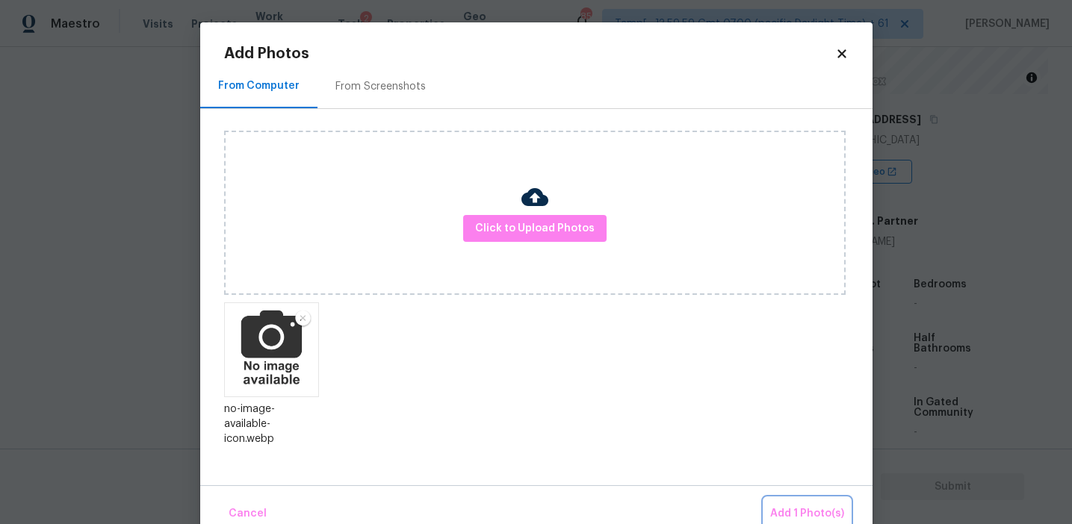
click at [778, 506] on span "Add 1 Photo(s)" at bounding box center [807, 514] width 74 height 19
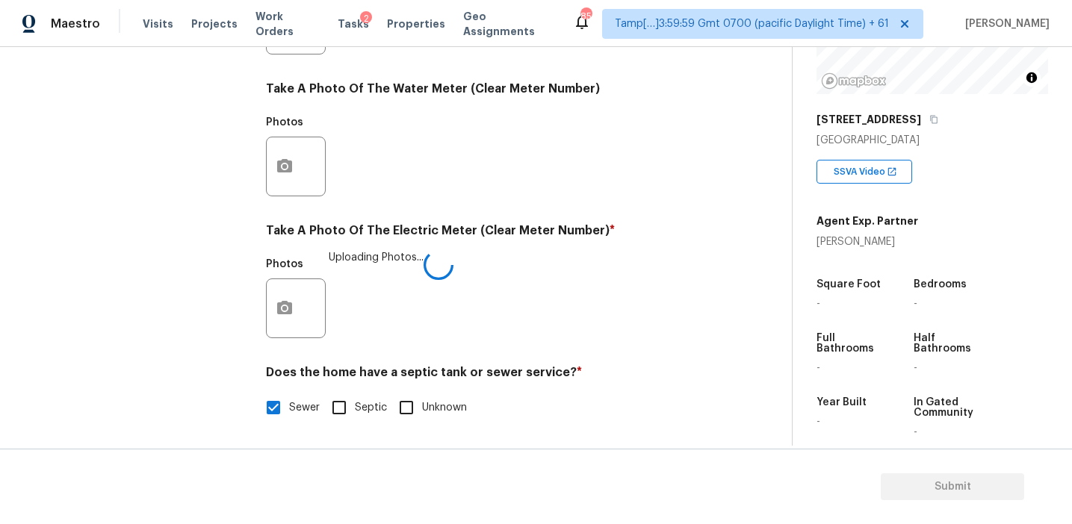
click at [510, 311] on div "Photos Uploading Photos..." at bounding box center [487, 298] width 442 height 97
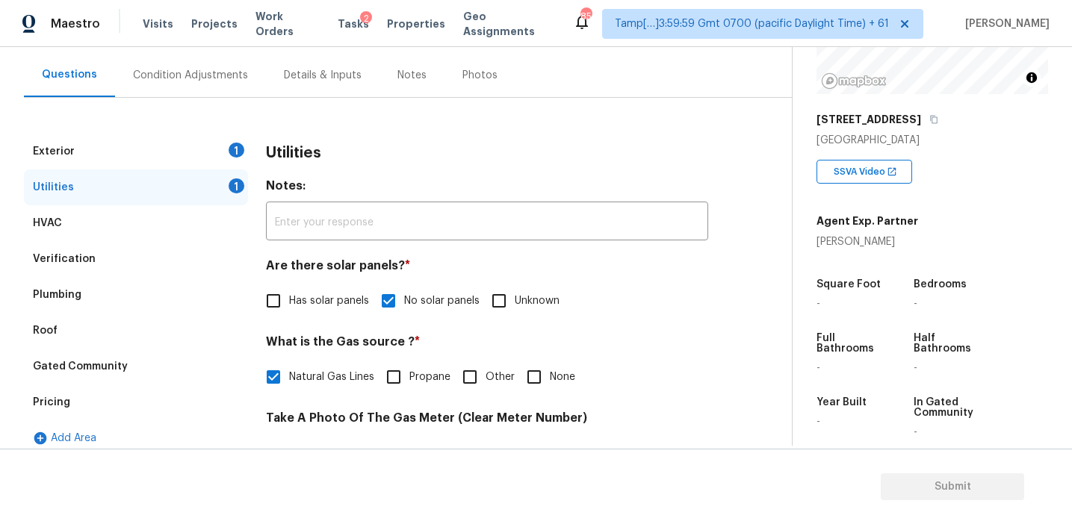
scroll to position [127, 0]
click at [315, 165] on div "Utilities" at bounding box center [487, 154] width 442 height 39
click at [218, 152] on div "Exterior 1" at bounding box center [136, 153] width 224 height 36
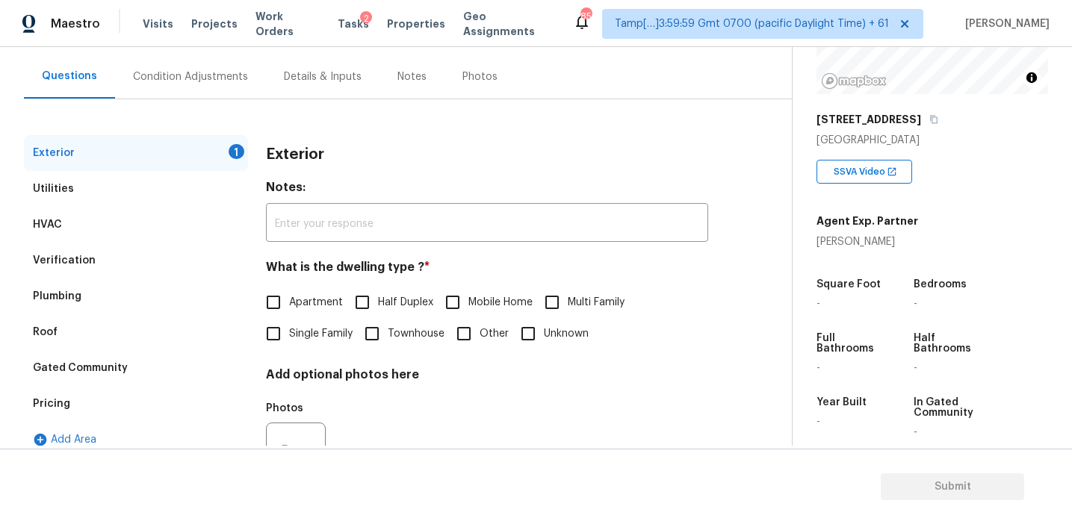
click at [305, 330] on span "Single Family" at bounding box center [320, 334] width 63 height 16
click at [289, 330] on input "Single Family" at bounding box center [273, 333] width 31 height 31
checkbox input "true"
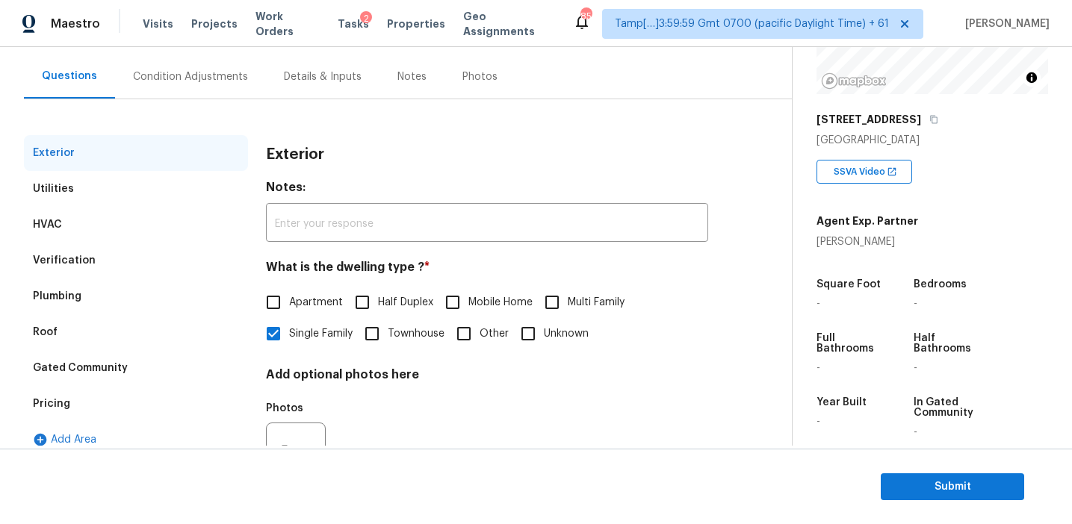
click at [223, 75] on div "Condition Adjustments" at bounding box center [190, 76] width 115 height 15
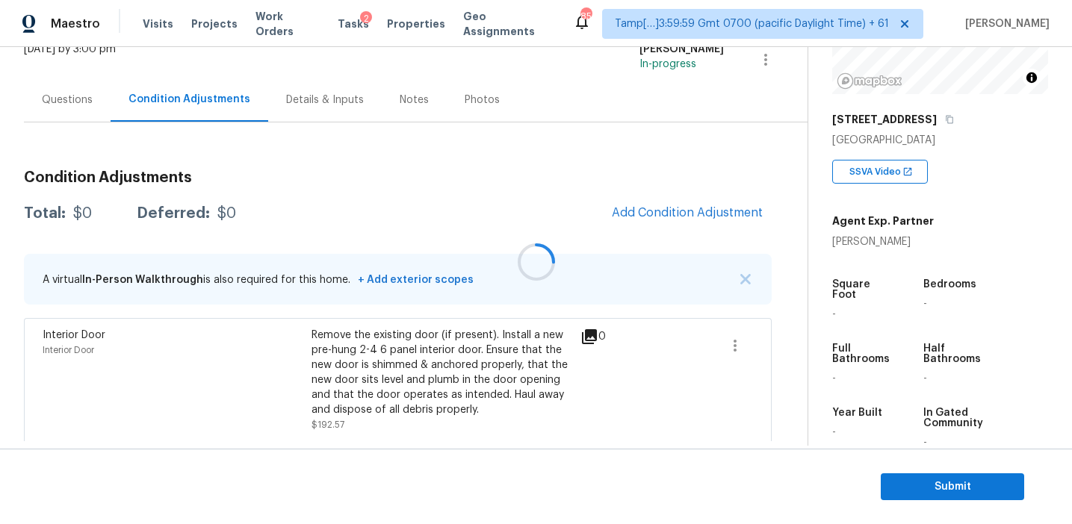
scroll to position [105, 0]
click at [744, 346] on button "button" at bounding box center [735, 345] width 36 height 36
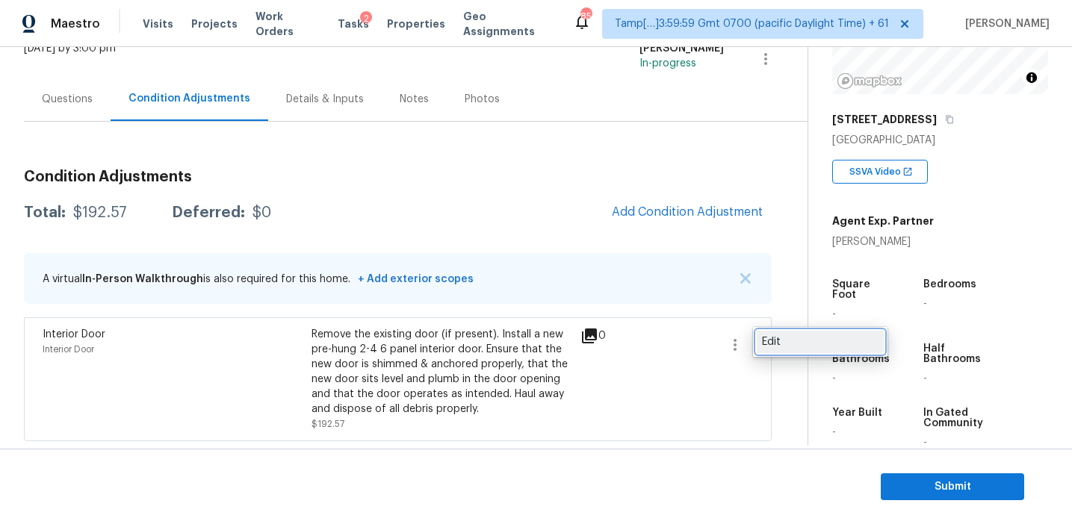
click at [776, 341] on div "Edit" at bounding box center [820, 342] width 117 height 15
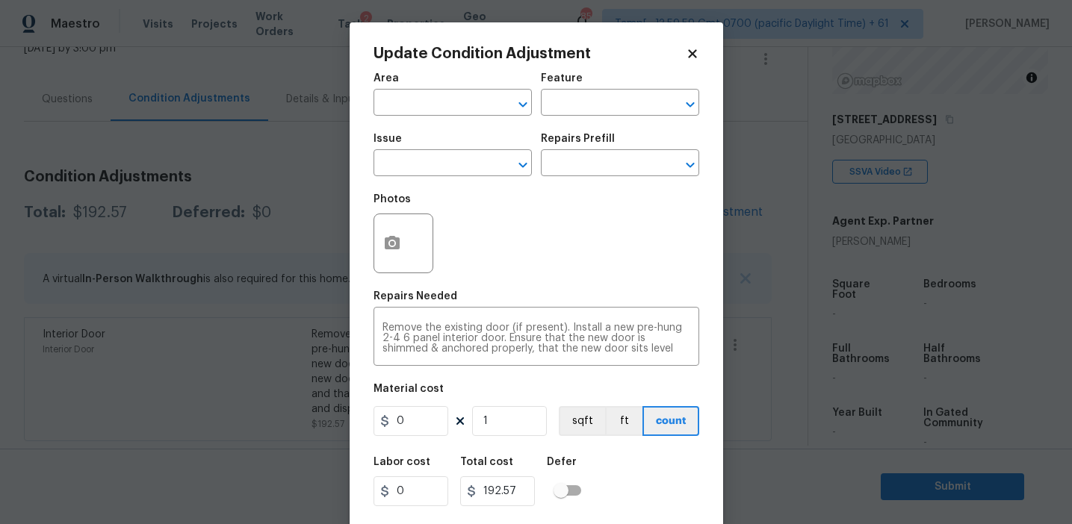
type input "Interior Door"
type input "192.57"
click at [500, 161] on icon "Clear" at bounding box center [503, 165] width 15 height 15
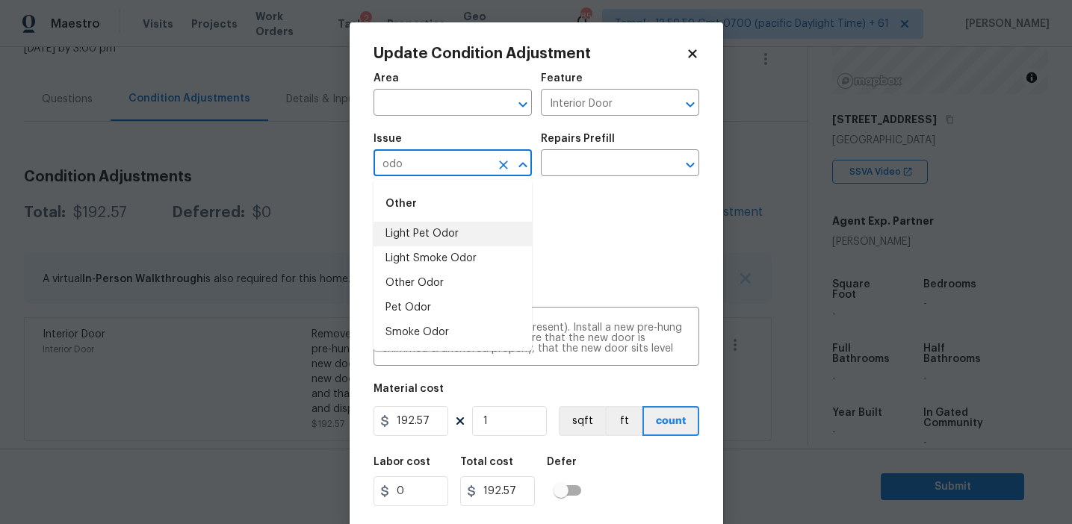
click at [450, 234] on li "Light Pet Odor" at bounding box center [452, 234] width 158 height 25
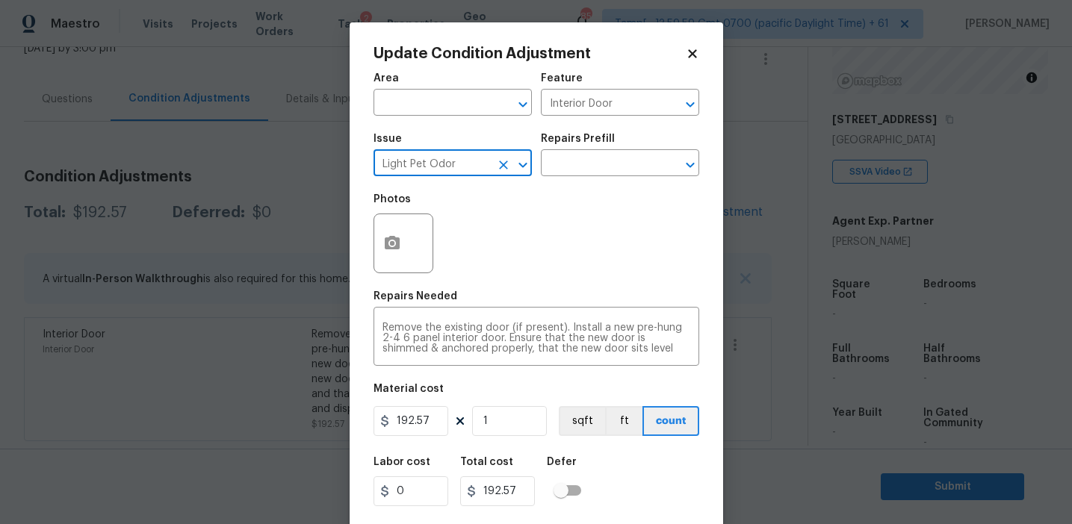
type input "Light Pet Odor"
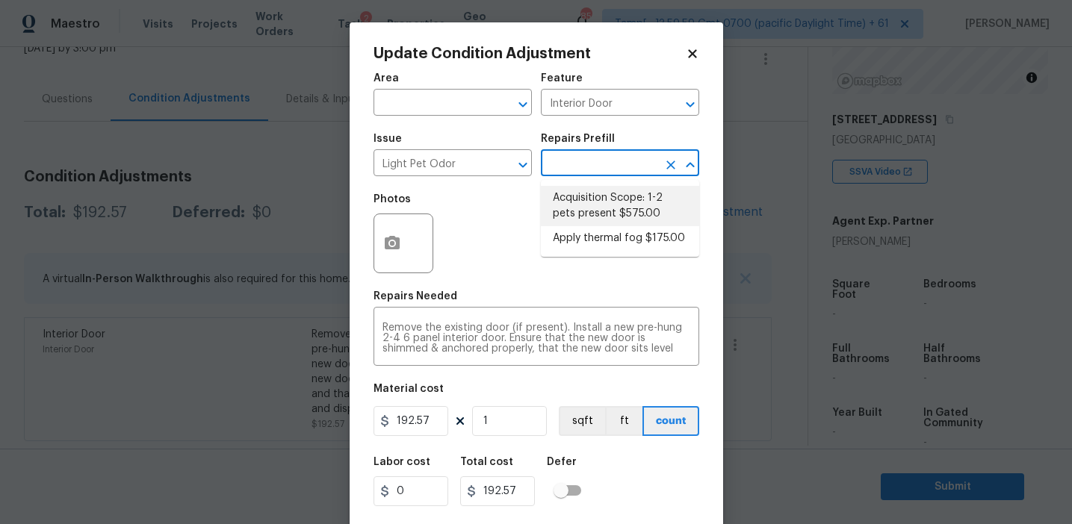
click at [589, 196] on li "Acquisition Scope: 1-2 pets present $575.00" at bounding box center [620, 206] width 158 height 40
type textarea "Acquisition Scope: 1-2 pets present"
type input "575"
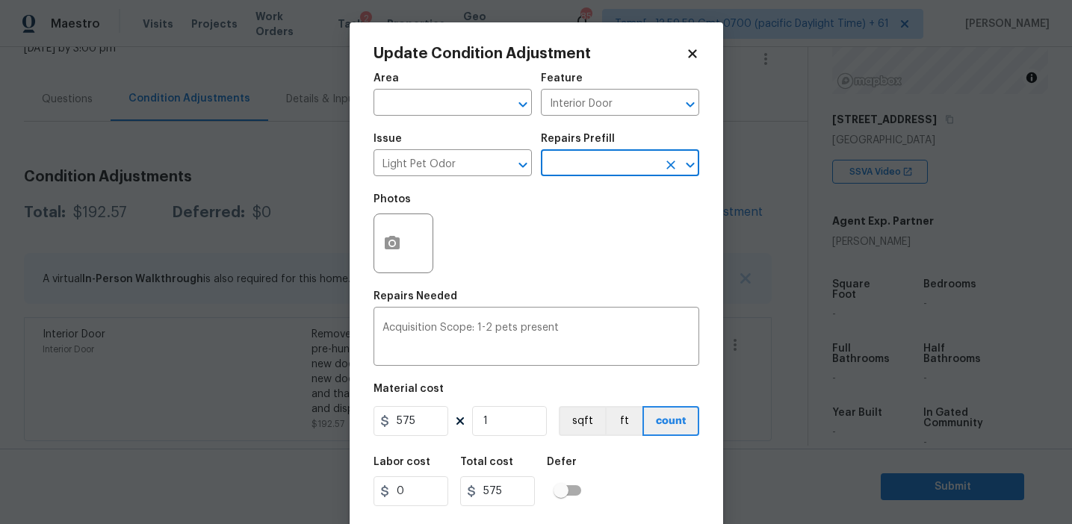
scroll to position [34, 0]
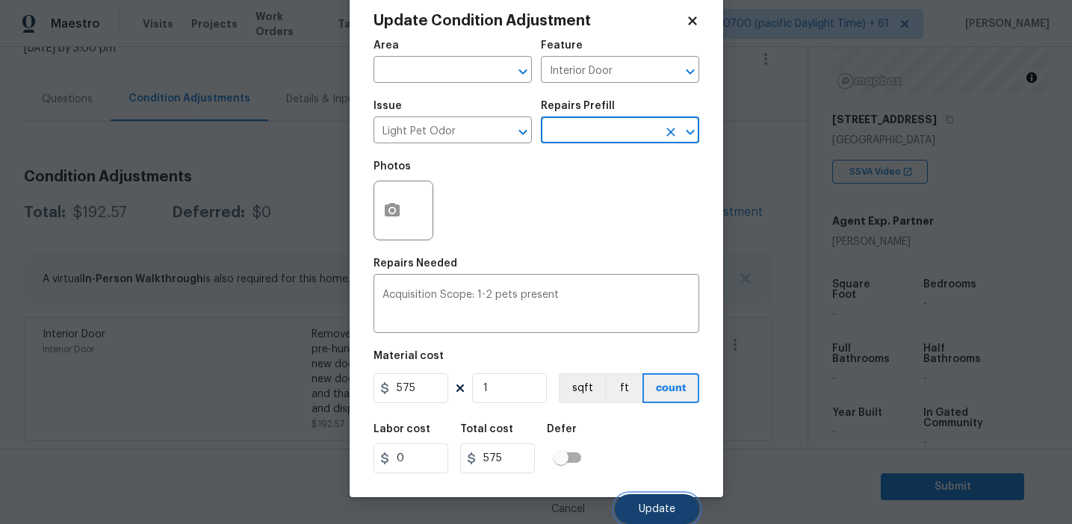
click at [639, 509] on button "Update" at bounding box center [657, 509] width 84 height 30
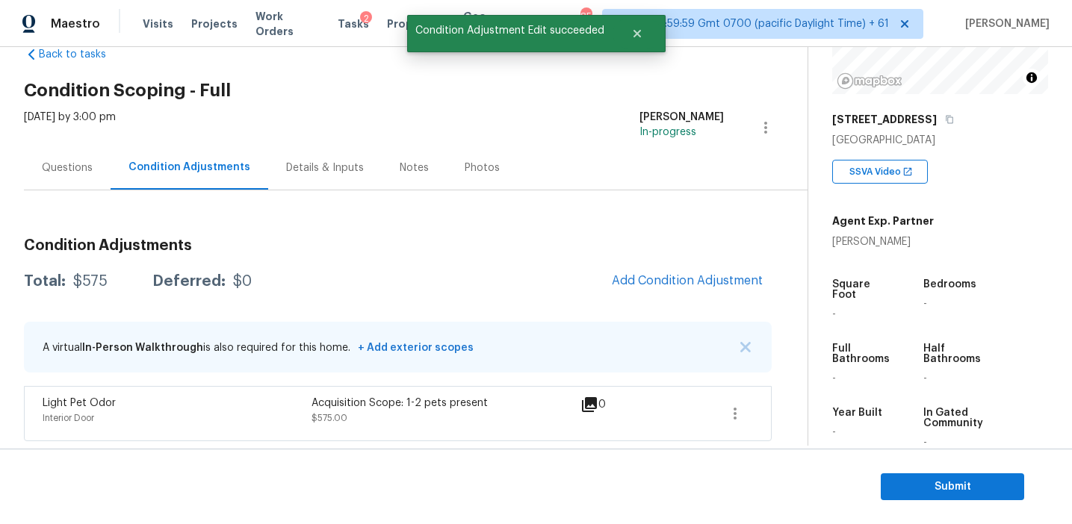
scroll to position [0, 0]
click at [524, 269] on div "Total: $575 Deferred: $0 Add Condition Adjustment" at bounding box center [398, 281] width 748 height 33
click at [726, 400] on button "button" at bounding box center [735, 414] width 36 height 36
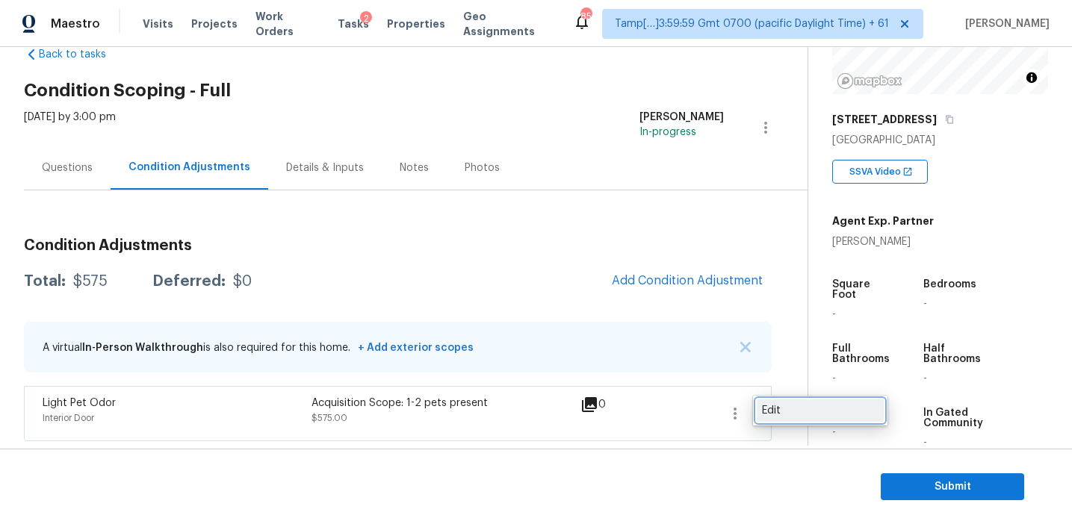
click at [778, 412] on div "Edit" at bounding box center [820, 410] width 117 height 15
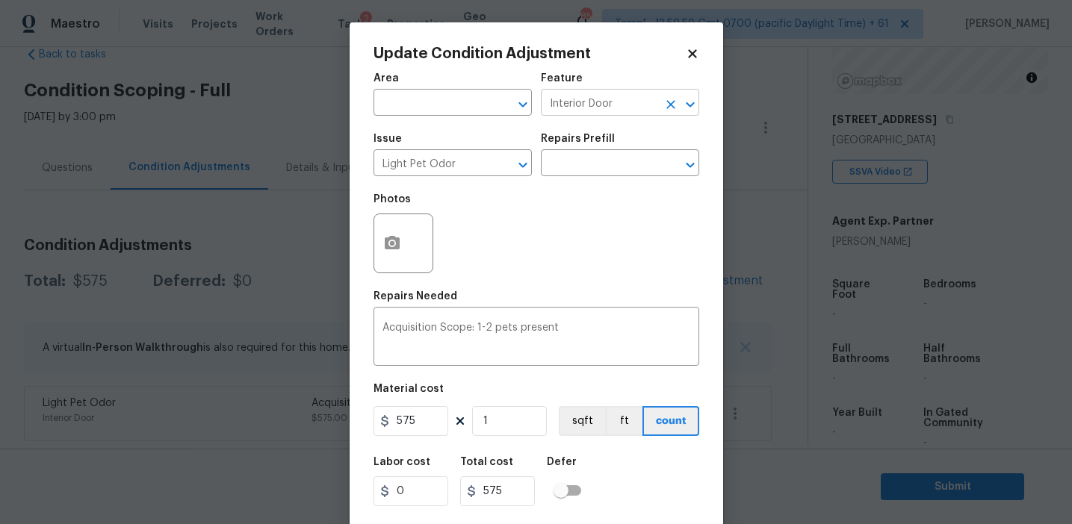
click at [667, 101] on icon "Clear" at bounding box center [670, 104] width 9 height 9
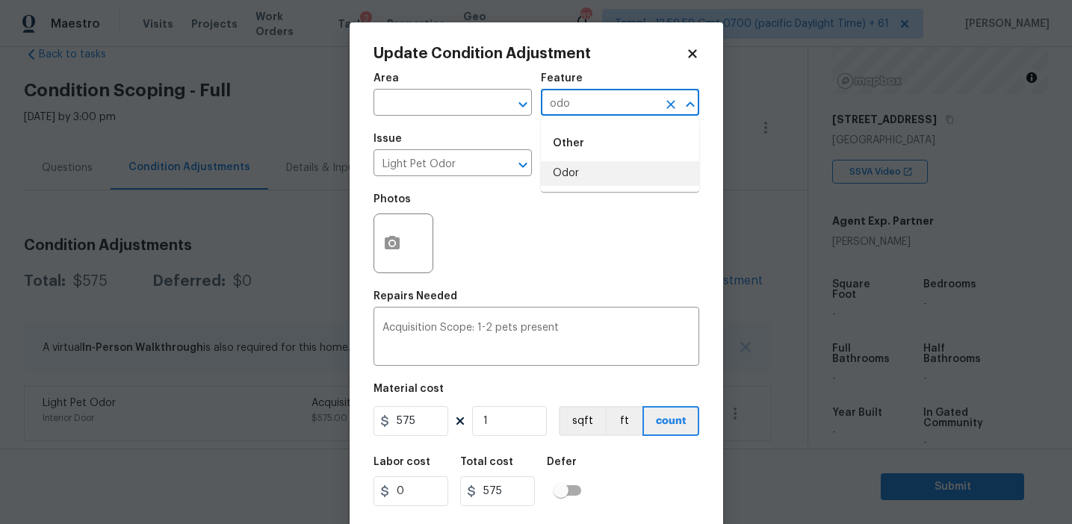
click at [645, 176] on li "Odor" at bounding box center [620, 173] width 158 height 25
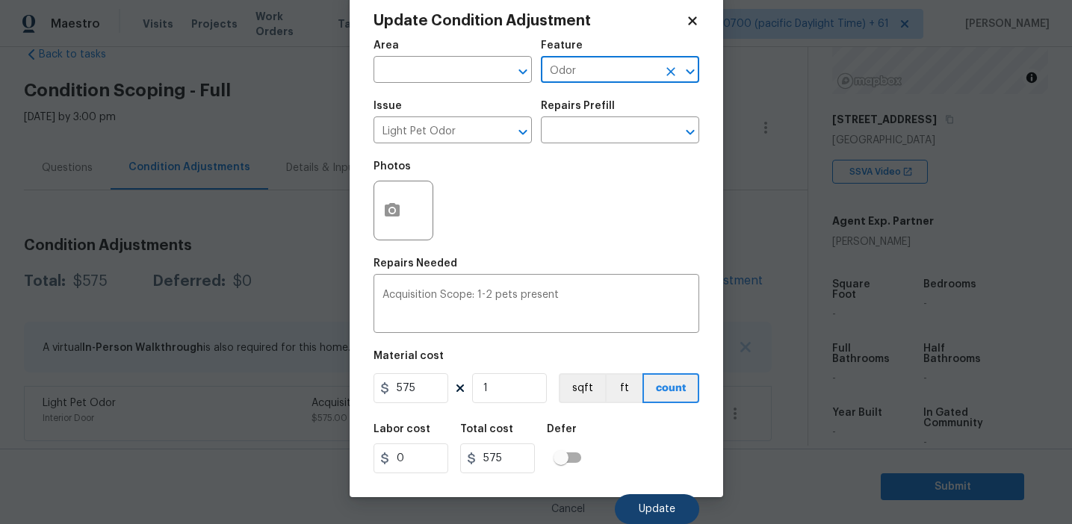
type input "Odor"
click at [648, 499] on button "Update" at bounding box center [657, 509] width 84 height 30
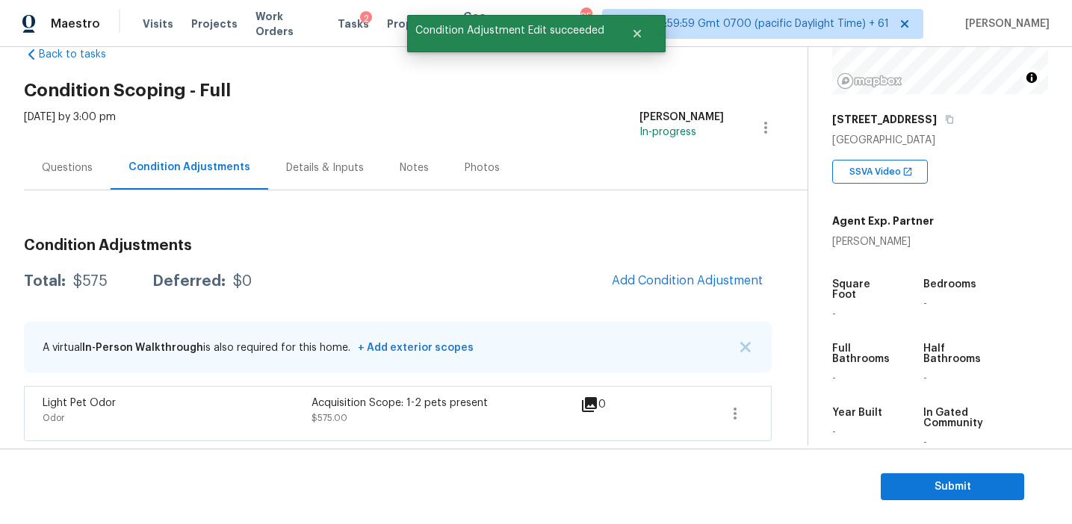
scroll to position [0, 0]
click at [636, 274] on span "Add Condition Adjustment" at bounding box center [687, 280] width 151 height 13
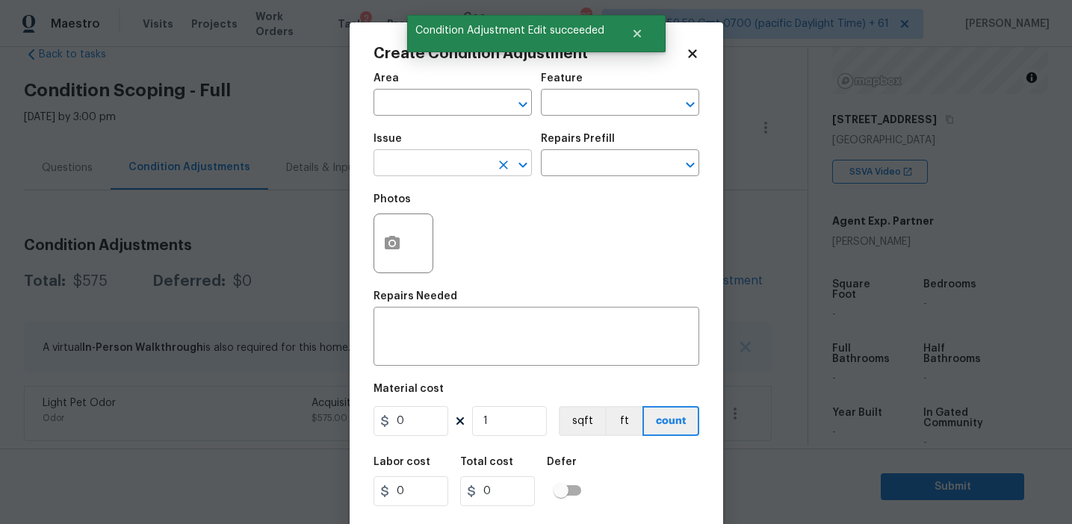
click at [421, 160] on input "text" at bounding box center [431, 164] width 117 height 23
click at [453, 232] on li "Pressure Washing" at bounding box center [452, 234] width 158 height 25
type input "Pressure Washing"
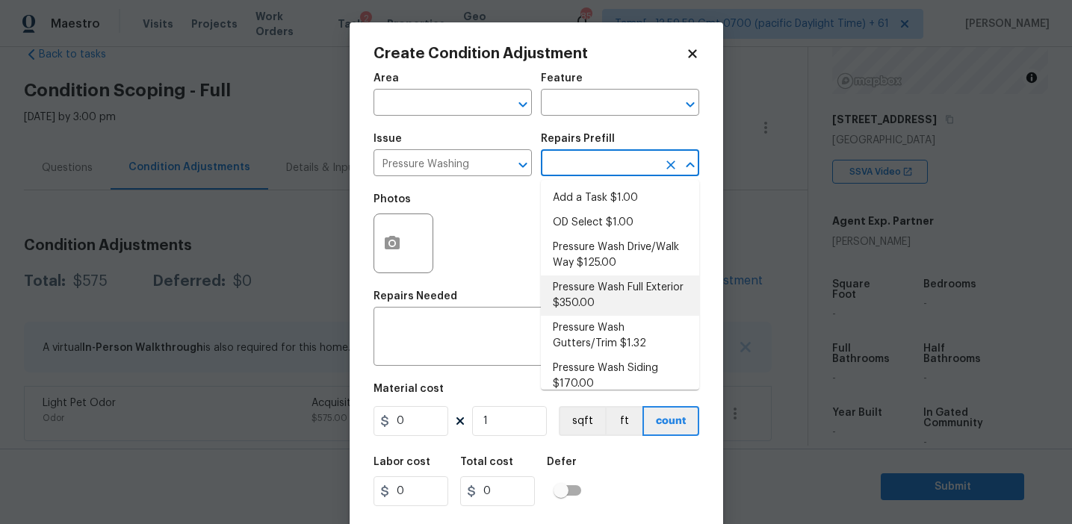
click at [570, 297] on li "Pressure Wash Full Exterior $350.00" at bounding box center [620, 296] width 158 height 40
type input "Siding"
type textarea "Pressure wash the House, Flatwork, Deck and Garage interior."
type input "350"
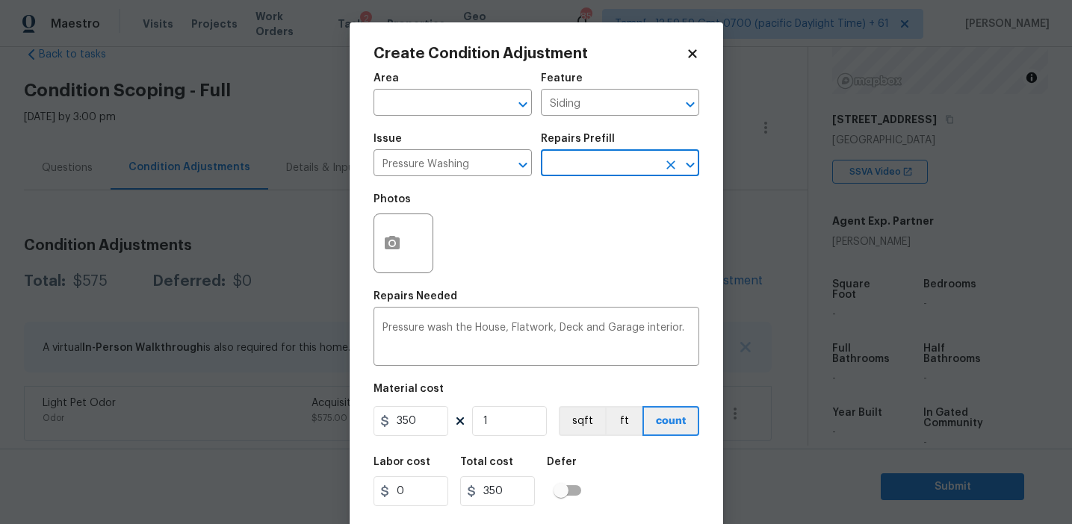
scroll to position [34, 0]
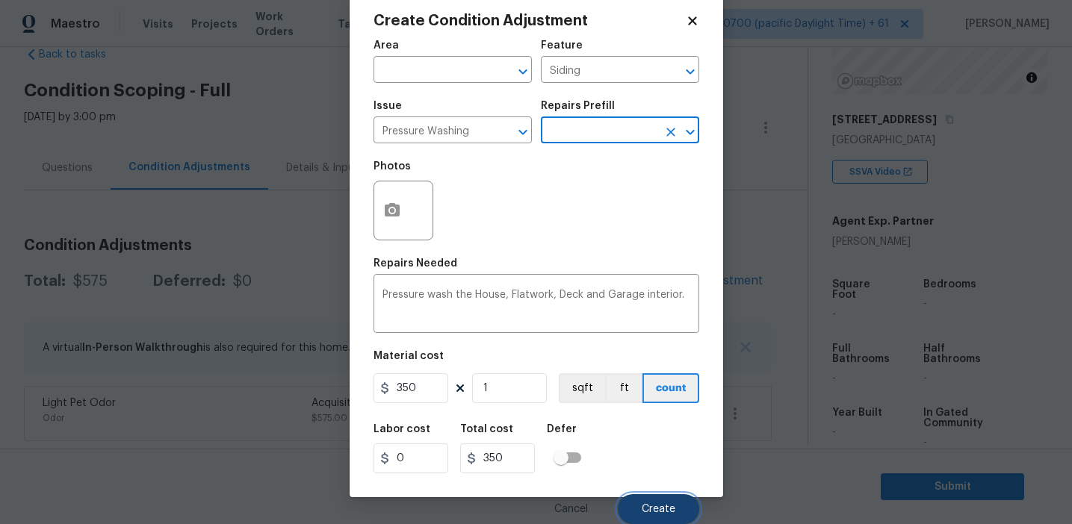
click at [641, 506] on button "Create" at bounding box center [658, 509] width 81 height 30
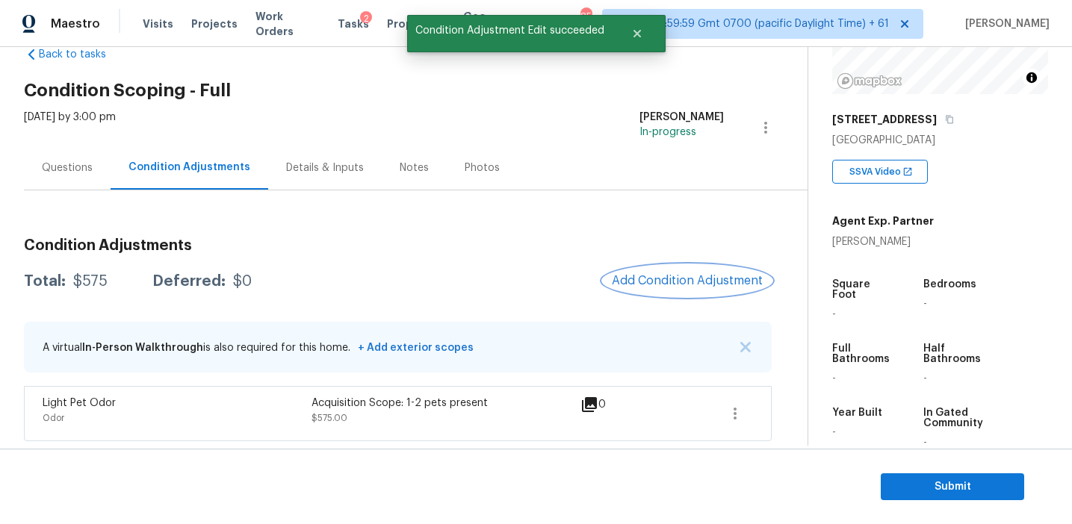
scroll to position [0, 0]
click at [654, 284] on span "Add Condition Adjustment" at bounding box center [687, 280] width 151 height 13
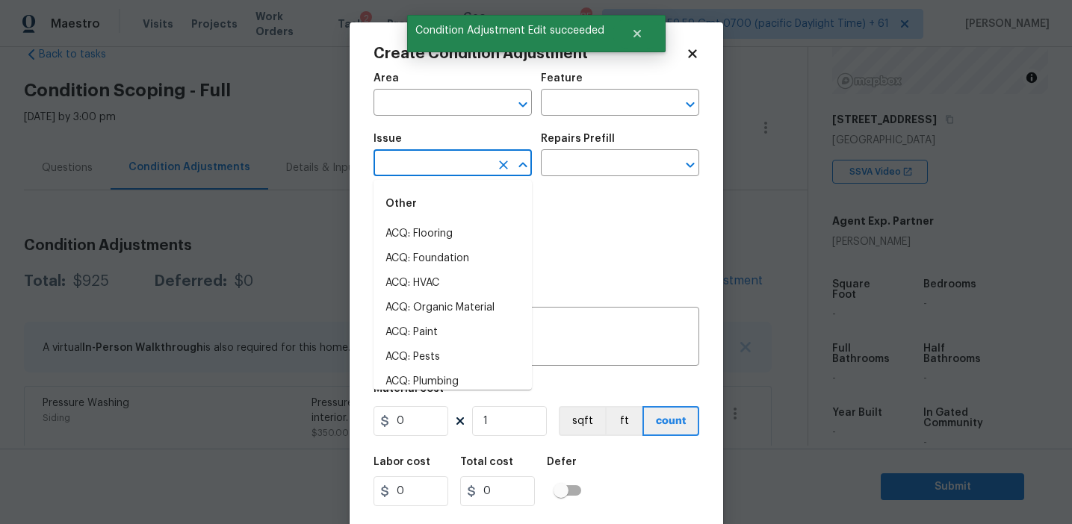
click at [426, 176] on body "Maestro Visits Projects Work Orders Tasks 2 Properties Geo Assignments 854 Tamp…" at bounding box center [536, 262] width 1072 height 524
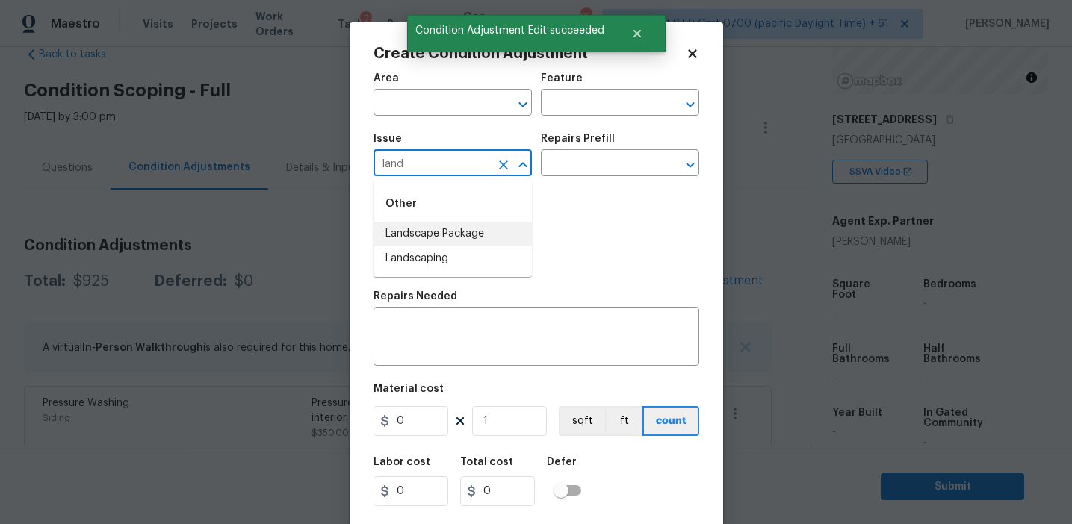
click at [469, 240] on li "Landscape Package" at bounding box center [452, 234] width 158 height 25
type input "Landscape Package"
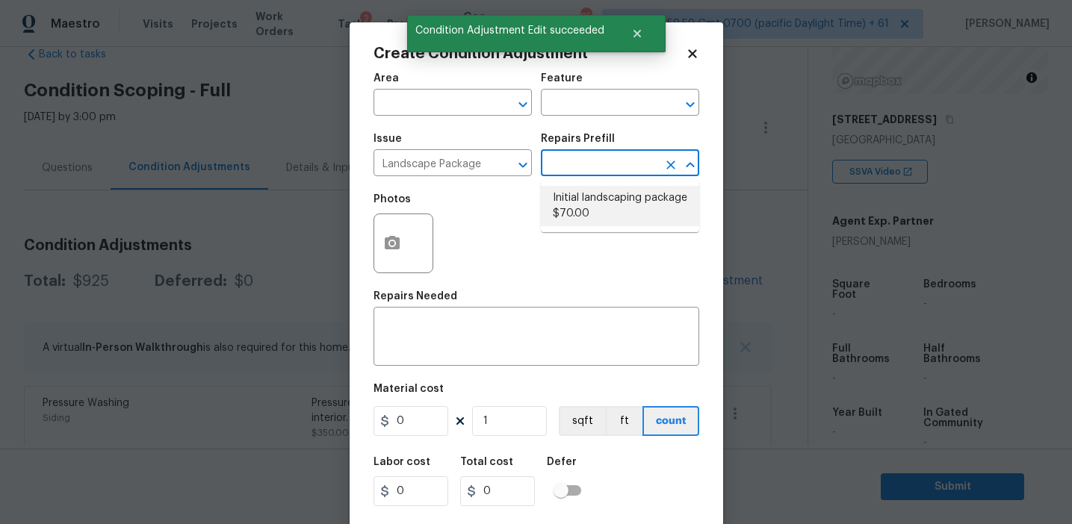
click at [573, 219] on li "Initial landscaping package $70.00" at bounding box center [620, 206] width 158 height 40
type input "Home Readiness Packages"
type textarea "Mowing of grass up to 6" in height. Mow, edge along driveways & sidewalks, trim…"
type input "70"
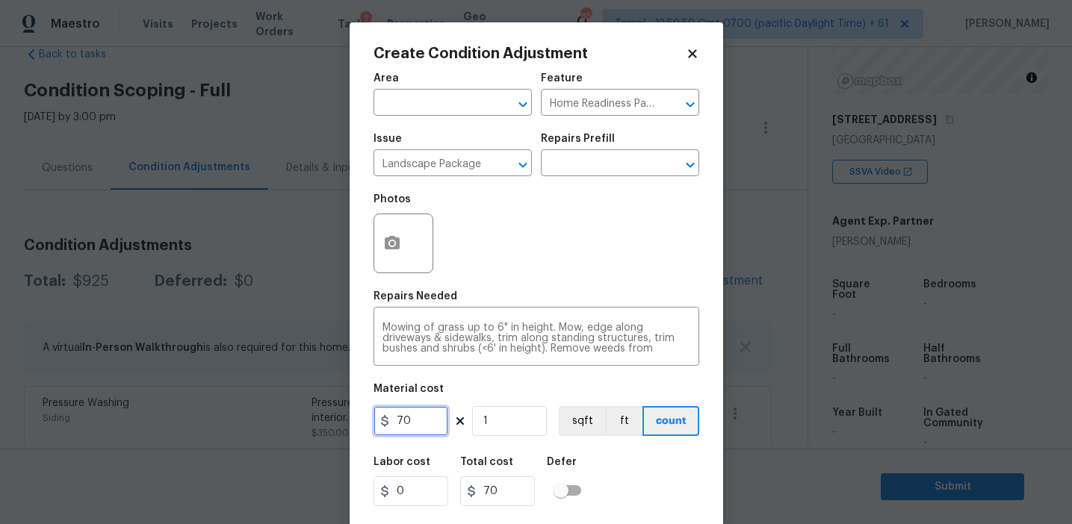
click at [403, 422] on input "70" at bounding box center [410, 421] width 75 height 30
type input "300"
click at [383, 246] on icon "button" at bounding box center [392, 244] width 18 height 18
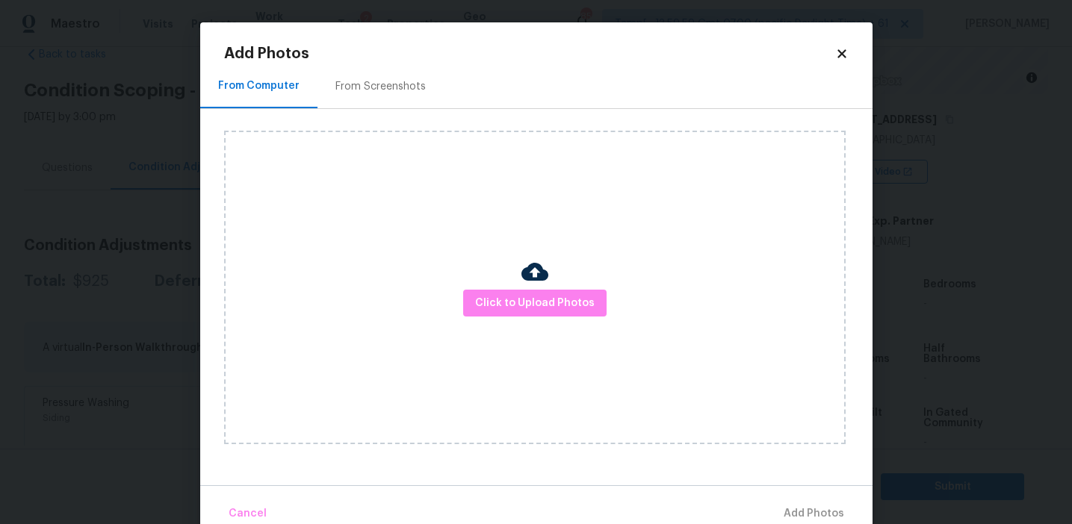
click at [396, 87] on div "From Screenshots" at bounding box center [380, 86] width 90 height 15
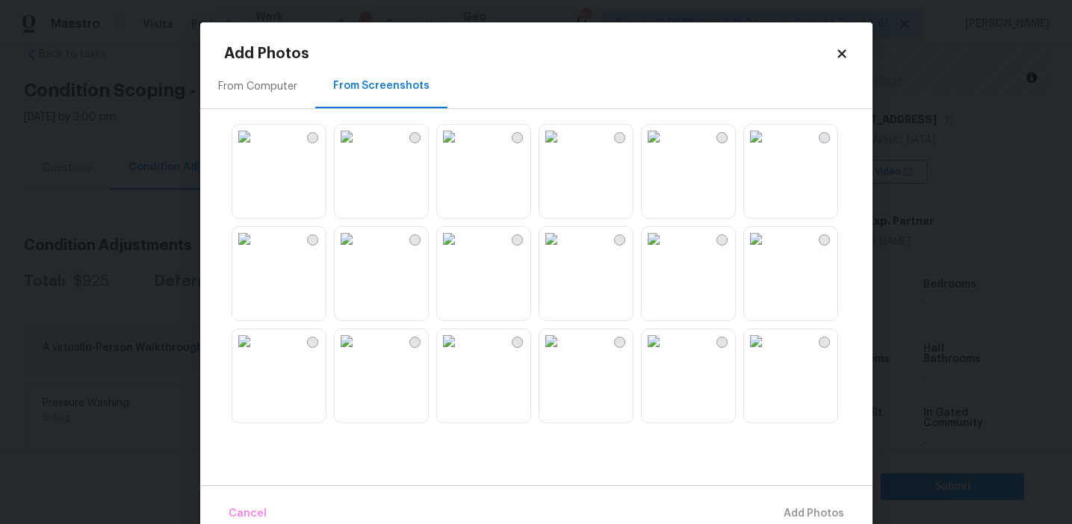
click at [256, 149] on img at bounding box center [244, 137] width 24 height 24
click at [256, 251] on img at bounding box center [244, 239] width 24 height 24
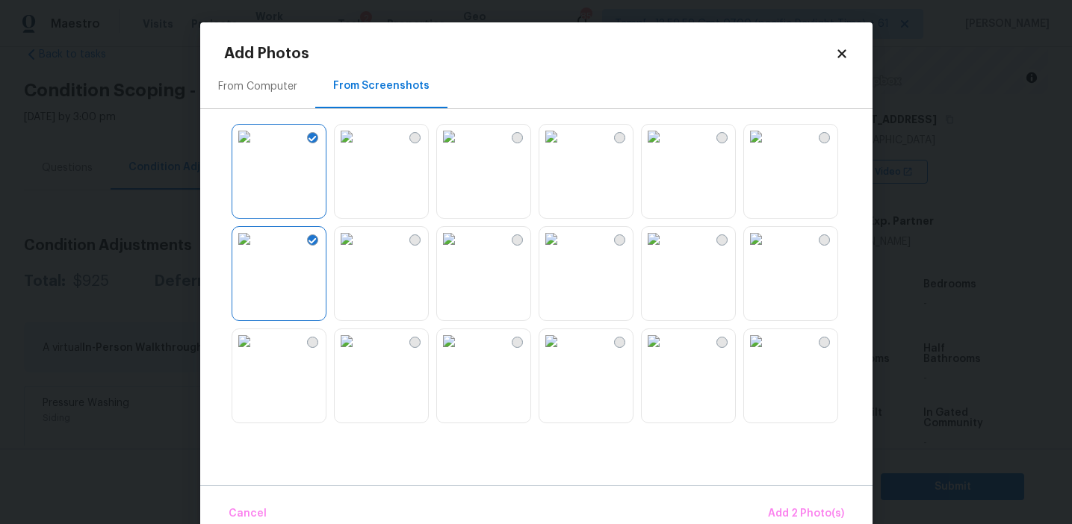
click at [563, 353] on img at bounding box center [551, 341] width 24 height 24
click at [786, 507] on span "Add 3 Photo(s)" at bounding box center [806, 514] width 75 height 19
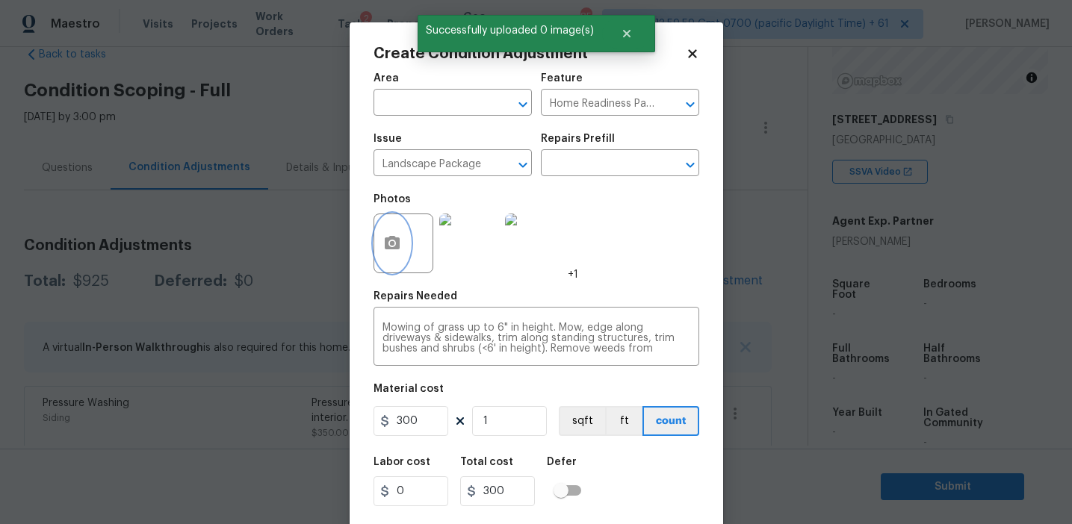
scroll to position [34, 0]
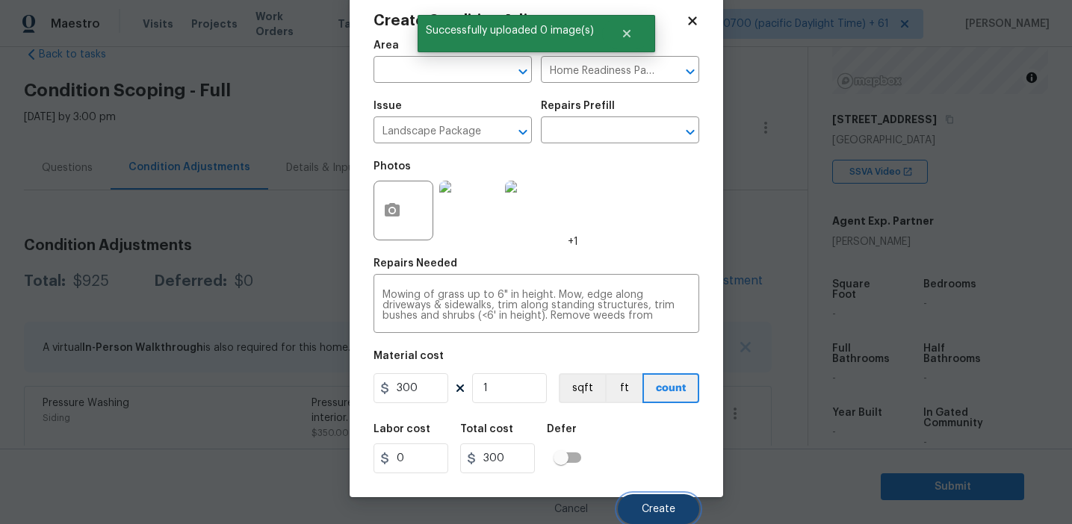
click at [648, 504] on span "Create" at bounding box center [659, 509] width 34 height 11
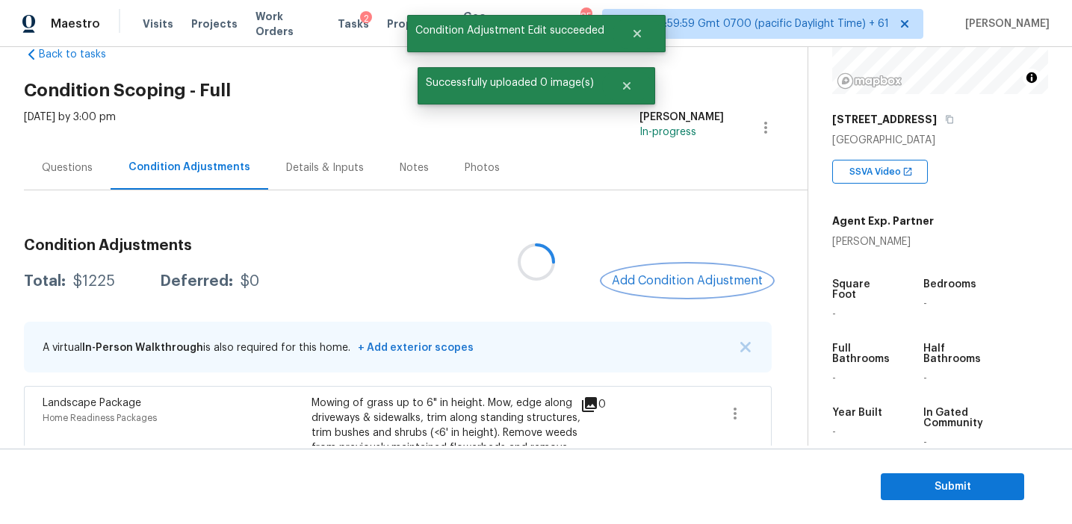
scroll to position [0, 0]
click at [654, 275] on span "Add Condition Adjustment" at bounding box center [687, 280] width 151 height 13
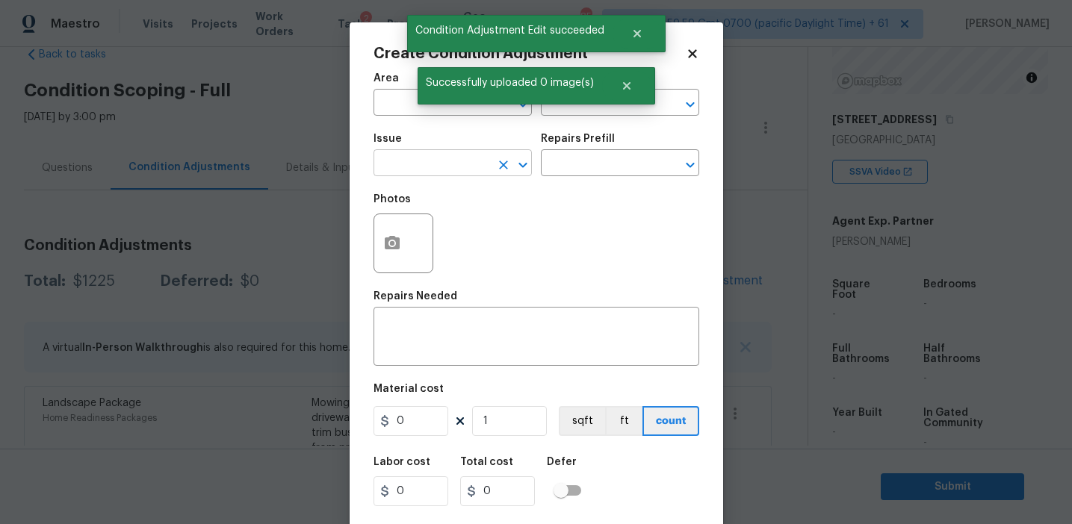
click at [425, 167] on input "text" at bounding box center [431, 164] width 117 height 23
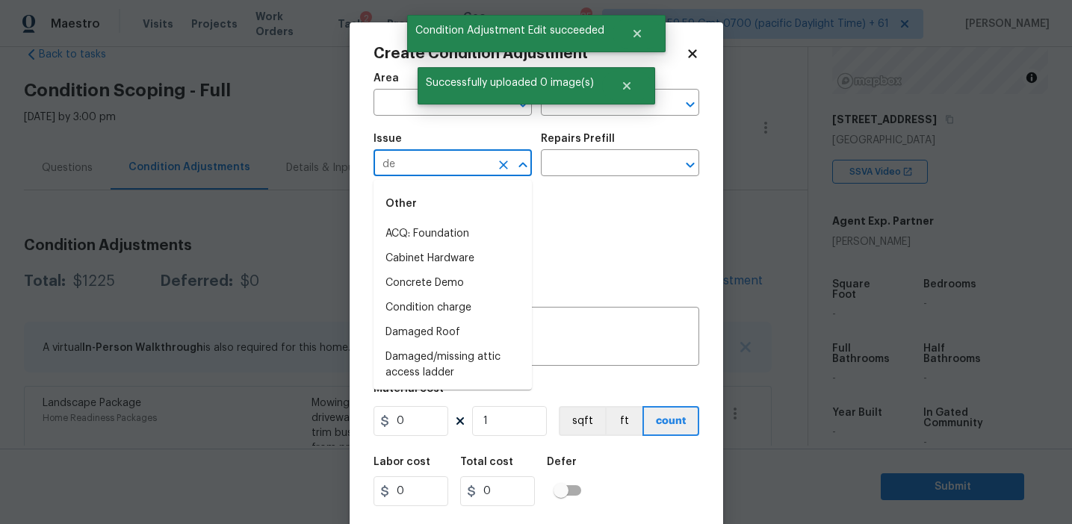
type input "deb"
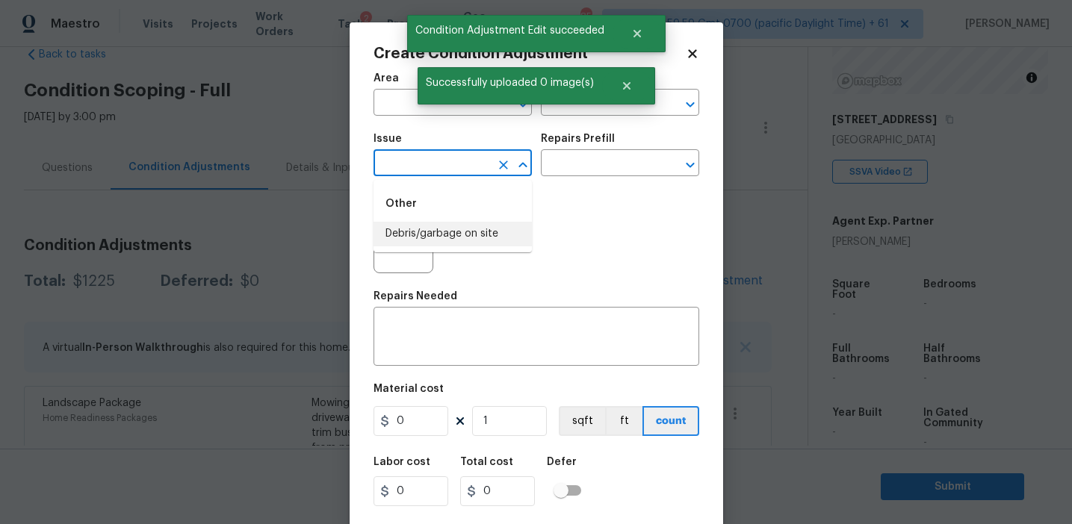
click at [460, 232] on li "Debris/garbage on site" at bounding box center [452, 234] width 158 height 25
type input "ACQ: Flooring"
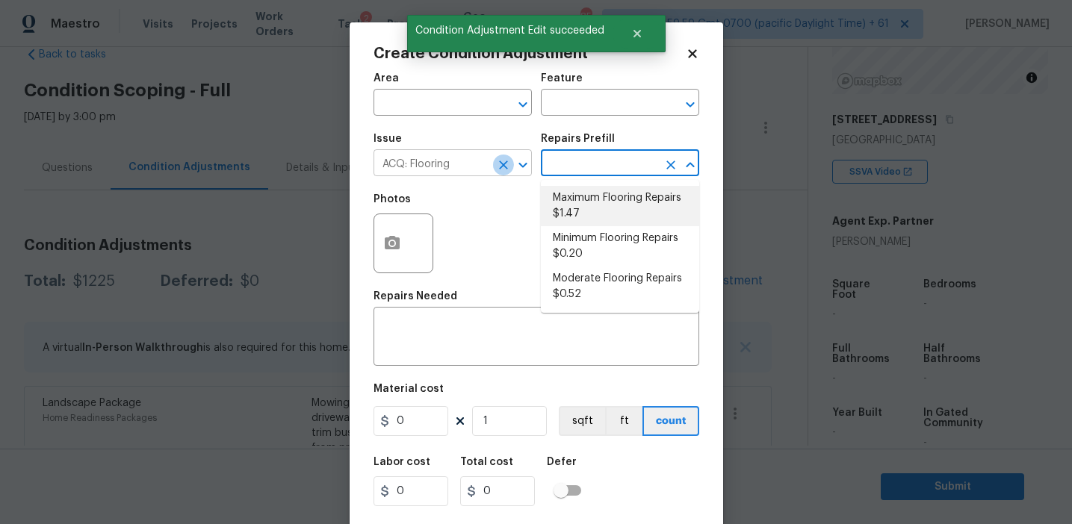
click at [499, 167] on icon "Clear" at bounding box center [503, 165] width 15 height 15
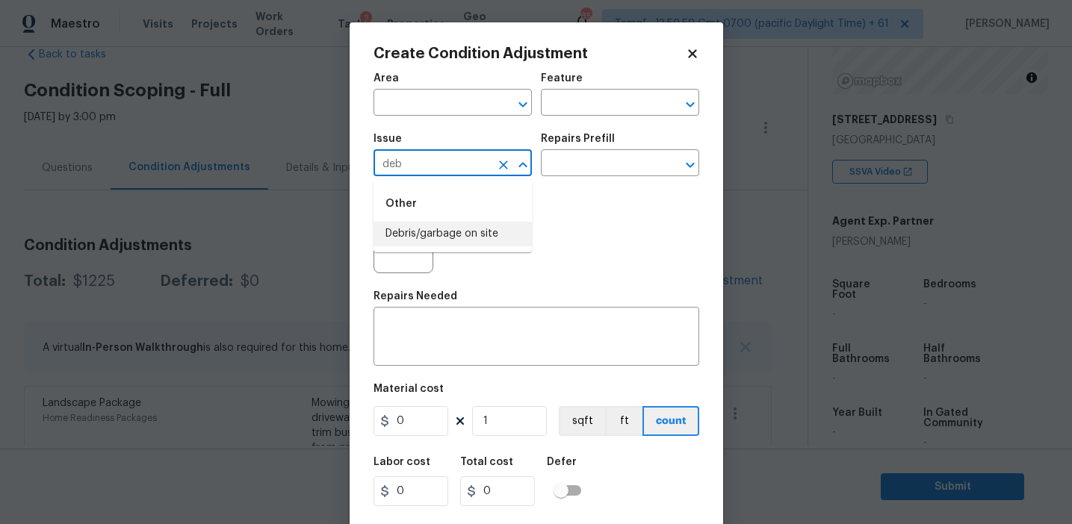
click at [494, 228] on li "Debris/garbage on site" at bounding box center [452, 234] width 158 height 25
type input "Debris/garbage on site"
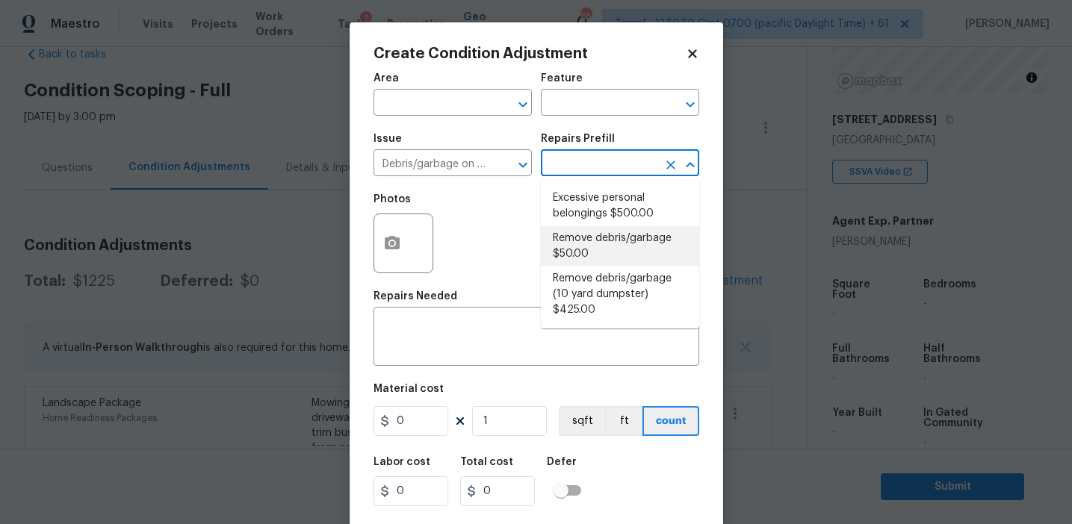
click at [586, 252] on li "Remove debris/garbage $50.00" at bounding box center [620, 246] width 158 height 40
type textarea "Remove, haul off, and properly dispose of any debris left by seller to offsite …"
type input "50"
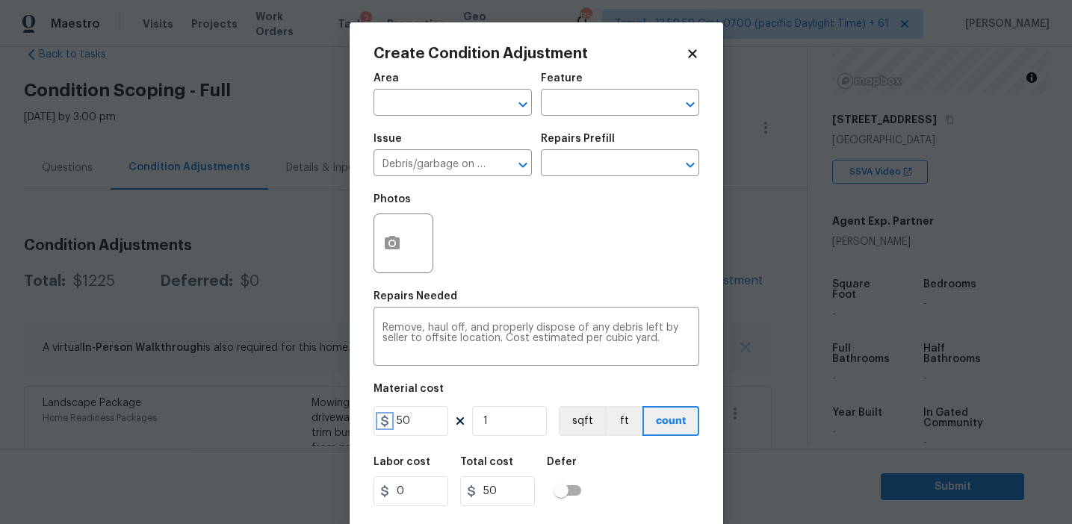
click at [388, 420] on icon at bounding box center [385, 421] width 12 height 12
type input "250"
click at [391, 256] on button "button" at bounding box center [392, 243] width 36 height 58
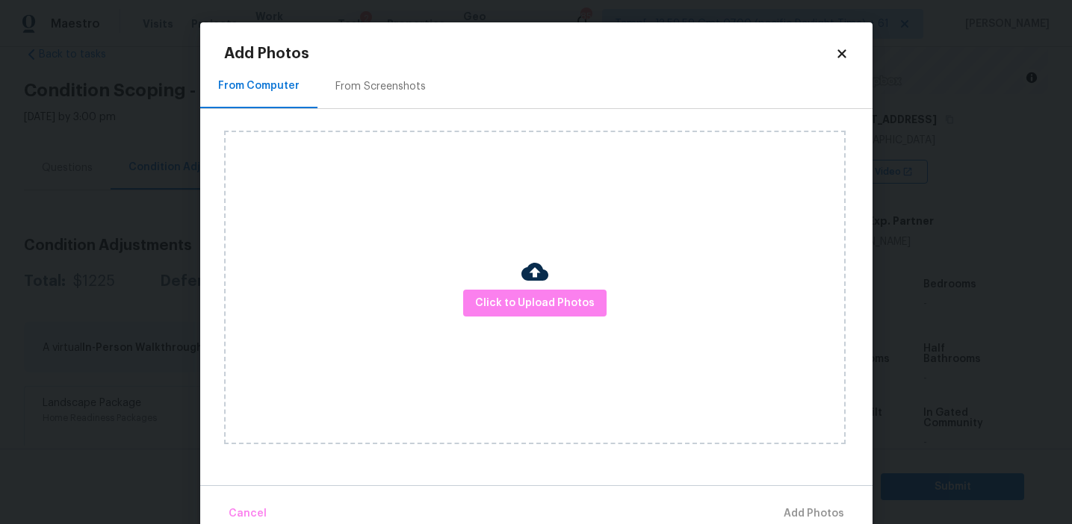
click at [398, 93] on div "From Screenshots" at bounding box center [380, 86] width 90 height 15
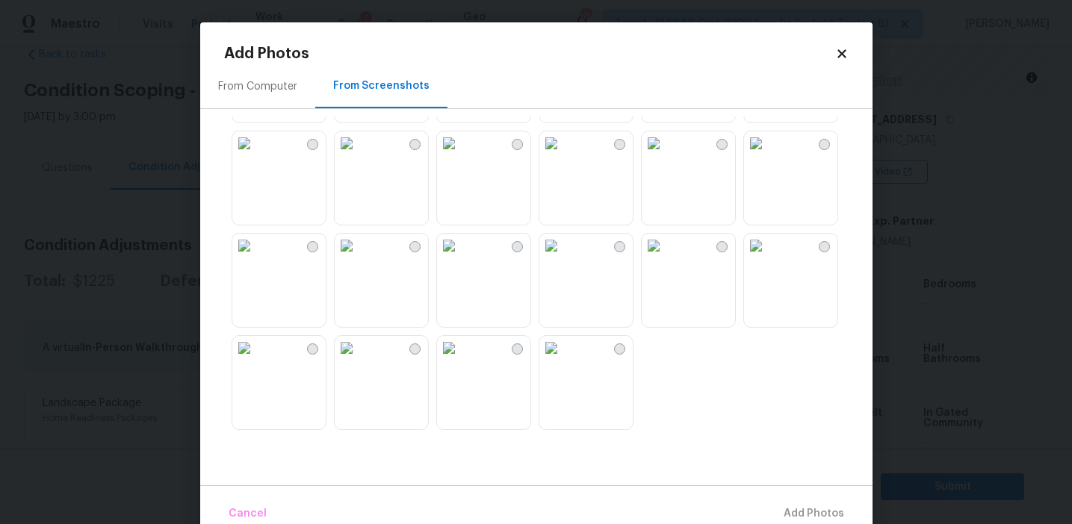
scroll to position [28, 0]
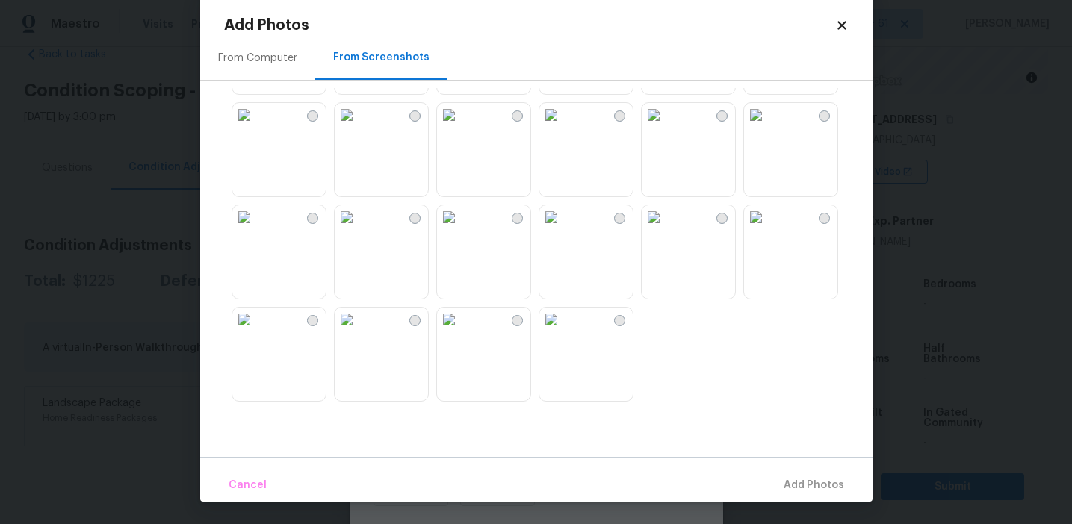
click at [359, 332] on img at bounding box center [347, 320] width 24 height 24
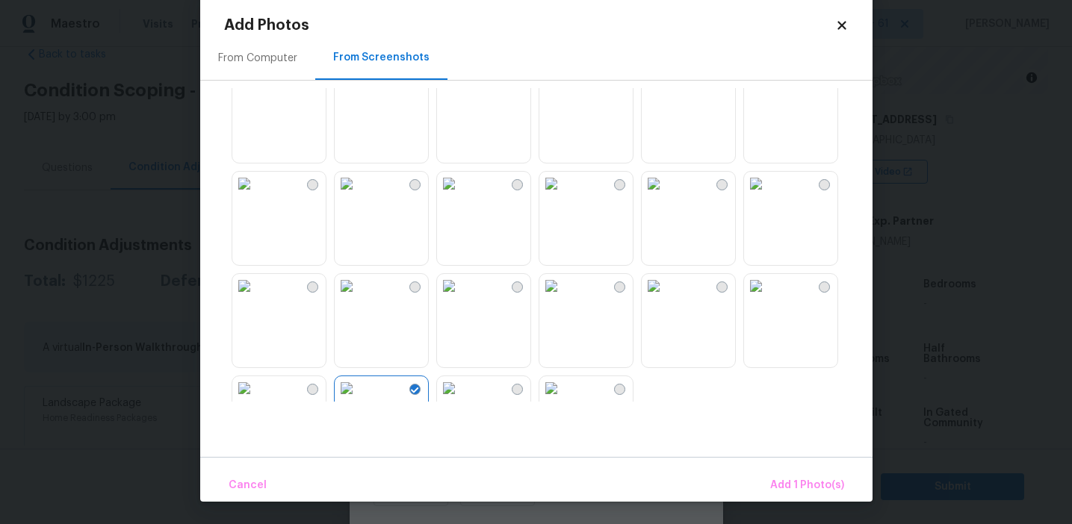
click at [256, 296] on img at bounding box center [244, 286] width 24 height 24
click at [256, 298] on img at bounding box center [244, 286] width 24 height 24
click at [461, 196] on img at bounding box center [449, 184] width 24 height 24
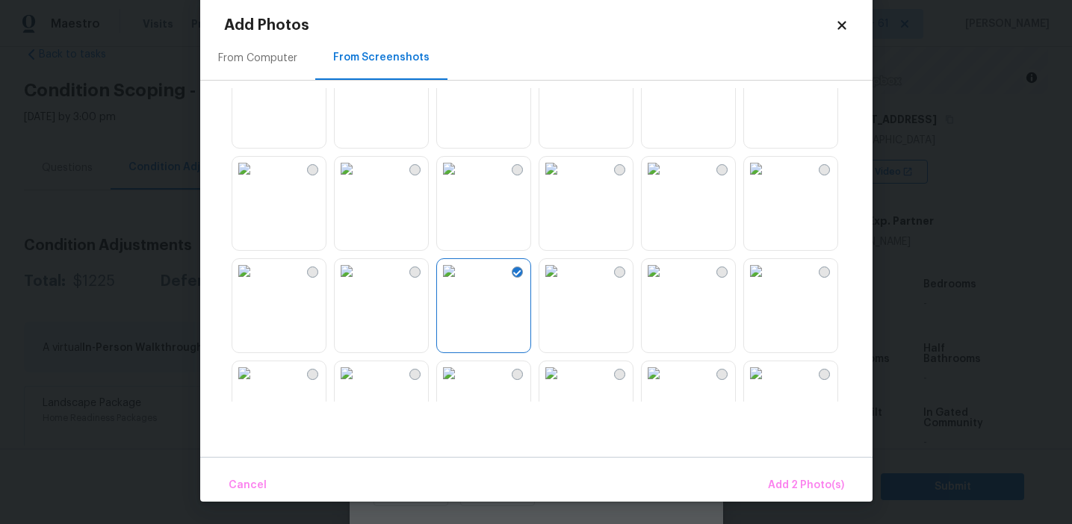
scroll to position [1177, 0]
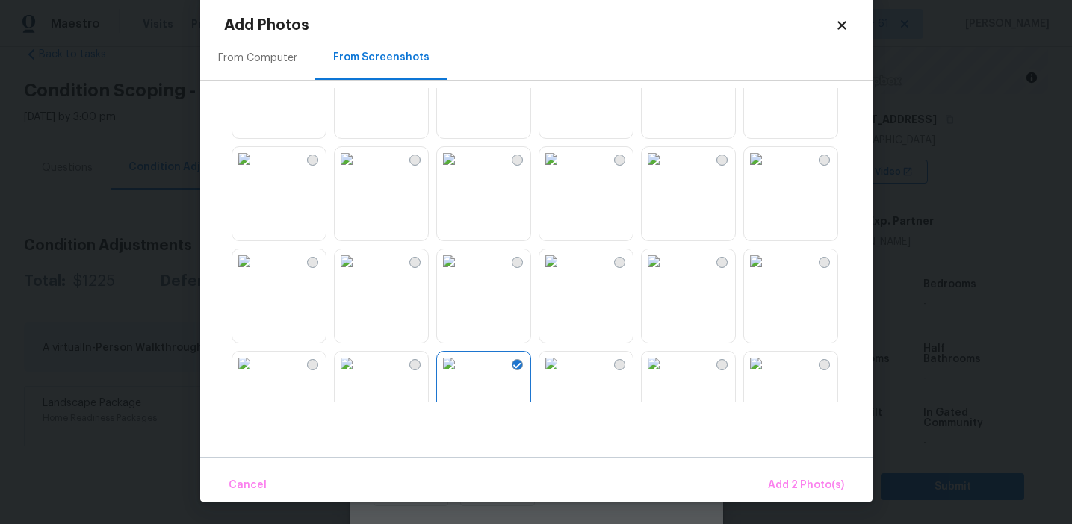
click at [665, 273] on img at bounding box center [654, 261] width 24 height 24
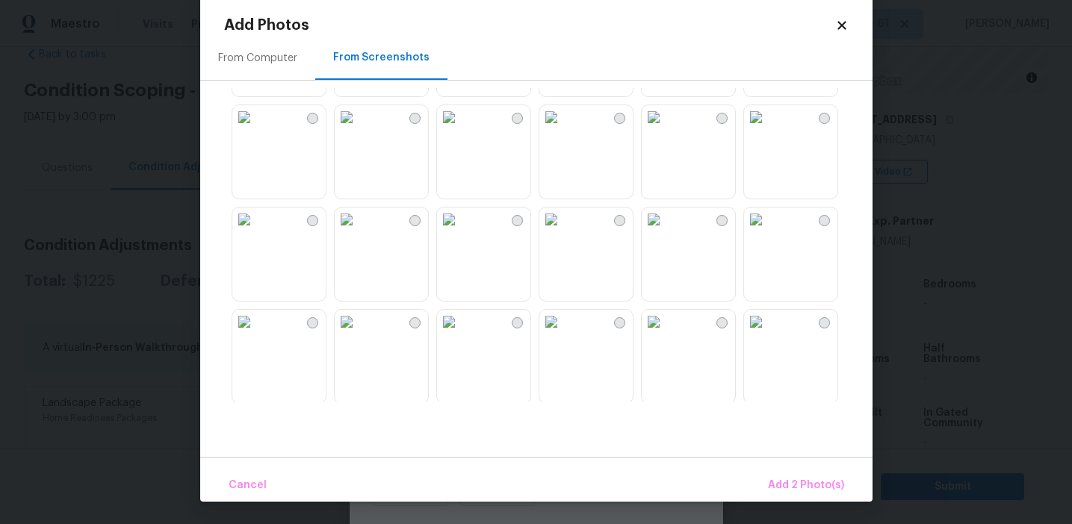
click at [461, 129] on img at bounding box center [449, 117] width 24 height 24
click at [779, 477] on span "Add 3 Photo(s)" at bounding box center [806, 486] width 75 height 19
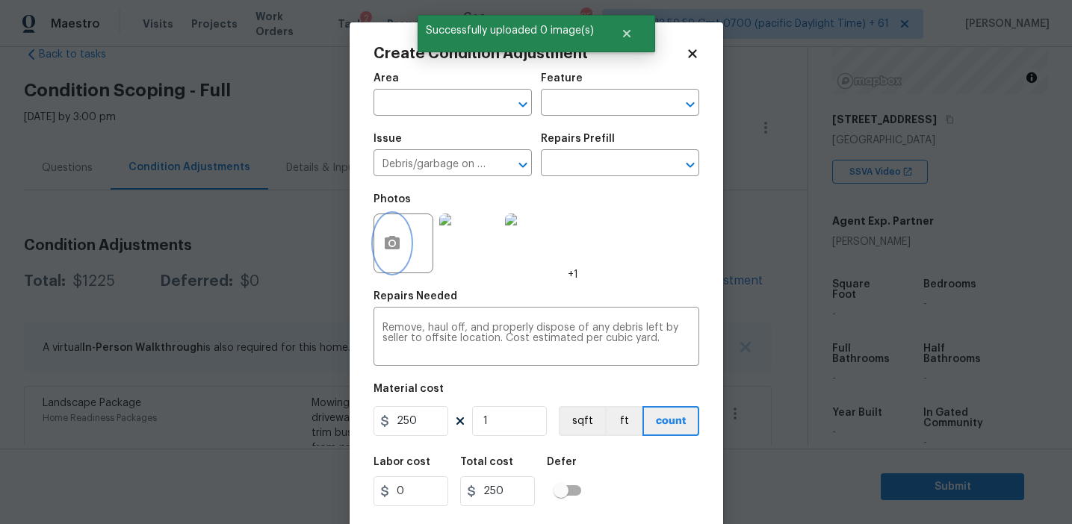
scroll to position [34, 0]
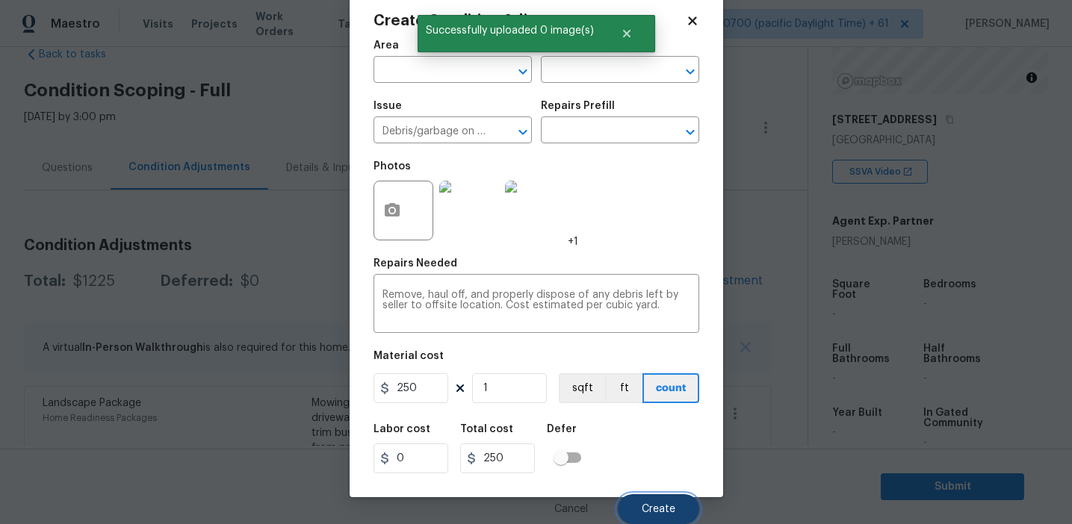
click at [640, 507] on button "Create" at bounding box center [658, 509] width 81 height 30
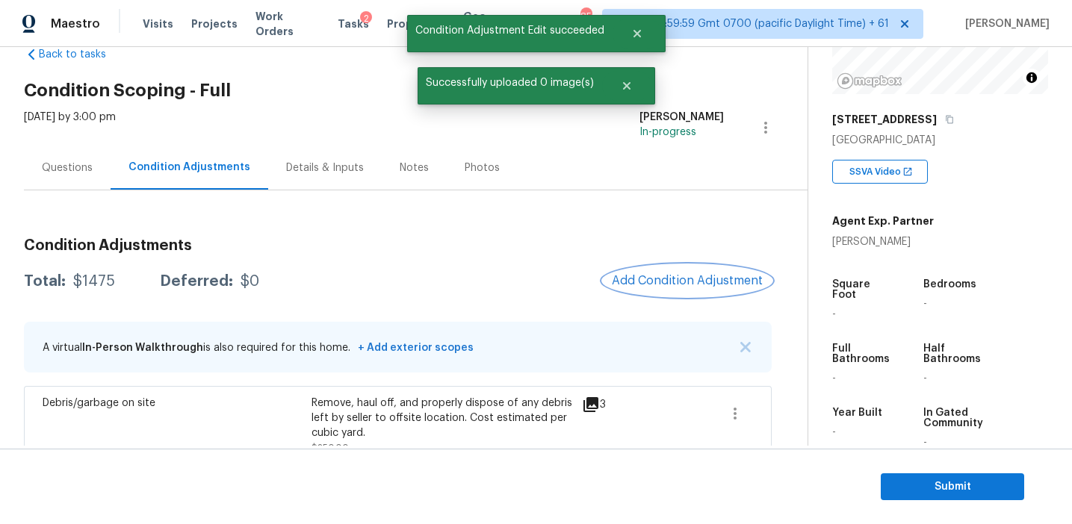
scroll to position [0, 0]
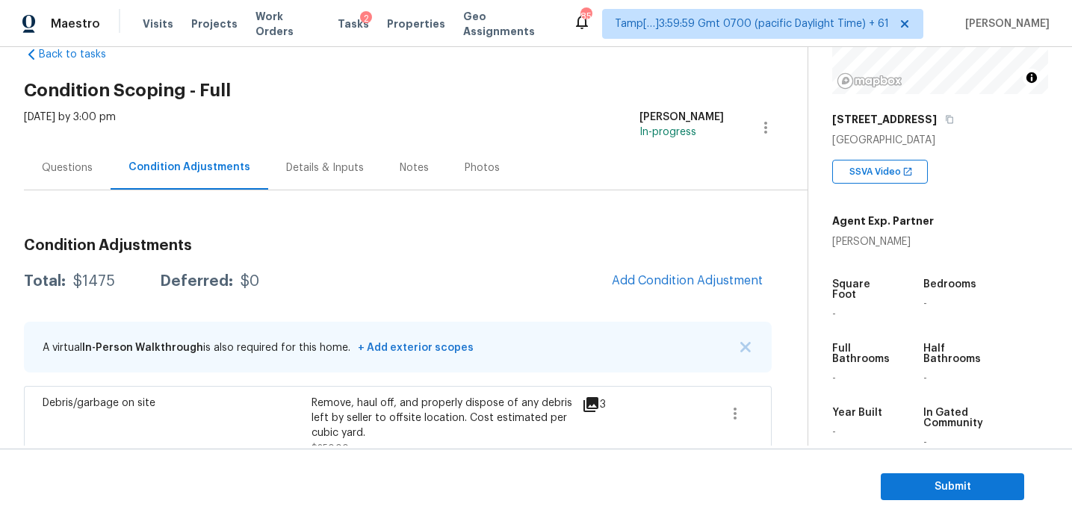
click at [600, 278] on div "Total: $1475 Deferred: $0 Add Condition Adjustment" at bounding box center [398, 281] width 748 height 33
click at [633, 278] on span "Add Condition Adjustment" at bounding box center [687, 280] width 151 height 13
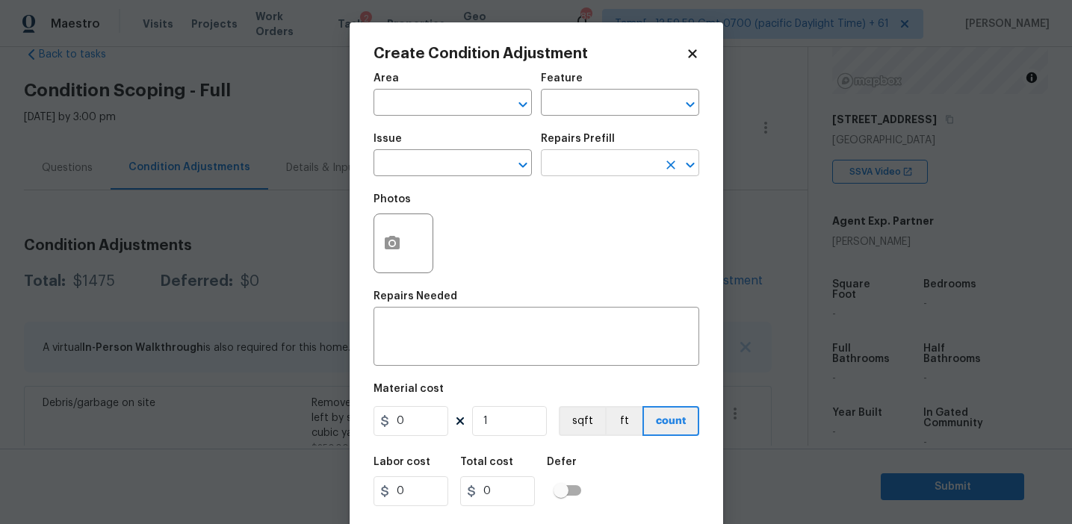
click at [570, 156] on input "text" at bounding box center [599, 164] width 117 height 23
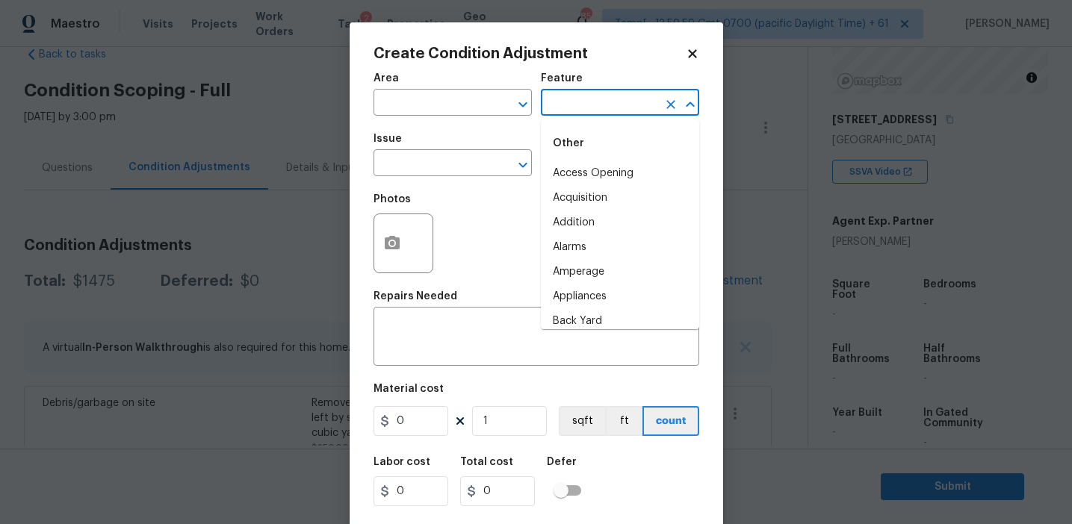
click at [568, 106] on input "text" at bounding box center [599, 104] width 117 height 23
click at [574, 181] on li "Overall" at bounding box center [620, 173] width 158 height 25
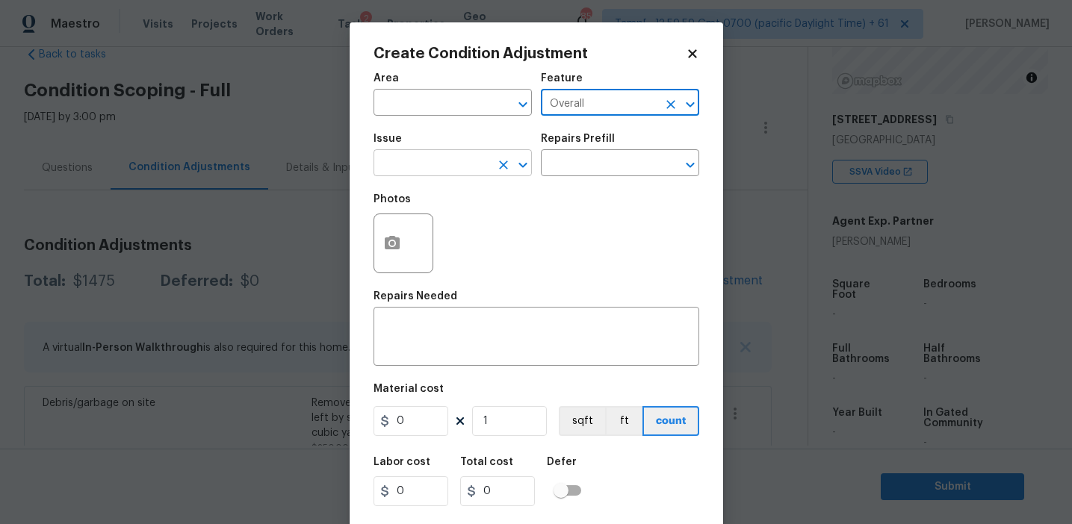
type input "Overall"
click at [456, 176] on input "text" at bounding box center [431, 164] width 117 height 23
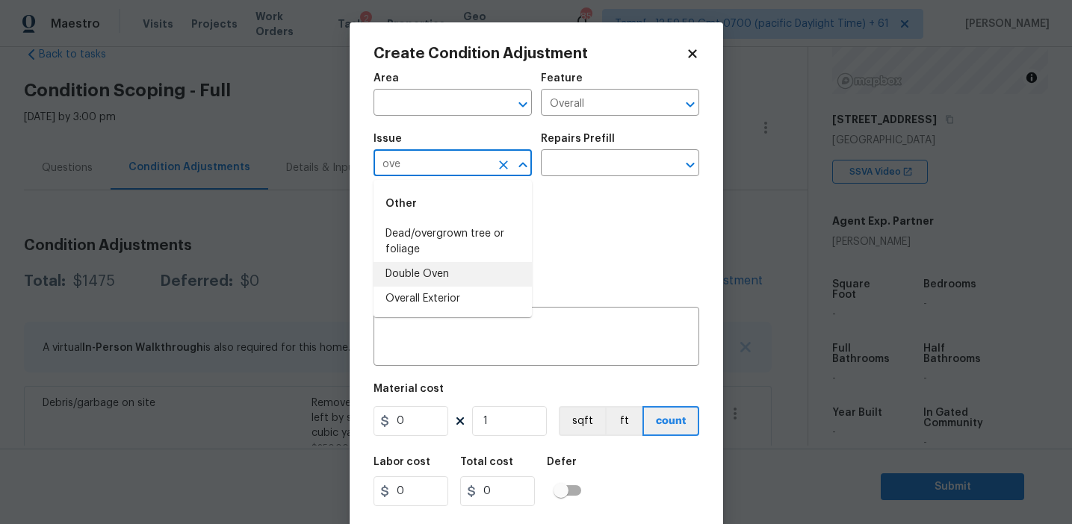
click at [464, 300] on li "Overall Exterior" at bounding box center [452, 299] width 158 height 25
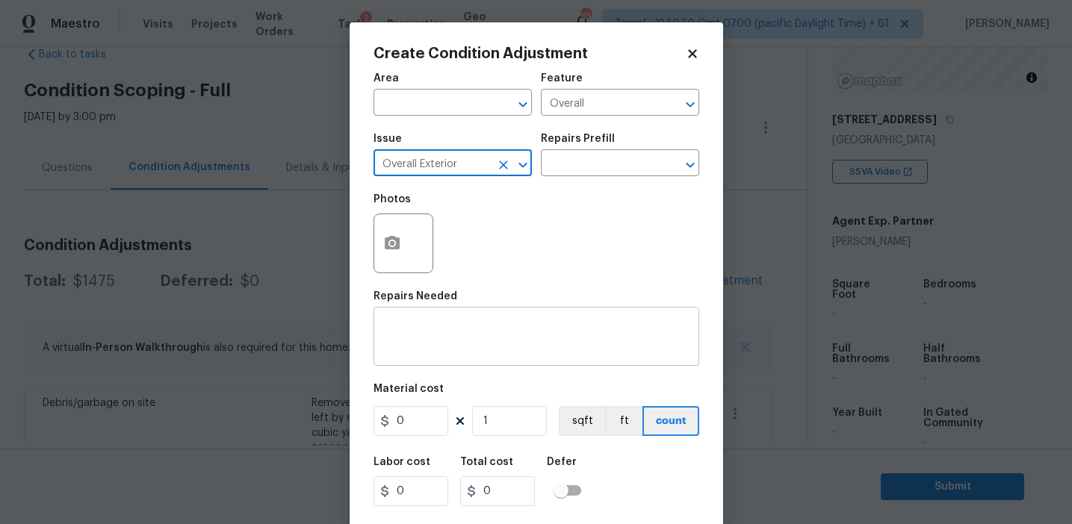
type input "Overall Exterior"
click at [481, 335] on textarea at bounding box center [536, 338] width 308 height 31
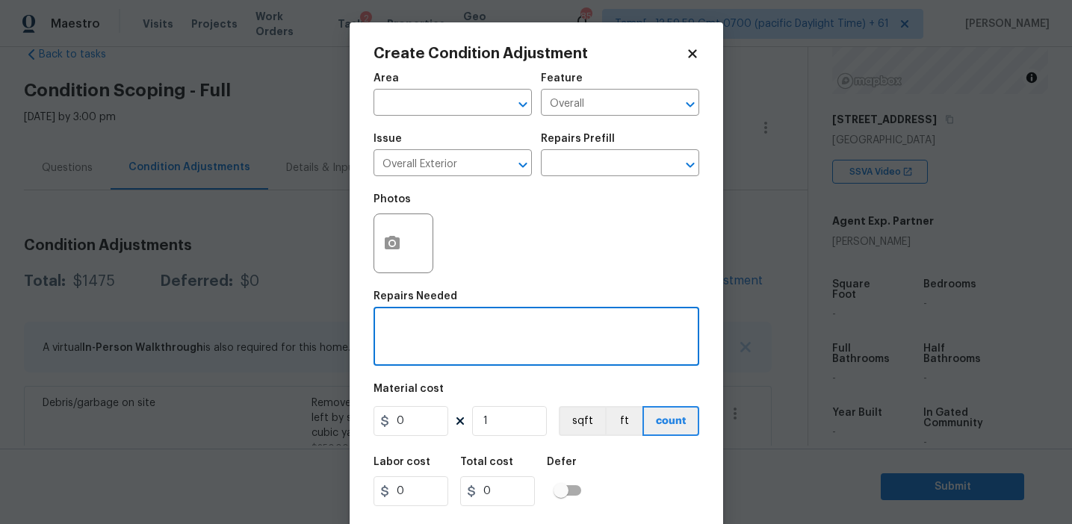
paste textarea "Overall exterior repairs (siding, stucco, fencing, soffit, [PERSON_NAME], trims…"
click at [589, 328] on textarea "Overall exterior repairs (siding, stucco, fencing, soffit, [PERSON_NAME], trims…" at bounding box center [536, 338] width 308 height 31
type textarea "Overall exterior repairs (siding, stucco, soffit, [PERSON_NAME], trims, fascia,…"
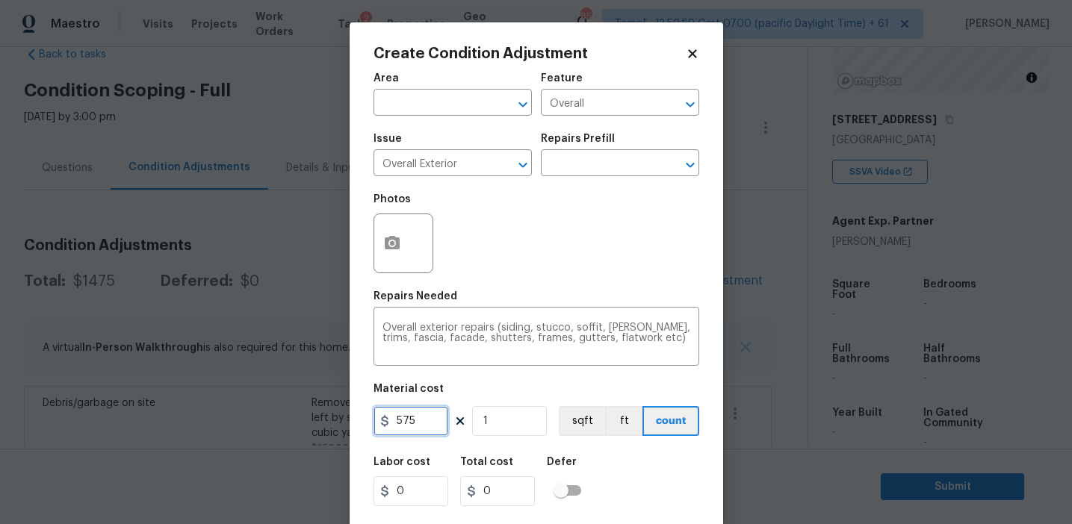
type input "575"
click at [394, 229] on button "button" at bounding box center [392, 243] width 36 height 58
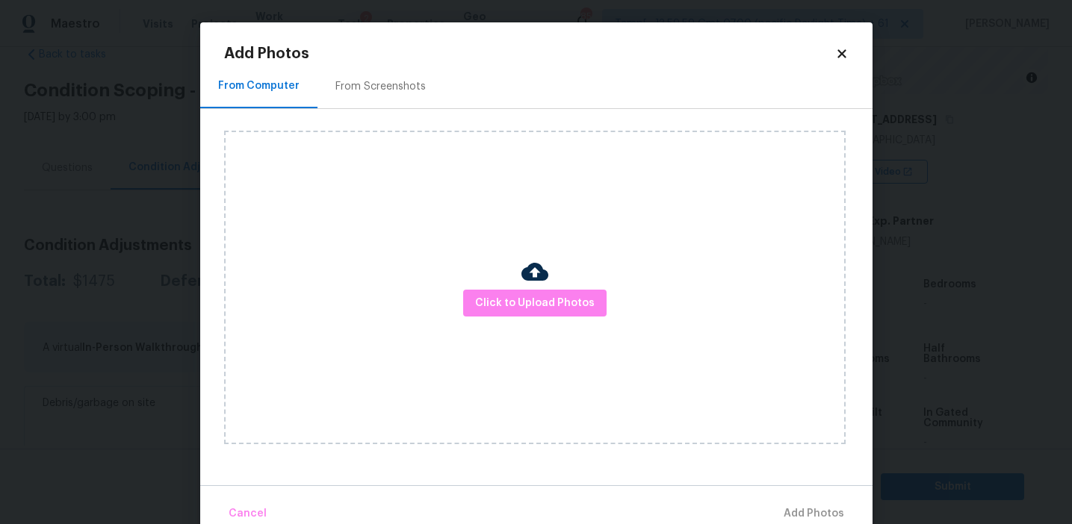
click at [404, 98] on div "From Screenshots" at bounding box center [380, 86] width 126 height 44
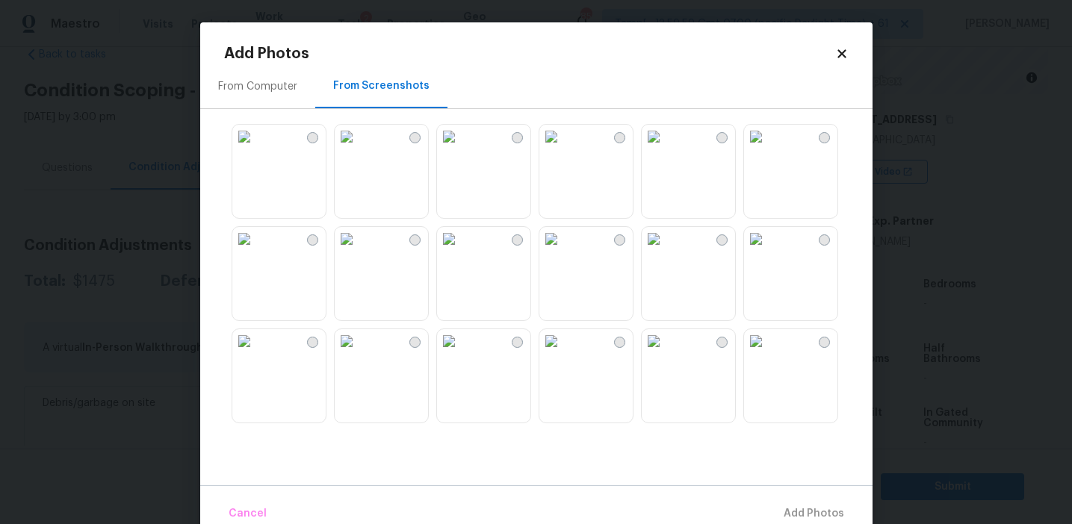
click at [563, 149] on img at bounding box center [551, 137] width 24 height 24
click at [768, 149] on img at bounding box center [756, 137] width 24 height 24
click at [563, 251] on img at bounding box center [551, 239] width 24 height 24
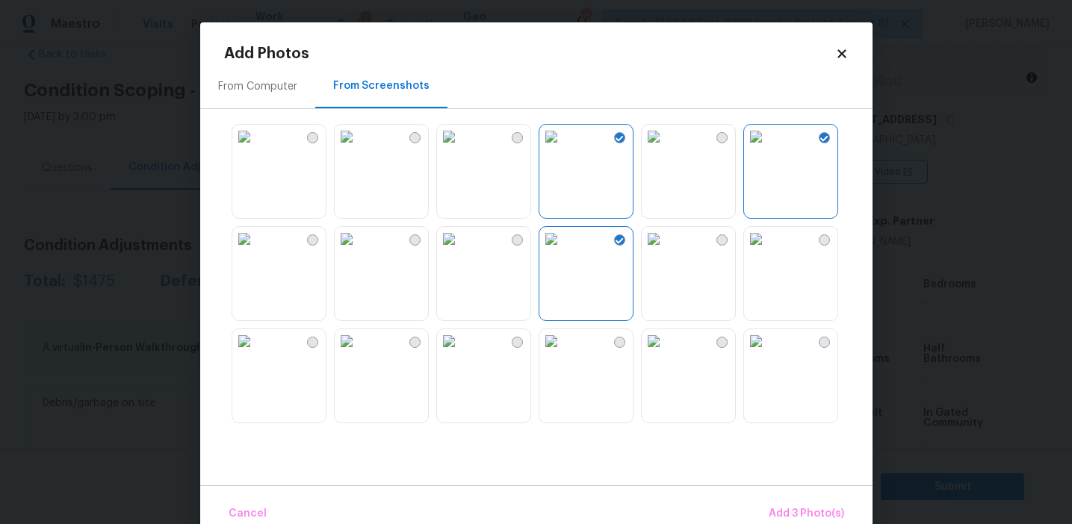
click at [461, 353] on img at bounding box center [449, 341] width 24 height 24
click at [563, 353] on img at bounding box center [551, 341] width 24 height 24
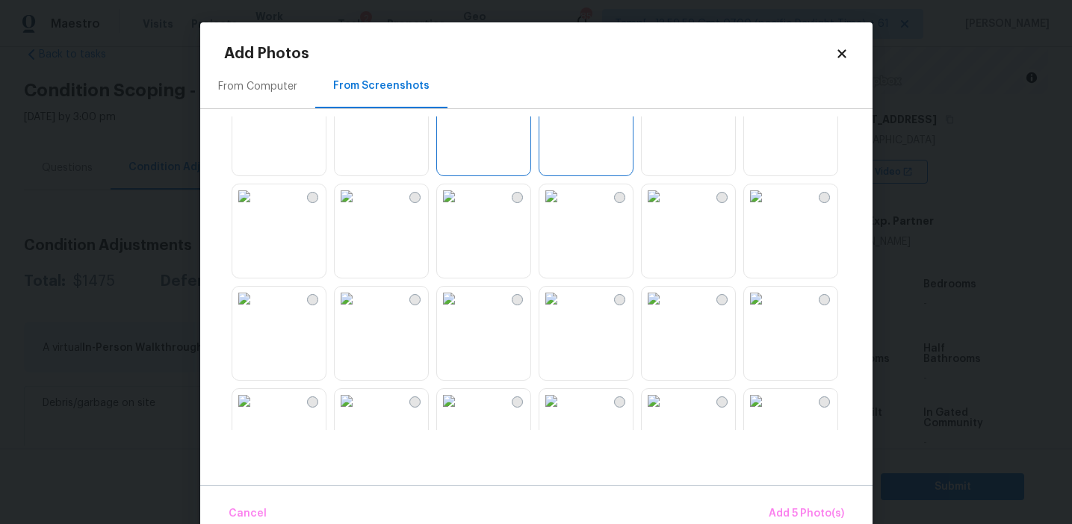
scroll to position [342, 0]
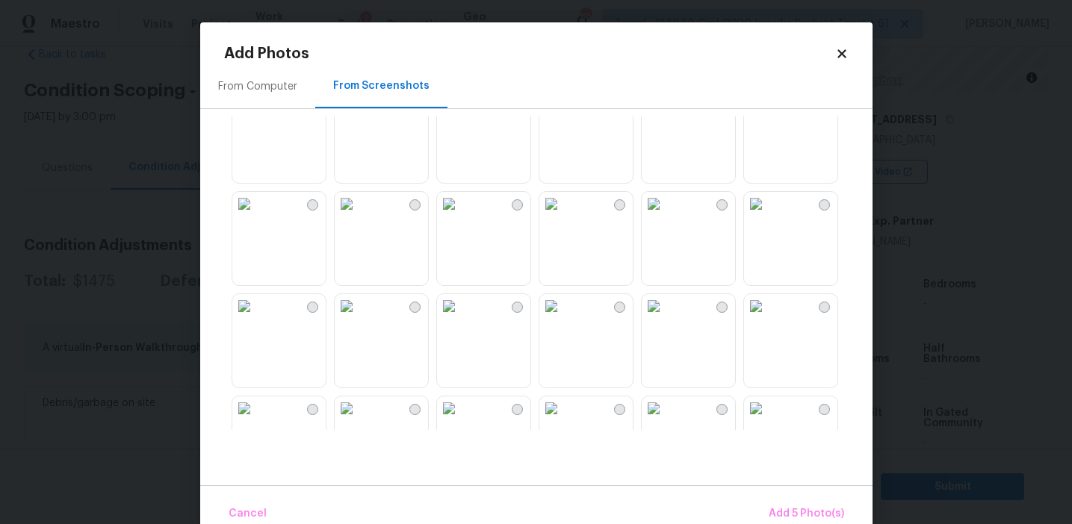
click at [461, 216] on img at bounding box center [449, 204] width 24 height 24
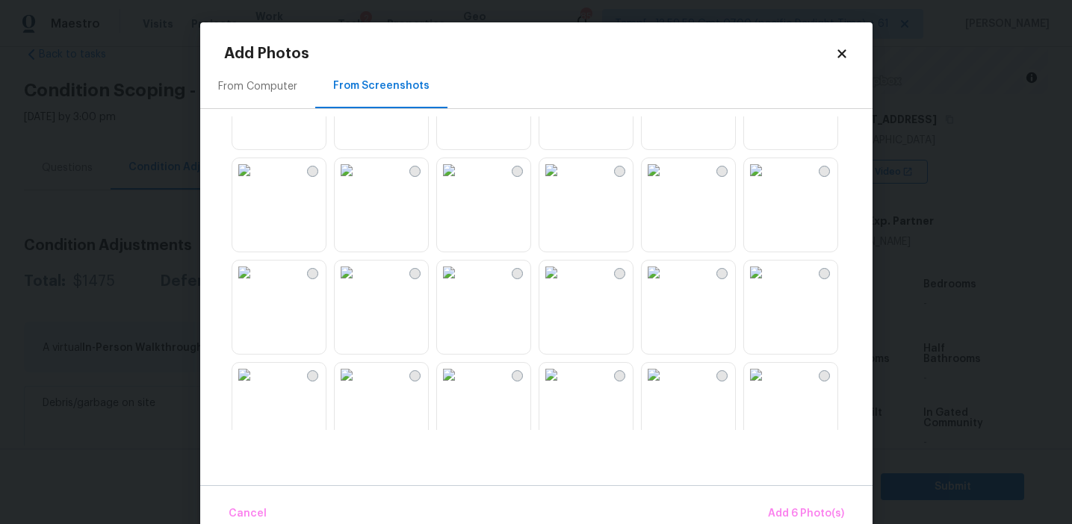
scroll to position [618, 0]
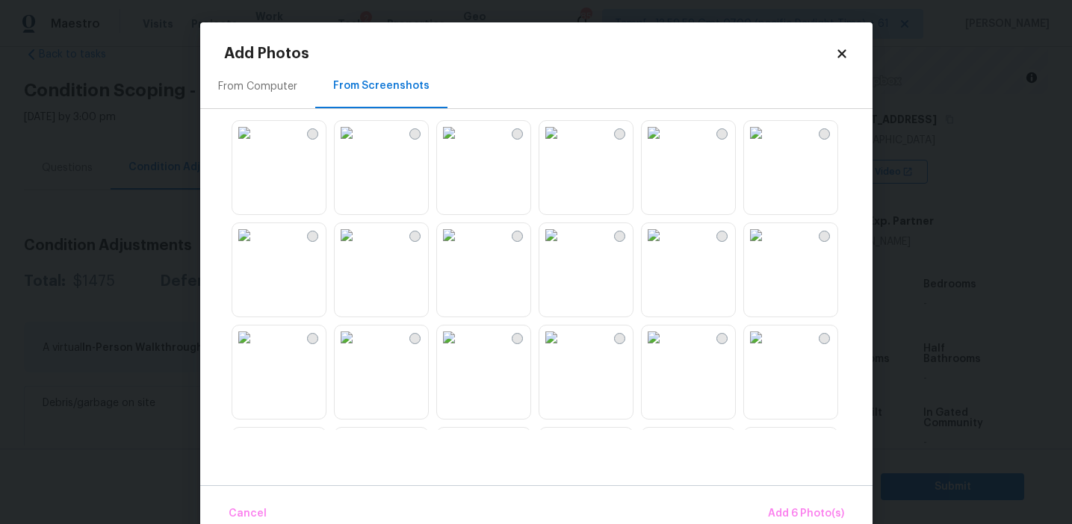
click at [256, 247] on img at bounding box center [244, 235] width 24 height 24
click at [256, 350] on img at bounding box center [244, 338] width 24 height 24
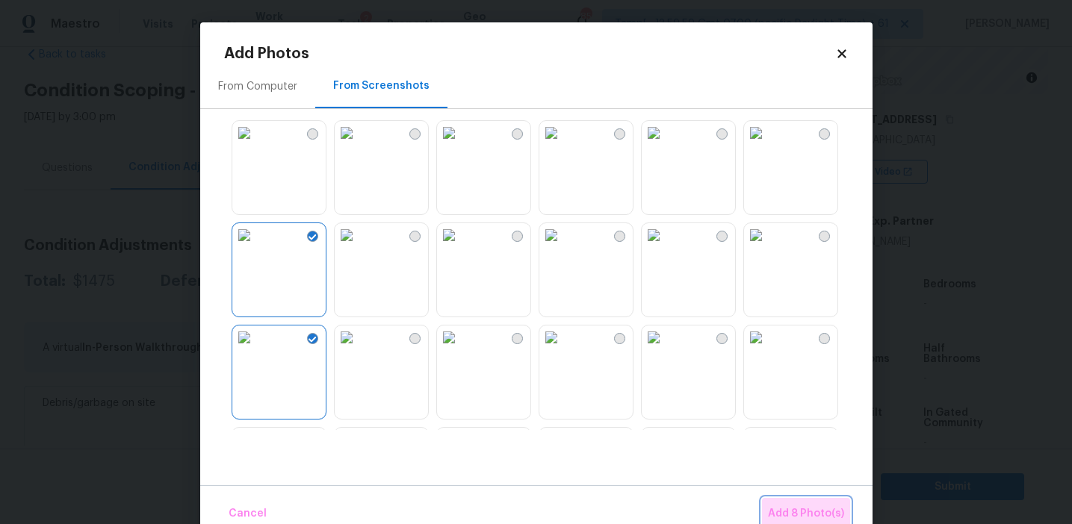
click at [786, 503] on button "Add 8 Photo(s)" at bounding box center [806, 514] width 88 height 32
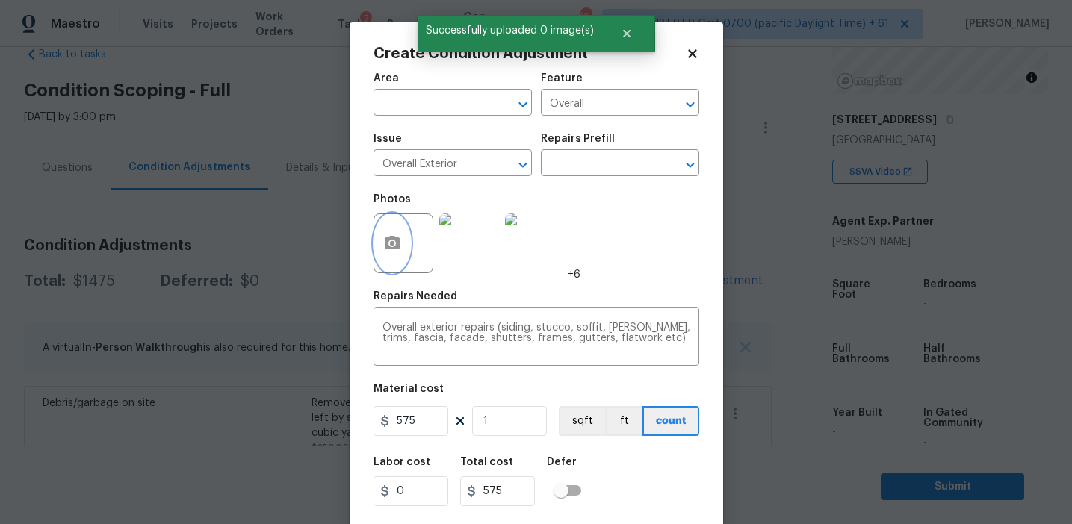
scroll to position [34, 0]
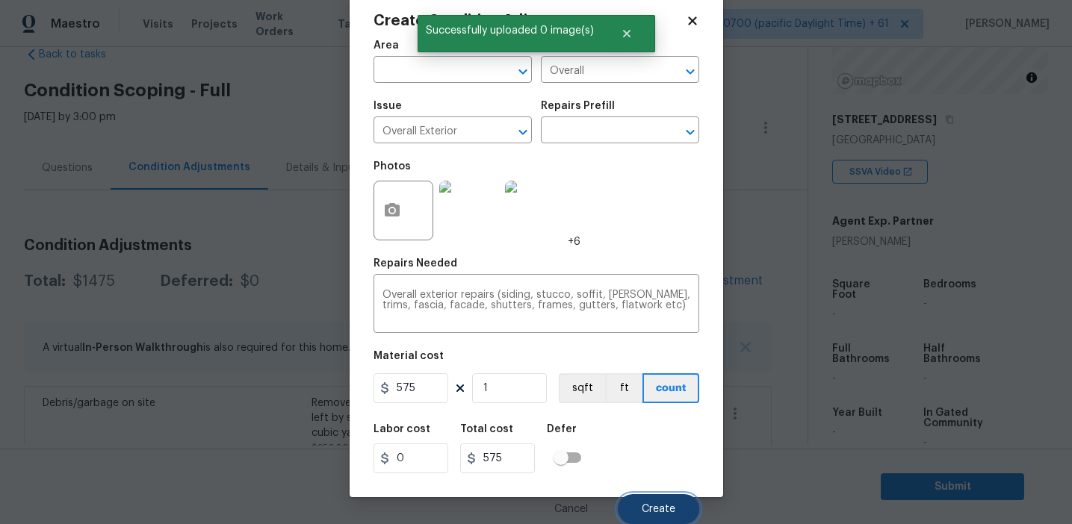
click at [652, 507] on span "Create" at bounding box center [659, 509] width 34 height 11
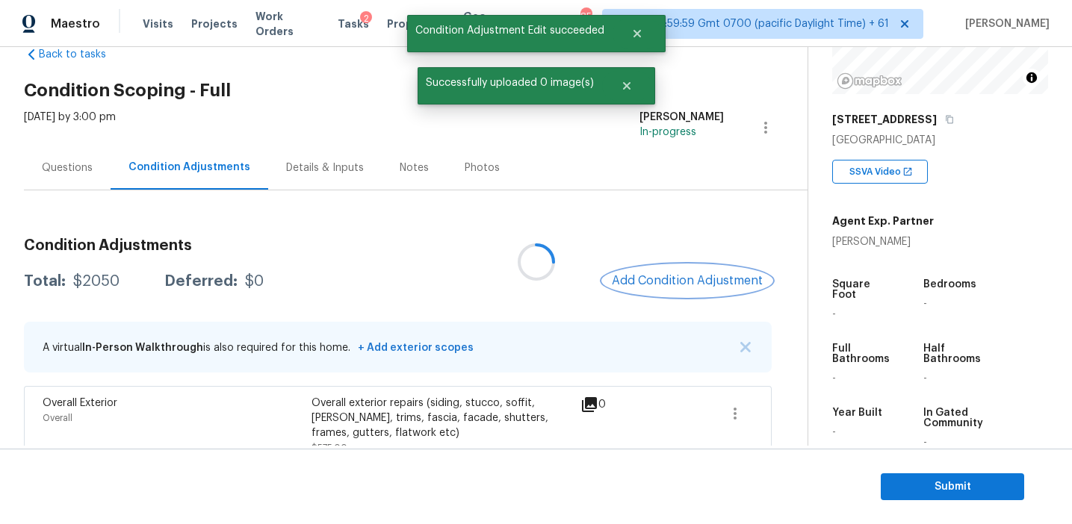
scroll to position [0, 0]
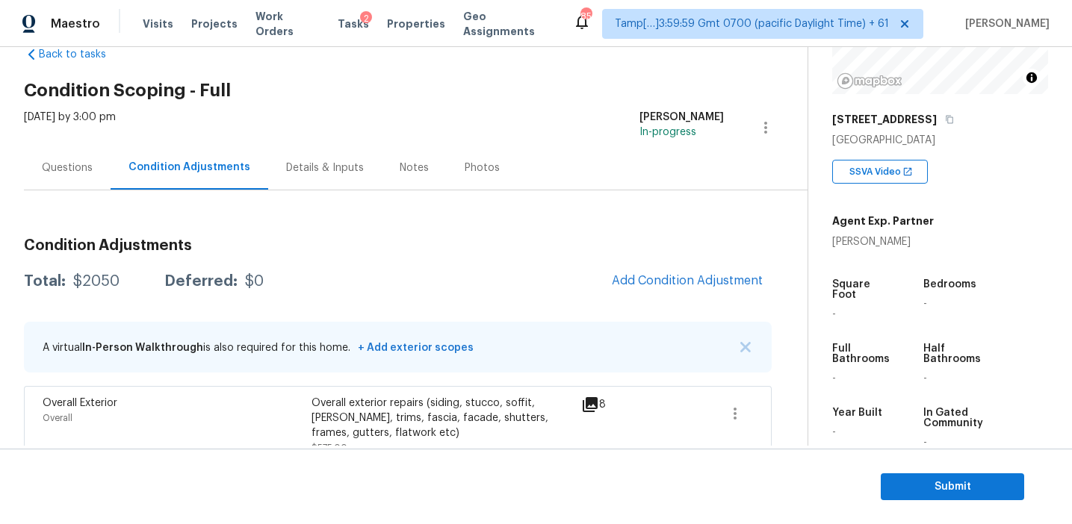
click at [288, 246] on h3 "Condition Adjustments" at bounding box center [398, 245] width 748 height 15
click at [665, 281] on span "Add Condition Adjustment" at bounding box center [687, 280] width 151 height 13
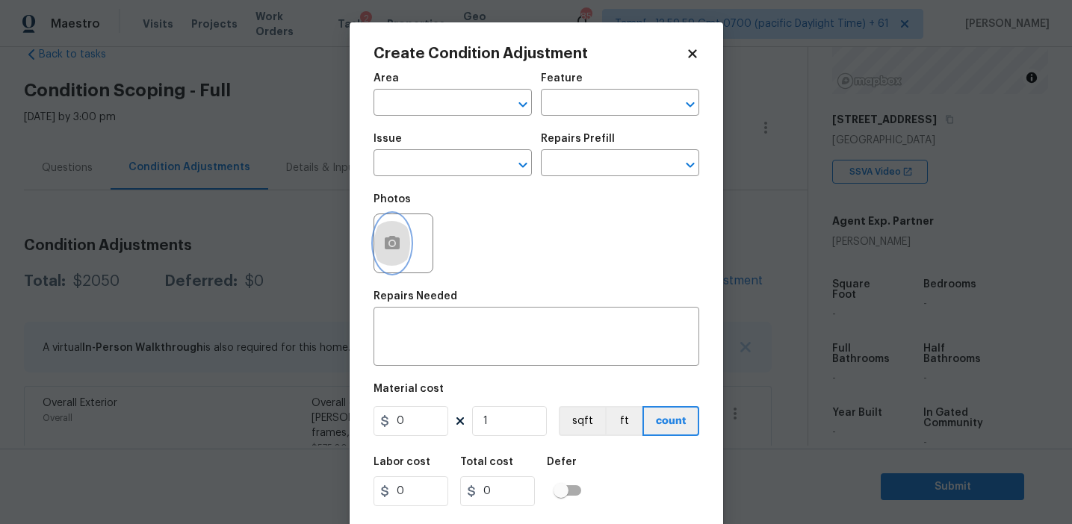
click at [389, 252] on icon "button" at bounding box center [392, 244] width 18 height 18
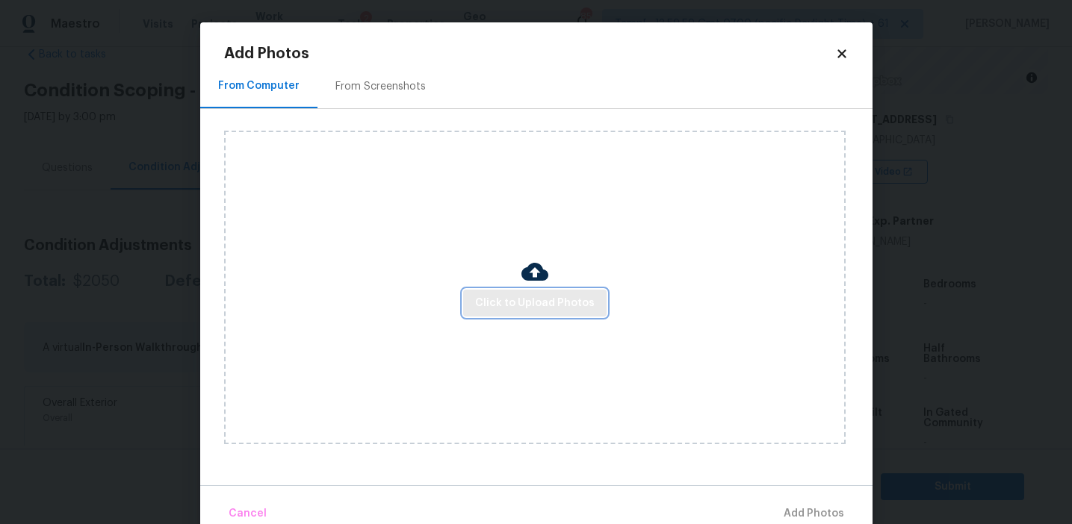
click at [506, 297] on span "Click to Upload Photos" at bounding box center [535, 303] width 120 height 19
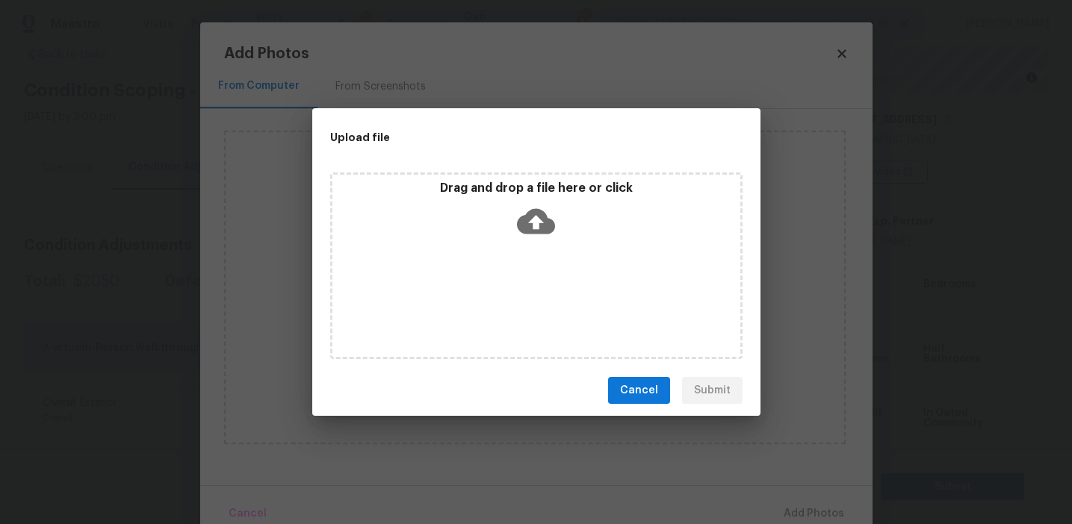
click at [506, 203] on div "Drag and drop a file here or click" at bounding box center [536, 213] width 408 height 64
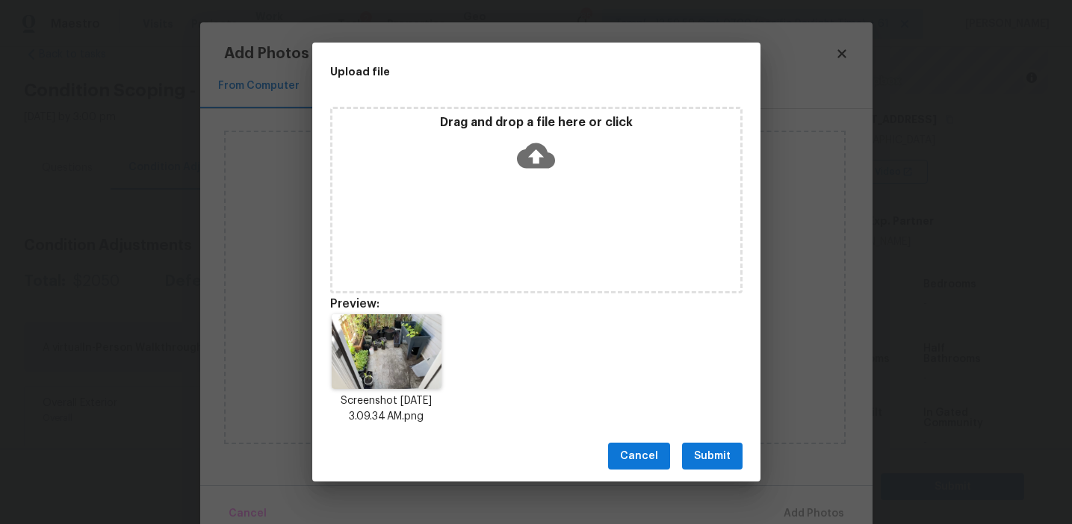
click at [704, 450] on span "Submit" at bounding box center [712, 456] width 37 height 19
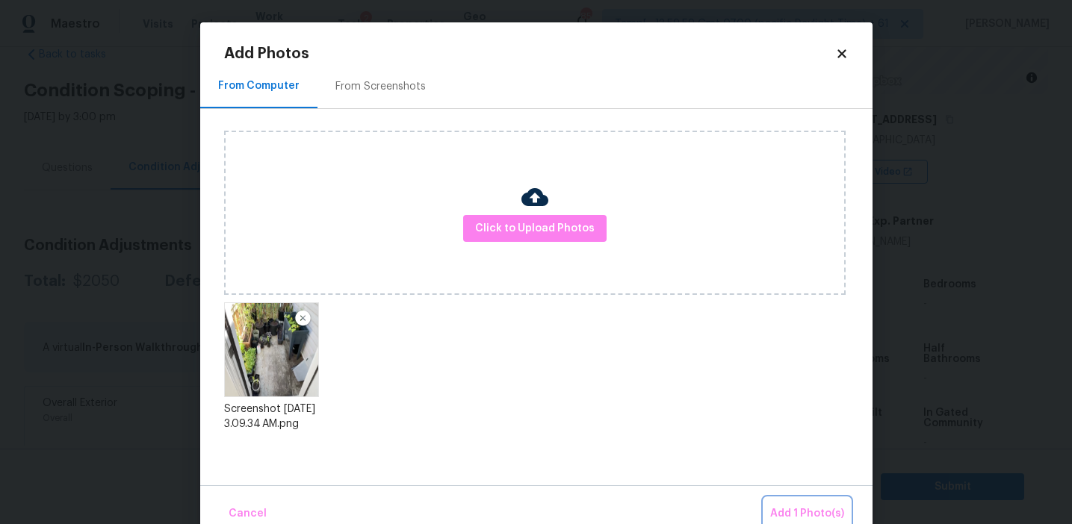
click at [792, 509] on span "Add 1 Photo(s)" at bounding box center [807, 514] width 74 height 19
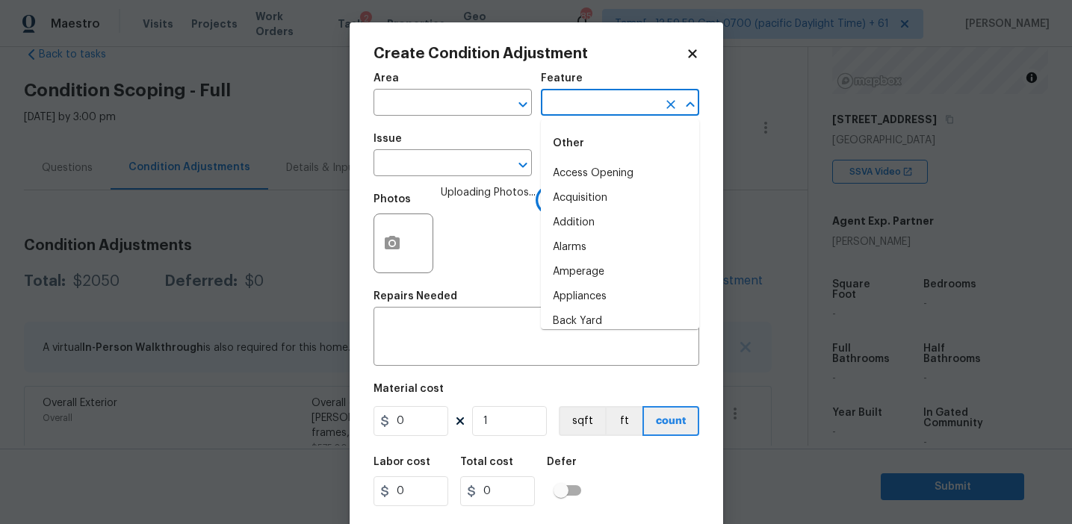
click at [561, 111] on input "text" at bounding box center [599, 104] width 117 height 23
click at [589, 199] on li "Decking" at bounding box center [620, 198] width 158 height 25
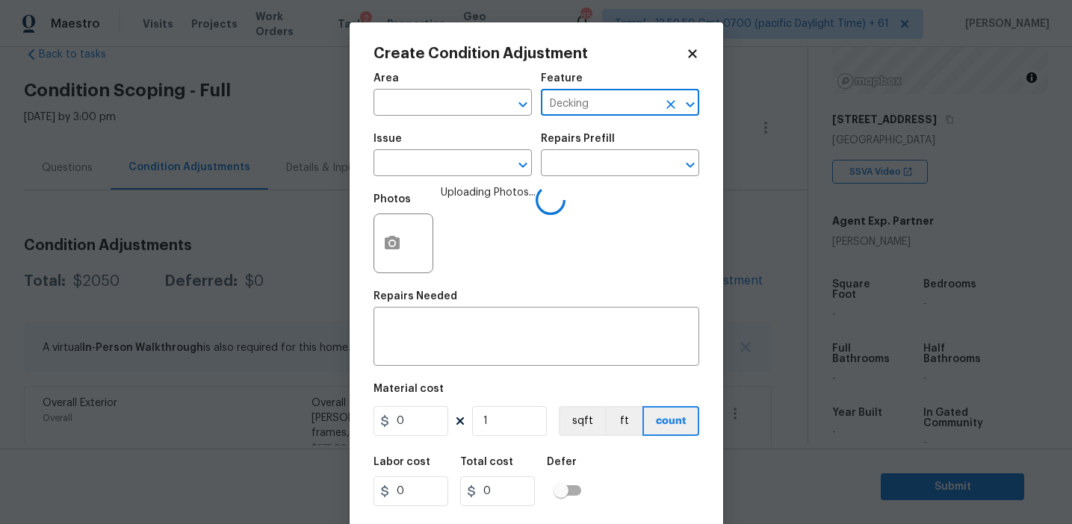
click at [573, 105] on input "Decking" at bounding box center [599, 104] width 117 height 23
type input "Decking"
click at [434, 166] on input "text" at bounding box center [431, 164] width 117 height 23
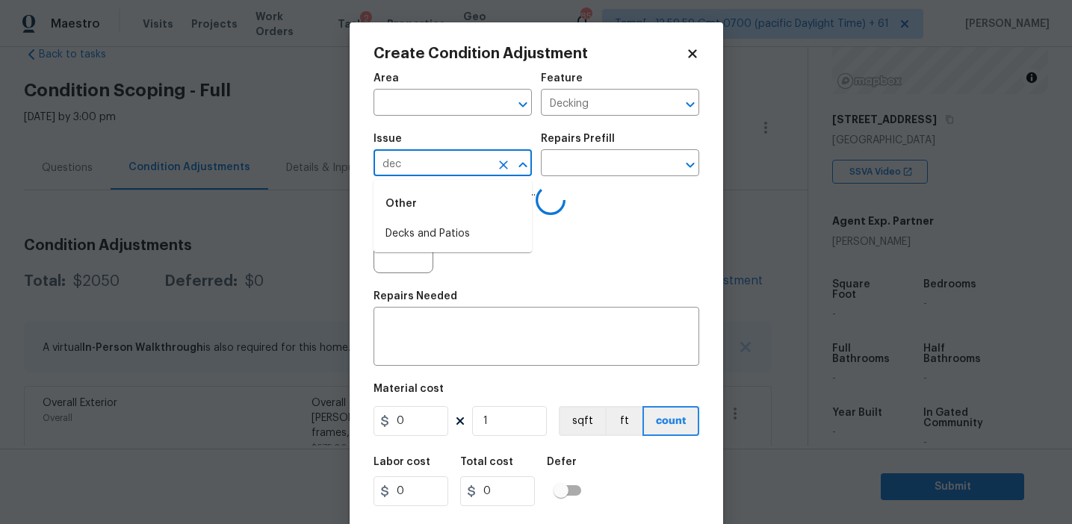
type input "deck"
click at [432, 240] on li "Decks and Patios" at bounding box center [452, 234] width 158 height 25
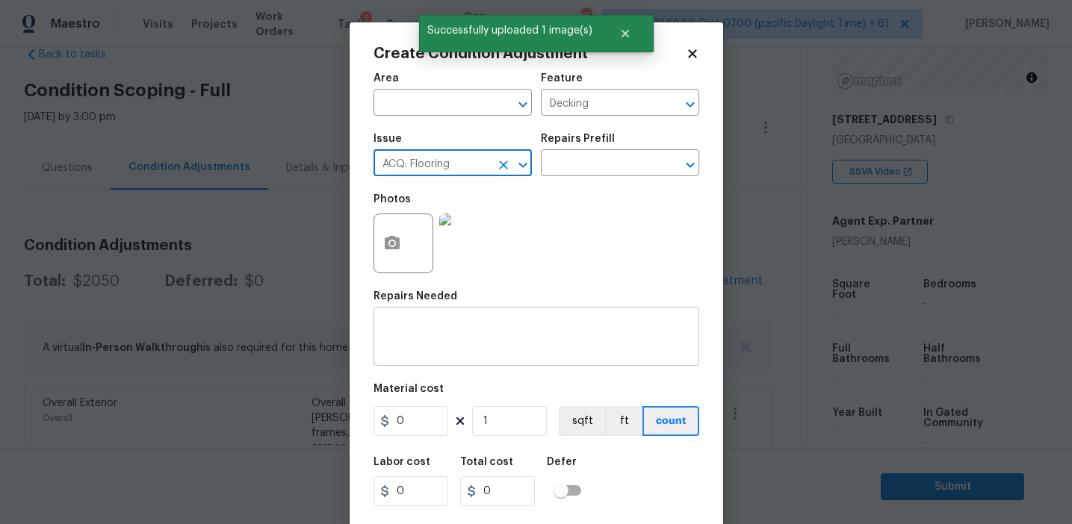
type input "ACQ: Flooring"
click at [449, 346] on textarea at bounding box center [536, 338] width 308 height 31
paste textarea "Decking"
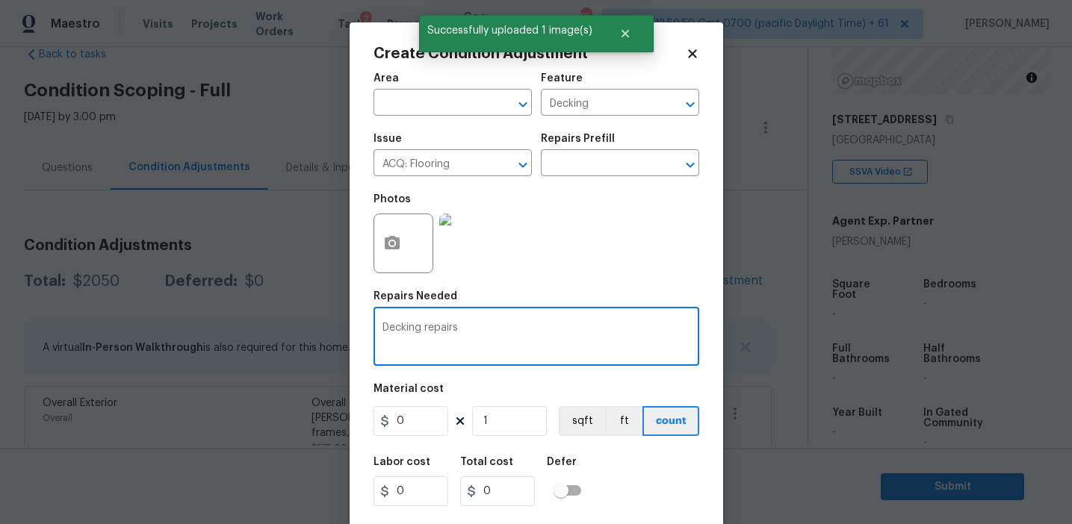
type textarea "Decking repairs"
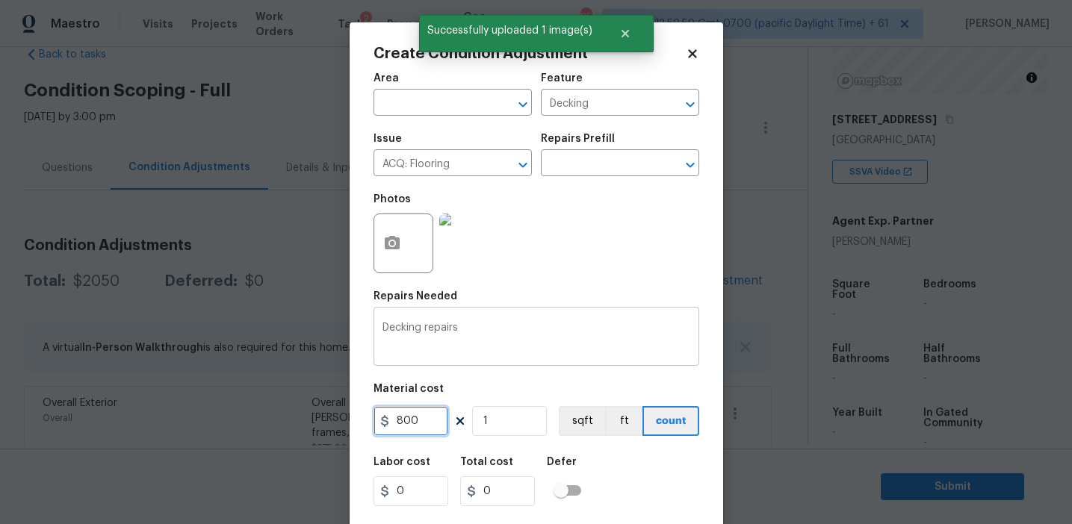
type input "800"
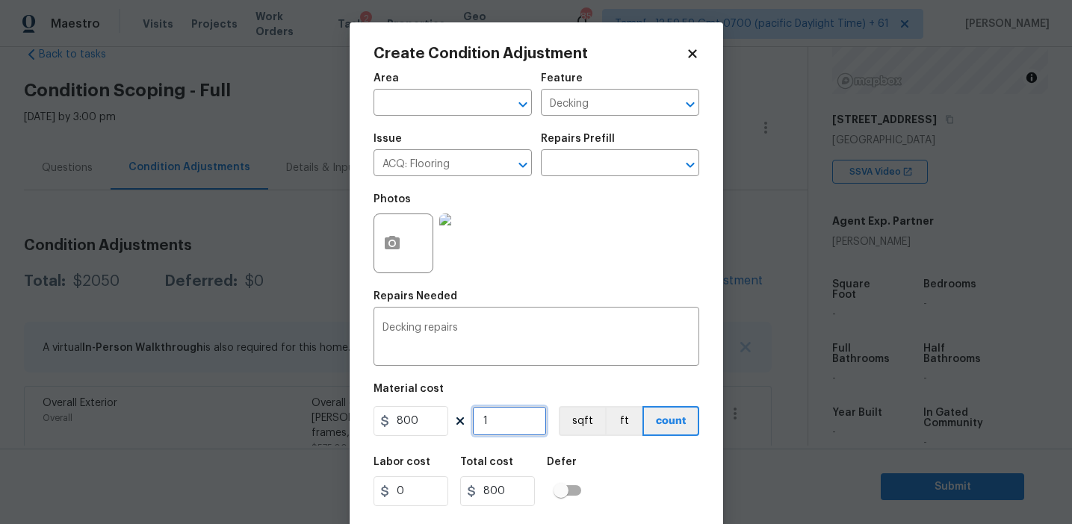
scroll to position [34, 0]
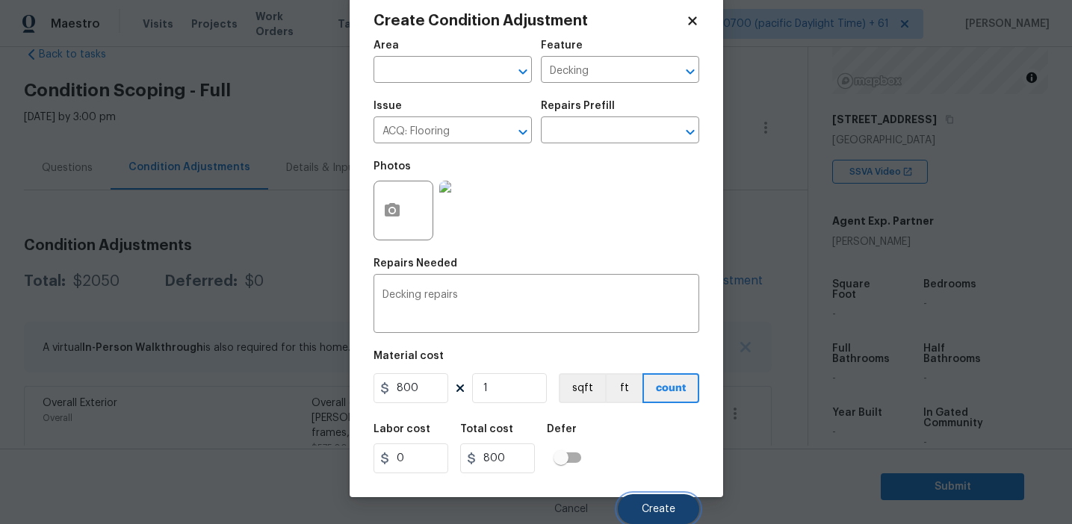
click at [640, 497] on button "Create" at bounding box center [658, 509] width 81 height 30
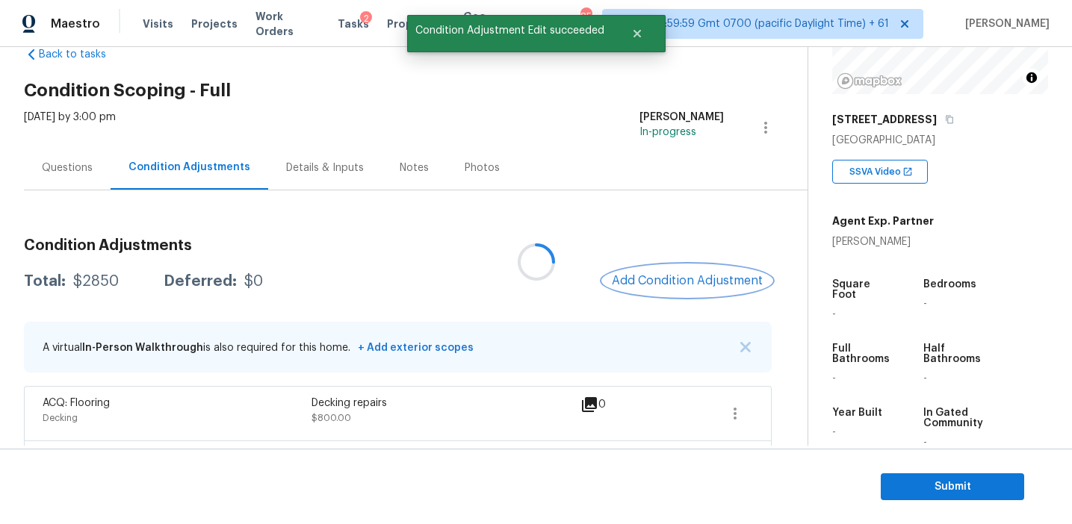
scroll to position [0, 0]
click at [662, 278] on span "Add Condition Adjustment" at bounding box center [687, 280] width 151 height 13
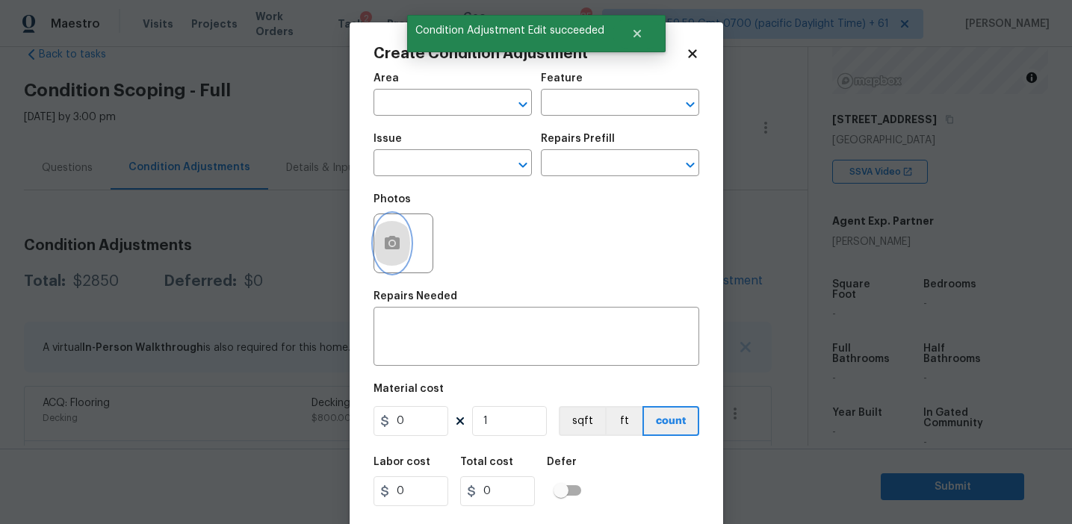
click at [386, 252] on icon "button" at bounding box center [392, 244] width 18 height 18
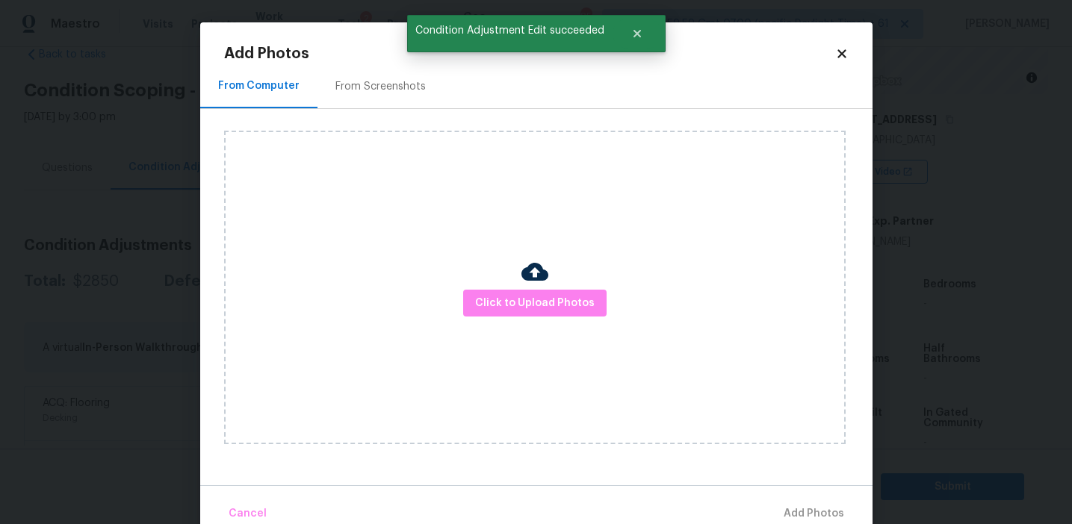
click at [527, 324] on div "Click to Upload Photos" at bounding box center [534, 288] width 621 height 314
click at [524, 306] on span "Click to Upload Photos" at bounding box center [535, 303] width 120 height 19
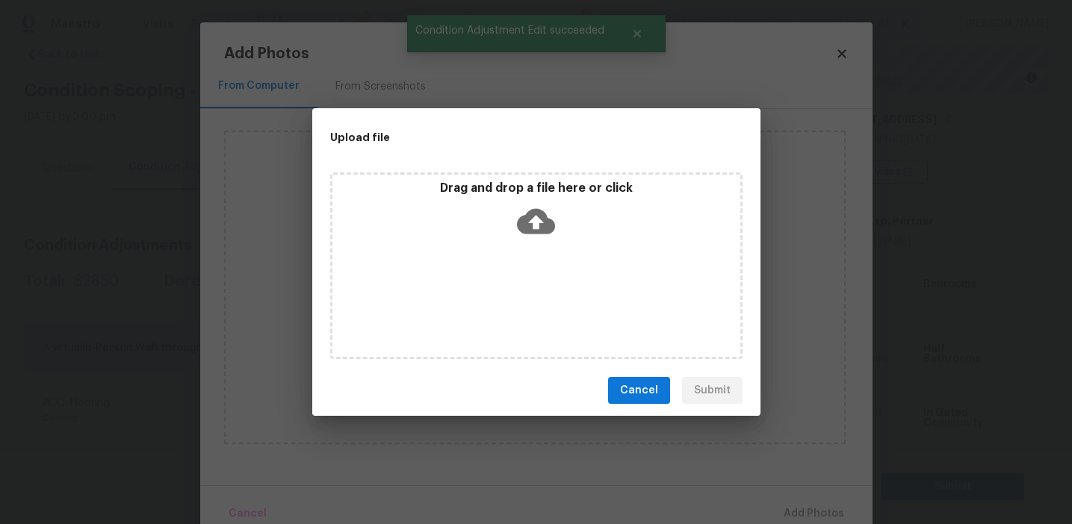
click at [515, 212] on div "Drag and drop a file here or click" at bounding box center [536, 213] width 408 height 64
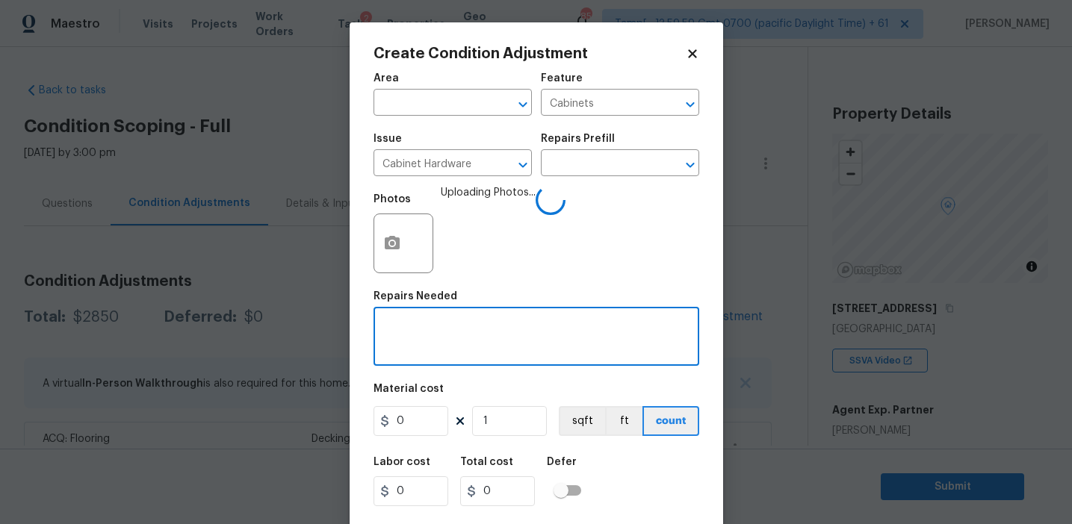
scroll to position [189, 0]
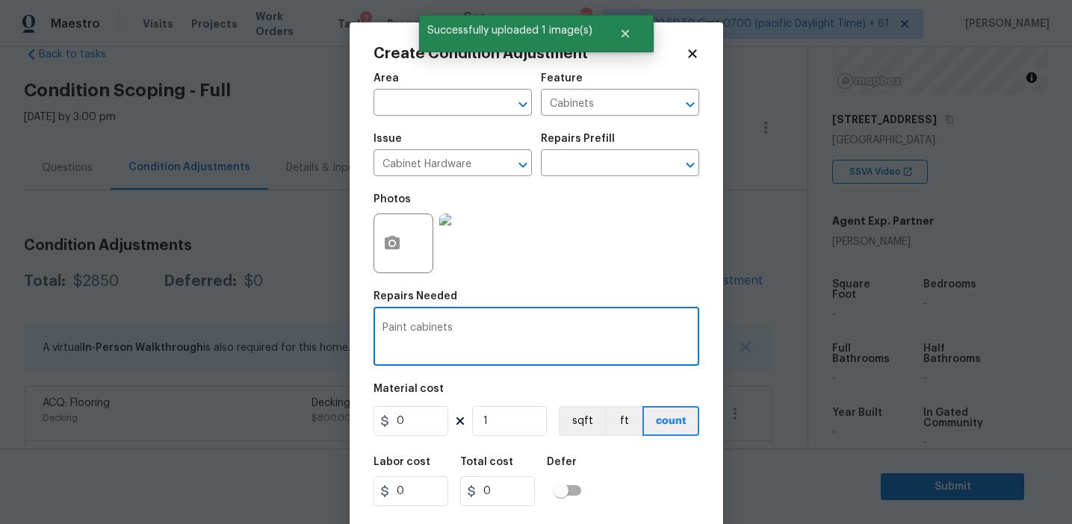
type textarea "Paint cabinets"
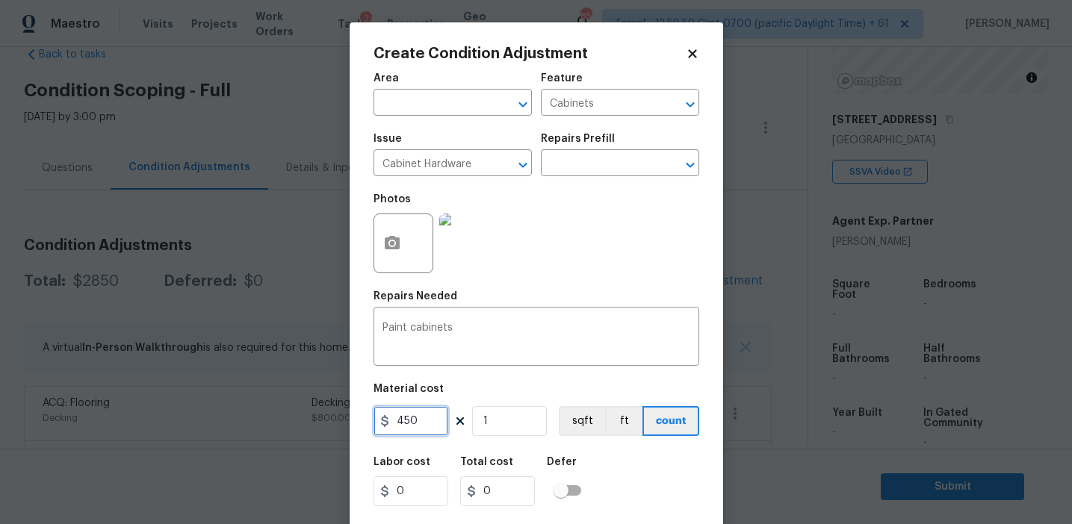
type input "450"
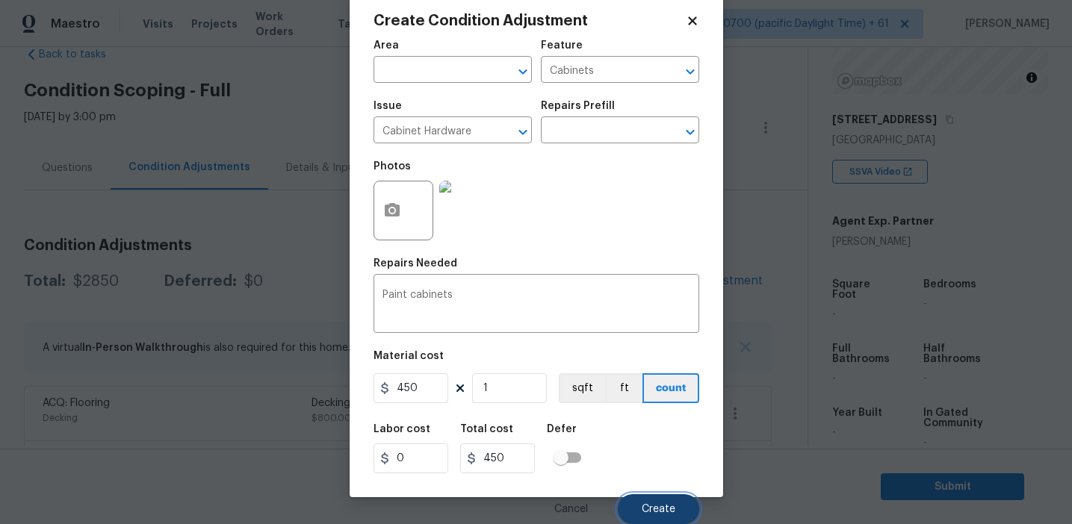
click at [662, 512] on span "Create" at bounding box center [659, 509] width 34 height 11
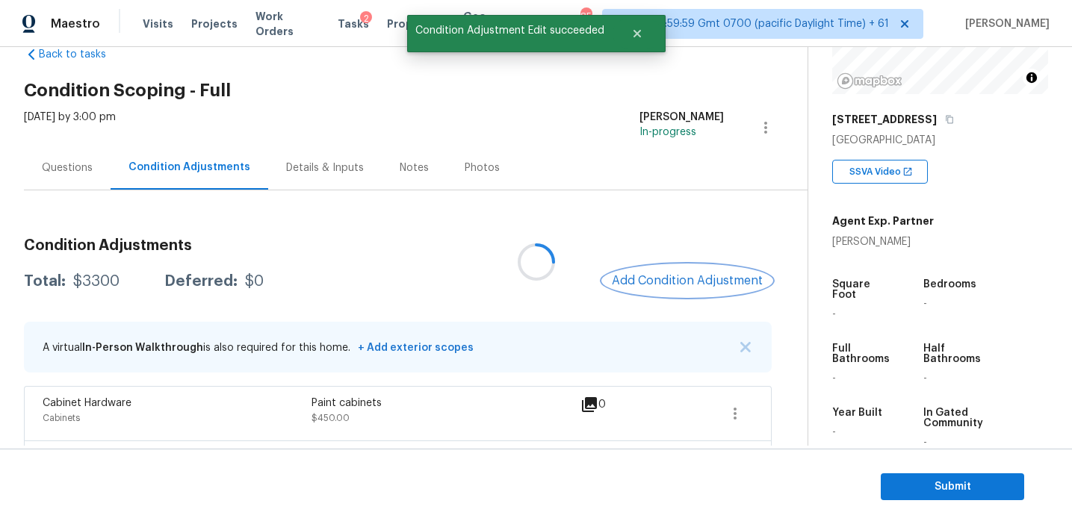
scroll to position [0, 0]
click at [651, 277] on span "Add Condition Adjustment" at bounding box center [687, 280] width 151 height 13
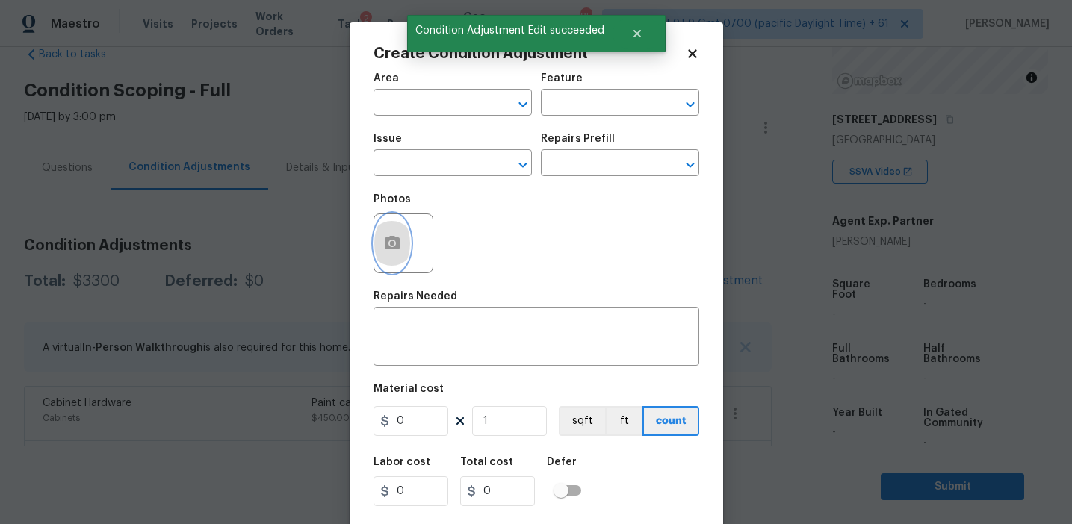
click at [391, 257] on button "button" at bounding box center [392, 243] width 36 height 58
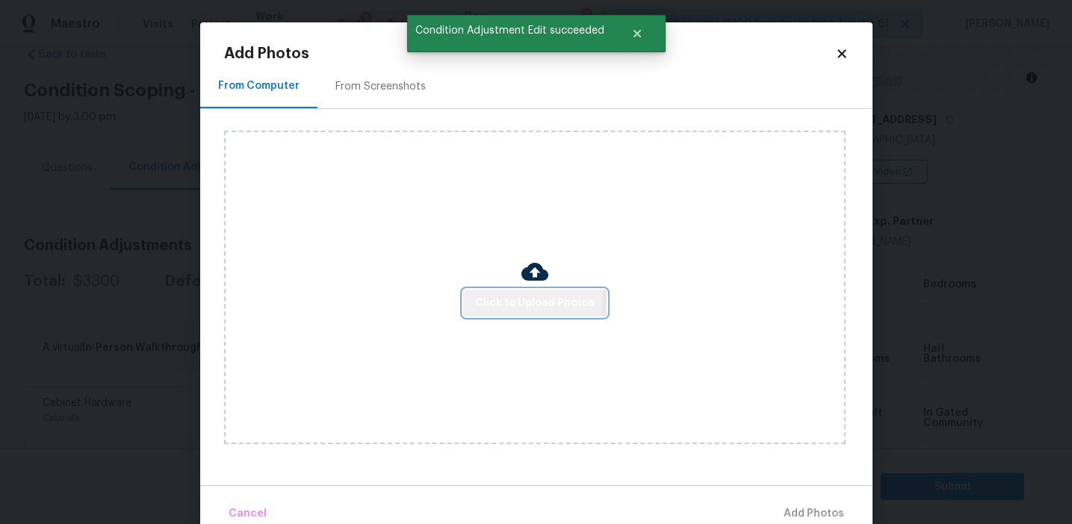
click at [518, 299] on span "Click to Upload Photos" at bounding box center [535, 303] width 120 height 19
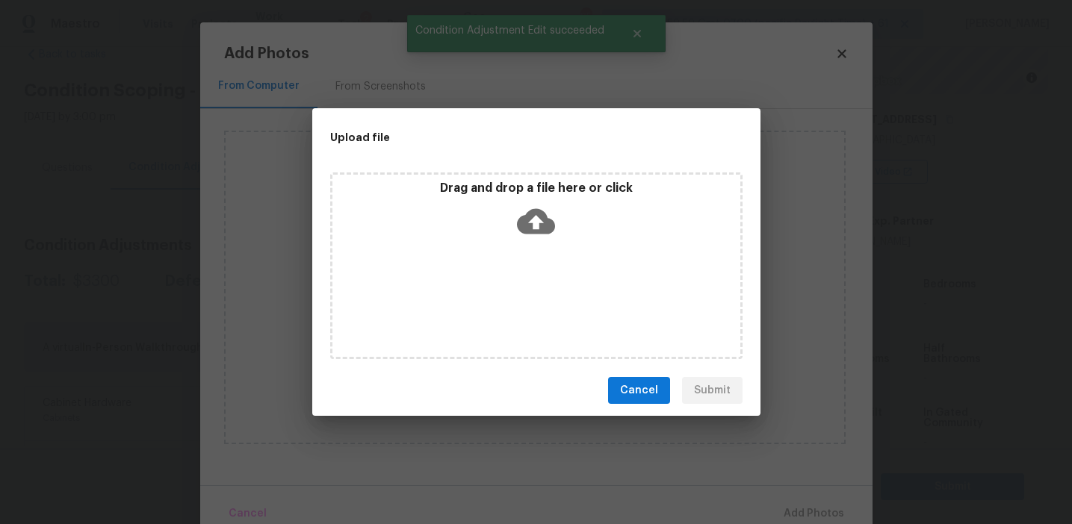
click at [518, 191] on p "Drag and drop a file here or click" at bounding box center [536, 189] width 408 height 16
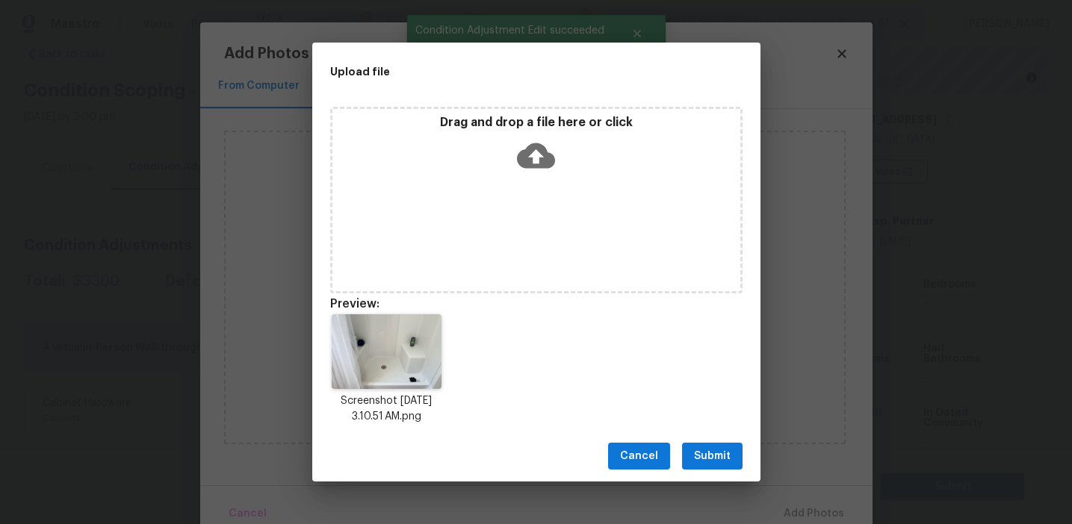
click at [707, 450] on span "Submit" at bounding box center [712, 456] width 37 height 19
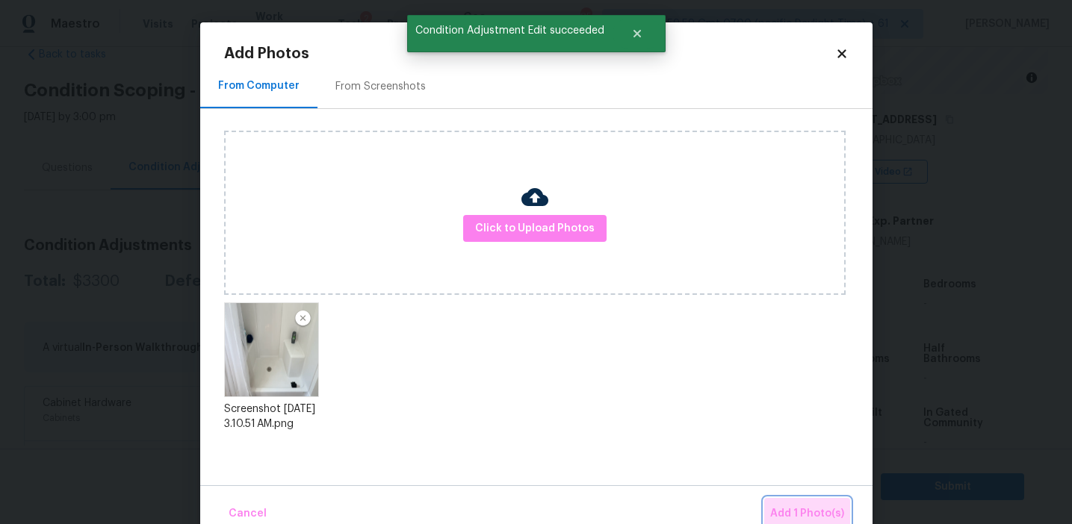
click at [808, 503] on button "Add 1 Photo(s)" at bounding box center [807, 514] width 86 height 32
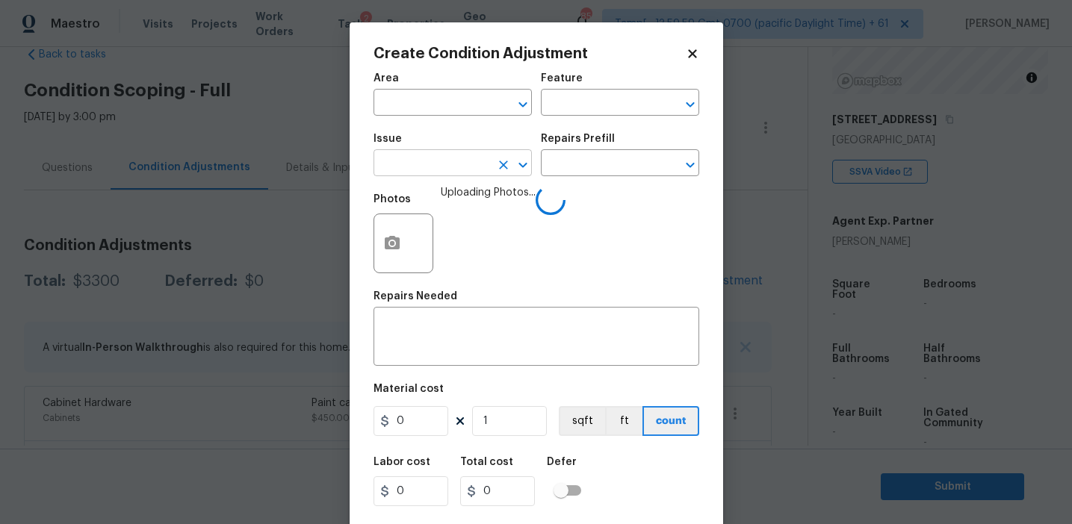
click at [440, 155] on input "text" at bounding box center [431, 164] width 117 height 23
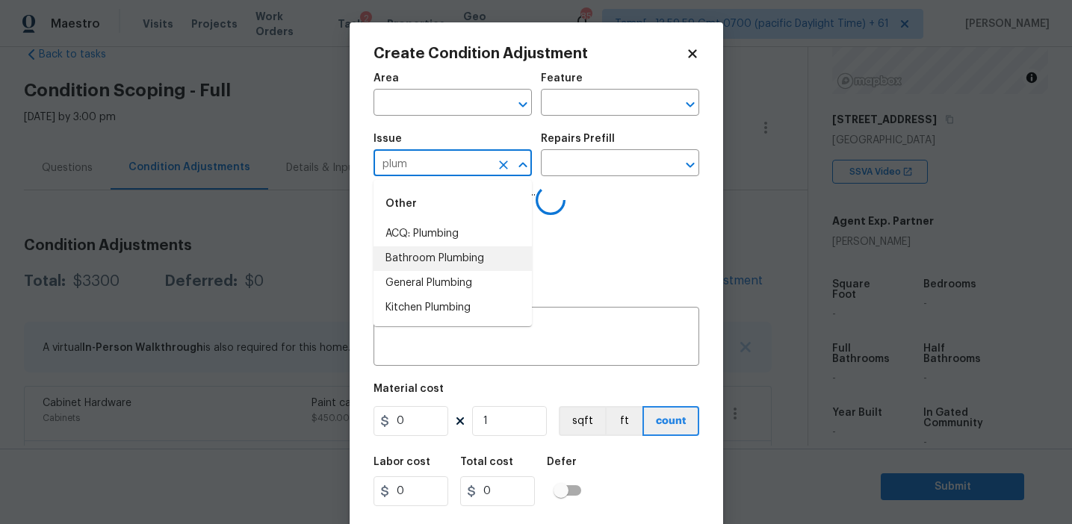
click at [450, 255] on li "Bathroom Plumbing" at bounding box center [452, 258] width 158 height 25
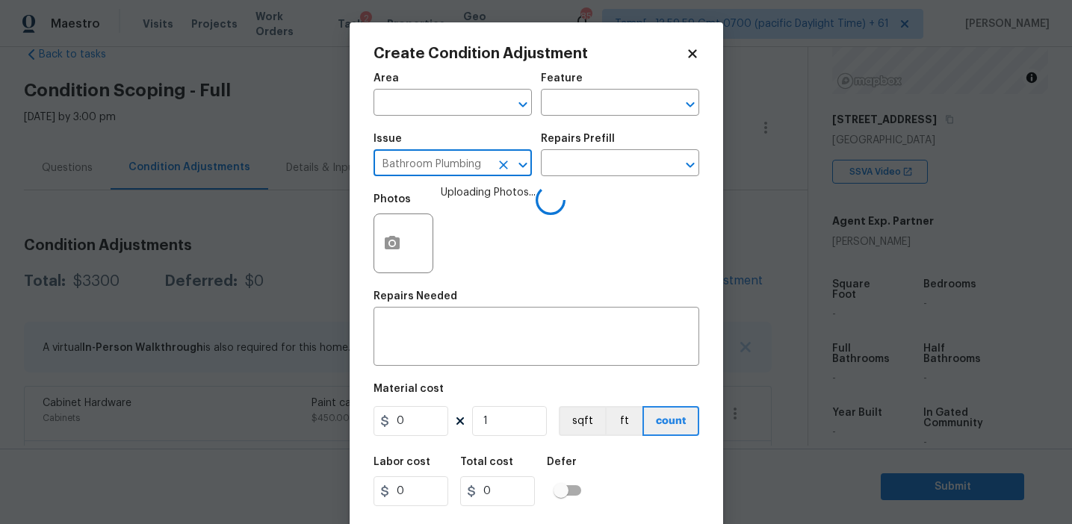
type input "Bathroom Plumbing"
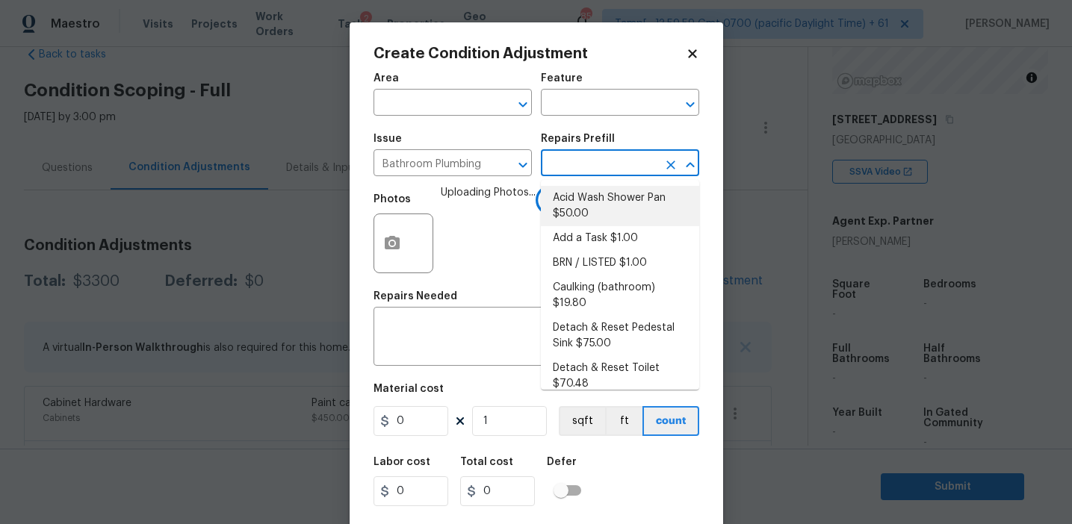
click at [578, 205] on li "Acid Wash Shower Pan $50.00" at bounding box center [620, 206] width 158 height 40
type input "Plumbing"
type textarea "Prep and acid wash/deep clean the shower pan."
type input "50"
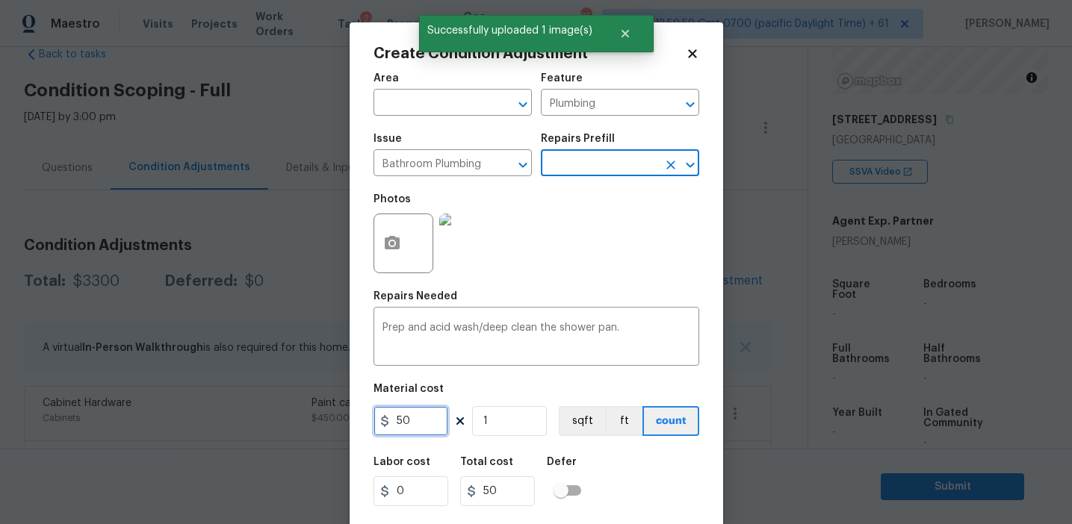
click at [418, 415] on input "50" at bounding box center [410, 421] width 75 height 30
type input "100"
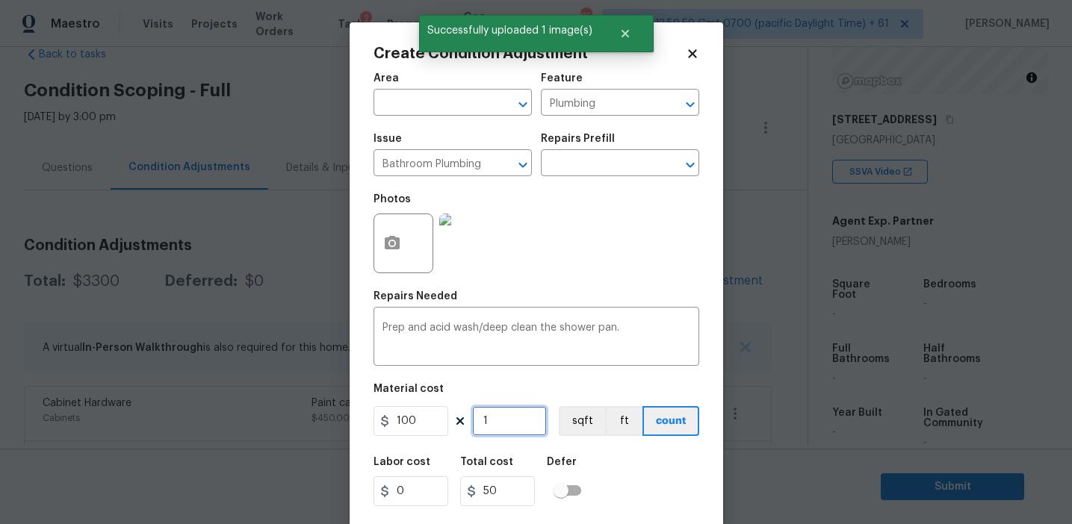
type input "100"
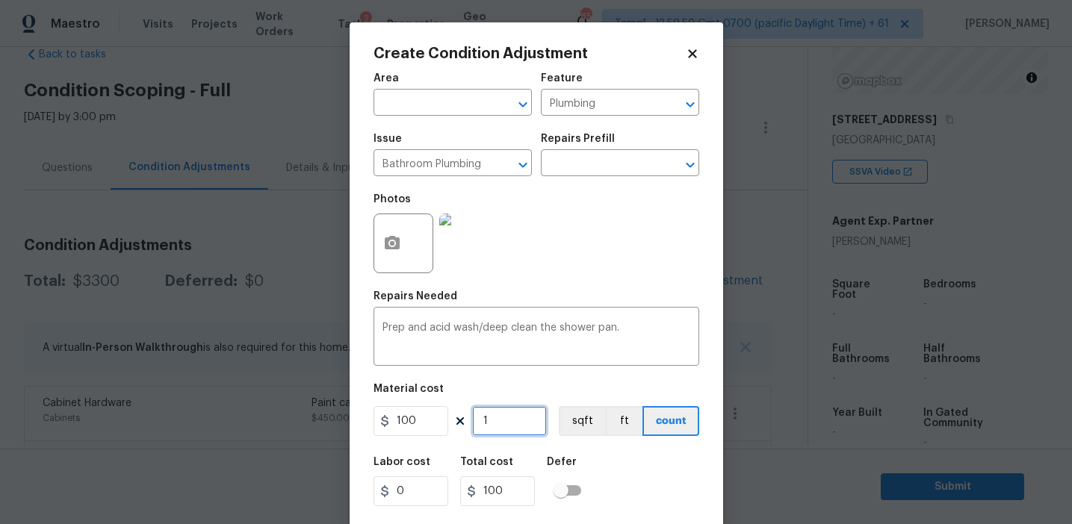
type input "2"
type input "200"
type input "2"
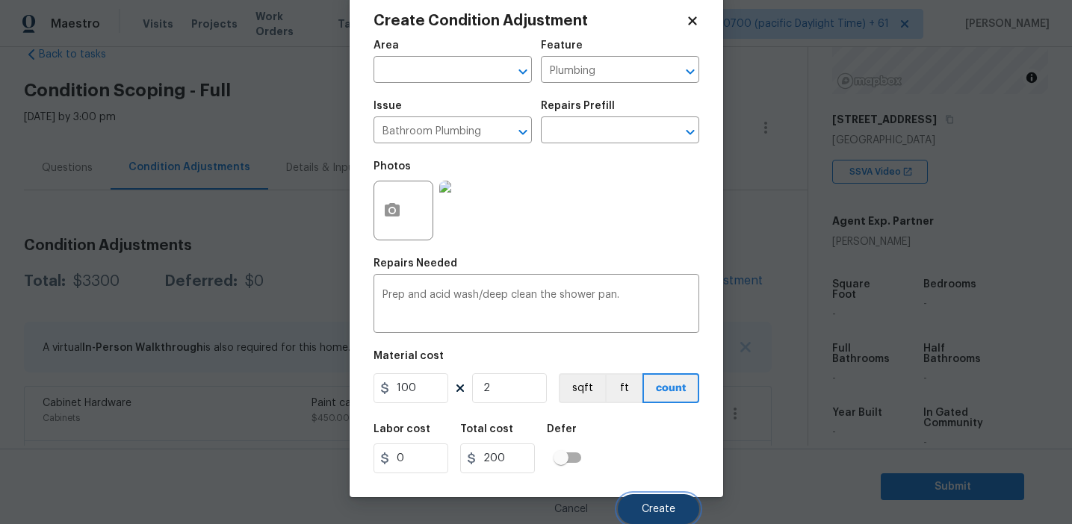
click at [640, 513] on button "Create" at bounding box center [658, 509] width 81 height 30
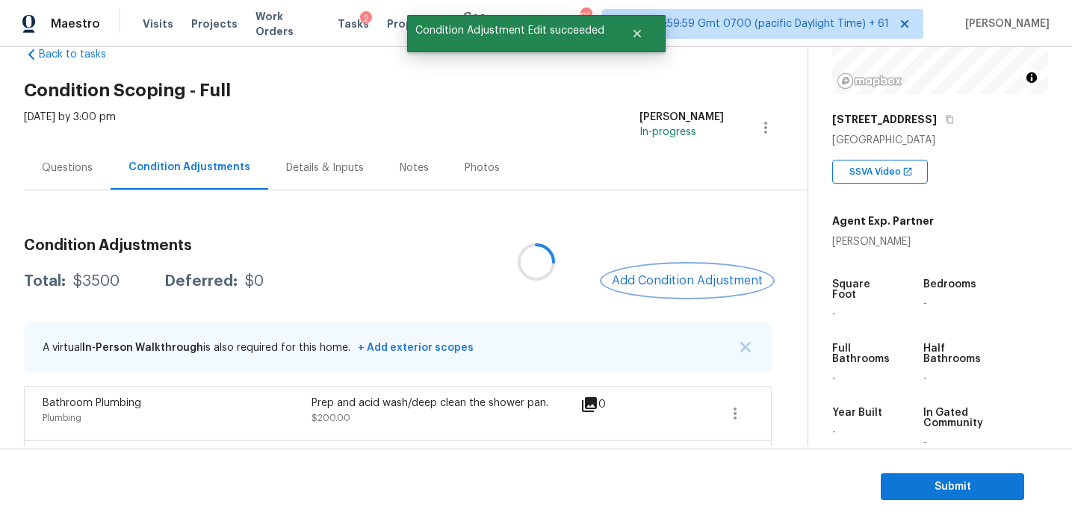
scroll to position [0, 0]
click at [347, 278] on div "Total: $3500 Deferred: $0 Add Condition Adjustment" at bounding box center [398, 281] width 748 height 33
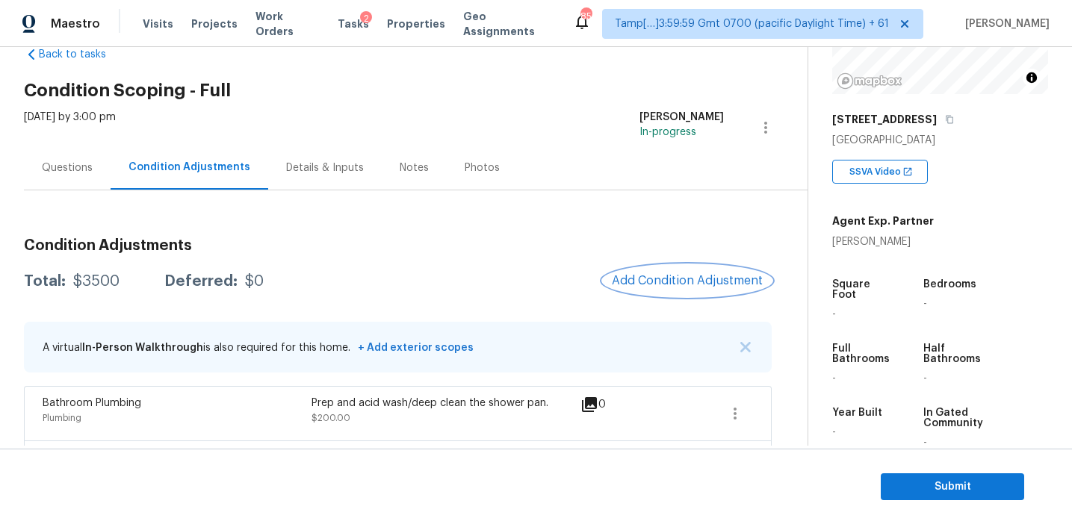
click at [621, 274] on span "Add Condition Adjustment" at bounding box center [687, 280] width 151 height 13
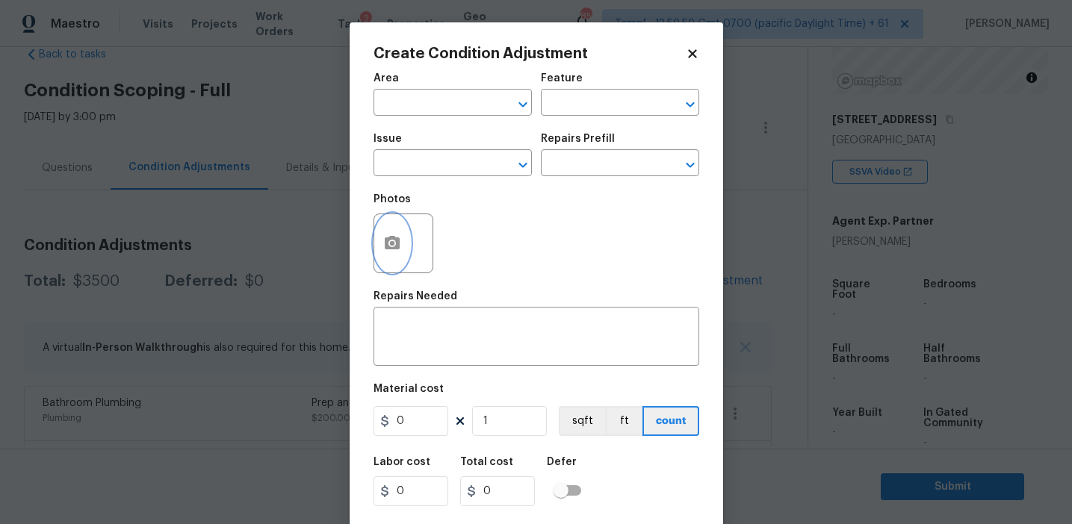
click at [397, 238] on icon "button" at bounding box center [392, 242] width 15 height 13
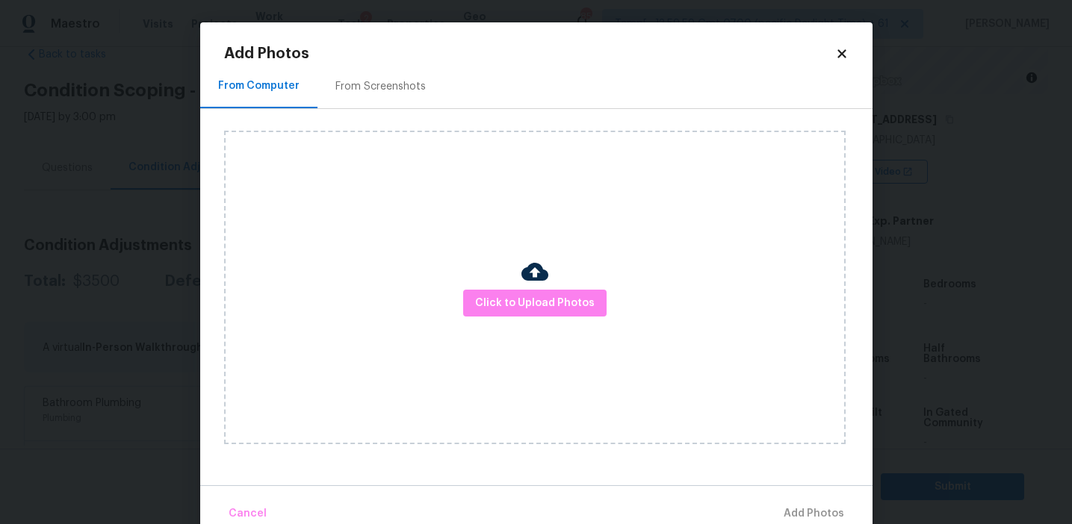
click at [384, 67] on div "From Screenshots" at bounding box center [380, 86] width 126 height 44
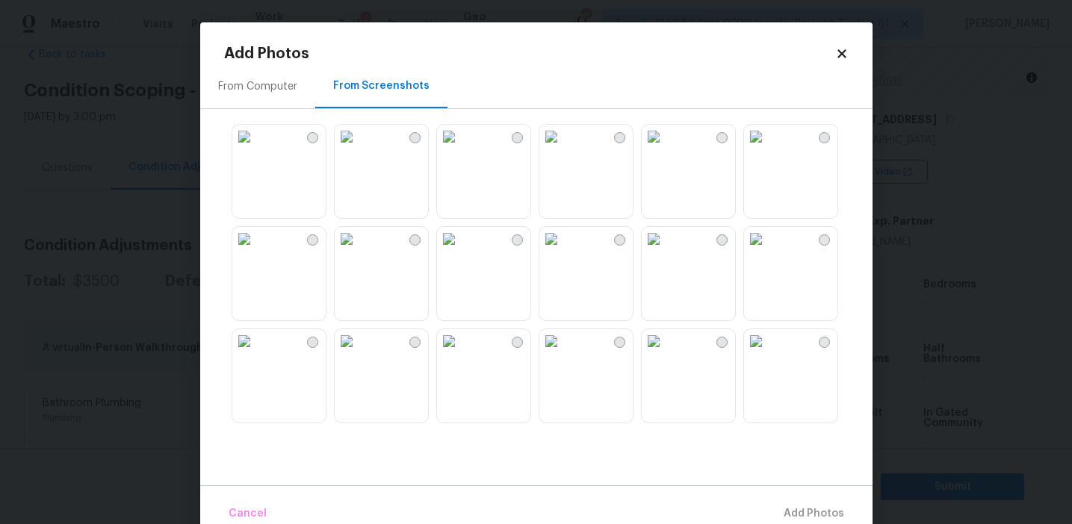
click at [359, 149] on img at bounding box center [347, 137] width 24 height 24
click at [359, 353] on img at bounding box center [347, 341] width 24 height 24
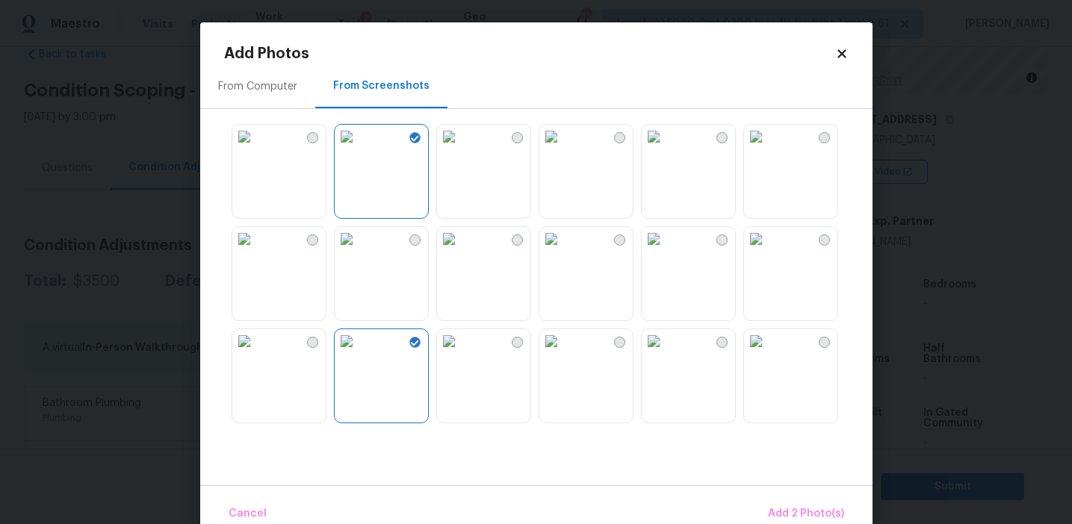
click at [665, 353] on img at bounding box center [654, 341] width 24 height 24
click at [768, 353] on img at bounding box center [756, 341] width 24 height 24
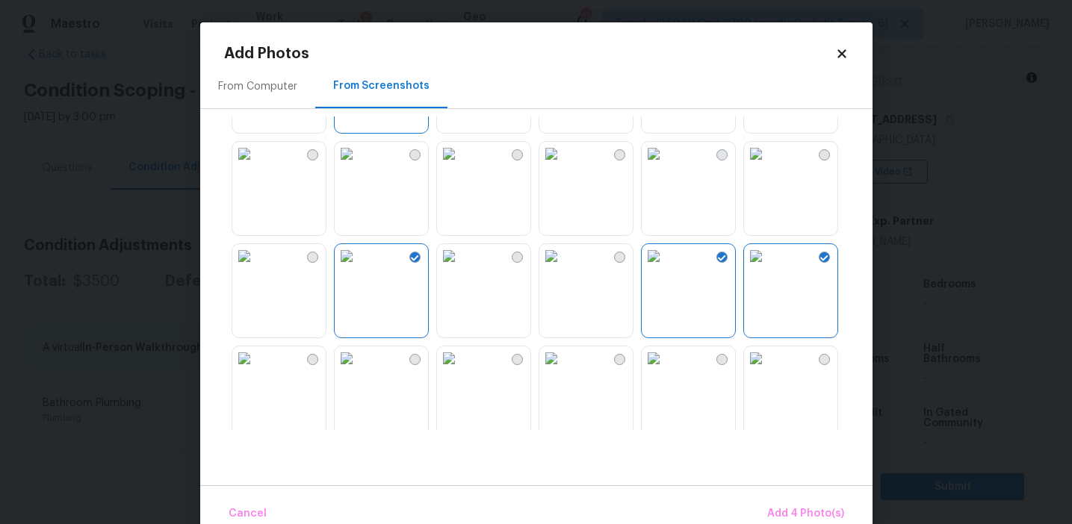
scroll to position [150, 0]
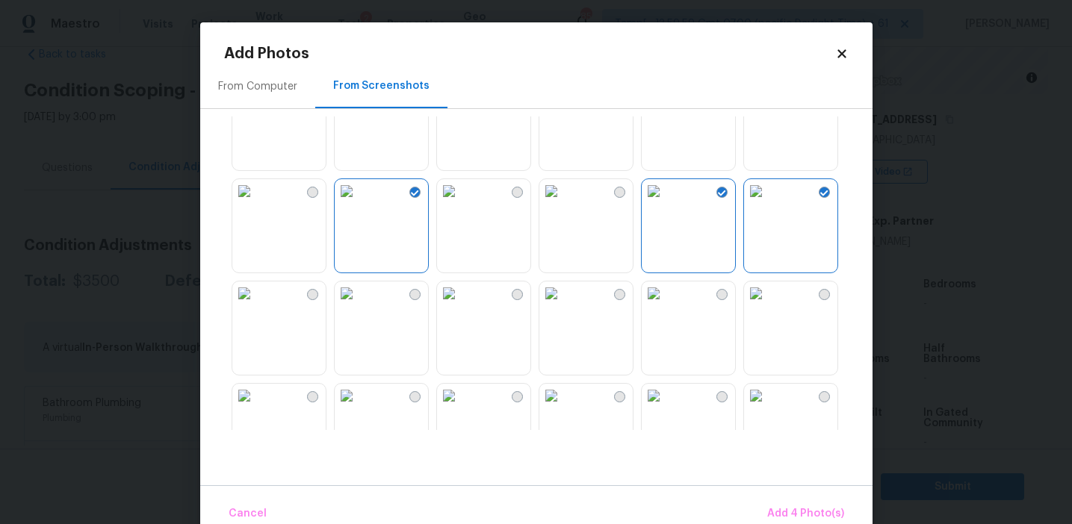
click at [563, 305] on img at bounding box center [551, 294] width 24 height 24
click at [787, 505] on span "Add 5 Photo(s)" at bounding box center [806, 514] width 75 height 19
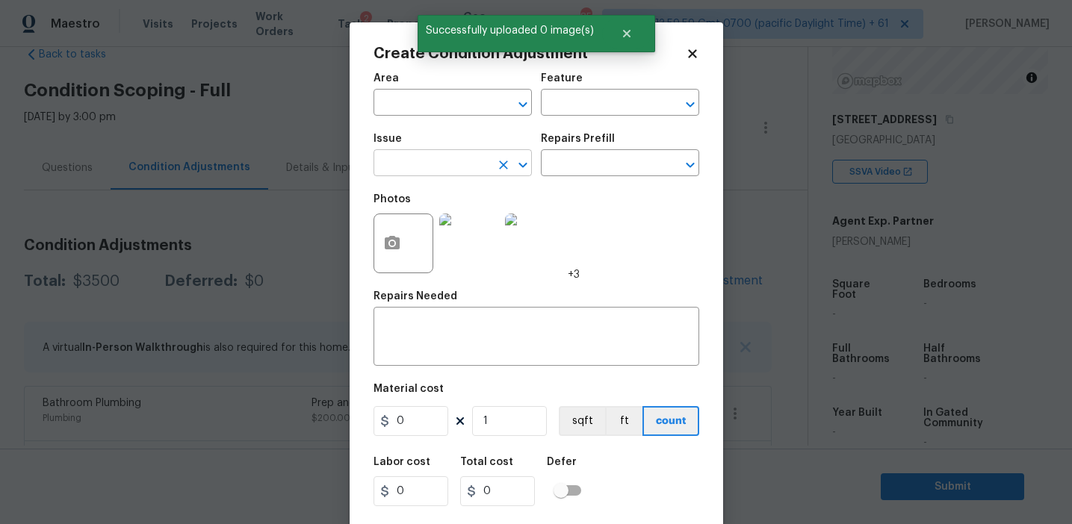
click at [452, 164] on input "text" at bounding box center [431, 164] width 117 height 23
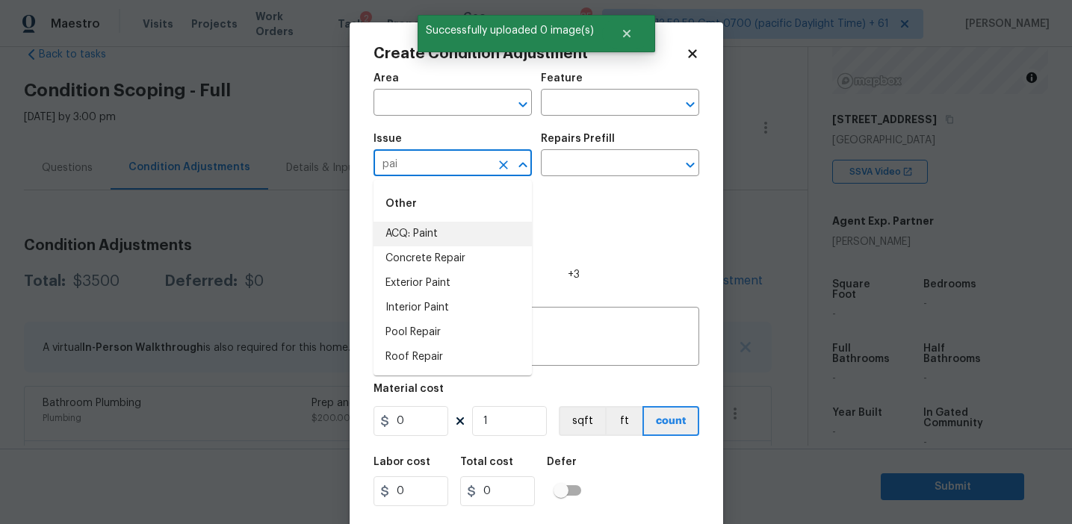
click at [467, 232] on li "ACQ: Paint" at bounding box center [452, 234] width 158 height 25
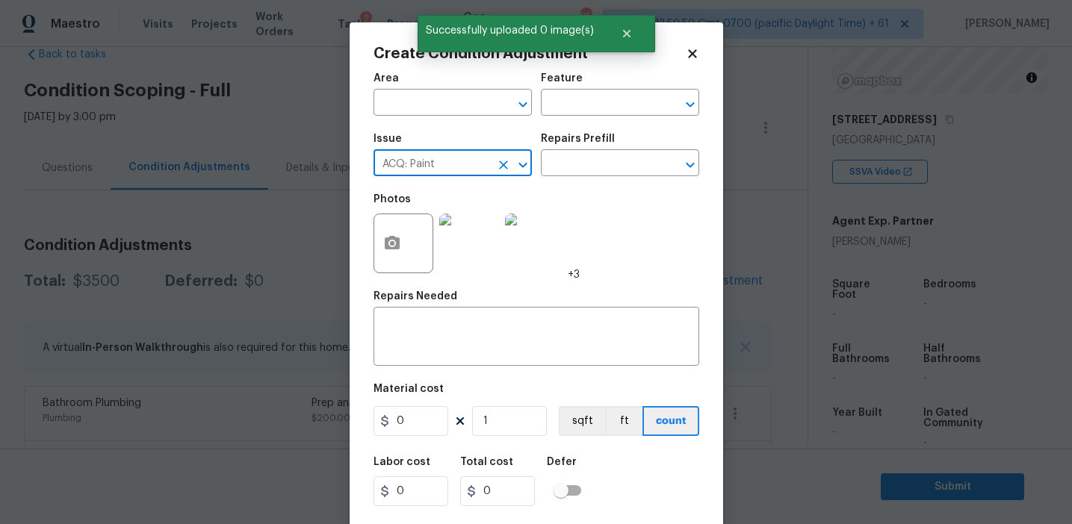
type input "ACQ: Paint"
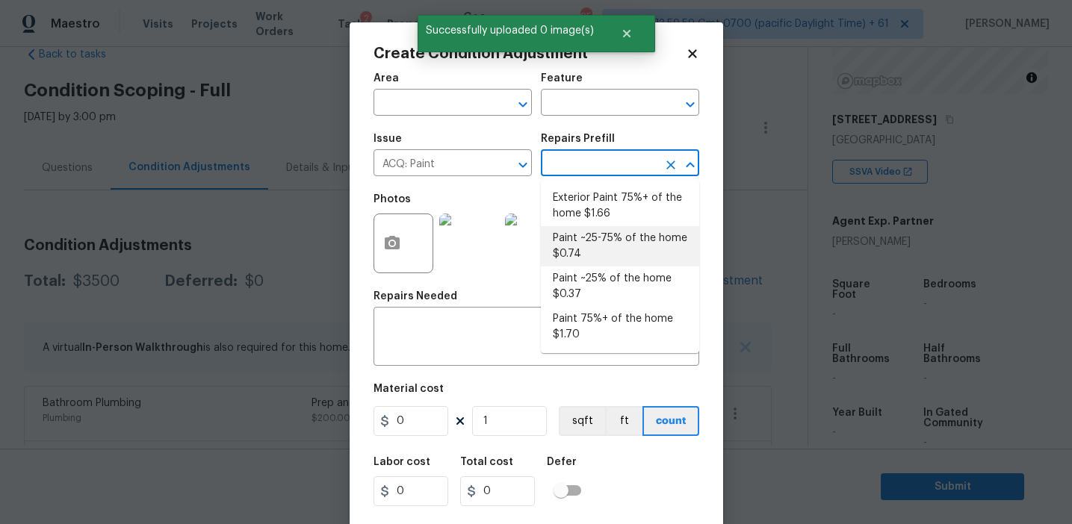
click at [585, 242] on li "Paint ~25-75% of the home $0.74" at bounding box center [620, 246] width 158 height 40
type input "Acquisition"
type textarea "Acquisition Scope: ~25 - 75% of the home needs interior paint"
type input "0.74"
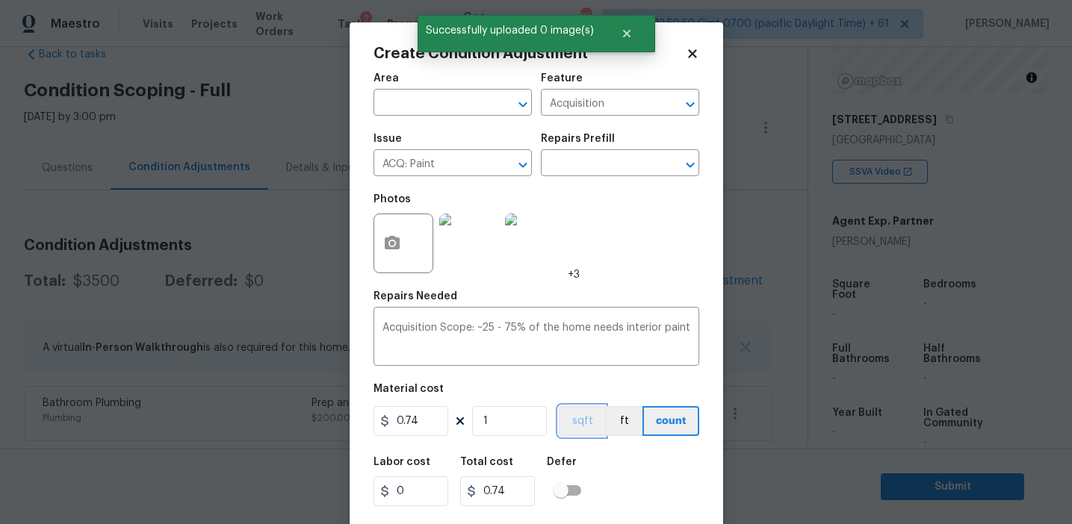
click at [578, 423] on button "sqft" at bounding box center [582, 421] width 46 height 30
click at [528, 421] on input "1" at bounding box center [509, 421] width 75 height 30
type input "0"
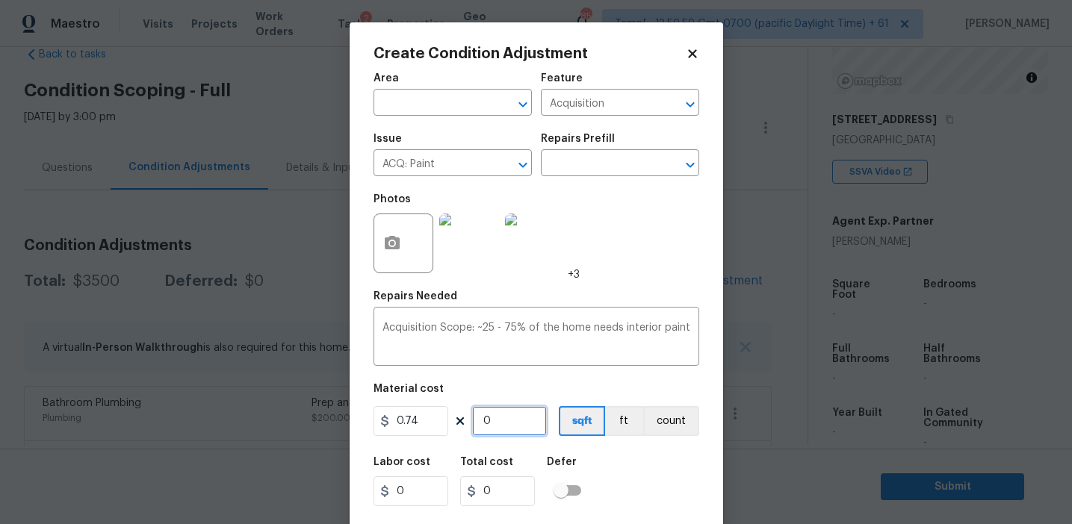
type input "1"
type input "0.74"
type input "17"
type input "12.58"
type input "176"
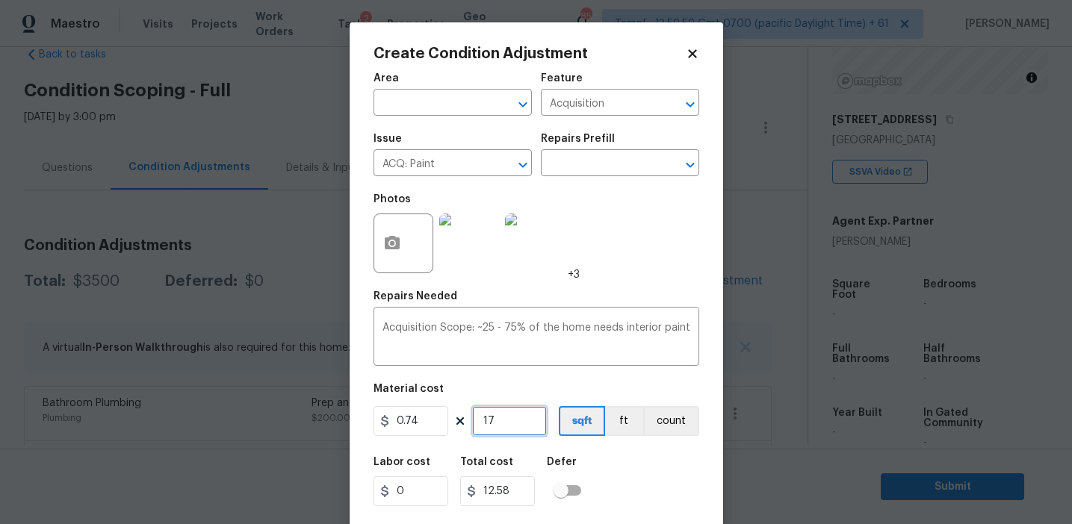
type input "130.24"
type input "1761"
type input "1303.14"
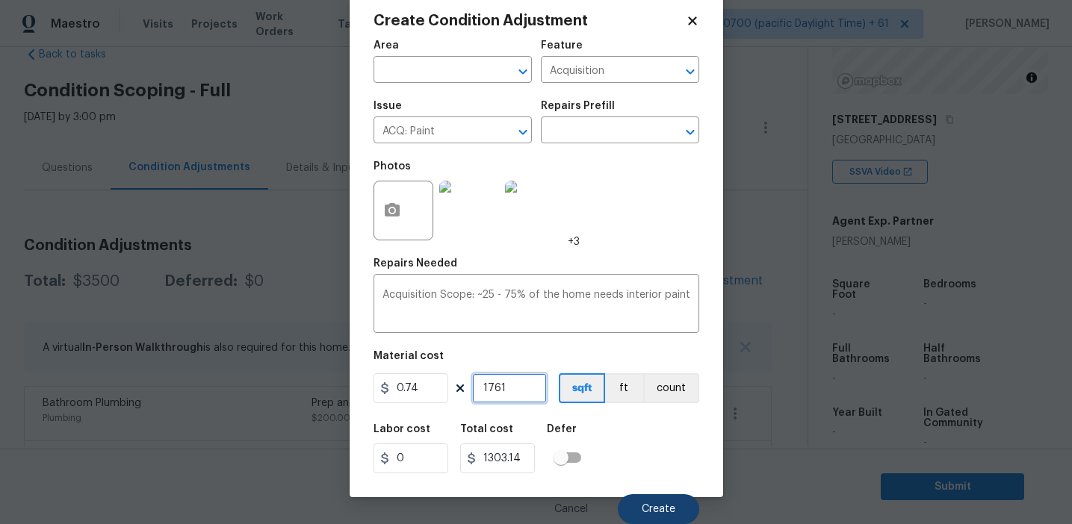
type input "1761"
click at [639, 512] on button "Create" at bounding box center [658, 509] width 81 height 30
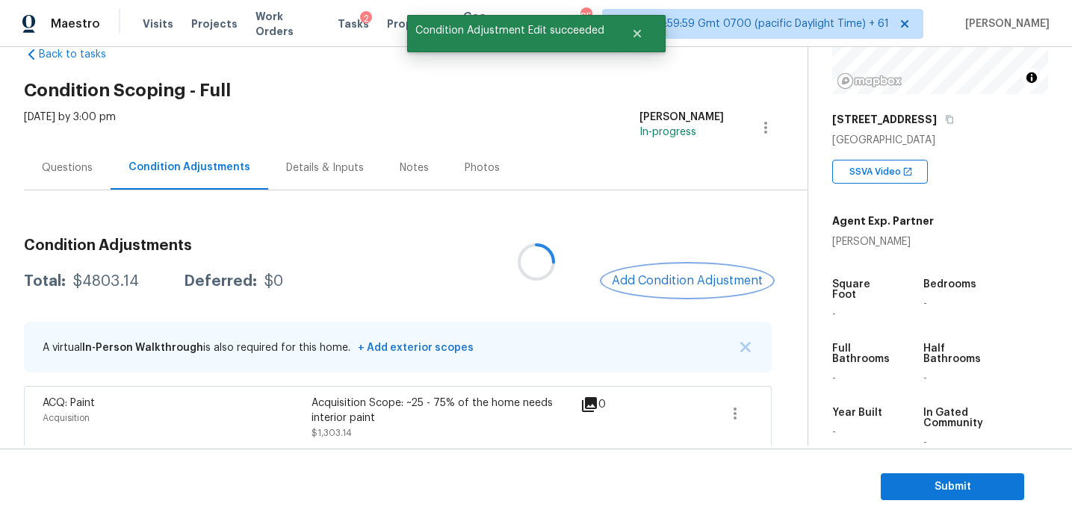
scroll to position [0, 0]
click at [645, 277] on span "Add Condition Adjustment" at bounding box center [687, 280] width 151 height 13
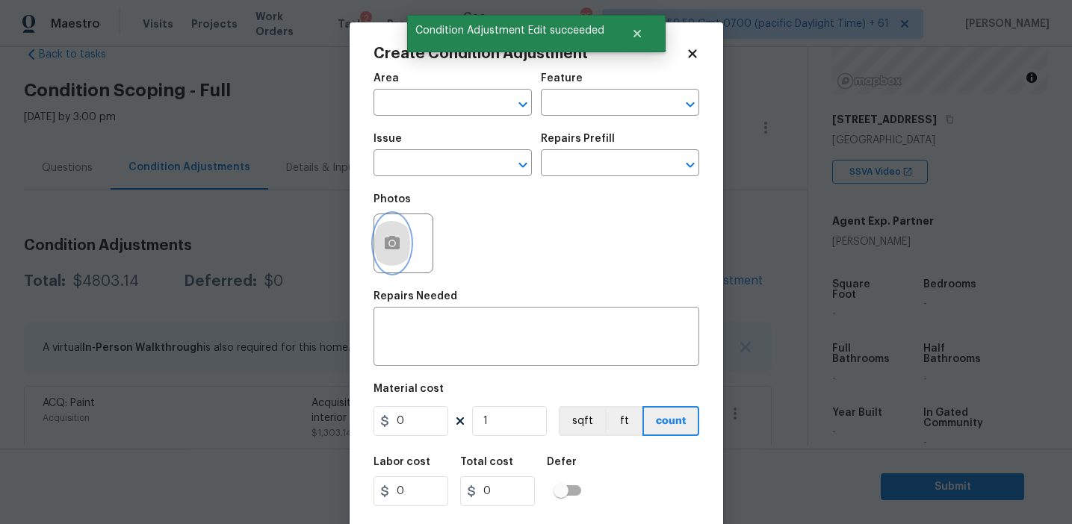
click at [393, 247] on icon "button" at bounding box center [392, 242] width 15 height 13
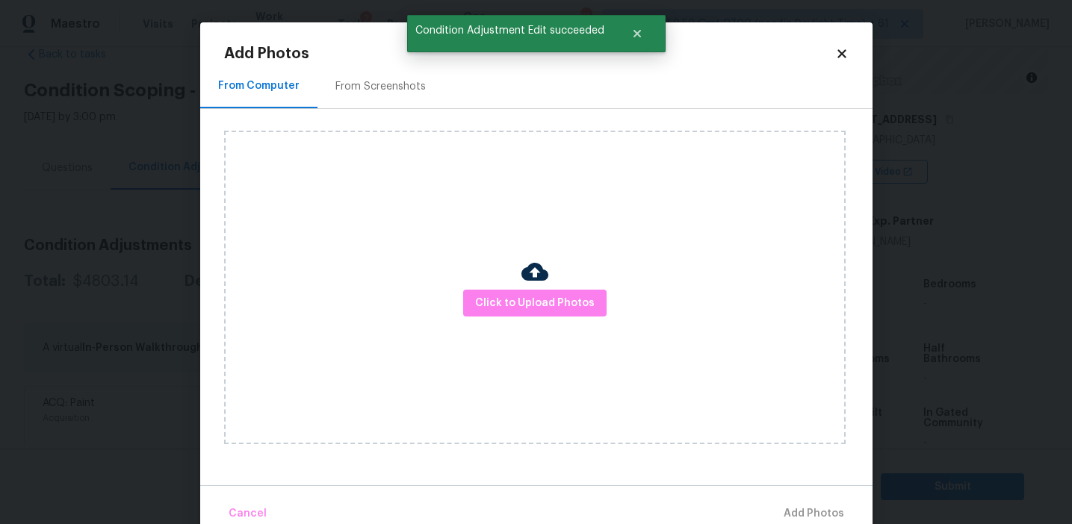
click at [391, 90] on div "From Screenshots" at bounding box center [380, 86] width 90 height 15
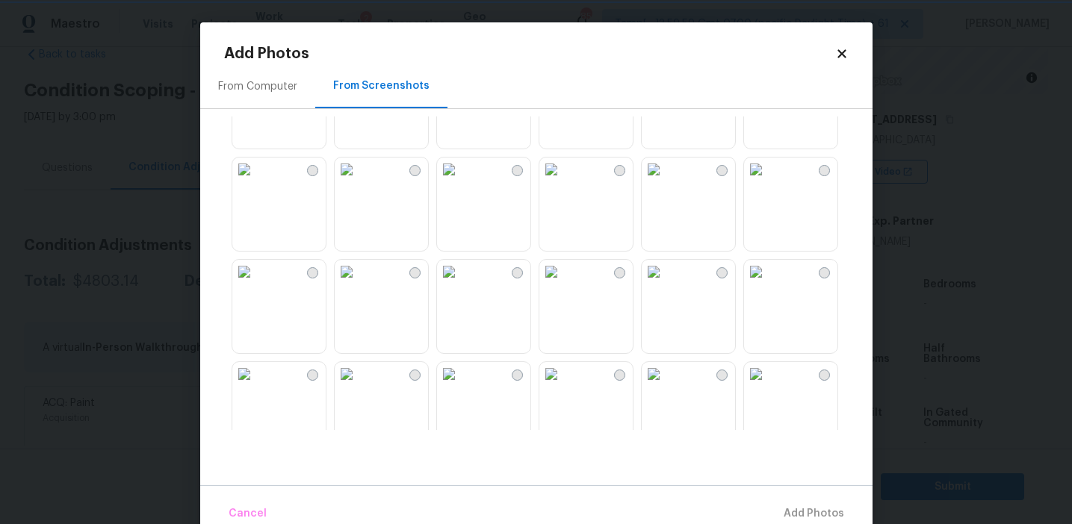
scroll to position [286, 0]
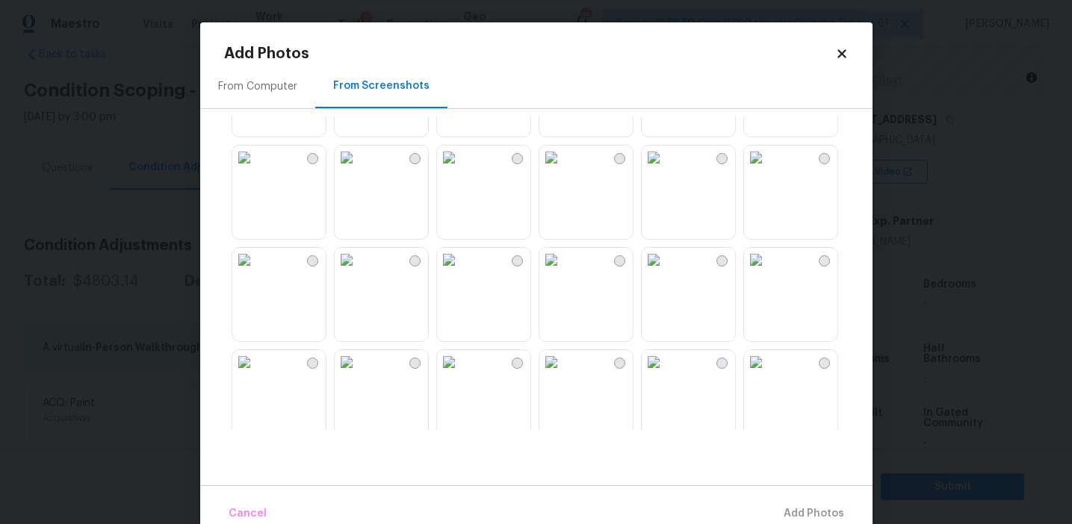
click at [665, 170] on img at bounding box center [654, 158] width 24 height 24
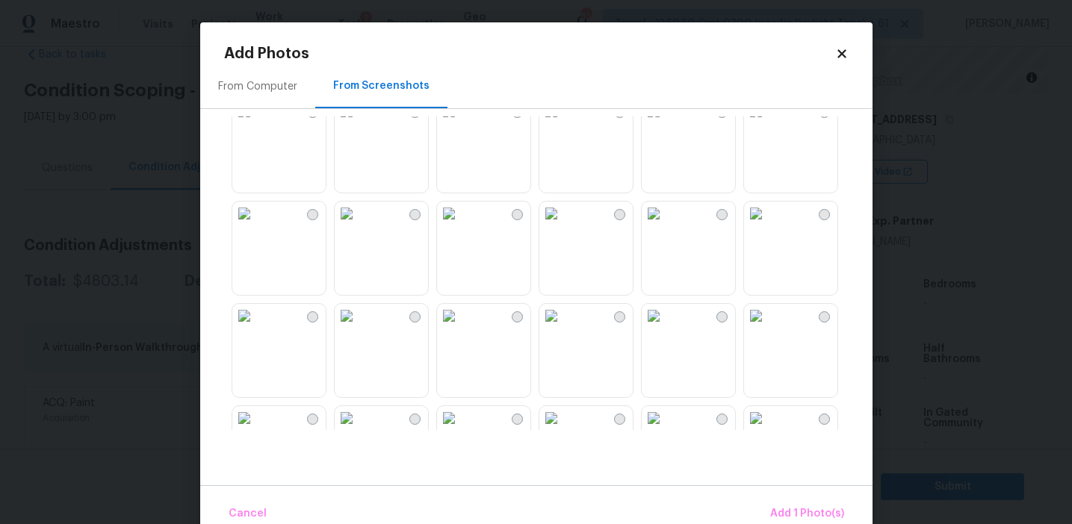
click at [768, 328] on img at bounding box center [756, 316] width 24 height 24
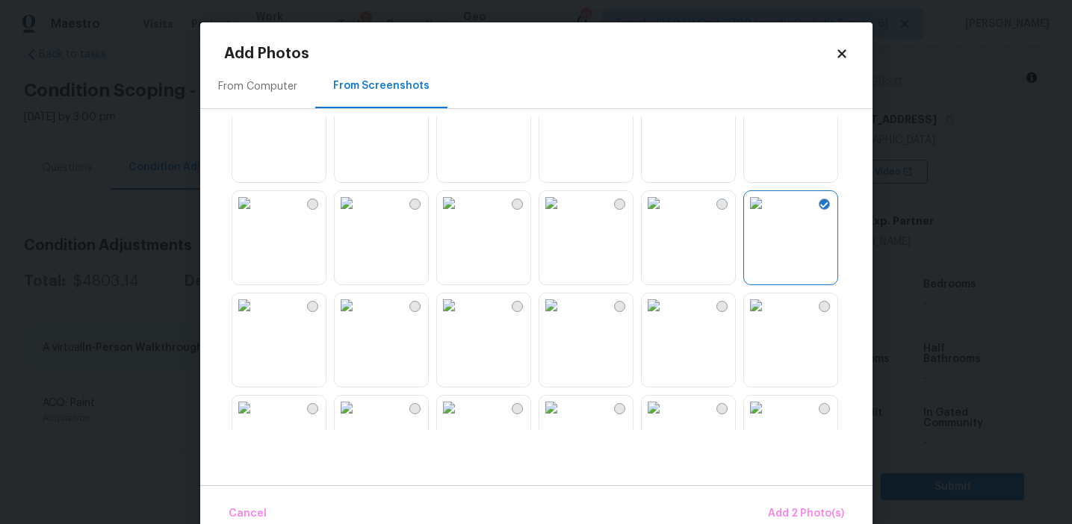
click at [563, 215] on img at bounding box center [551, 203] width 24 height 24
click at [461, 317] on img at bounding box center [449, 306] width 24 height 24
click at [665, 215] on img at bounding box center [654, 203] width 24 height 24
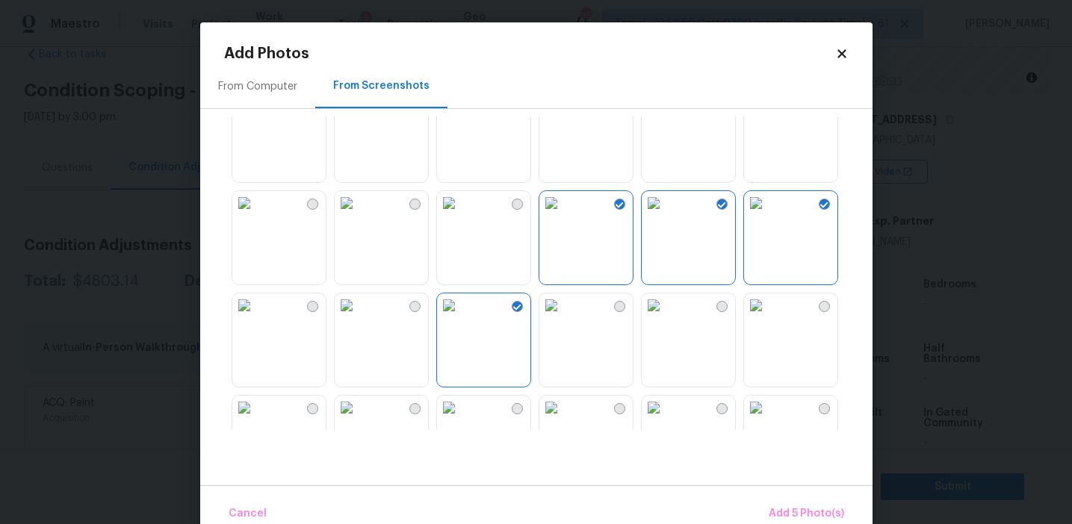
click at [768, 317] on img at bounding box center [756, 306] width 24 height 24
click at [786, 510] on span "Add 6 Photo(s)" at bounding box center [806, 514] width 76 height 19
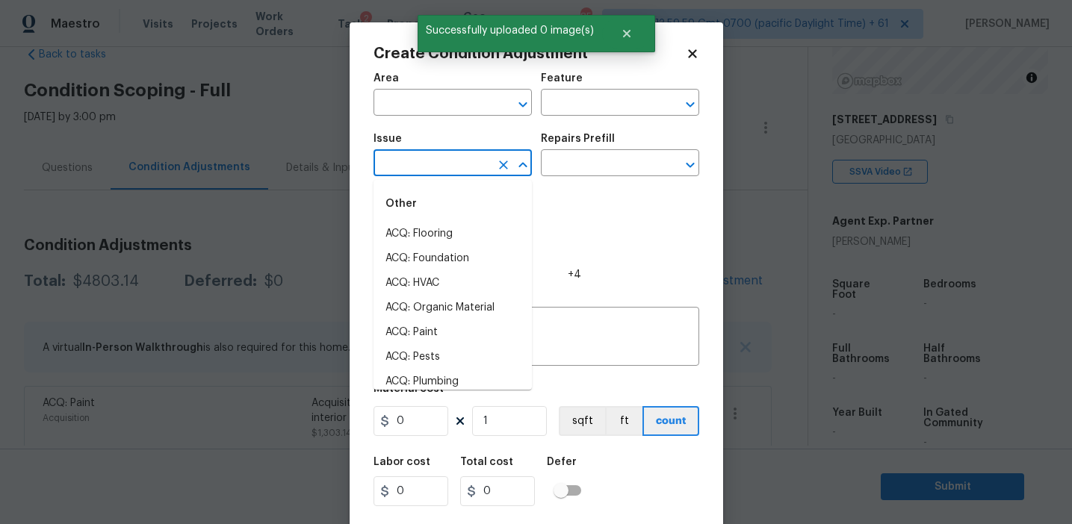
click at [416, 164] on input "text" at bounding box center [431, 164] width 117 height 23
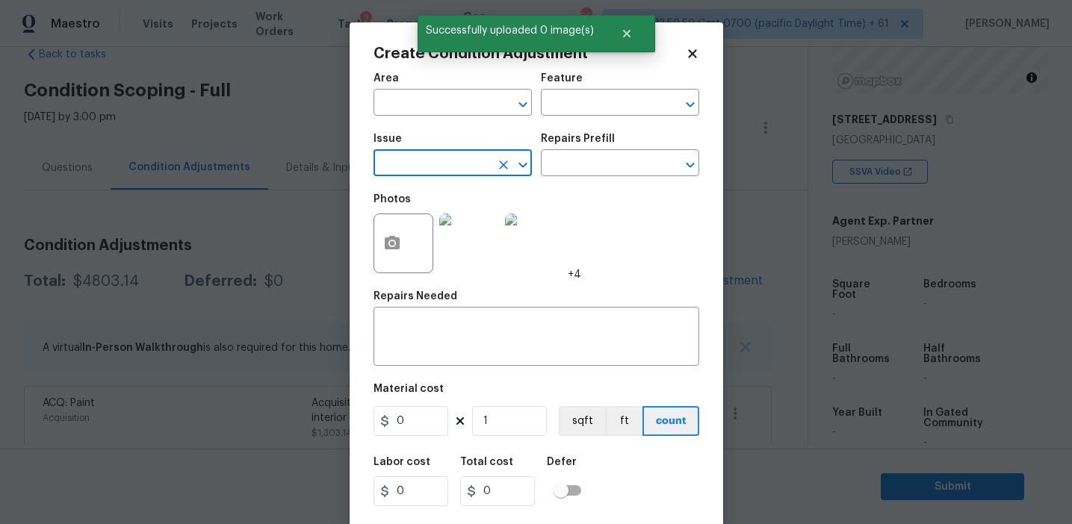
click at [420, 161] on input "text" at bounding box center [431, 164] width 117 height 23
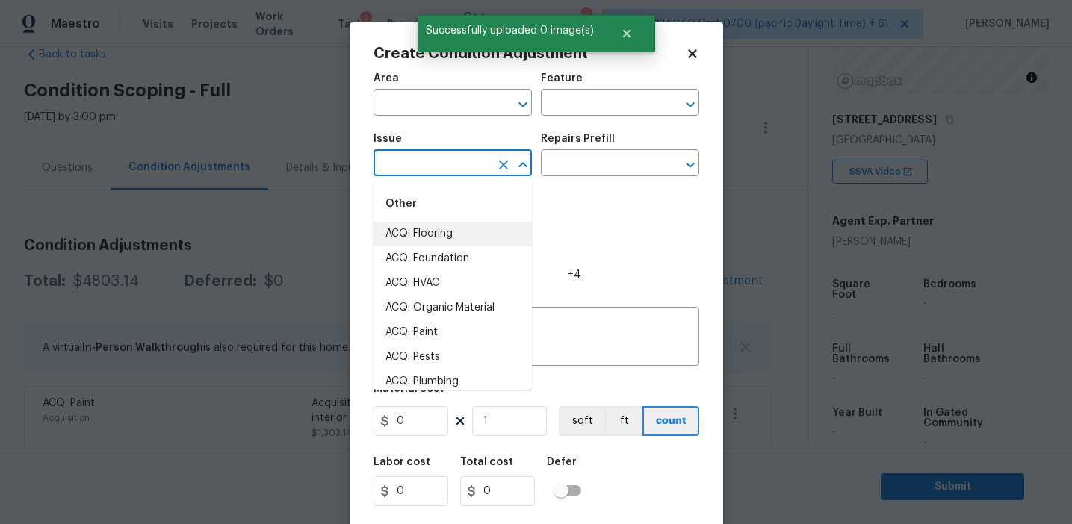
click at [429, 223] on li "ACQ: Flooring" at bounding box center [452, 234] width 158 height 25
type input "ACQ: Flooring"
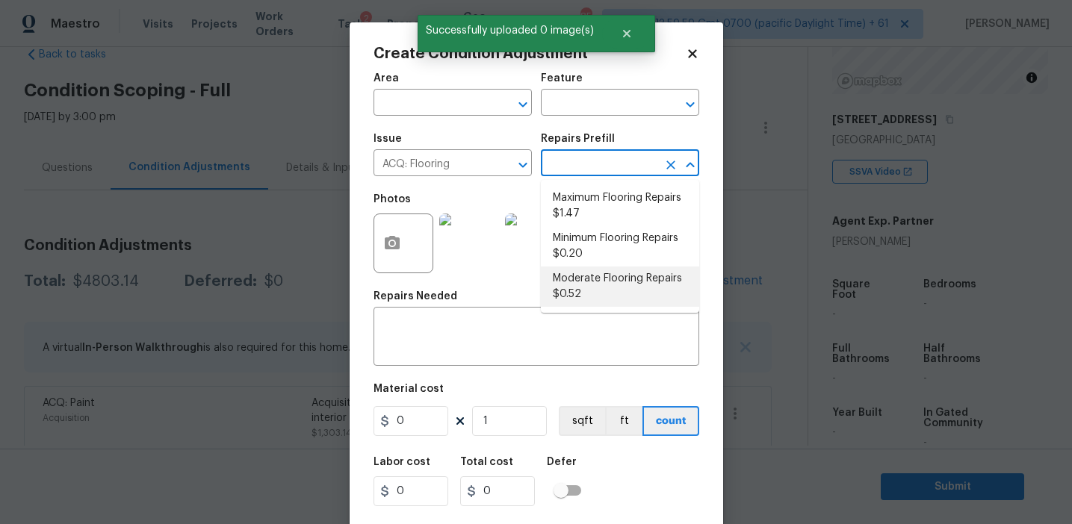
click at [574, 288] on li "Moderate Flooring Repairs $0.52" at bounding box center [620, 287] width 158 height 40
type input "Acquisition"
type textarea "Acquisition Scope: Moderate flooring repairs"
type input "0.52"
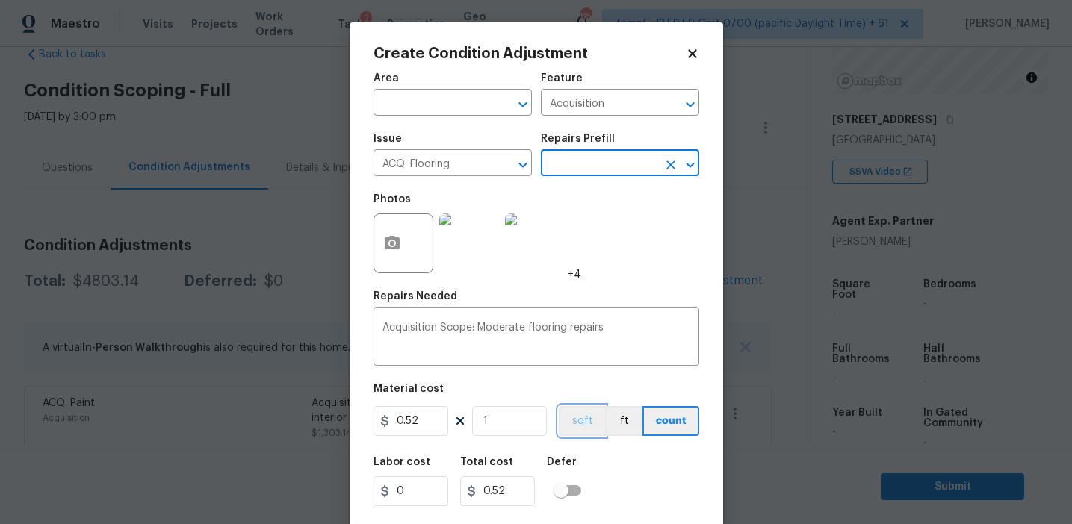
click at [578, 420] on button "sqft" at bounding box center [582, 421] width 46 height 30
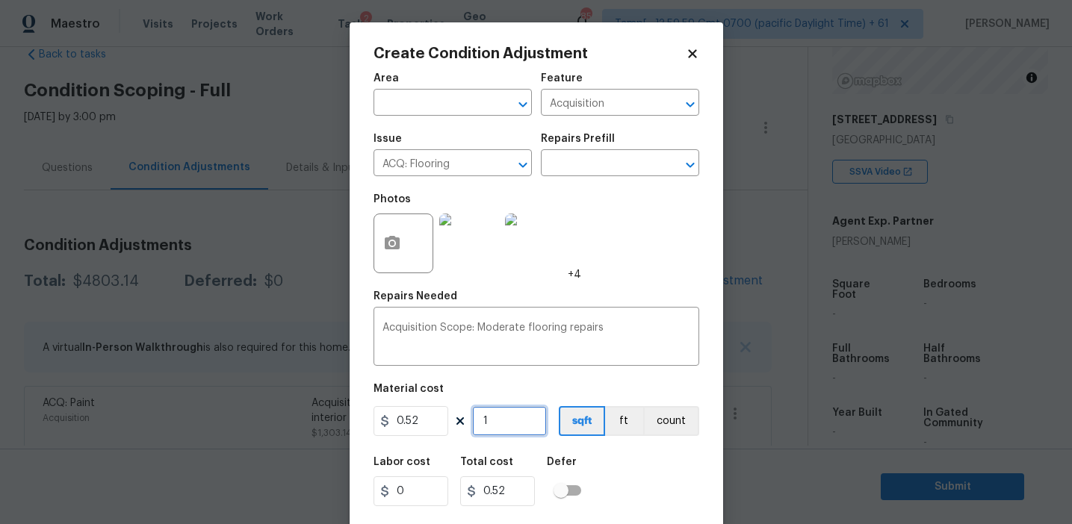
click at [503, 426] on input "1" at bounding box center [509, 421] width 75 height 30
type input "0"
paste input "1761"
type input "1761"
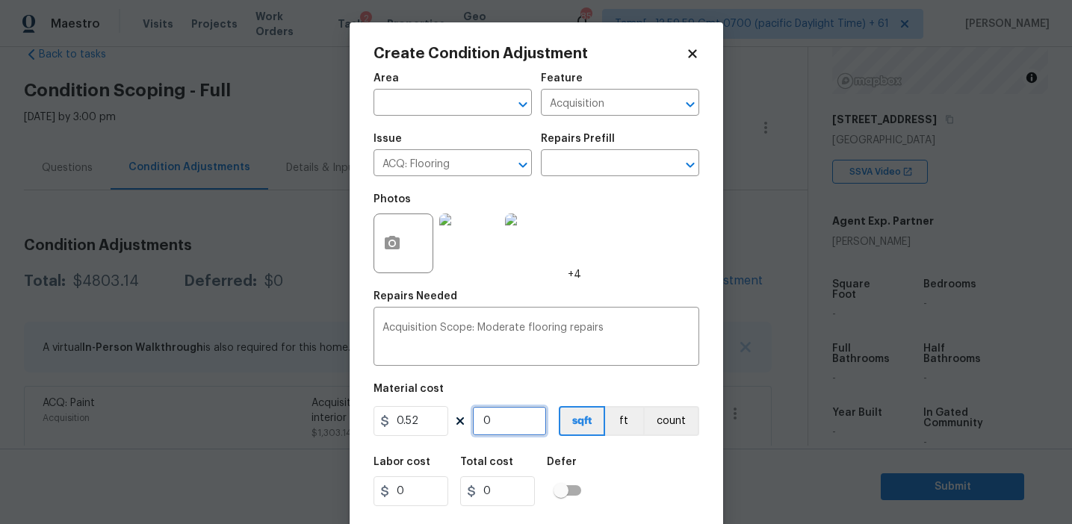
type input "915.72"
type input "1761"
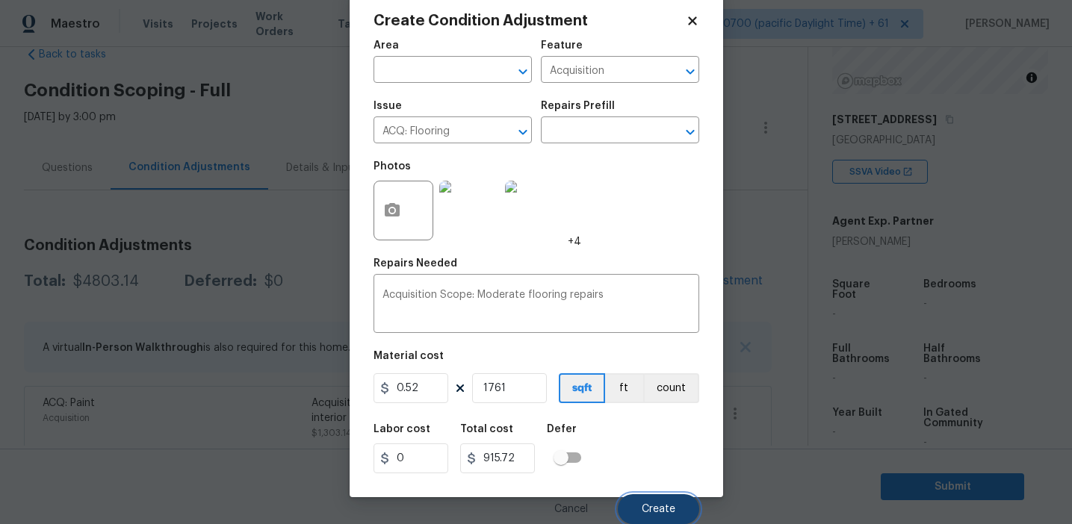
click at [646, 512] on span "Create" at bounding box center [659, 509] width 34 height 11
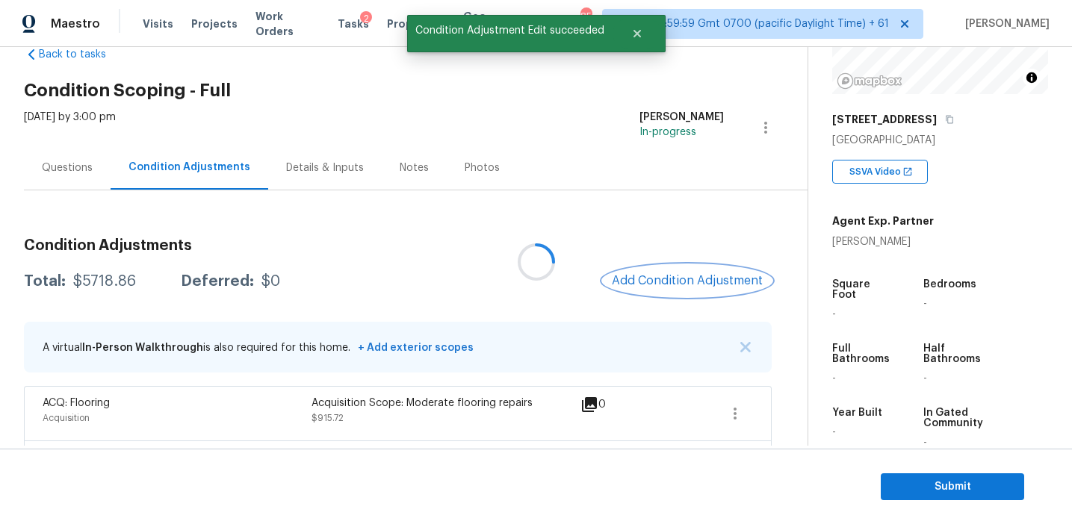
scroll to position [0, 0]
click at [92, 282] on div "$5718.86" at bounding box center [104, 281] width 63 height 15
copy div "5718.86"
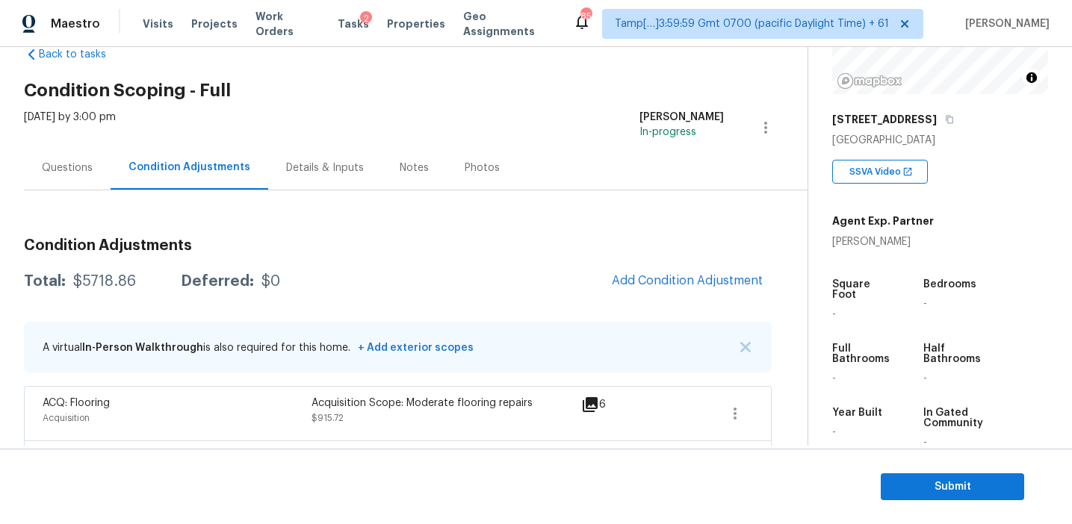
click at [78, 173] on div "Questions" at bounding box center [67, 168] width 51 height 15
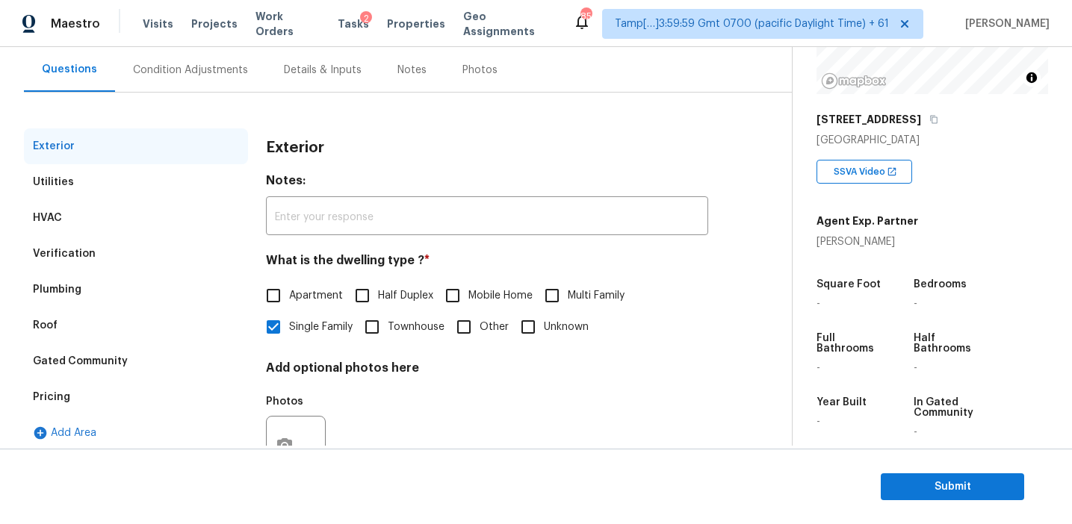
scroll to position [142, 0]
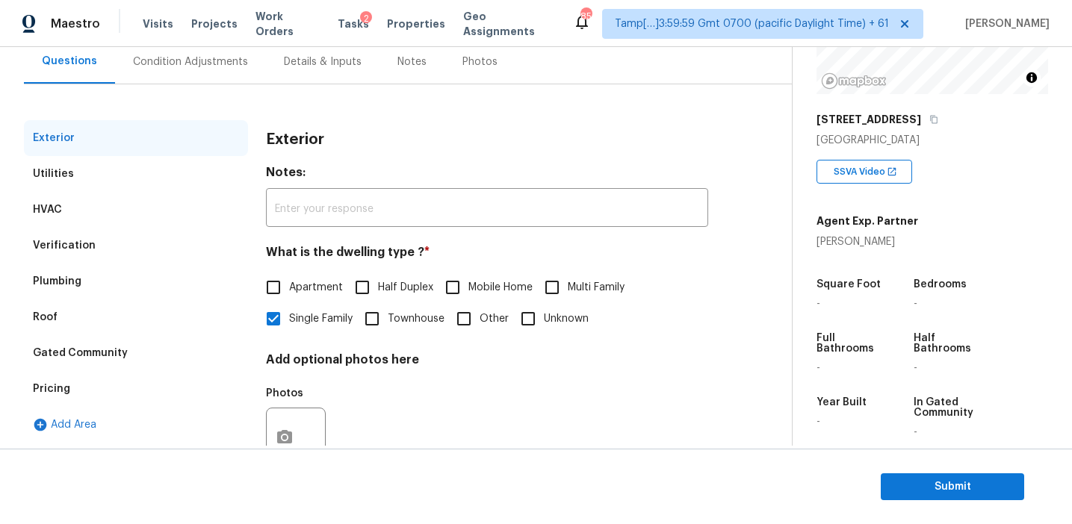
click at [105, 384] on div "Pricing" at bounding box center [136, 389] width 224 height 36
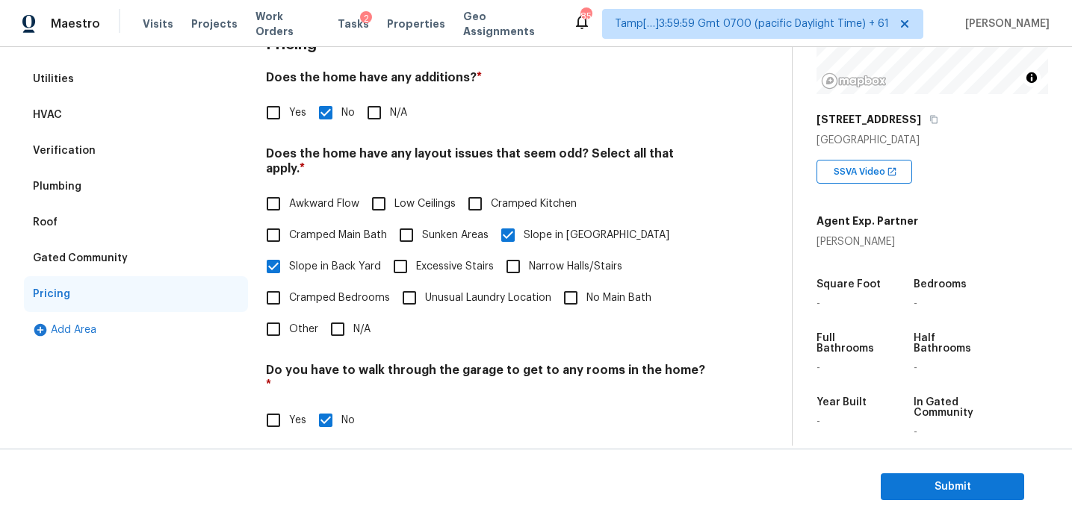
click at [129, 260] on div "Gated Community" at bounding box center [136, 258] width 224 height 36
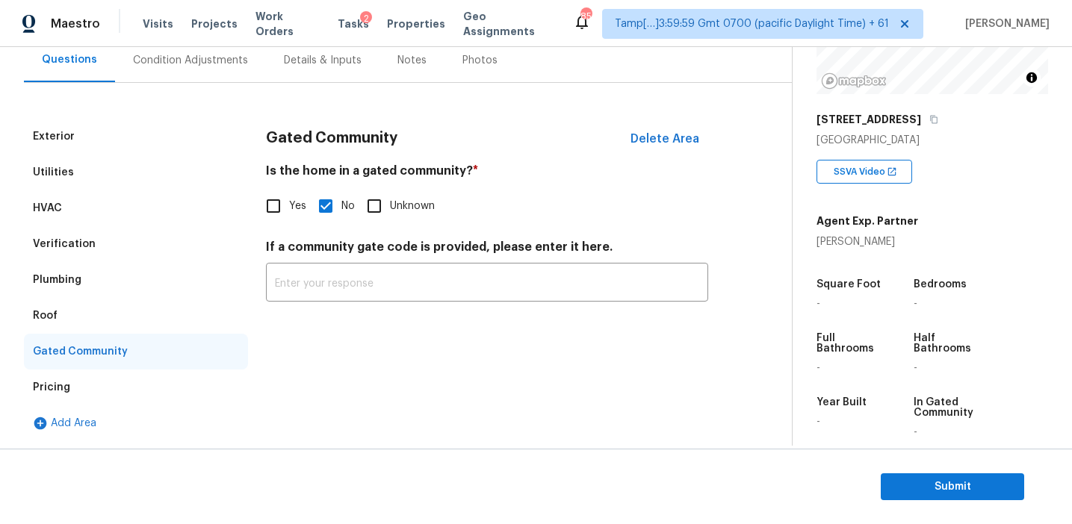
scroll to position [143, 0]
click at [65, 304] on div "Roof" at bounding box center [136, 316] width 224 height 36
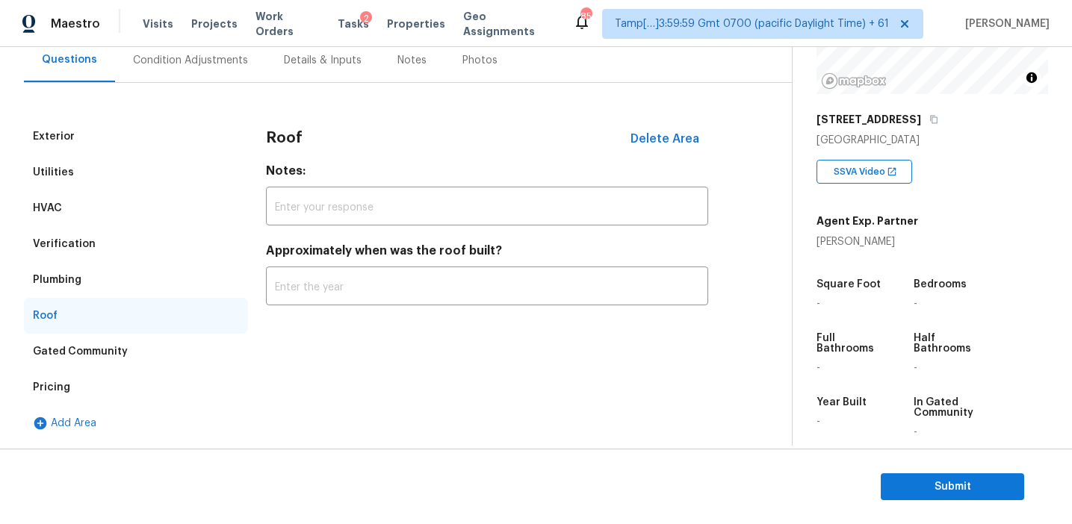
click at [66, 277] on div "Plumbing" at bounding box center [57, 280] width 49 height 15
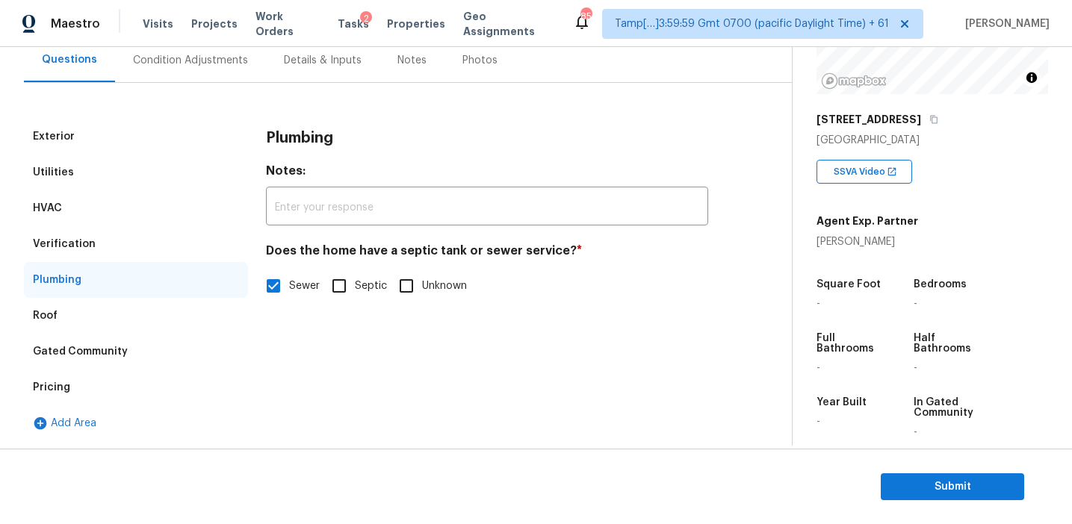
click at [69, 241] on div "Verification" at bounding box center [64, 244] width 63 height 15
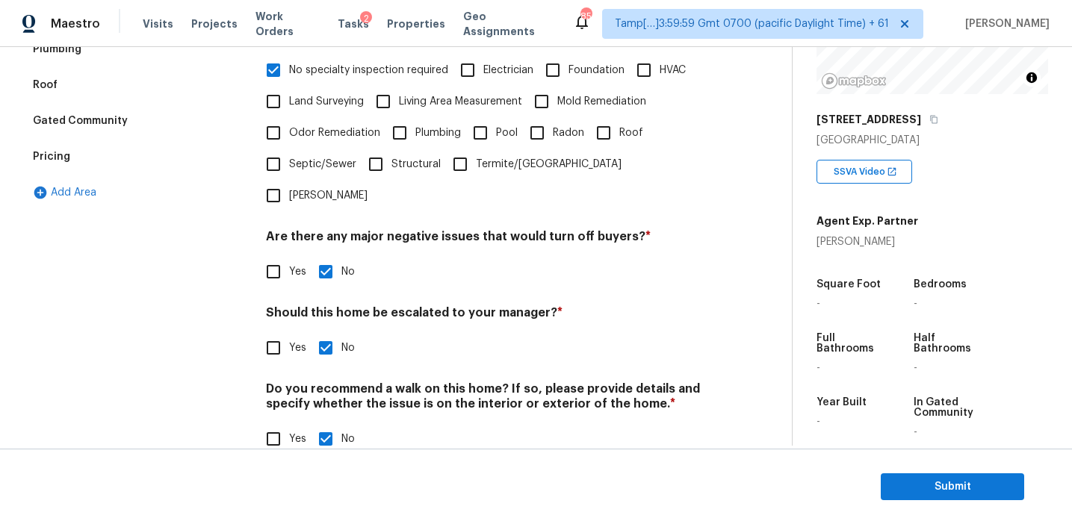
scroll to position [133, 0]
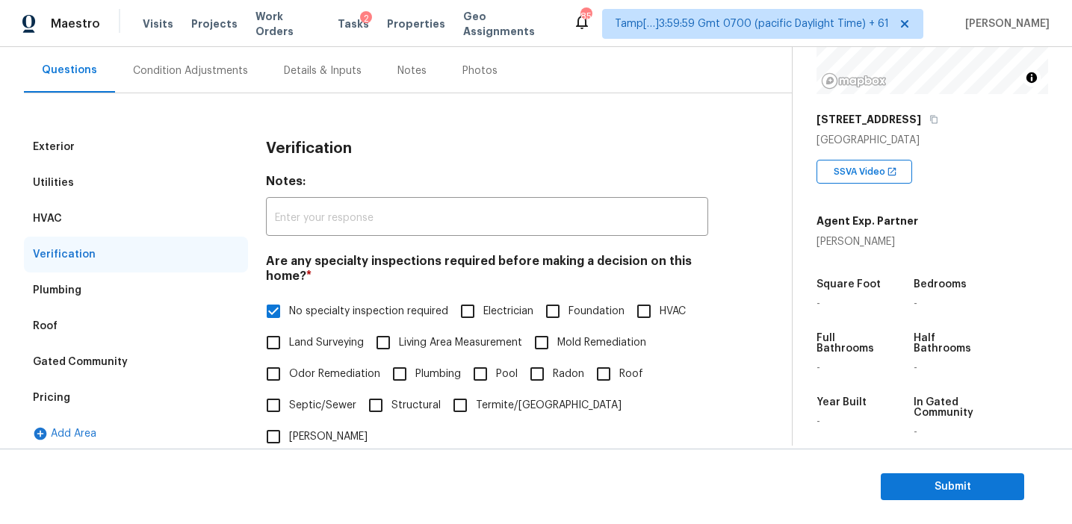
click at [150, 229] on div "HVAC" at bounding box center [136, 219] width 224 height 36
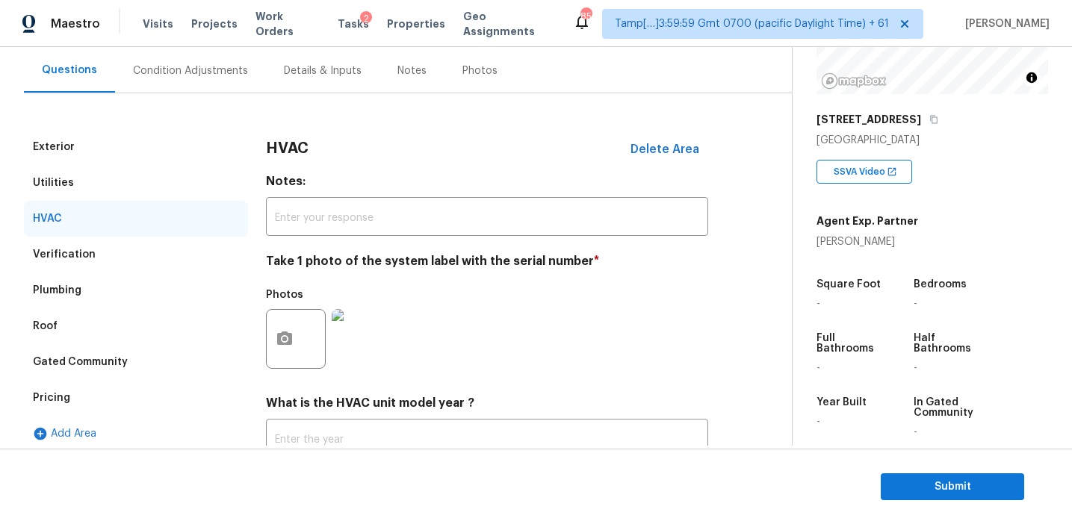
click at [143, 190] on div "Utilities" at bounding box center [136, 183] width 224 height 36
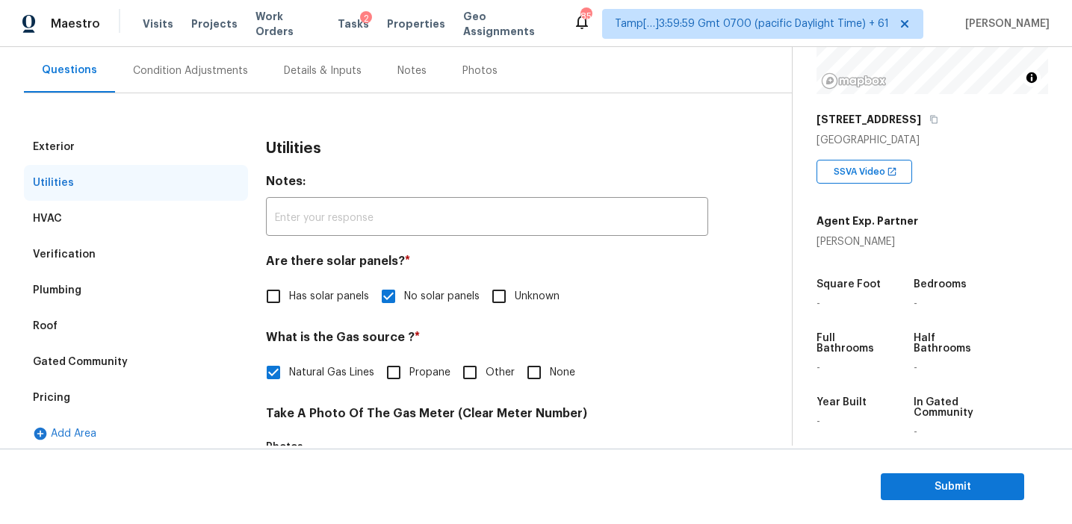
click at [142, 122] on div "Exterior Utilities HVAC Verification Plumbing Roof Gated Community Pricing Add …" at bounding box center [390, 500] width 732 height 815
click at [148, 147] on div "Exterior" at bounding box center [136, 147] width 224 height 36
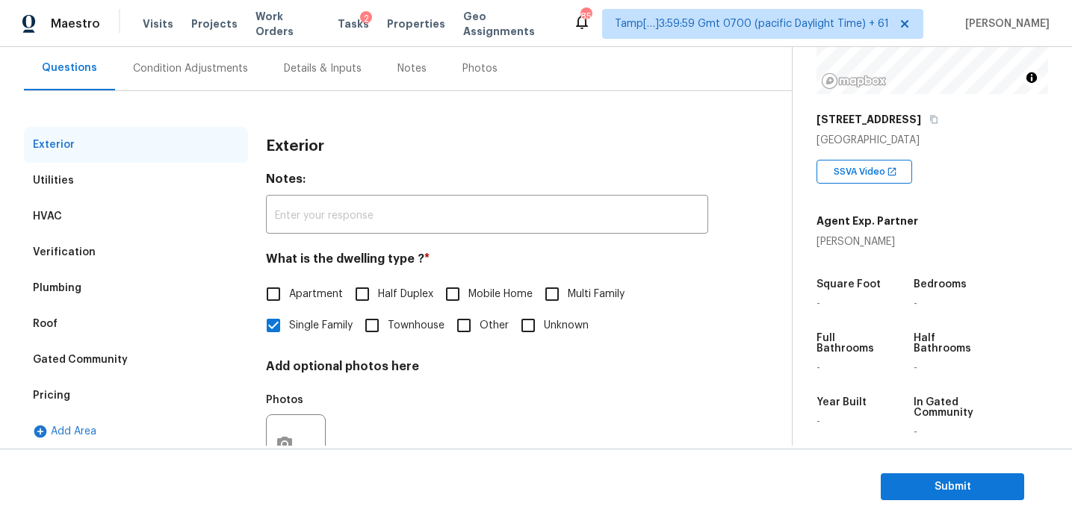
scroll to position [131, 0]
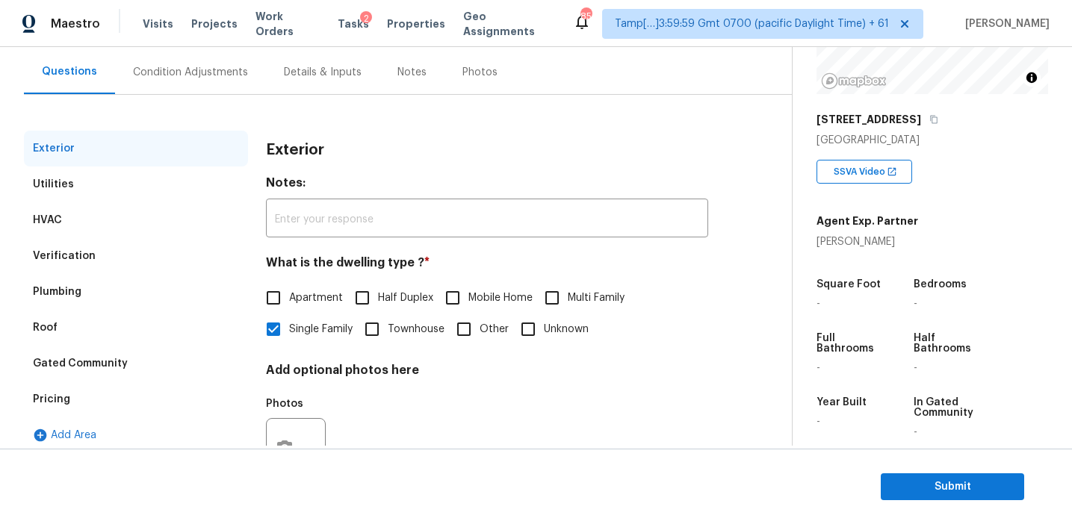
click at [190, 63] on div "Condition Adjustments" at bounding box center [190, 72] width 151 height 44
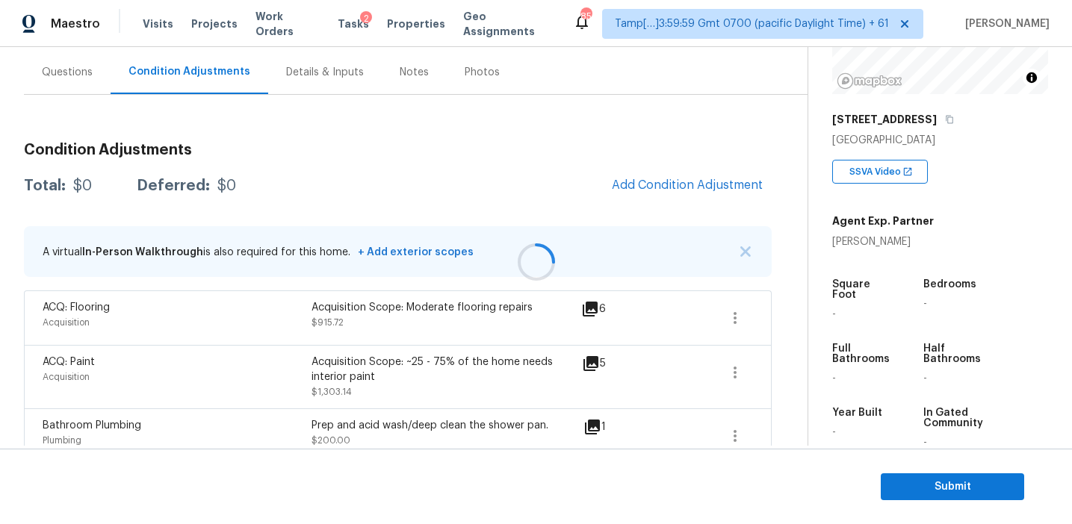
click at [739, 246] on div at bounding box center [536, 262] width 1072 height 524
click at [748, 248] on img "button" at bounding box center [745, 251] width 10 height 10
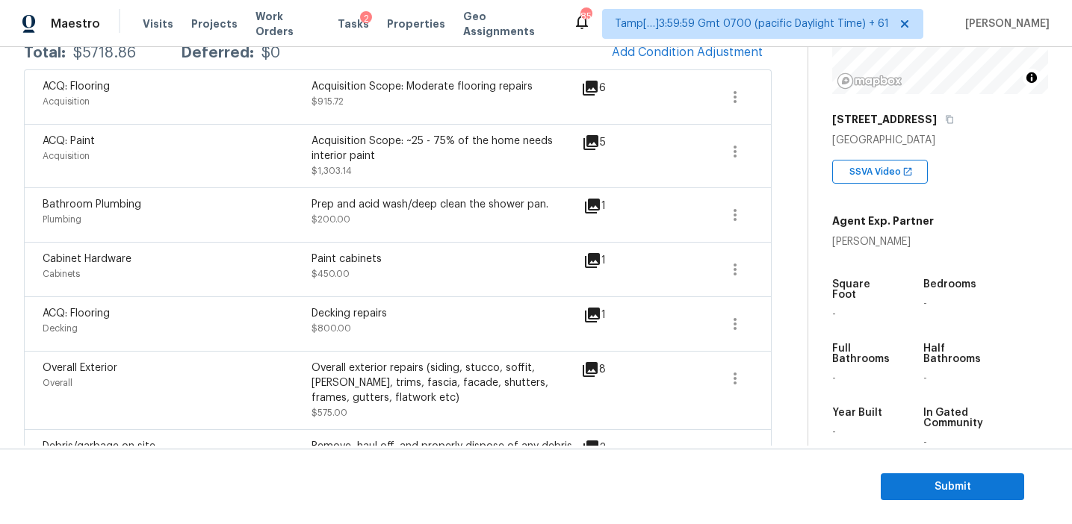
scroll to position [263, 0]
click at [732, 316] on button "button" at bounding box center [735, 326] width 36 height 36
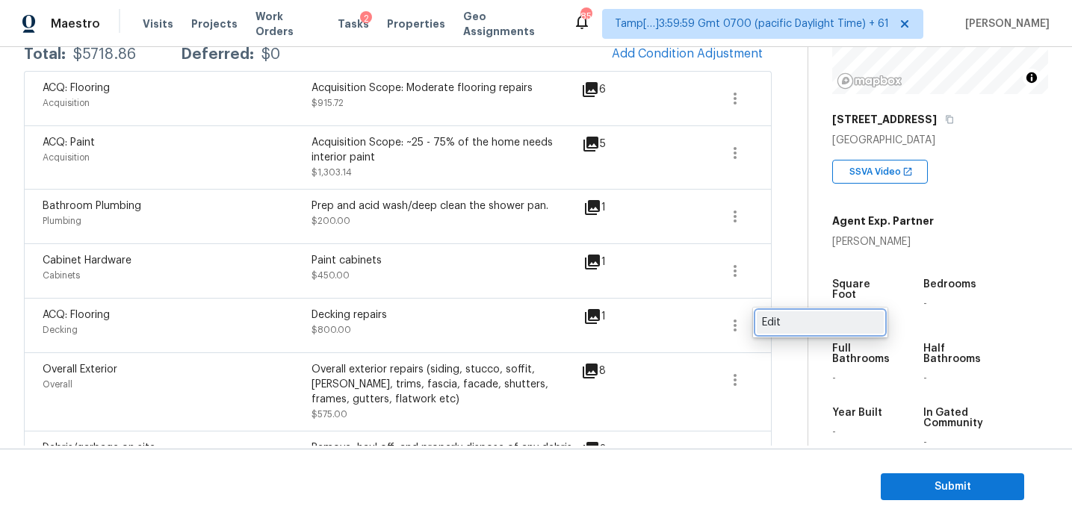
click at [799, 323] on div "Edit" at bounding box center [820, 322] width 117 height 15
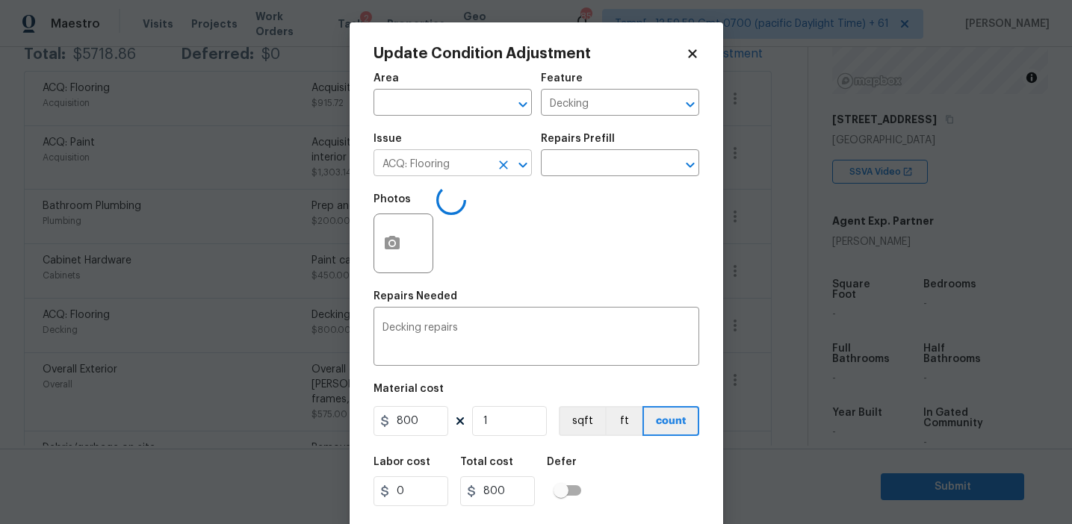
click at [501, 167] on icon "Clear" at bounding box center [503, 165] width 15 height 15
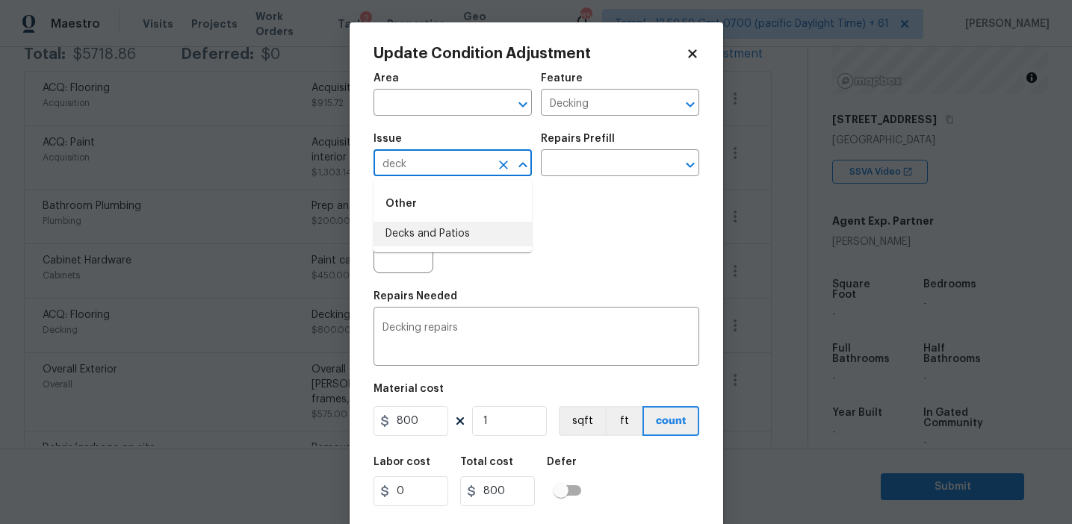
click at [480, 227] on li "Decks and Patios" at bounding box center [452, 234] width 158 height 25
type input "Decks and Patios"
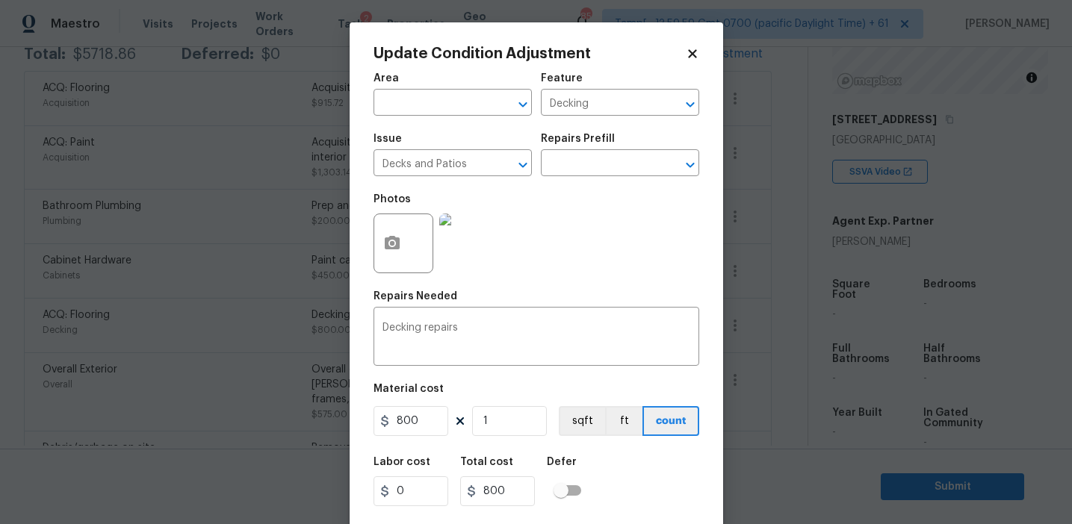
click at [520, 296] on div "Repairs Needed" at bounding box center [536, 300] width 326 height 19
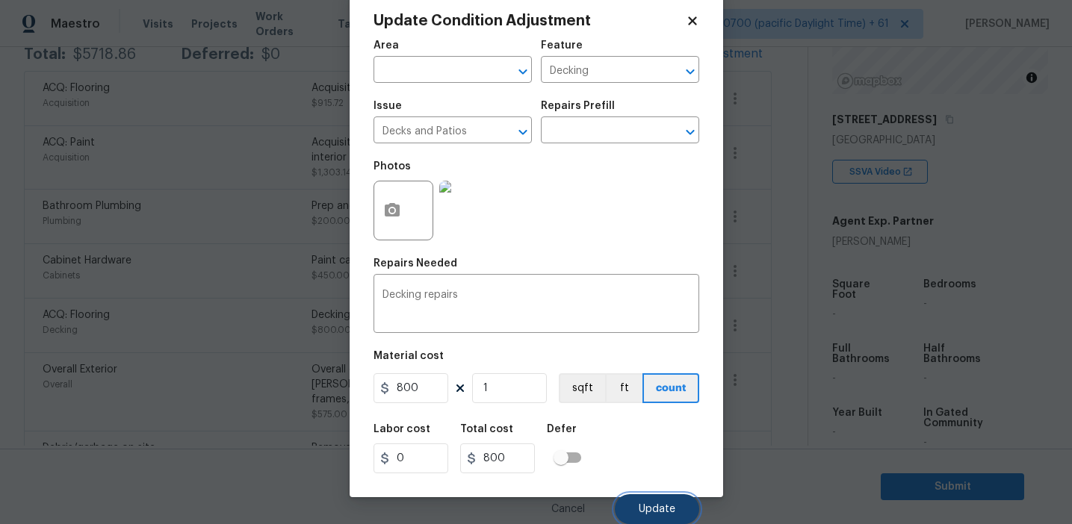
click at [642, 508] on span "Update" at bounding box center [657, 509] width 37 height 11
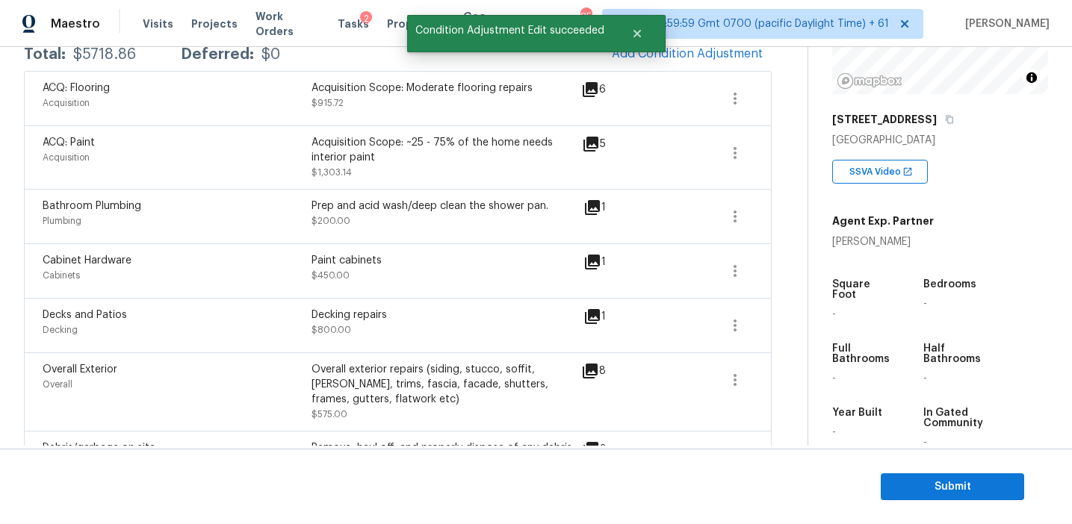
scroll to position [0, 0]
click at [305, 291] on div "Cabinet Hardware Cabinets Paint cabinets $450.00 1" at bounding box center [398, 270] width 748 height 55
click at [386, 262] on div "Paint cabinets" at bounding box center [445, 260] width 269 height 15
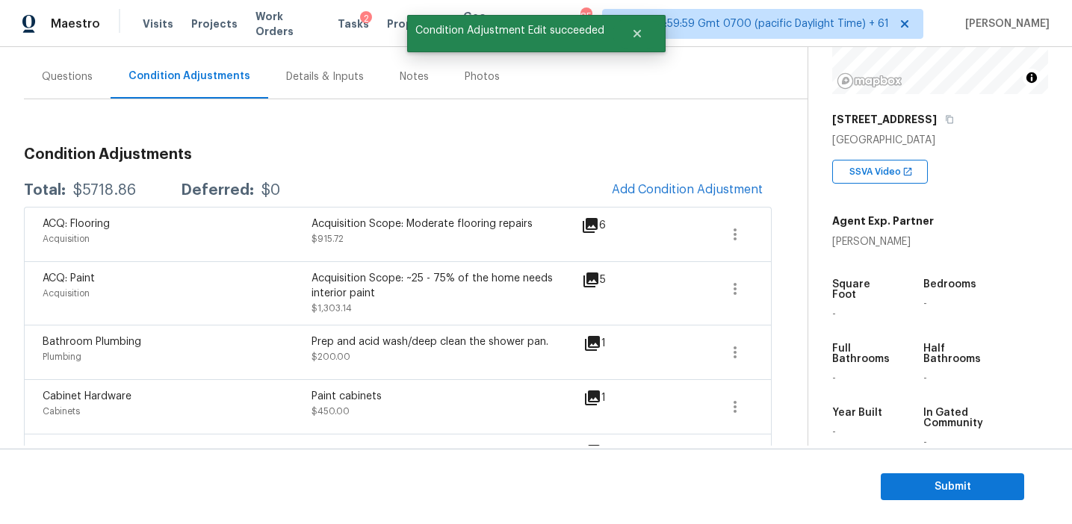
scroll to position [132, 0]
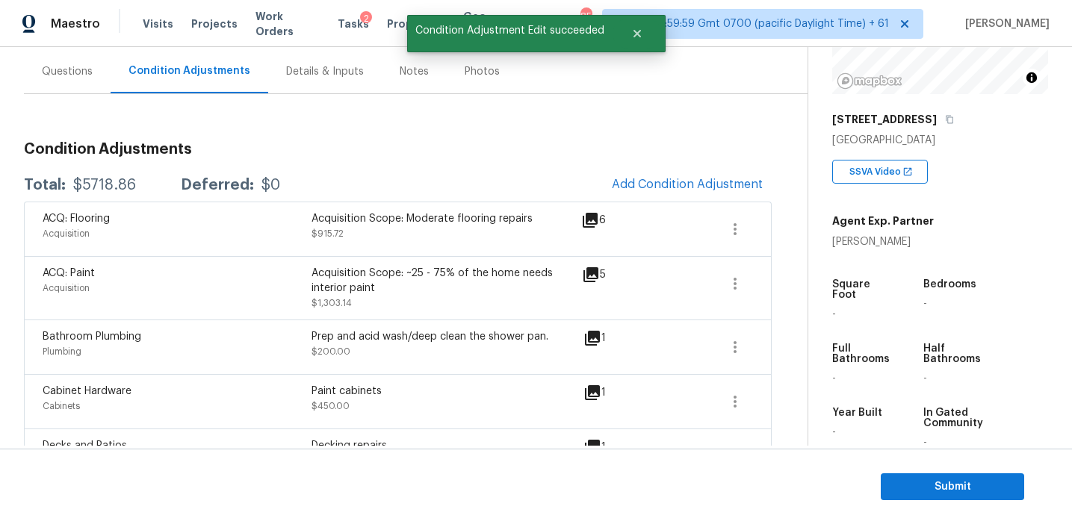
click at [146, 155] on h3 "Condition Adjustments" at bounding box center [398, 149] width 748 height 15
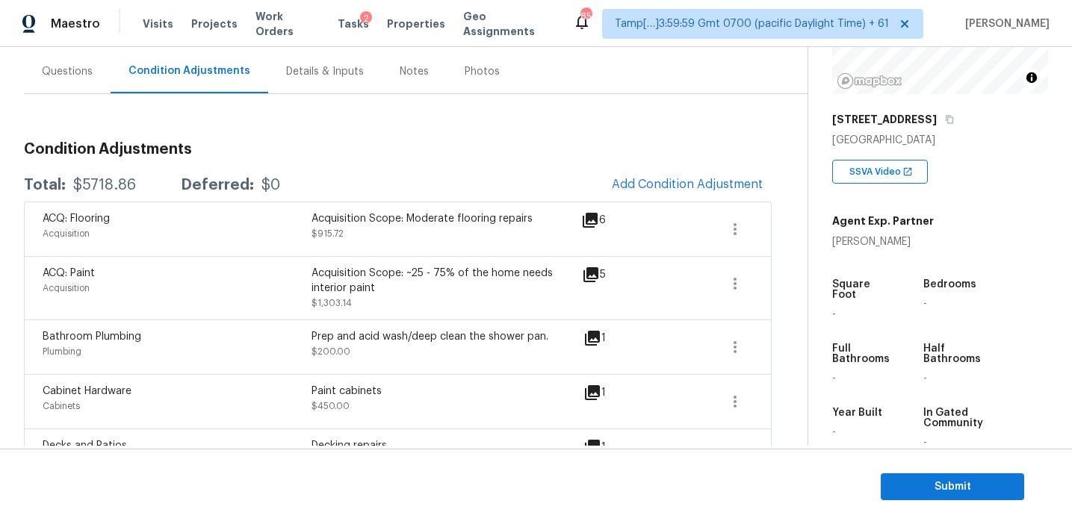
click at [269, 181] on div "$0" at bounding box center [270, 185] width 19 height 15
click at [385, 163] on div "Condition Adjustments Total: $5718.86 Deferred: $0 Add Condition Adjustment ACQ…" at bounding box center [398, 513] width 748 height 767
click at [387, 181] on div "Total: $5718.86 Deferred: $0 Add Condition Adjustment" at bounding box center [398, 183] width 748 height 33
click at [396, 168] on div "Total: $5718.86 Deferred: $0 Add Condition Adjustment" at bounding box center [398, 183] width 748 height 33
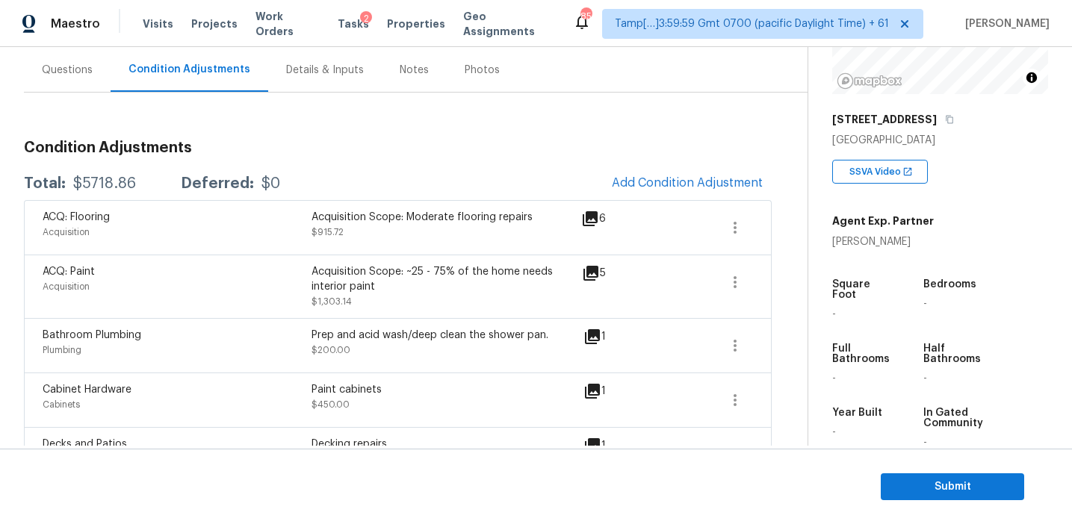
click at [917, 439] on div "Year Built -" at bounding box center [875, 428] width 87 height 64
click at [869, 427] on div "-" at bounding box center [863, 432] width 63 height 10
click at [903, 421] on div "Year Built -" at bounding box center [875, 428] width 87 height 64
click at [317, 148] on h3 "Condition Adjustments" at bounding box center [398, 147] width 748 height 15
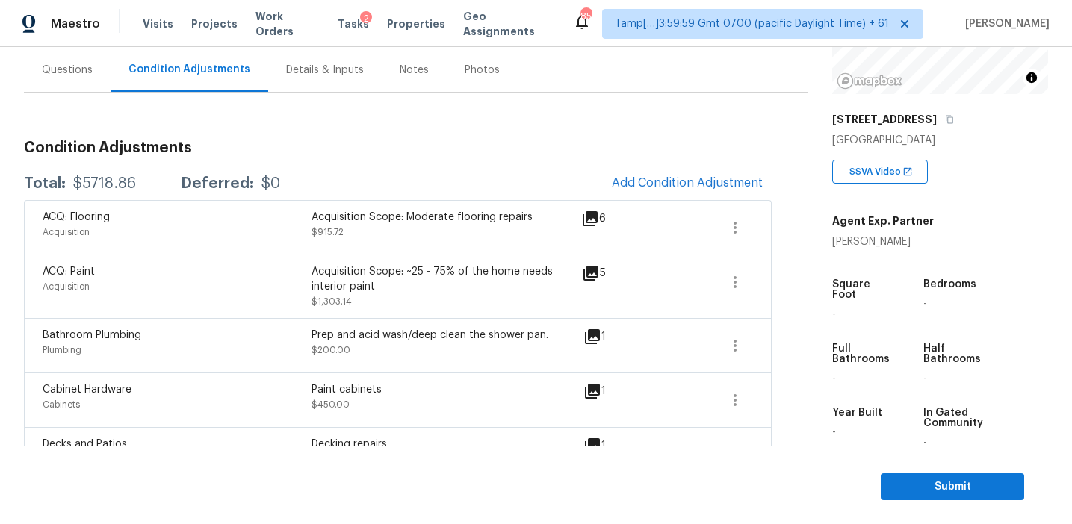
click at [380, 155] on div "Condition Adjustments Total: $5718.86 Deferred: $0 Add Condition Adjustment ACQ…" at bounding box center [398, 511] width 748 height 767
click at [426, 158] on div "Condition Adjustments Total: $5718.86 Deferred: $0 Add Condition Adjustment ACQ…" at bounding box center [398, 511] width 748 height 767
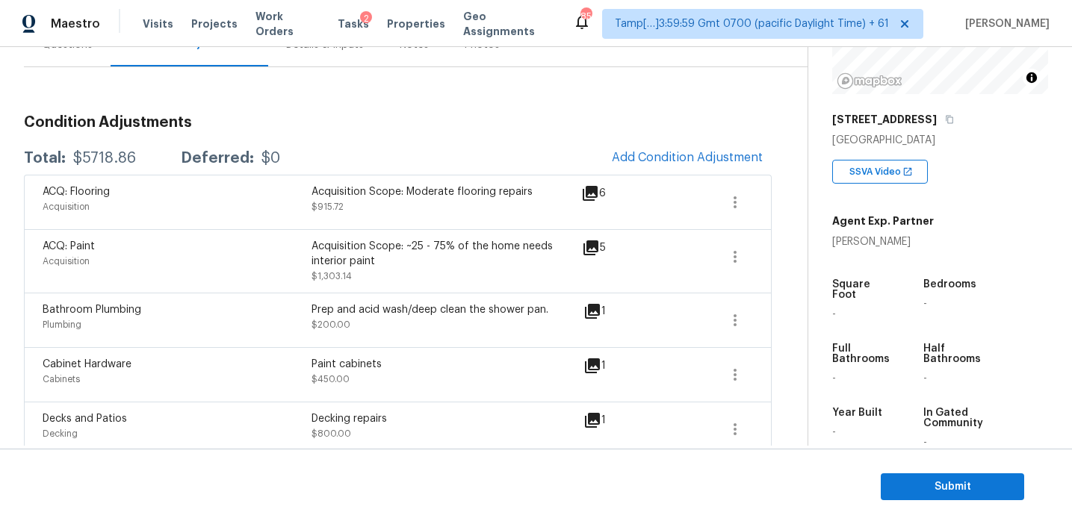
scroll to position [138, 0]
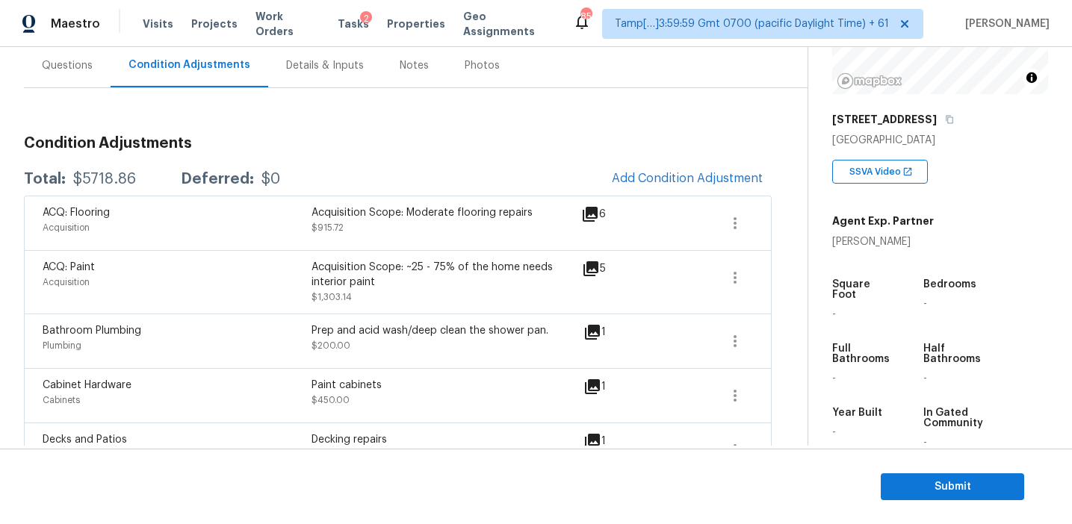
click at [373, 252] on div "ACQ: Paint Acquisition Acquisition Scope: ~25 - 75% of the home needs interior …" at bounding box center [398, 281] width 748 height 63
click at [909, 487] on span "Submit" at bounding box center [953, 487] width 120 height 19
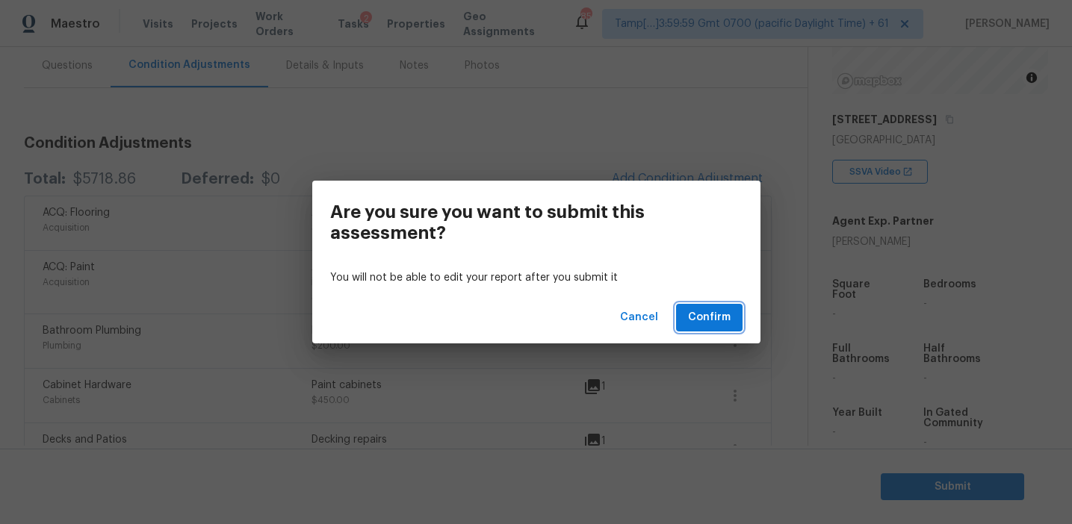
click at [713, 315] on span "Confirm" at bounding box center [709, 317] width 43 height 19
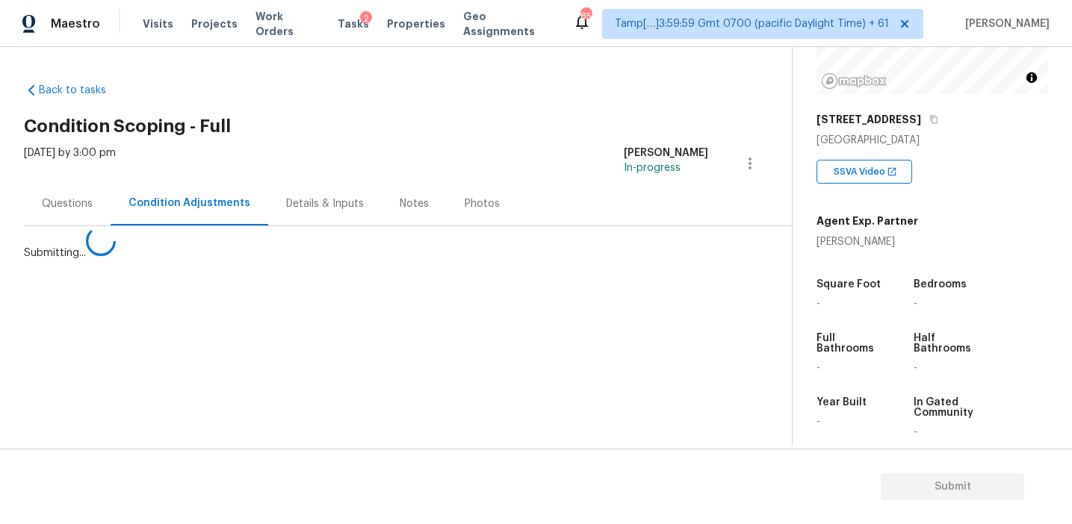
scroll to position [0, 0]
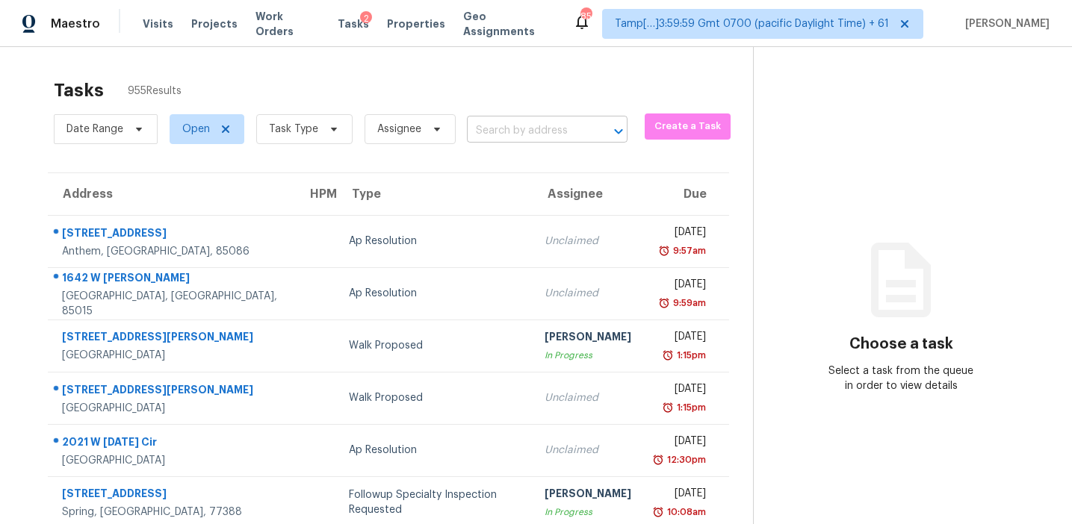
click at [512, 138] on input "text" at bounding box center [526, 131] width 119 height 23
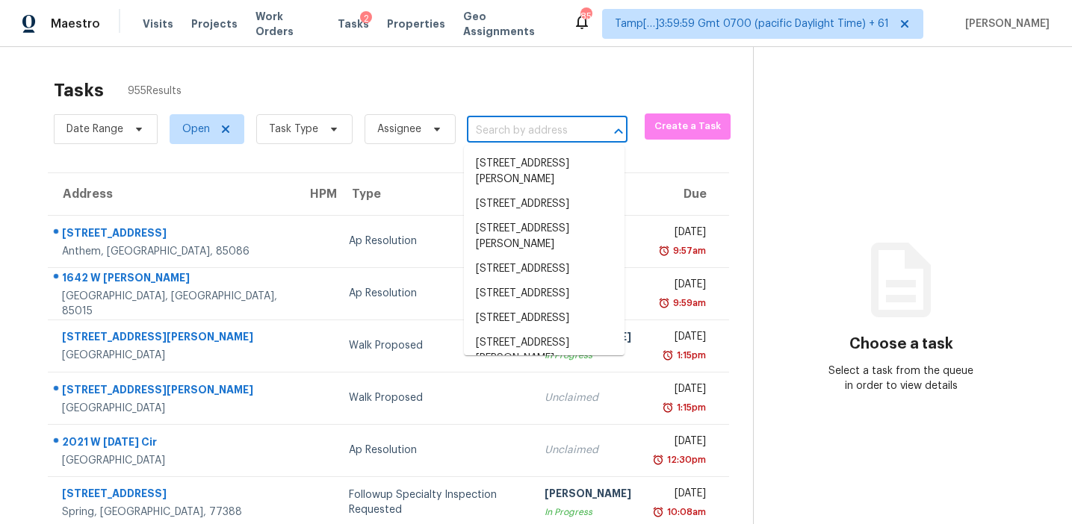
paste input "4202 Hounds Run Dr Matthews, NC, 28105"
type input "4202 Hounds Run Dr Matthews, NC, 28105"
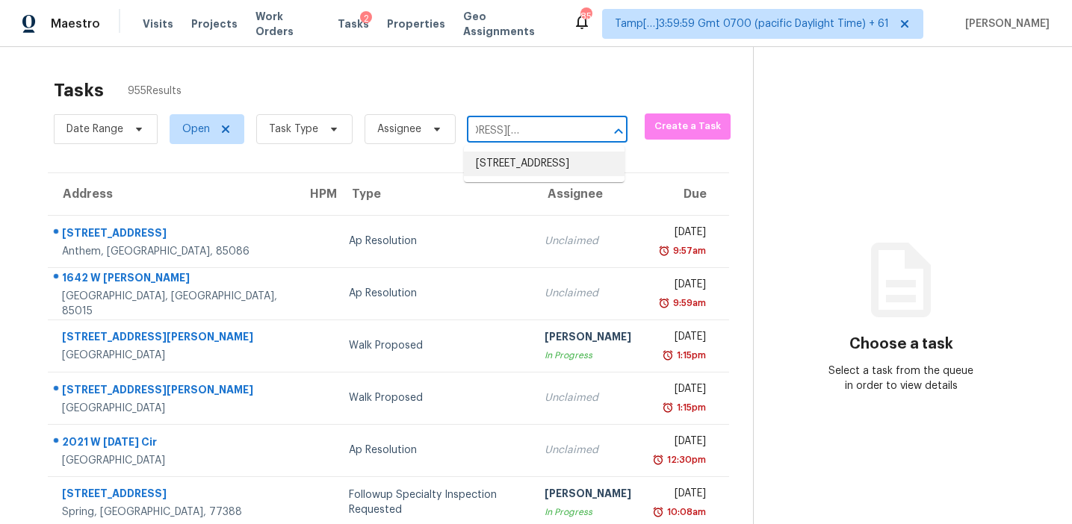
click at [521, 165] on li "4202 Hounds Run Dr, Matthews, NC 28105" at bounding box center [544, 164] width 161 height 25
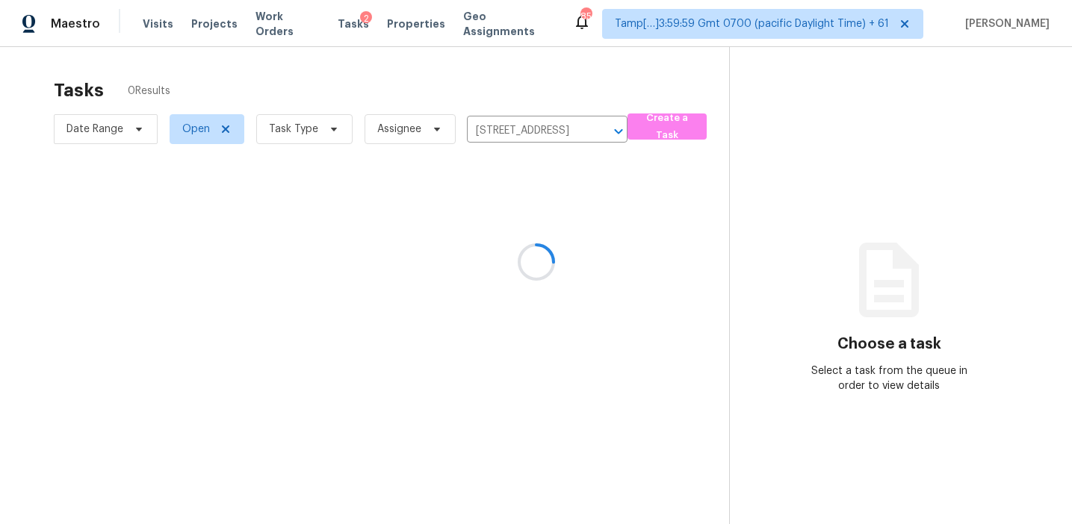
click at [518, 260] on icon at bounding box center [536, 261] width 37 height 37
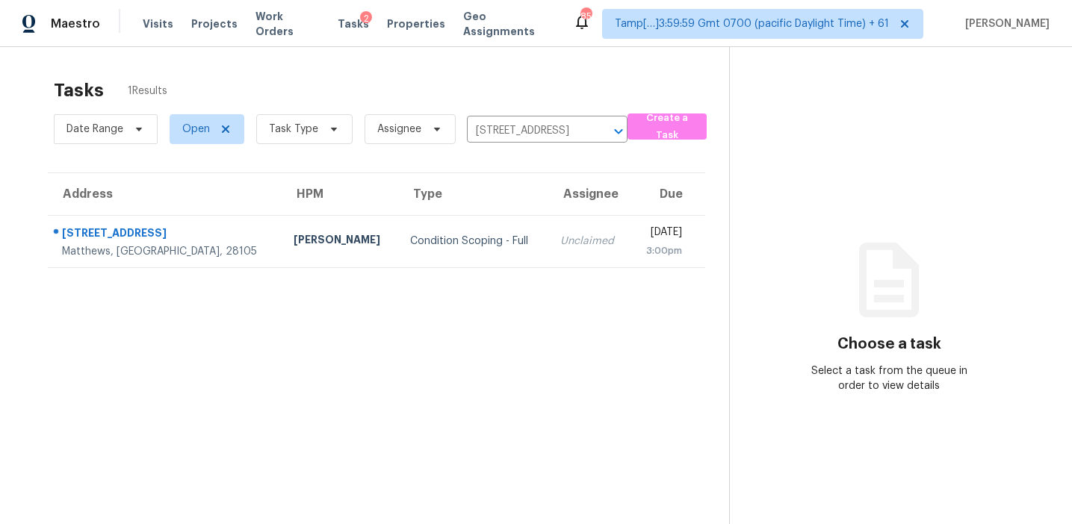
click at [548, 260] on td "Unclaimed" at bounding box center [589, 241] width 82 height 52
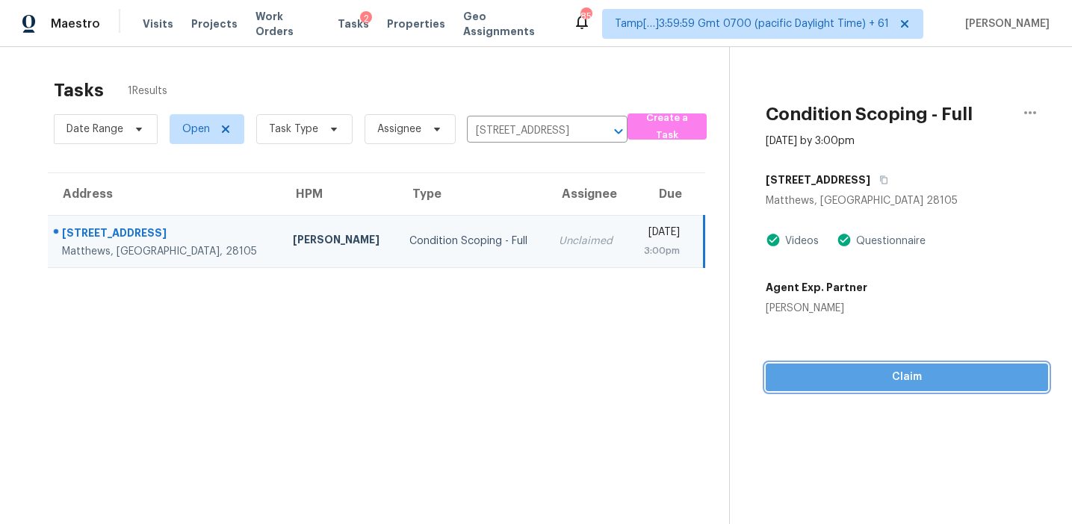
click at [829, 375] on span "Claim" at bounding box center [907, 377] width 258 height 19
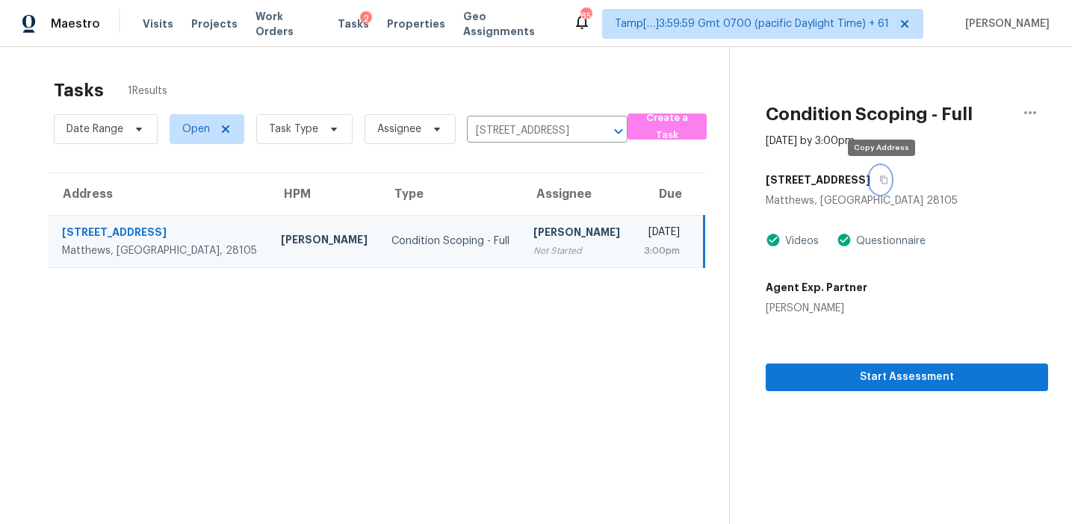
click at [878, 186] on button "button" at bounding box center [880, 180] width 20 height 27
click at [836, 304] on div "Adam Wright" at bounding box center [817, 308] width 102 height 15
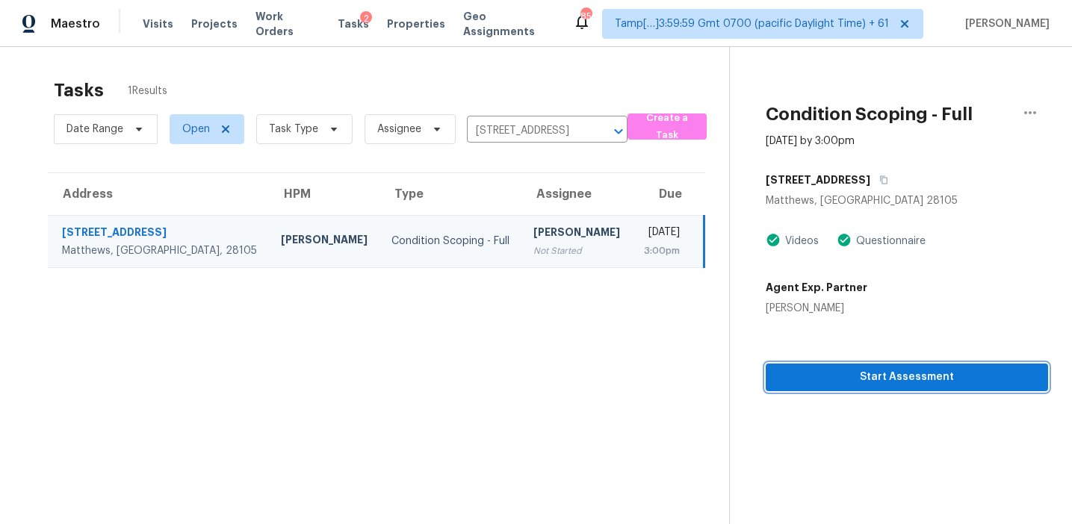
click at [811, 380] on span "Start Assessment" at bounding box center [907, 377] width 258 height 19
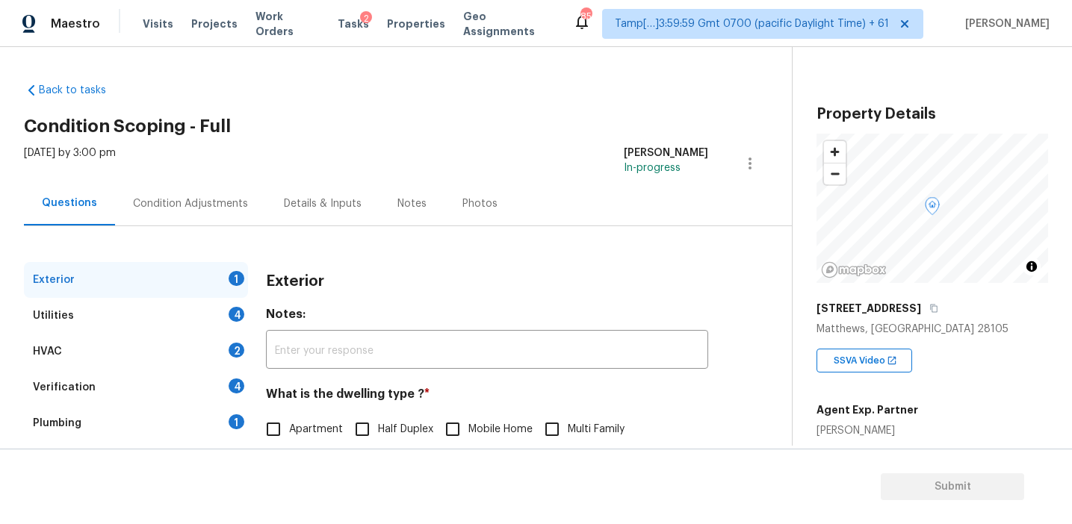
scroll to position [106, 0]
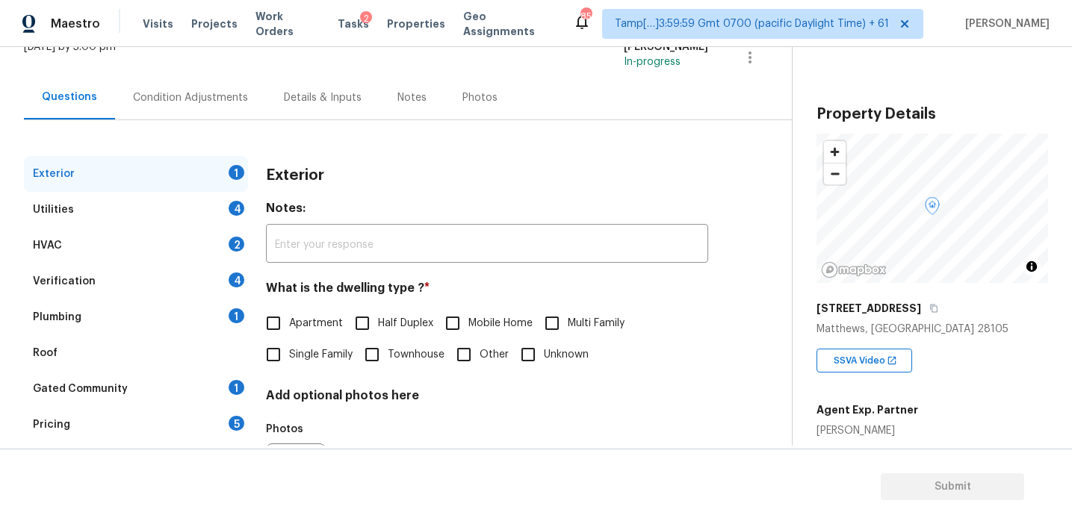
click at [205, 405] on div "Gated Community 1" at bounding box center [136, 389] width 224 height 36
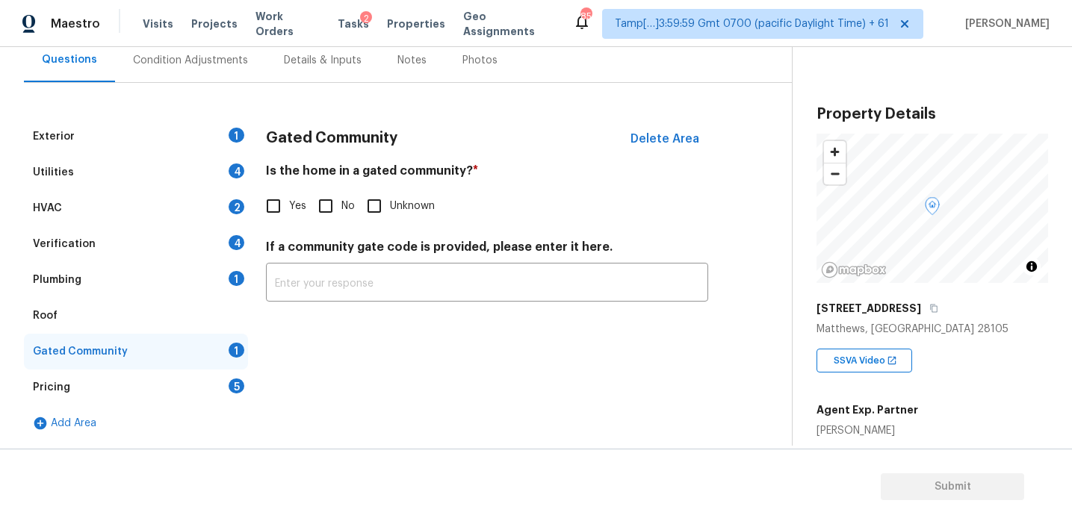
click at [202, 382] on div "Pricing 5" at bounding box center [136, 388] width 224 height 36
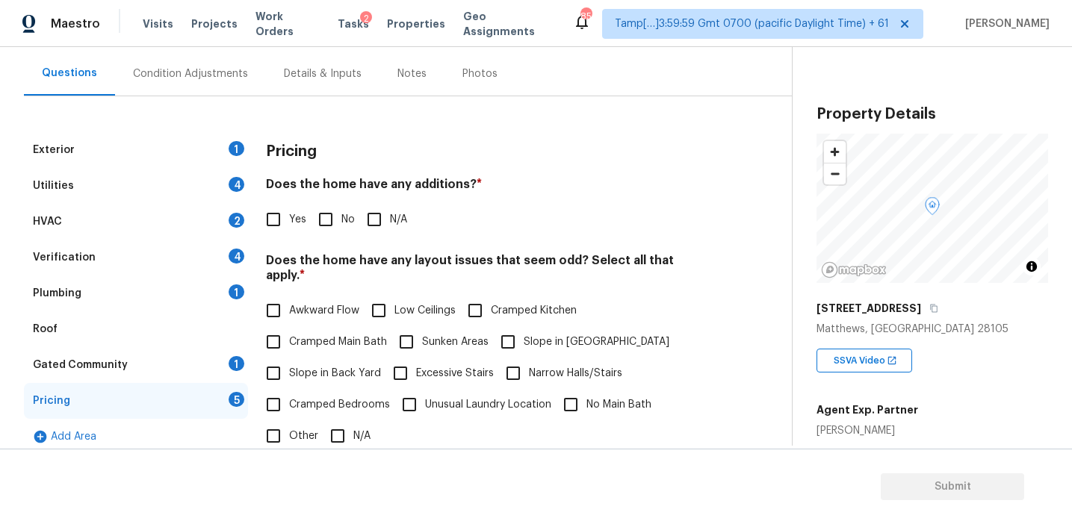
scroll to position [131, 0]
click at [581, 123] on div "Exterior 1 Utilities 4 HVAC 2 Verification 4 Plumbing 1 Roof Gated Community 1 …" at bounding box center [390, 403] width 732 height 617
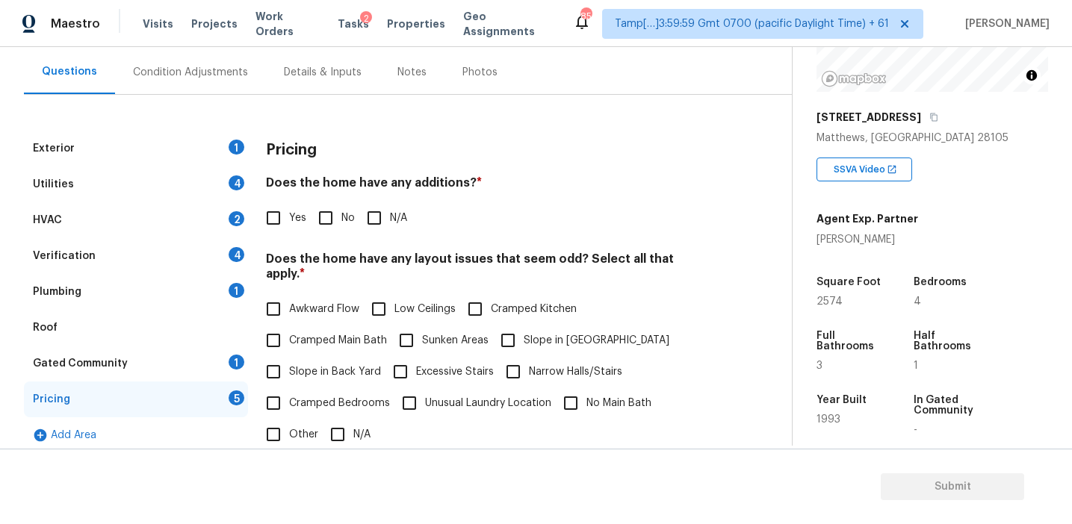
scroll to position [184, 0]
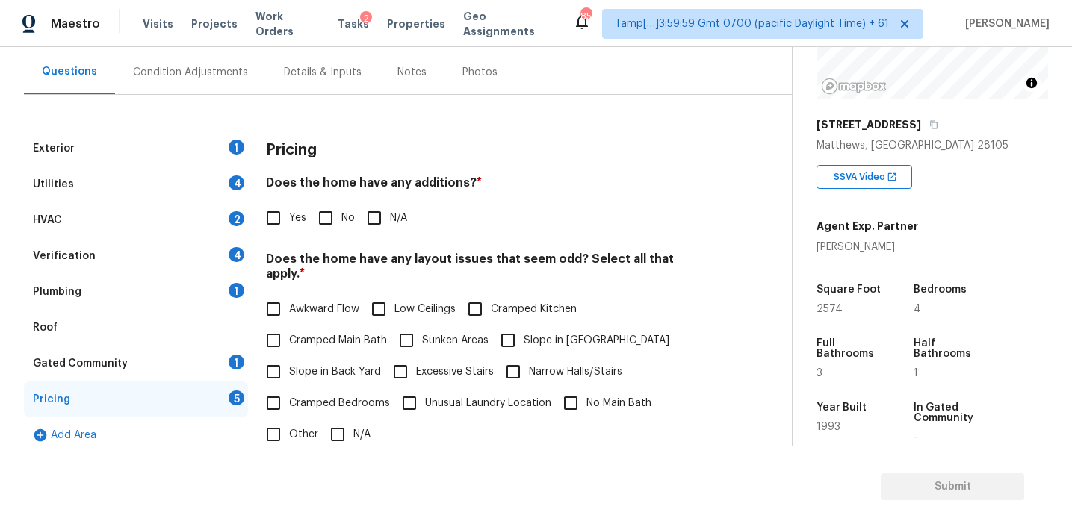
click at [281, 229] on input "Yes" at bounding box center [273, 217] width 31 height 31
checkbox input "true"
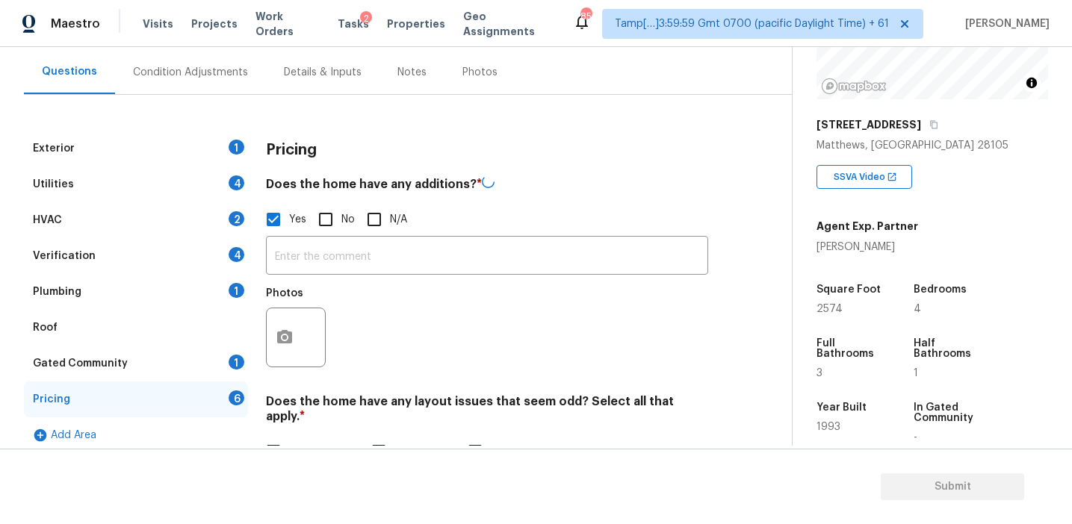
click at [317, 288] on div "Photos" at bounding box center [297, 297] width 63 height 19
click at [314, 248] on input "text" at bounding box center [487, 255] width 442 height 35
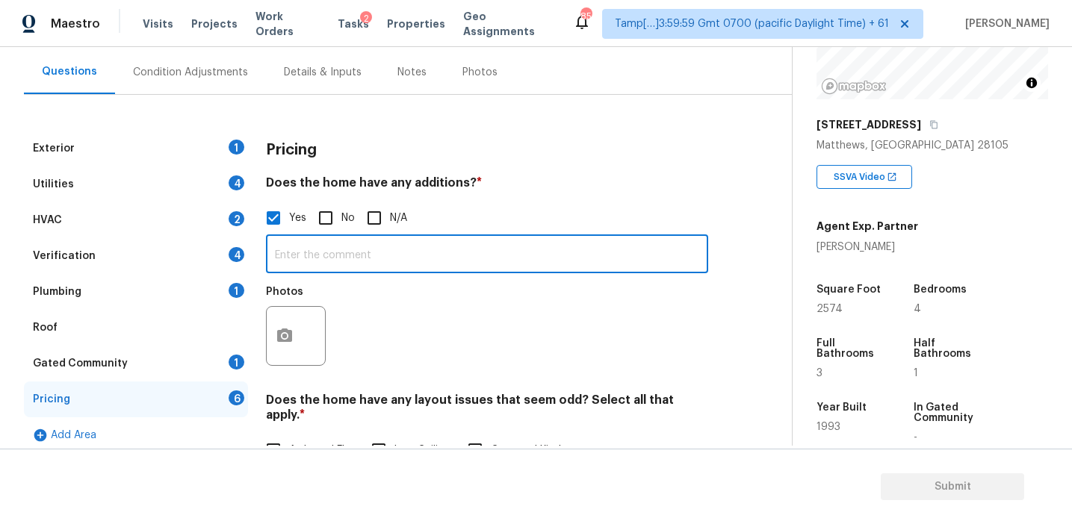
paste input "Room addition"
type input "Room addition"
click at [322, 115] on div "Exterior 1 Utilities 4 HVAC 2 Verification 4 Plumbing 1 Roof Gated Community 1 …" at bounding box center [390, 474] width 732 height 758
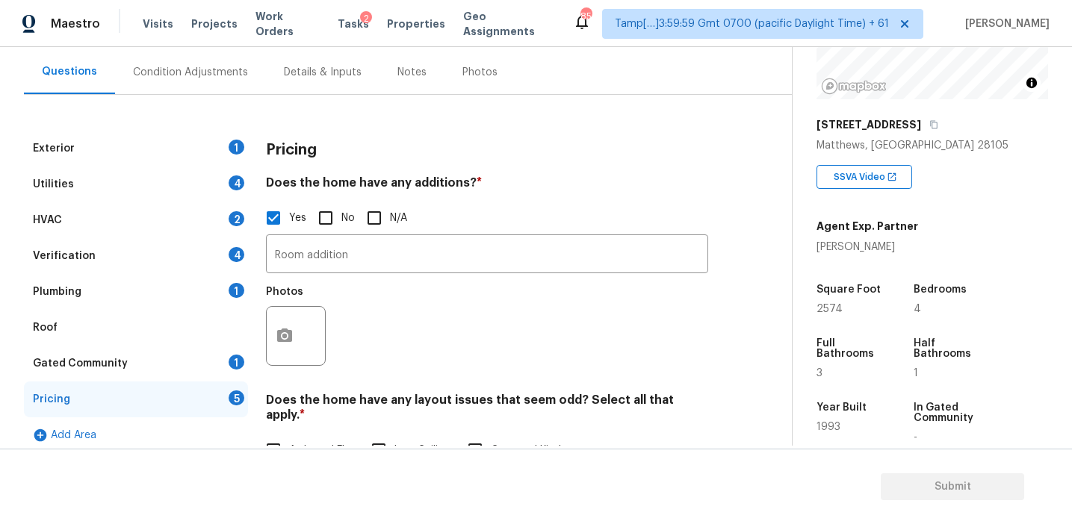
click at [322, 173] on div "Pricing Does the home have any additions? * Yes No N/A Room addition ​ Photos D…" at bounding box center [487, 492] width 442 height 722
click at [529, 185] on h4 "Does the home have any additions? *" at bounding box center [487, 186] width 442 height 21
click at [276, 335] on icon "button" at bounding box center [285, 336] width 18 height 18
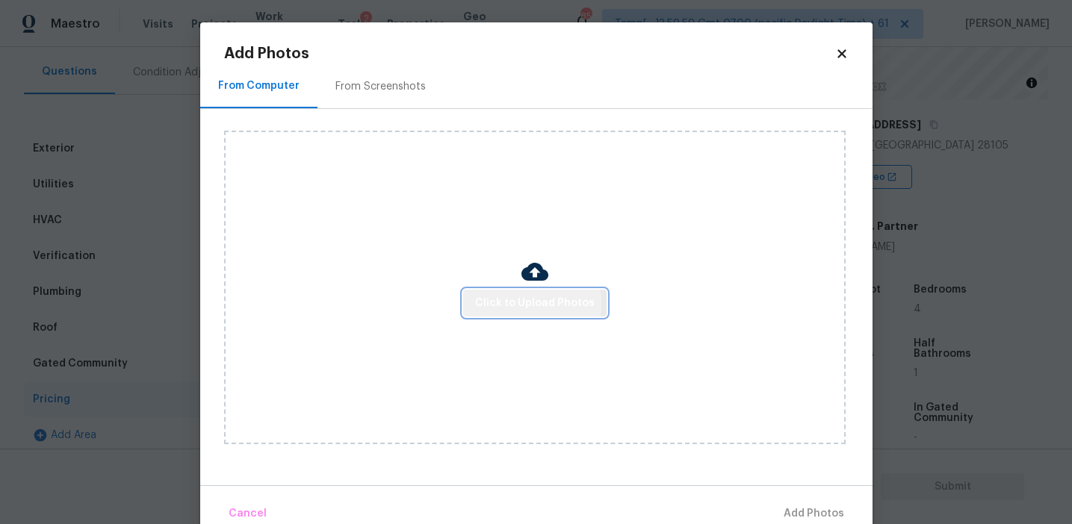
click at [494, 303] on span "Click to Upload Photos" at bounding box center [535, 303] width 120 height 19
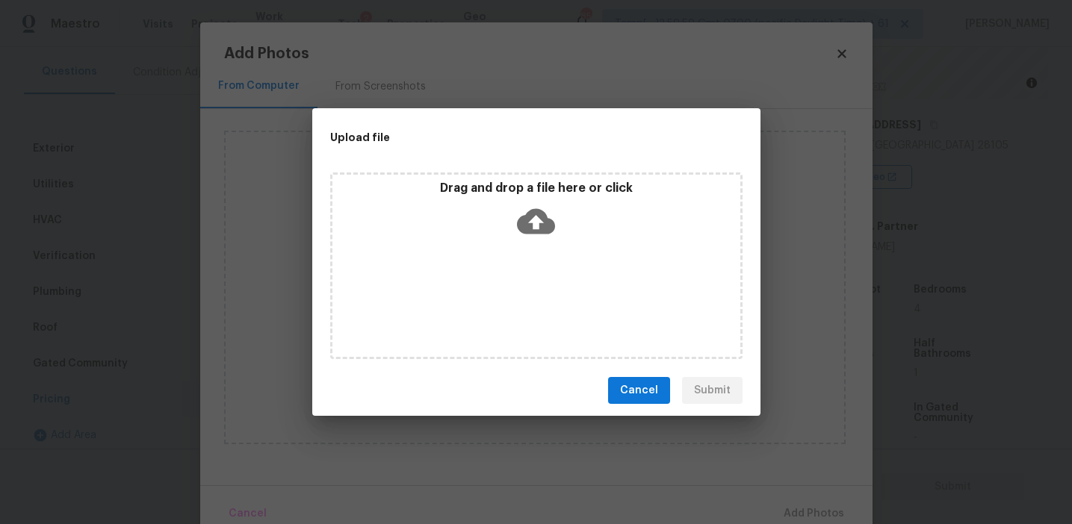
click at [497, 184] on p "Drag and drop a file here or click" at bounding box center [536, 189] width 408 height 16
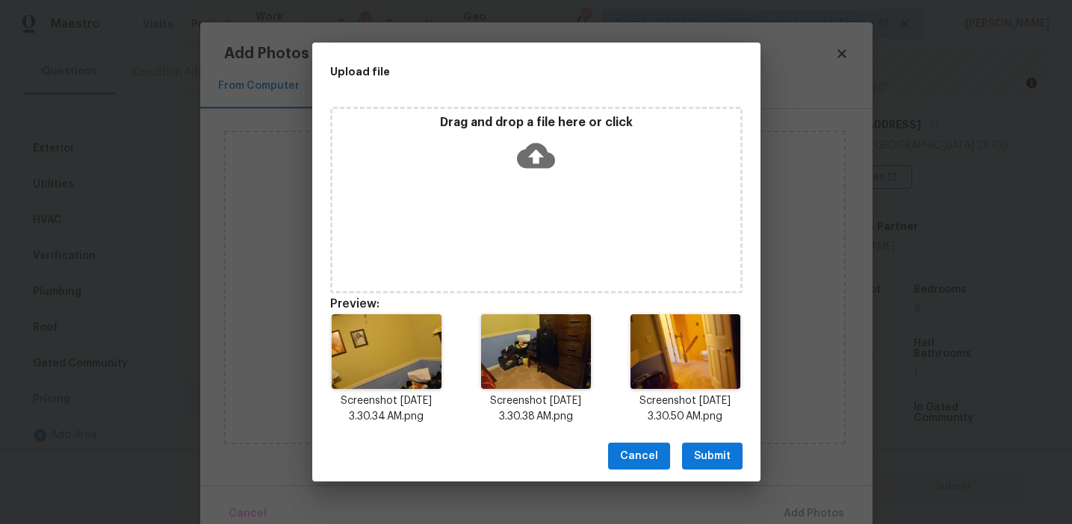
click at [723, 460] on span "Submit" at bounding box center [712, 456] width 37 height 19
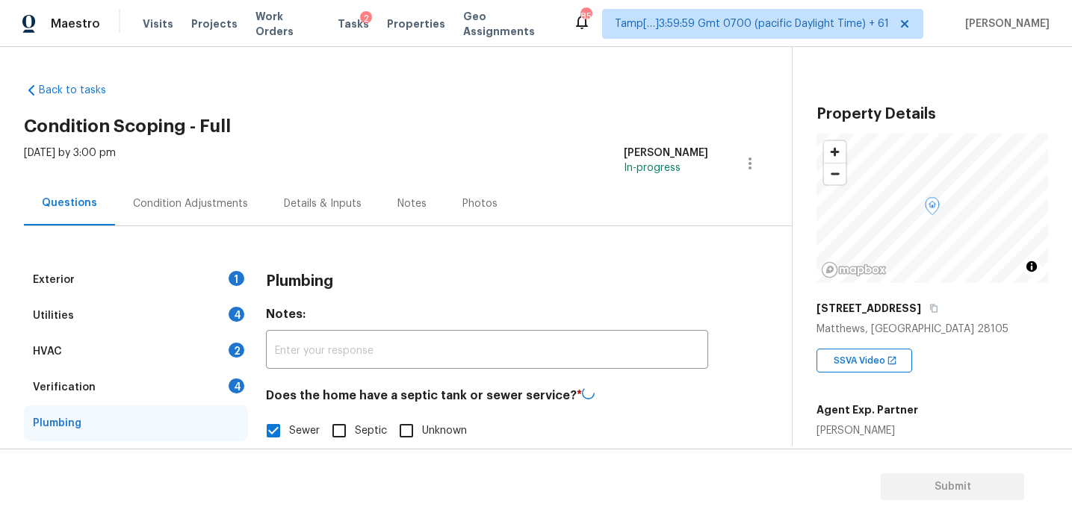
click at [201, 370] on div "Verification 4" at bounding box center [136, 388] width 224 height 36
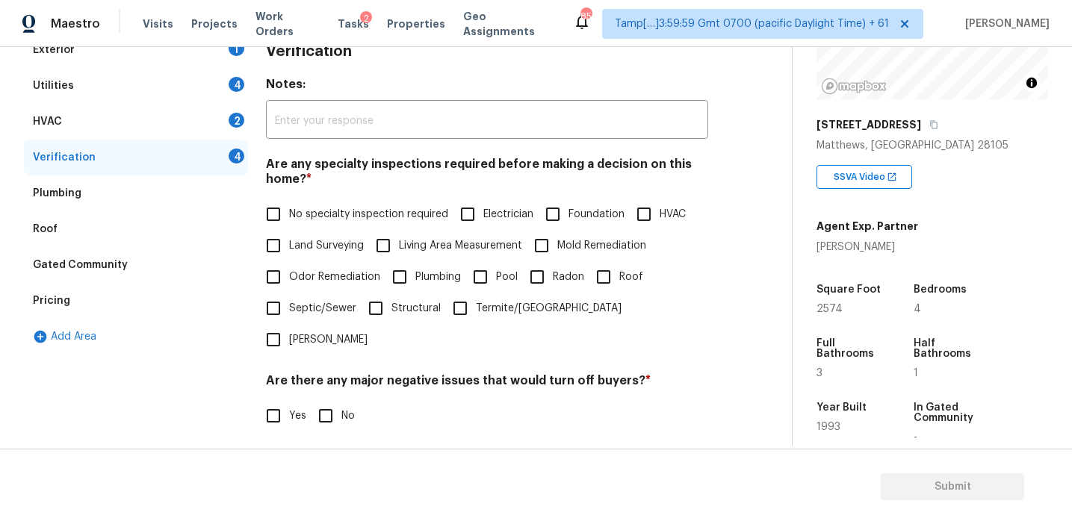
scroll to position [323, 0]
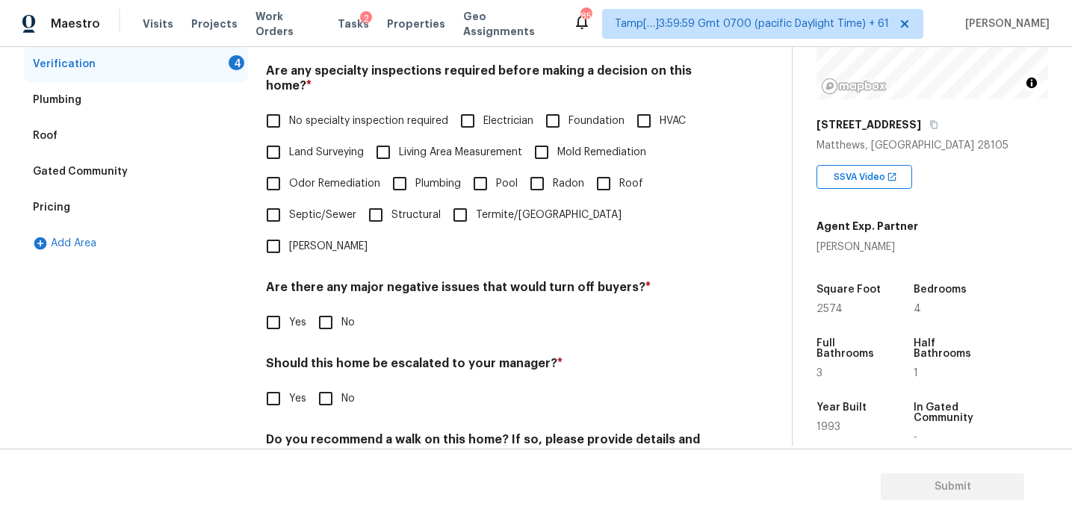
click at [332, 307] on input "No" at bounding box center [325, 322] width 31 height 31
checkbox input "true"
click at [327, 385] on input "No" at bounding box center [325, 400] width 31 height 31
checkbox input "true"
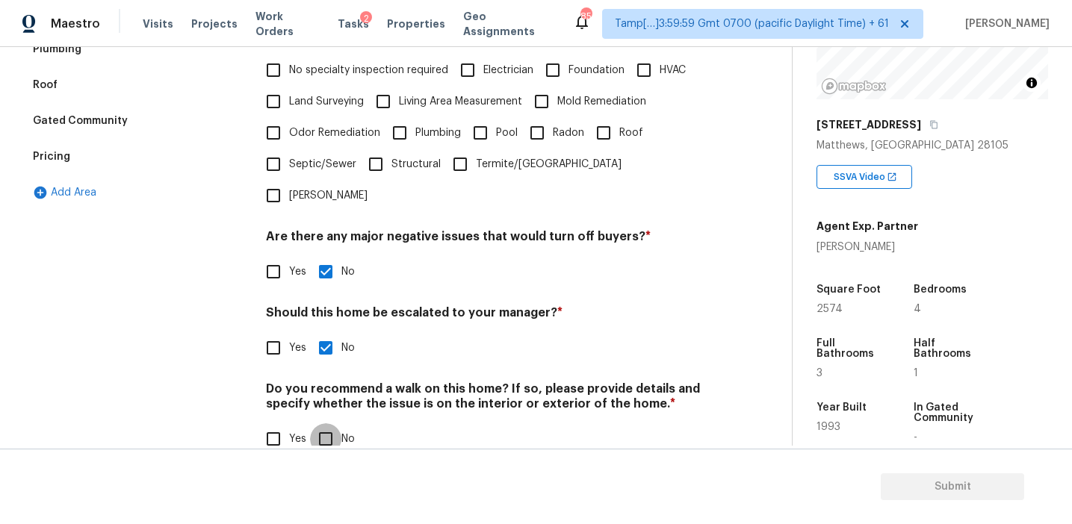
click at [325, 423] on input "No" at bounding box center [325, 438] width 31 height 31
checkbox input "true"
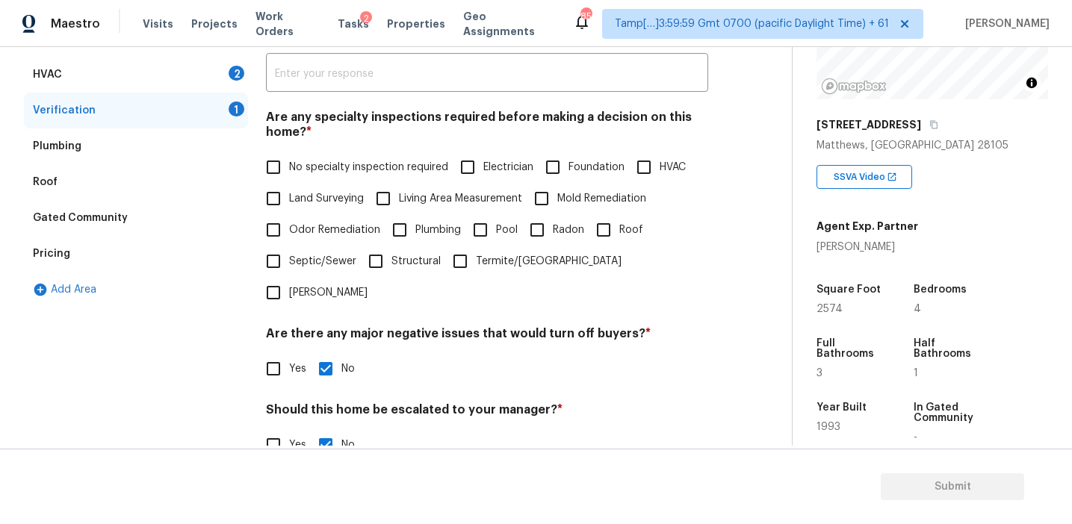
click at [309, 173] on span "No specialty inspection required" at bounding box center [368, 168] width 159 height 16
click at [289, 173] on input "No specialty inspection required" at bounding box center [273, 167] width 31 height 31
click at [291, 162] on span "No specialty inspection required" at bounding box center [368, 168] width 159 height 16
click at [289, 162] on input "No specialty inspection required" at bounding box center [273, 167] width 31 height 31
checkbox input "false"
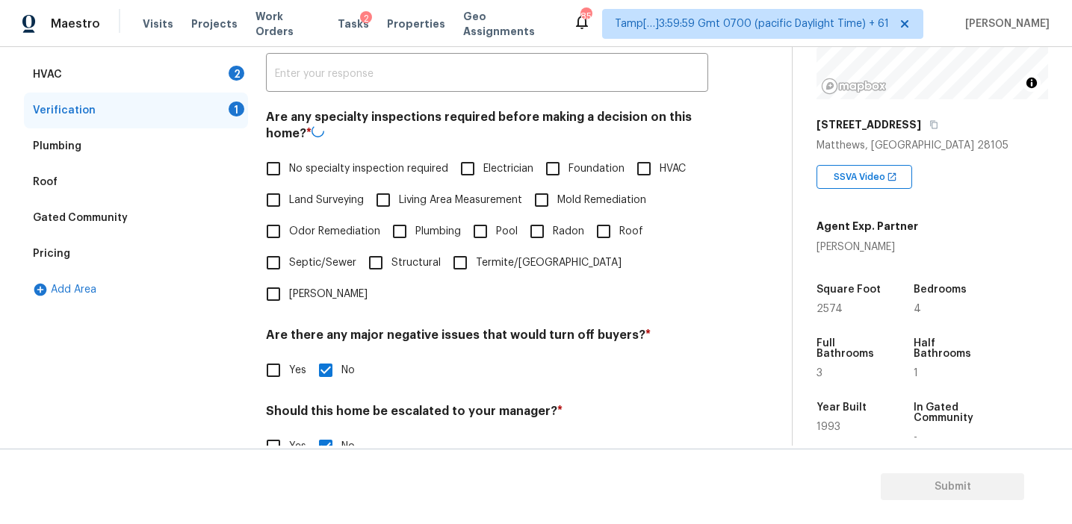
click at [568, 168] on input "Foundation" at bounding box center [552, 168] width 31 height 31
checkbox input "true"
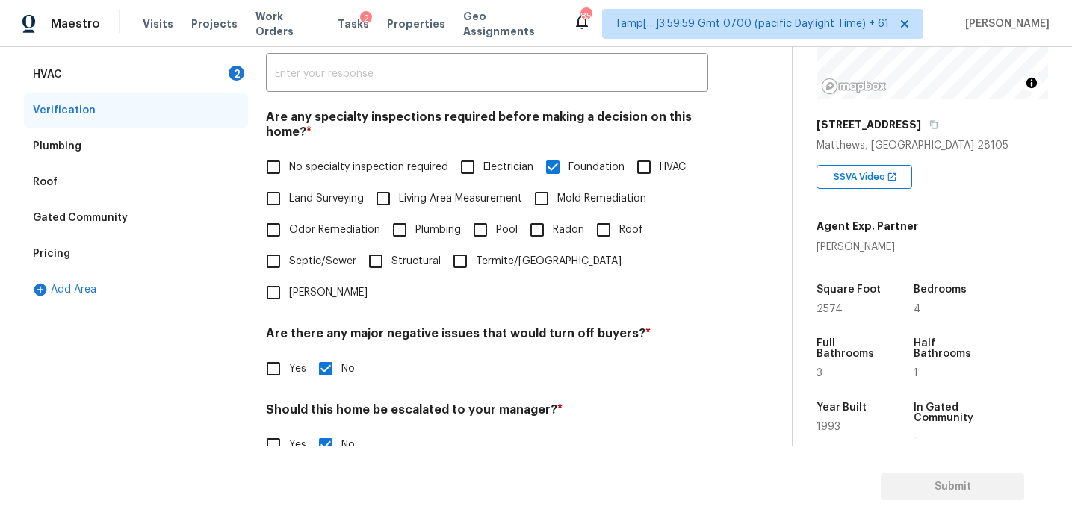
scroll to position [210, 0]
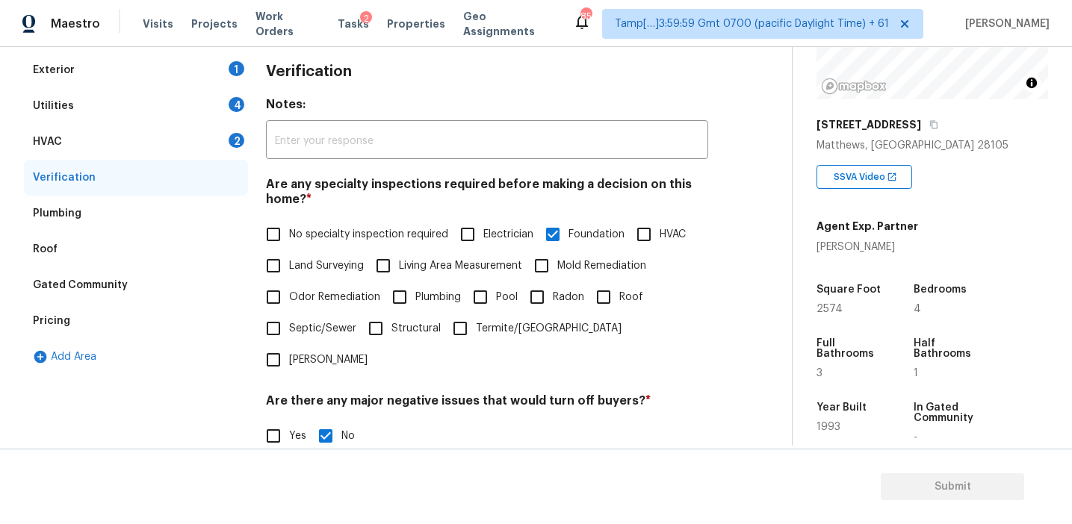
click at [211, 145] on div "HVAC 2" at bounding box center [136, 142] width 224 height 36
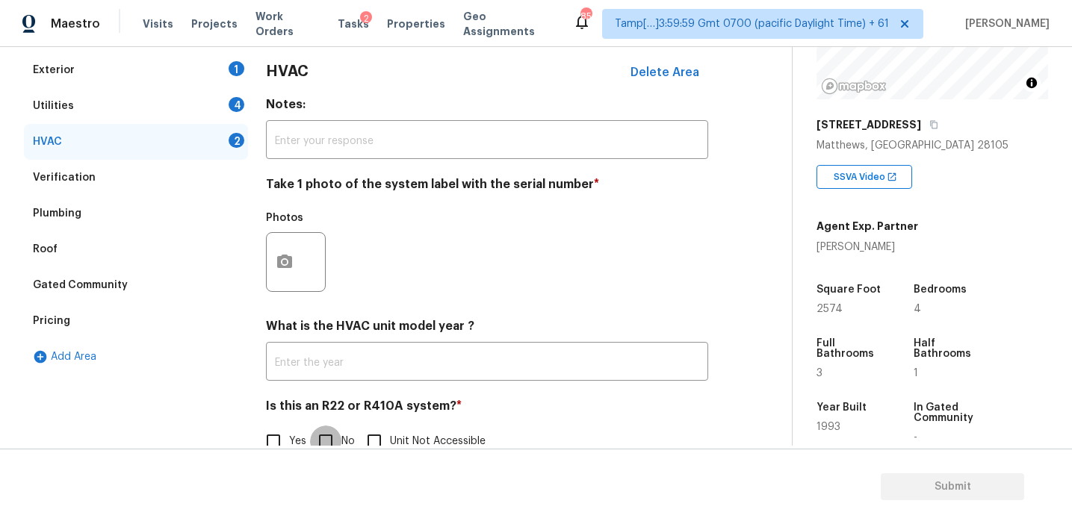
click at [325, 432] on input "No" at bounding box center [325, 441] width 31 height 31
checkbox input "true"
click at [279, 279] on button "button" at bounding box center [285, 262] width 36 height 58
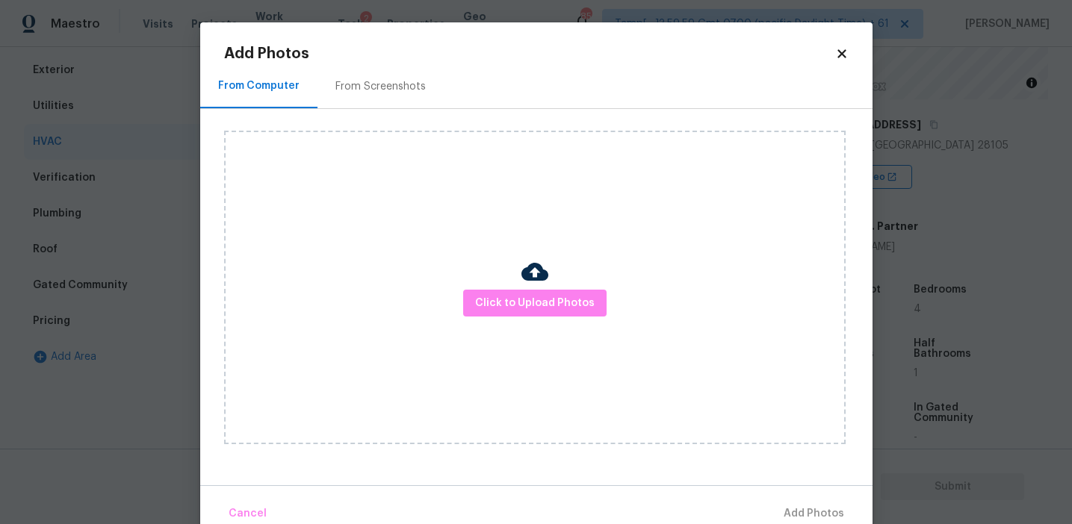
click at [400, 98] on div "From Screenshots" at bounding box center [380, 86] width 126 height 44
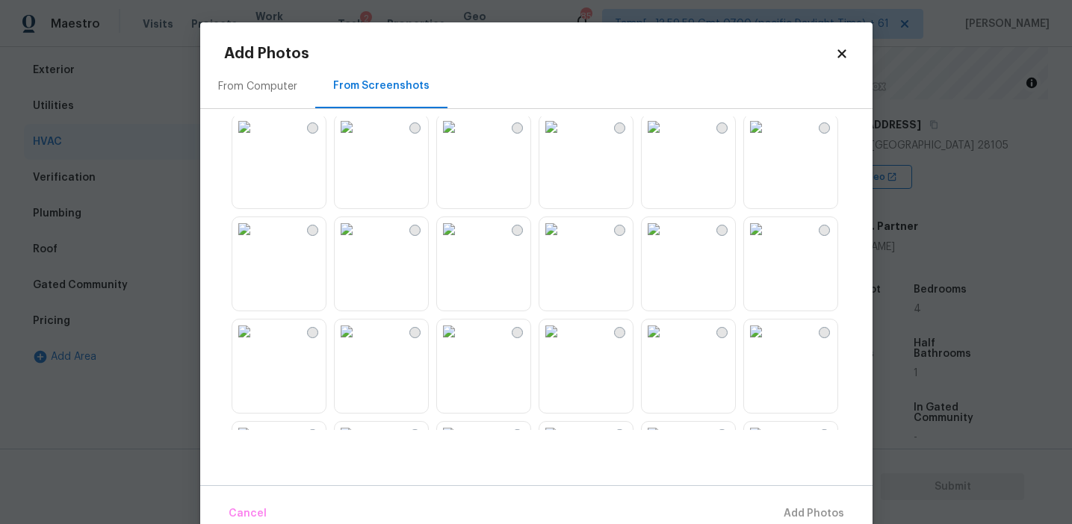
scroll to position [527, 0]
click at [461, 134] on img at bounding box center [449, 122] width 24 height 24
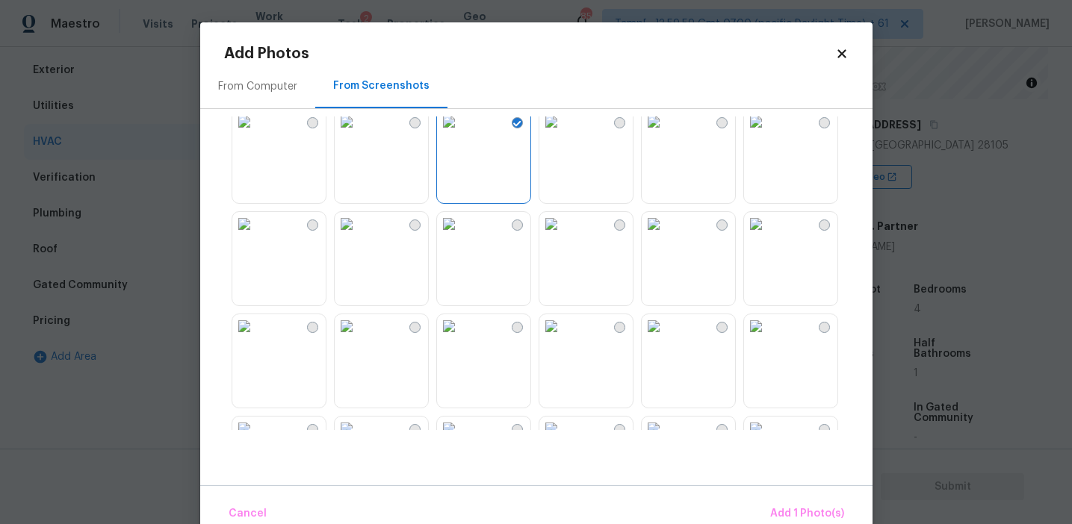
scroll to position [636, 0]
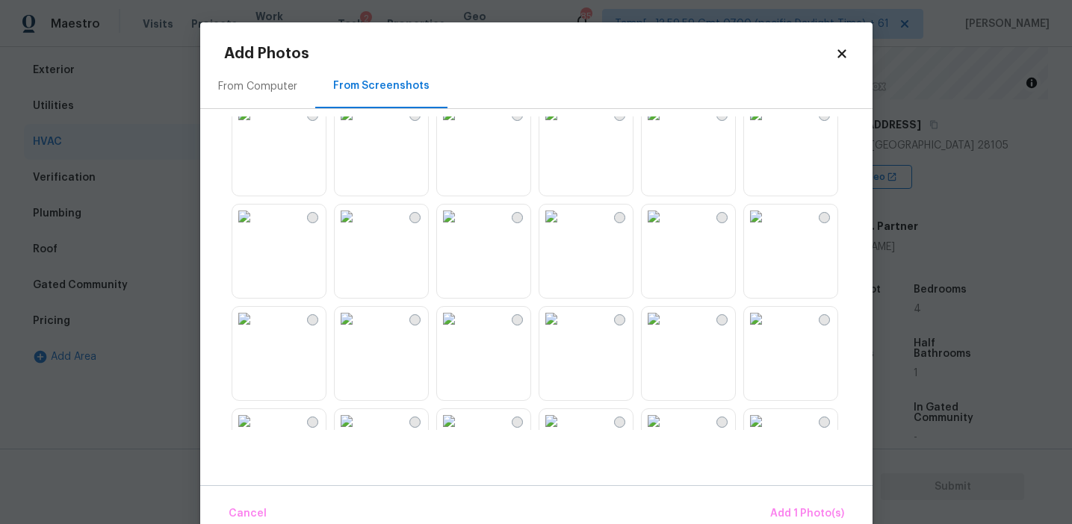
click at [768, 229] on img at bounding box center [756, 217] width 24 height 24
click at [461, 229] on img at bounding box center [449, 217] width 24 height 24
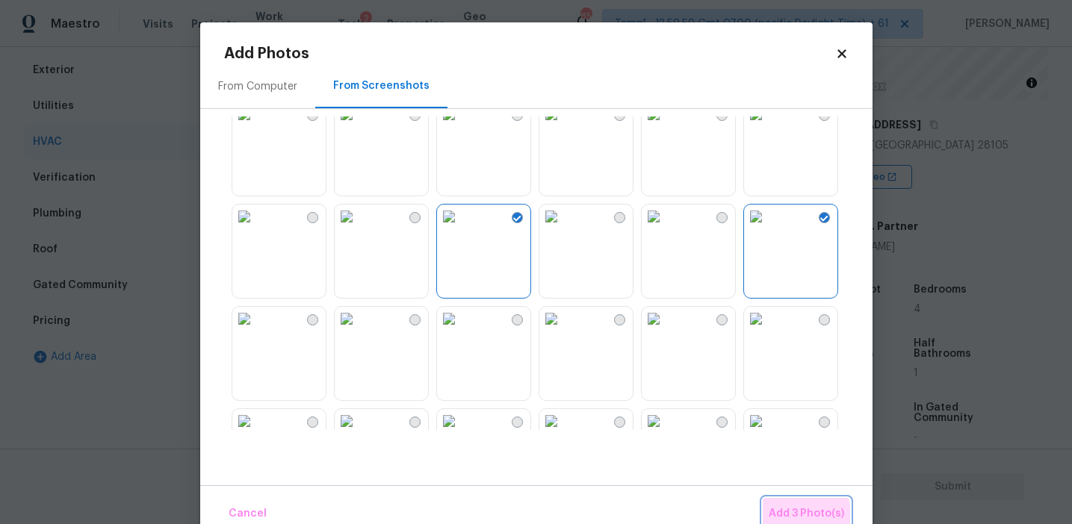
click at [781, 518] on span "Add 3 Photo(s)" at bounding box center [806, 514] width 75 height 19
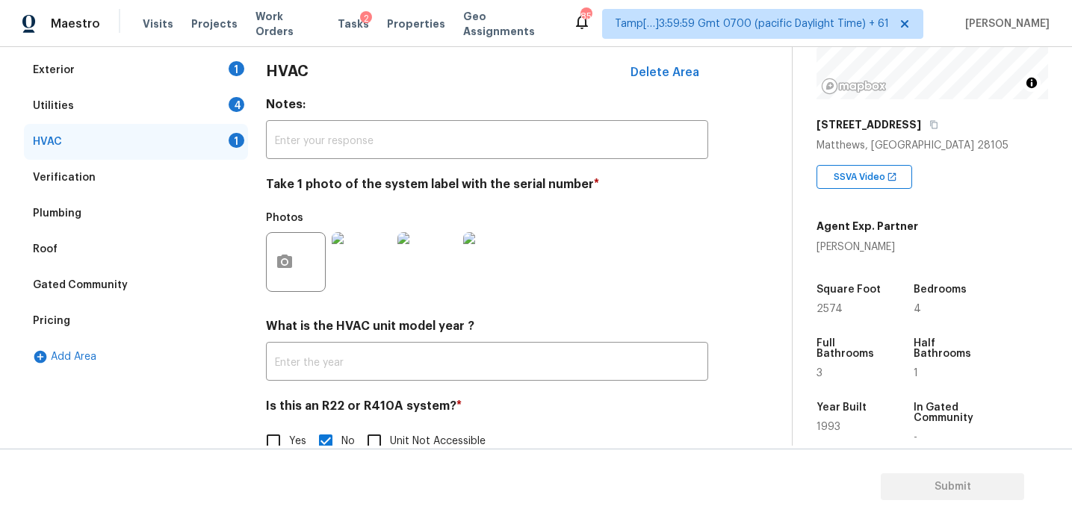
click at [214, 102] on div "Utilities 4" at bounding box center [136, 106] width 224 height 36
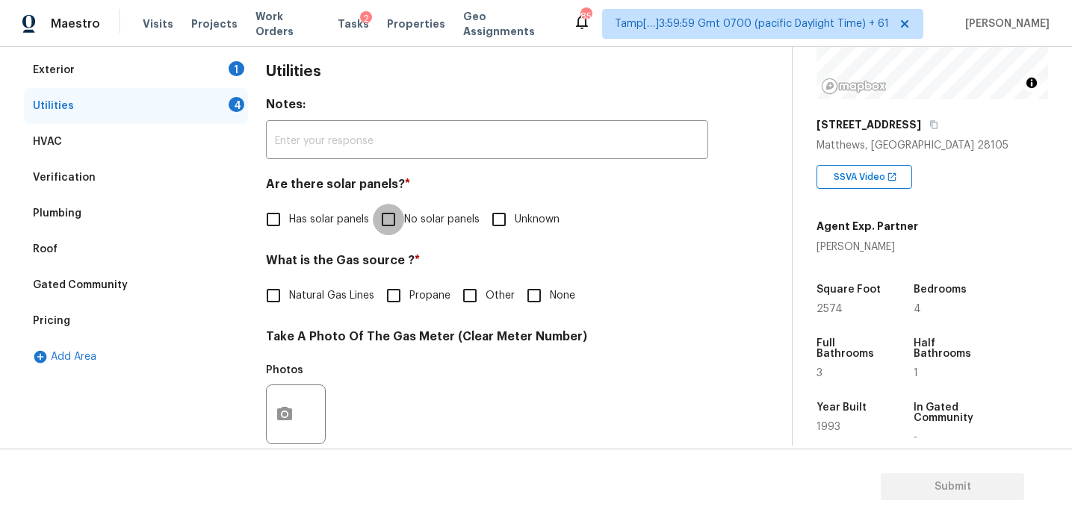
click at [403, 226] on input "No solar panels" at bounding box center [388, 219] width 31 height 31
checkbox input "true"
click at [332, 287] on label "Natural Gas Lines" at bounding box center [316, 297] width 117 height 31
click at [289, 287] on input "Natural Gas Lines" at bounding box center [273, 297] width 31 height 31
checkbox input "true"
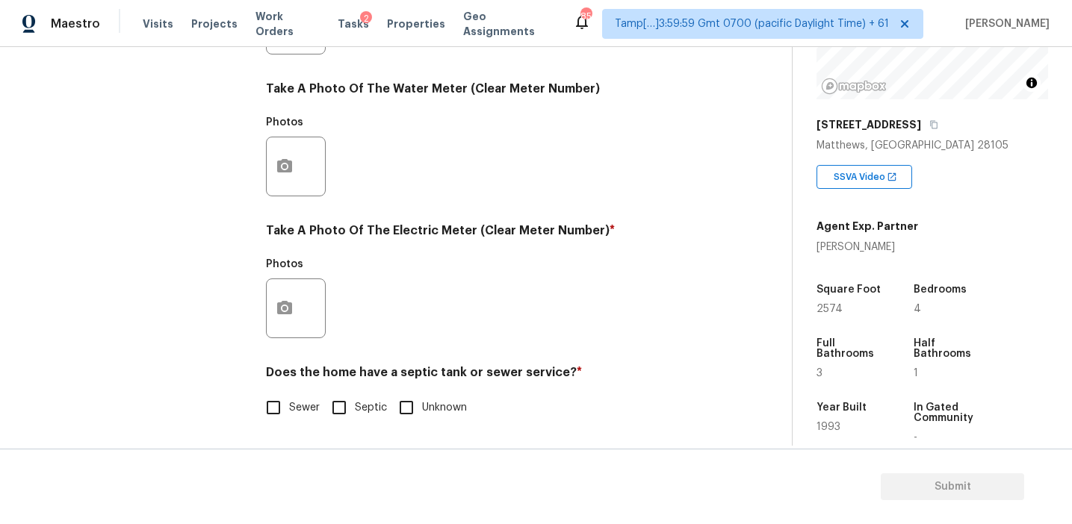
scroll to position [600, 0]
click at [287, 409] on input "Sewer" at bounding box center [273, 407] width 31 height 31
checkbox input "true"
click at [287, 335] on button "button" at bounding box center [285, 308] width 36 height 58
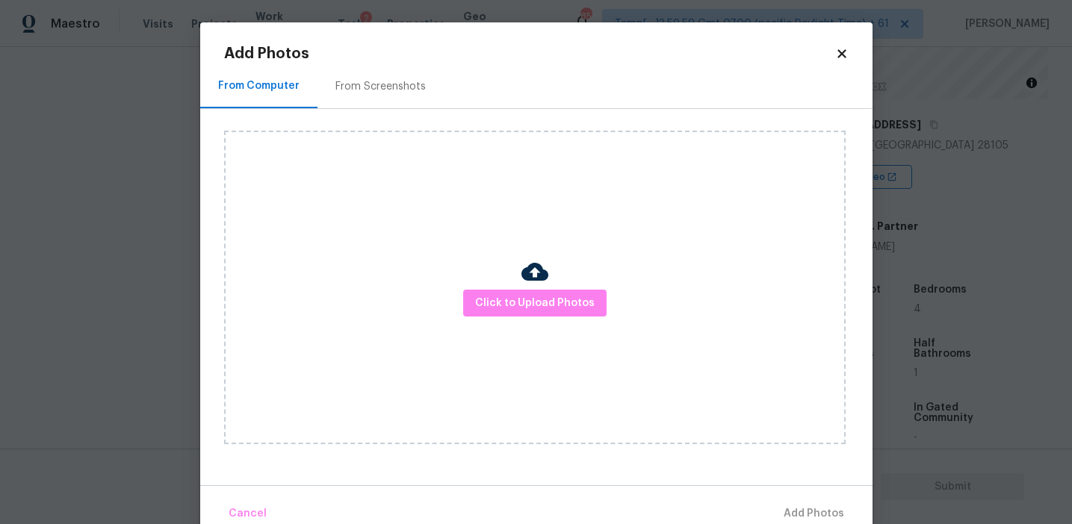
click at [454, 317] on div "Click to Upload Photos" at bounding box center [534, 288] width 621 height 314
click at [492, 303] on span "Click to Upload Photos" at bounding box center [535, 303] width 120 height 19
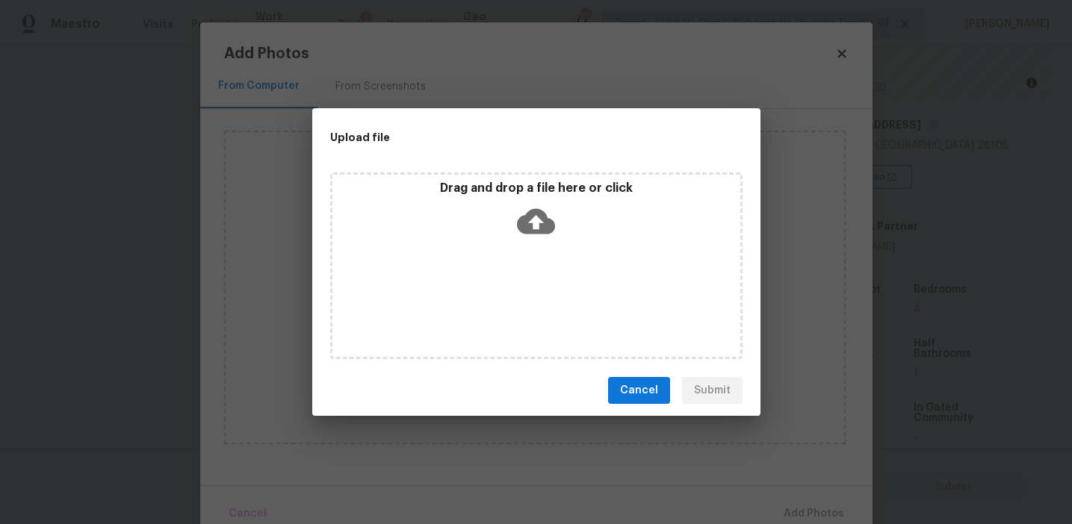
click at [491, 187] on p "Drag and drop a file here or click" at bounding box center [536, 189] width 408 height 16
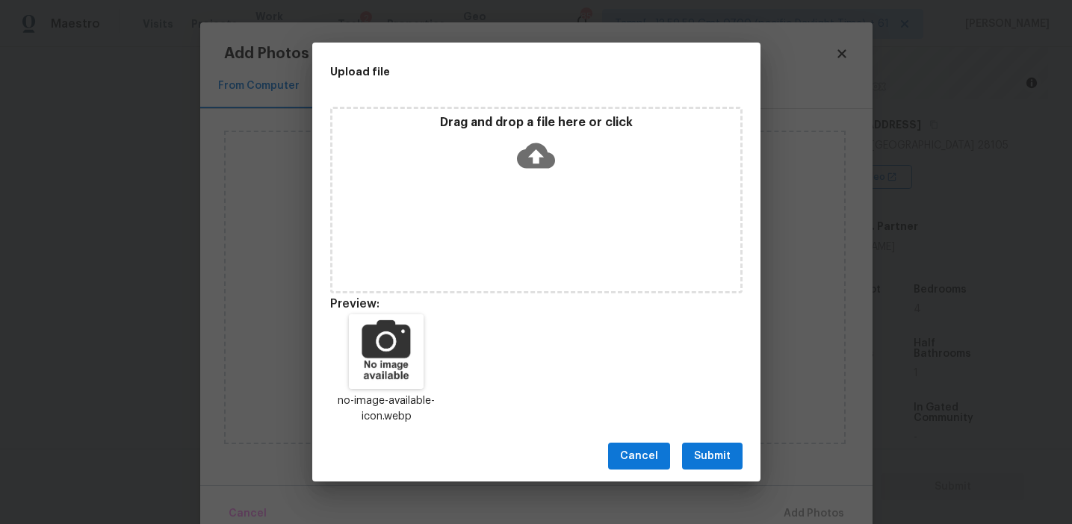
click at [688, 464] on button "Submit" at bounding box center [712, 457] width 60 height 28
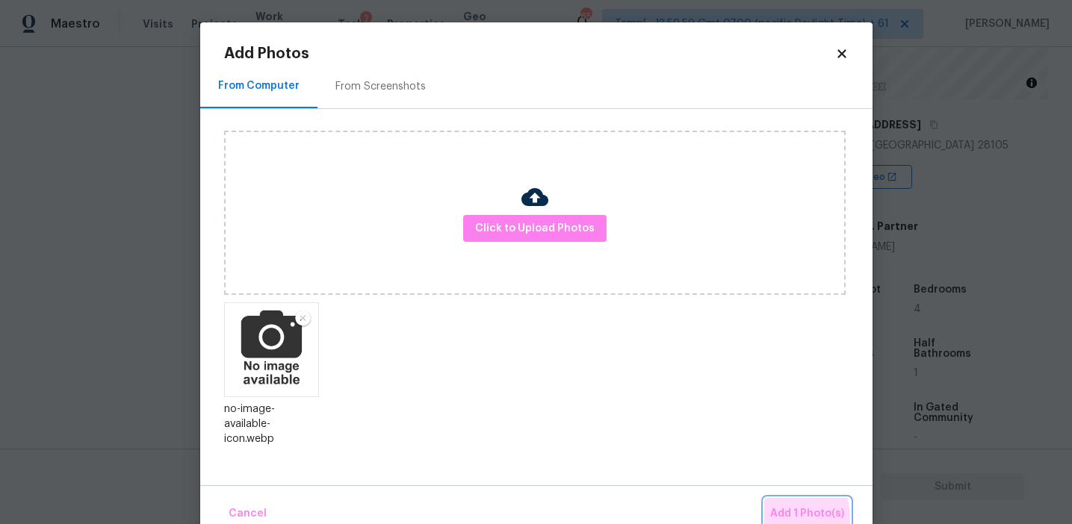
click at [783, 518] on span "Add 1 Photo(s)" at bounding box center [807, 514] width 74 height 19
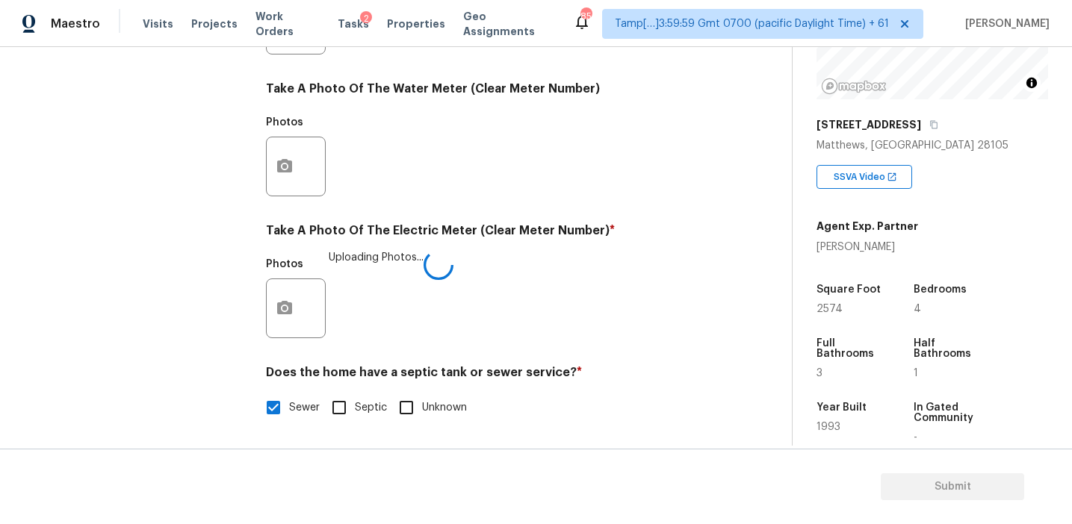
click at [544, 262] on div "Photos Uploading Photos..." at bounding box center [487, 298] width 442 height 97
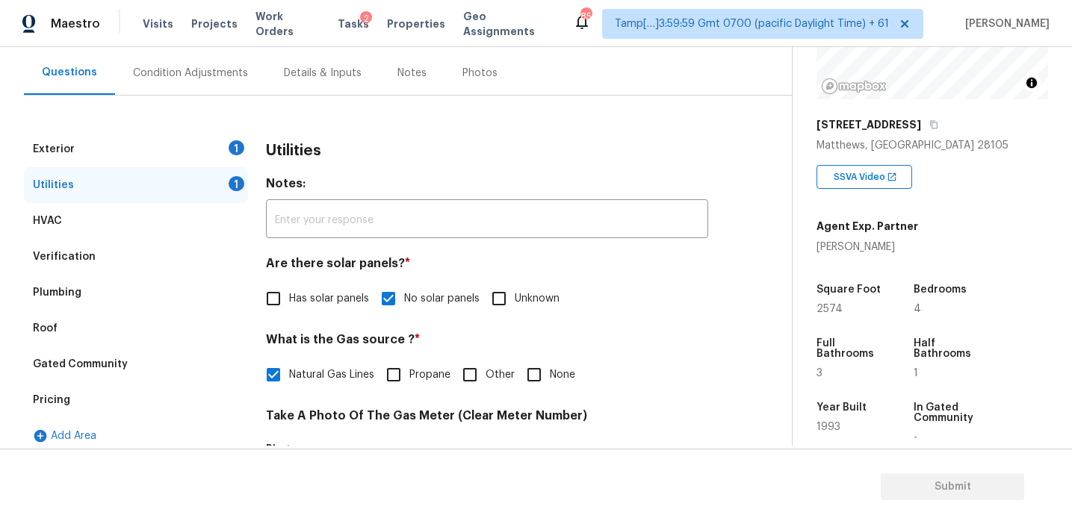
scroll to position [134, 0]
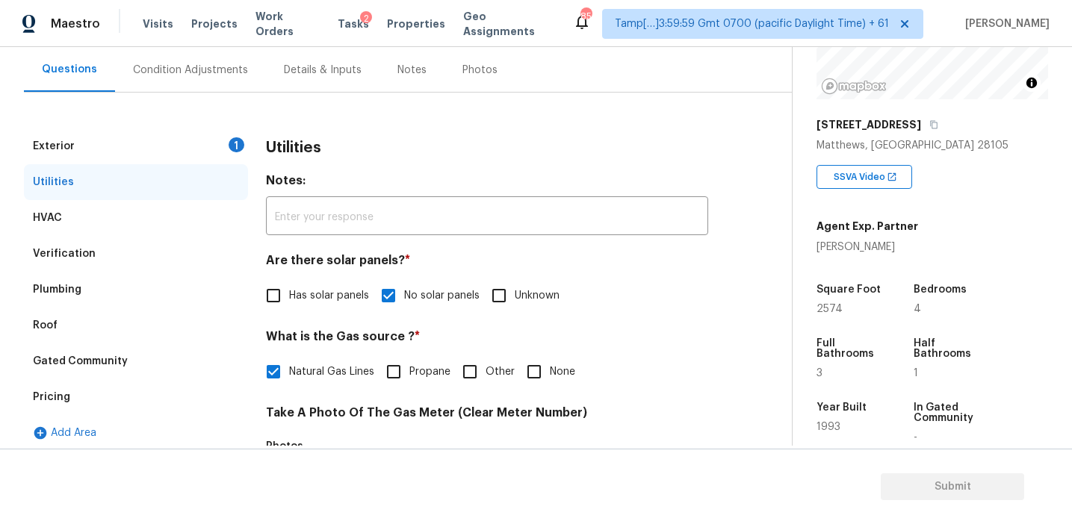
click at [236, 145] on div "1" at bounding box center [237, 144] width 16 height 15
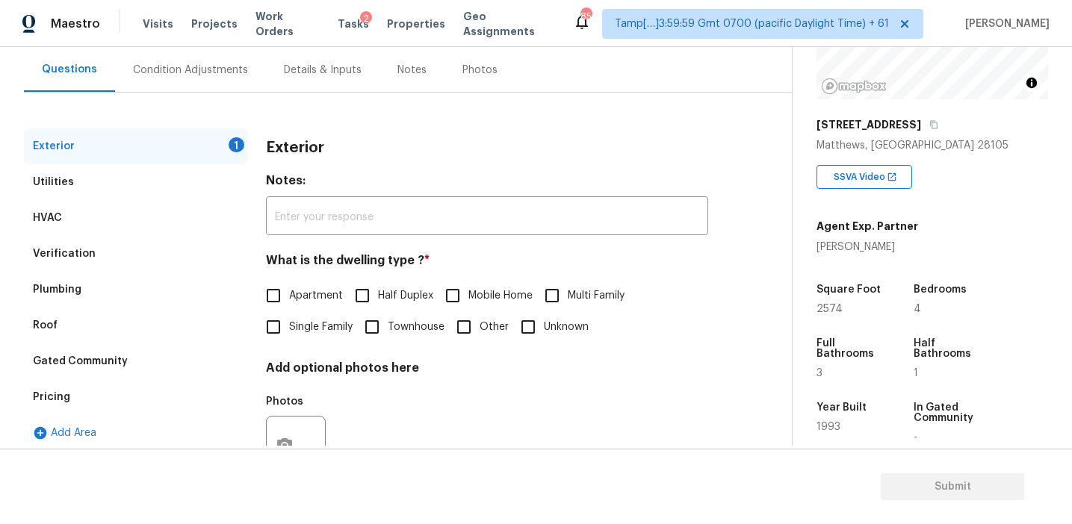
click at [314, 332] on span "Single Family" at bounding box center [320, 328] width 63 height 16
click at [289, 332] on input "Single Family" at bounding box center [273, 326] width 31 height 31
checkbox input "true"
click at [217, 66] on div "Condition Adjustments" at bounding box center [190, 70] width 115 height 15
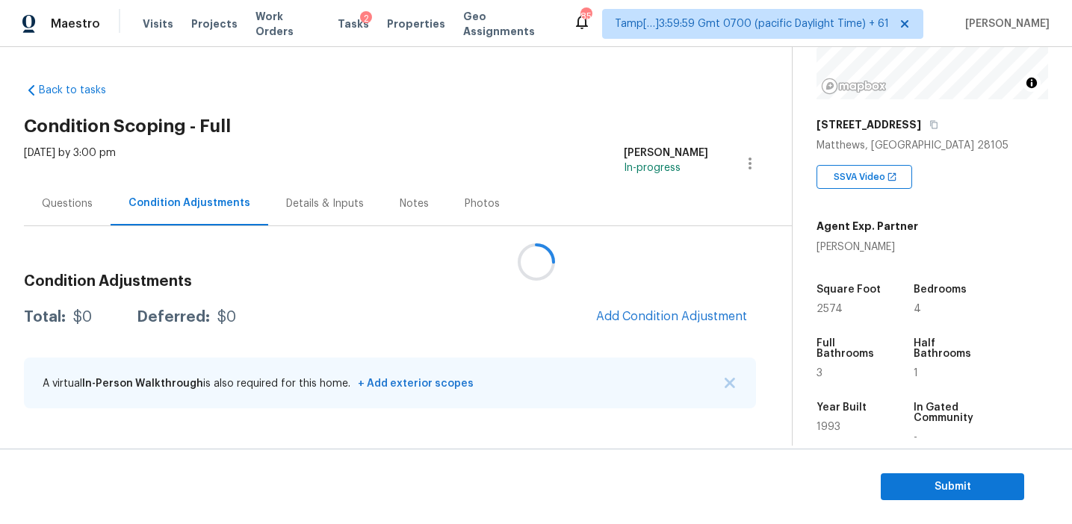
click at [472, 289] on div at bounding box center [536, 262] width 1072 height 524
click at [471, 289] on div "Condition Adjustments Total: $0 Deferred: $0 Add Condition Adjustment A virtual…" at bounding box center [390, 342] width 732 height 160
click at [630, 331] on span "Add Condition Adjustment" at bounding box center [671, 317] width 169 height 33
click at [619, 315] on span "Add Condition Adjustment" at bounding box center [671, 316] width 151 height 13
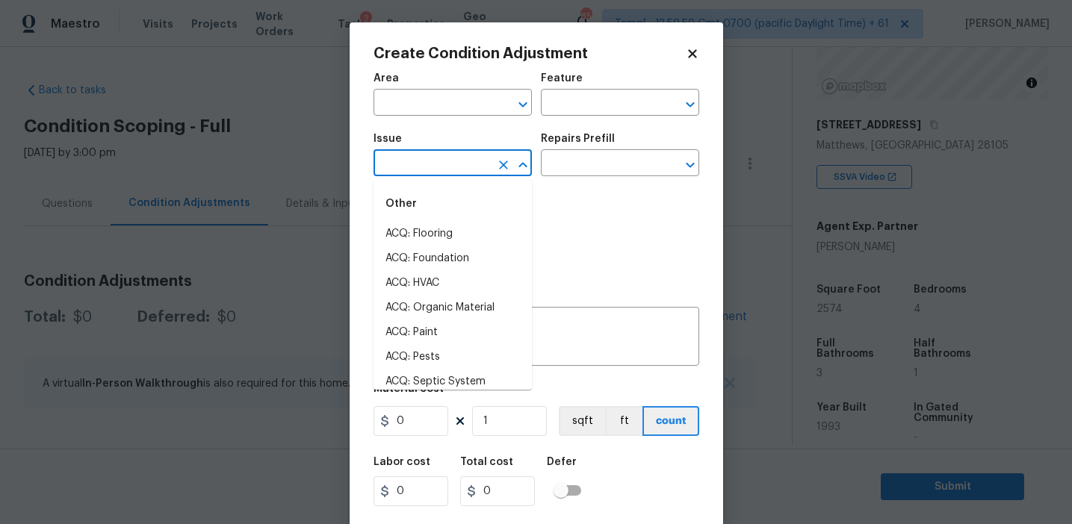
click at [441, 174] on input "text" at bounding box center [431, 164] width 117 height 23
type input "hv"
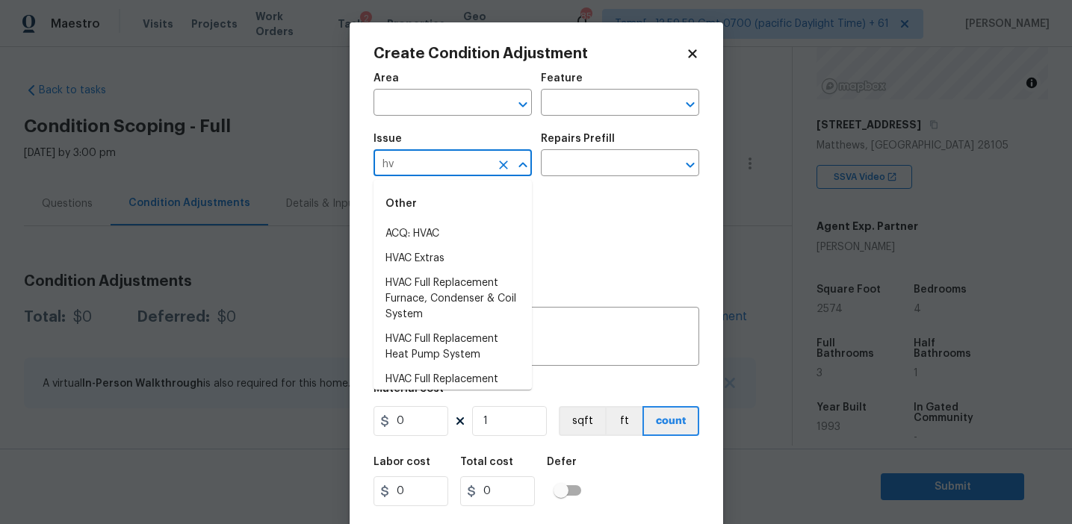
click at [456, 217] on div "Other" at bounding box center [452, 204] width 158 height 36
click at [457, 232] on li "ACQ: HVAC" at bounding box center [452, 234] width 158 height 25
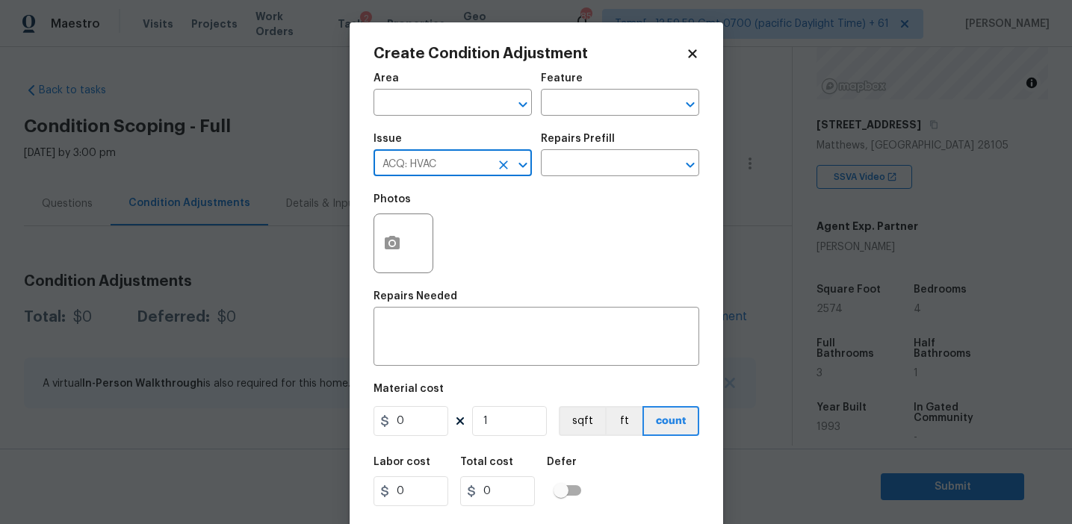
type input "ACQ: HVAC"
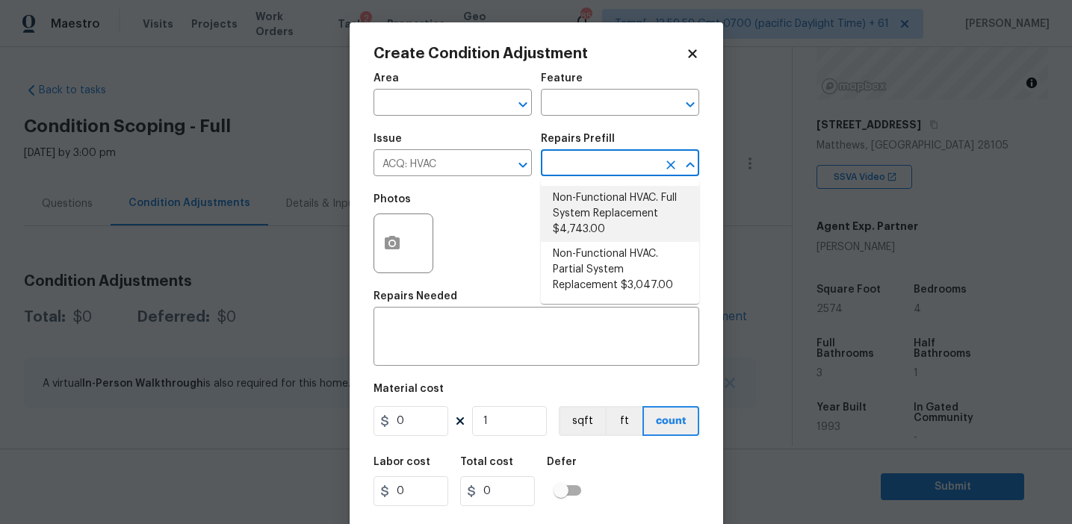
click at [592, 229] on li "Non-Functional HVAC. Full System Replacement $4,743.00" at bounding box center [620, 214] width 158 height 56
type input "Acquisition"
type textarea "Acquisition Scope: Full System Replacement"
type input "4743"
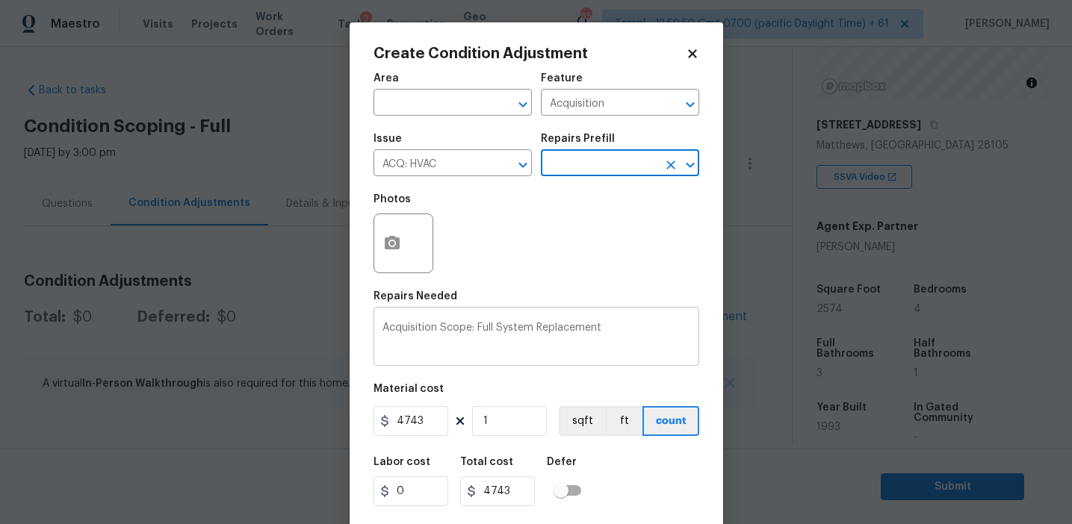
scroll to position [34, 0]
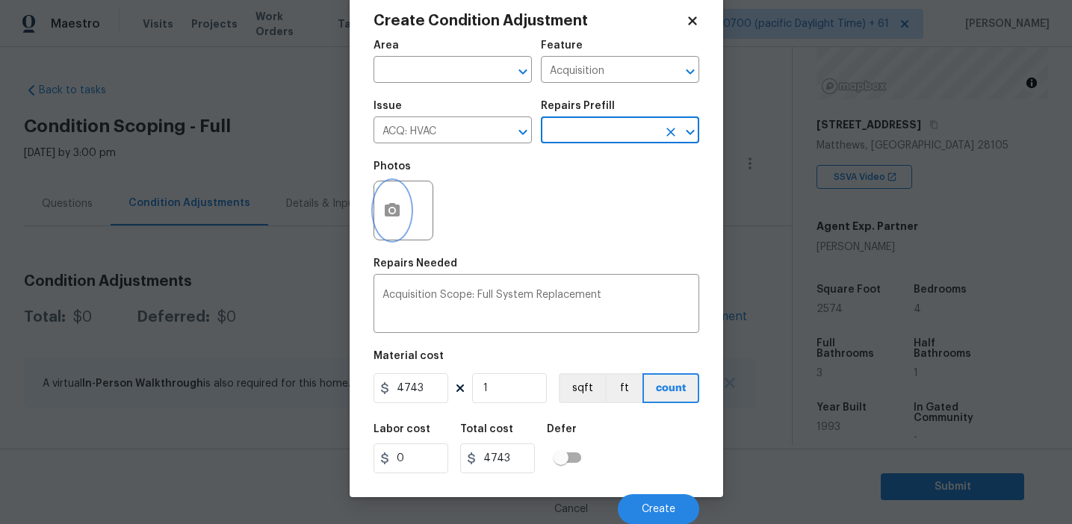
click at [385, 220] on button "button" at bounding box center [392, 210] width 36 height 58
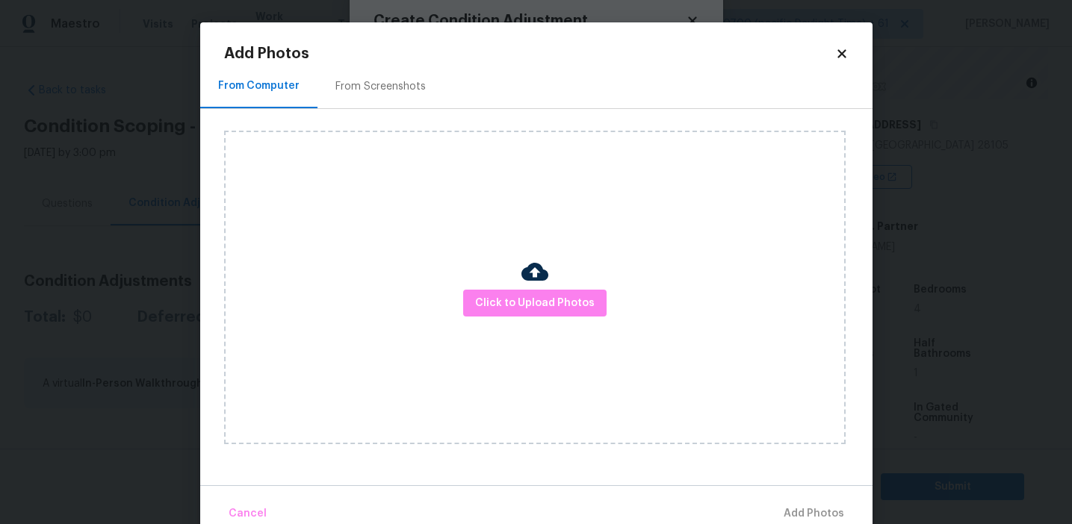
click at [535, 286] on div at bounding box center [534, 273] width 27 height 31
click at [511, 293] on button "Click to Upload Photos" at bounding box center [534, 304] width 143 height 28
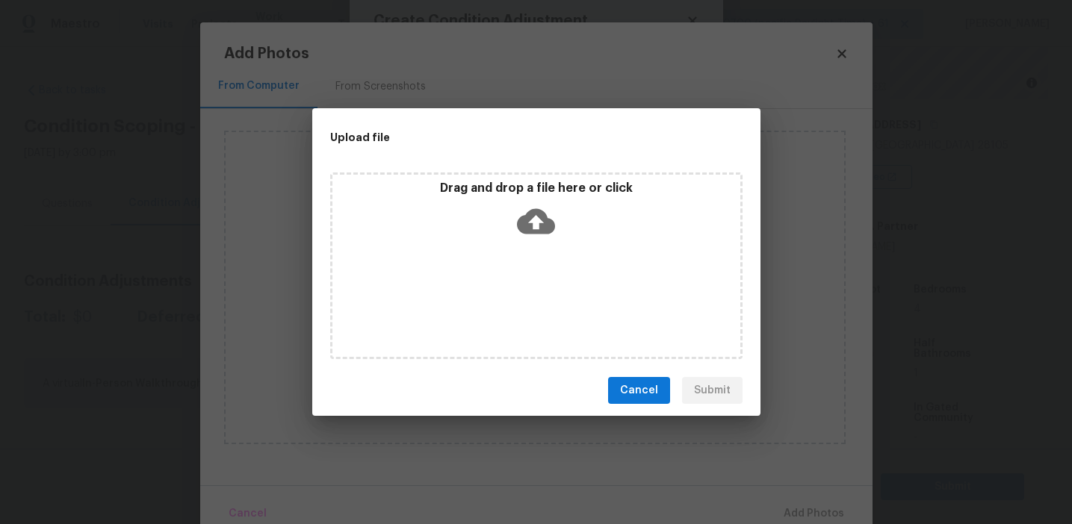
click at [492, 167] on div "Drag and drop a file here or click" at bounding box center [536, 266] width 448 height 199
click at [476, 181] on p "Drag and drop a file here or click" at bounding box center [536, 189] width 408 height 16
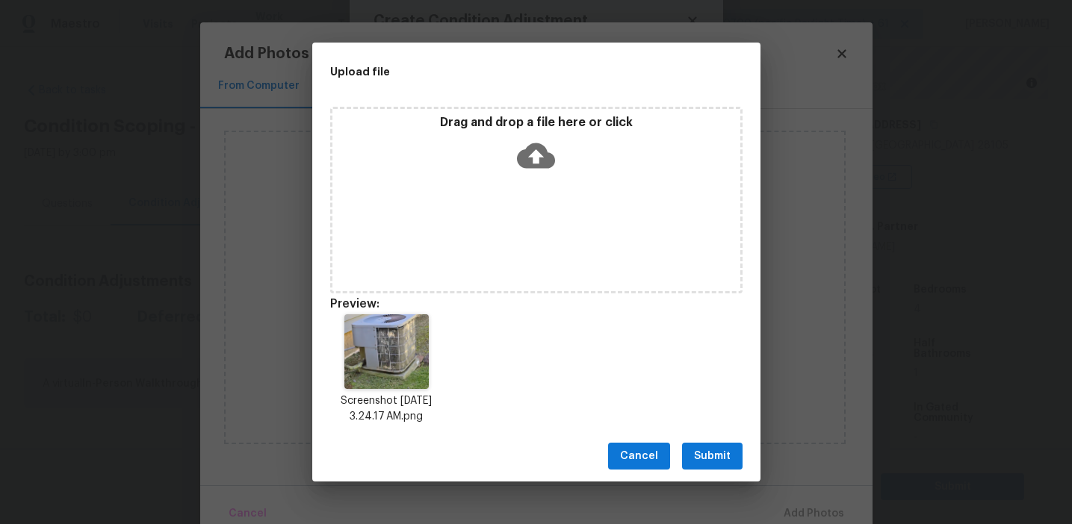
click at [701, 459] on span "Submit" at bounding box center [712, 456] width 37 height 19
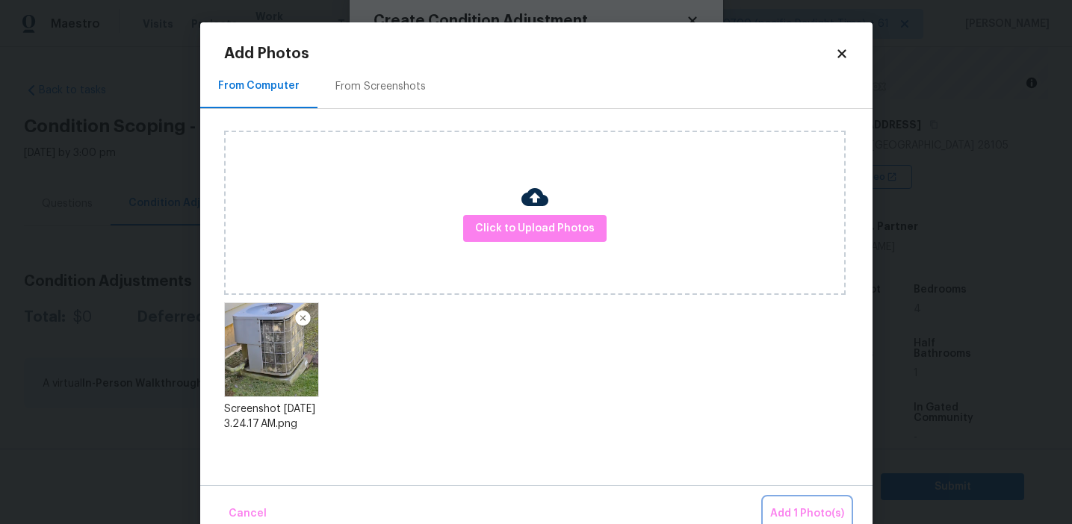
click at [792, 513] on span "Add 1 Photo(s)" at bounding box center [807, 514] width 74 height 19
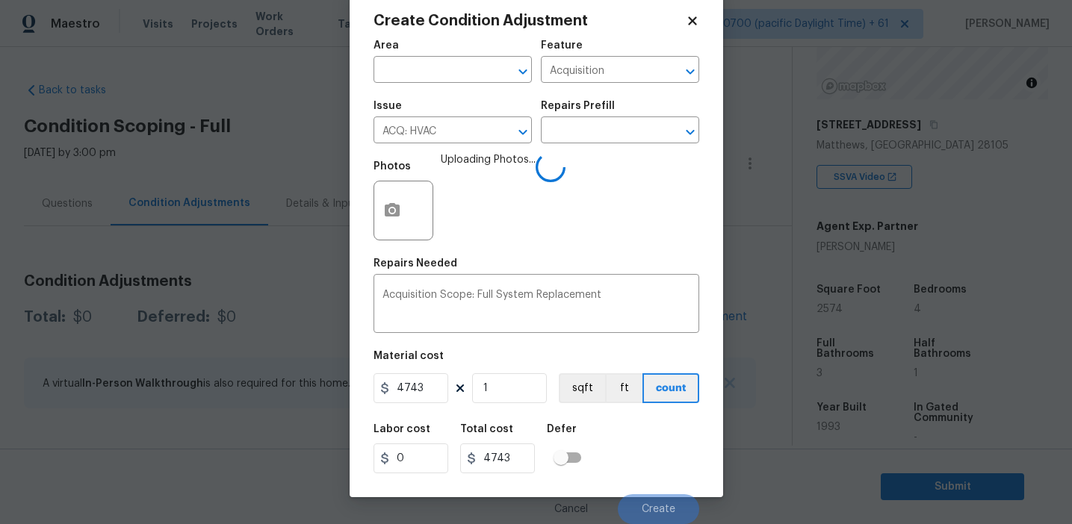
click at [623, 443] on div "Labor cost 0 Total cost 4743 Defer" at bounding box center [536, 448] width 326 height 67
click at [630, 457] on div "Labor cost 0 Total cost 4743 Defer" at bounding box center [536, 448] width 326 height 67
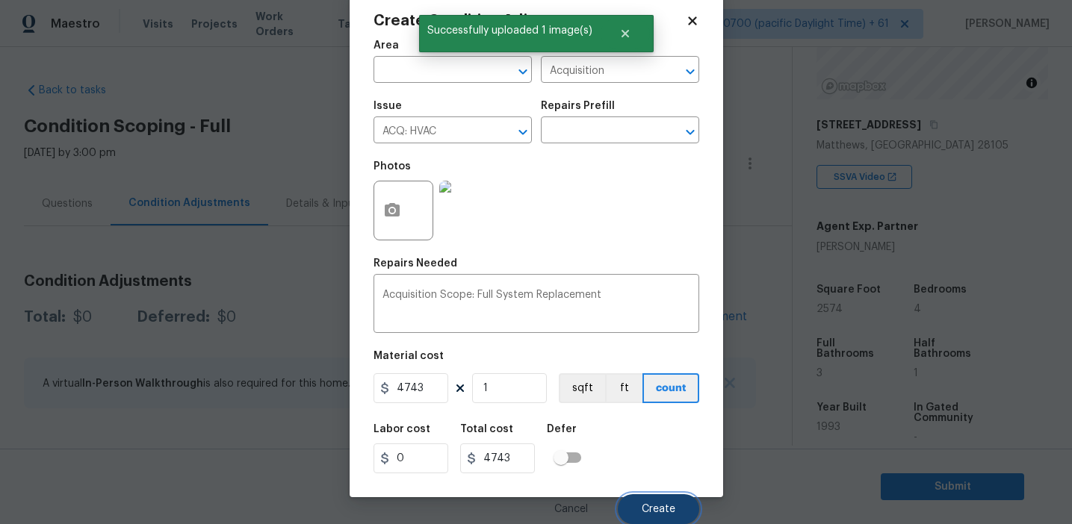
click at [646, 499] on button "Create" at bounding box center [658, 509] width 81 height 30
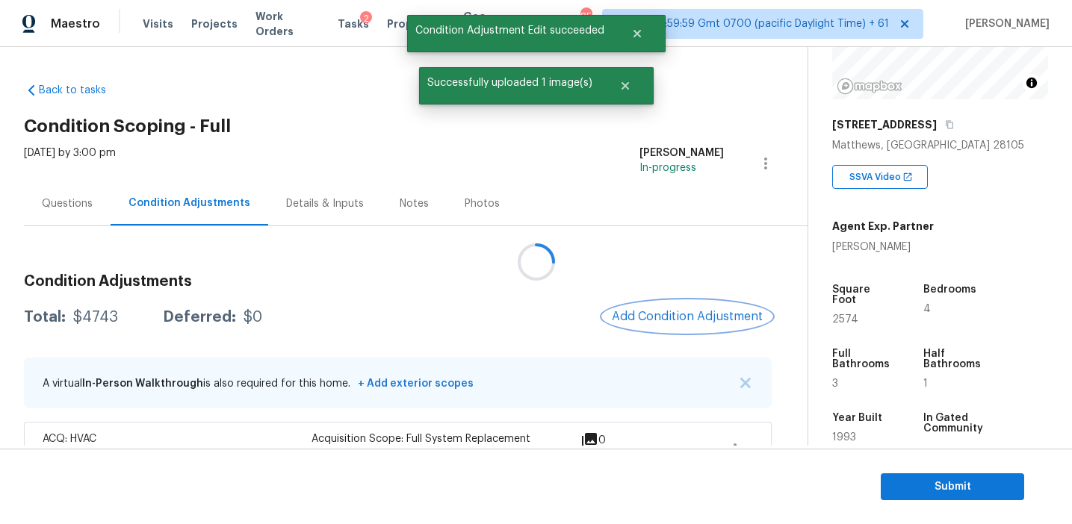
scroll to position [0, 0]
click at [92, 205] on div "Questions" at bounding box center [67, 203] width 87 height 44
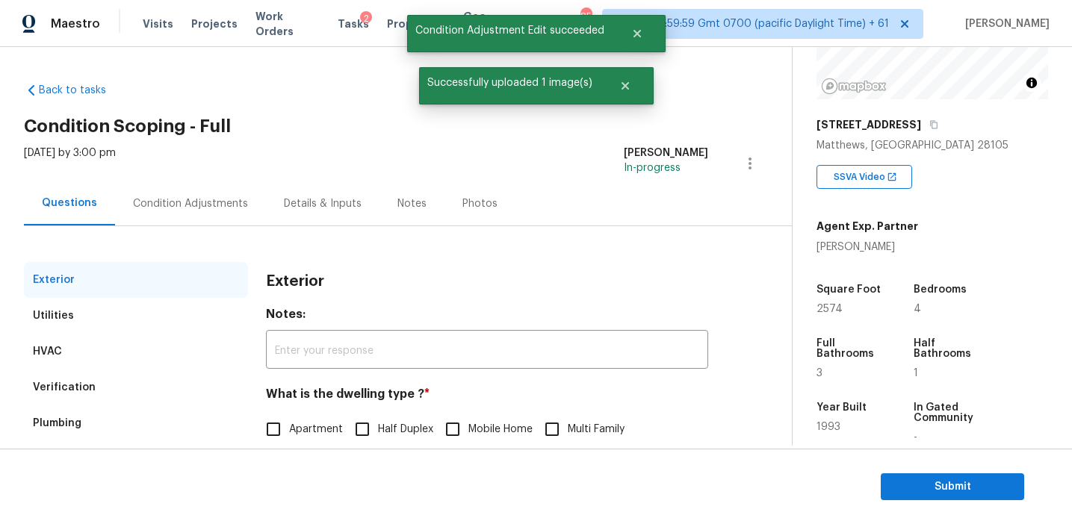
click at [129, 357] on div "HVAC" at bounding box center [136, 352] width 224 height 36
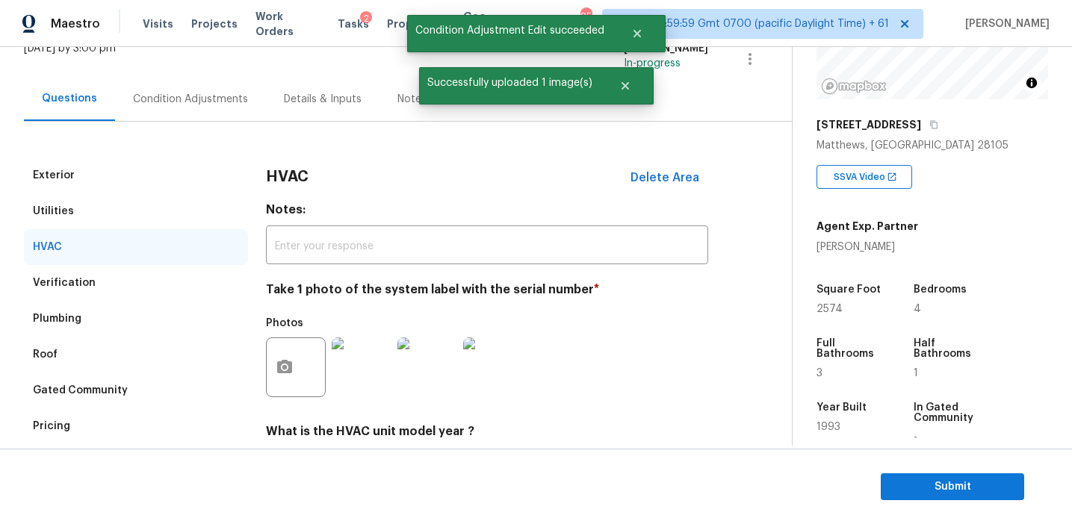
scroll to position [223, 0]
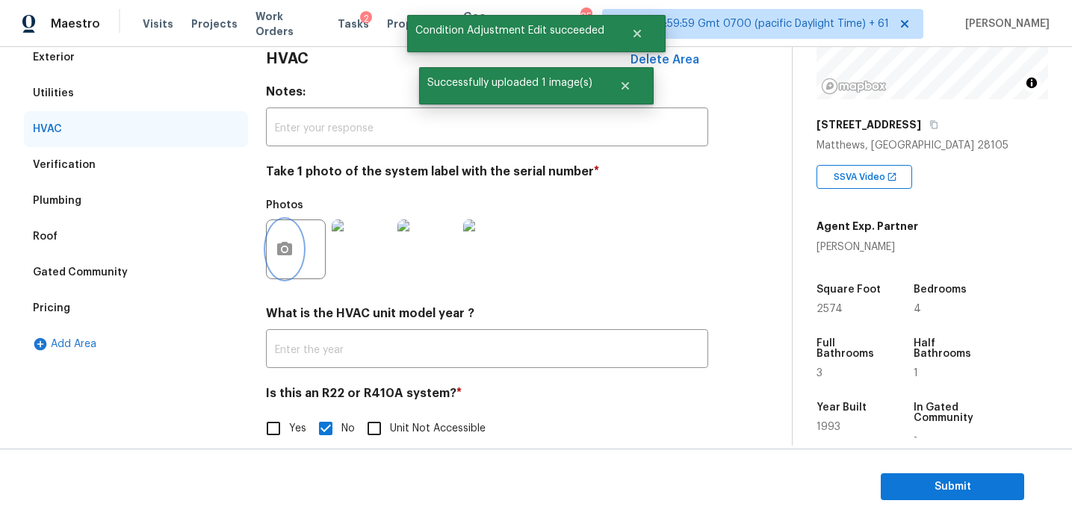
click at [284, 243] on icon "button" at bounding box center [284, 248] width 15 height 13
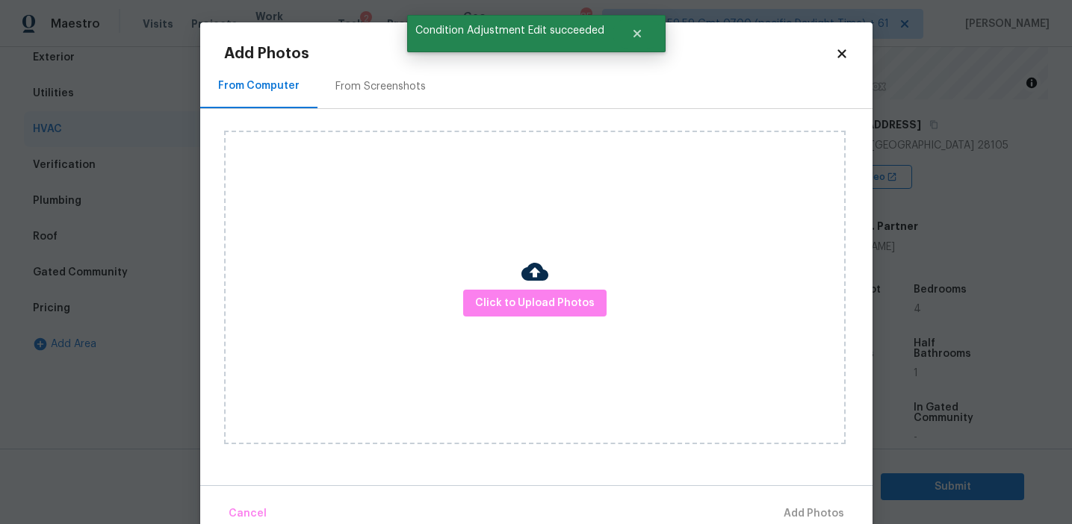
click at [471, 284] on div "Click to Upload Photos" at bounding box center [534, 288] width 621 height 314
click at [471, 293] on button "Click to Upload Photos" at bounding box center [534, 304] width 143 height 28
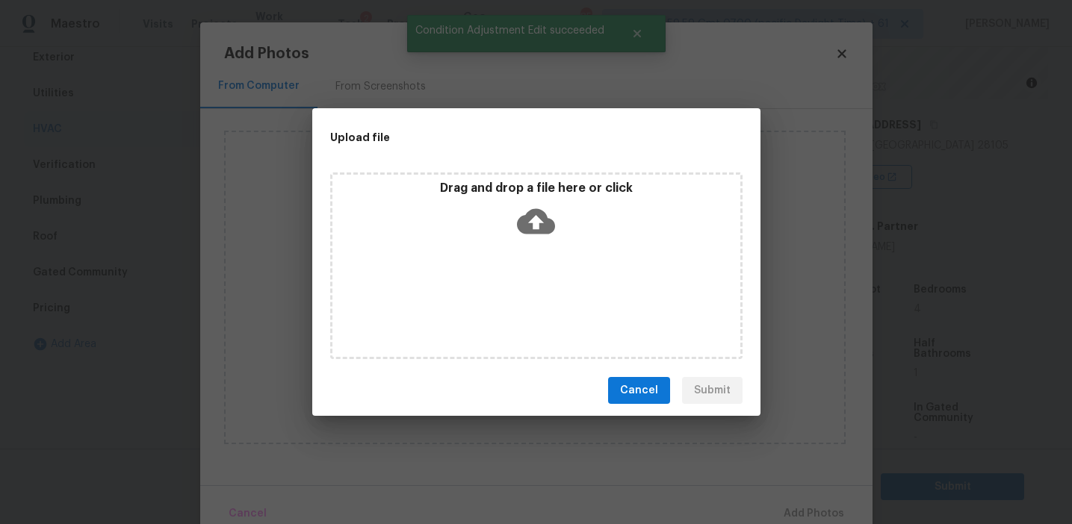
click at [465, 193] on p "Drag and drop a file here or click" at bounding box center [536, 189] width 408 height 16
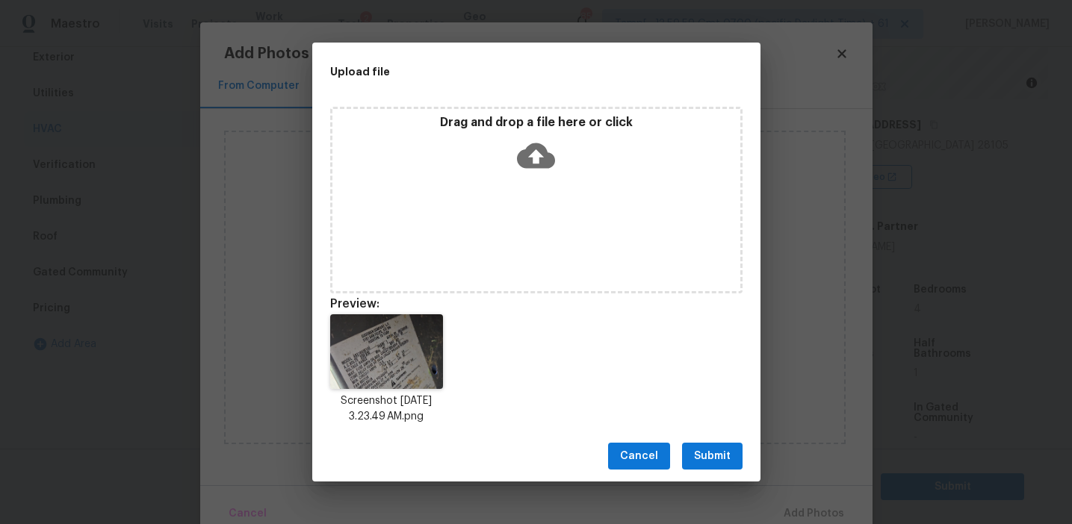
click at [701, 443] on button "Submit" at bounding box center [712, 457] width 60 height 28
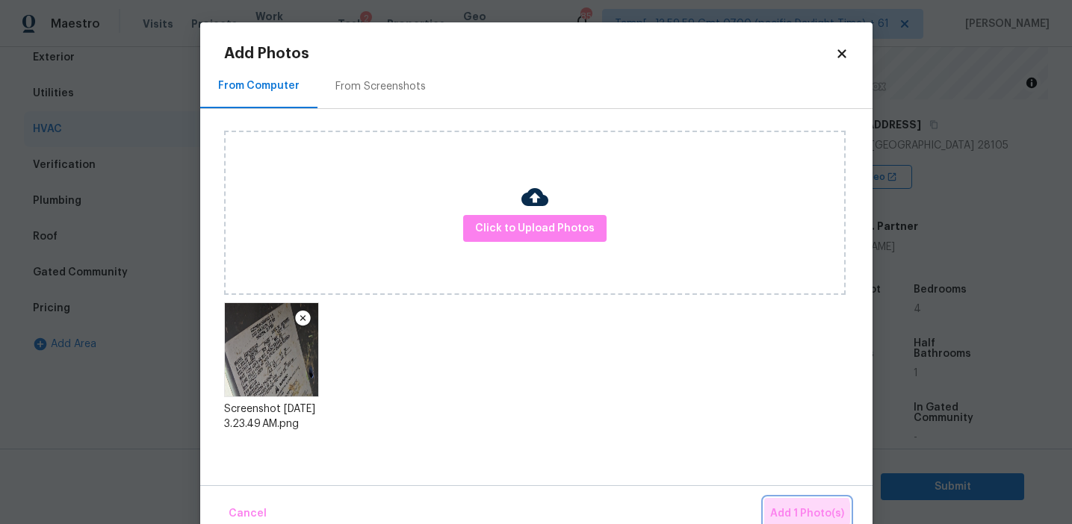
click at [801, 513] on span "Add 1 Photo(s)" at bounding box center [807, 514] width 74 height 19
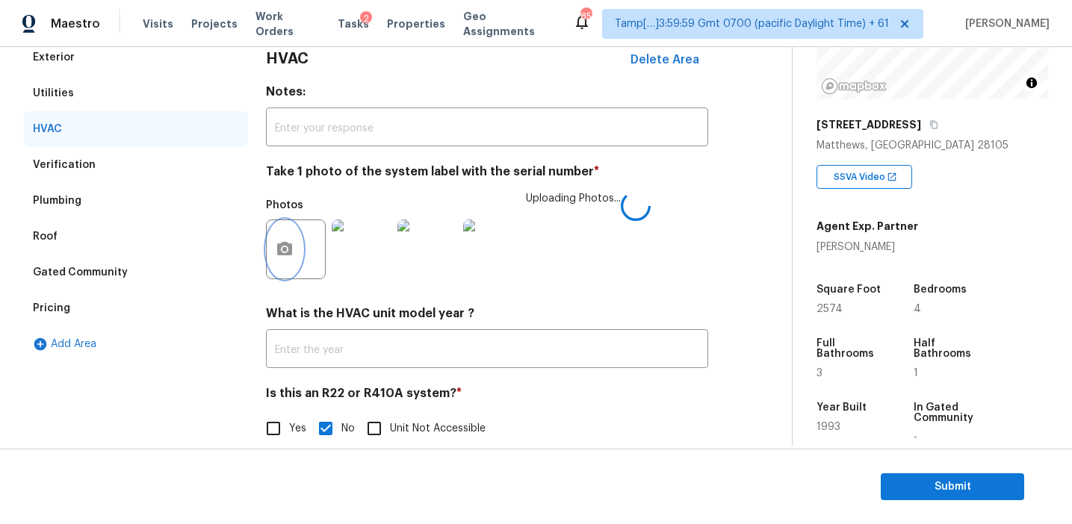
scroll to position [244, 0]
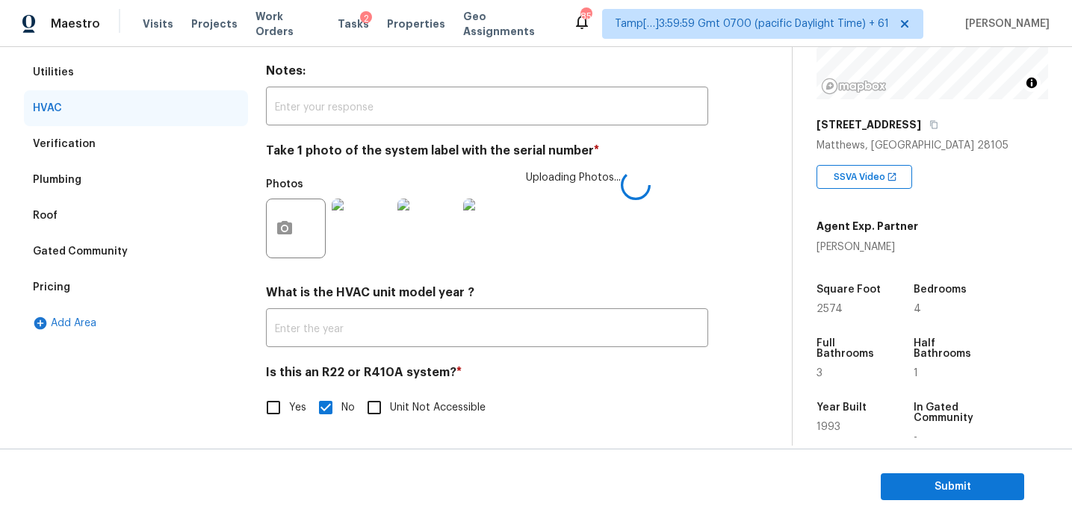
click at [524, 372] on h4 "Is this an R22 or R410A system? *" at bounding box center [487, 375] width 442 height 21
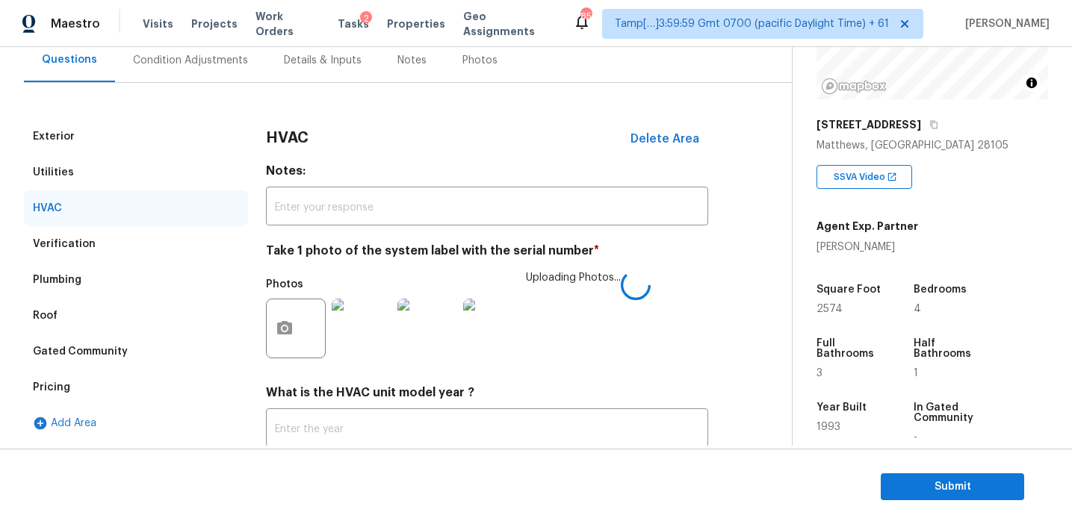
scroll to position [142, 0]
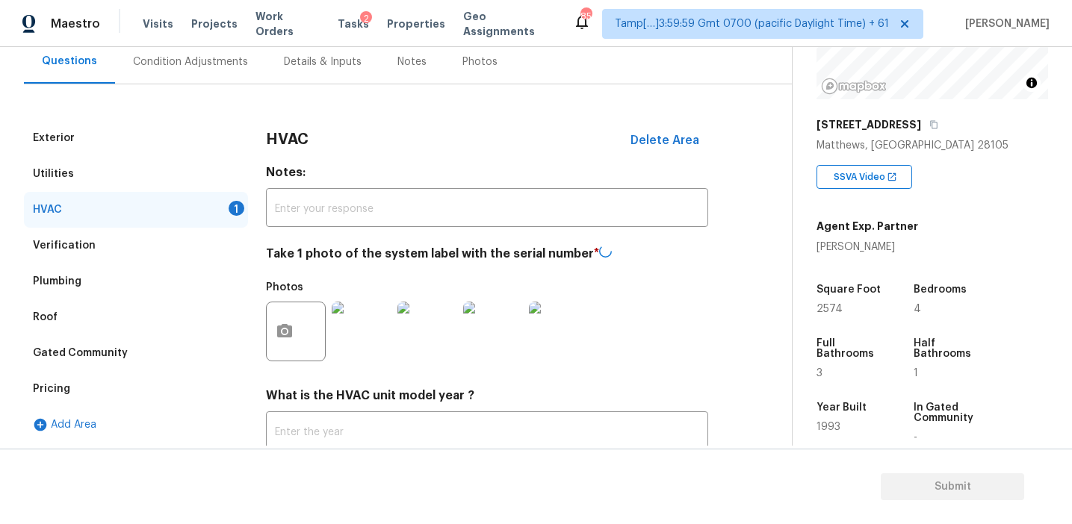
click at [232, 64] on div "Condition Adjustments" at bounding box center [190, 62] width 115 height 15
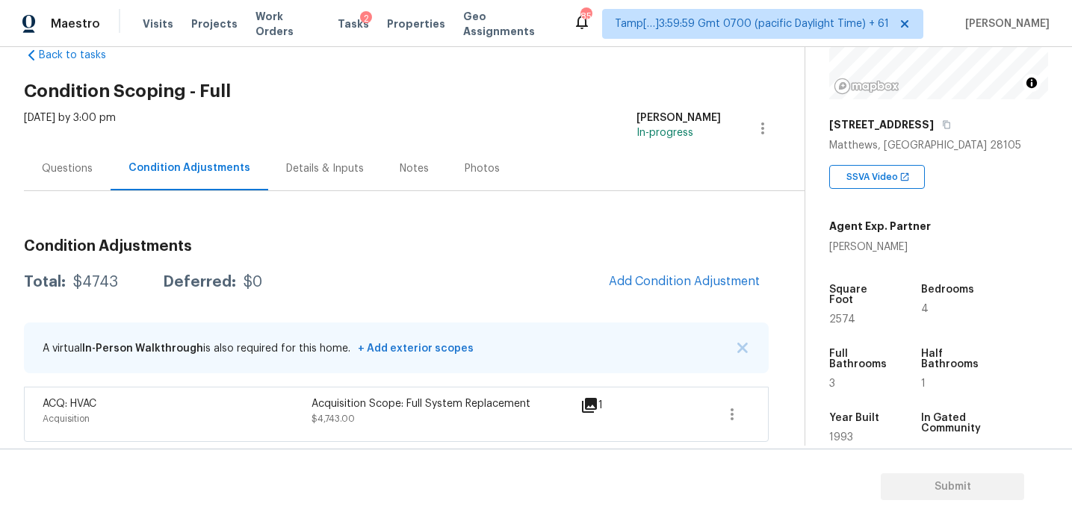
scroll to position [36, 0]
click at [651, 281] on span "Add Condition Adjustment" at bounding box center [684, 280] width 151 height 13
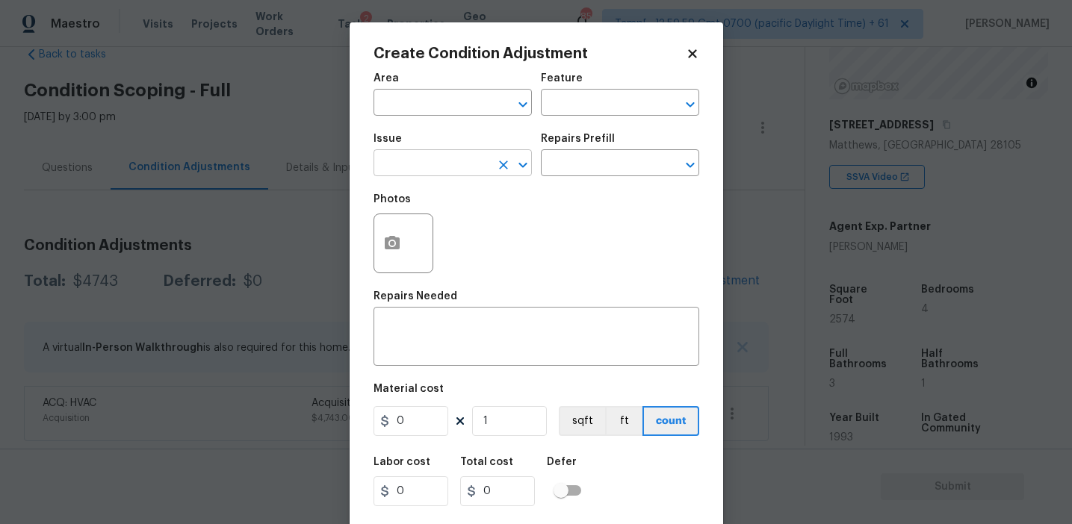
click at [439, 163] on input "text" at bounding box center [431, 164] width 117 height 23
click at [448, 238] on li "Pressure Washing" at bounding box center [452, 234] width 158 height 25
type input "Pressure Washing"
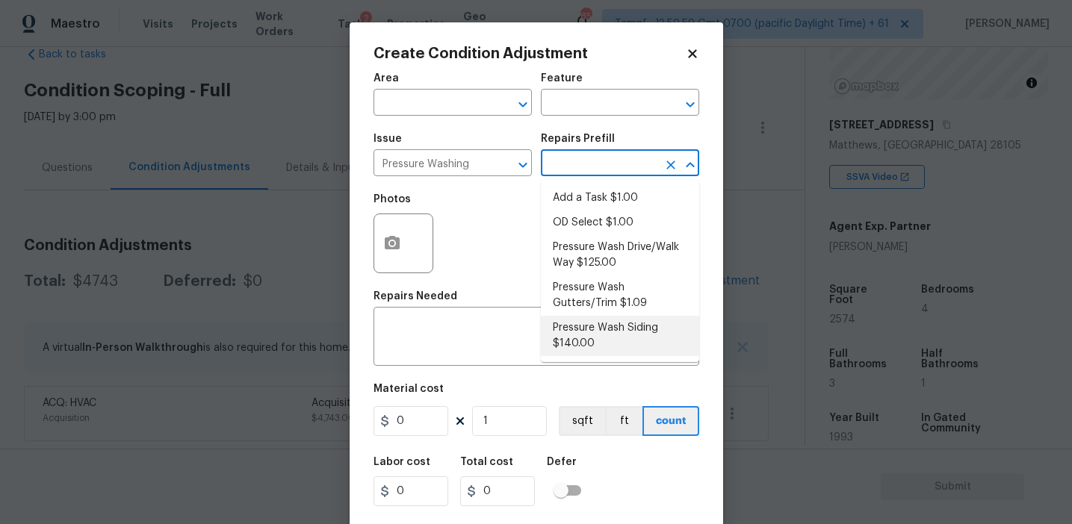
click at [587, 336] on li "Pressure Wash Siding $140.00" at bounding box center [620, 336] width 158 height 40
type input "Siding"
type textarea "Protect areas as needed for pressure washing. Pressure wash the siding on the h…"
type input "140"
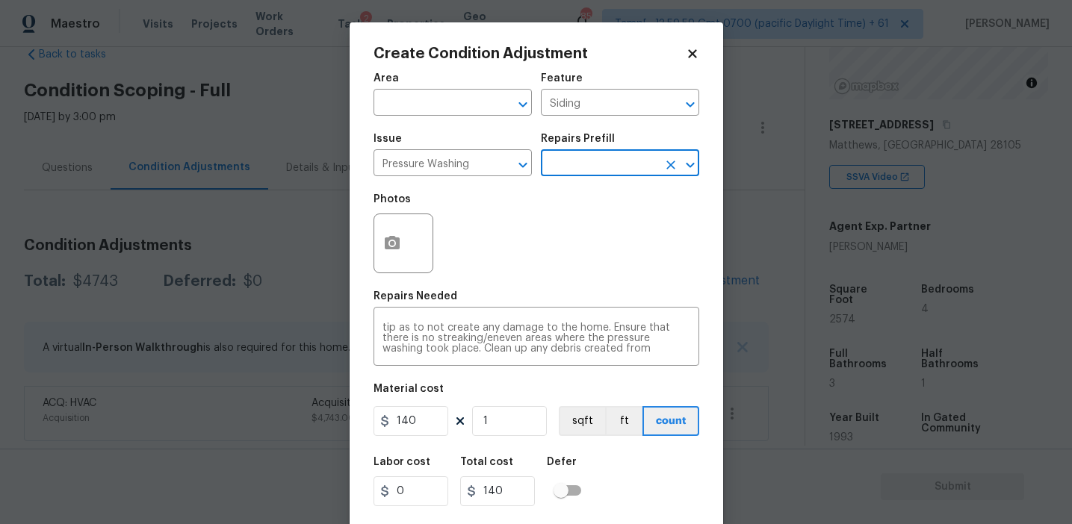
scroll to position [34, 0]
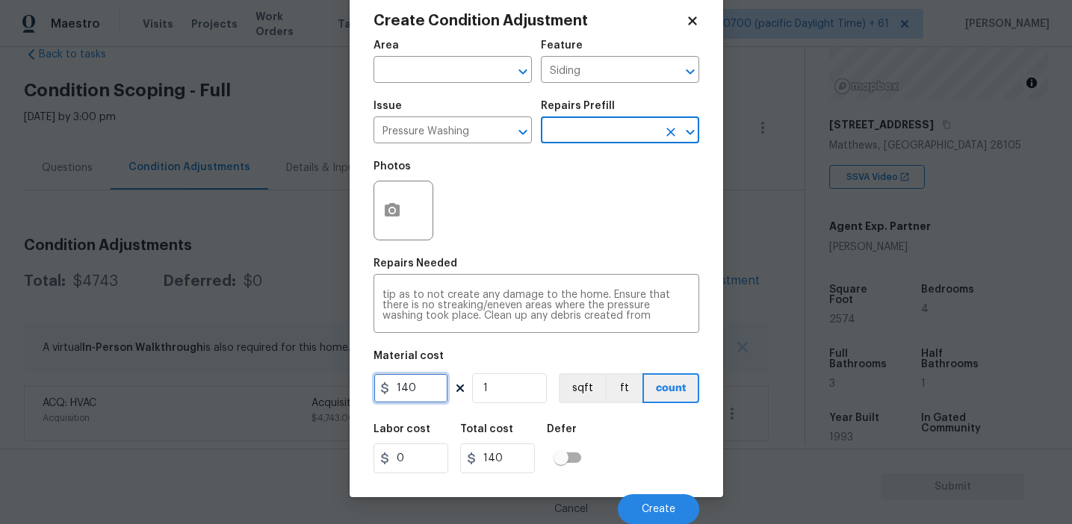
click at [412, 388] on input "140" at bounding box center [410, 388] width 75 height 30
type input "300"
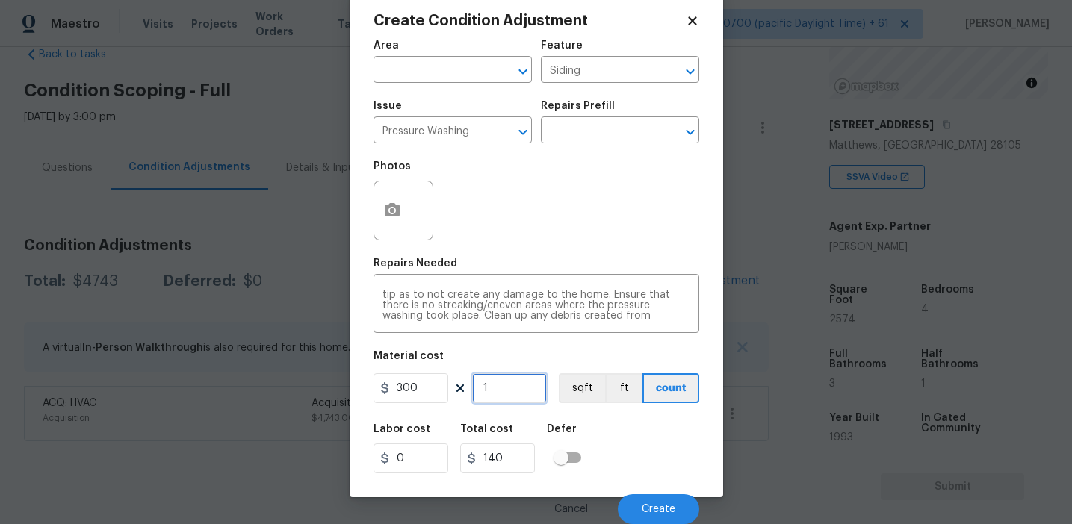
type input "300"
click at [656, 510] on span "Create" at bounding box center [659, 509] width 34 height 11
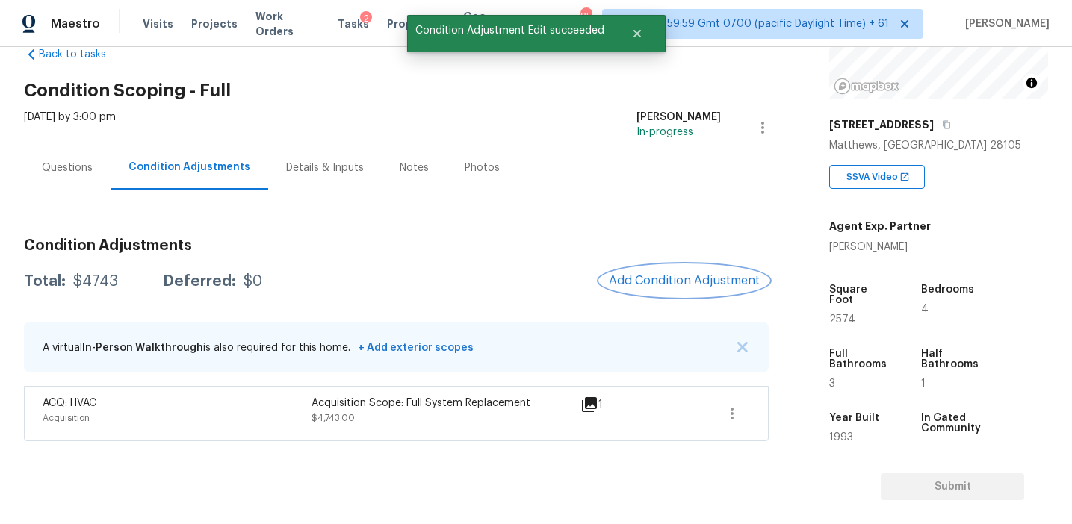
scroll to position [0, 0]
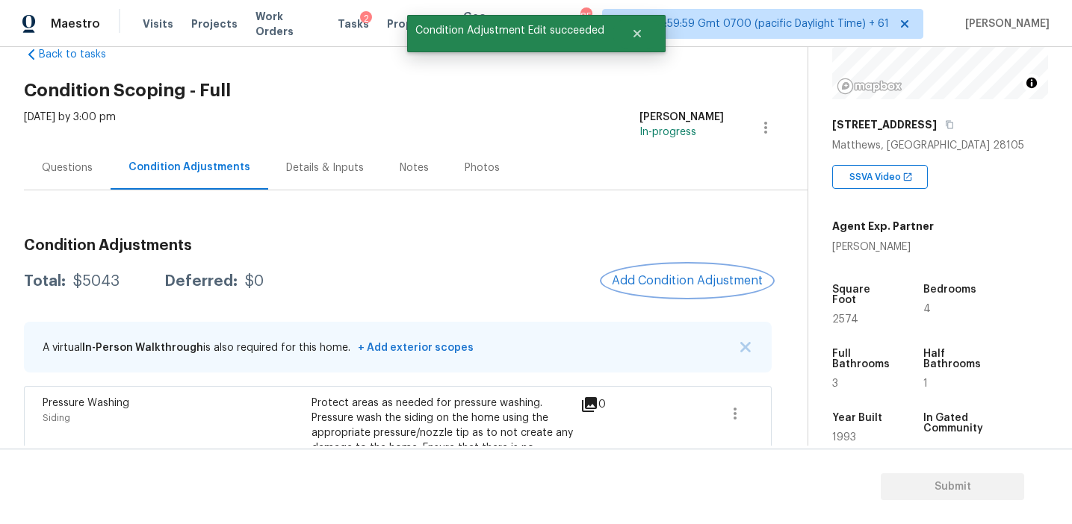
click at [649, 285] on span "Add Condition Adjustment" at bounding box center [687, 280] width 151 height 13
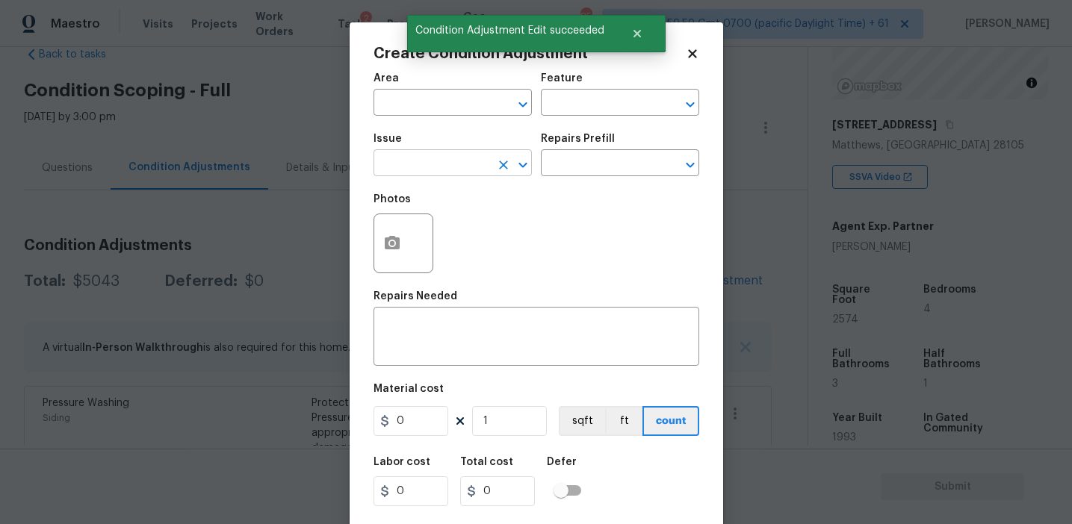
click at [433, 173] on input "text" at bounding box center [431, 164] width 117 height 23
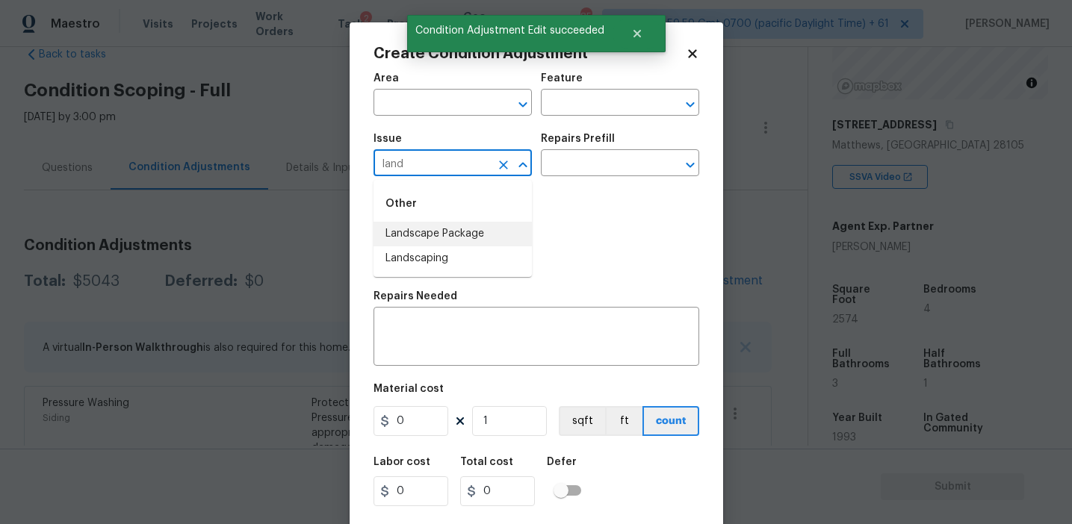
click at [480, 229] on li "Landscape Package" at bounding box center [452, 234] width 158 height 25
type input "Landscape Package"
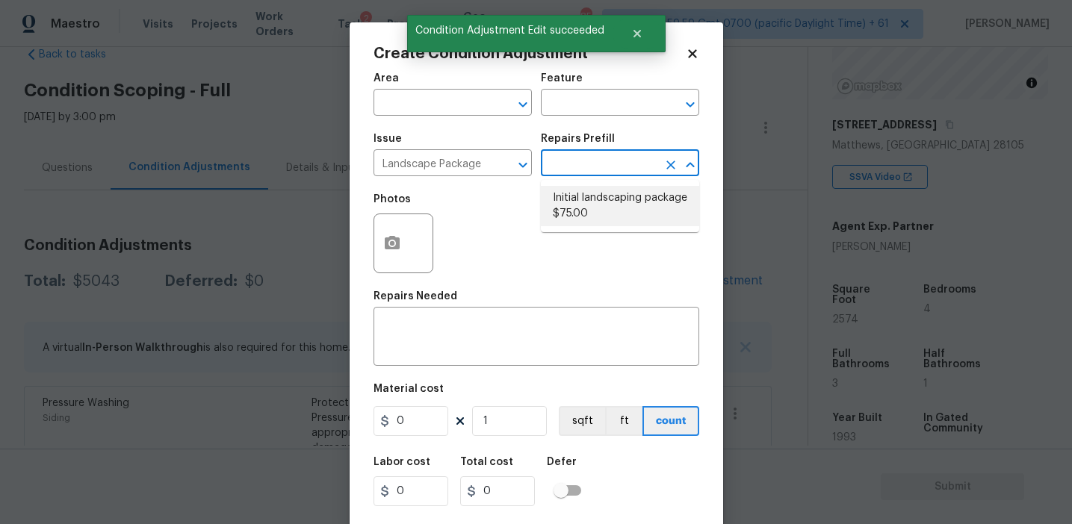
click at [604, 206] on li "Initial landscaping package $75.00" at bounding box center [620, 206] width 158 height 40
type input "Home Readiness Packages"
type textarea "Mowing of grass up to 6" in height. Mow, edge along driveways & sidewalks, trim…"
type input "75"
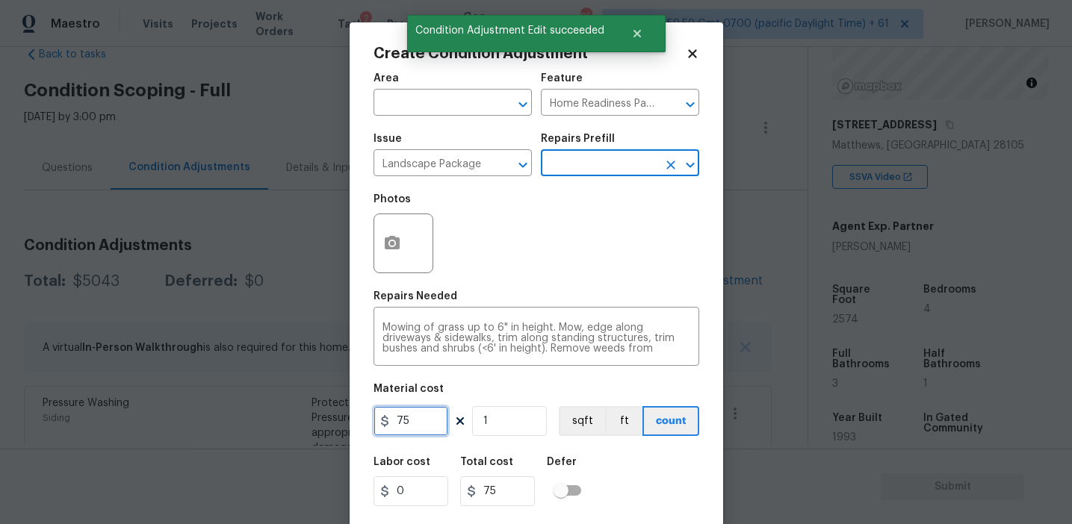
click at [423, 415] on input "75" at bounding box center [410, 421] width 75 height 30
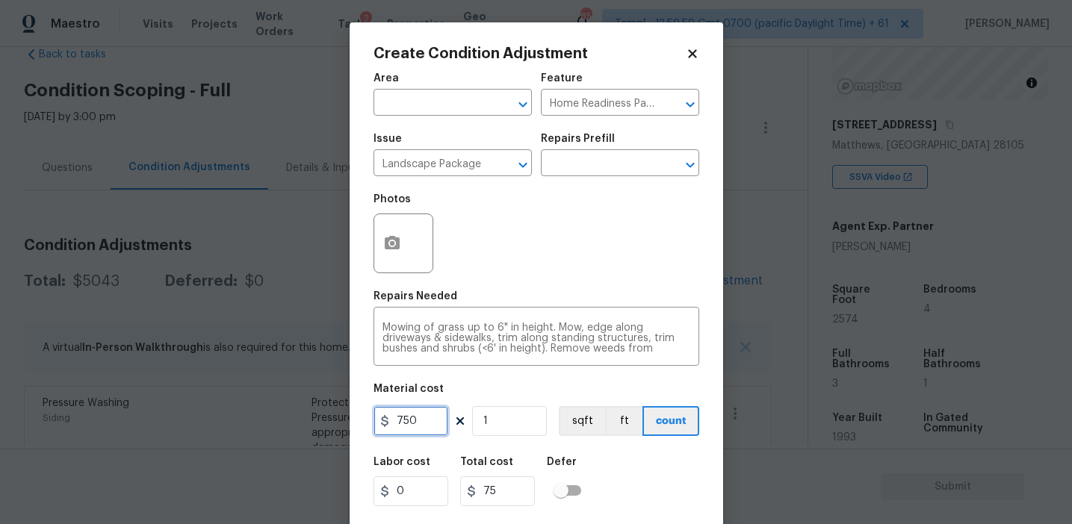
click at [423, 420] on input "750" at bounding box center [410, 421] width 75 height 30
type input "400"
click at [389, 246] on icon "button" at bounding box center [392, 244] width 18 height 18
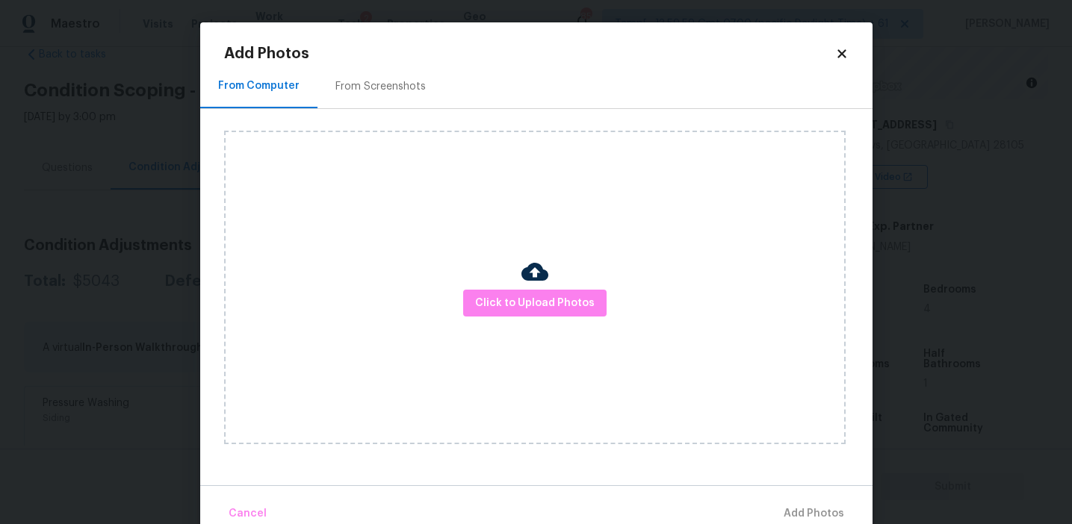
click at [400, 87] on div "From Screenshots" at bounding box center [380, 86] width 90 height 15
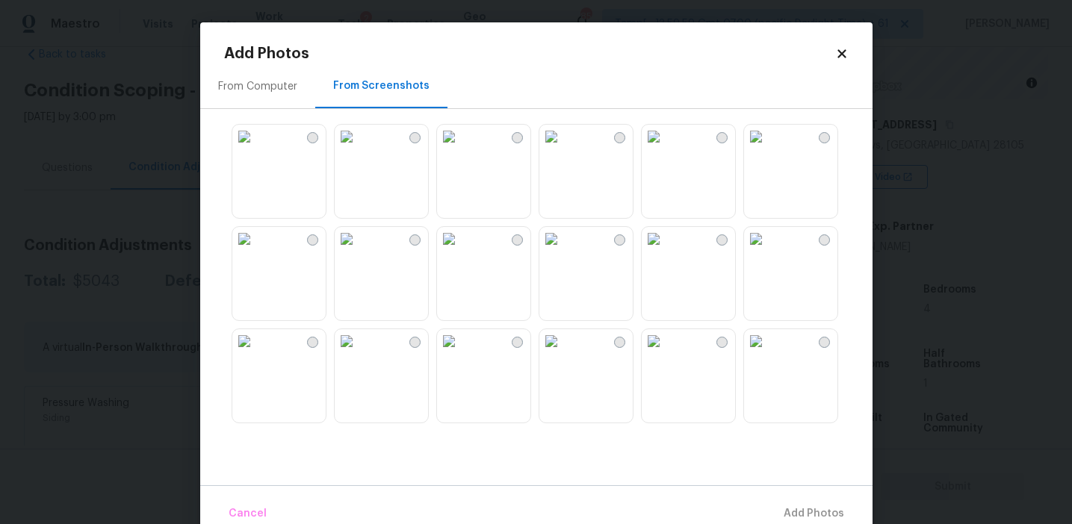
click at [359, 149] on img at bounding box center [347, 137] width 24 height 24
click at [665, 149] on img at bounding box center [654, 137] width 24 height 24
click at [768, 149] on img at bounding box center [756, 137] width 24 height 24
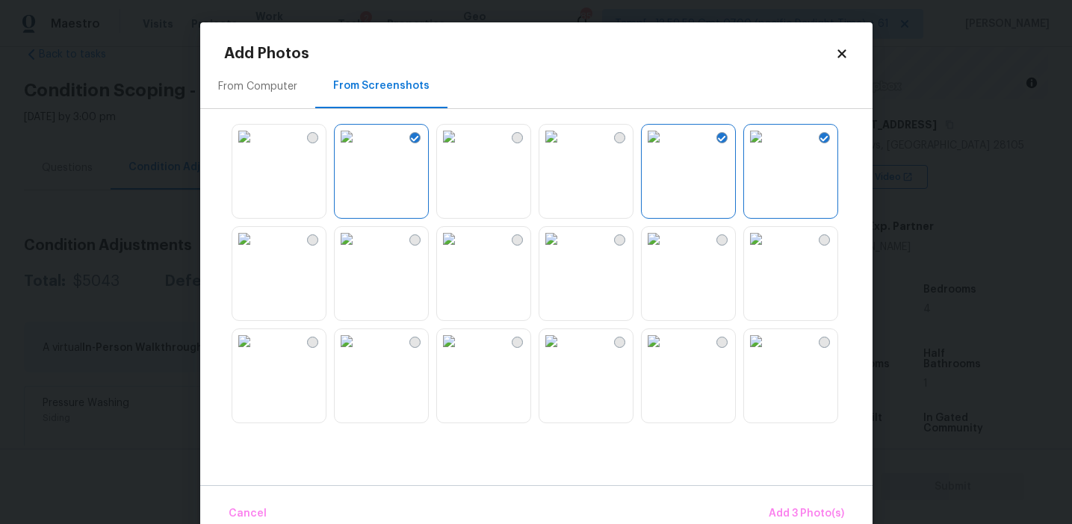
click at [768, 353] on img at bounding box center [756, 341] width 24 height 24
click at [256, 251] on img at bounding box center [244, 239] width 24 height 24
click at [781, 518] on span "Add 4 Photo(s)" at bounding box center [805, 514] width 77 height 19
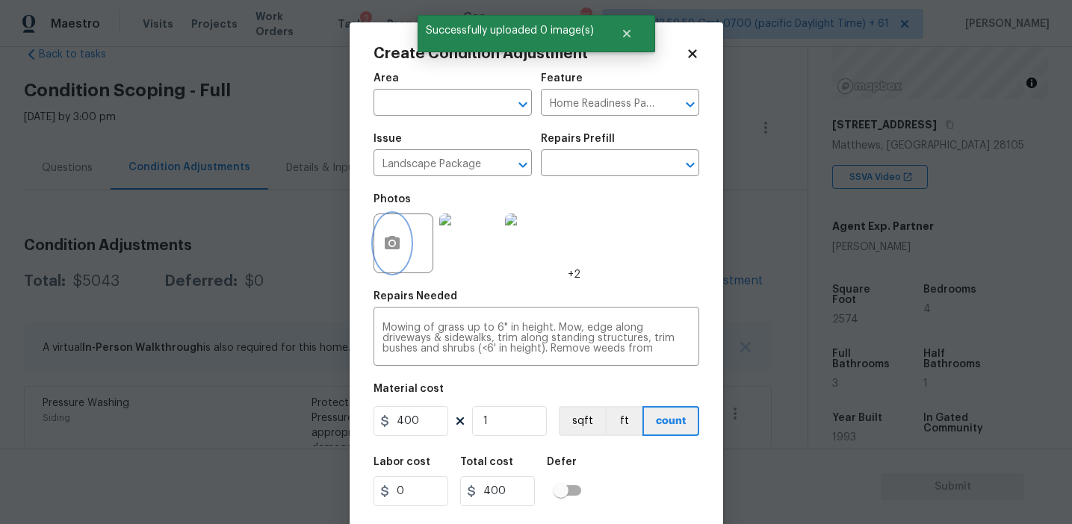
scroll to position [34, 0]
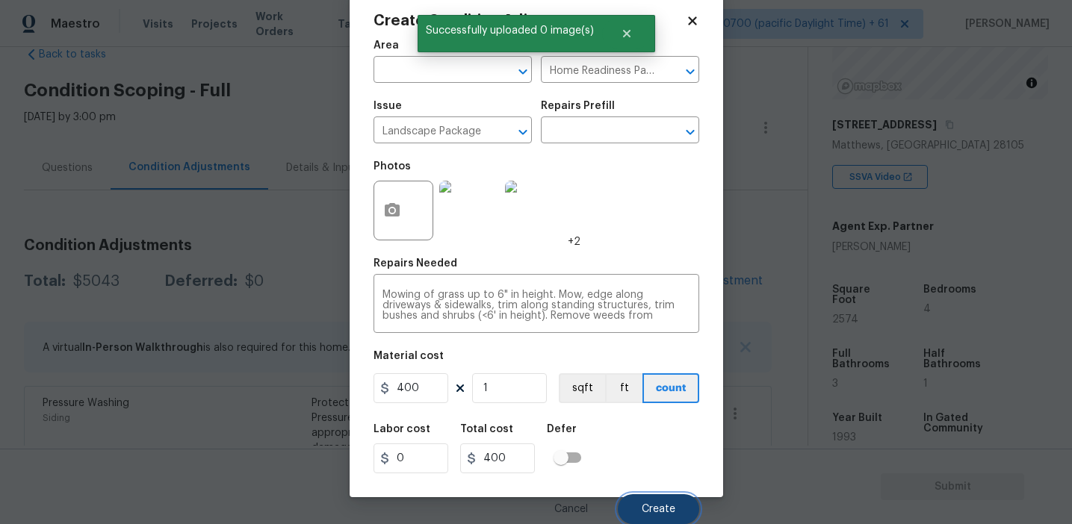
click at [656, 508] on span "Create" at bounding box center [659, 509] width 34 height 11
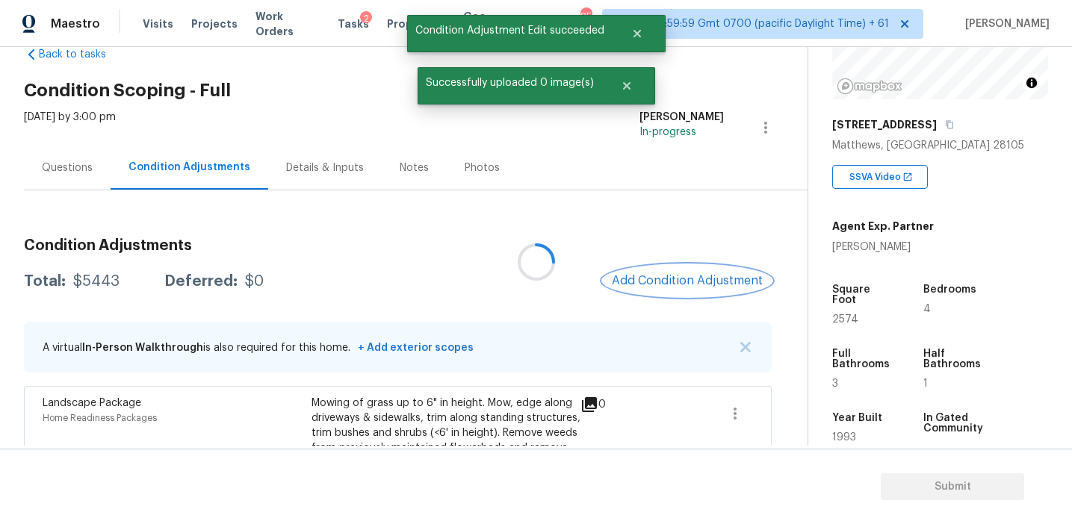
scroll to position [0, 0]
click at [659, 288] on button "Add Condition Adjustment" at bounding box center [687, 280] width 169 height 31
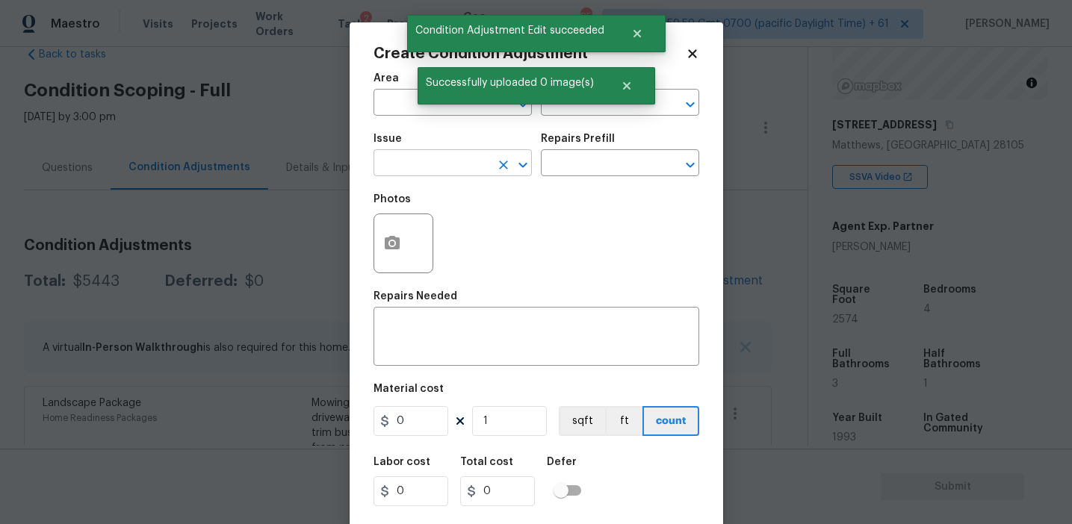
click at [434, 161] on input "text" at bounding box center [431, 164] width 117 height 23
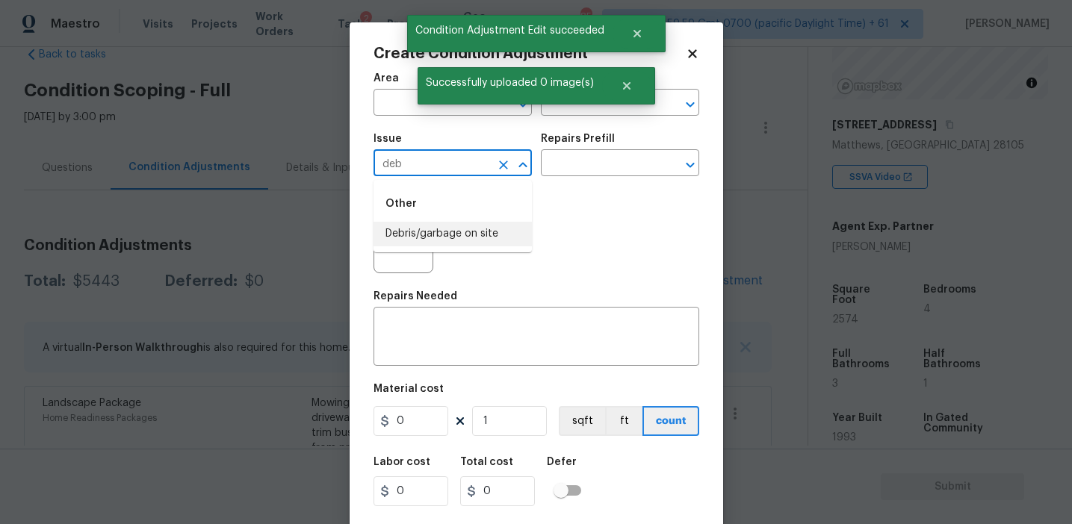
click at [466, 234] on li "Debris/garbage on site" at bounding box center [452, 234] width 158 height 25
type input "Debris/garbage on site"
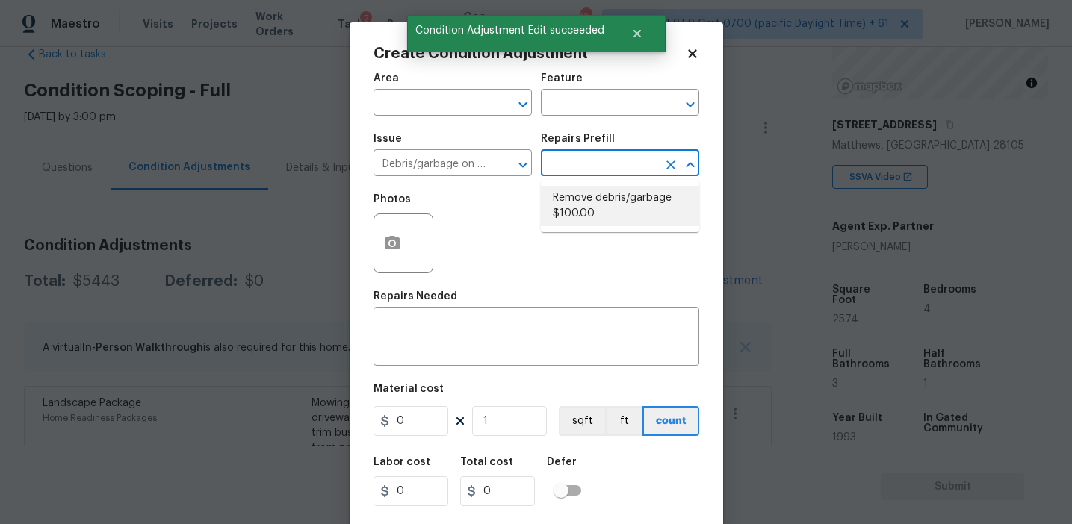
click at [586, 217] on li "Remove debris/garbage $100.00" at bounding box center [620, 206] width 158 height 40
type textarea "Remove, haul off, and properly dispose of any debris left by seller to offsite …"
type input "100"
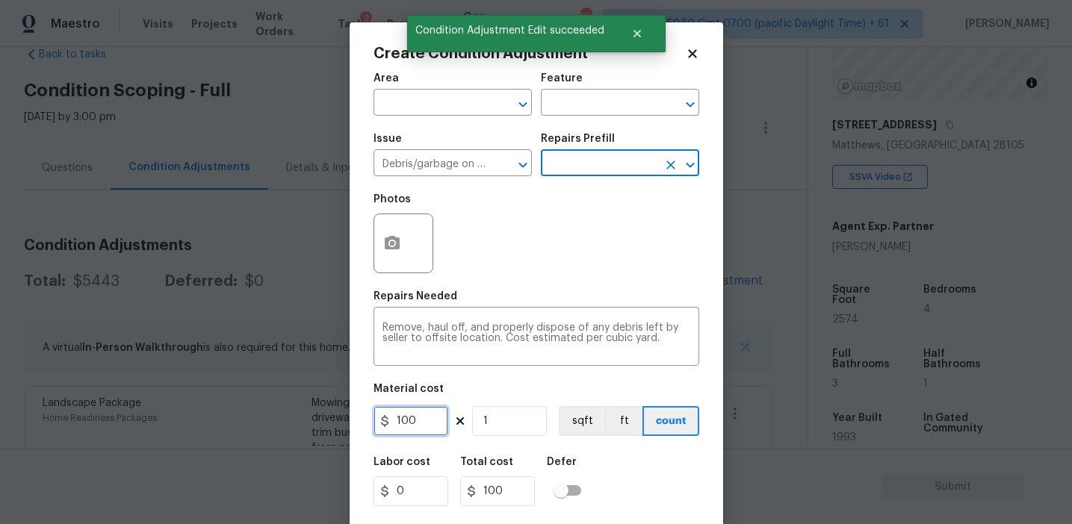
click at [428, 420] on input "100" at bounding box center [410, 421] width 75 height 30
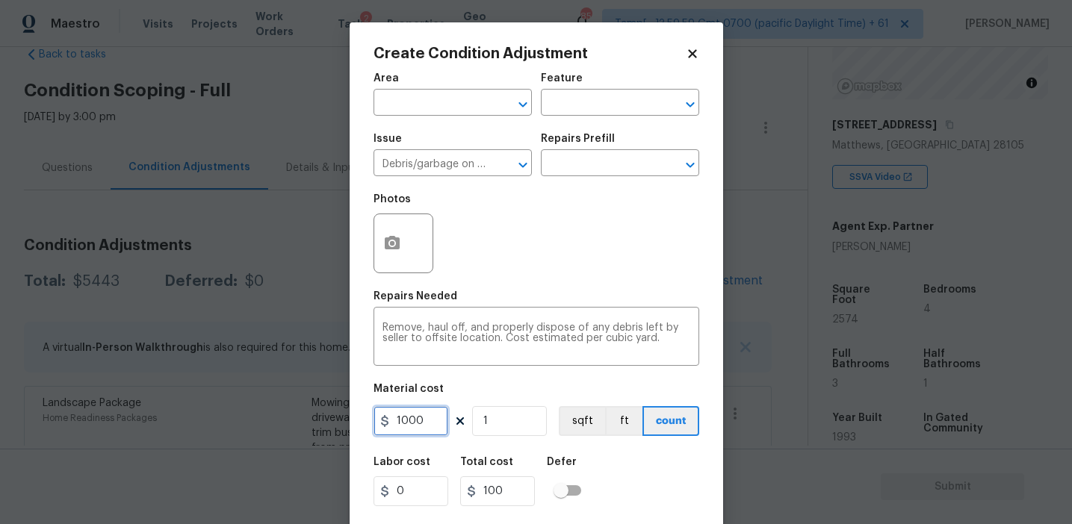
type input "1000"
type input "2"
type input "2000"
type input "2"
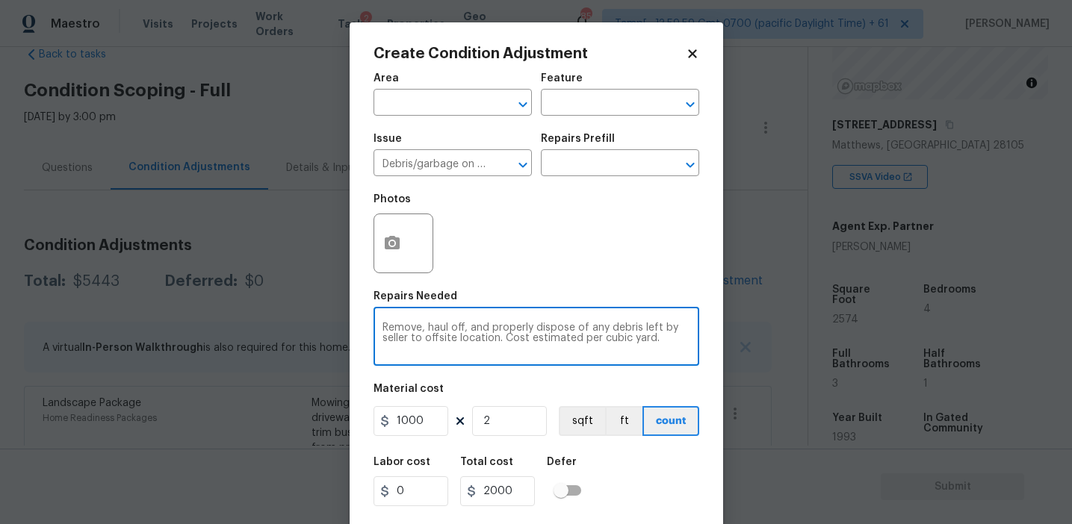
click at [420, 329] on textarea "Remove, haul off, and properly dispose of any debris left by seller to offsite …" at bounding box center [536, 338] width 308 height 31
type textarea "Remove sheds, haul off, and properly dispose of any debris left by seller to of…"
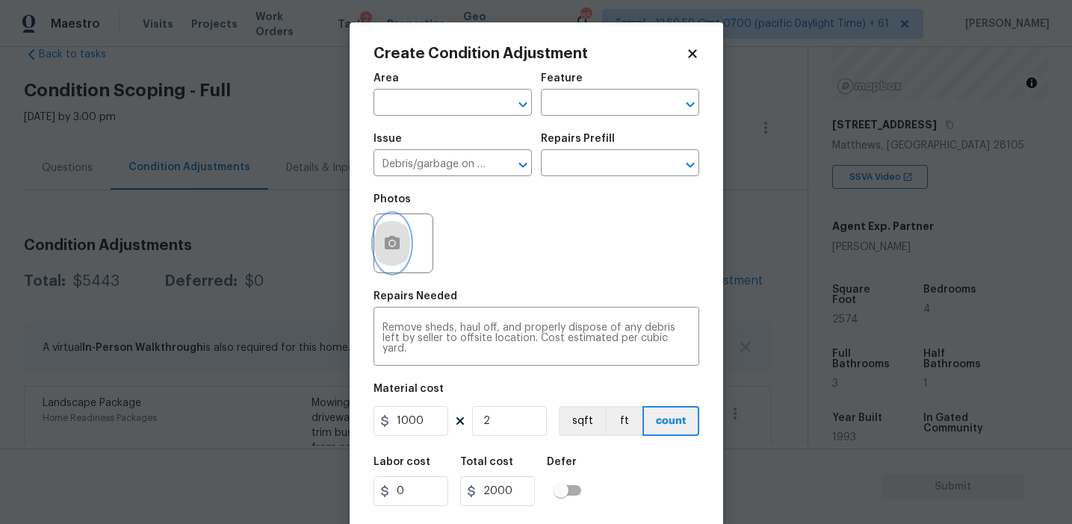
click at [391, 242] on circle "button" at bounding box center [391, 243] width 4 height 4
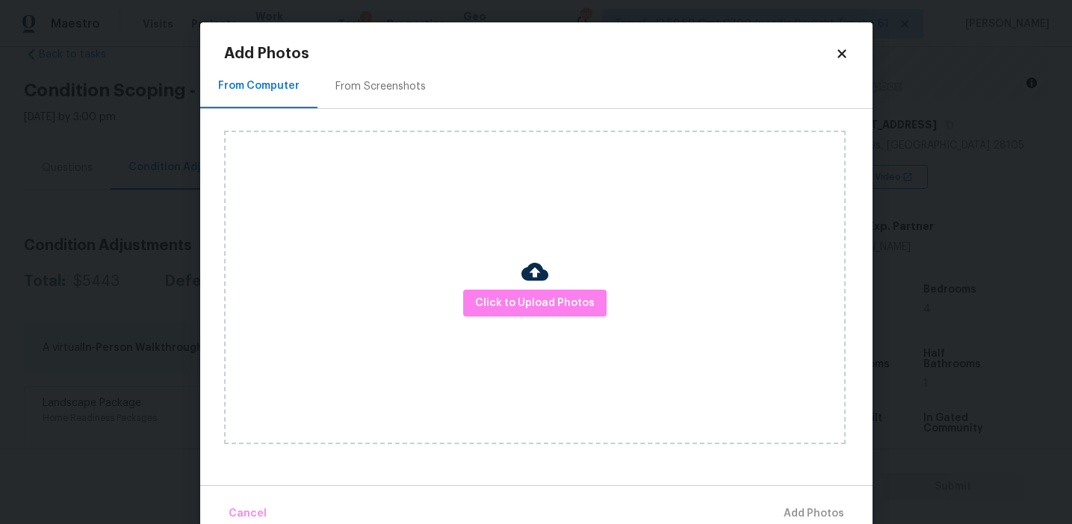
click at [384, 77] on div "From Screenshots" at bounding box center [380, 86] width 126 height 44
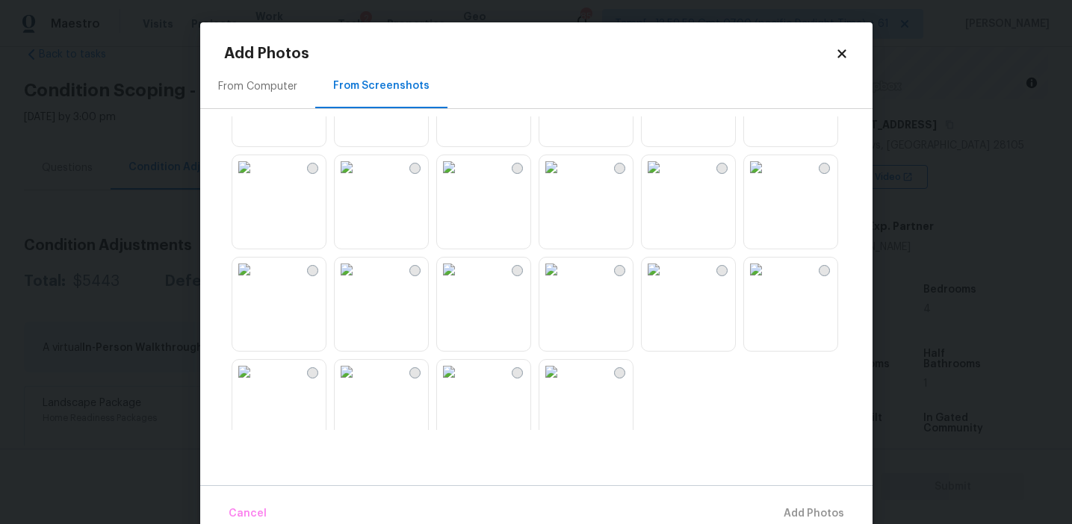
scroll to position [1391, 0]
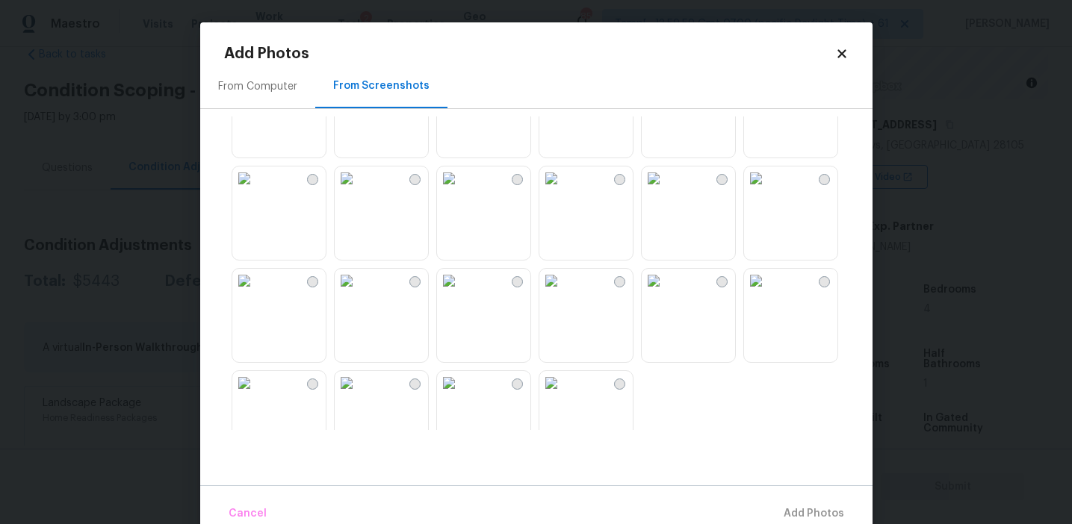
click at [256, 293] on img at bounding box center [244, 281] width 24 height 24
click at [795, 503] on button "Add 1 Photo(s)" at bounding box center [807, 514] width 86 height 32
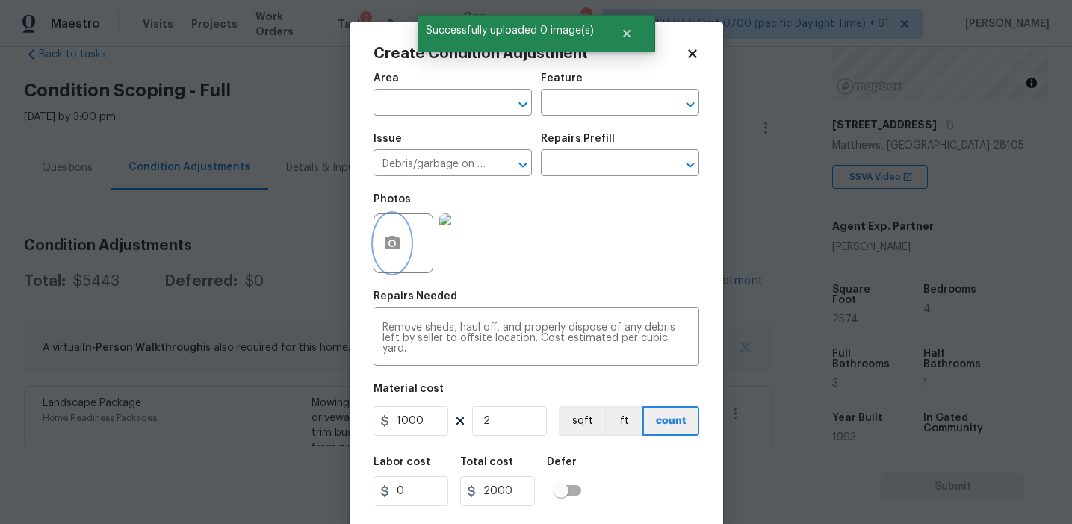
scroll to position [34, 0]
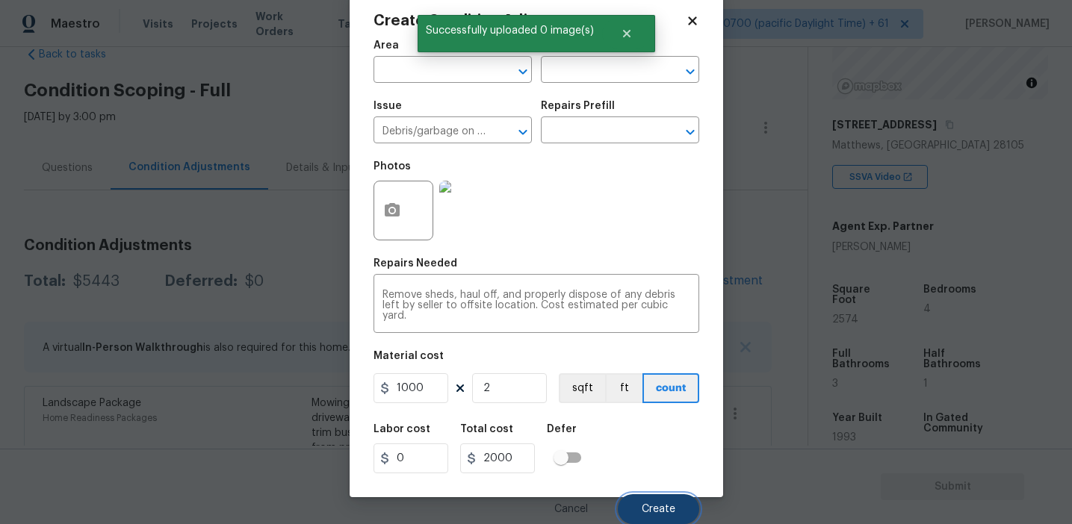
click at [662, 509] on span "Create" at bounding box center [659, 509] width 34 height 11
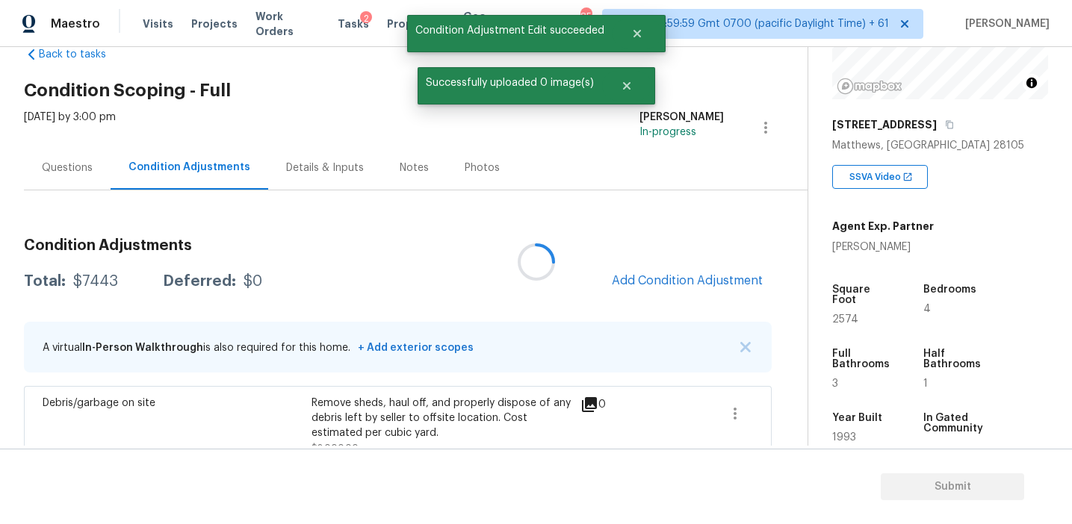
scroll to position [0, 0]
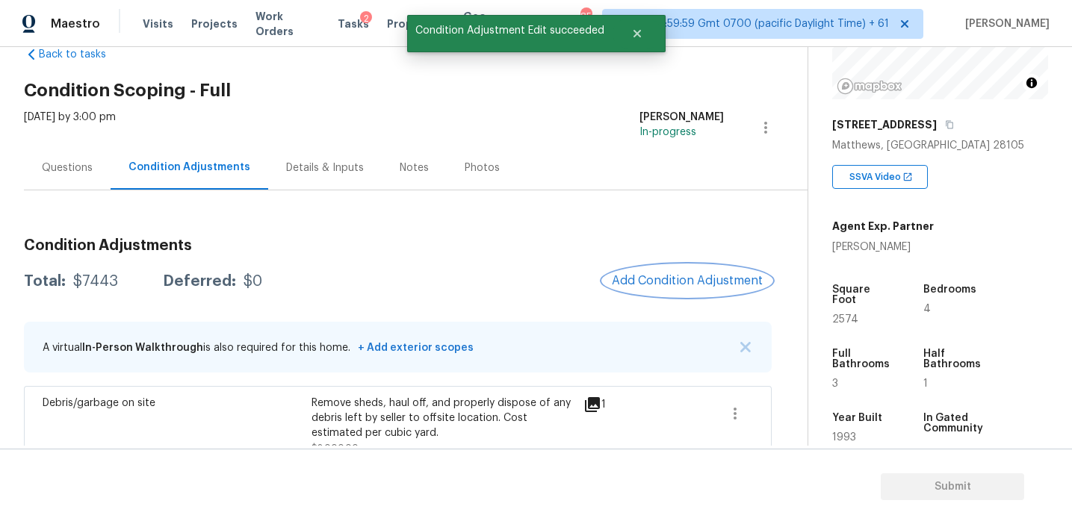
click at [646, 270] on button "Add Condition Adjustment" at bounding box center [687, 280] width 169 height 31
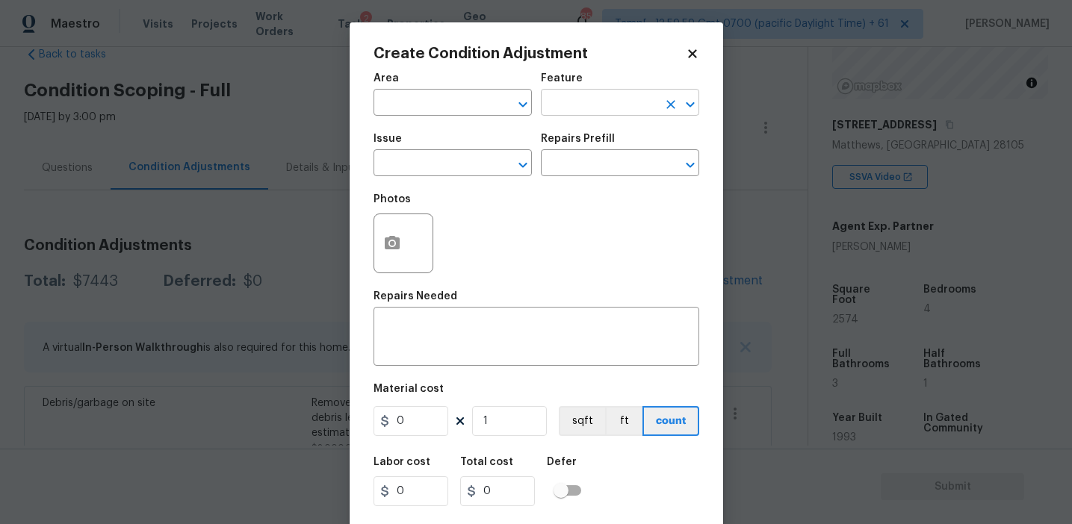
click at [578, 114] on input "text" at bounding box center [599, 104] width 117 height 23
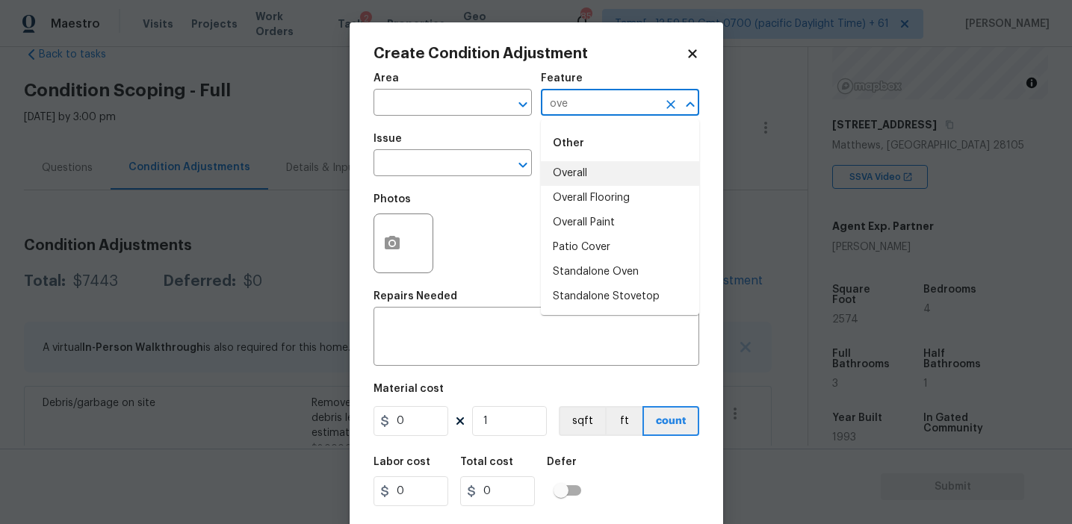
click at [577, 167] on li "Overall" at bounding box center [620, 173] width 158 height 25
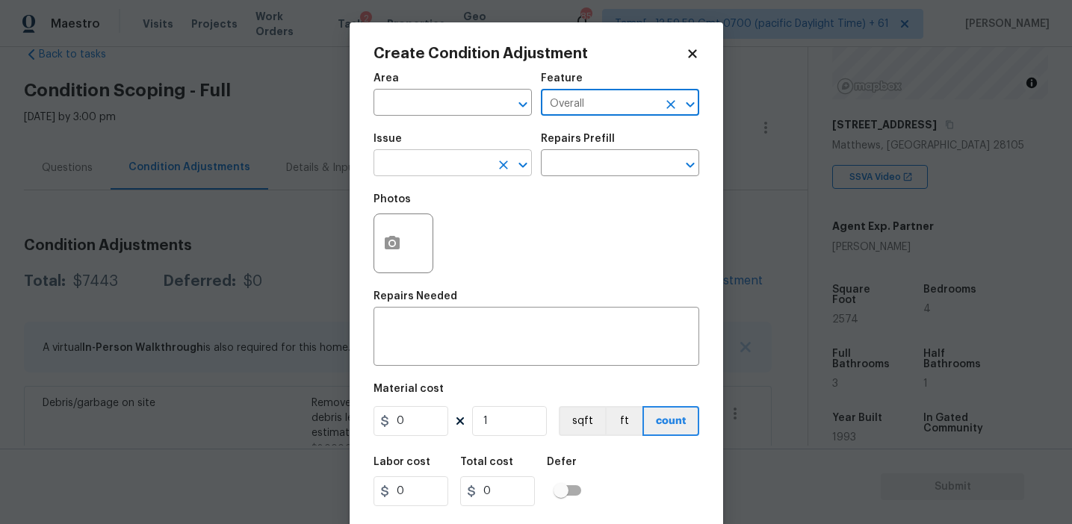
type input "Overall"
click at [443, 167] on input "text" at bounding box center [431, 164] width 117 height 23
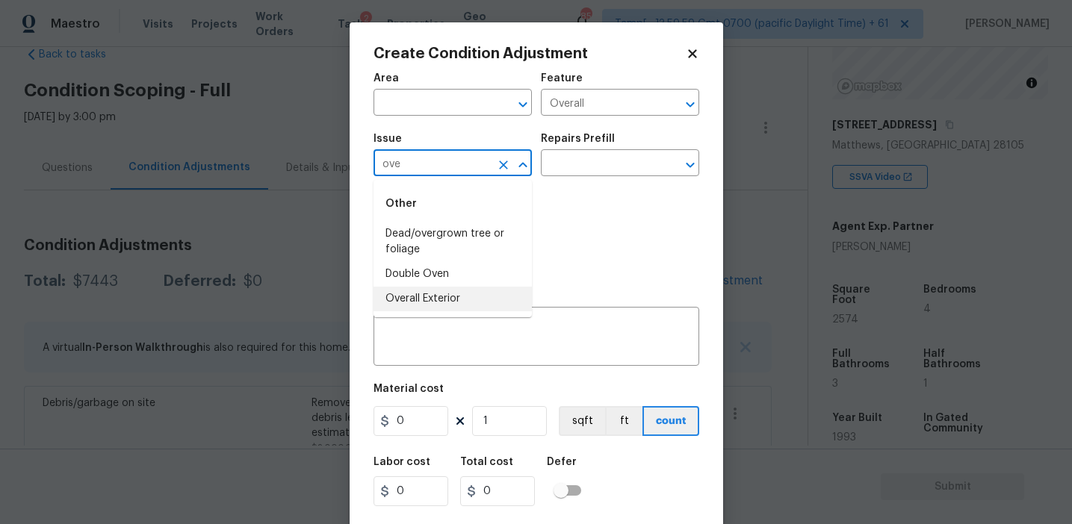
click at [440, 297] on li "Overall Exterior" at bounding box center [452, 299] width 158 height 25
type input "Overall Exterior"
click at [450, 325] on textarea at bounding box center [536, 338] width 308 height 31
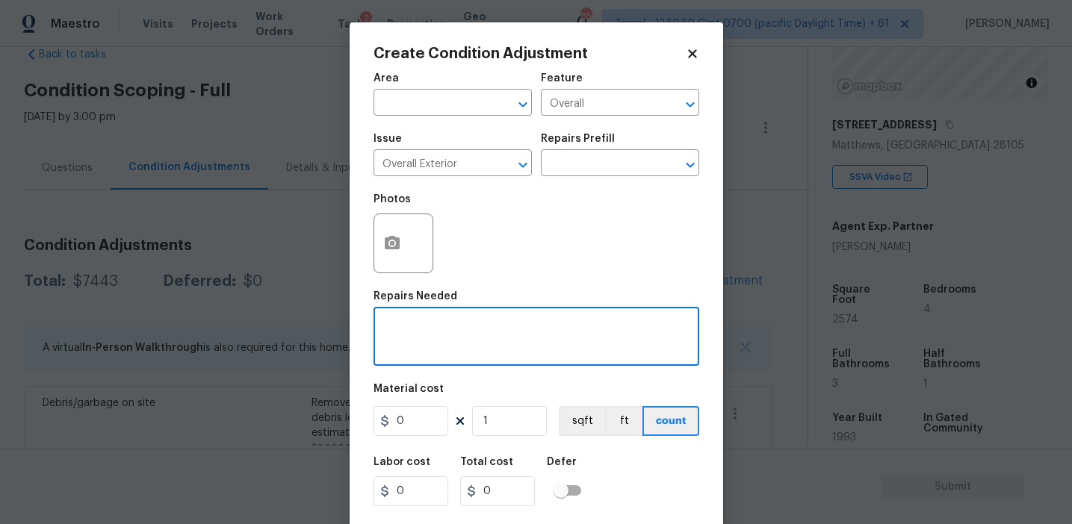
paste textarea "Overall exterior repairs (siding, stucco, fencing, soffit, [PERSON_NAME], trims…"
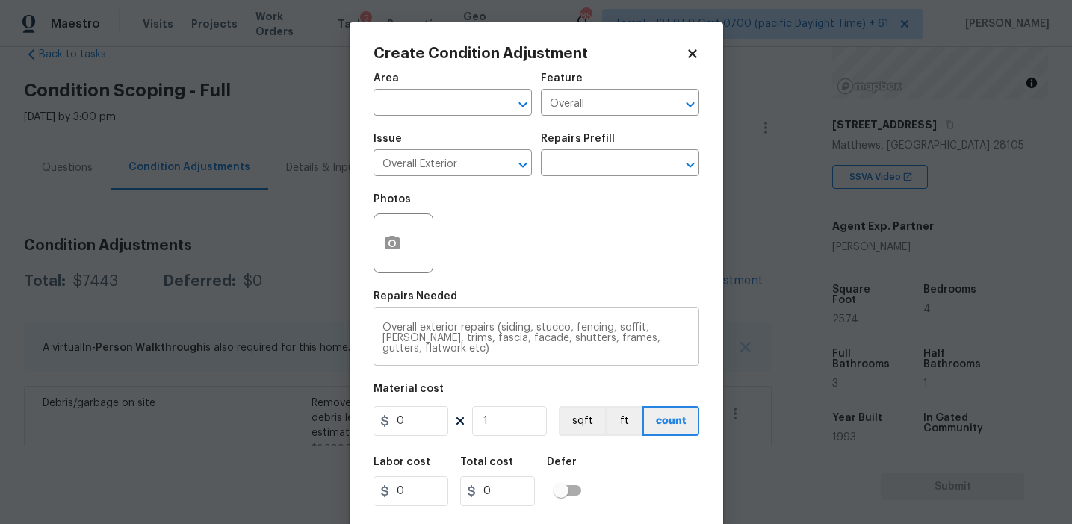
click at [596, 326] on textarea "Overall exterior repairs (siding, stucco, fencing, soffit, [PERSON_NAME], trims…" at bounding box center [536, 338] width 308 height 31
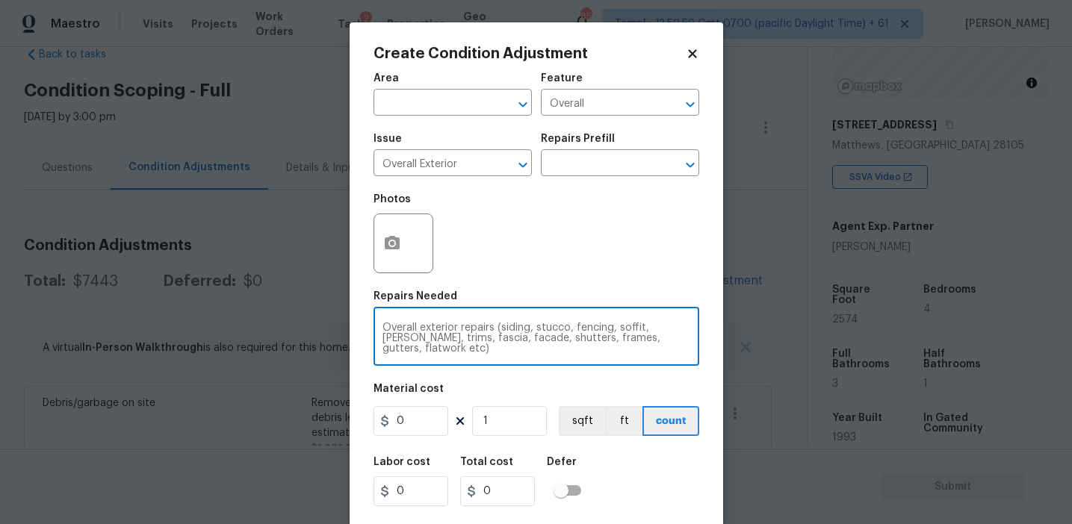
click at [596, 326] on textarea "Overall exterior repairs (siding, stucco, fencing, soffit, [PERSON_NAME], trims…" at bounding box center [536, 338] width 308 height 31
type textarea "Overall exterior repairs (siding, stucco, soffit, [PERSON_NAME], trims, fascia,…"
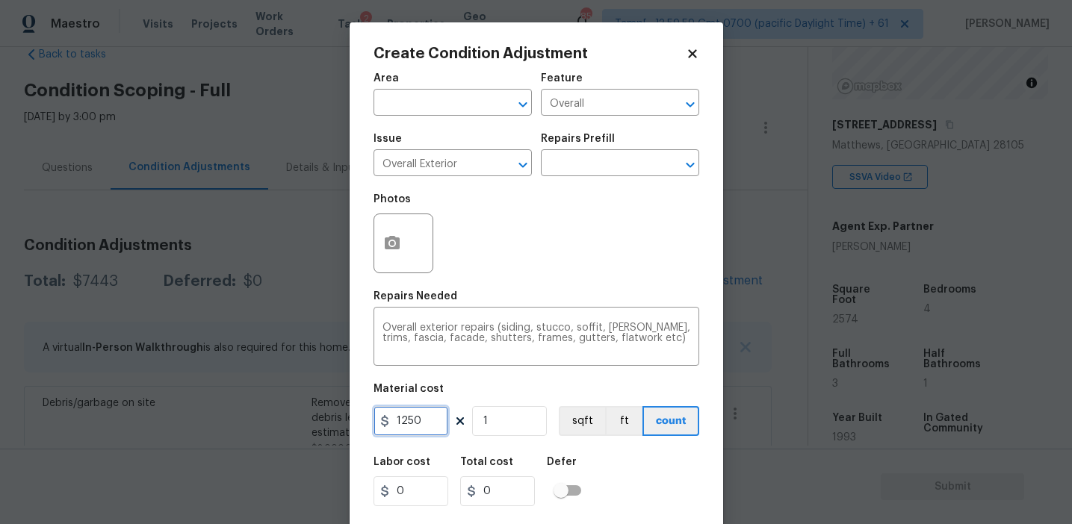
type input "1250"
click at [381, 236] on button "button" at bounding box center [392, 243] width 36 height 58
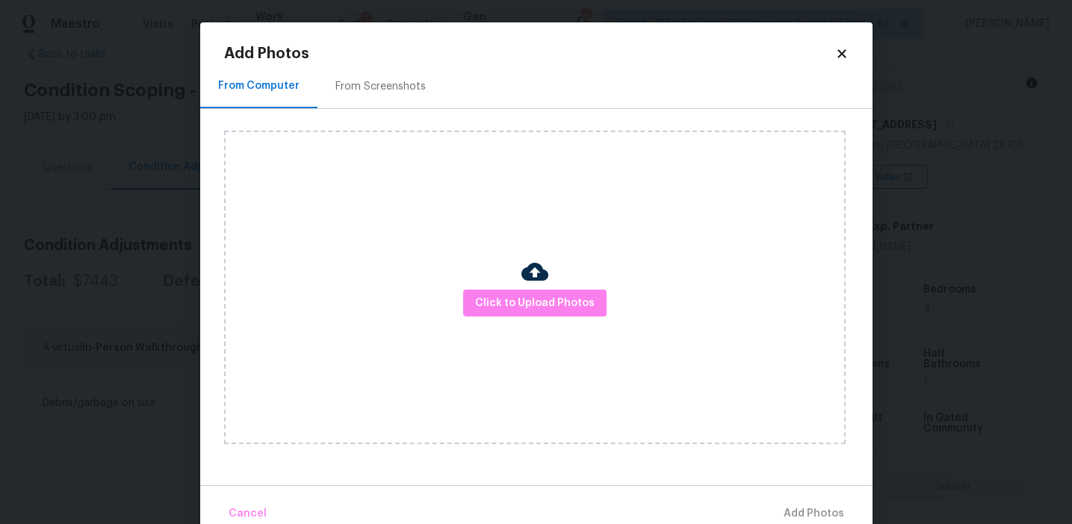
click at [387, 75] on div "From Screenshots" at bounding box center [380, 86] width 126 height 44
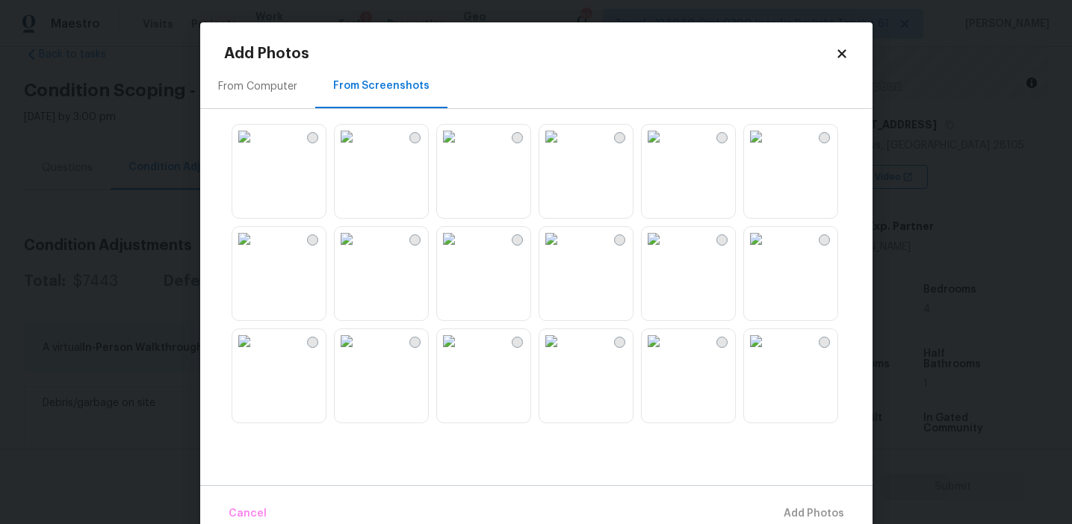
click at [563, 149] on img at bounding box center [551, 137] width 24 height 24
click at [768, 149] on img at bounding box center [756, 137] width 24 height 24
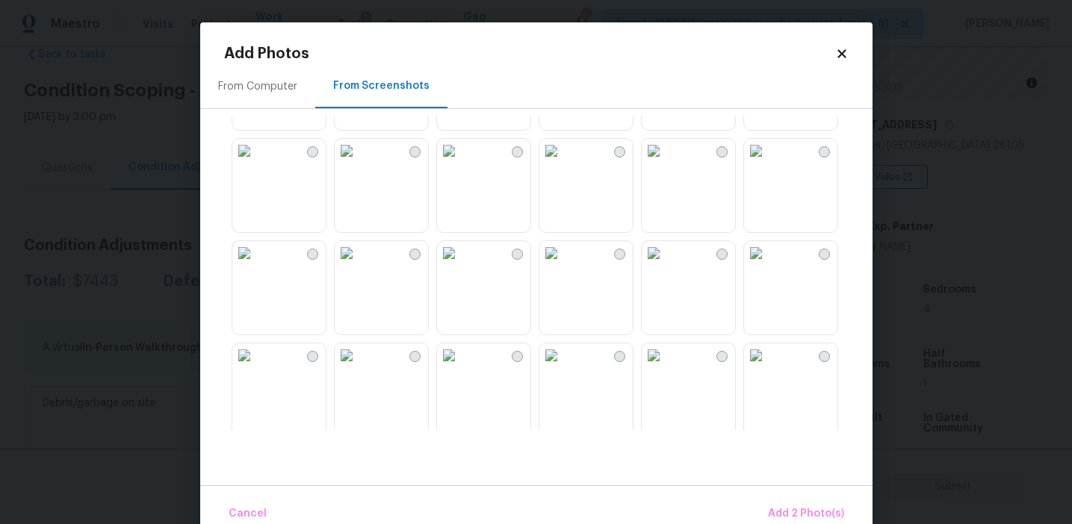
scroll to position [212, 0]
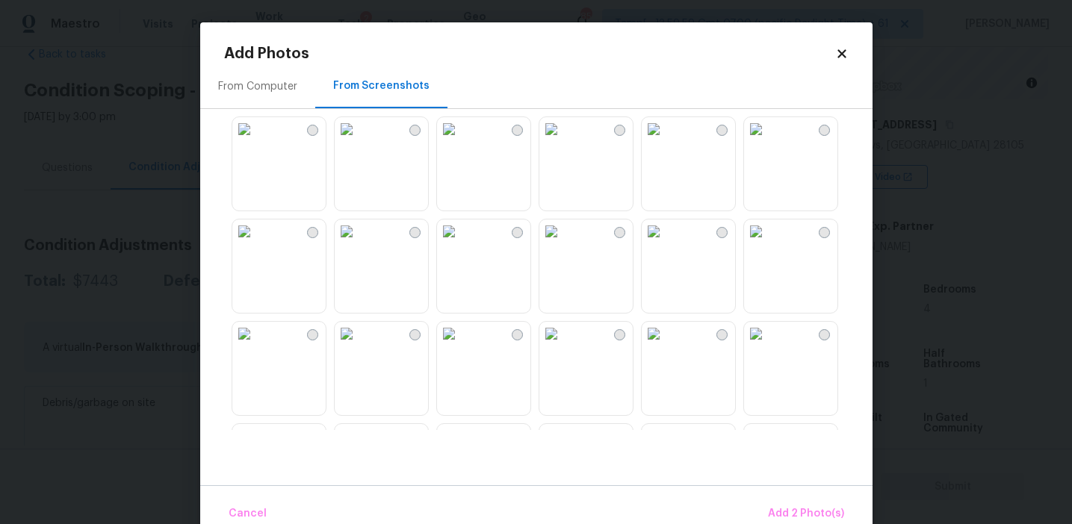
click at [752, 243] on img at bounding box center [756, 232] width 24 height 24
click at [768, 346] on img at bounding box center [756, 334] width 24 height 24
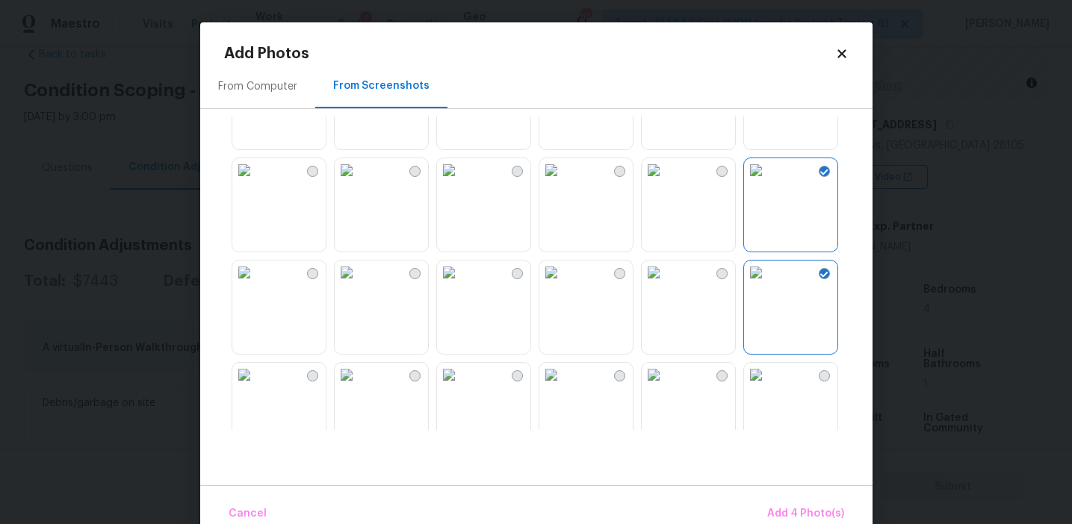
scroll to position [346, 0]
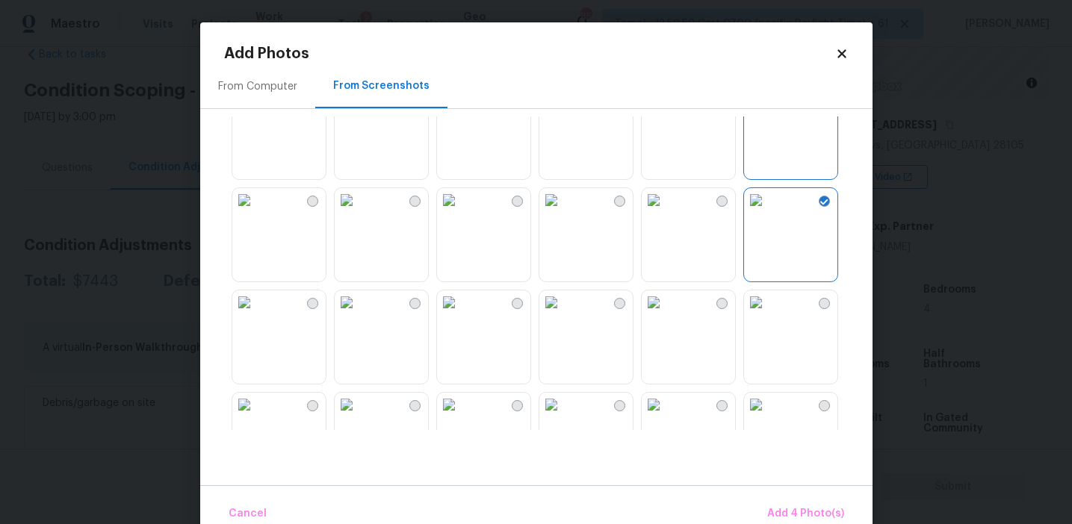
click at [359, 212] on img at bounding box center [347, 200] width 24 height 24
click at [359, 314] on img at bounding box center [347, 303] width 24 height 24
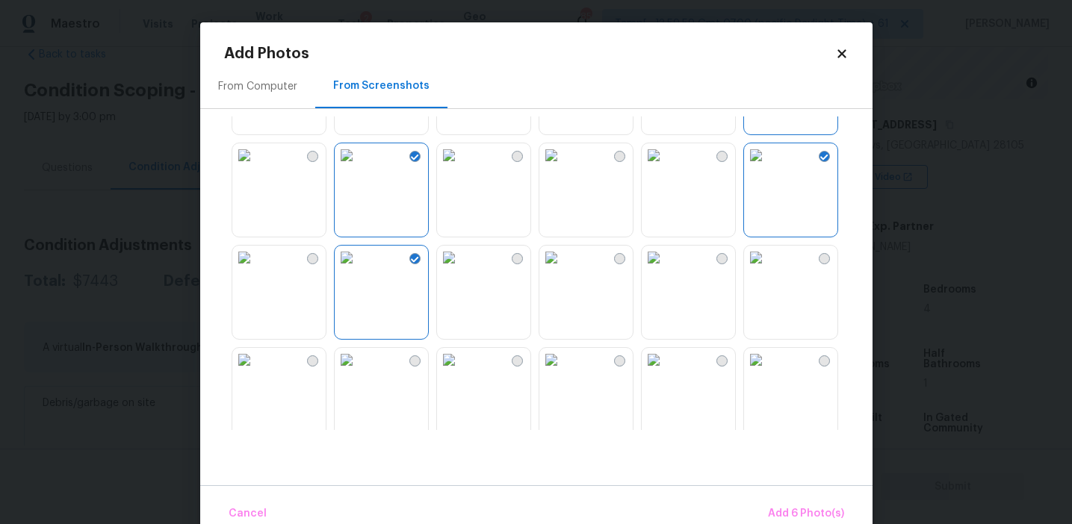
click at [461, 270] on img at bounding box center [449, 258] width 24 height 24
click at [359, 270] on img at bounding box center [347, 258] width 24 height 24
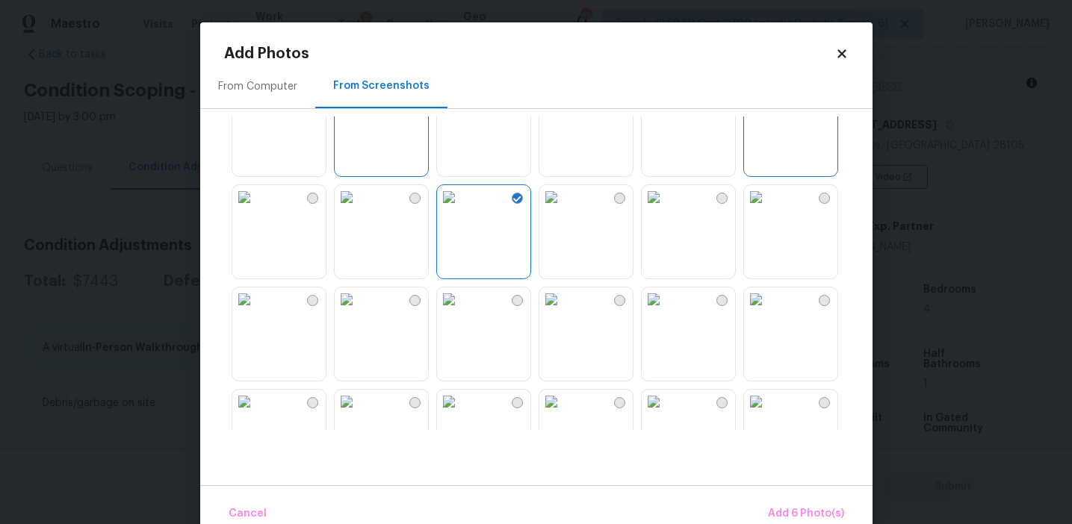
click at [359, 305] on img at bounding box center [347, 300] width 24 height 24
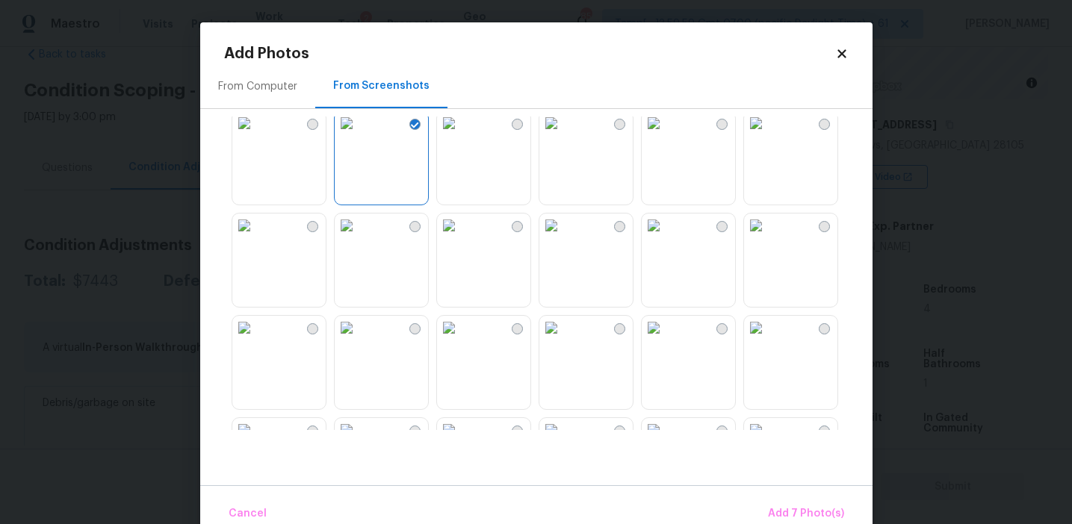
click at [461, 238] on img at bounding box center [449, 226] width 24 height 24
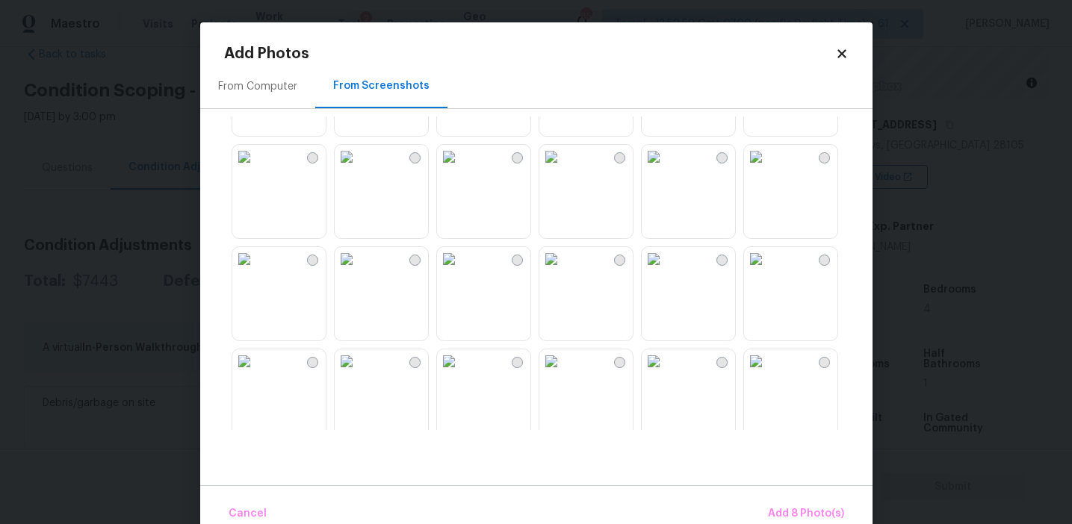
scroll to position [942, 0]
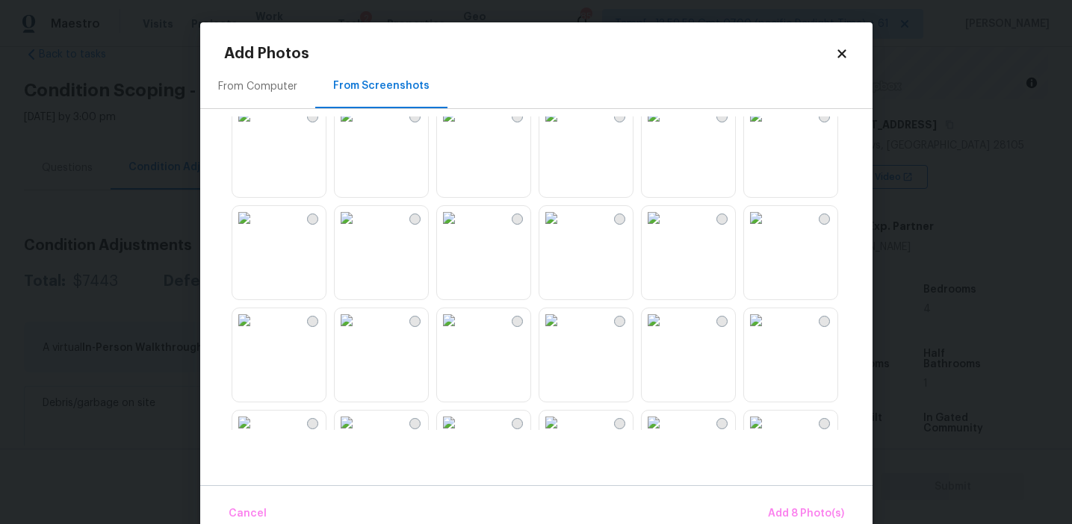
click at [563, 128] on img at bounding box center [551, 116] width 24 height 24
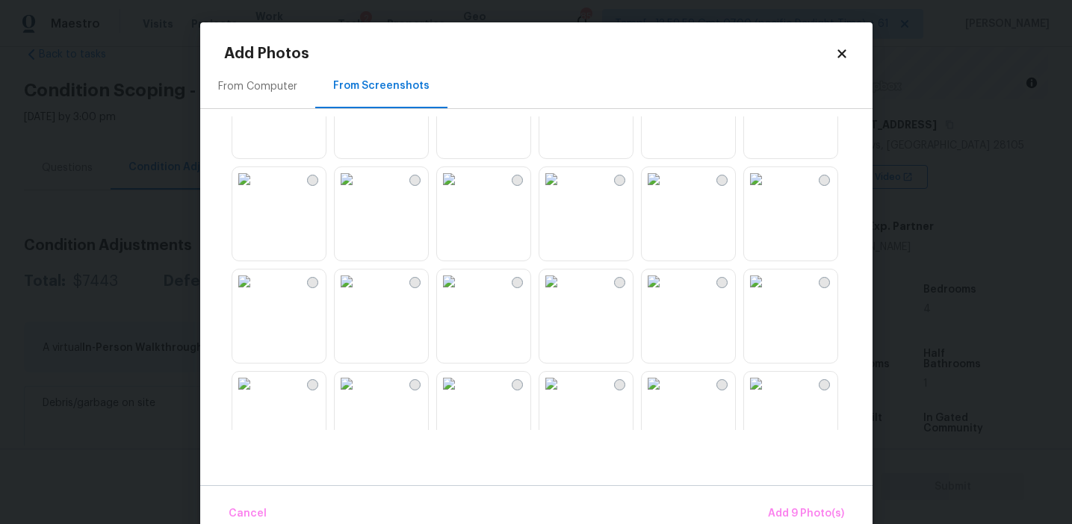
scroll to position [1339, 0]
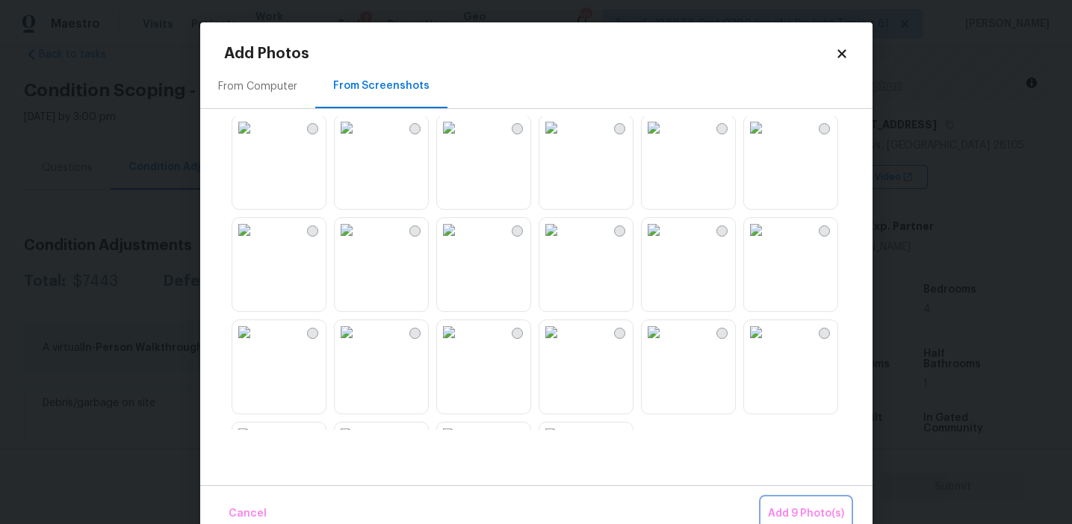
click at [775, 504] on button "Add 9 Photo(s)" at bounding box center [806, 514] width 88 height 32
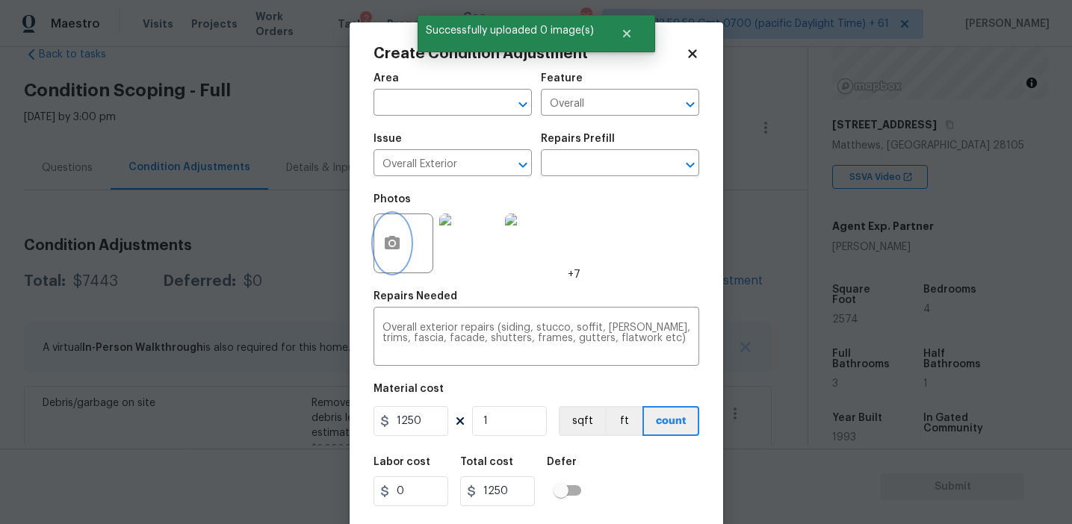
scroll to position [34, 0]
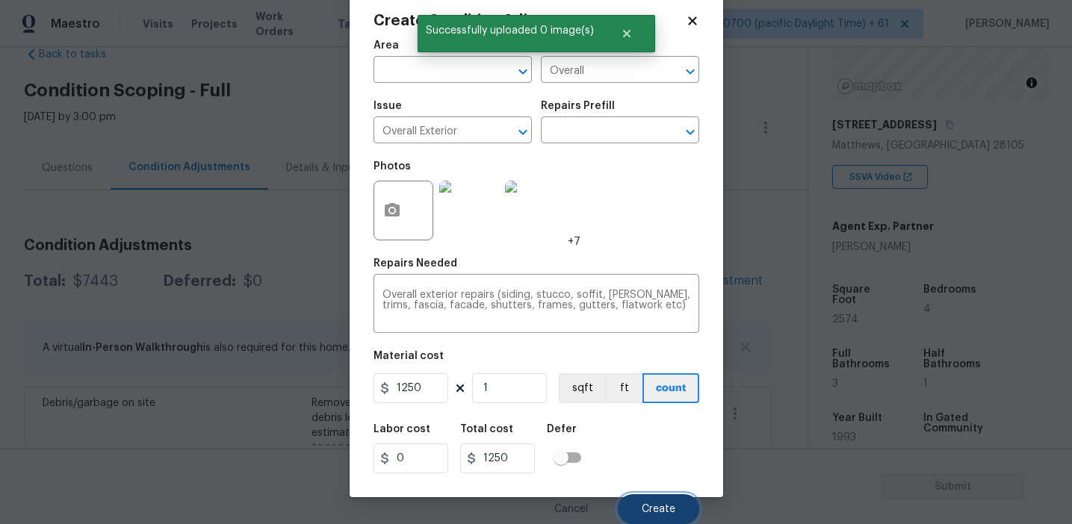
click at [657, 499] on button "Create" at bounding box center [658, 509] width 81 height 30
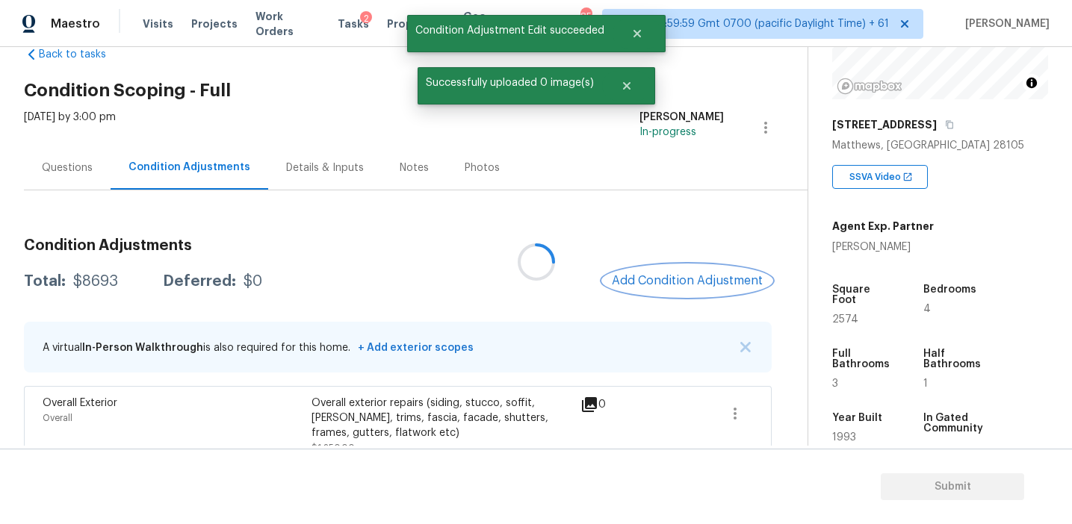
scroll to position [0, 0]
click at [665, 284] on span "Add Condition Adjustment" at bounding box center [687, 280] width 151 height 13
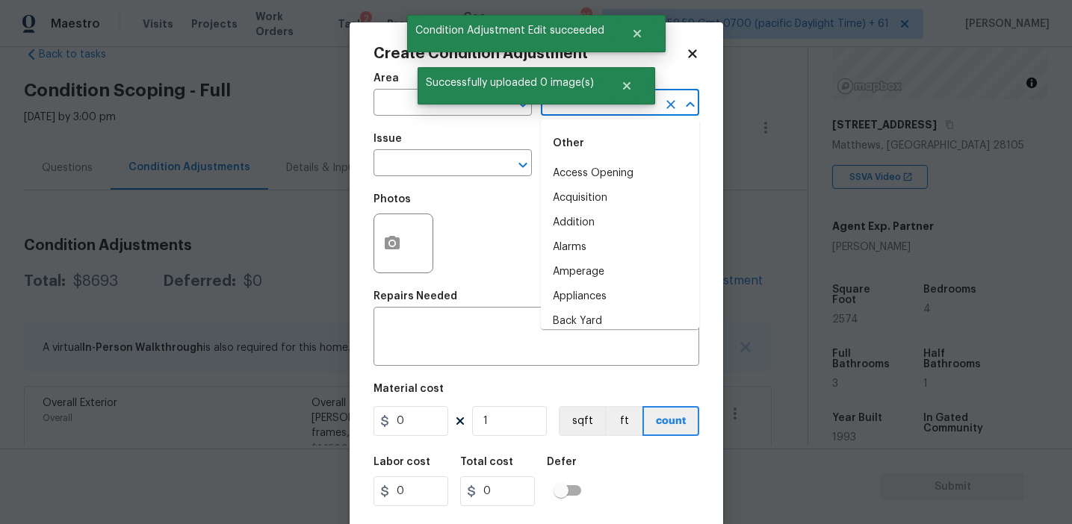
click at [560, 113] on input "text" at bounding box center [599, 104] width 117 height 23
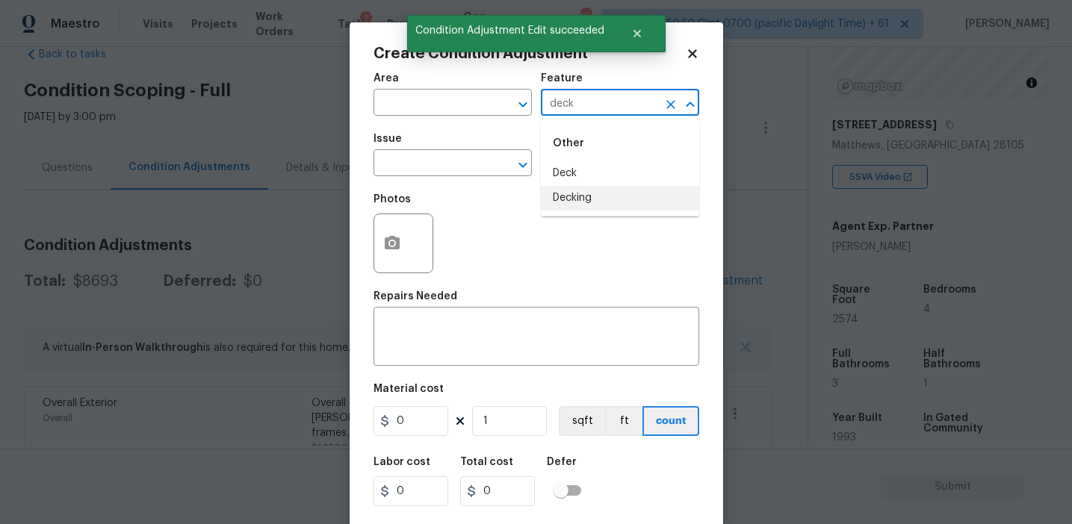
click at [591, 203] on li "Decking" at bounding box center [620, 198] width 158 height 25
click at [572, 105] on input "Decking" at bounding box center [599, 104] width 117 height 23
type input "Decking"
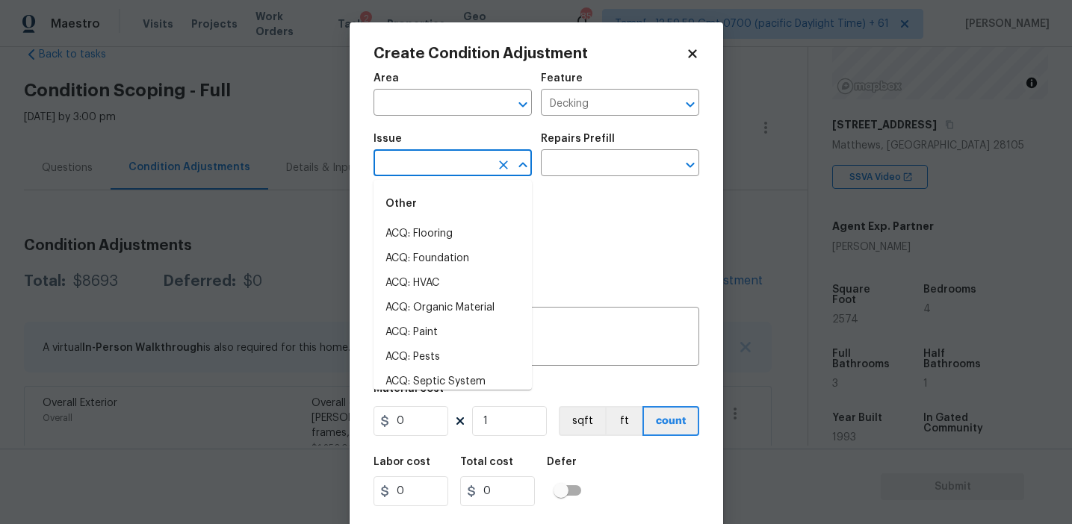
click at [444, 172] on input "text" at bounding box center [431, 164] width 117 height 23
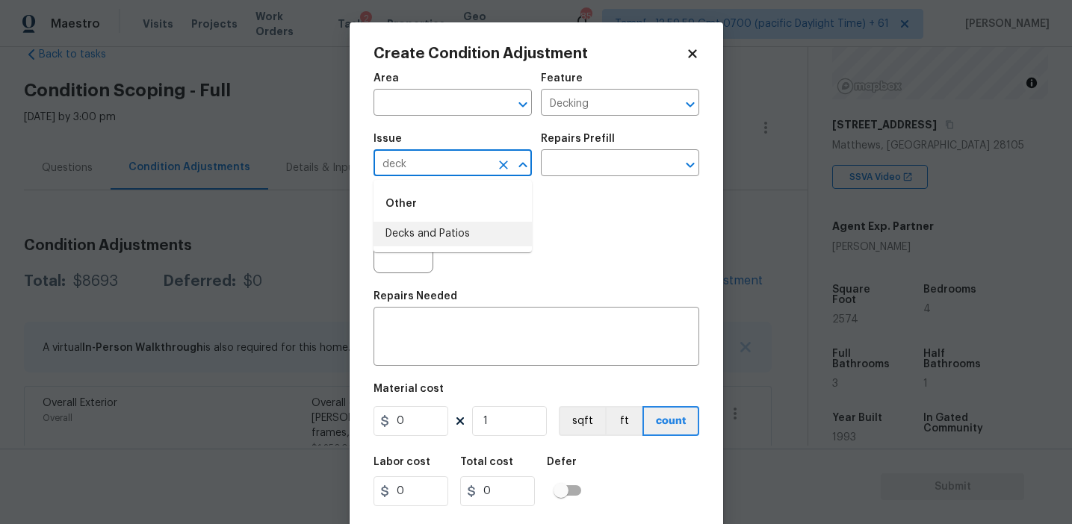
click at [448, 236] on li "Decks and Patios" at bounding box center [452, 234] width 158 height 25
type input "Decks and Patios"
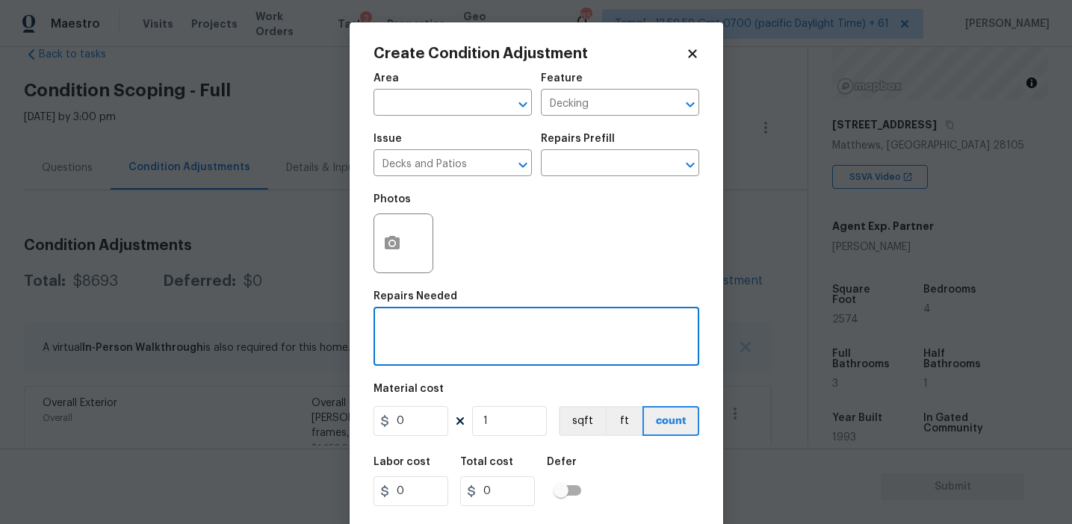
click at [451, 335] on textarea at bounding box center [536, 338] width 308 height 31
paste textarea "Decking"
type textarea "Decking repairs"
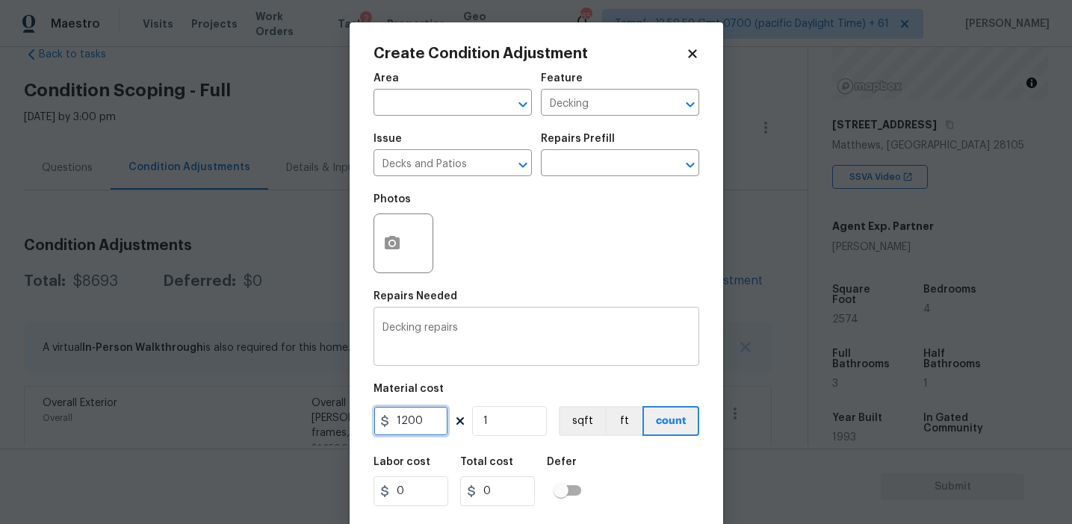
type input "1200"
click at [392, 238] on icon "button" at bounding box center [392, 242] width 15 height 13
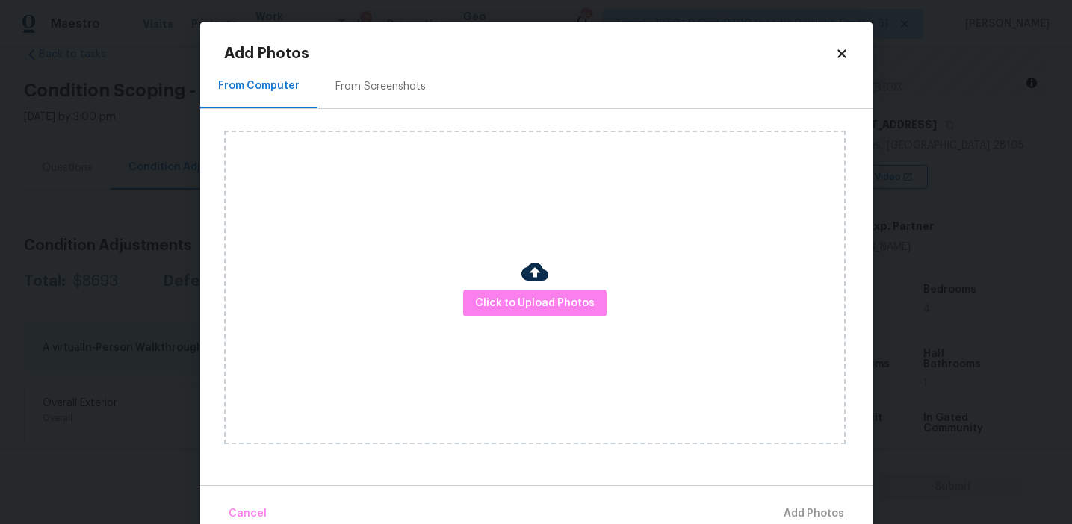
click at [386, 86] on div "From Screenshots" at bounding box center [380, 86] width 90 height 15
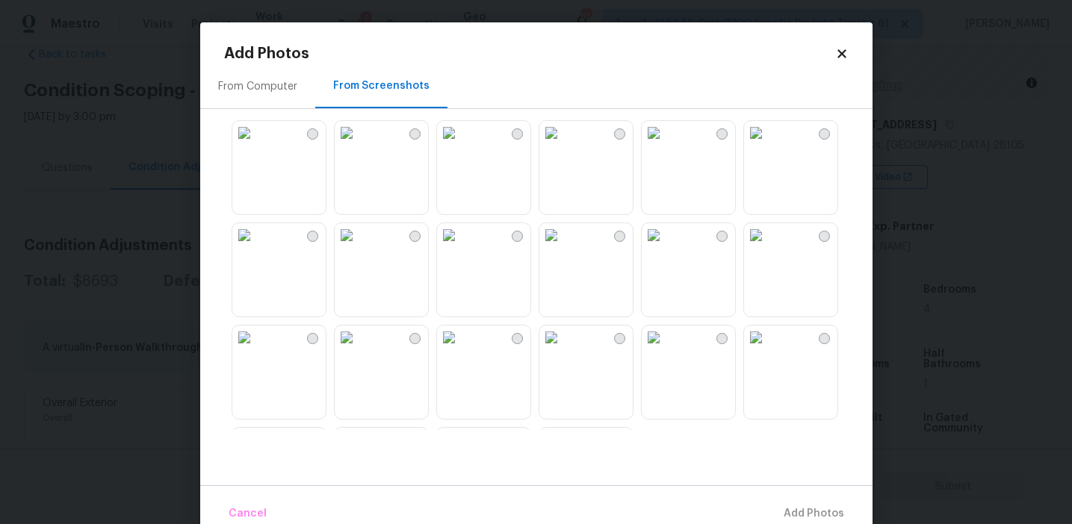
scroll to position [1251, 0]
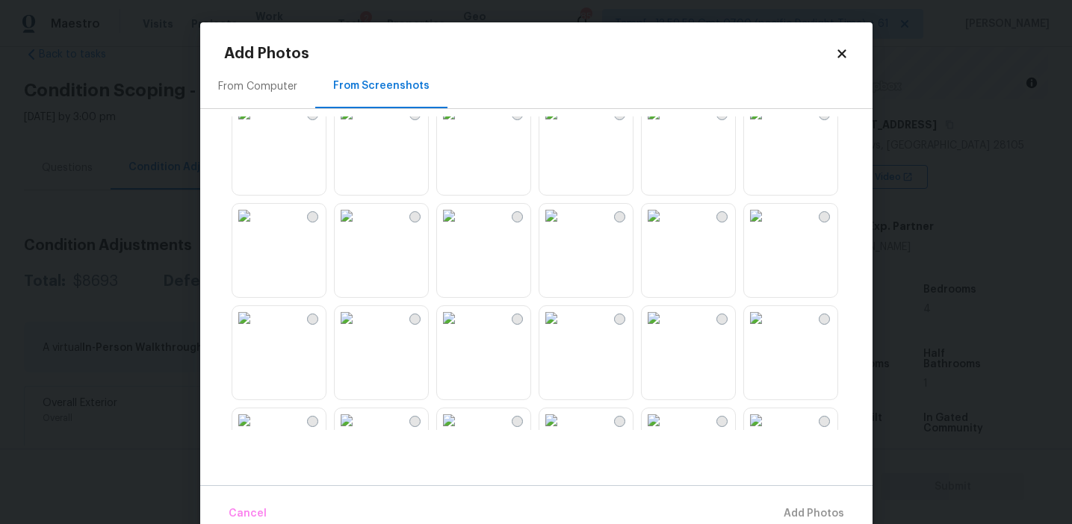
click at [461, 330] on img at bounding box center [449, 318] width 24 height 24
click at [665, 330] on img at bounding box center [654, 318] width 24 height 24
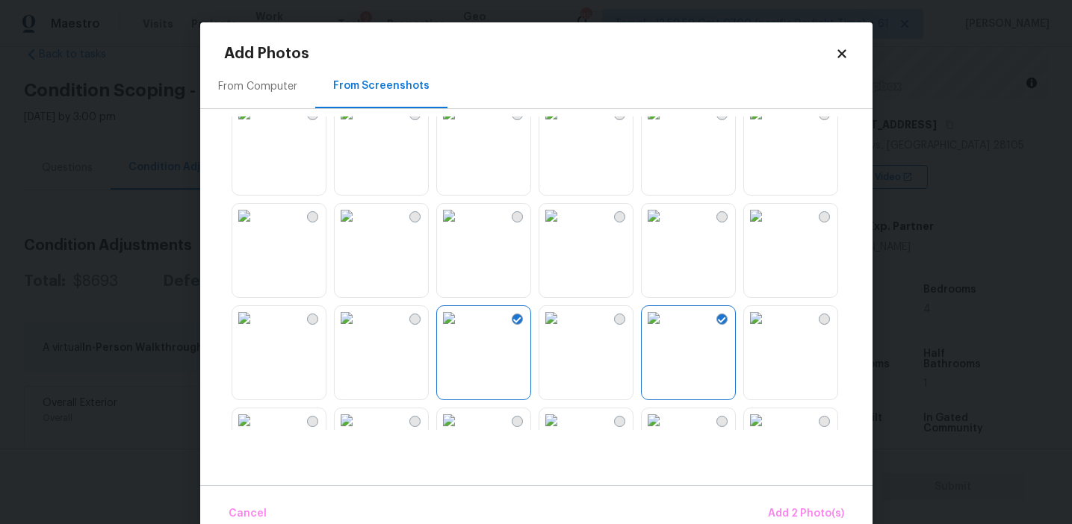
click at [461, 330] on img at bounding box center [449, 318] width 24 height 24
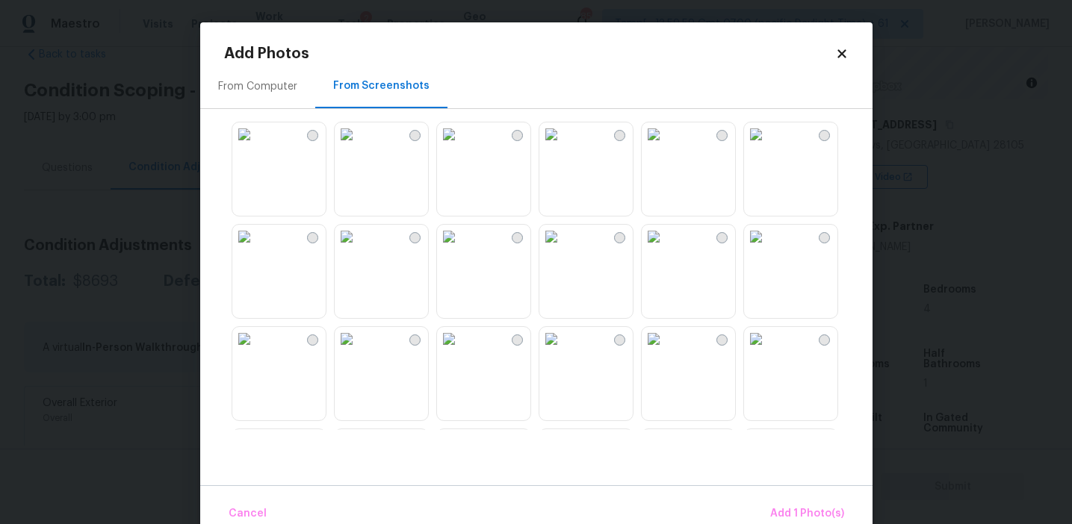
scroll to position [1014, 0]
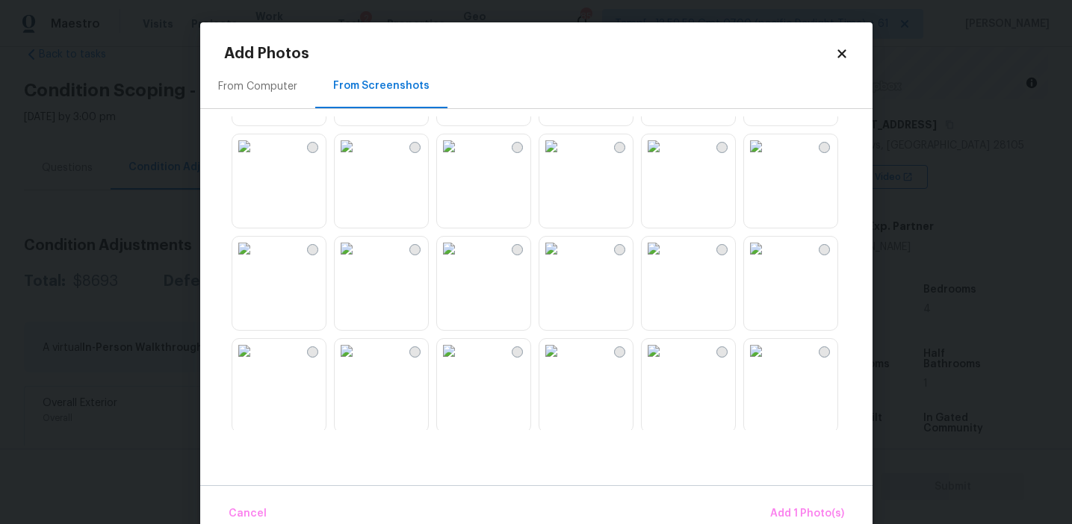
click at [347, 363] on img at bounding box center [347, 351] width 24 height 24
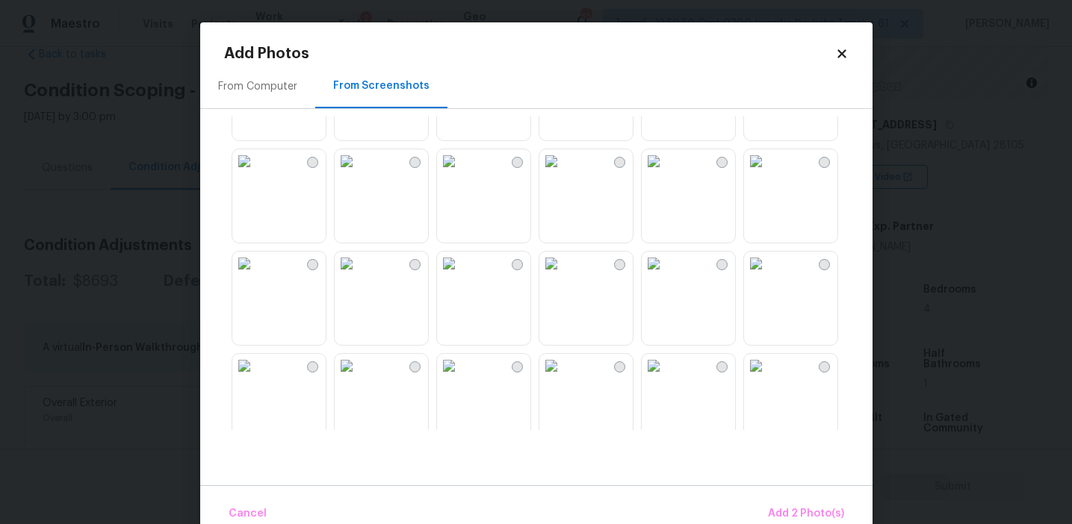
scroll to position [890, 0]
click at [716, 166] on div at bounding box center [721, 168] width 11 height 11
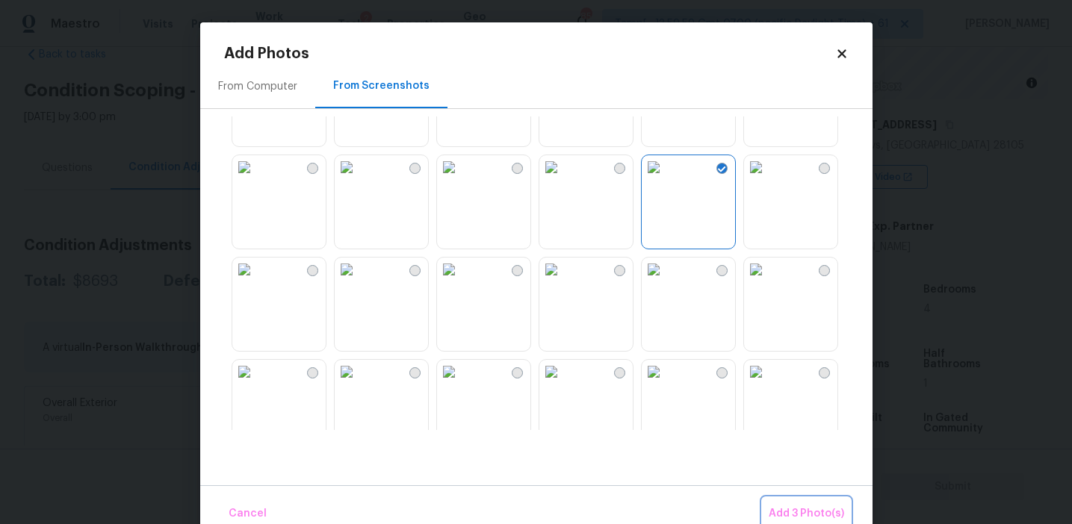
click at [804, 507] on span "Add 3 Photo(s)" at bounding box center [806, 514] width 75 height 19
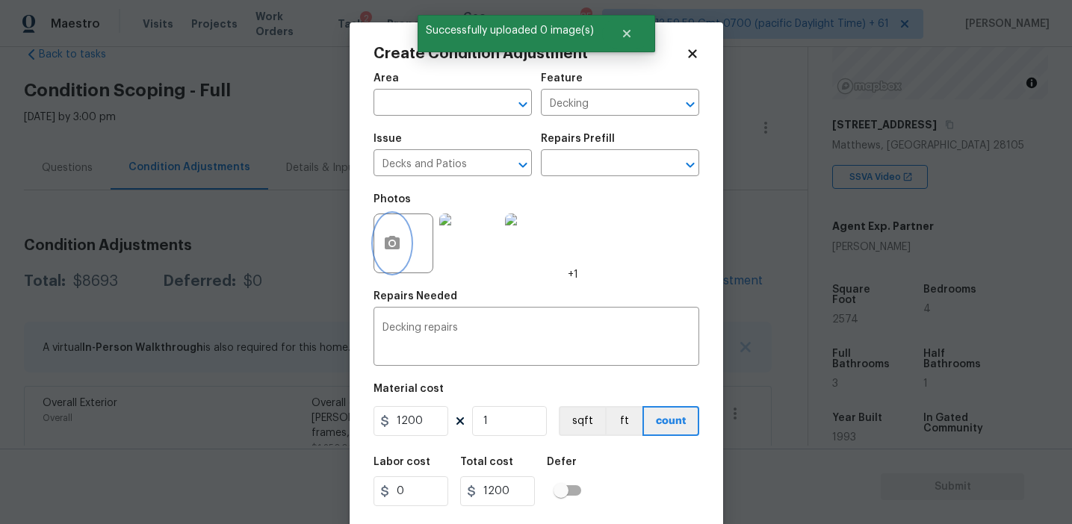
scroll to position [34, 0]
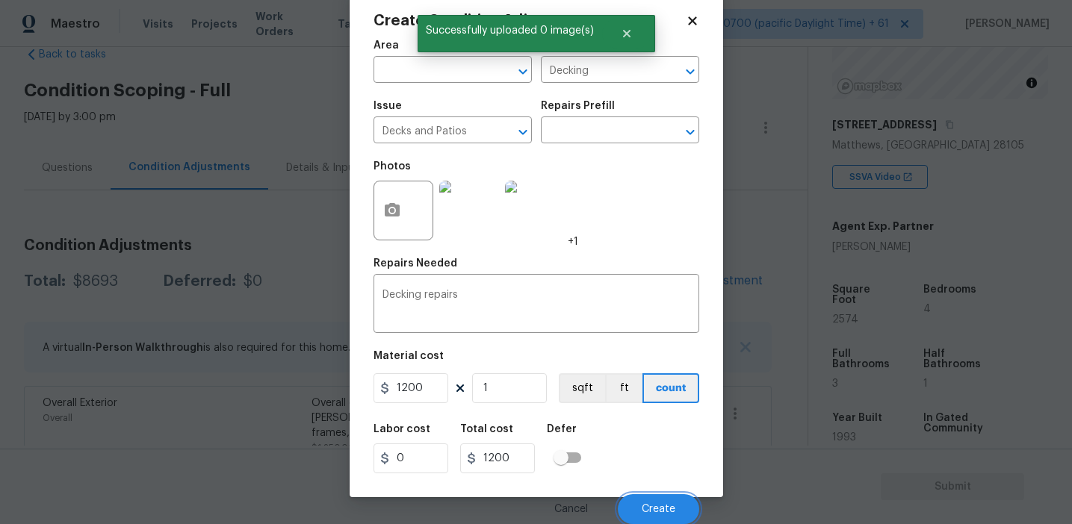
click at [662, 500] on button "Create" at bounding box center [658, 509] width 81 height 30
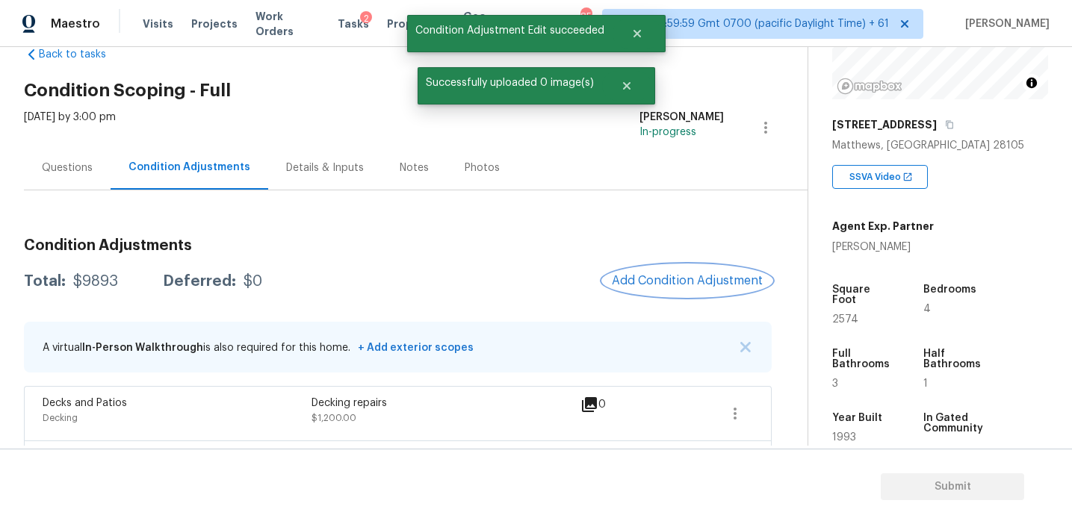
scroll to position [0, 0]
click at [661, 286] on span "Add Condition Adjustment" at bounding box center [687, 280] width 151 height 13
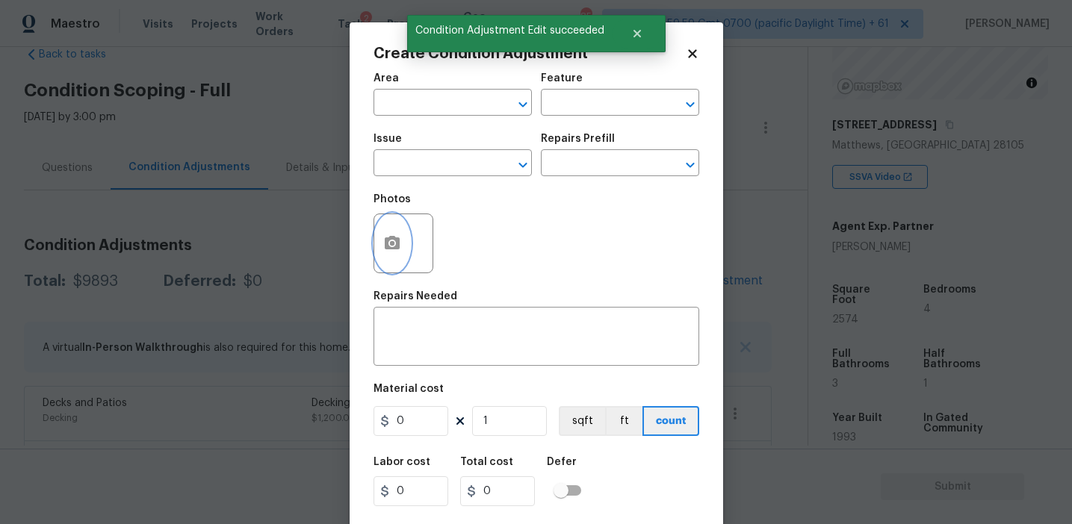
click at [379, 253] on button "button" at bounding box center [392, 243] width 36 height 58
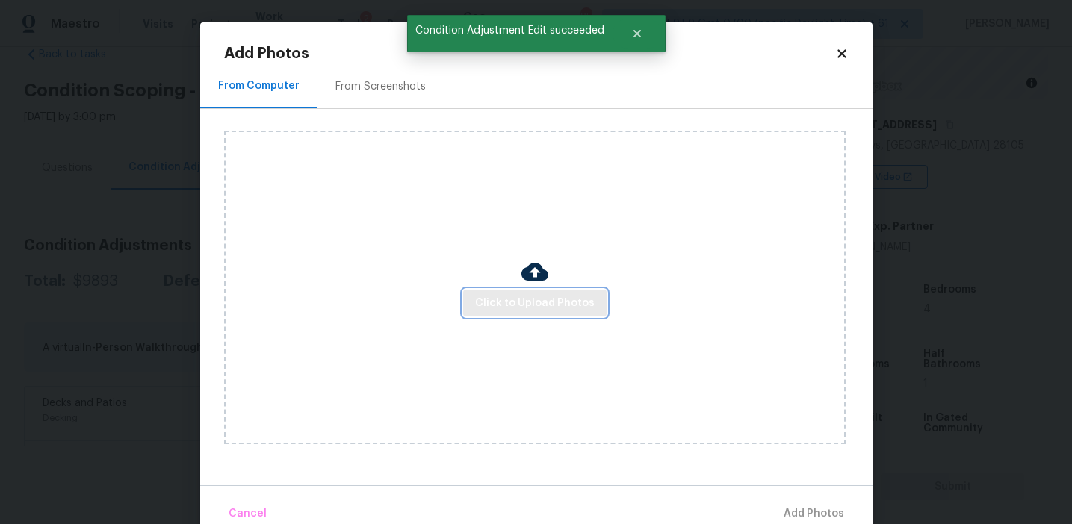
click at [486, 295] on span "Click to Upload Photos" at bounding box center [535, 303] width 120 height 19
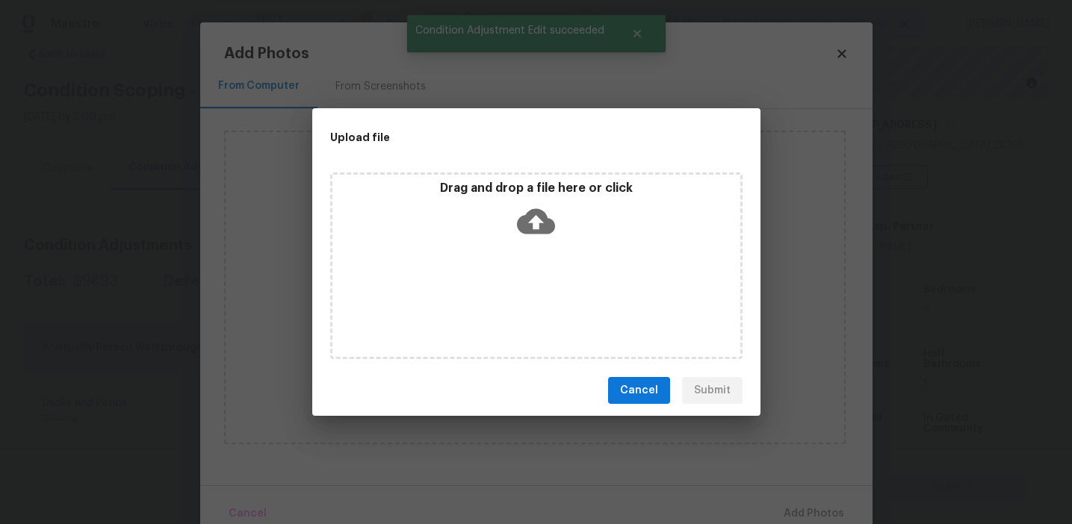
click at [499, 173] on div "Drag and drop a file here or click" at bounding box center [536, 266] width 412 height 187
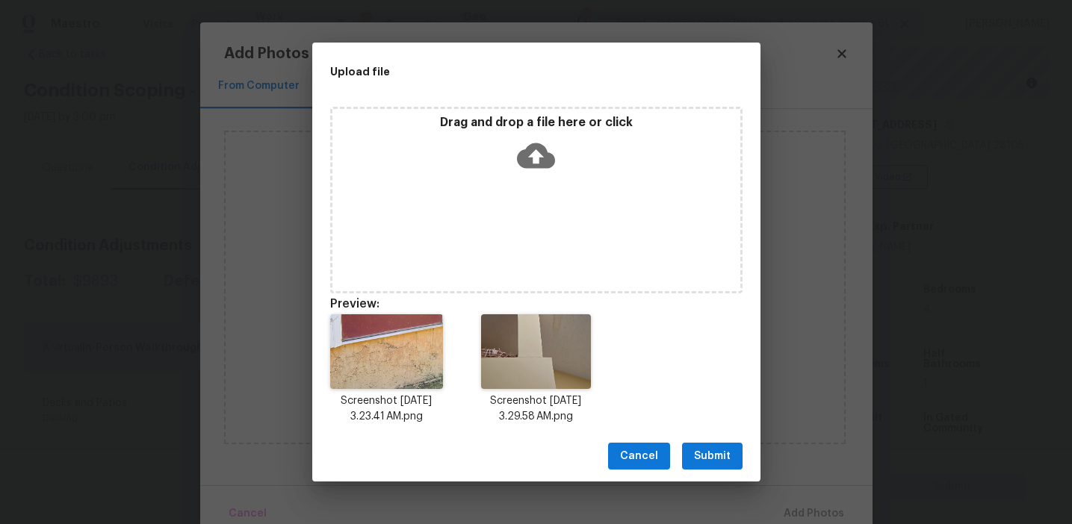
click at [700, 449] on span "Submit" at bounding box center [712, 456] width 37 height 19
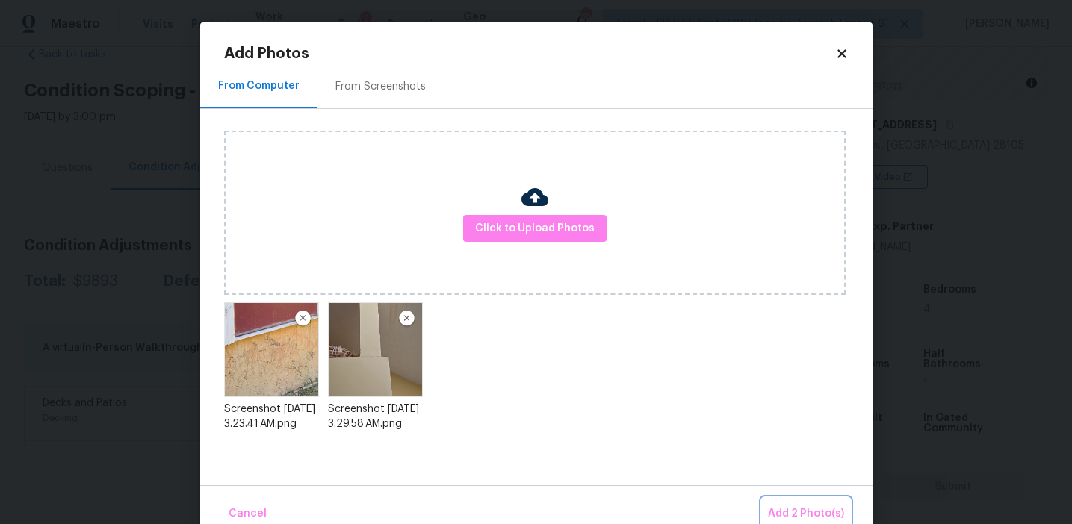
click at [774, 506] on span "Add 2 Photo(s)" at bounding box center [806, 514] width 76 height 19
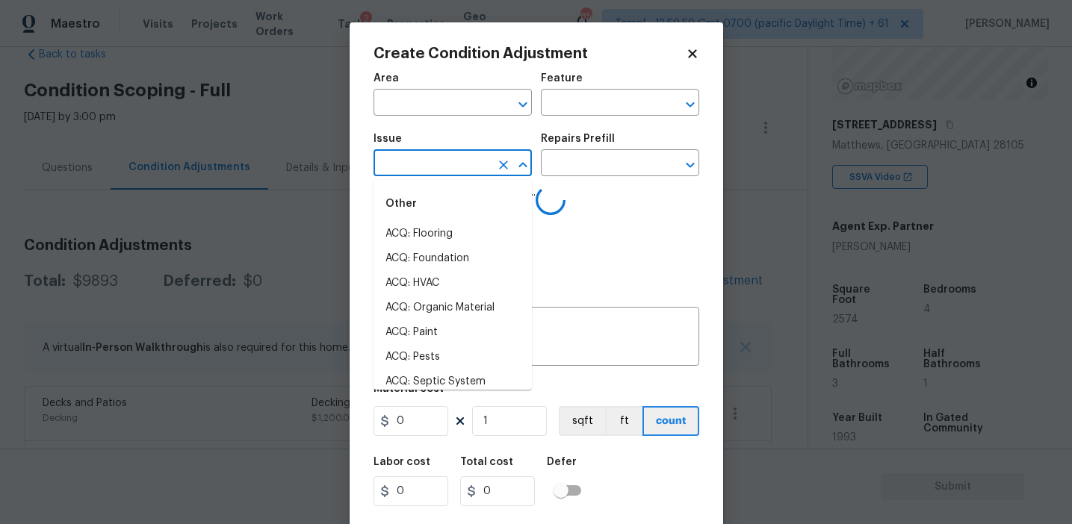
click at [428, 162] on input "text" at bounding box center [431, 164] width 117 height 23
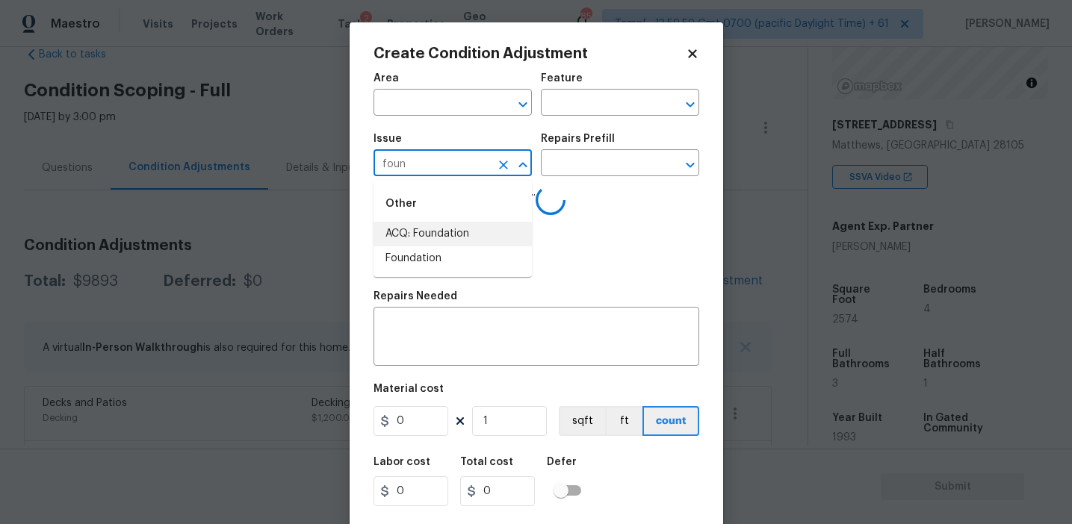
click at [462, 230] on li "ACQ: Foundation" at bounding box center [452, 234] width 158 height 25
type input "ACQ: Foundation"
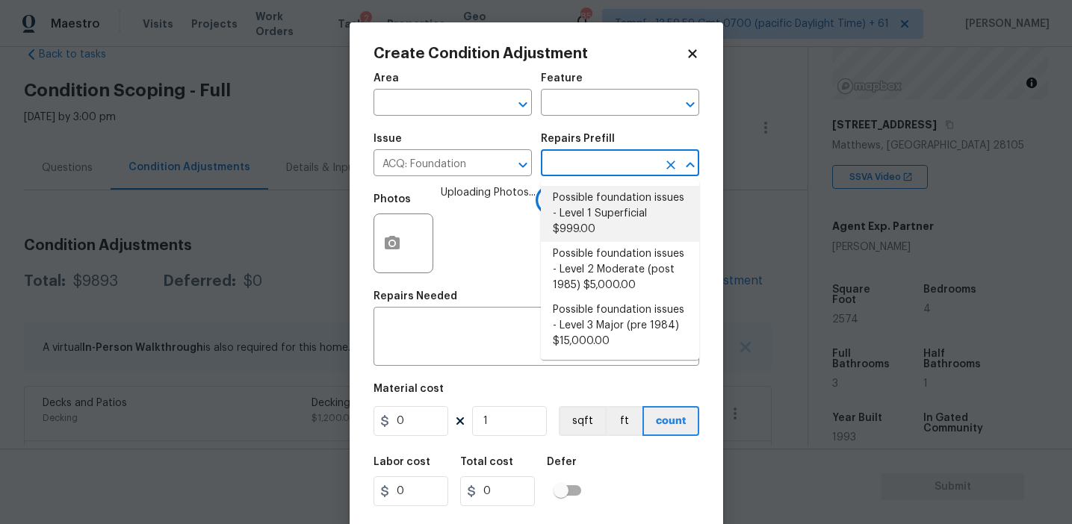
click at [589, 217] on li "Possible foundation issues - Level 1 Superficial $999.00" at bounding box center [620, 214] width 158 height 56
type input "Acquisition"
type textarea "Possible foundation issues - Level 1 - Superficial. Disclaimer: This is NOT a t…"
type input "999"
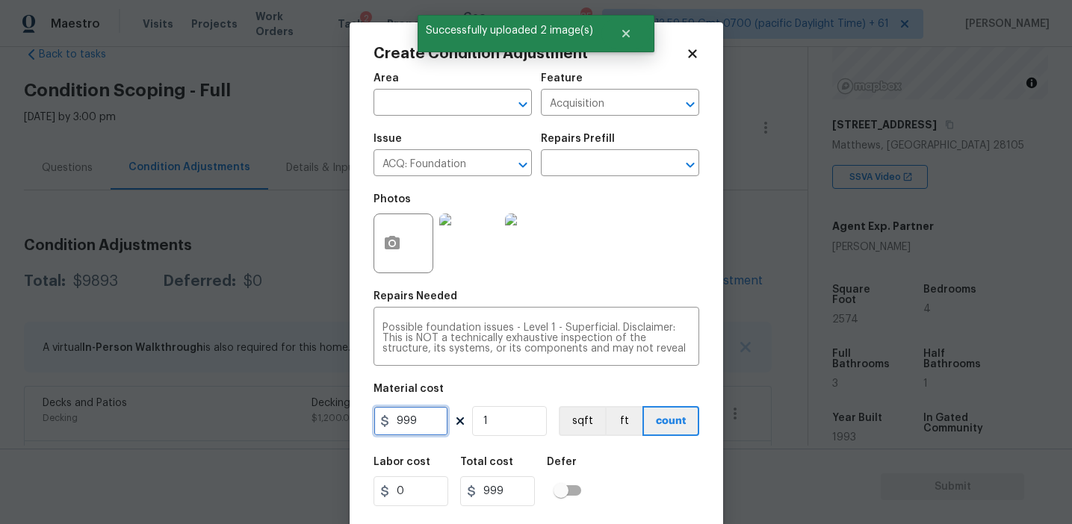
click at [431, 418] on input "999" at bounding box center [410, 421] width 75 height 30
type input "1000"
type input "5"
type input "5000"
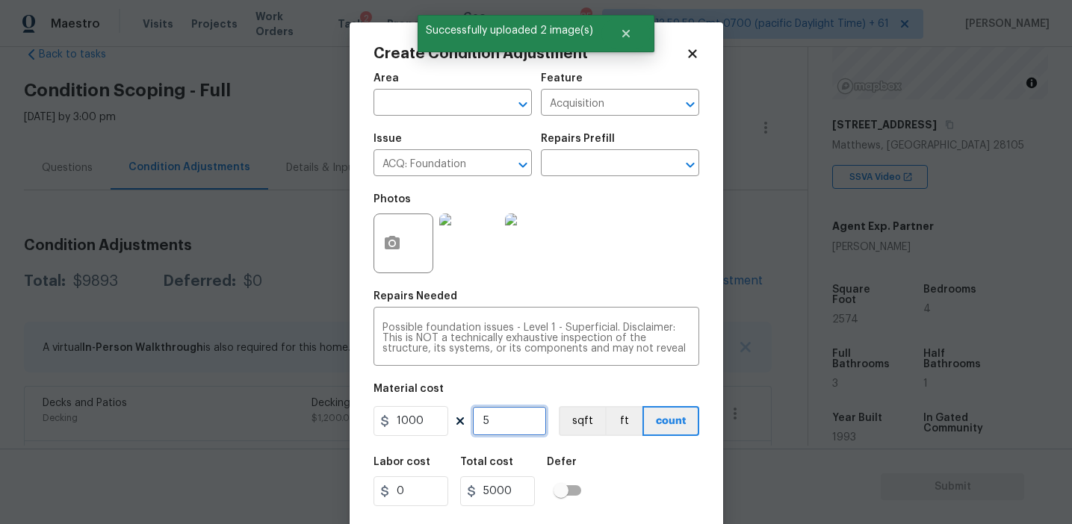
type input "5"
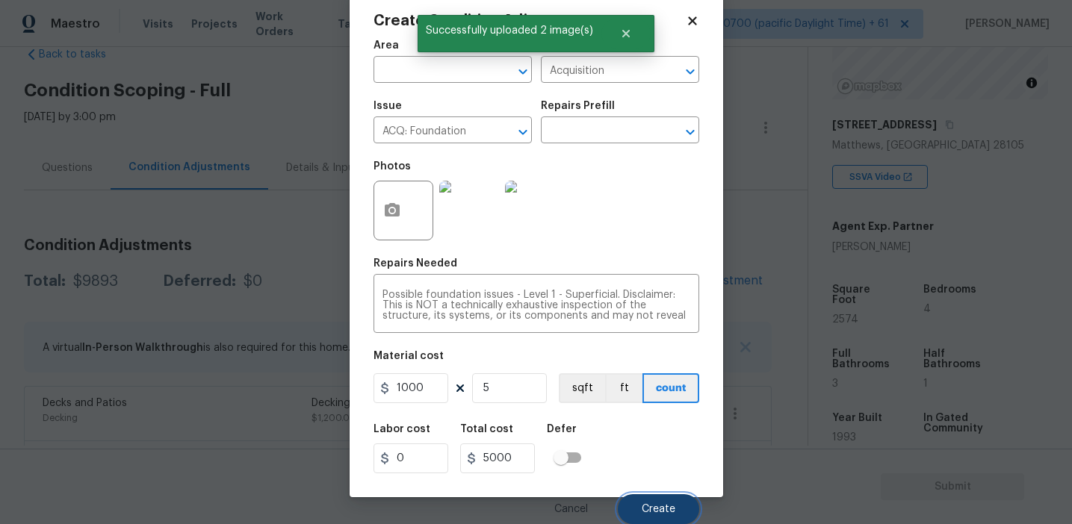
click at [643, 503] on button "Create" at bounding box center [658, 509] width 81 height 30
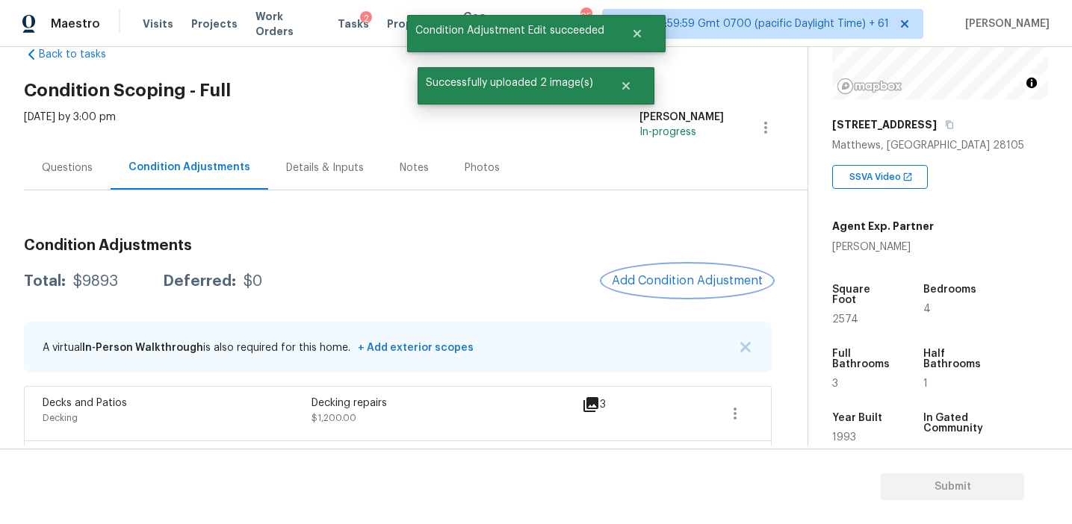
scroll to position [0, 0]
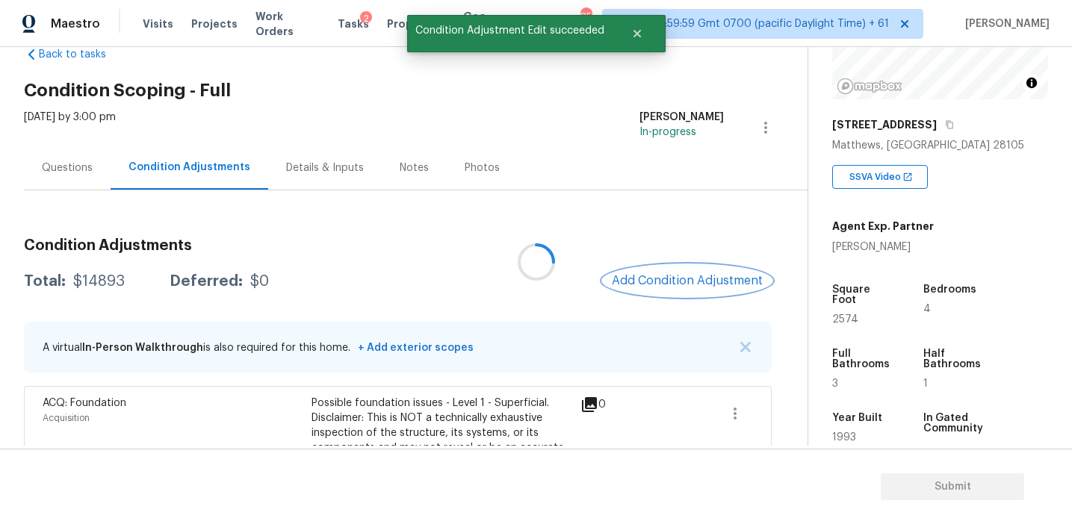
click at [651, 280] on span "Add Condition Adjustment" at bounding box center [687, 280] width 151 height 13
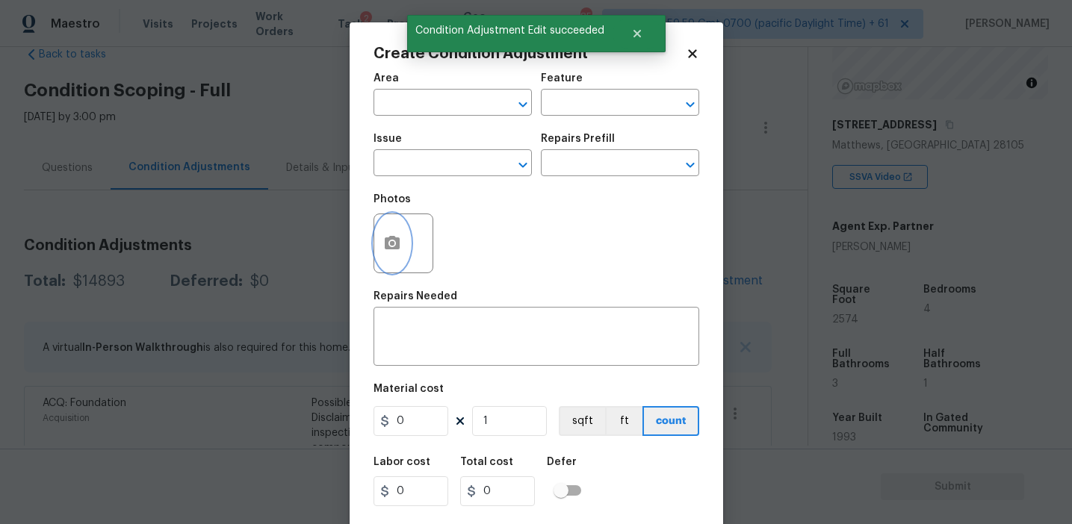
click at [393, 238] on icon "button" at bounding box center [392, 242] width 15 height 13
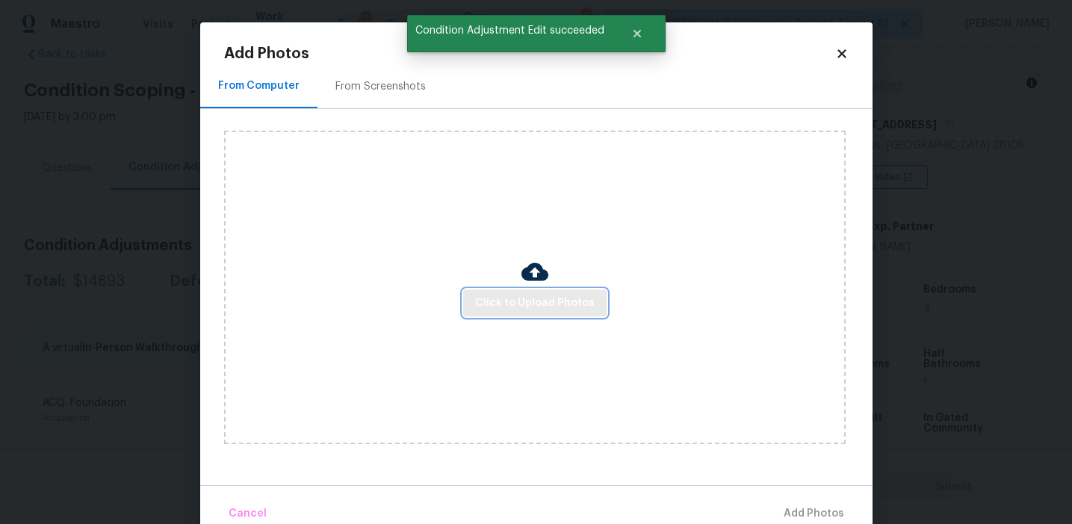
click at [516, 298] on span "Click to Upload Photos" at bounding box center [535, 303] width 120 height 19
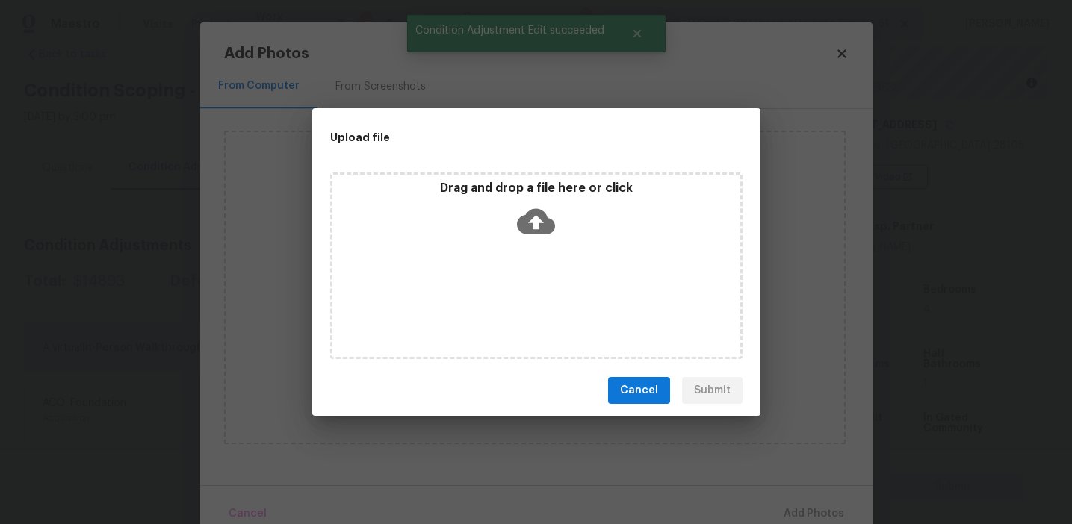
click at [513, 190] on p "Drag and drop a file here or click" at bounding box center [536, 189] width 408 height 16
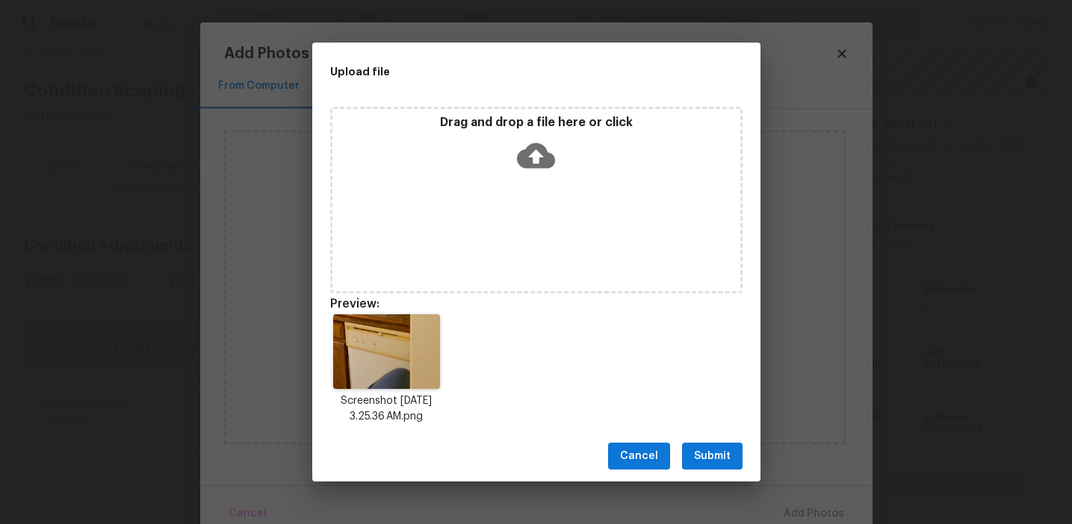
click at [710, 461] on span "Submit" at bounding box center [712, 456] width 37 height 19
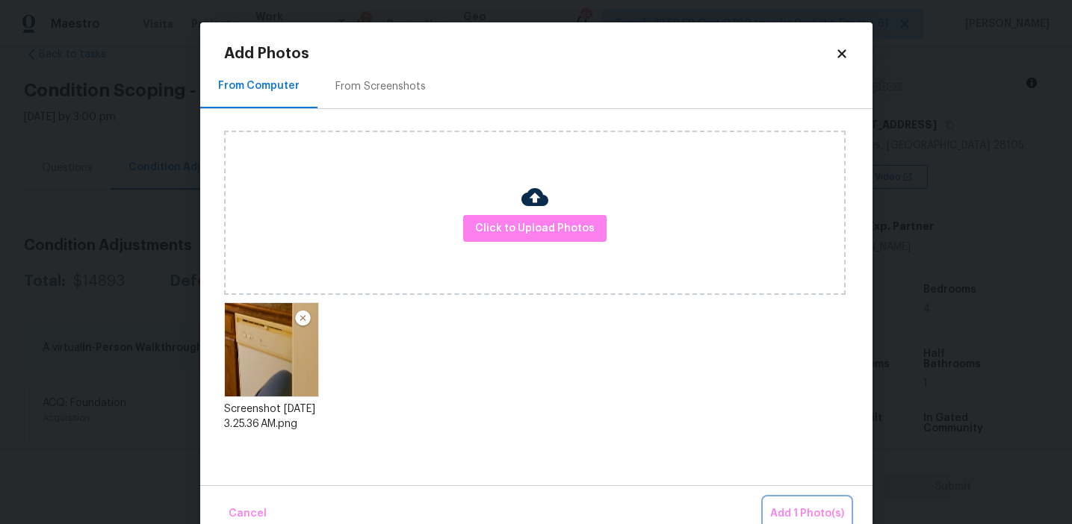
click at [785, 506] on span "Add 1 Photo(s)" at bounding box center [807, 514] width 74 height 19
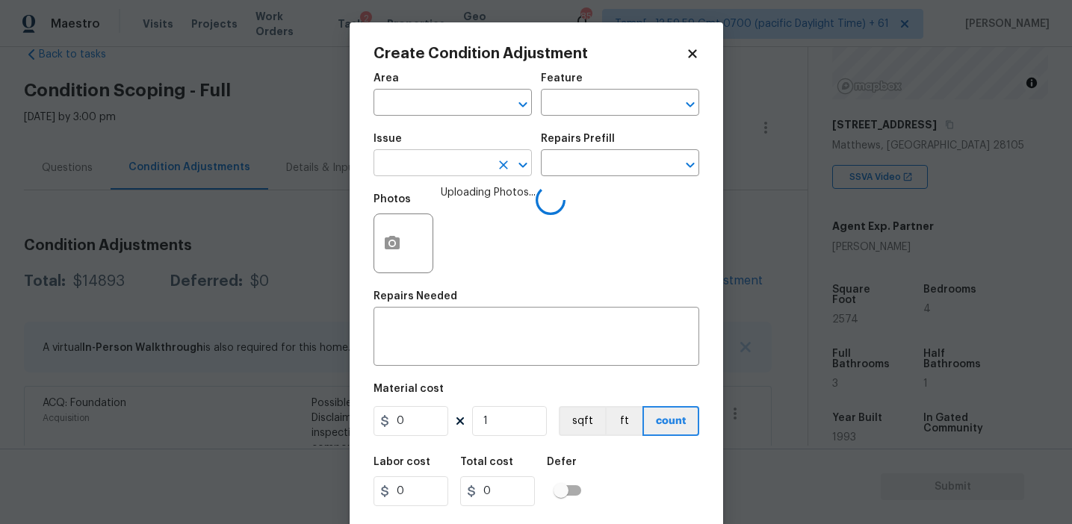
click at [450, 158] on input "text" at bounding box center [431, 164] width 117 height 23
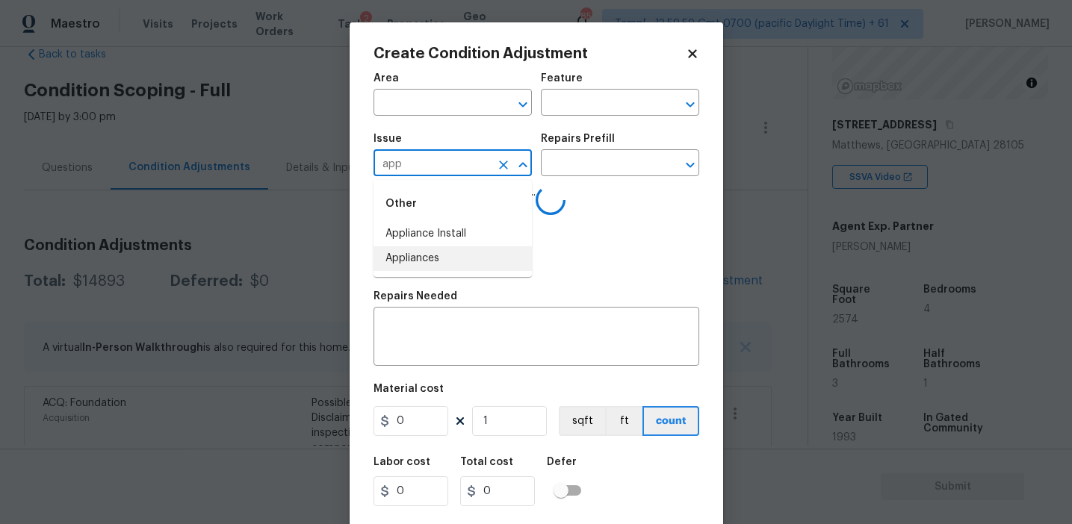
click at [462, 259] on li "Appliances" at bounding box center [452, 258] width 158 height 25
type input "Appliances"
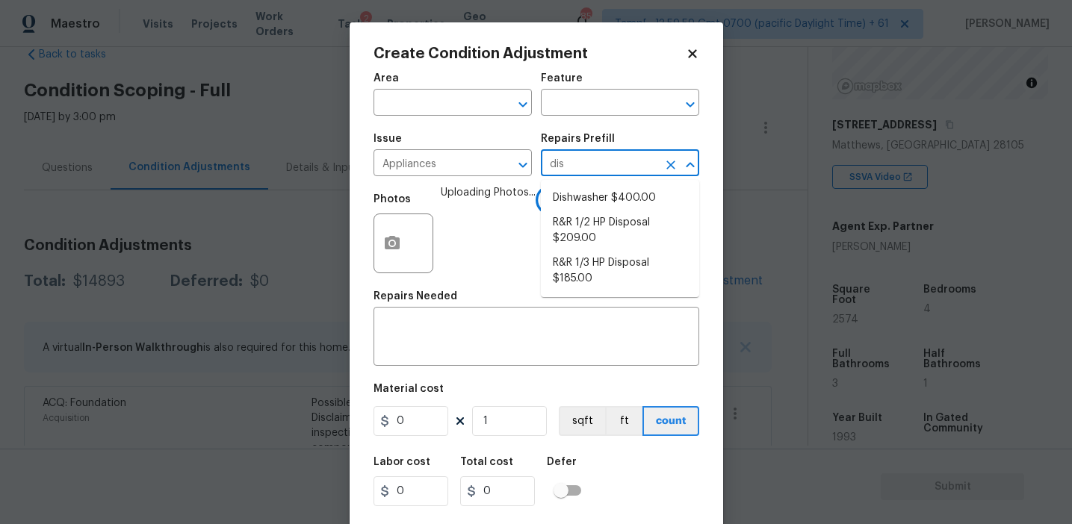
type input "dish"
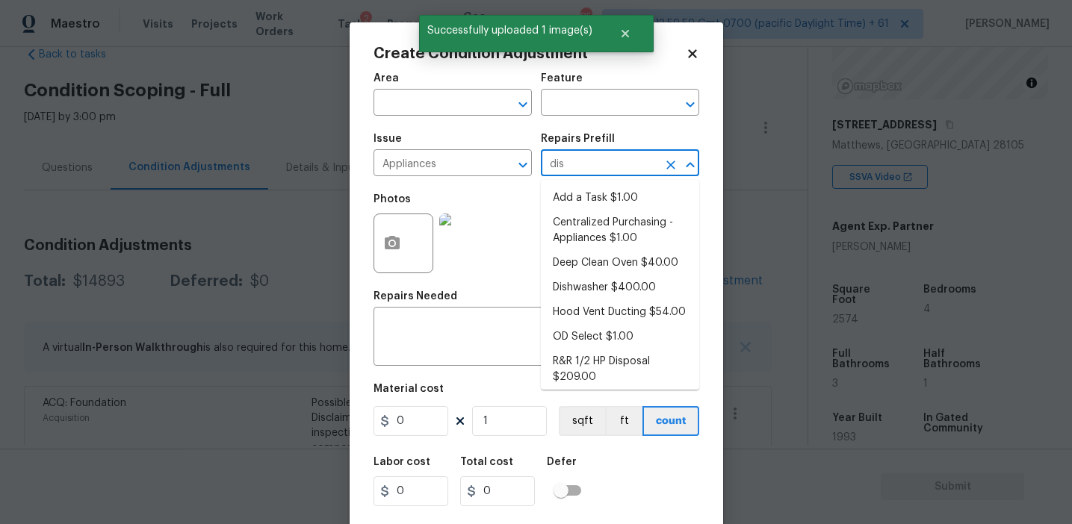
type input "dish"
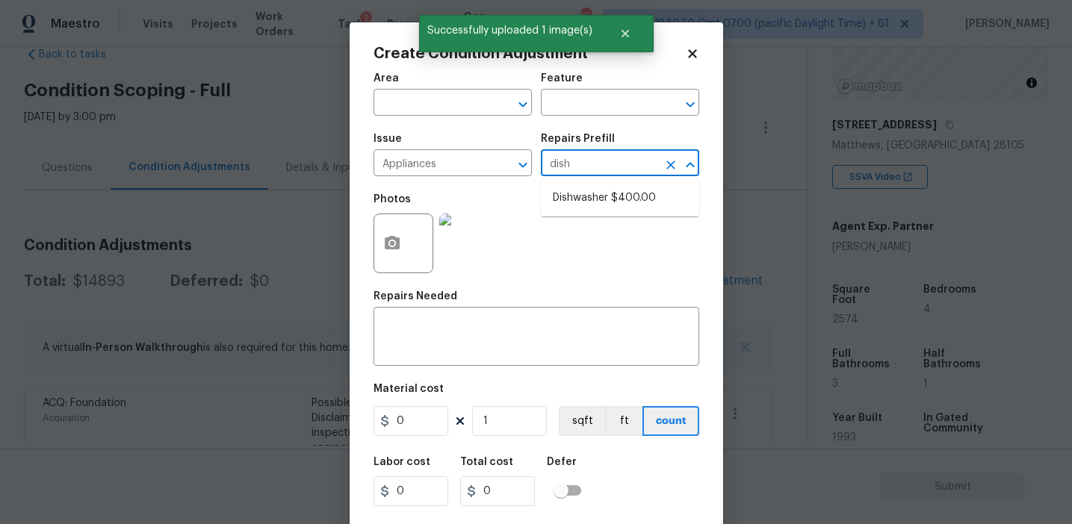
click at [651, 205] on li "Dishwasher $400.00" at bounding box center [620, 198] width 158 height 25
type input "Appliances"
type textarea "Remove the existing dishwasher and prep the area for a new unit. Install a new …"
type input "400"
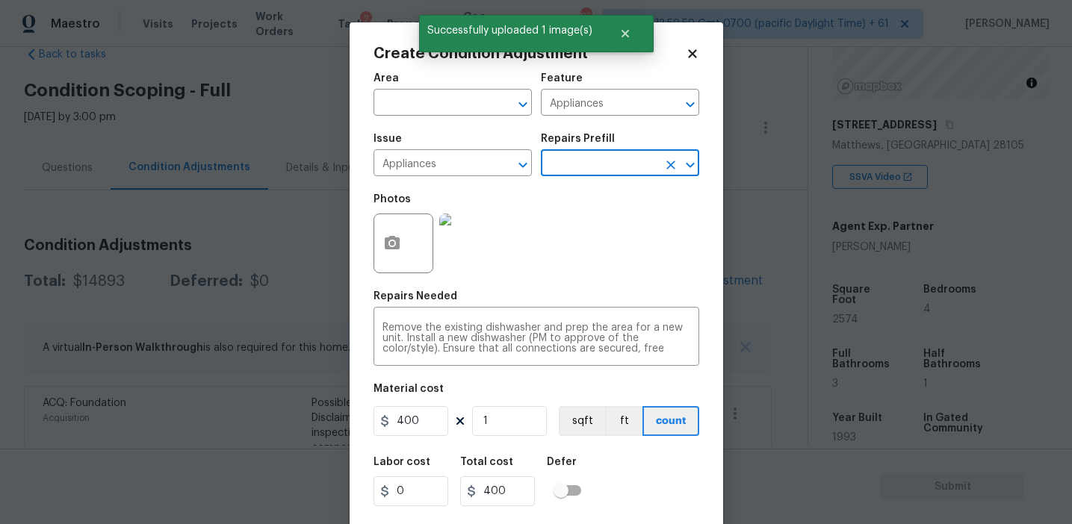
scroll to position [34, 0]
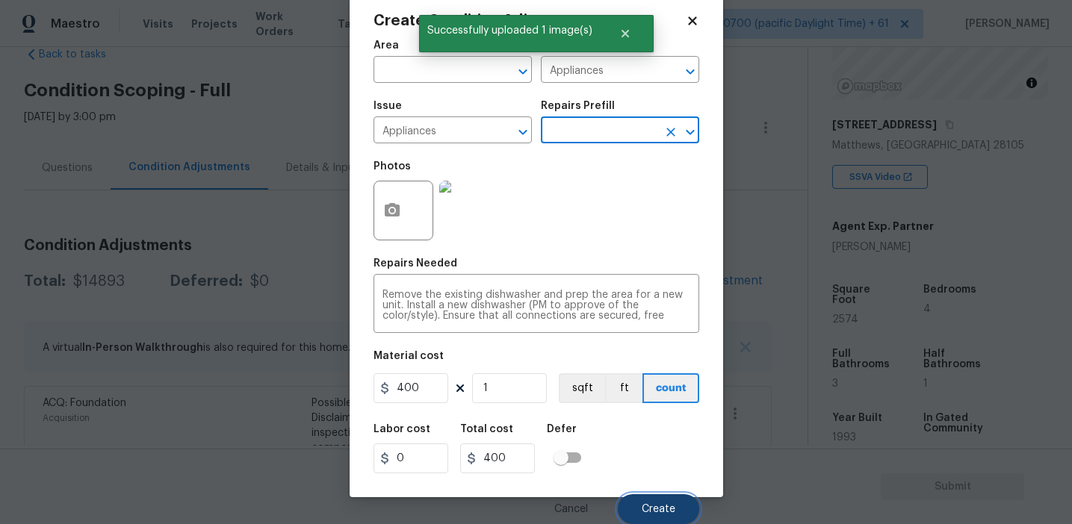
click at [641, 505] on button "Create" at bounding box center [658, 509] width 81 height 30
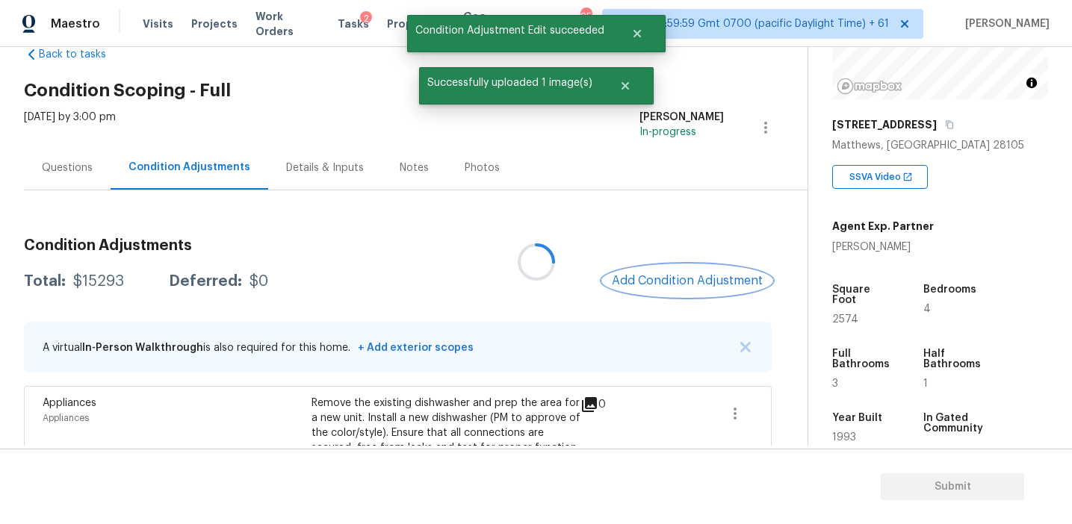
scroll to position [0, 0]
click at [666, 276] on span "Add Condition Adjustment" at bounding box center [687, 280] width 151 height 13
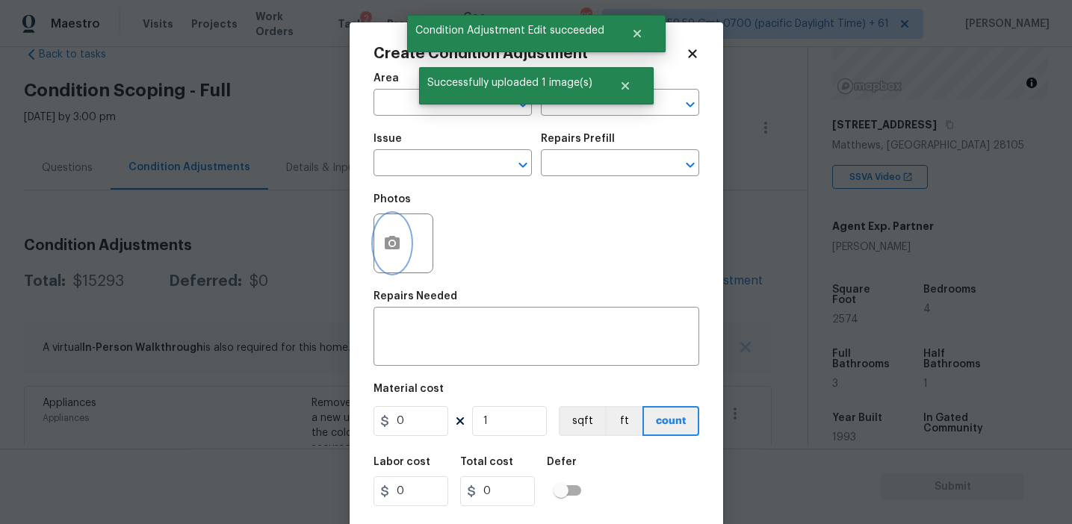
click at [378, 243] on button "button" at bounding box center [392, 243] width 36 height 58
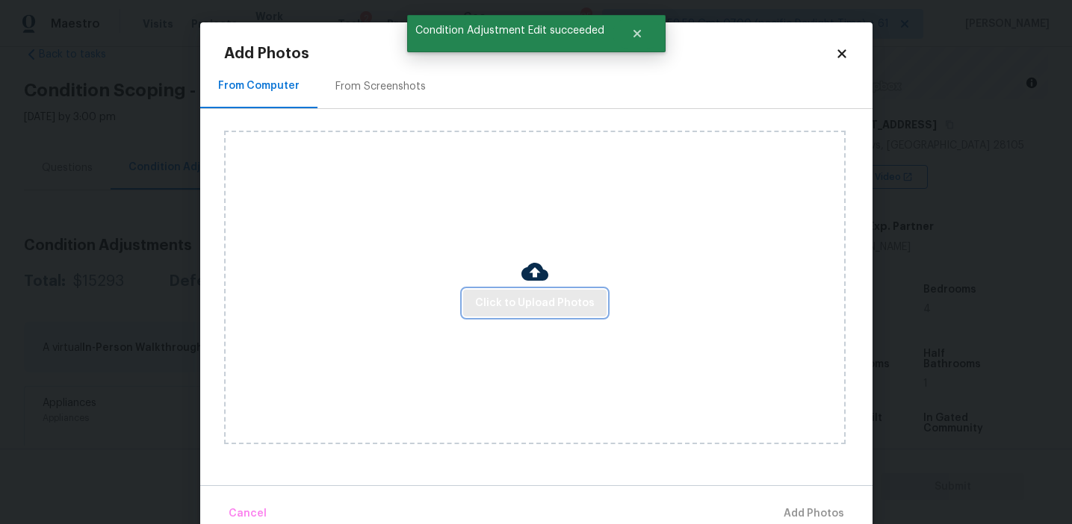
click at [519, 314] on button "Click to Upload Photos" at bounding box center [534, 304] width 143 height 28
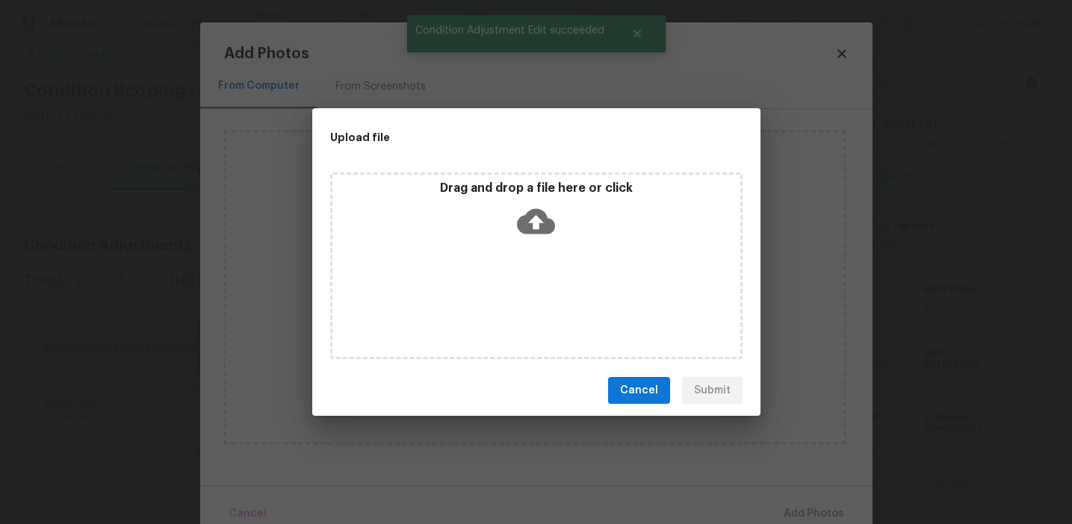
click at [503, 209] on div "Drag and drop a file here or click" at bounding box center [536, 213] width 408 height 64
